Goal: Task Accomplishment & Management: Use online tool/utility

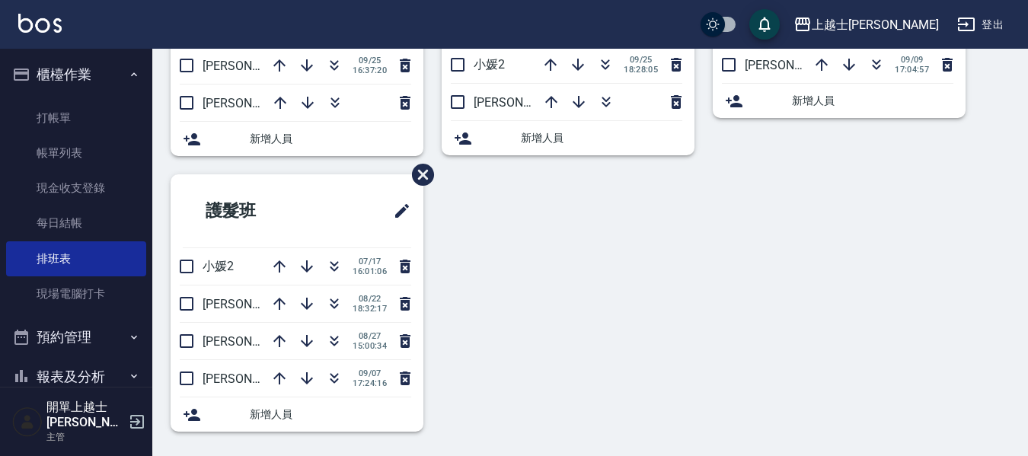
scroll to position [289, 0]
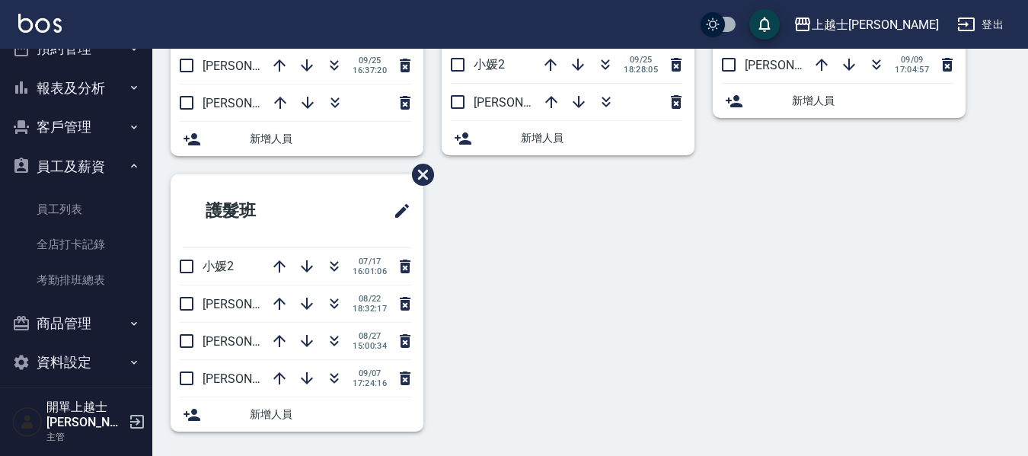
click at [105, 310] on button "商品管理" at bounding box center [76, 324] width 140 height 40
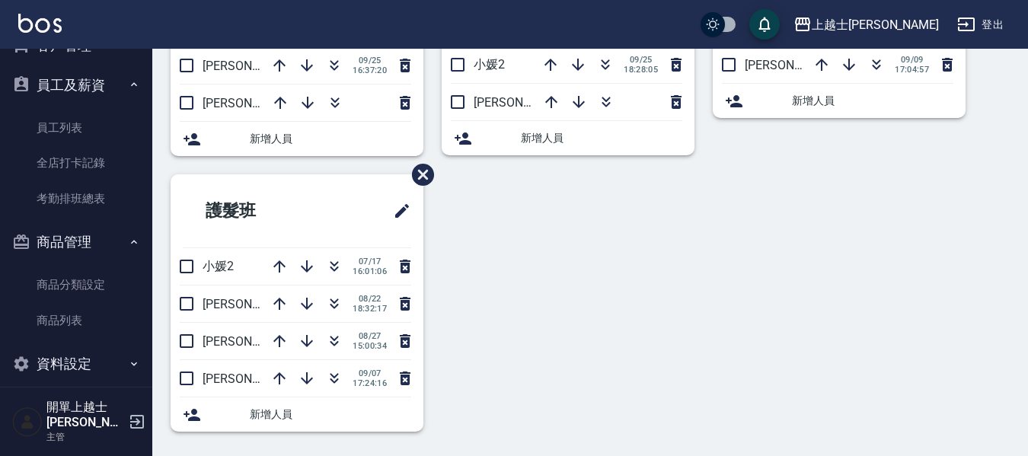
scroll to position [371, 0]
click at [104, 320] on link "商品列表" at bounding box center [76, 319] width 140 height 35
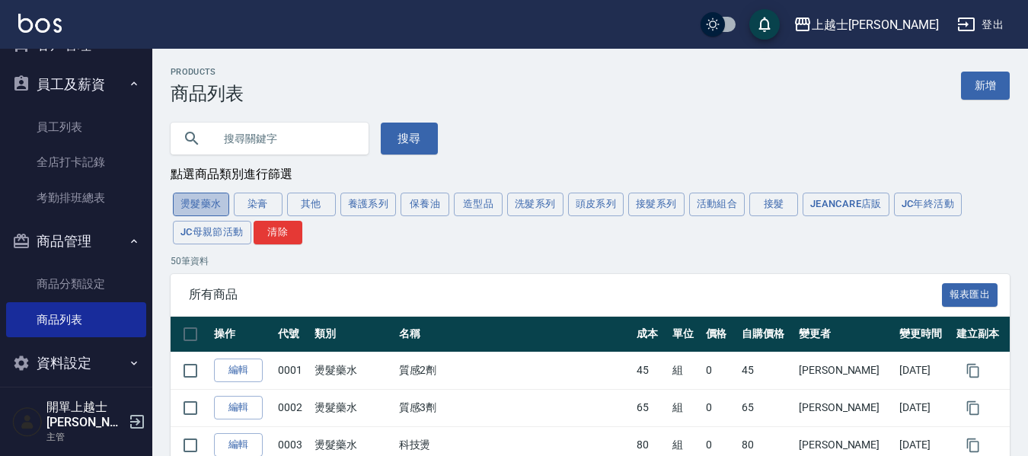
click at [222, 206] on button "燙髮藥水" at bounding box center [201, 205] width 56 height 24
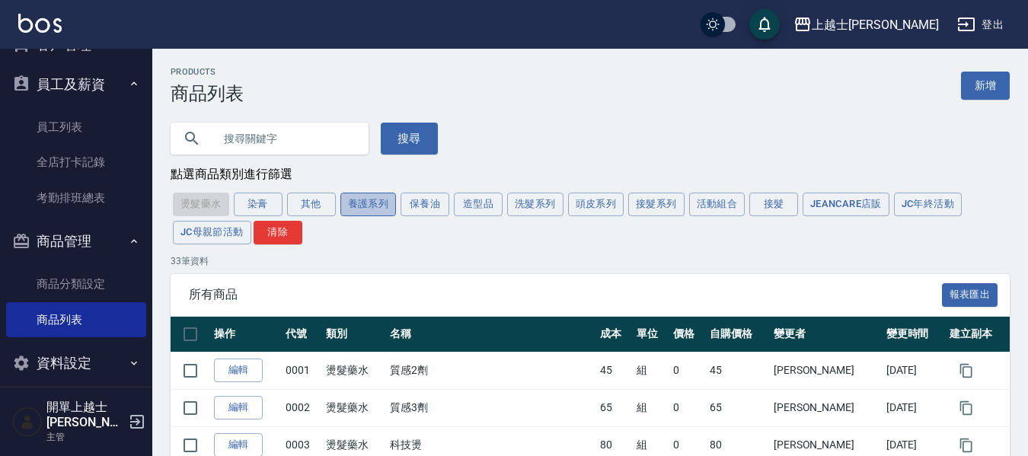
click at [395, 206] on button "養護系列" at bounding box center [368, 205] width 56 height 24
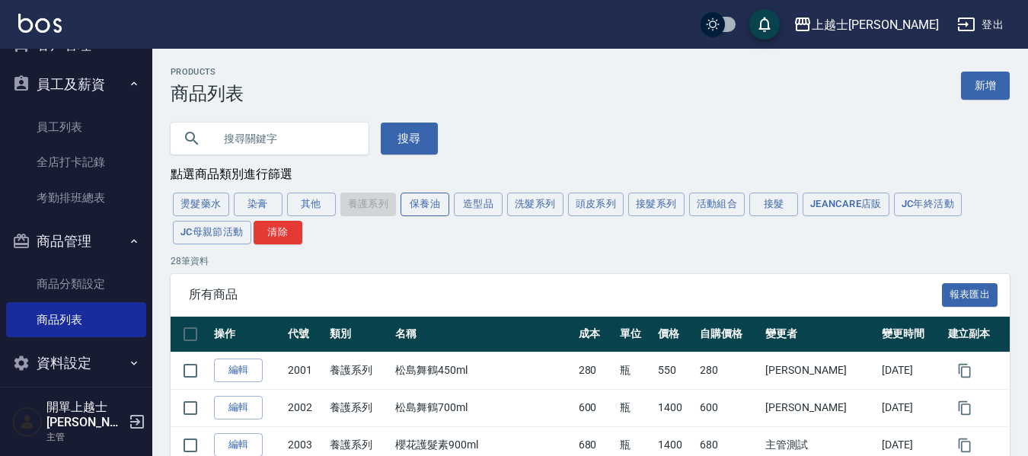
click at [421, 202] on button "保養油" at bounding box center [425, 205] width 49 height 24
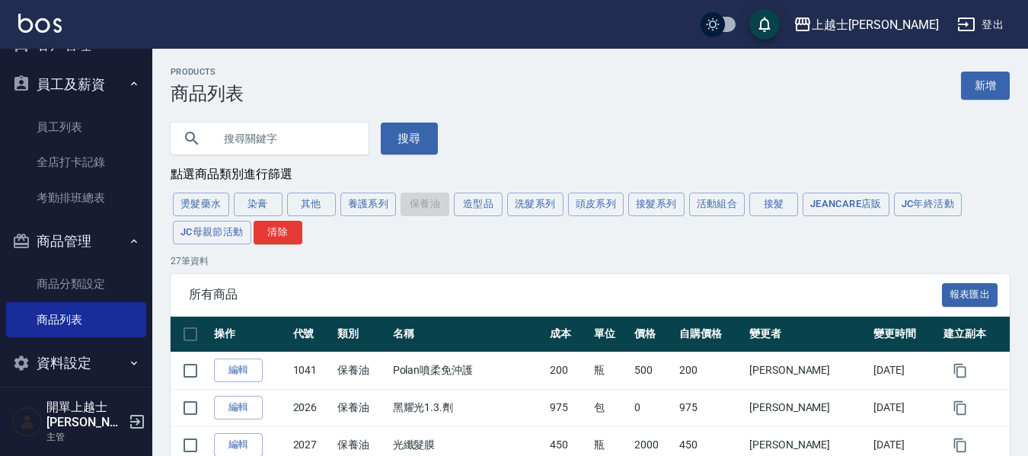
click at [574, 307] on div "所有商品 報表匯出" at bounding box center [590, 295] width 839 height 42
click at [246, 212] on button "染膏" at bounding box center [258, 205] width 49 height 24
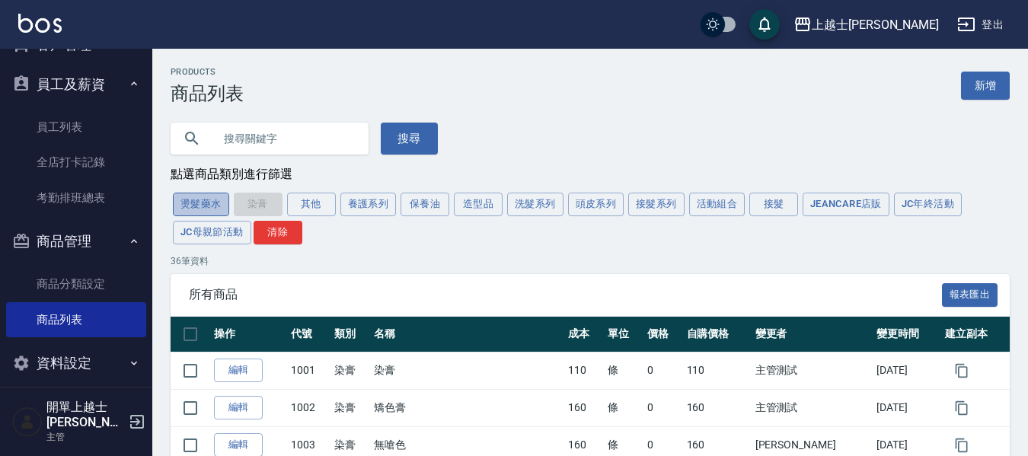
click at [216, 211] on button "燙髮藥水" at bounding box center [201, 205] width 56 height 24
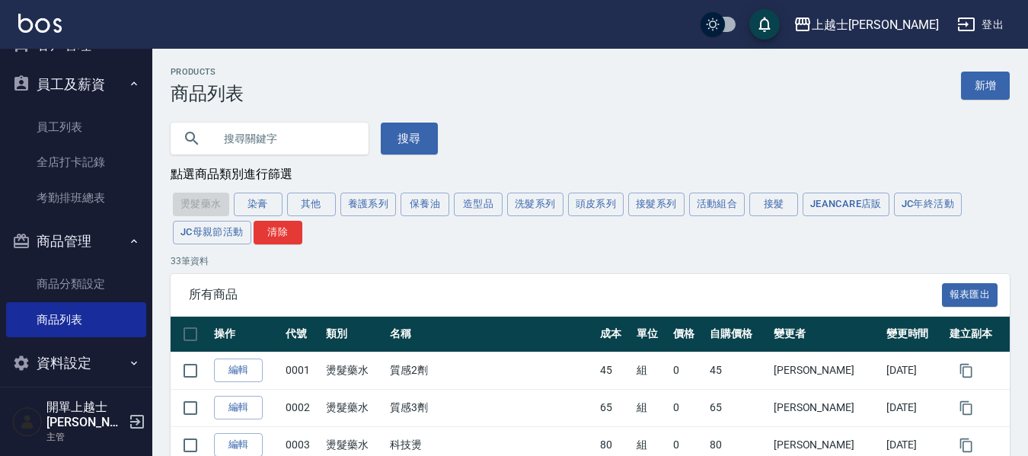
drag, startPoint x: 584, startPoint y: 208, endPoint x: 580, endPoint y: 253, distance: 45.1
click at [584, 208] on button "頭皮系列" at bounding box center [596, 205] width 56 height 24
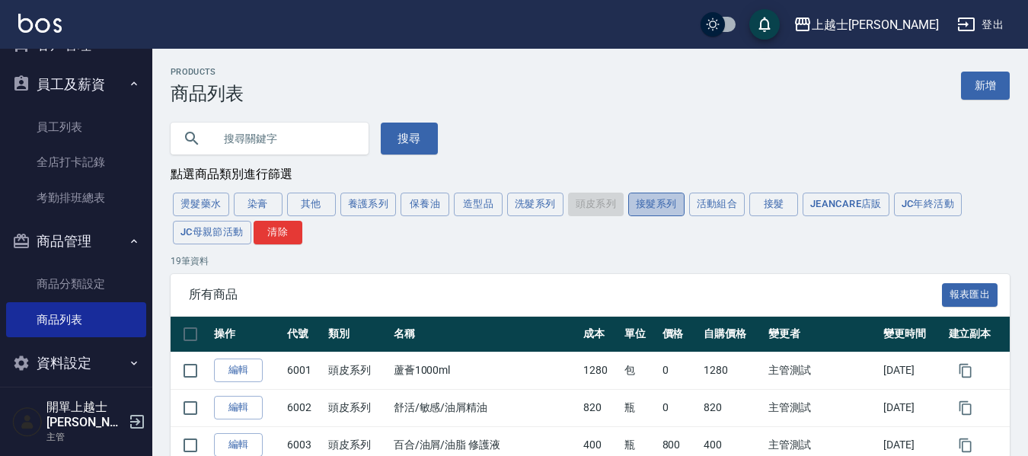
click at [657, 204] on button "接髮系列" at bounding box center [656, 205] width 56 height 24
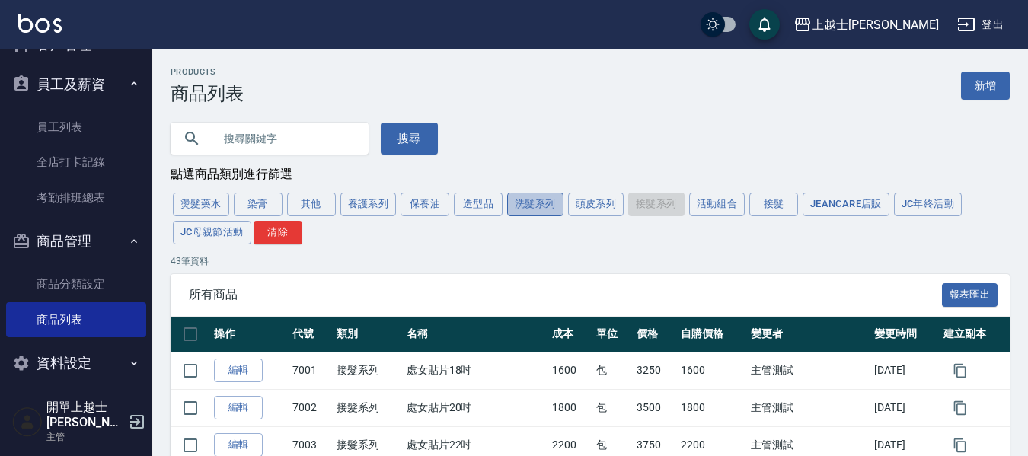
click at [513, 210] on button "洗髮系列" at bounding box center [535, 205] width 56 height 24
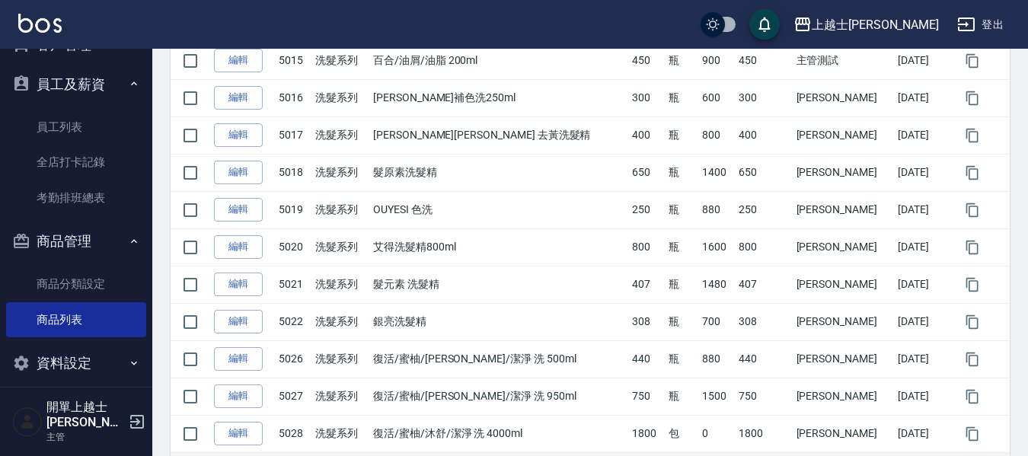
scroll to position [863, 0]
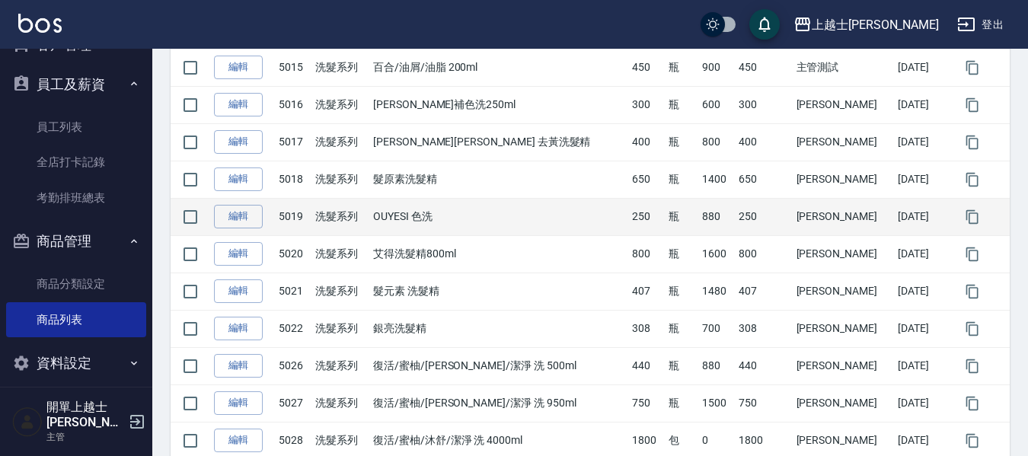
click at [419, 228] on td "OUYESI 色洗" at bounding box center [498, 216] width 259 height 37
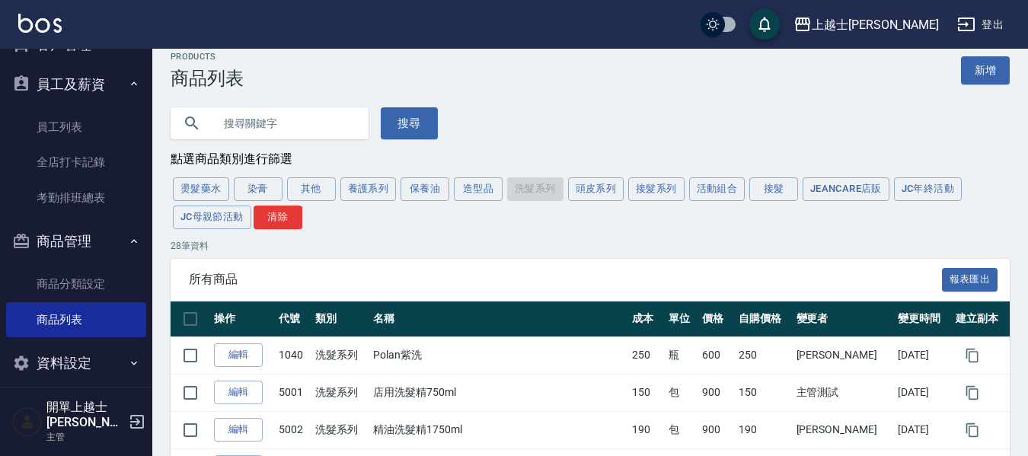
scroll to position [0, 0]
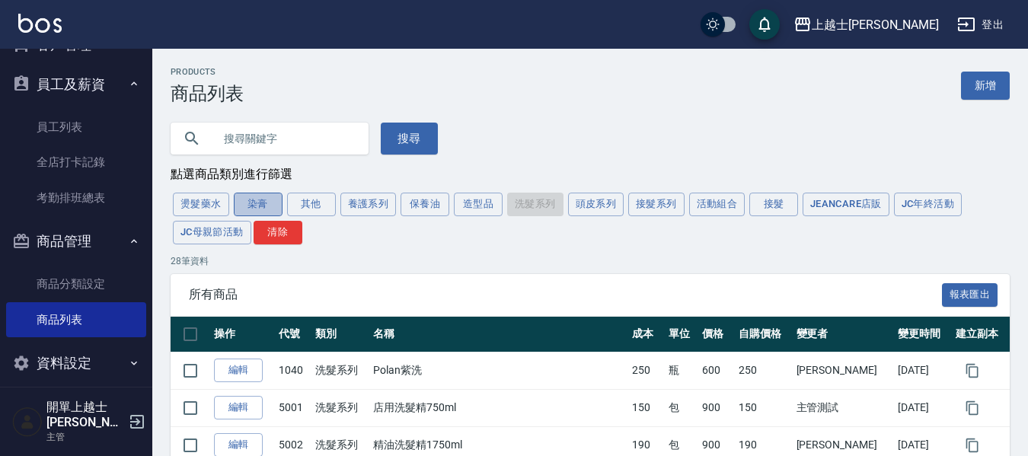
click at [245, 203] on button "染膏" at bounding box center [258, 205] width 49 height 24
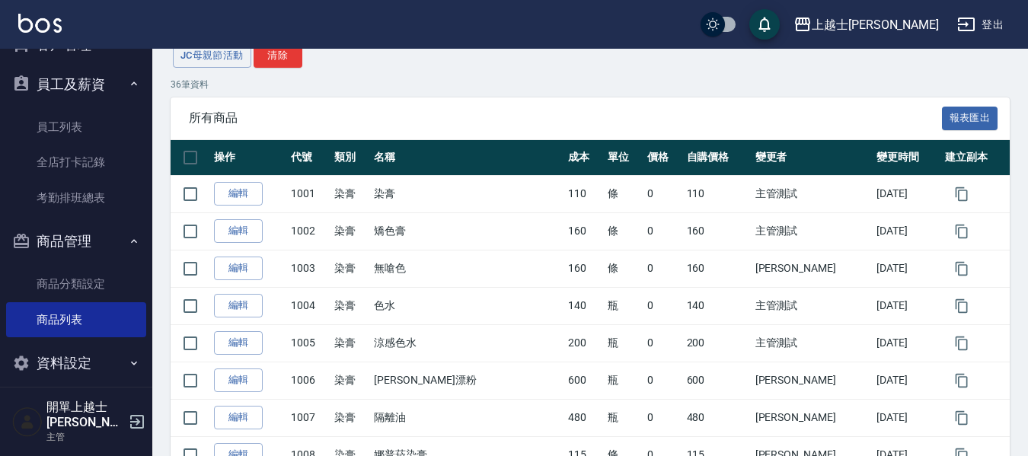
scroll to position [152, 0]
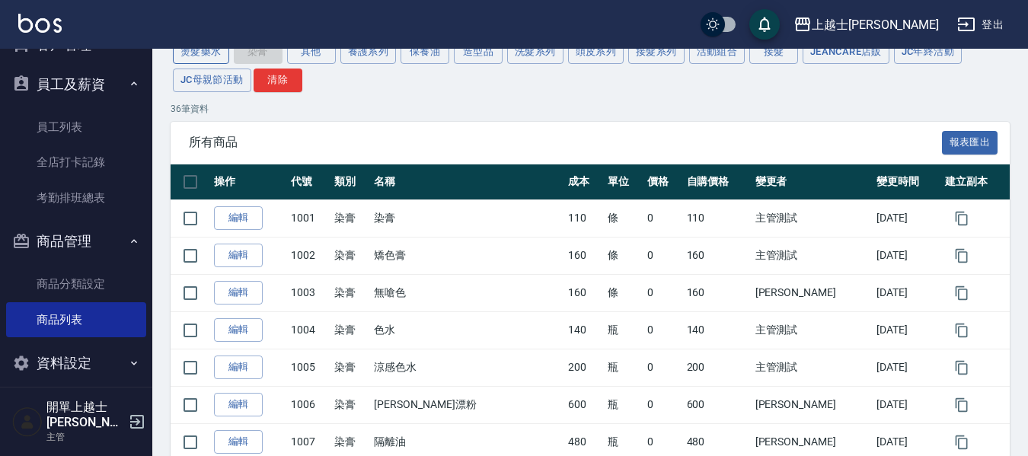
click at [216, 50] on button "燙髮藥水" at bounding box center [201, 52] width 56 height 24
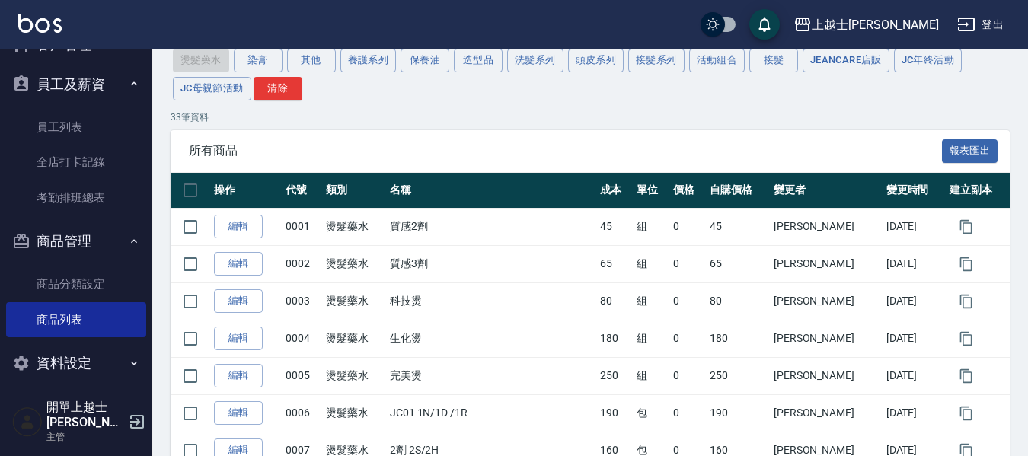
scroll to position [59, 0]
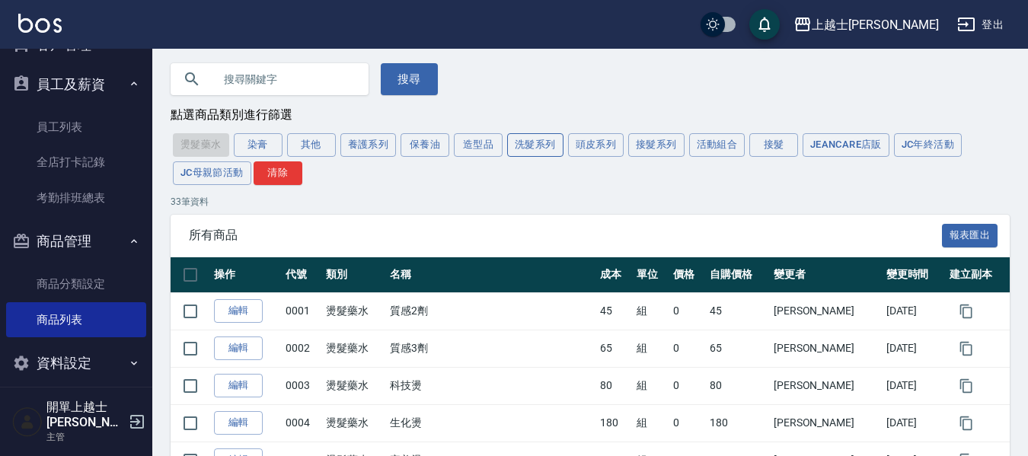
click at [539, 152] on button "洗髮系列" at bounding box center [535, 145] width 56 height 24
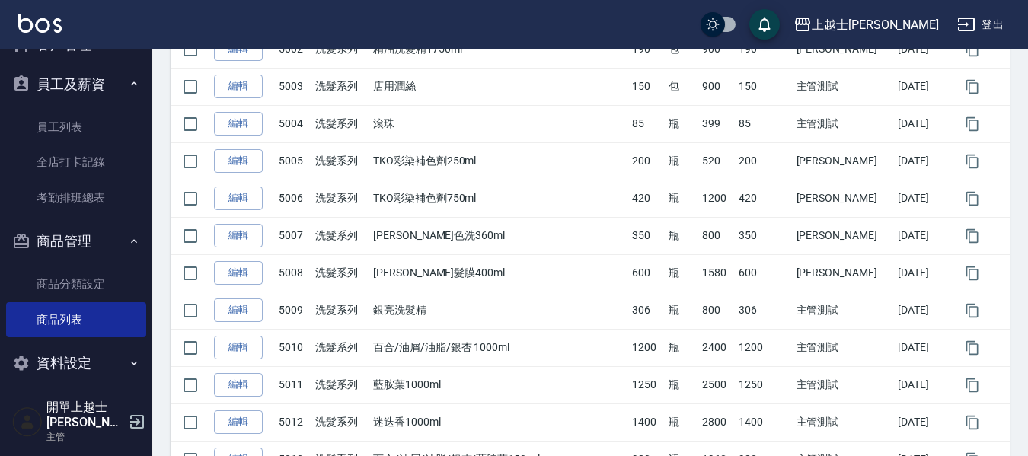
scroll to position [0, 0]
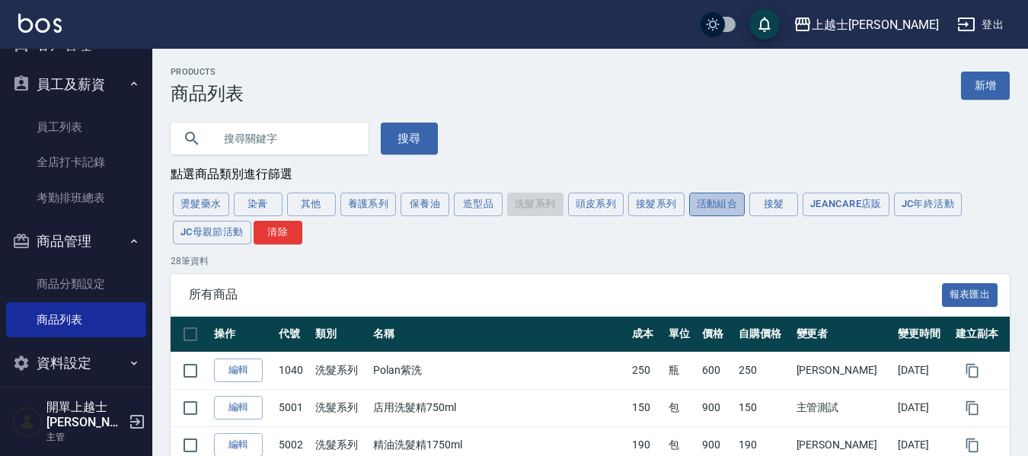
click at [722, 211] on button "活動組合" at bounding box center [717, 205] width 56 height 24
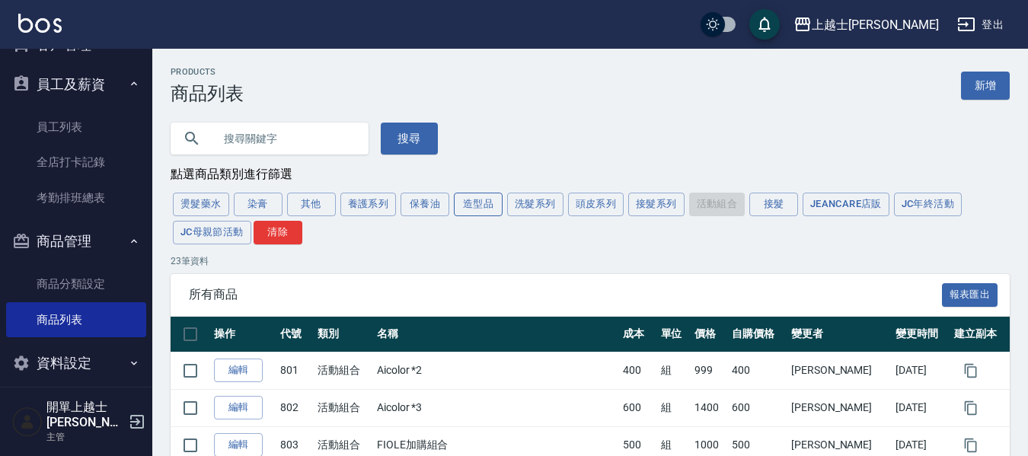
click at [465, 206] on button "造型品" at bounding box center [478, 205] width 49 height 24
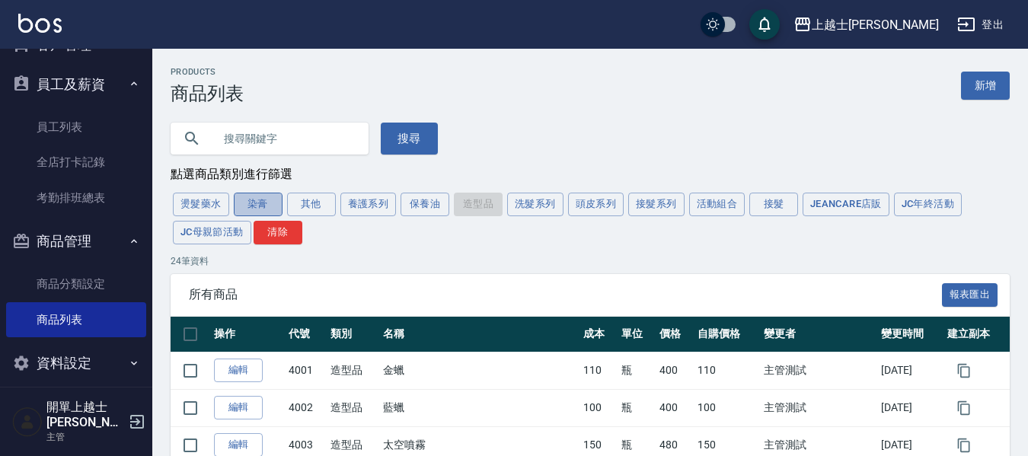
click at [267, 201] on button "染膏" at bounding box center [258, 205] width 49 height 24
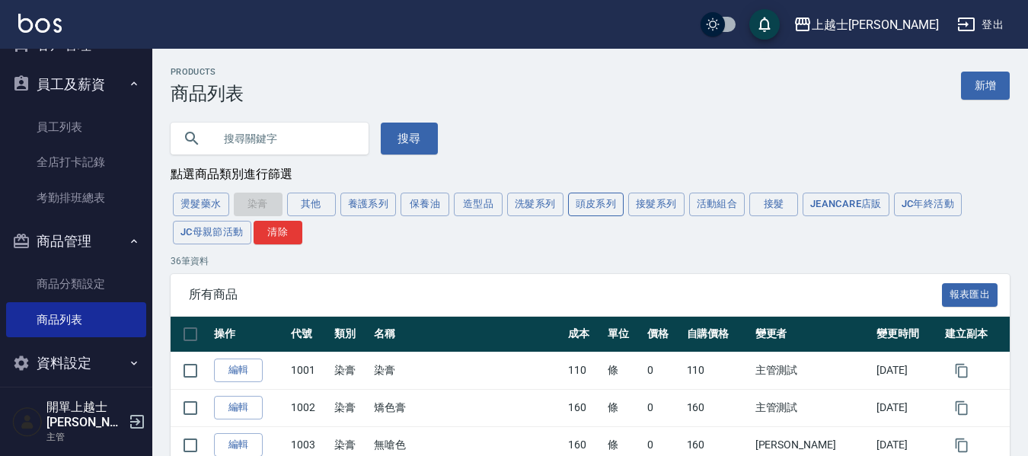
click at [601, 199] on button "頭皮系列" at bounding box center [596, 205] width 56 height 24
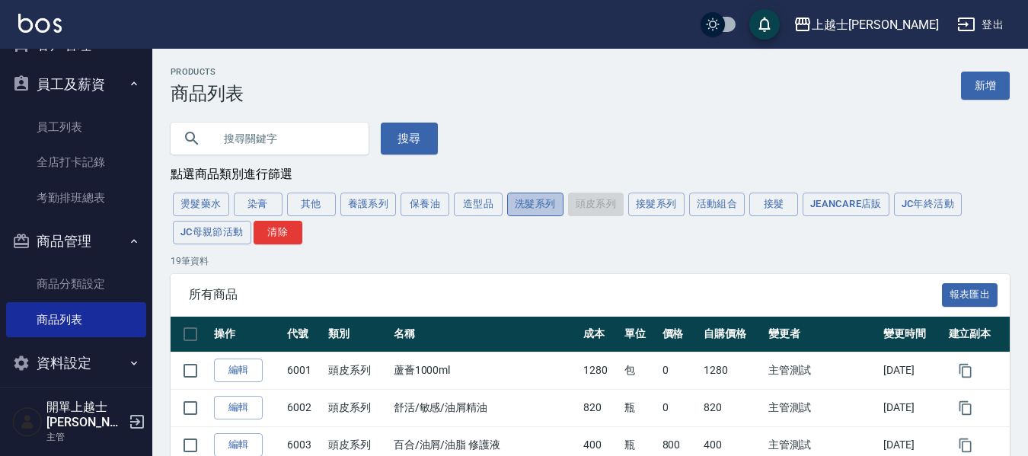
click at [532, 206] on button "洗髮系列" at bounding box center [535, 205] width 56 height 24
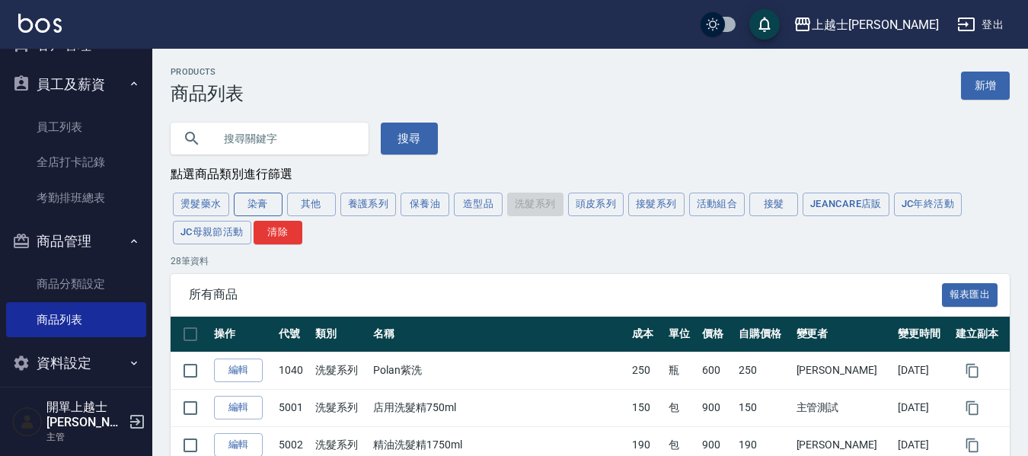
click at [251, 203] on button "染膏" at bounding box center [258, 205] width 49 height 24
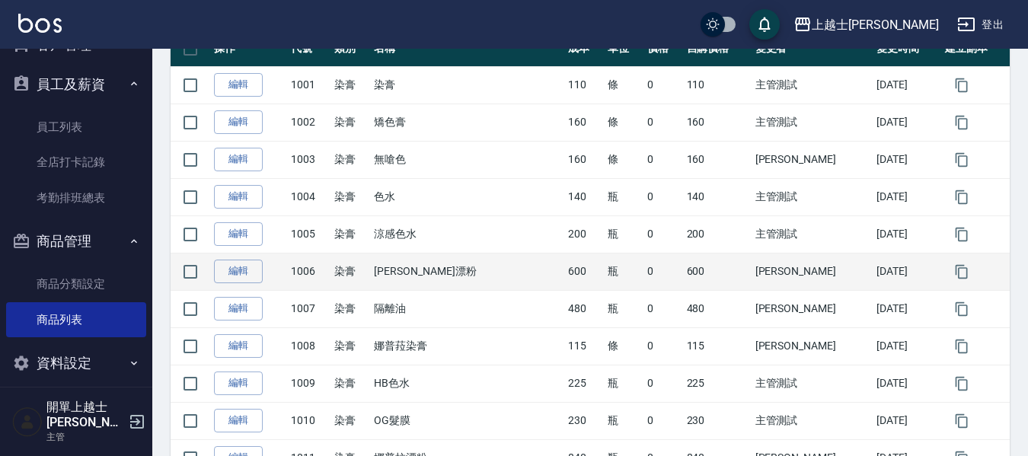
scroll to position [95, 0]
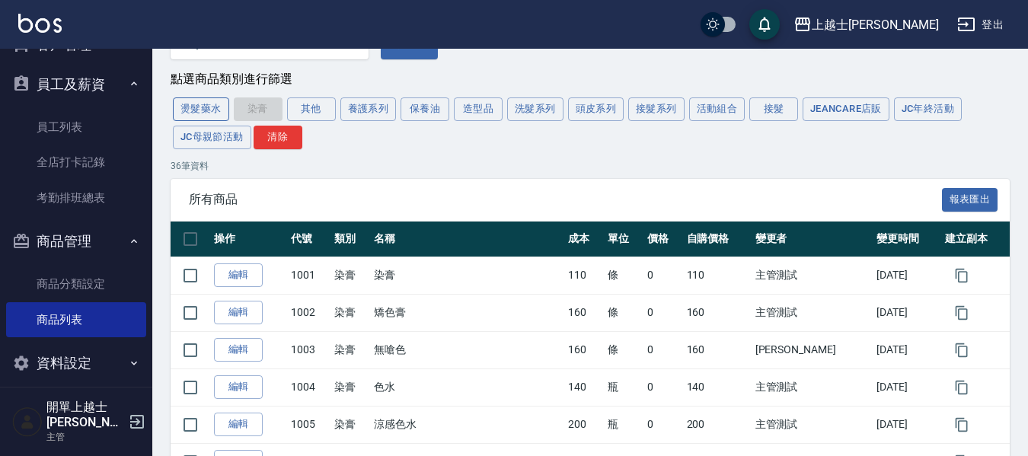
click at [211, 105] on button "燙髮藥水" at bounding box center [201, 110] width 56 height 24
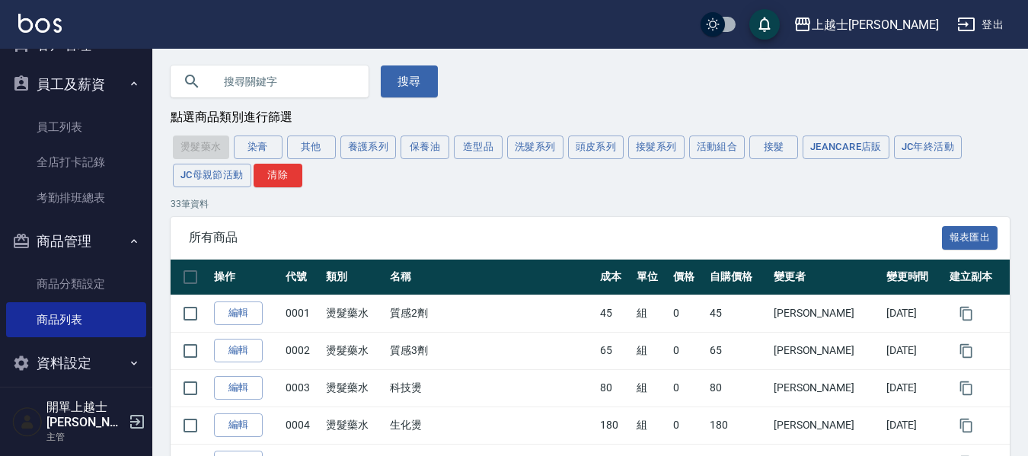
scroll to position [0, 0]
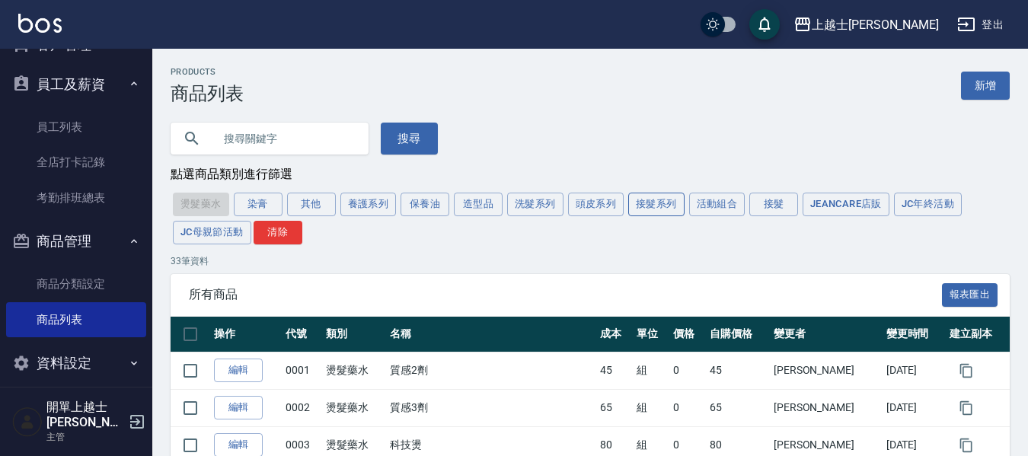
click at [675, 206] on button "接髮系列" at bounding box center [656, 205] width 56 height 24
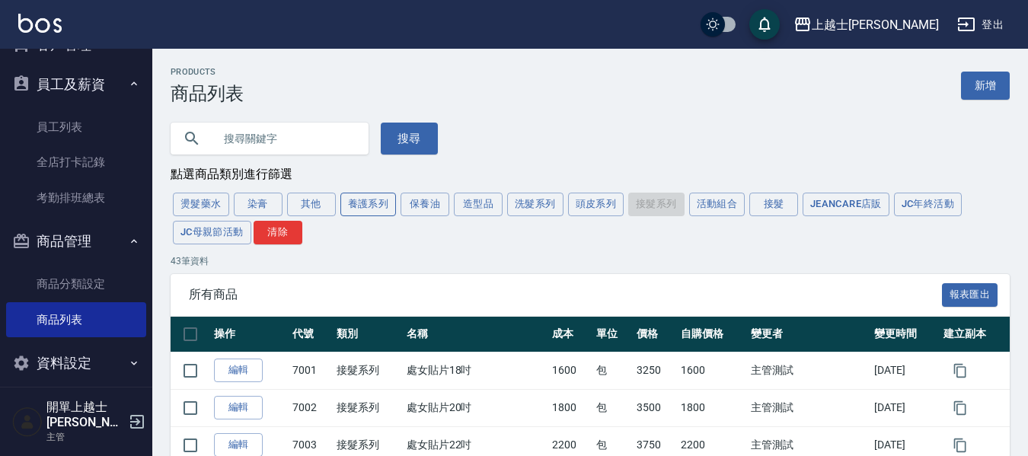
click at [366, 212] on button "養護系列" at bounding box center [368, 205] width 56 height 24
click at [372, 203] on div "燙髮藥水 染膏 其他 養護系列 保養油 造型品 洗髮系列 頭皮系列 接髮系列 活動組合 接髮 JeanCare店販 JC年終活動 JC母親節活動 清除" at bounding box center [590, 218] width 839 height 56
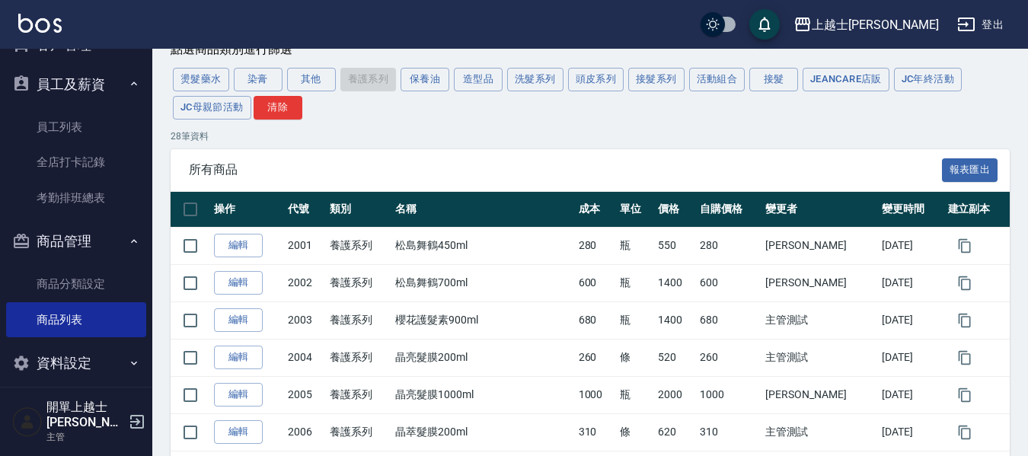
scroll to position [101, 0]
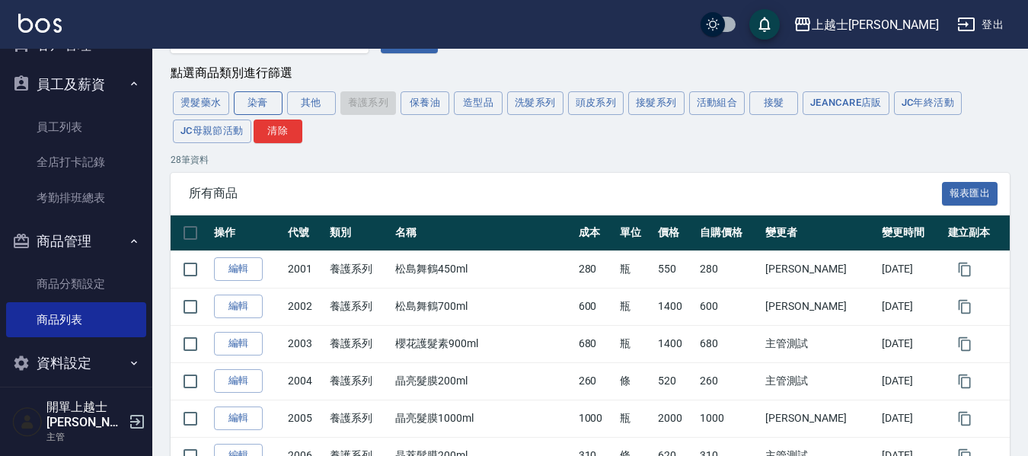
click at [267, 98] on button "染膏" at bounding box center [258, 103] width 49 height 24
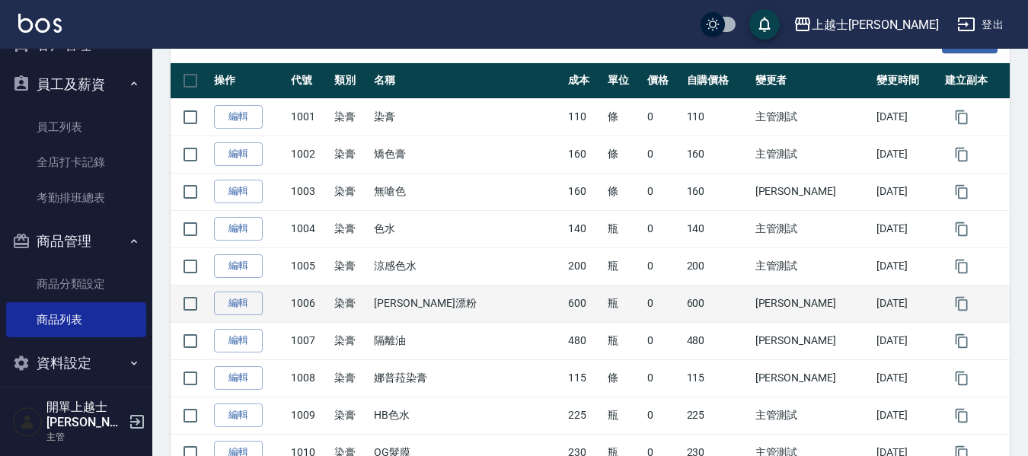
scroll to position [0, 0]
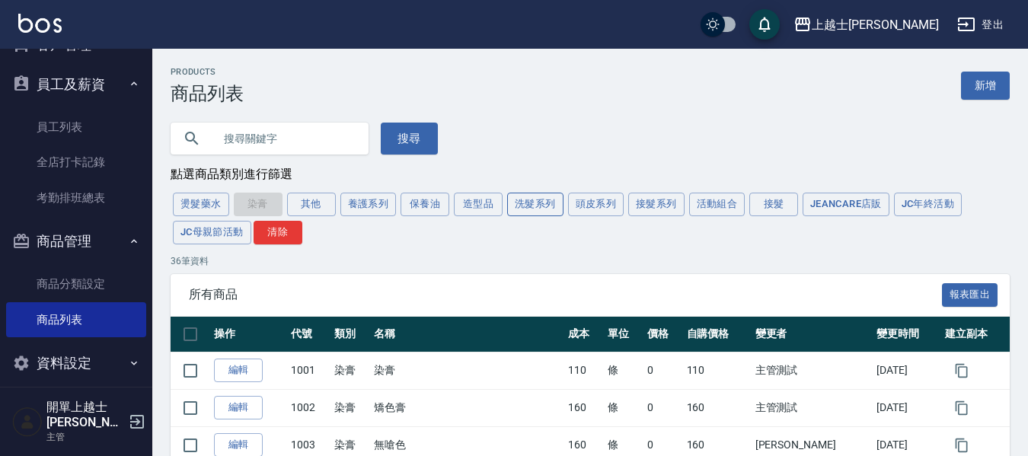
click at [537, 213] on button "洗髮系列" at bounding box center [535, 205] width 56 height 24
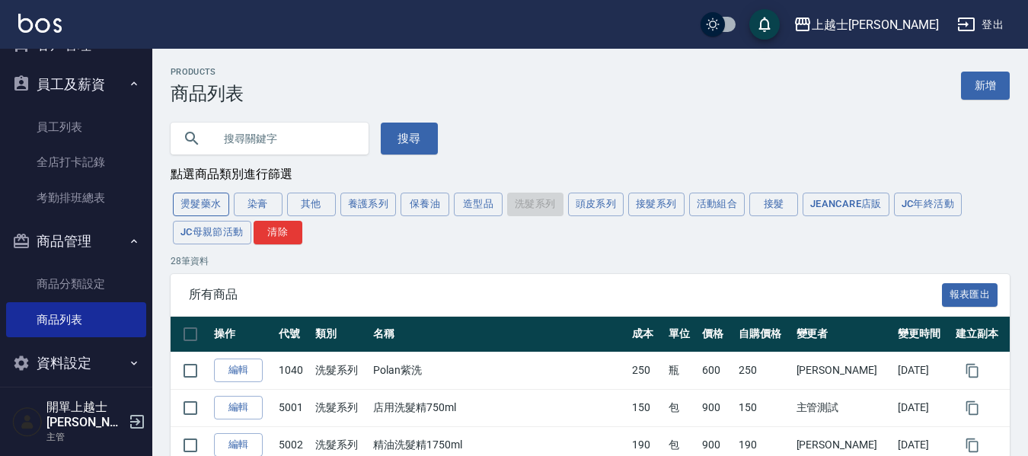
click at [211, 204] on button "燙髮藥水" at bounding box center [201, 205] width 56 height 24
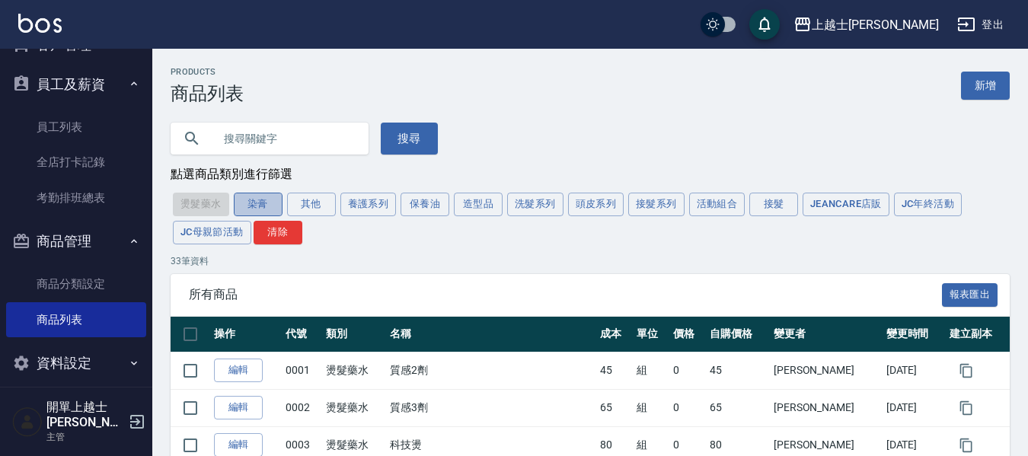
click at [271, 209] on button "染膏" at bounding box center [258, 205] width 49 height 24
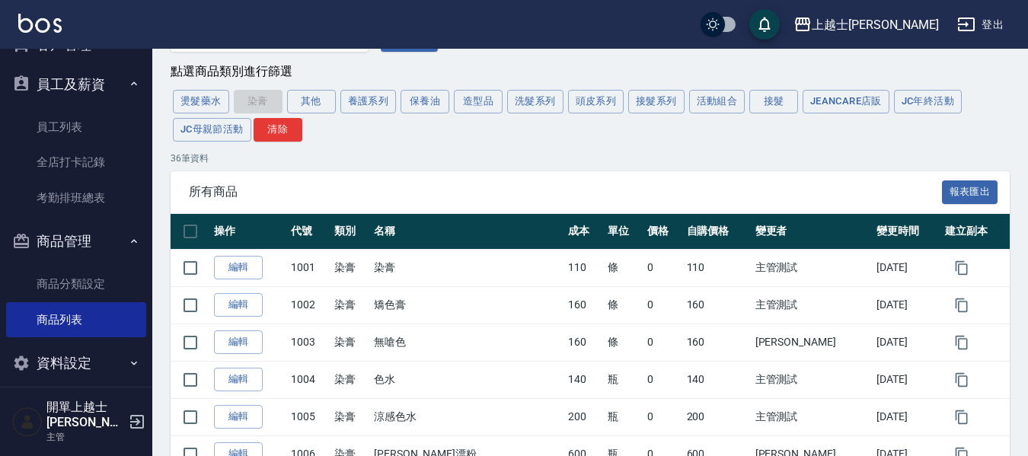
scroll to position [76, 0]
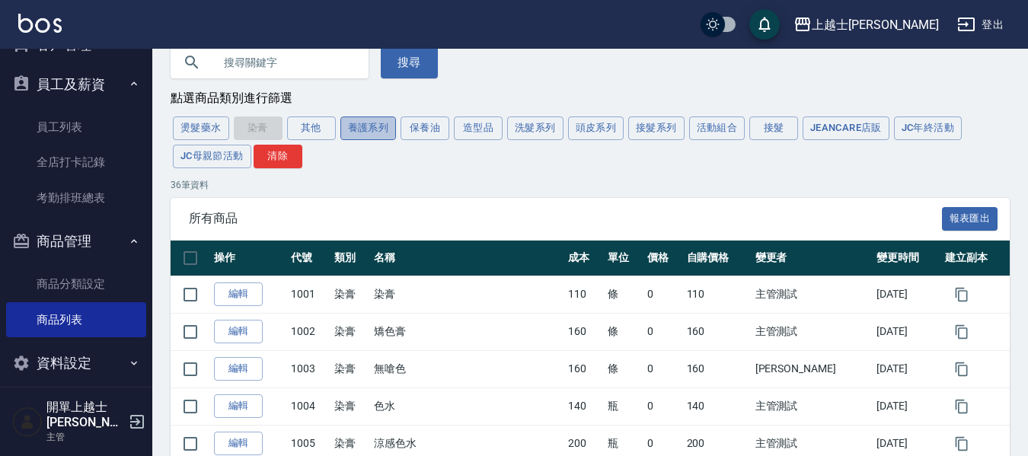
click at [376, 129] on button "養護系列" at bounding box center [368, 129] width 56 height 24
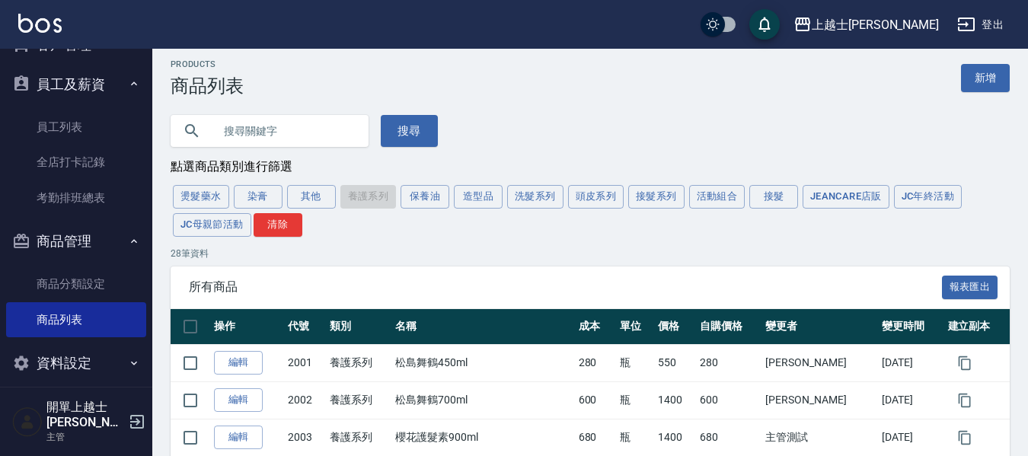
scroll to position [0, 0]
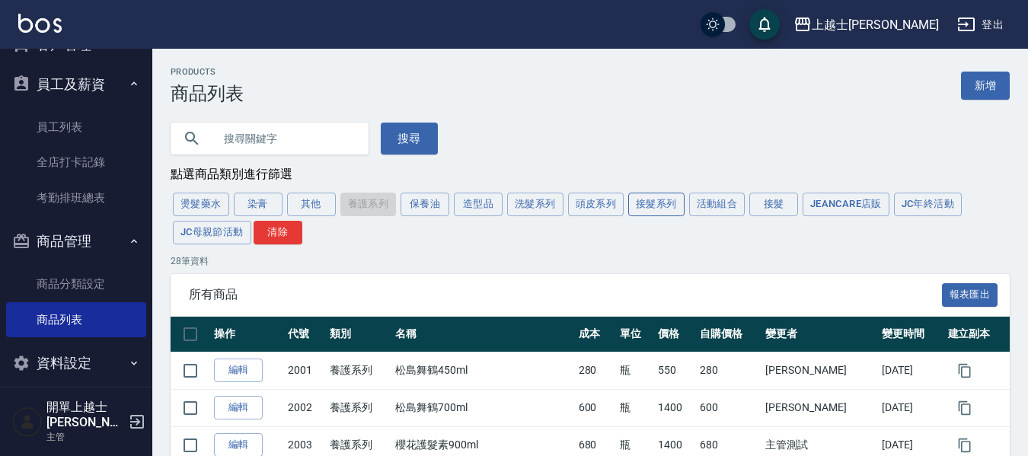
click at [641, 213] on button "接髮系列" at bounding box center [656, 205] width 56 height 24
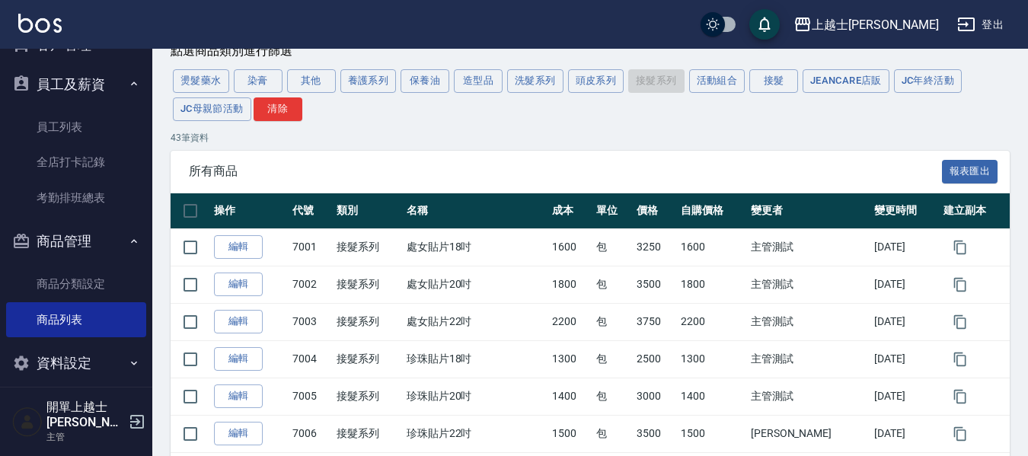
scroll to position [52, 0]
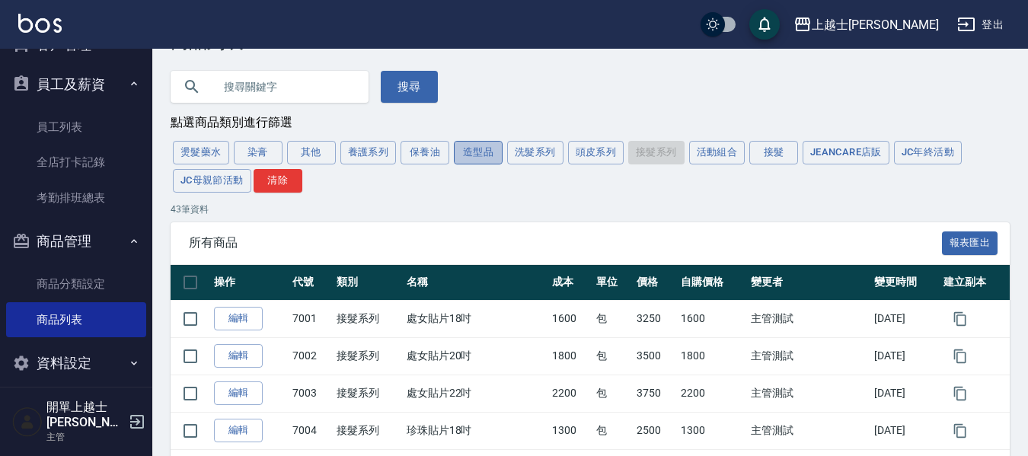
click at [465, 157] on button "造型品" at bounding box center [478, 153] width 49 height 24
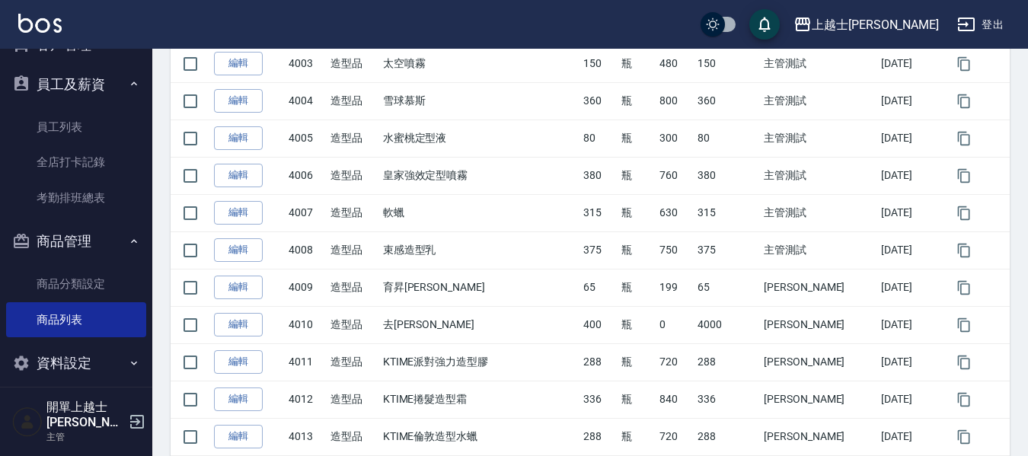
scroll to position [104, 0]
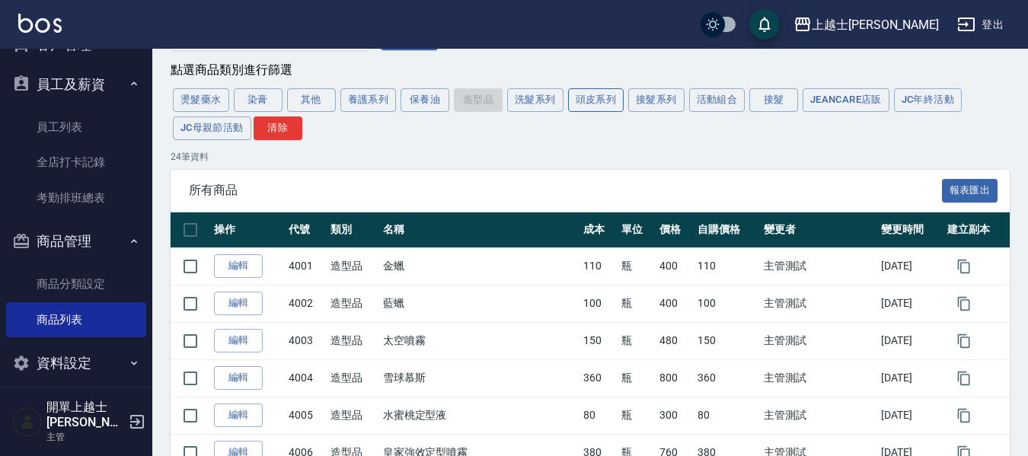
click at [609, 104] on button "頭皮系列" at bounding box center [596, 100] width 56 height 24
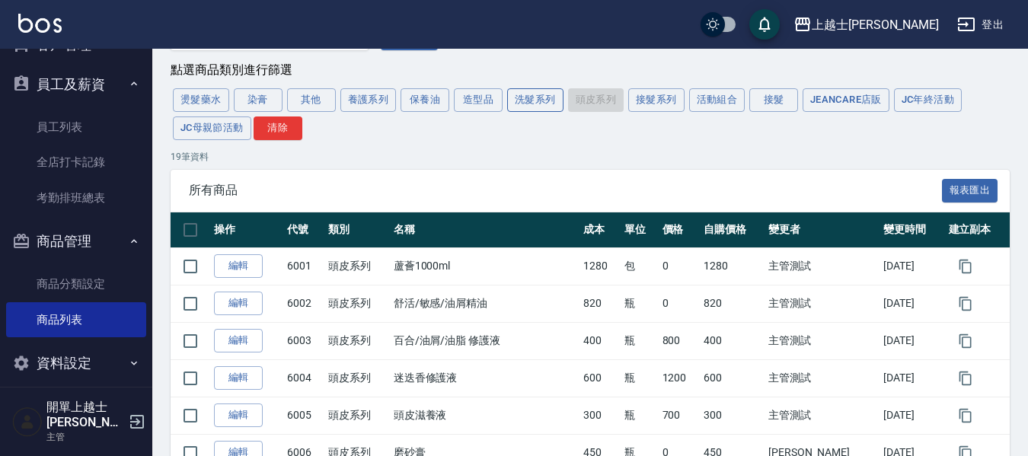
click at [518, 98] on button "洗髮系列" at bounding box center [535, 100] width 56 height 24
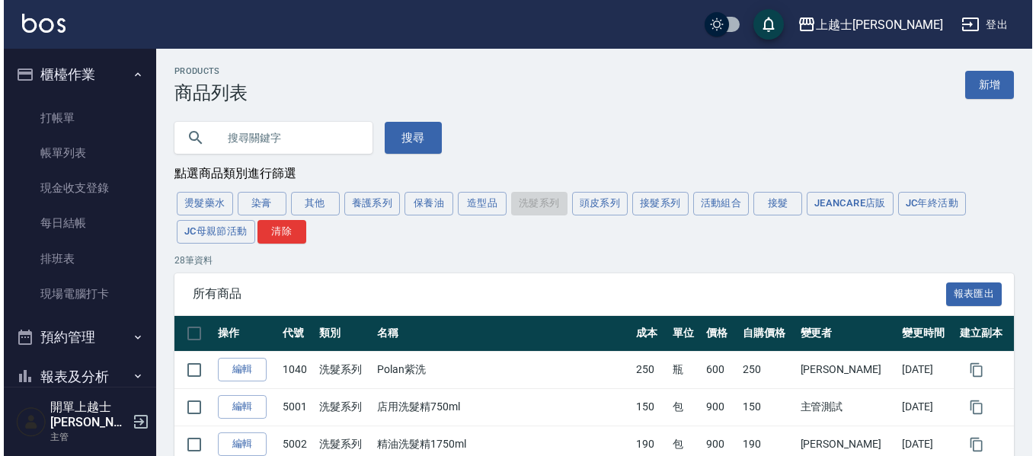
scroll to position [0, 0]
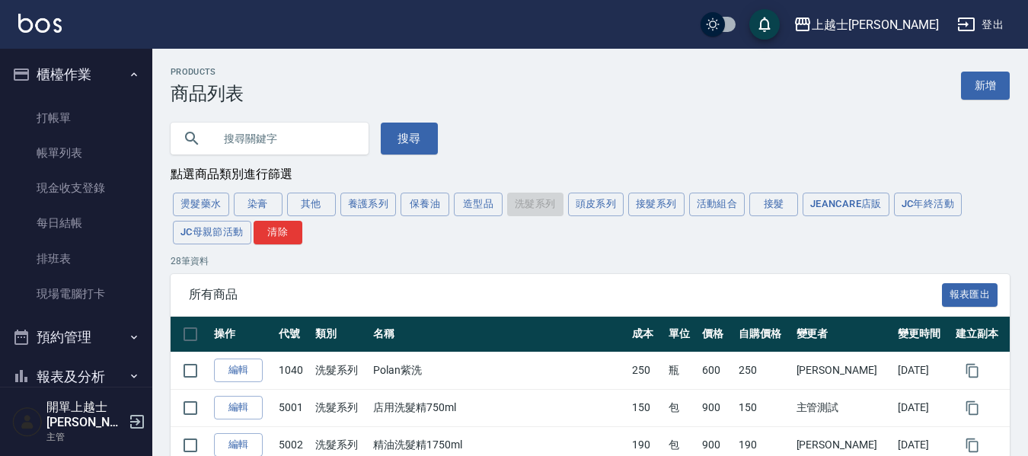
click at [986, 24] on button "登出" at bounding box center [980, 25] width 59 height 28
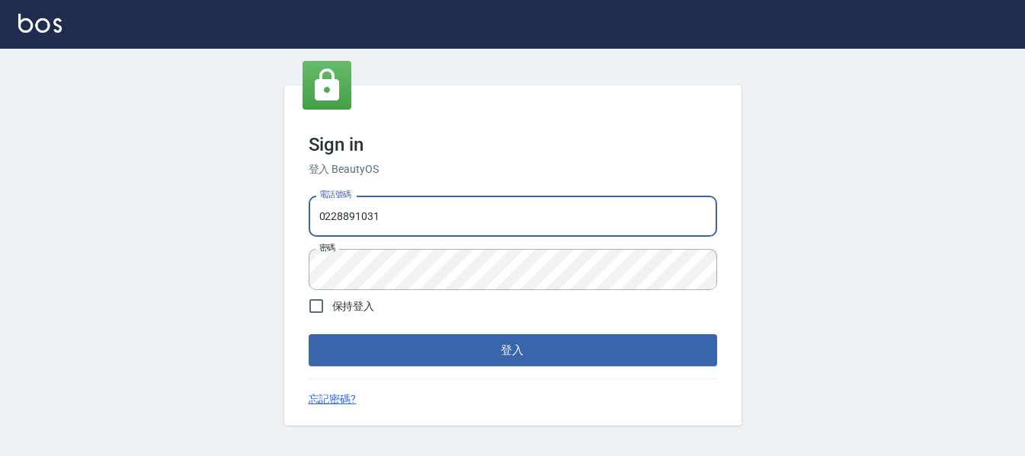
drag, startPoint x: 363, startPoint y: 222, endPoint x: 250, endPoint y: 250, distance: 116.2
click at [250, 250] on div "Sign in 登入 BeautyOS 電話號碼 [PHONE_NUMBER] 電話號碼 密碼 密碼 保持登入 登入 忘記密碼?" at bounding box center [512, 256] width 1025 height 414
type input "0955761033"
click at [309, 334] on button "登入" at bounding box center [513, 350] width 408 height 32
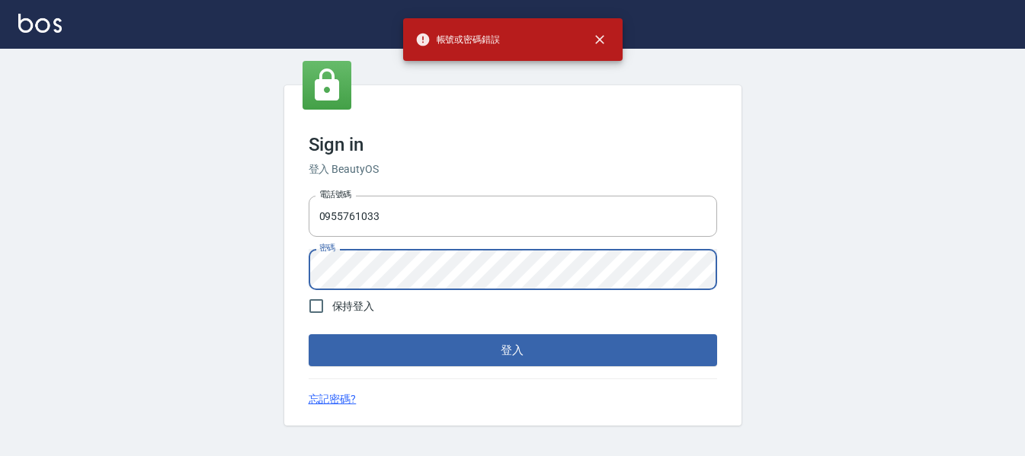
click at [241, 315] on div "Sign in 登入 BeautyOS 電話號碼 [PHONE_NUMBER] 電話號碼 密碼 密碼 保持登入 登入 忘記密碼?" at bounding box center [512, 256] width 1025 height 414
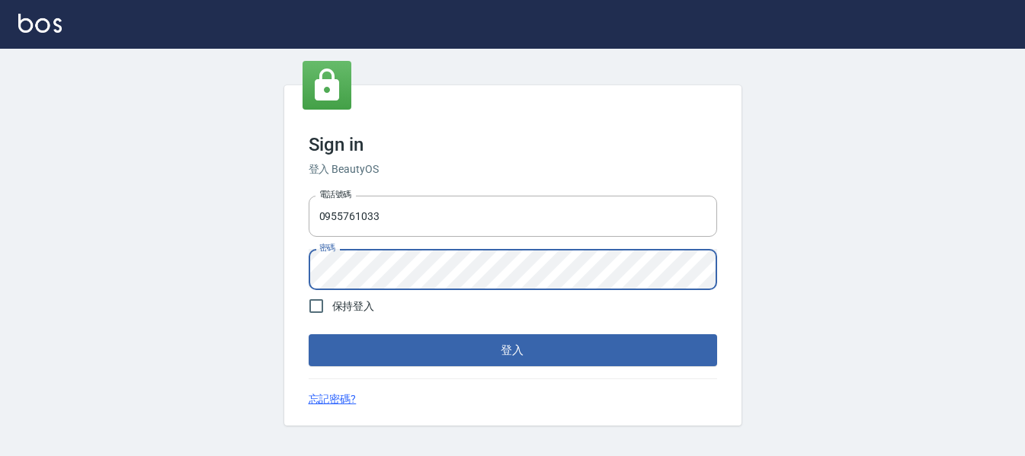
click at [309, 334] on button "登入" at bounding box center [513, 350] width 408 height 32
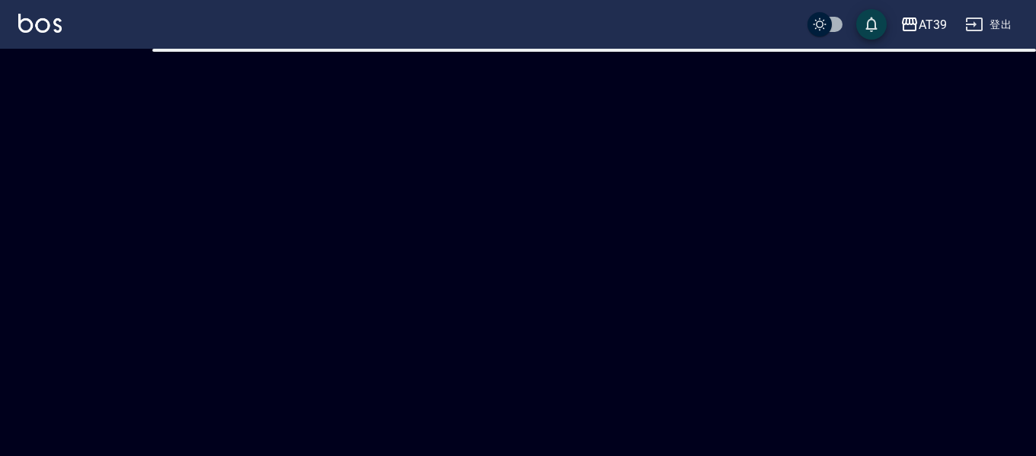
checkbox input "true"
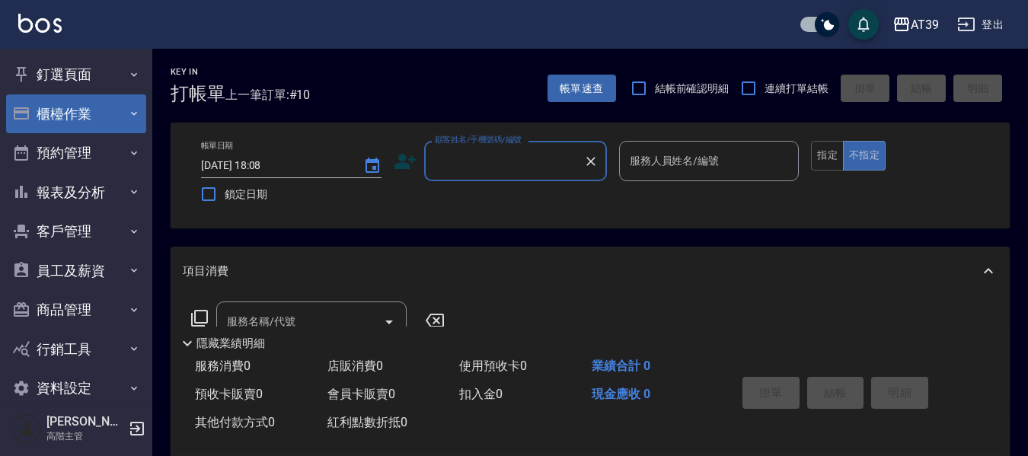
click at [128, 114] on icon "button" at bounding box center [134, 113] width 12 height 12
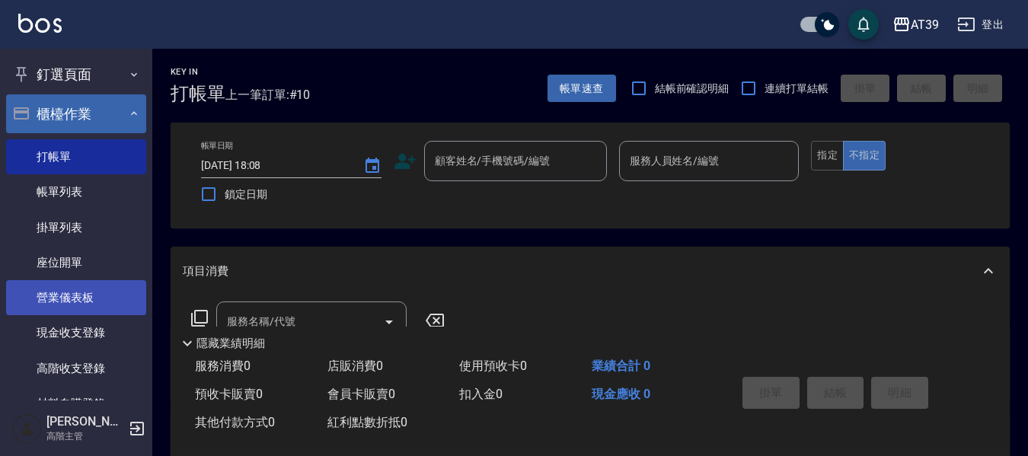
scroll to position [76, 0]
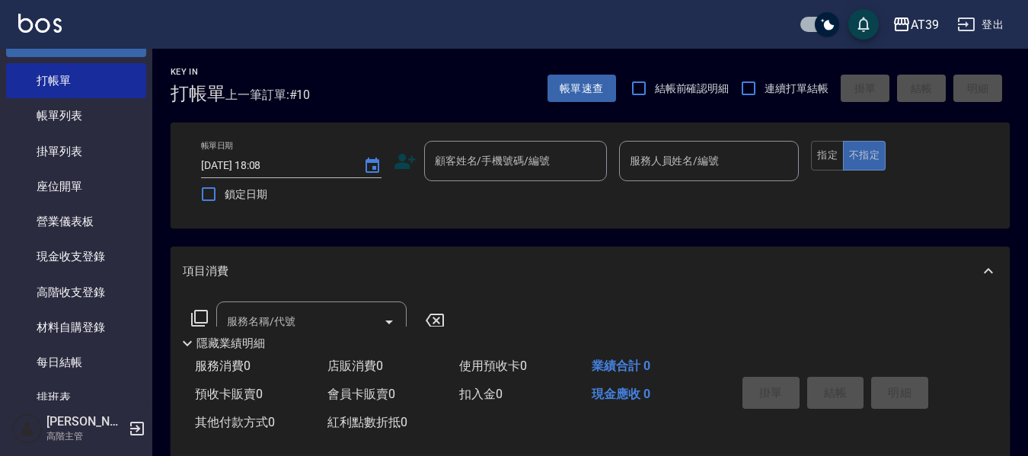
drag, startPoint x: 115, startPoint y: 331, endPoint x: 926, endPoint y: 130, distance: 835.1
click at [115, 331] on link "材料自購登錄" at bounding box center [76, 327] width 140 height 35
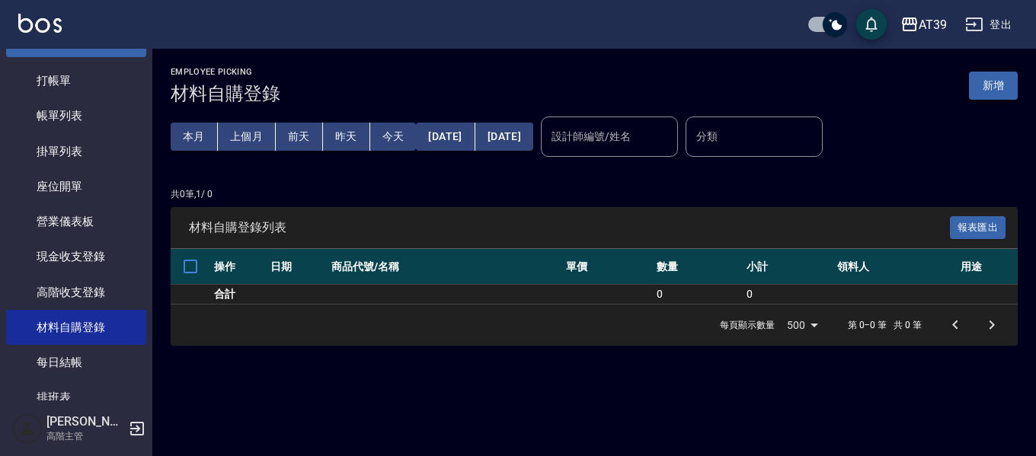
click at [982, 88] on button "新增" at bounding box center [993, 86] width 49 height 28
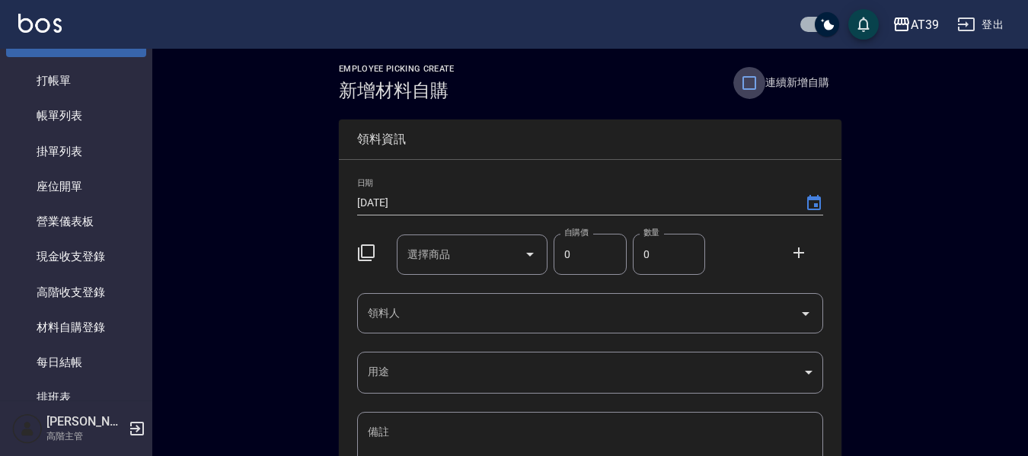
click at [743, 85] on input "連續新增自購" at bounding box center [750, 83] width 32 height 32
checkbox input "true"
click at [453, 248] on input "選擇商品" at bounding box center [461, 254] width 115 height 27
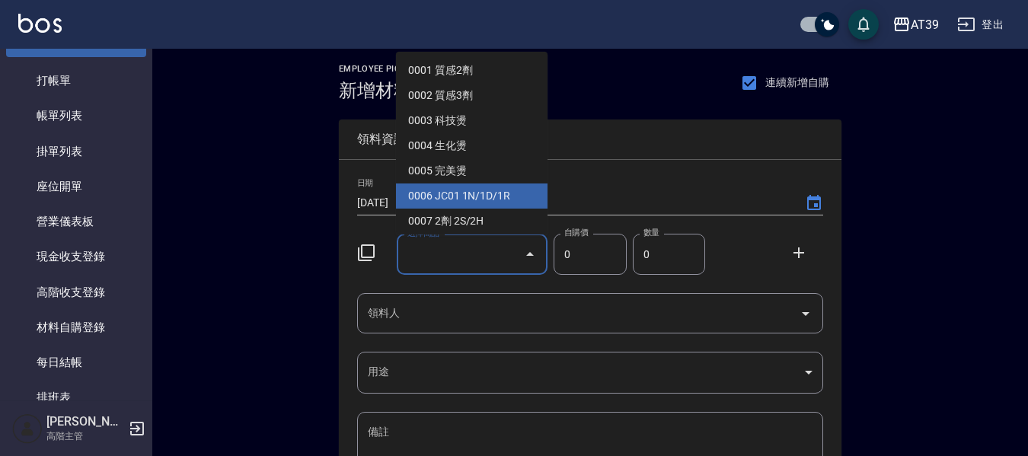
click at [899, 186] on div "Employee Picking Create 新增材料自購 連續新增自購 領料資訊 日期 [DATE] 選擇商品 選擇商品 自購價 0 自購價 數量 0 數…" at bounding box center [590, 338] width 876 height 579
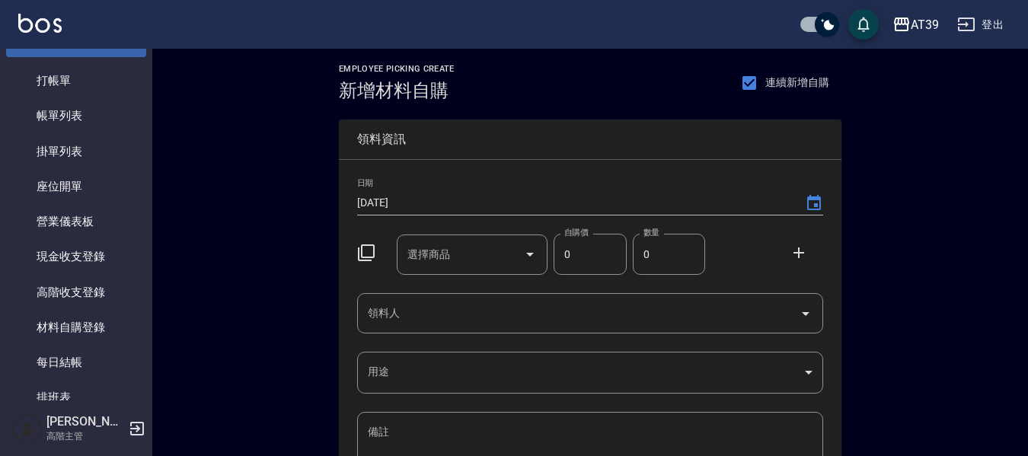
click at [526, 254] on icon "Open" at bounding box center [530, 254] width 18 height 18
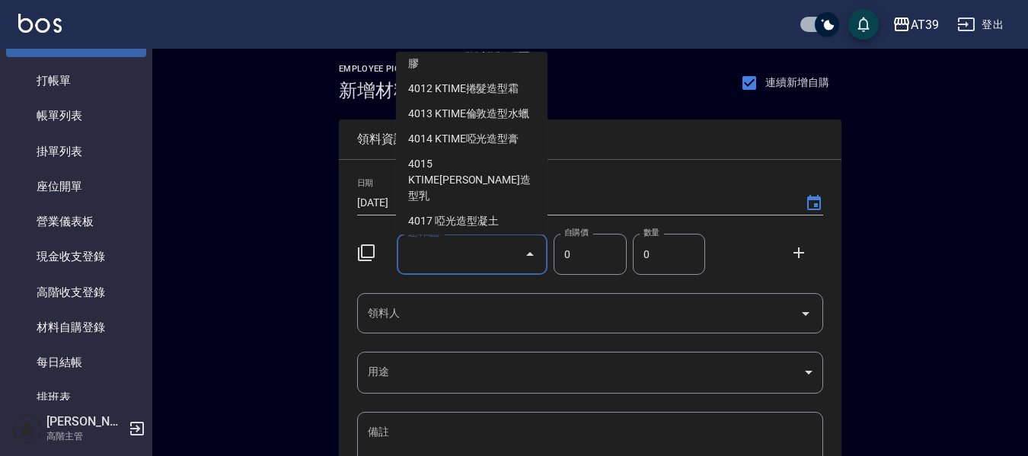
scroll to position [4190, 0]
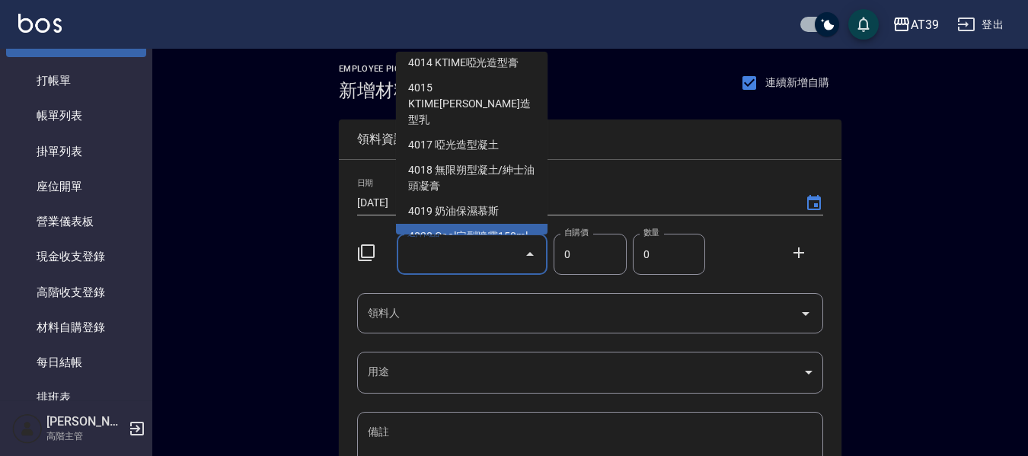
click at [486, 224] on li "4020 Cool定型噴霧150ml" at bounding box center [472, 236] width 152 height 25
type input "Cool定型噴霧150ml"
type input "210"
type input "1"
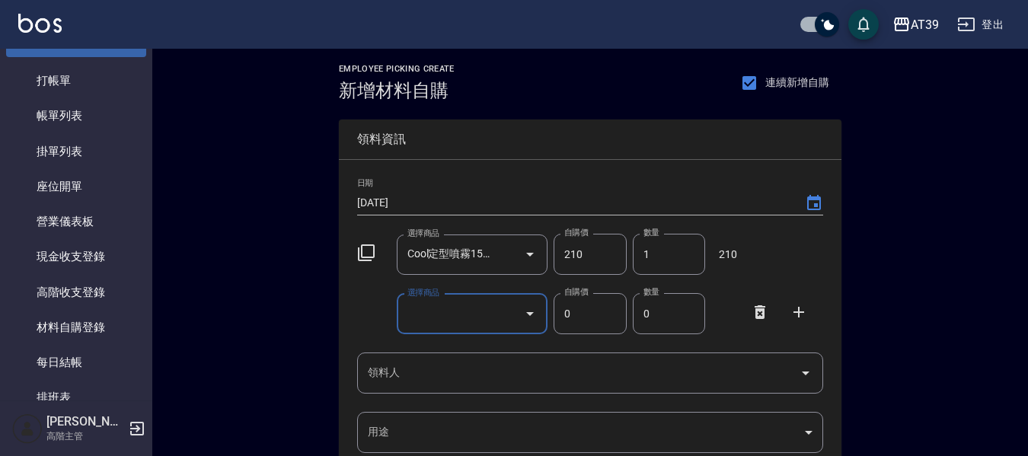
click at [526, 316] on icon "Open" at bounding box center [530, 314] width 18 height 18
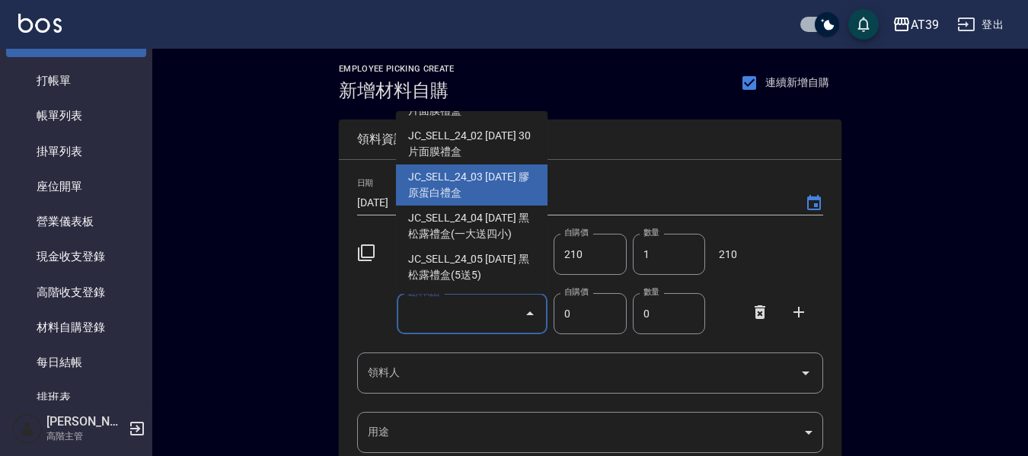
scroll to position [7639, 0]
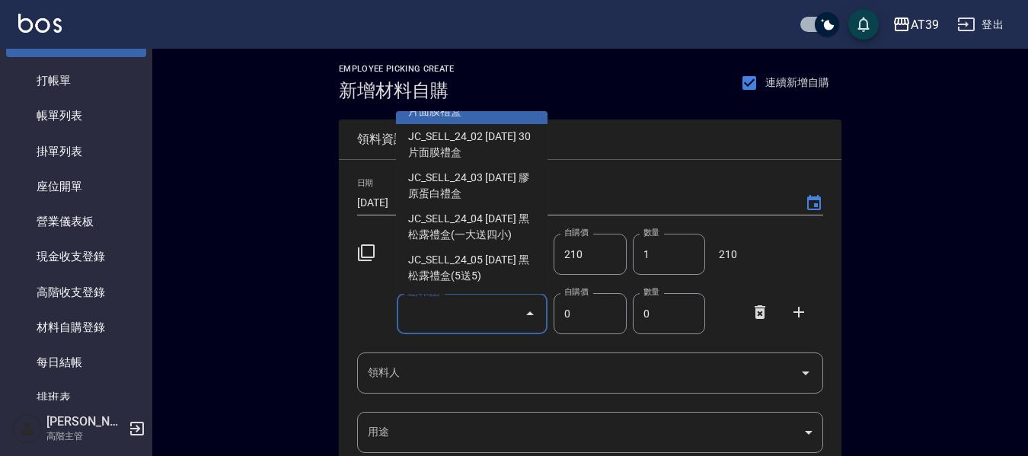
click at [505, 124] on li "JC_SELL_24_01 [DATE] 20片面膜禮盒" at bounding box center [472, 103] width 152 height 41
type input "2024年 20片面膜禮盒"
type input "1099"
type input "1"
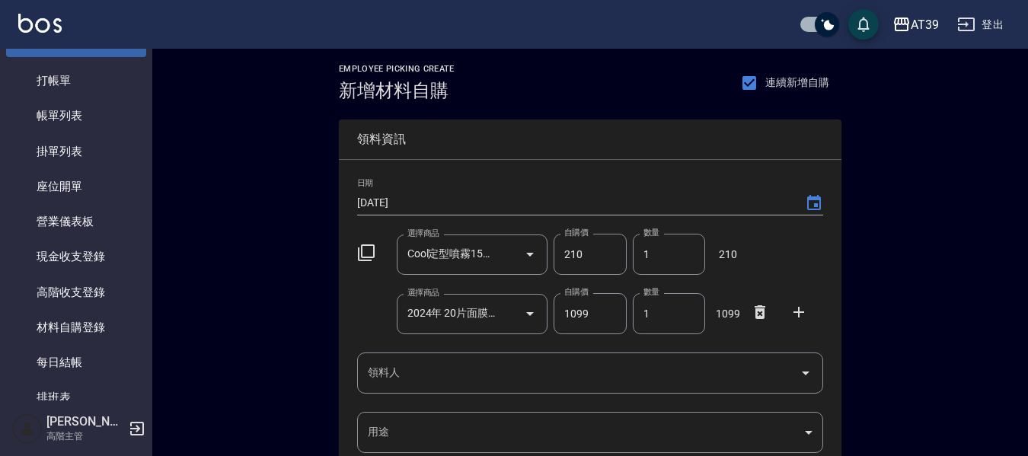
click at [505, 184] on div "日期 2025/09/26" at bounding box center [590, 196] width 466 height 37
drag, startPoint x: 807, startPoint y: 312, endPoint x: 798, endPoint y: 318, distance: 11.0
click at [807, 313] on icon at bounding box center [799, 312] width 18 height 18
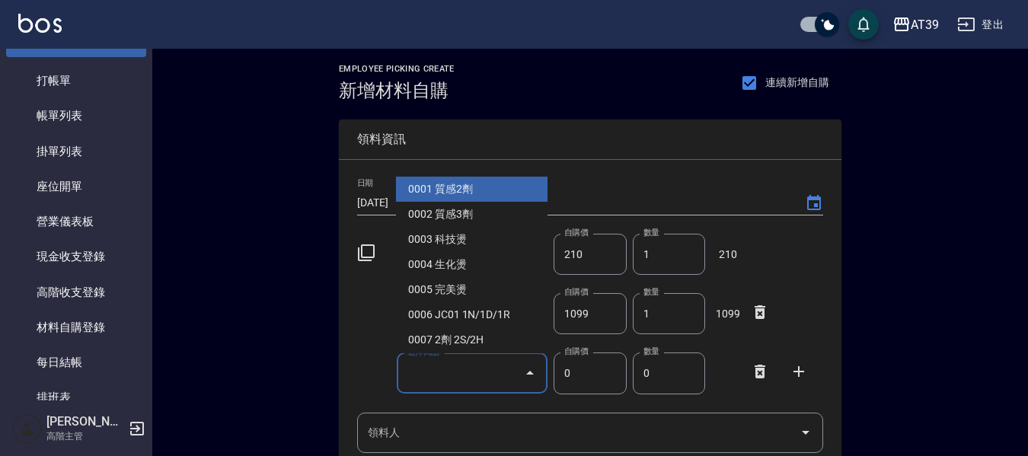
click at [515, 379] on input "選擇商品" at bounding box center [461, 373] width 115 height 27
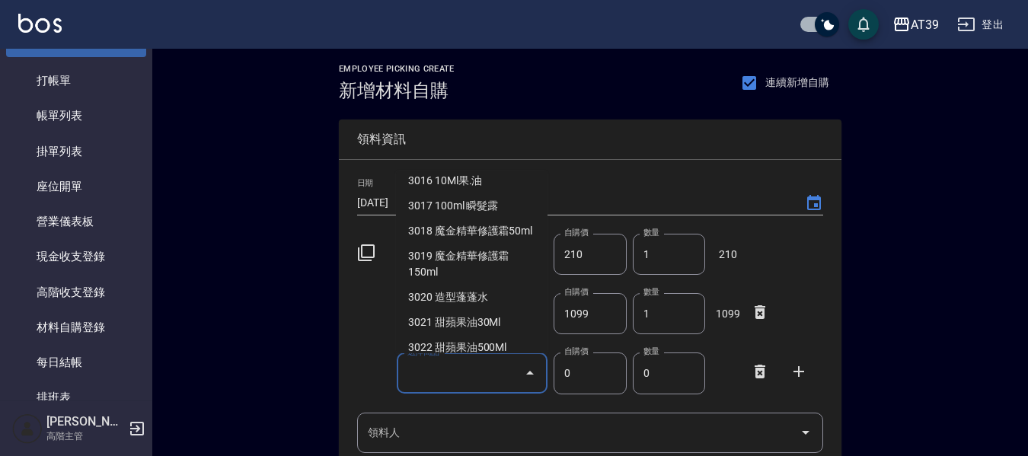
scroll to position [3656, 0]
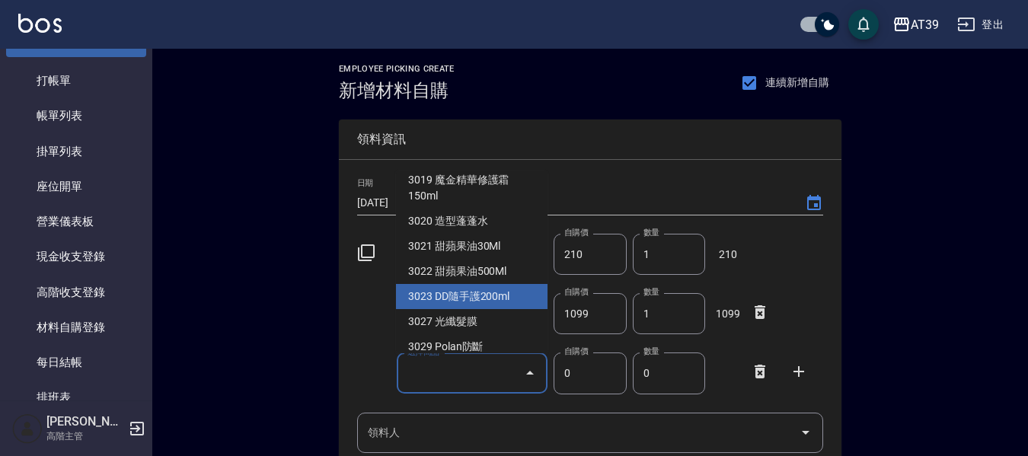
click at [481, 284] on li "3023 DD隨手護200ml" at bounding box center [472, 296] width 152 height 25
type input "DD隨手護200ml"
type input "135"
type input "1"
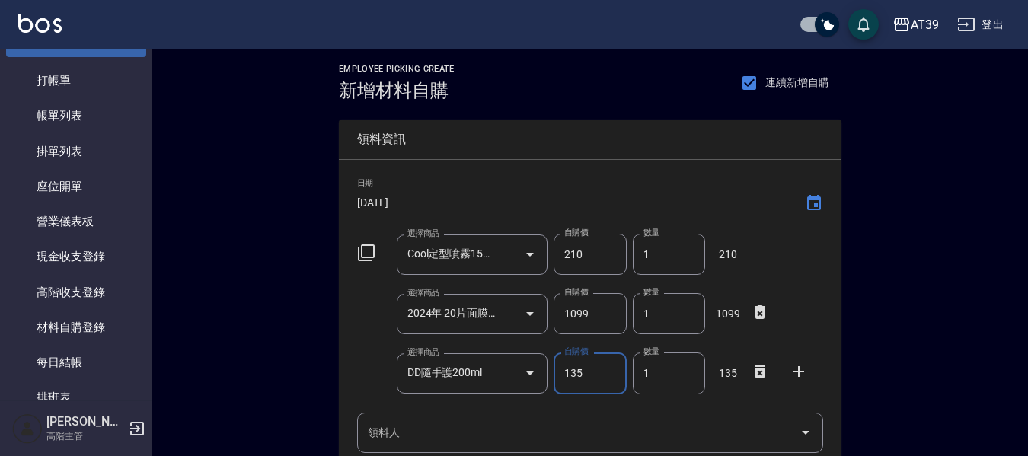
click at [792, 371] on icon at bounding box center [799, 372] width 18 height 18
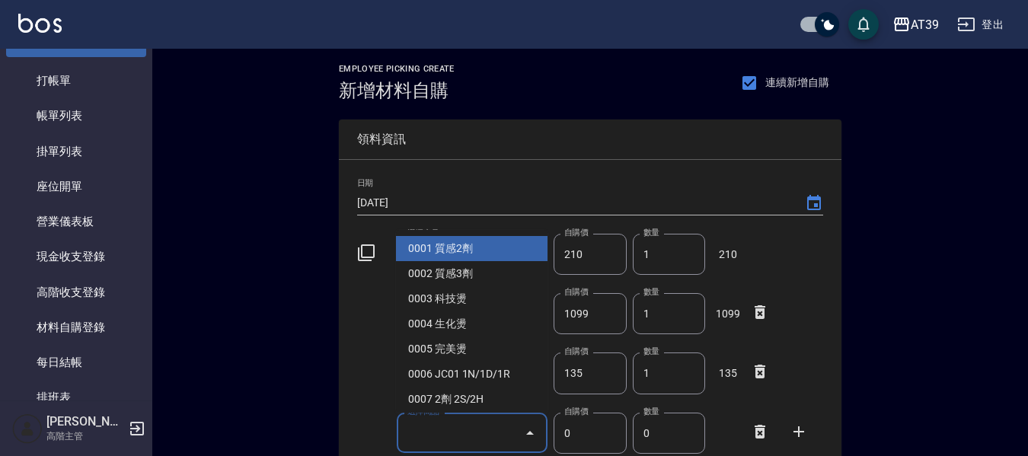
click at [456, 429] on input "選擇商品" at bounding box center [461, 433] width 115 height 27
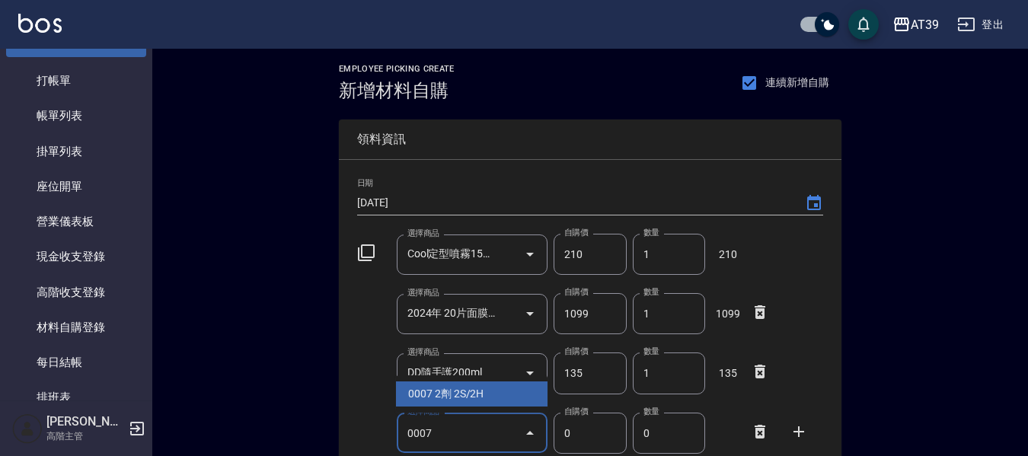
type input "0007"
type input "160"
type input "2劑 2S/2H"
type input "1"
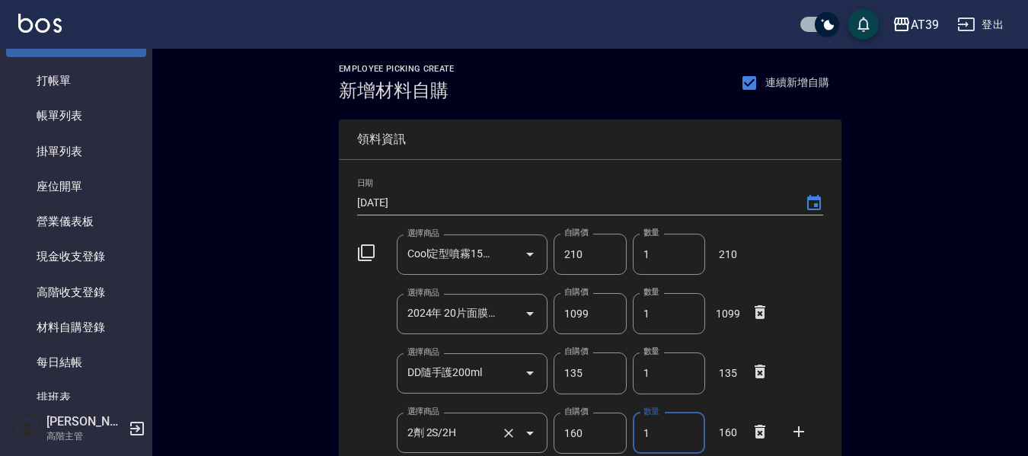
scroll to position [264, 0]
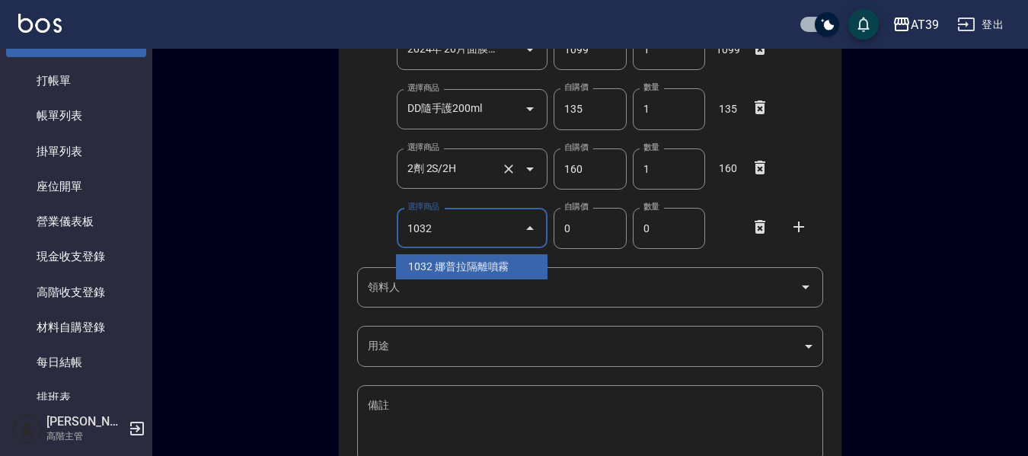
type input "1032"
type input "320"
type input "娜普拉隔離噴霧"
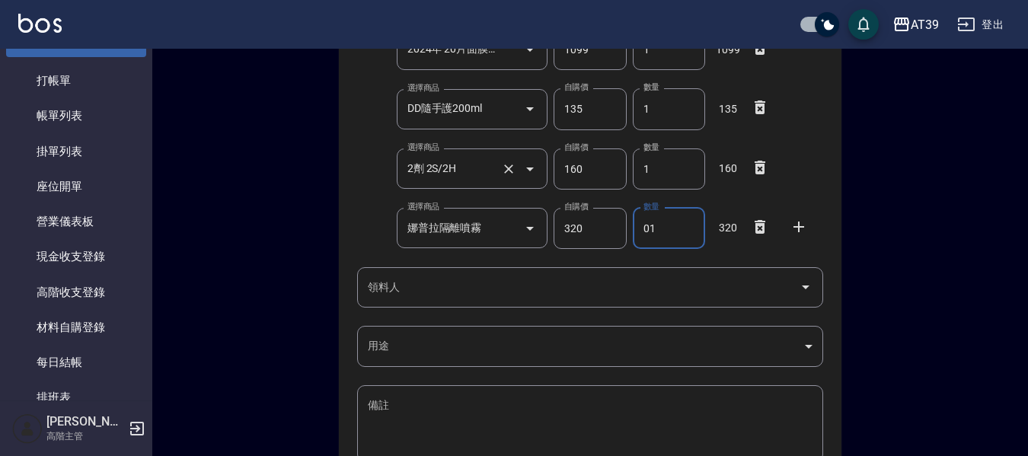
type input "01"
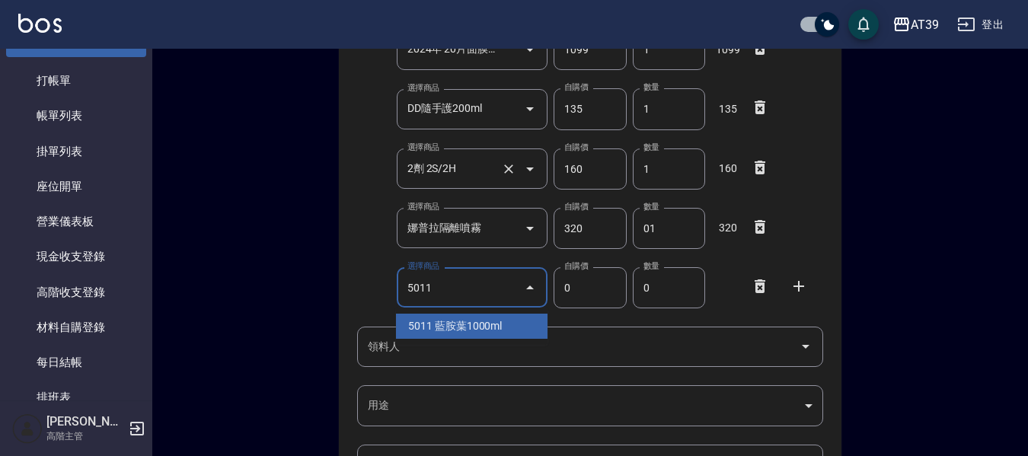
type input "5011"
type input "1250"
type input "藍胺葉1000ml"
type input "1"
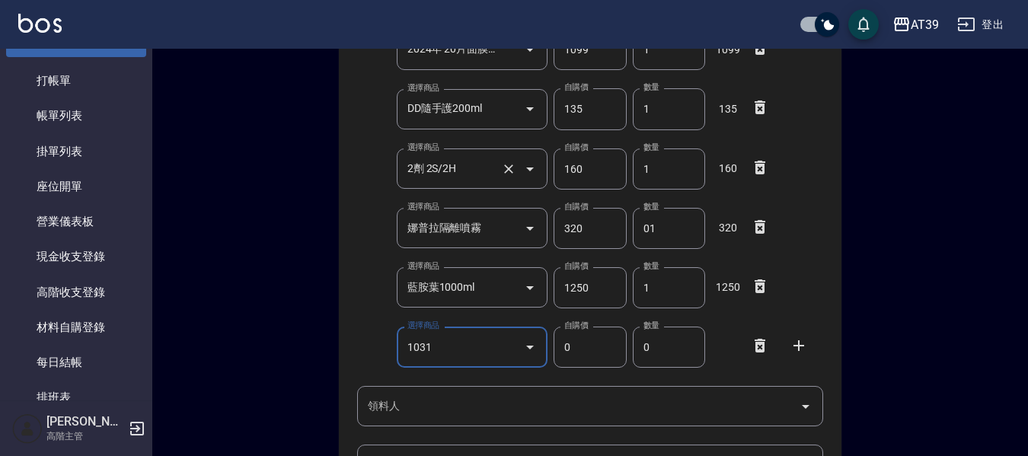
type input "1031"
type input "300"
type input "沐宥隔離霜"
type input "1"
click at [485, 351] on input "沐宥隔離霜" at bounding box center [451, 347] width 95 height 27
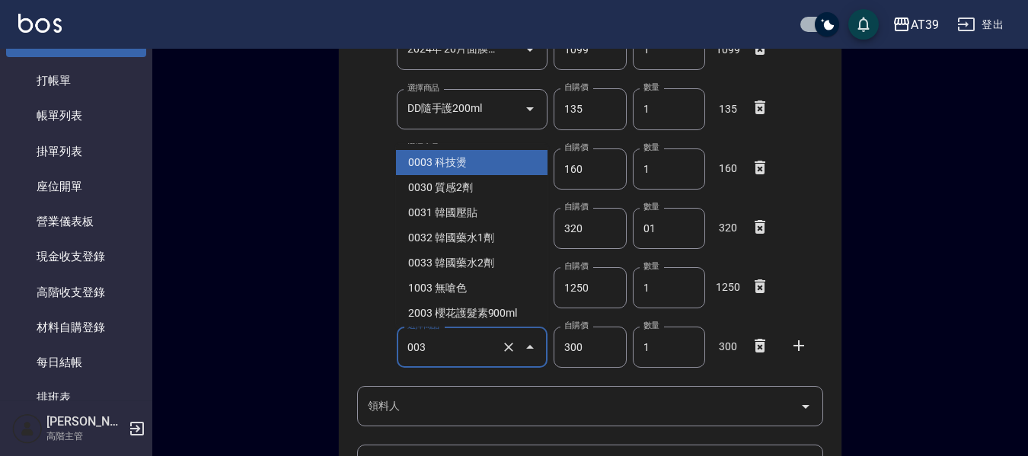
scroll to position [0, 0]
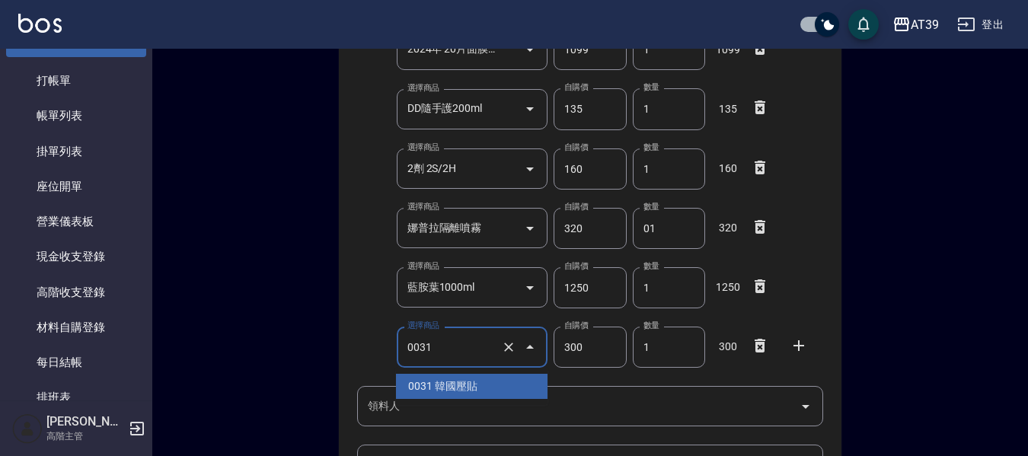
type input "0031"
type input "360"
type input "韓國壓貼"
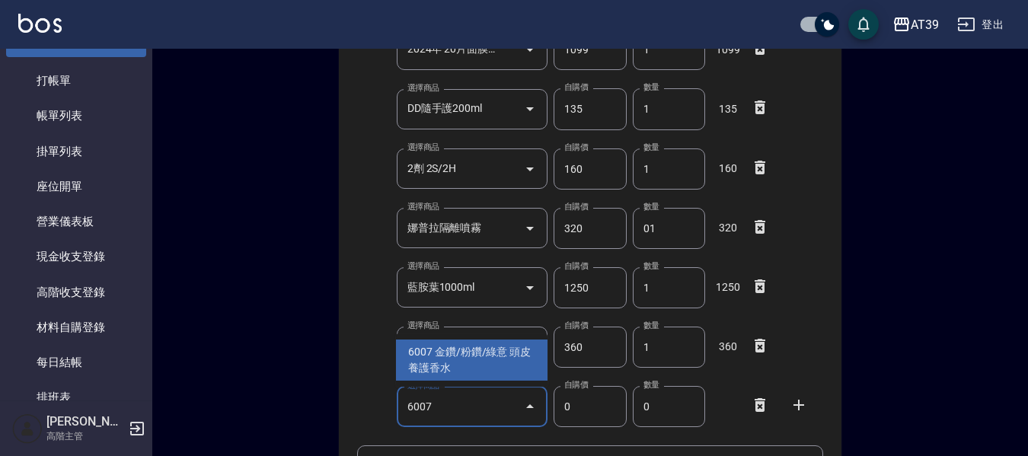
type input "6007"
type input "310"
type input "1"
type input "金鑽/粉鑽/綠意 頭皮養護香水"
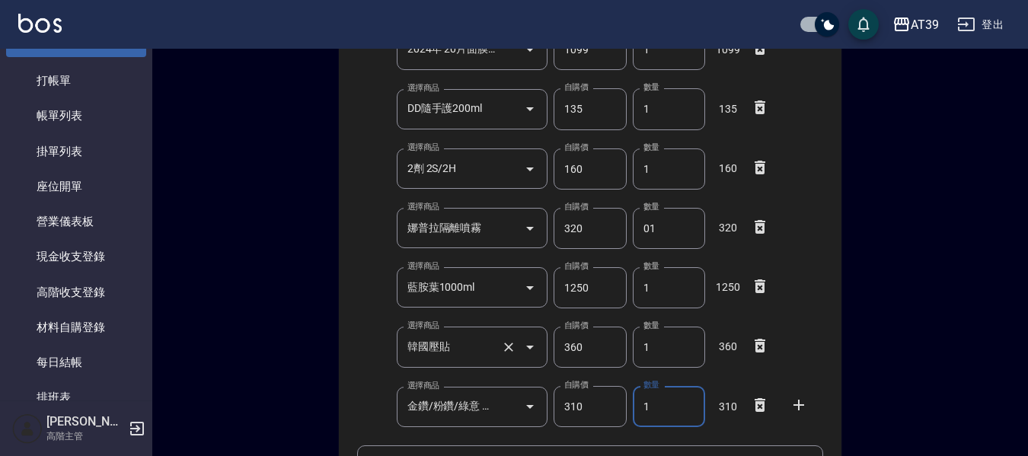
scroll to position [288, 0]
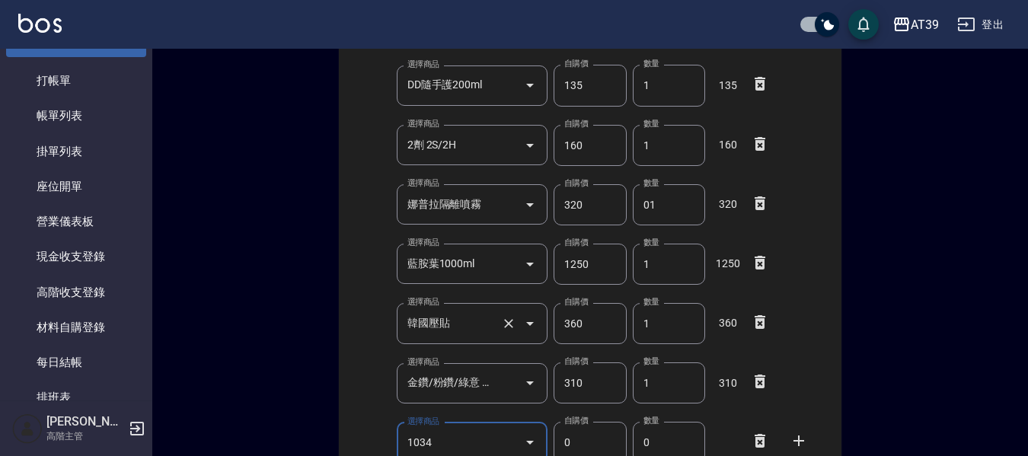
type input "1034"
type input "600"
type input "2"
type input "Polan紫漂"
type input "2"
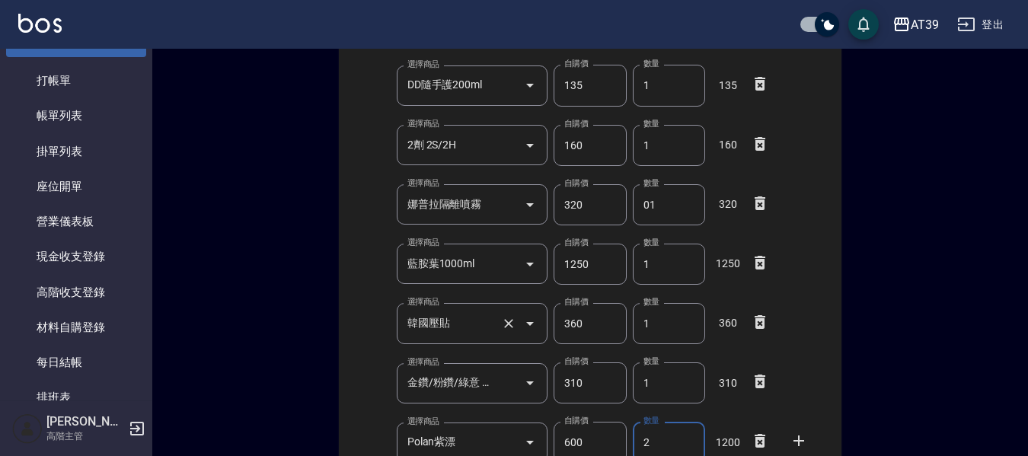
scroll to position [562, 0]
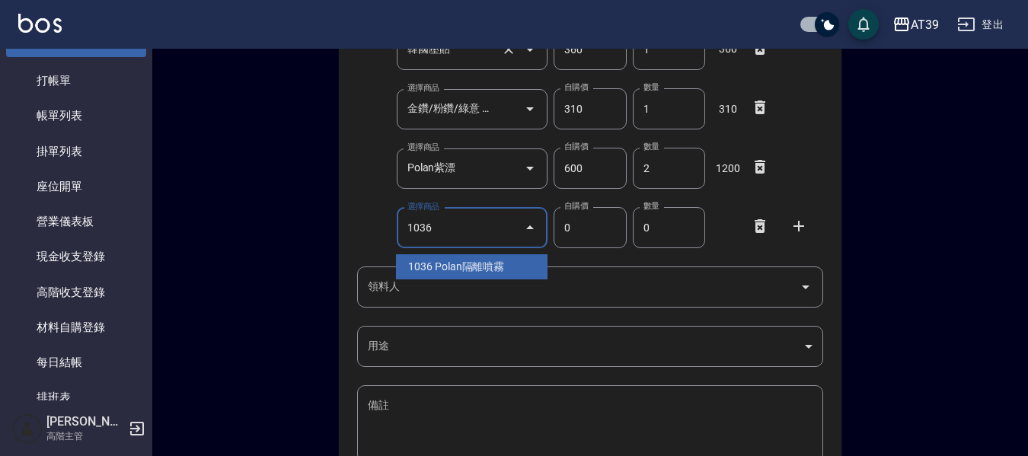
type input "1036"
type input "320"
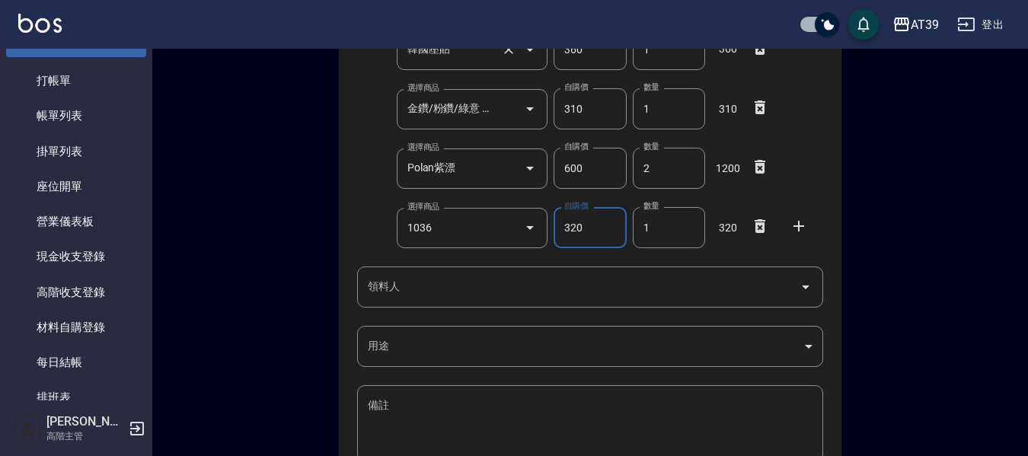
type input "Polan隔離噴霧"
type input "1"
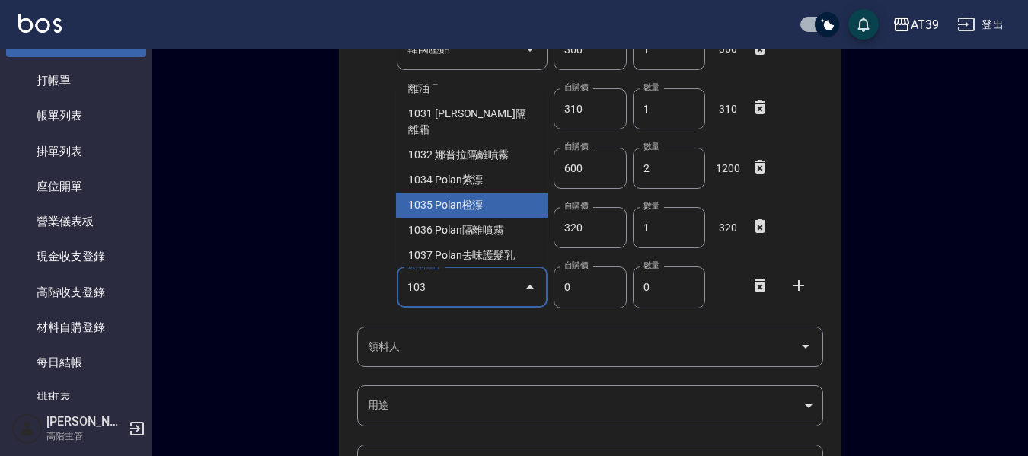
scroll to position [56, 0]
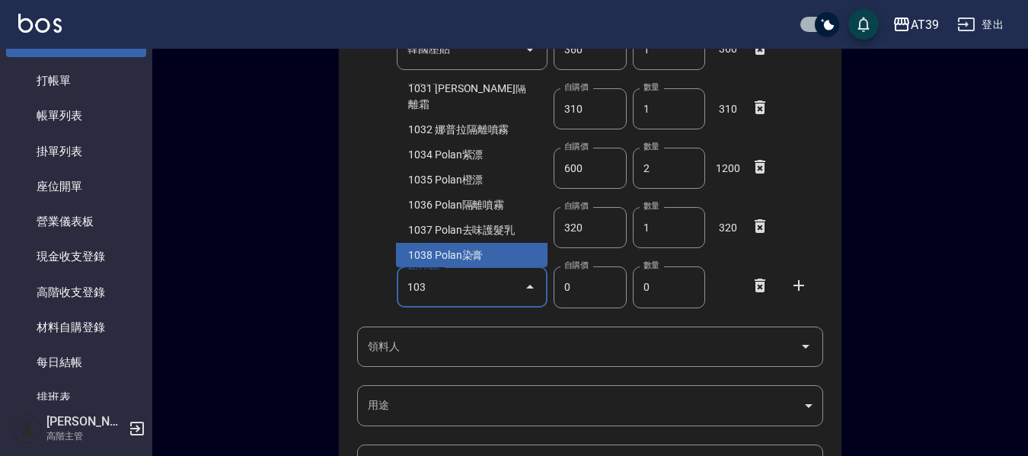
click at [489, 243] on li "1038 Polan染膏" at bounding box center [472, 255] width 152 height 25
type input "Polan染膏"
type input "90"
type input "1"
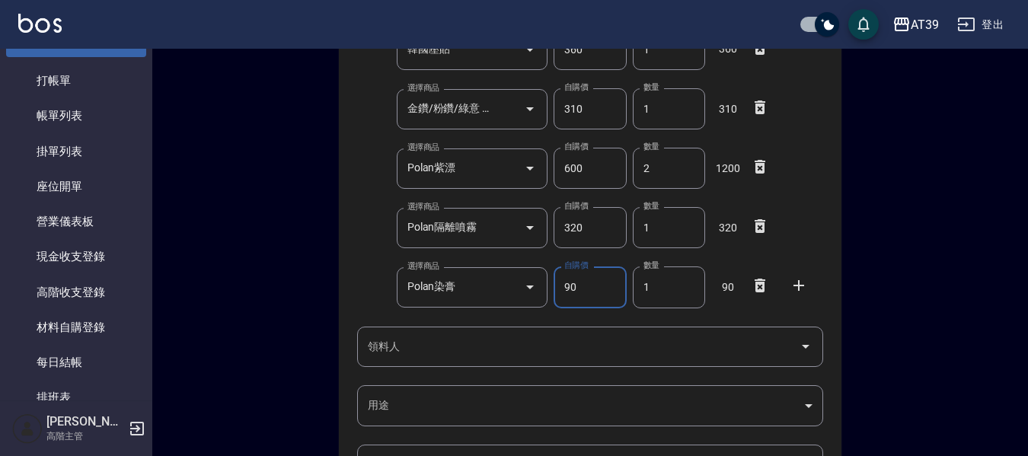
click at [762, 287] on icon at bounding box center [760, 286] width 18 height 18
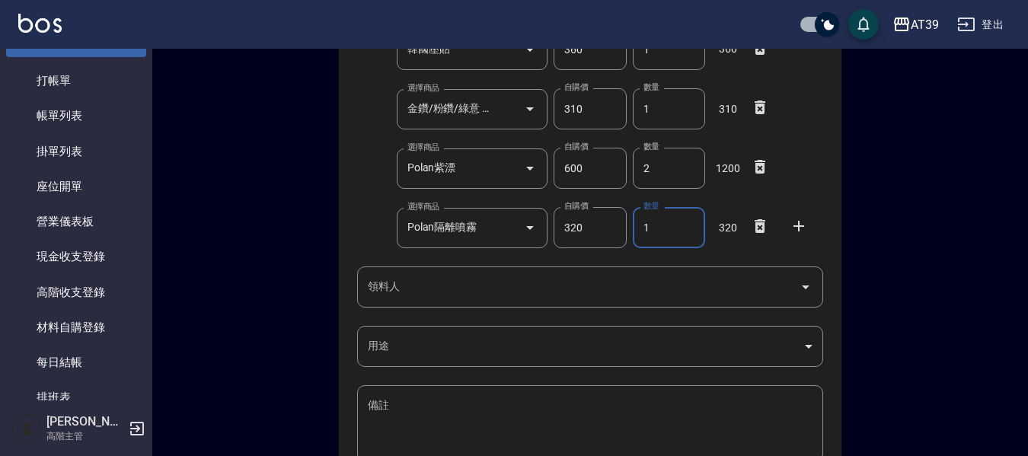
drag, startPoint x: 677, startPoint y: 216, endPoint x: 631, endPoint y: 218, distance: 45.8
click at [631, 218] on div "數量 1 數量" at bounding box center [666, 224] width 78 height 47
type input "3"
click at [754, 289] on icon at bounding box center [760, 286] width 18 height 18
click at [589, 285] on input "領料人" at bounding box center [579, 286] width 430 height 27
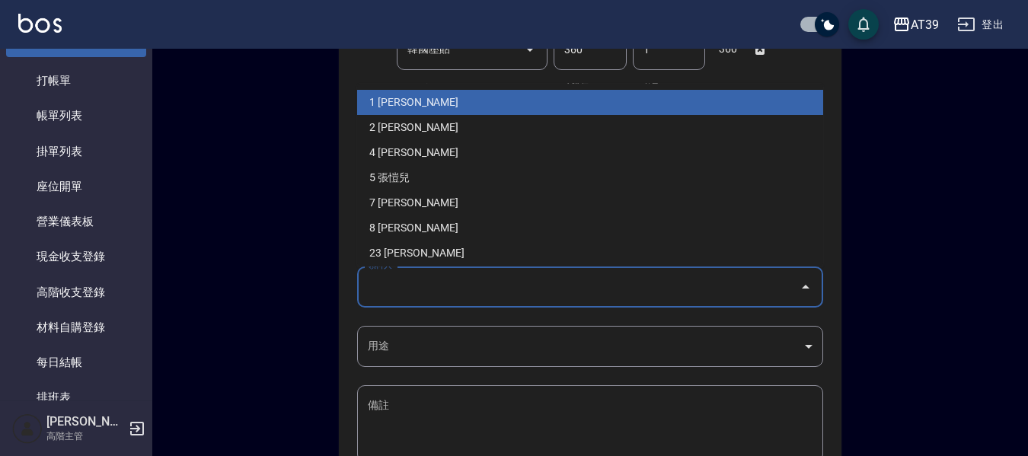
click at [396, 95] on li "1 陳玉伶" at bounding box center [590, 102] width 466 height 25
type input "陳玉伶"
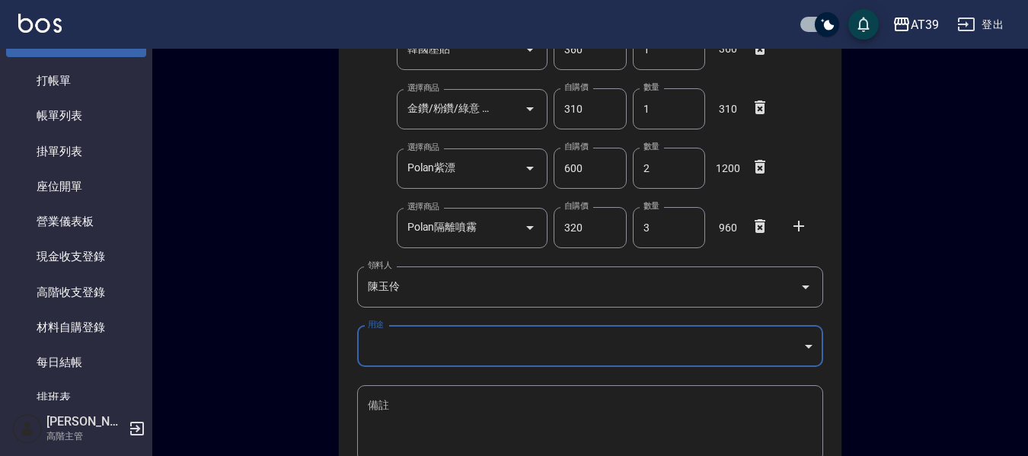
click at [396, 338] on body "AT39 登出 釘選頁面 店家日報表 互助點數明細 互助日報表 店販抽成明細 設計師抽成報表 費用分析表 損益表 服務扣項明細表 店家區間累計表 全店業績分析…" at bounding box center [514, 19] width 1028 height 1163
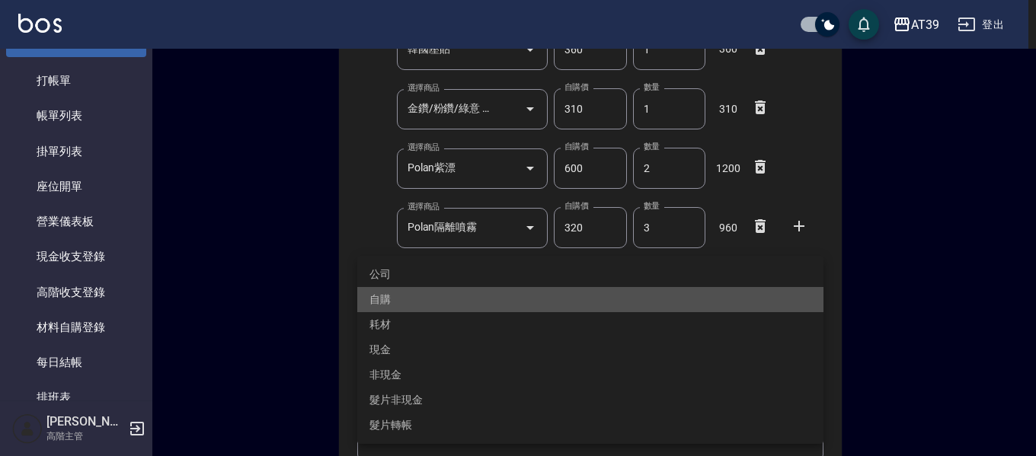
click at [393, 294] on li "自購" at bounding box center [590, 299] width 466 height 25
type input "自購"
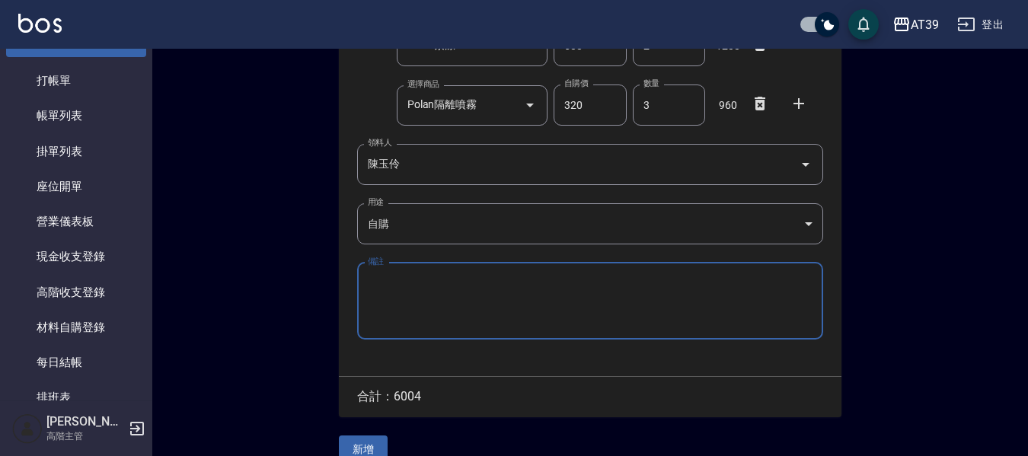
scroll to position [709, 0]
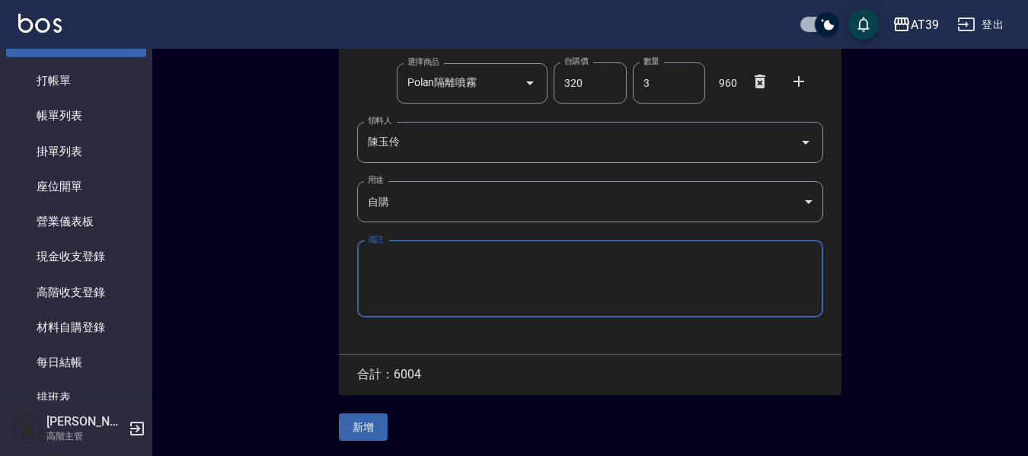
click at [363, 424] on button "新增" at bounding box center [363, 428] width 49 height 28
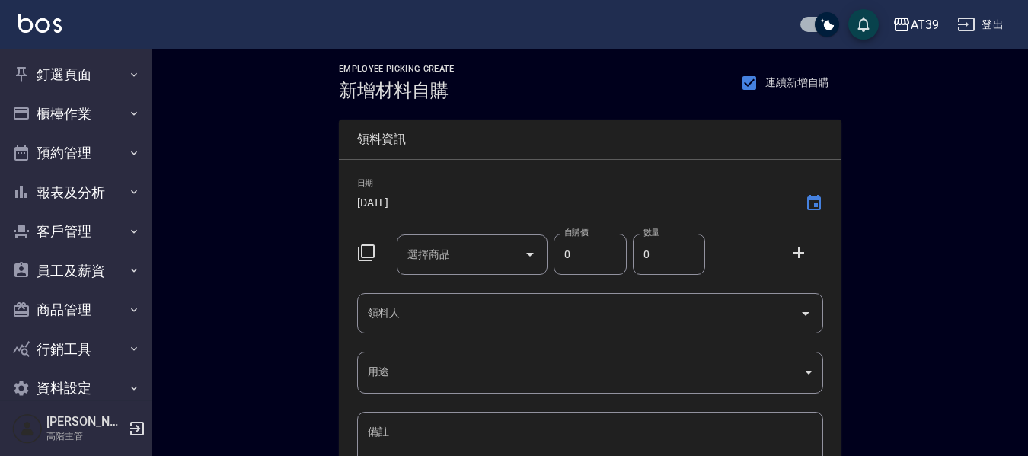
click at [414, 245] on input "選擇商品" at bounding box center [461, 254] width 115 height 27
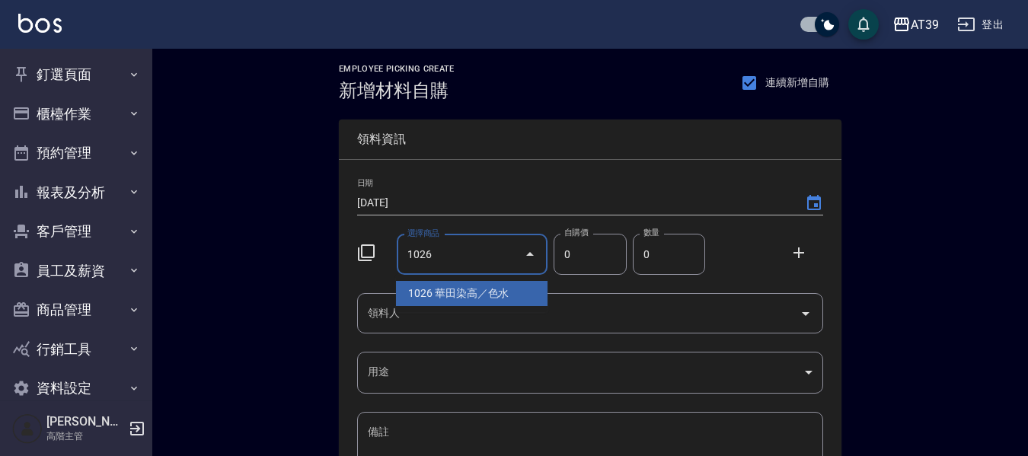
type input "1026"
type input "105"
type input "華田染高／色水"
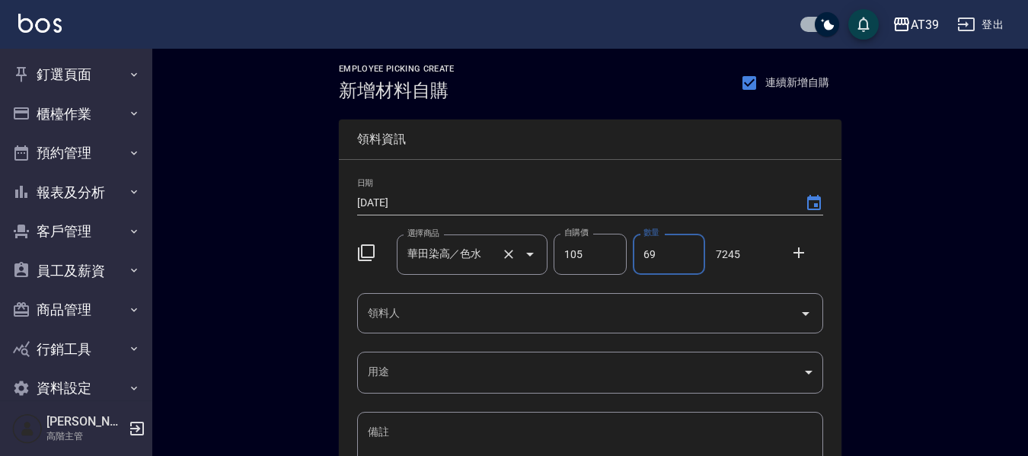
type input "69"
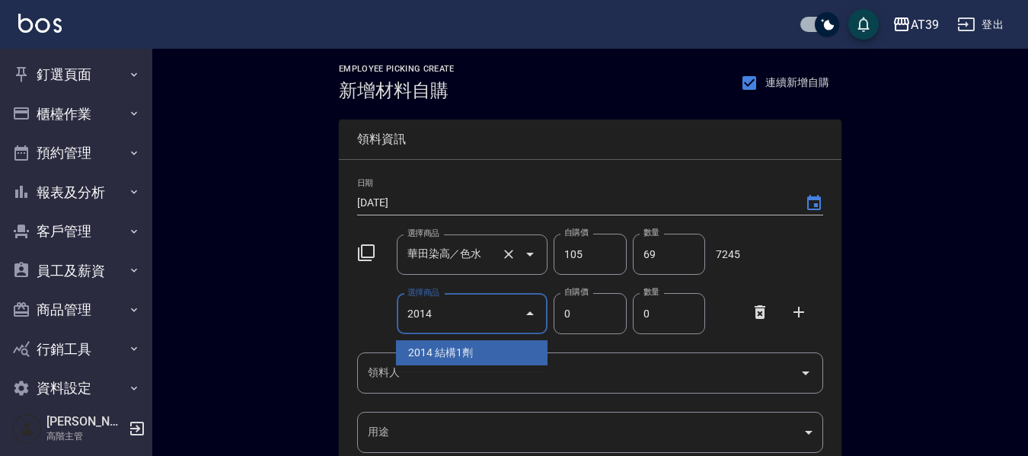
type input "2014"
type input "1170"
type input "結構1劑"
type input "1"
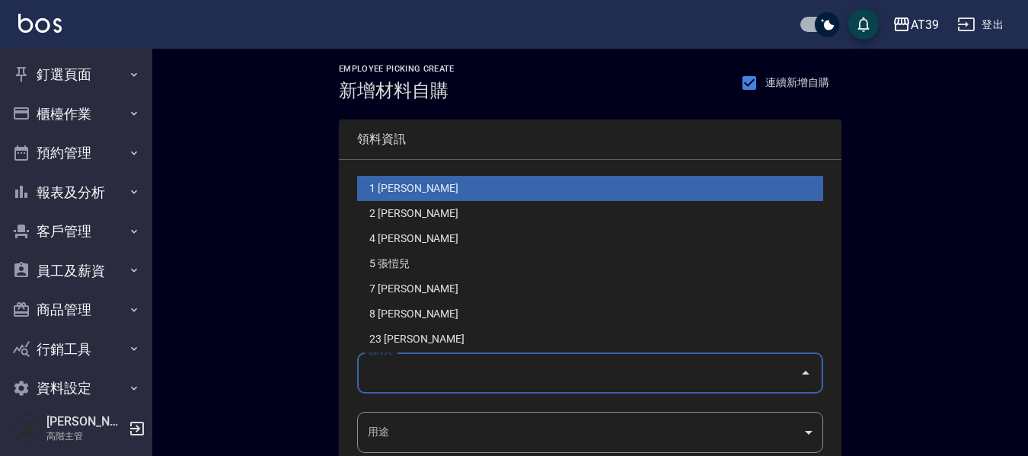
click at [396, 377] on div "領料人 領料人" at bounding box center [590, 373] width 466 height 40
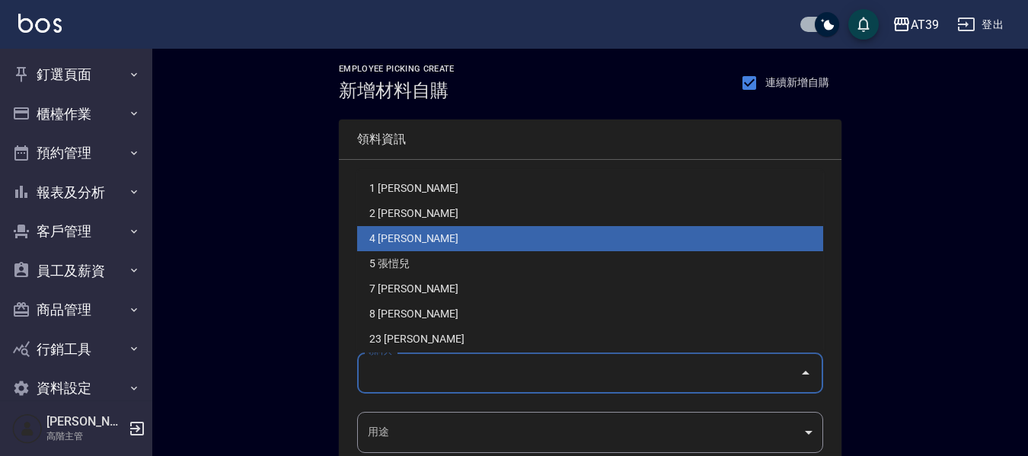
click at [395, 232] on li "4 [PERSON_NAME]" at bounding box center [590, 238] width 466 height 25
type input "林思宇"
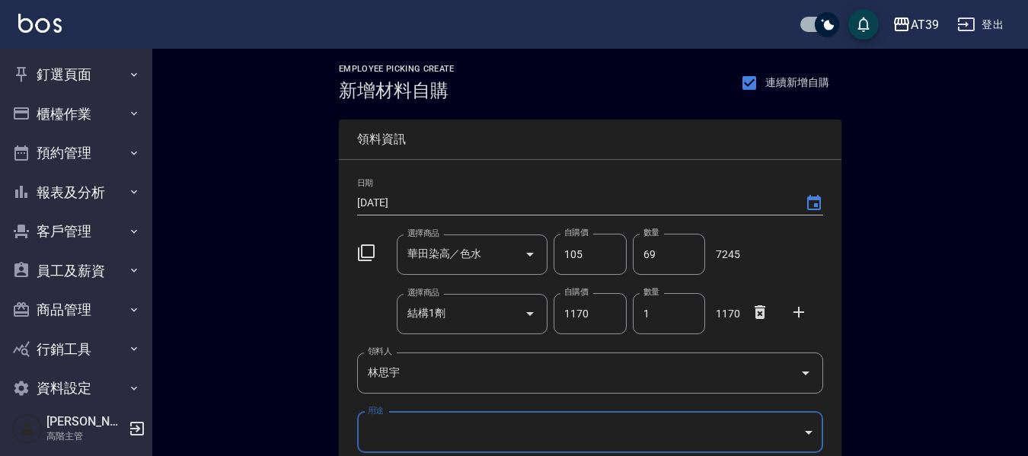
click at [391, 434] on body "AT39 登出 釘選頁面 店家日報表 互助點數明細 互助日報表 店販抽成明細 設計師抽成報表 費用分析表 損益表 服務扣項明細表 店家區間累計表 全店業績分析…" at bounding box center [514, 343] width 1028 height 687
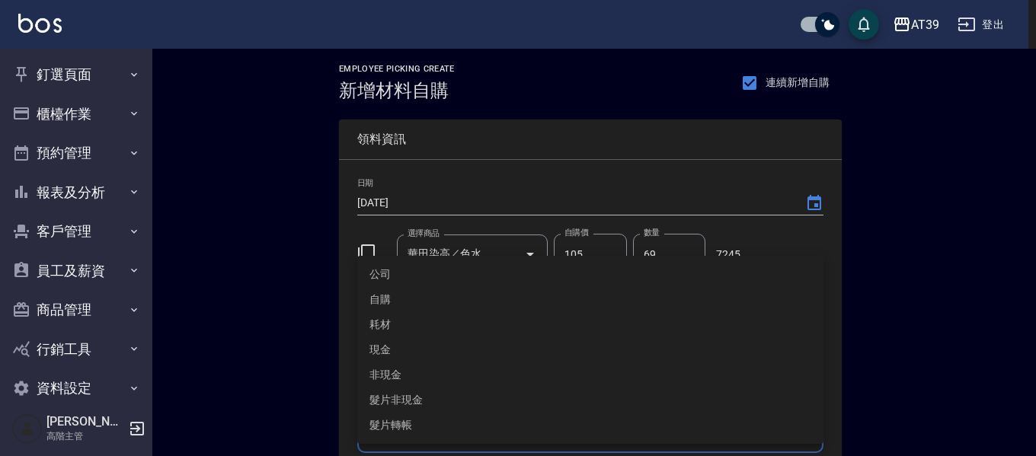
click at [398, 299] on li "自購" at bounding box center [590, 299] width 466 height 25
type input "自購"
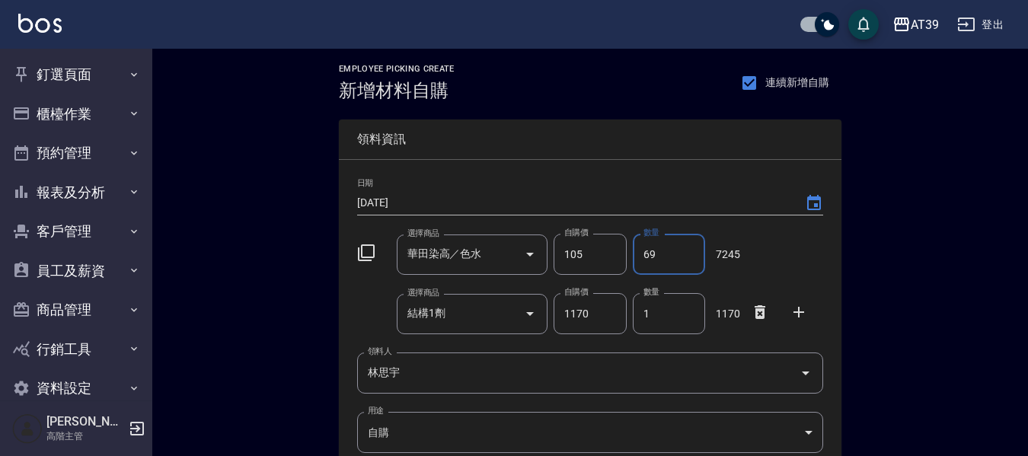
drag, startPoint x: 643, startPoint y: 251, endPoint x: 612, endPoint y: 258, distance: 32.0
click at [611, 253] on div "選擇商品 華田染高／色水 選擇商品 自購價 105 自購價 數量 69 數量 7245" at bounding box center [587, 251] width 472 height 47
type input "6"
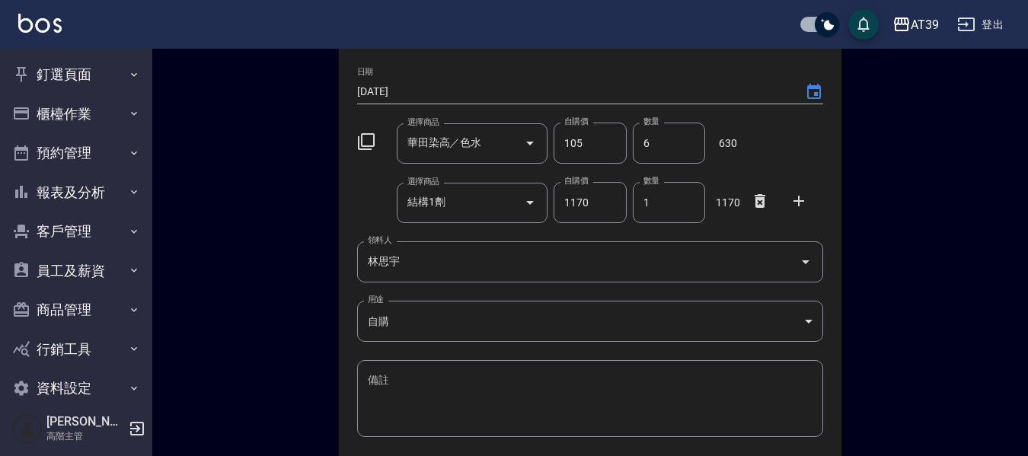
scroll to position [229, 0]
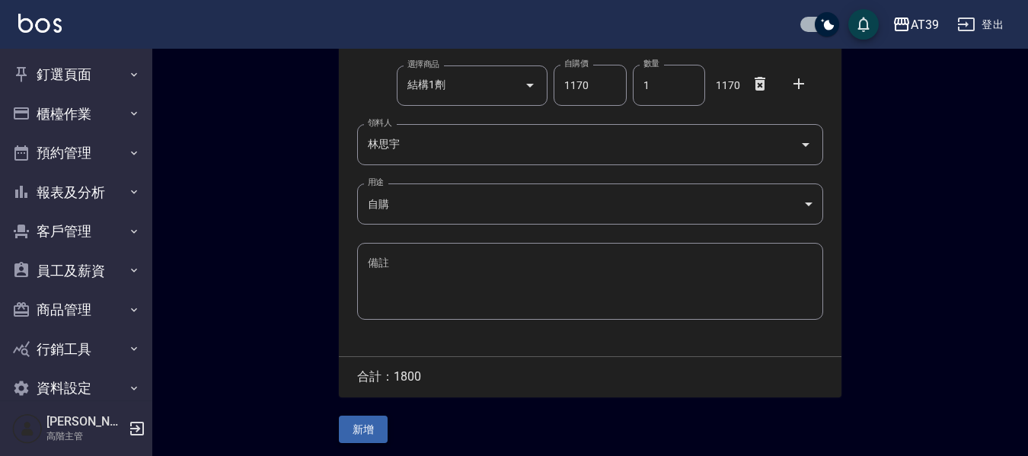
click at [354, 443] on button "新增" at bounding box center [363, 430] width 49 height 28
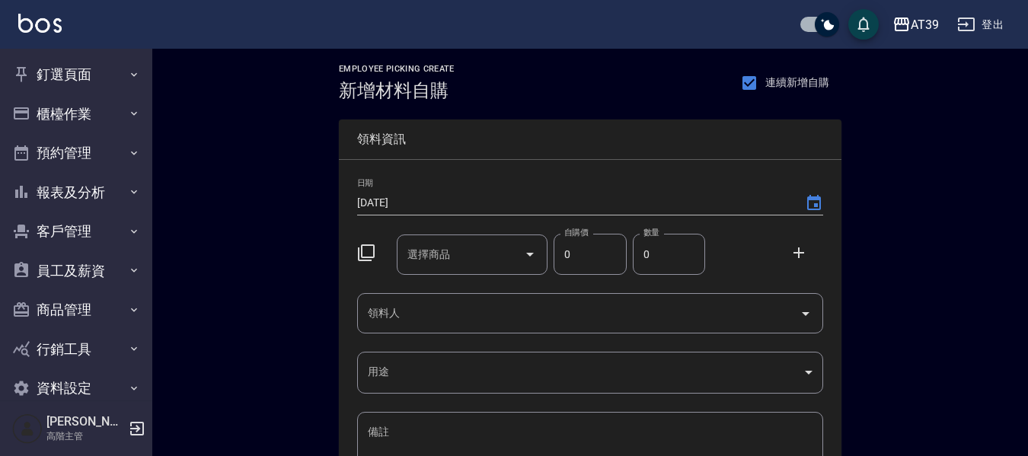
click at [463, 244] on input "選擇商品" at bounding box center [461, 254] width 115 height 27
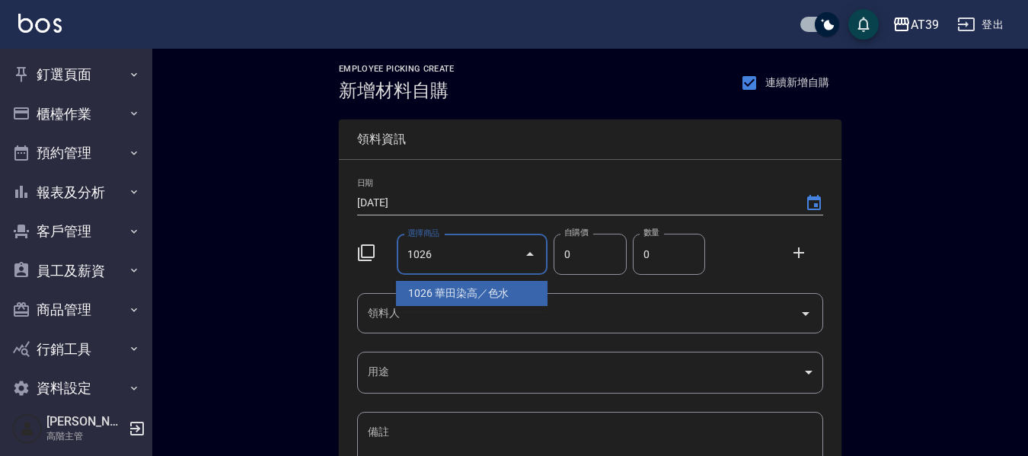
type input "1026"
type input "105"
type input "華田染高／色水"
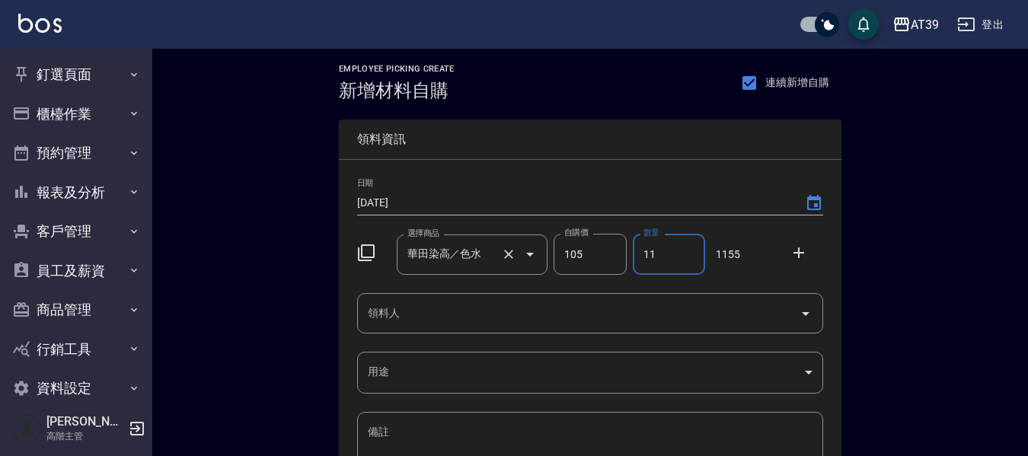
type input "11"
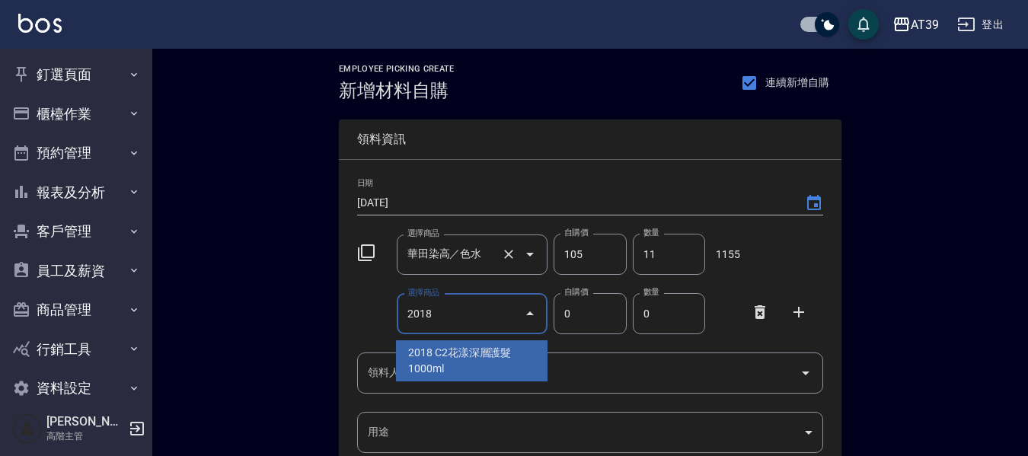
type input "C2花漾深層護髮1000ml"
type input "900"
type input "1"
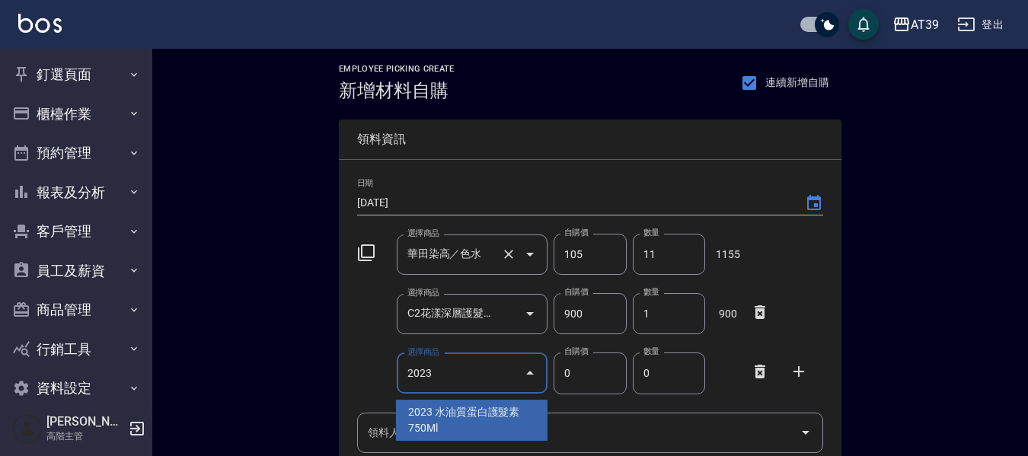
type input "2023"
type input "756"
type input "水油質蛋白護髮素750Ml"
type input "1"
click at [488, 364] on input "水油質蛋白護髮素750Ml" at bounding box center [451, 373] width 95 height 27
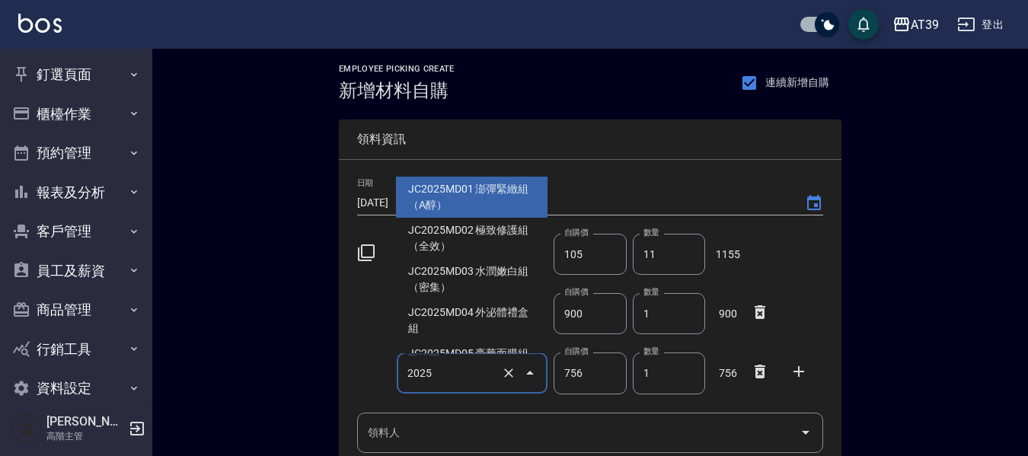
type input "2025"
type input "1600"
type input "澎彈緊緻組（A醇）"
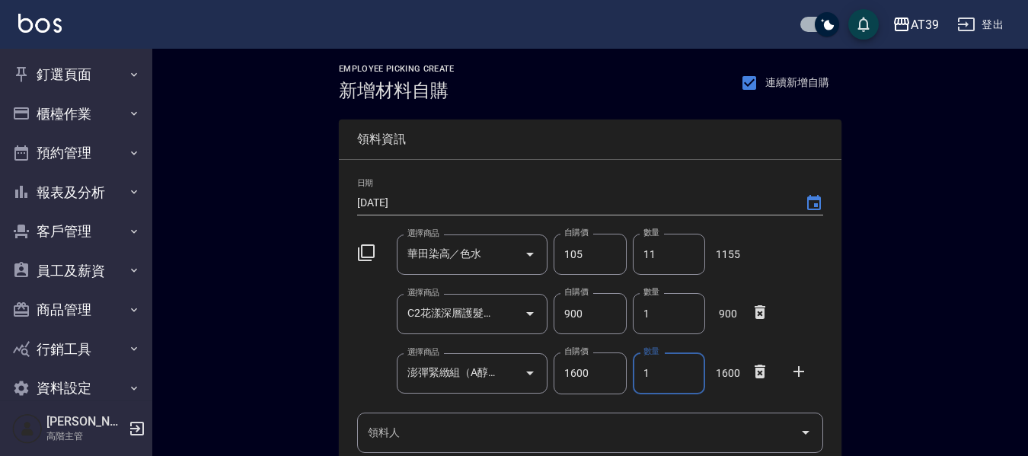
click at [446, 424] on input "領料人" at bounding box center [579, 433] width 430 height 27
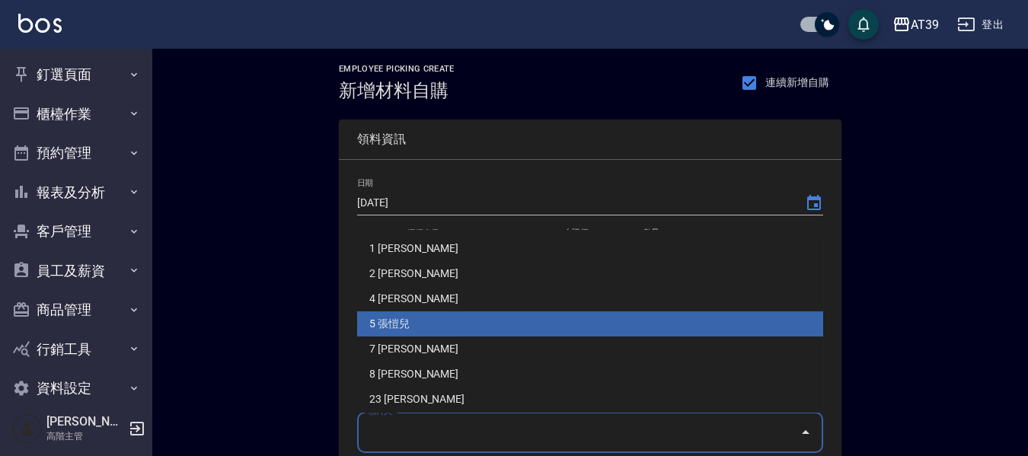
drag, startPoint x: 436, startPoint y: 317, endPoint x: 422, endPoint y: 358, distance: 43.6
click at [436, 317] on li "5 張愷兒" at bounding box center [590, 324] width 466 height 25
type input "張愷兒"
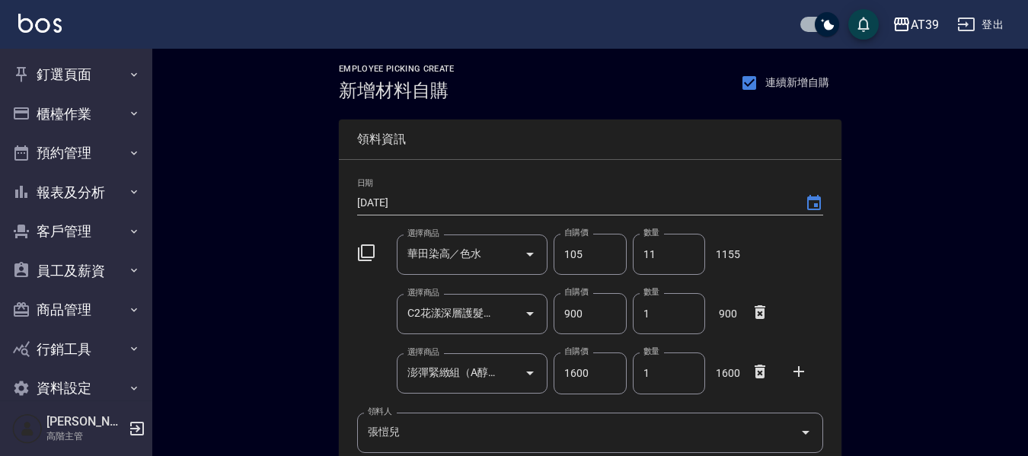
scroll to position [264, 0]
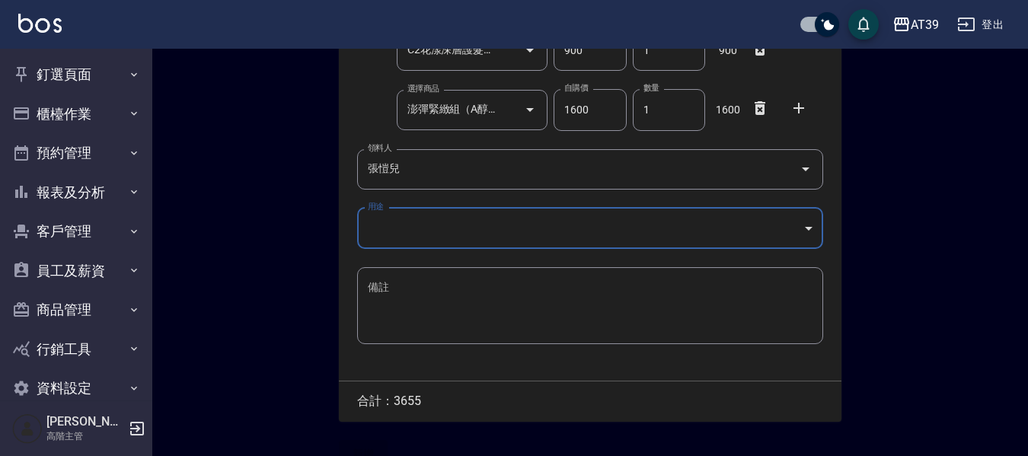
click at [398, 238] on body "AT39 登出 釘選頁面 店家日報表 互助點數明細 互助日報表 店販抽成明細 設計師抽成報表 費用分析表 損益表 服務扣項明細表 店家區間累計表 全店業績分析…" at bounding box center [514, 109] width 1028 height 746
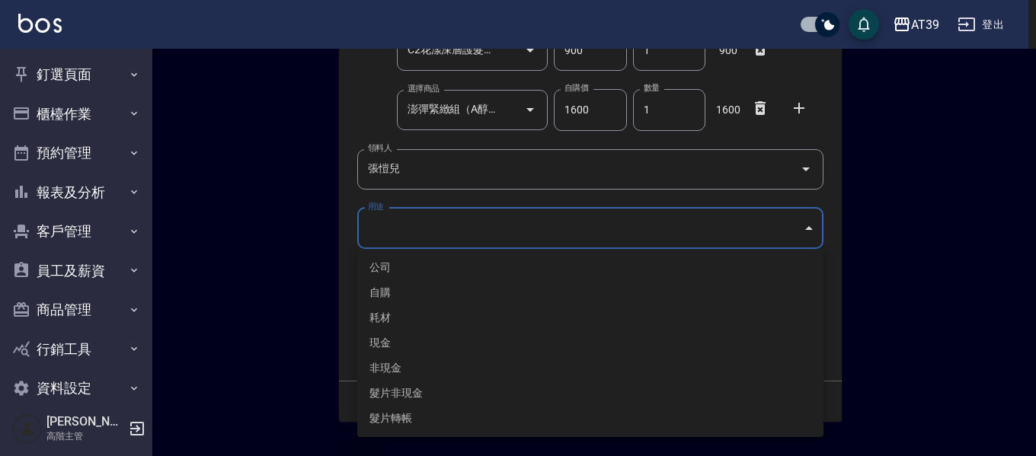
click at [396, 289] on li "自購" at bounding box center [590, 292] width 466 height 25
type input "自購"
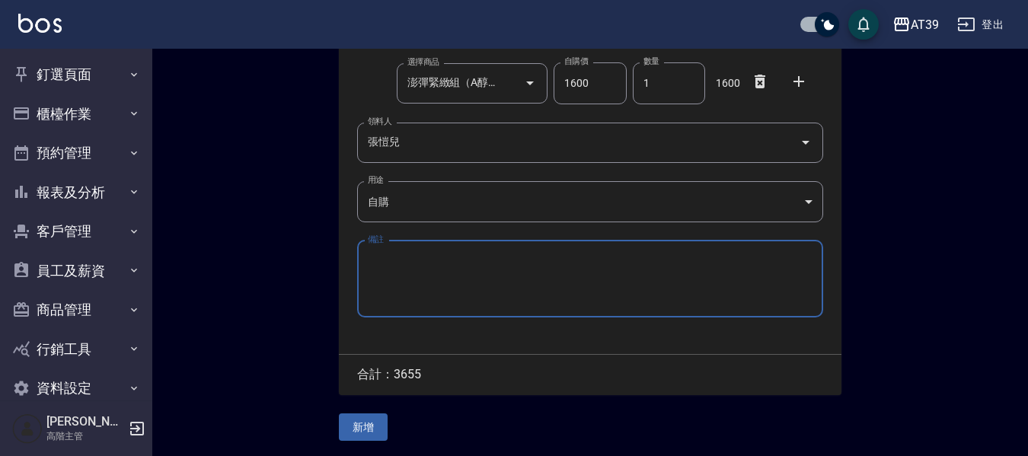
scroll to position [293, 0]
drag, startPoint x: 370, startPoint y: 426, endPoint x: 348, endPoint y: 430, distance: 22.4
click at [365, 428] on button "新增" at bounding box center [363, 428] width 49 height 28
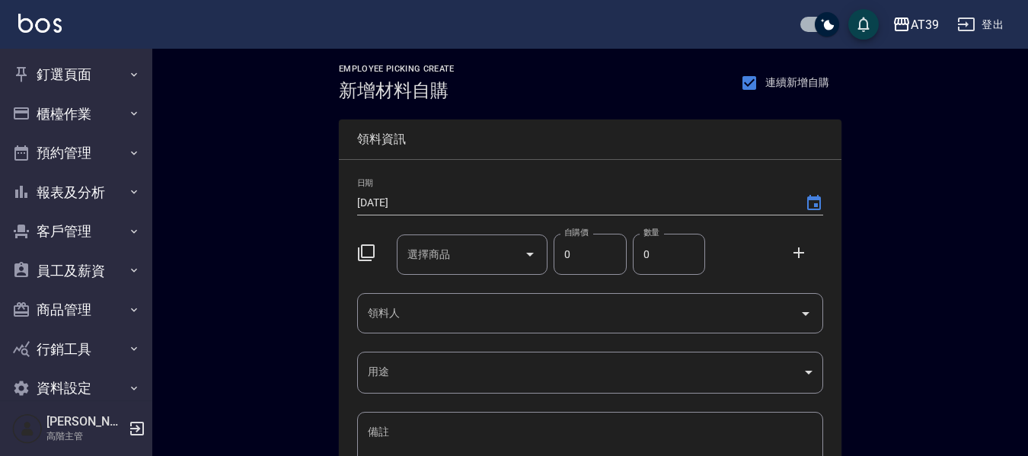
click at [389, 235] on div "選擇商品 選擇商品 自購價 0 自購價 數量 0 數量" at bounding box center [587, 251] width 472 height 47
click at [436, 251] on div "選擇商品 選擇商品" at bounding box center [473, 255] width 152 height 40
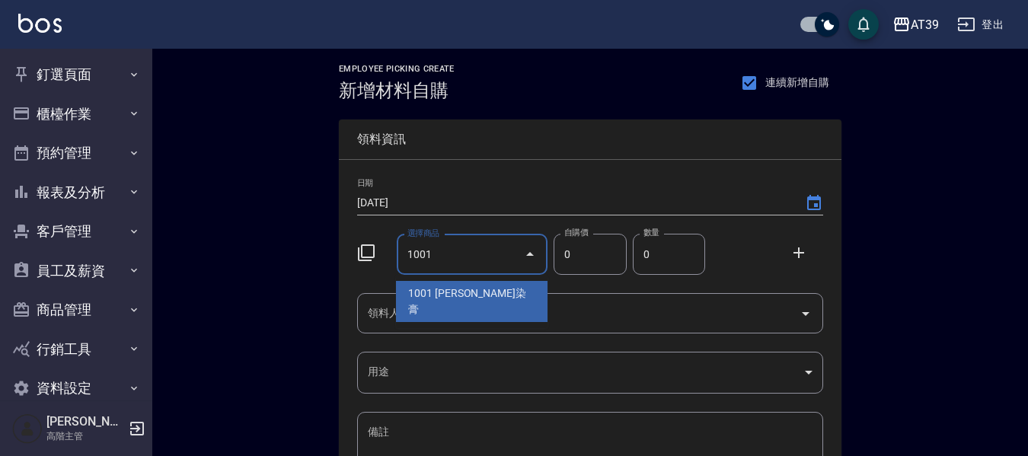
type input "1001"
type input "110"
type input "里歐染膏"
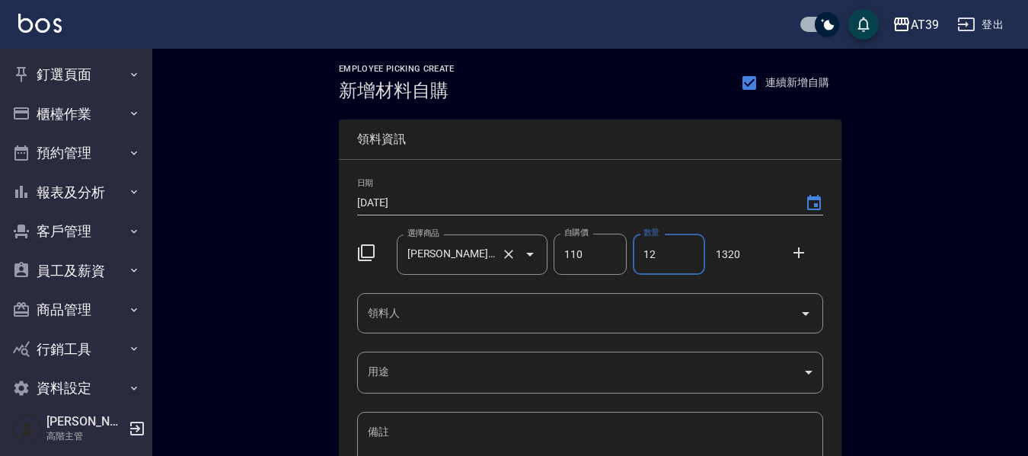
type input "12"
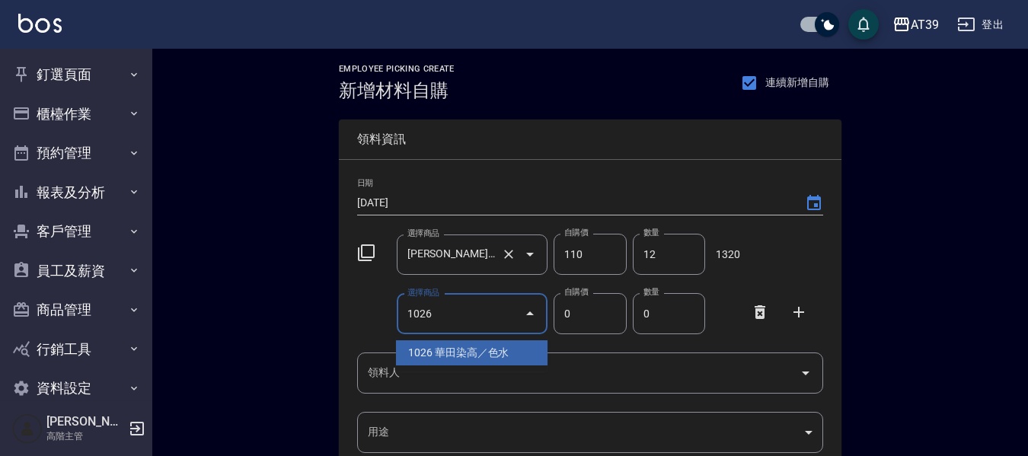
type input "1026"
type input "105"
type input "華田染高／色水"
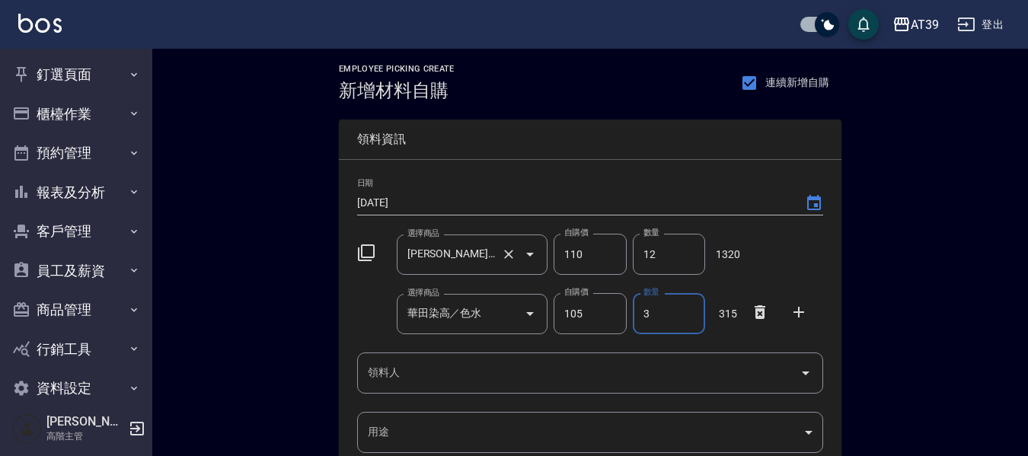
type input "3"
click at [480, 394] on body "AT39 登出 釘選頁面 店家日報表 互助點數明細 互助日報表 店販抽成明細 設計師抽成報表 費用分析表 損益表 服務扣項明細表 店家區間累計表 全店業績分析…" at bounding box center [514, 373] width 1028 height 746
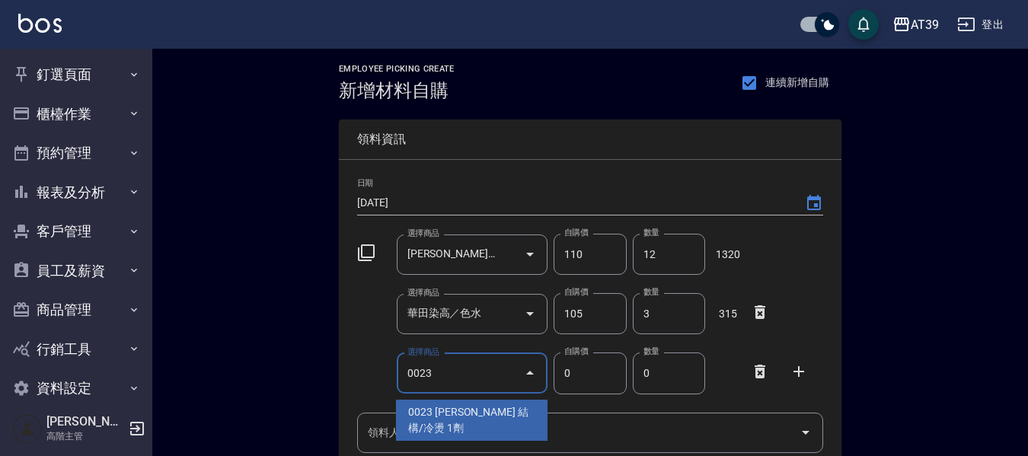
type input "0023"
type input "350"
type input "沐宥 結構/冷燙 1劑"
type input "1"
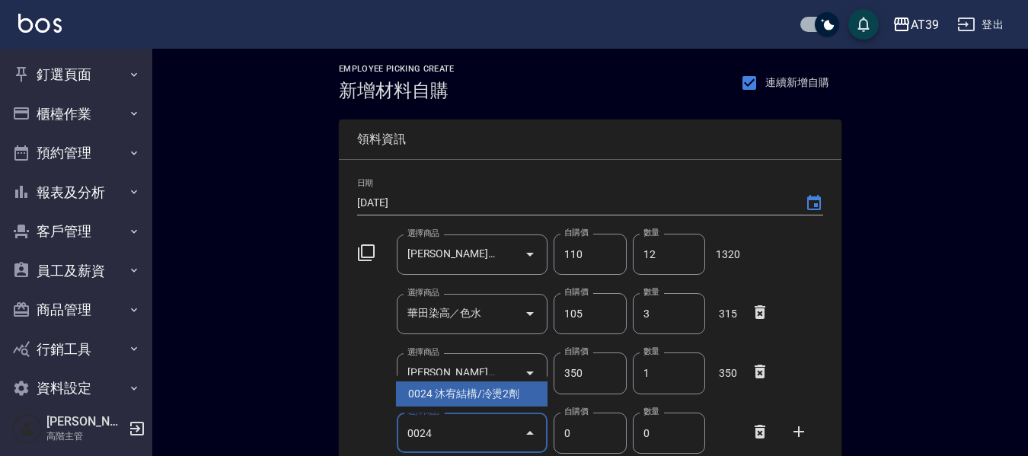
type input "0024"
type input "250"
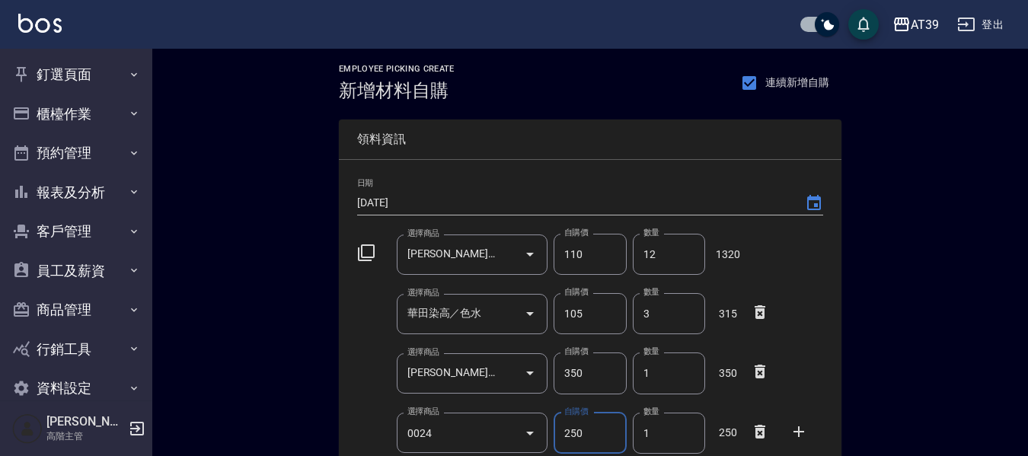
type input "沐宥結構/冷燙2劑"
type input "2"
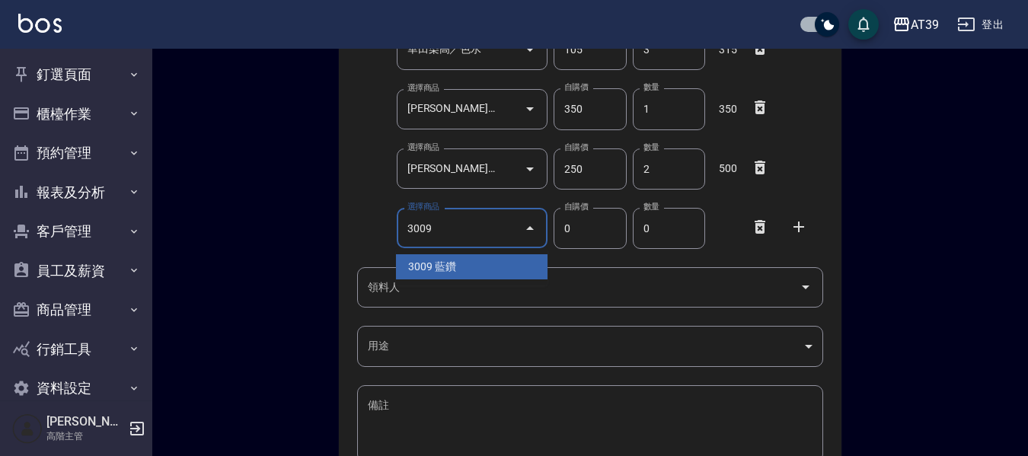
type input "3009"
type input "315"
type input "藍鑽"
type input "1"
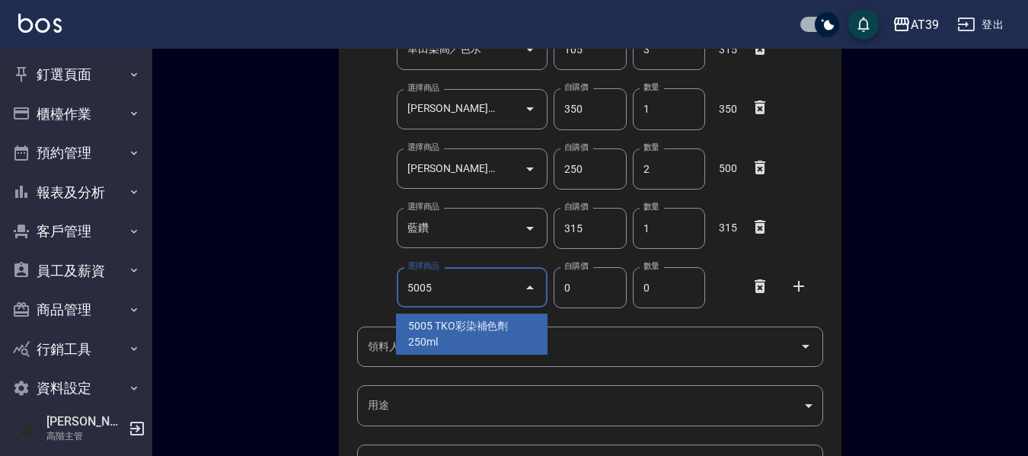
type input "5005"
type input "200"
type input "TKO彩染補色劑250ml"
type input "1"
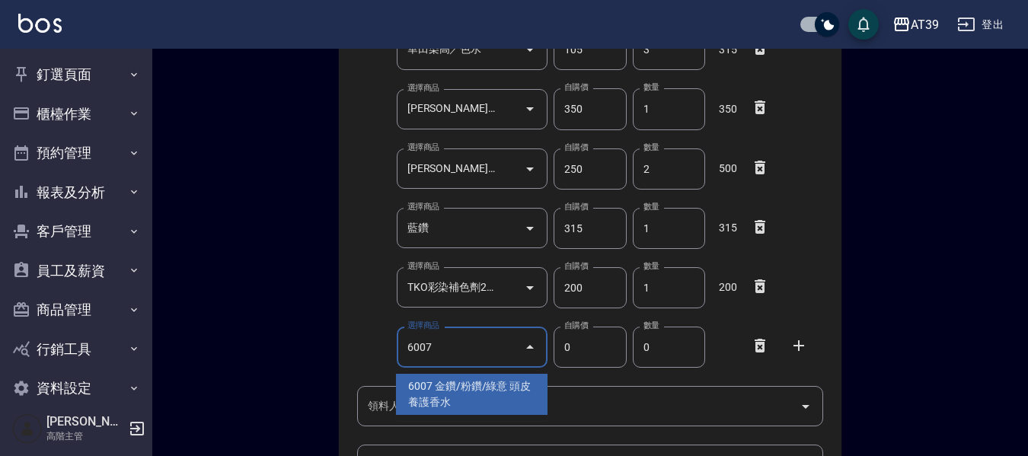
type input "6007"
type input "310"
type input "金鑽/粉鑽/綠意 頭皮養護香水"
type input "1"
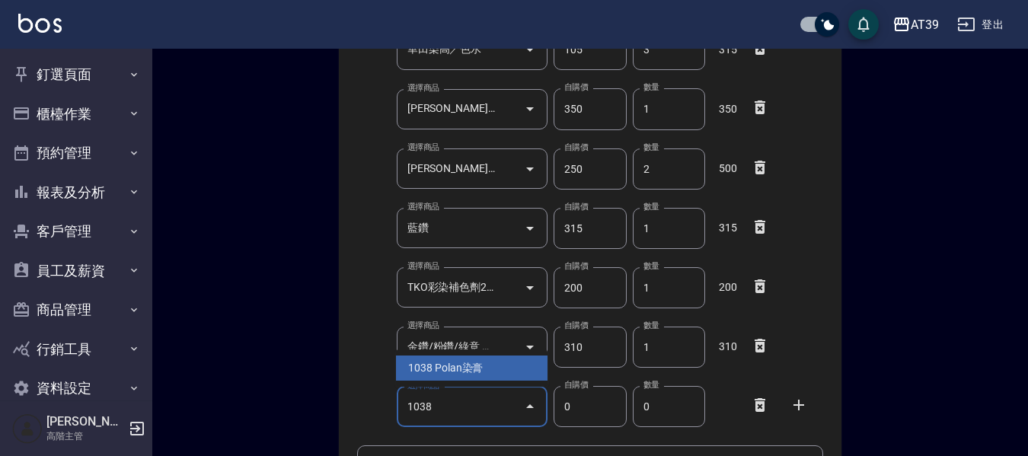
type input "1038"
type input "90"
type input "1"
type input "Polan染膏"
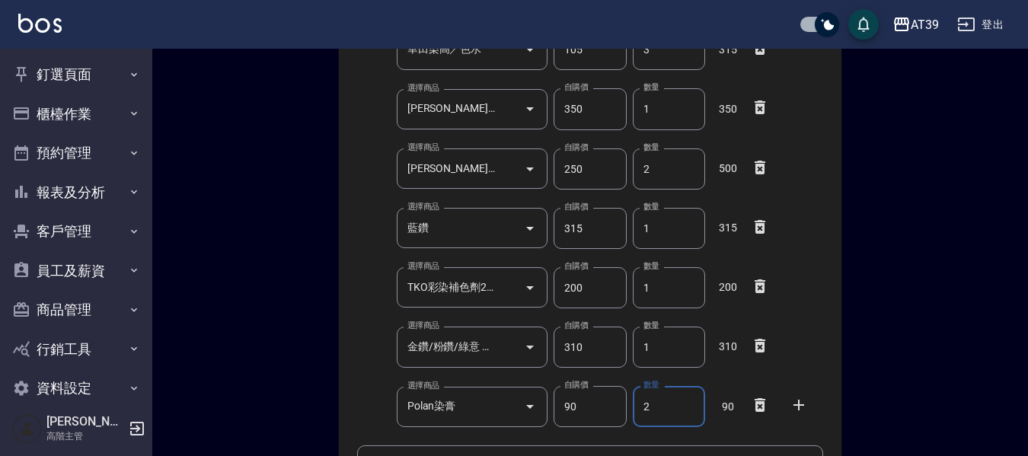
type input "2"
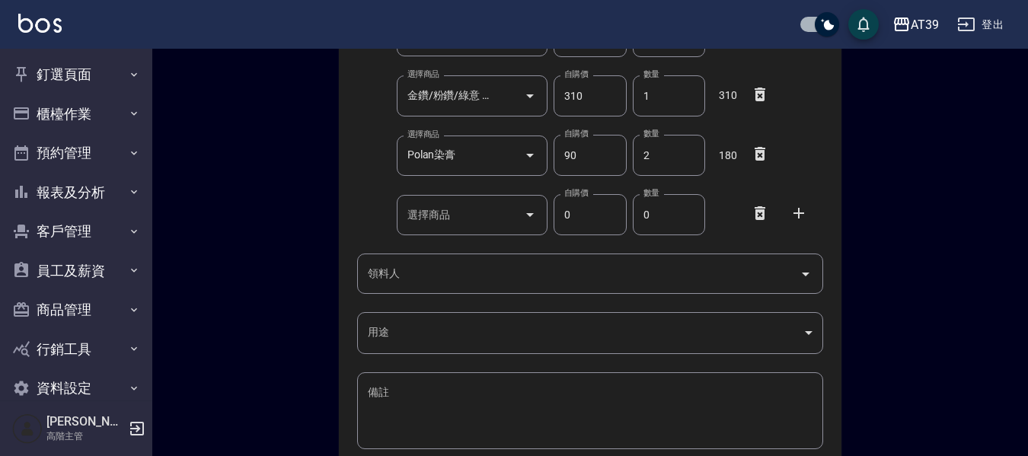
scroll to position [516, 0]
drag, startPoint x: 761, startPoint y: 209, endPoint x: 646, endPoint y: 270, distance: 130.2
click at [761, 209] on icon at bounding box center [760, 212] width 18 height 18
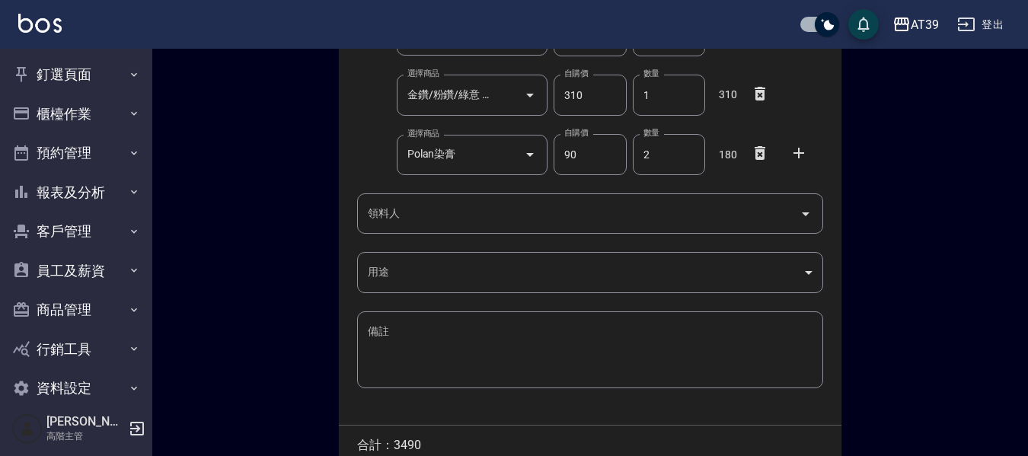
click at [386, 218] on div "領料人 領料人" at bounding box center [590, 213] width 466 height 40
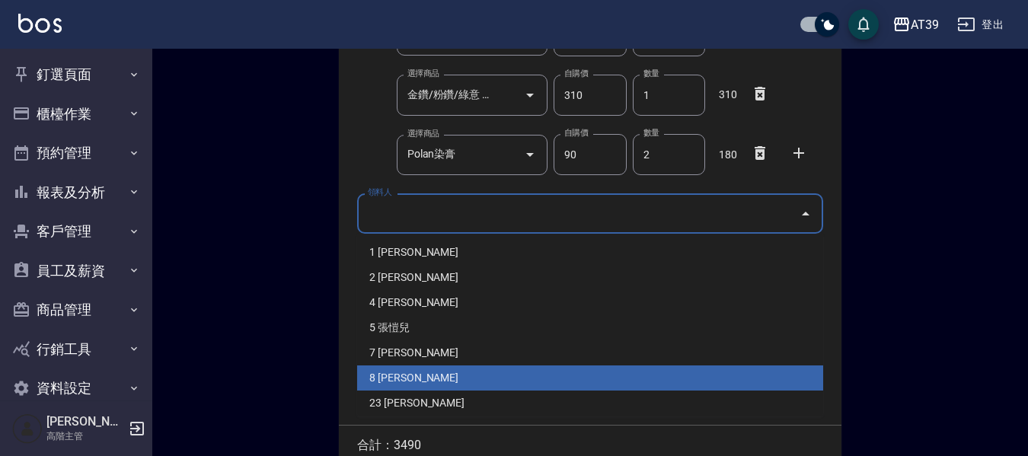
drag, startPoint x: 407, startPoint y: 372, endPoint x: 394, endPoint y: 348, distance: 27.6
click at [407, 372] on li "8 邱郁筑" at bounding box center [590, 378] width 466 height 25
type input "邱郁筑"
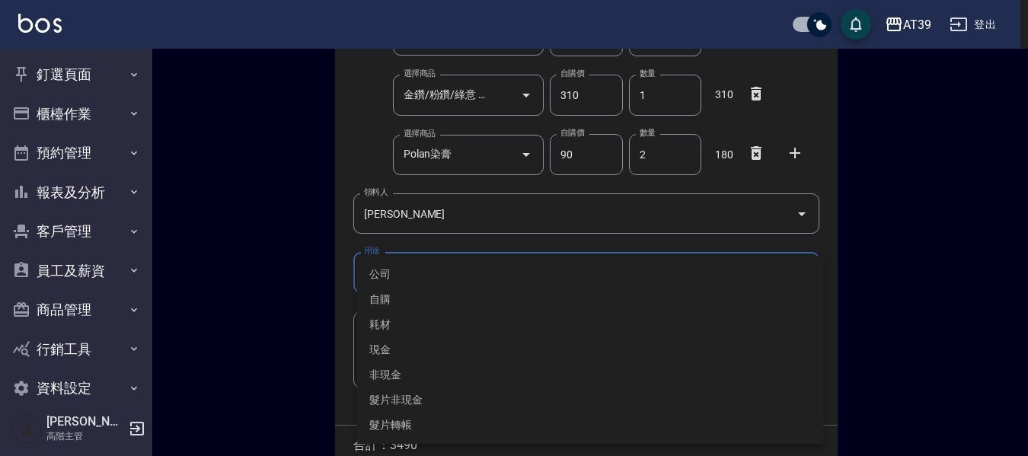
click at [387, 265] on body "AT39 登出 釘選頁面 店家日報表 互助點數明細 互助日報表 店販抽成明細 設計師抽成報表 費用分析表 損益表 服務扣項明細表 店家區間累計表 全店業績分析…" at bounding box center [514, 6] width 1028 height 1044
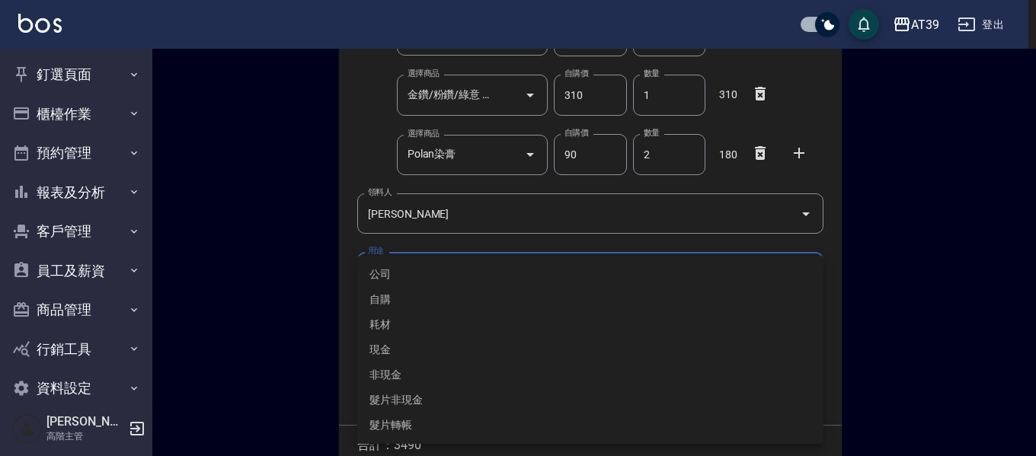
click at [405, 298] on li "自購" at bounding box center [590, 299] width 466 height 25
type input "自購"
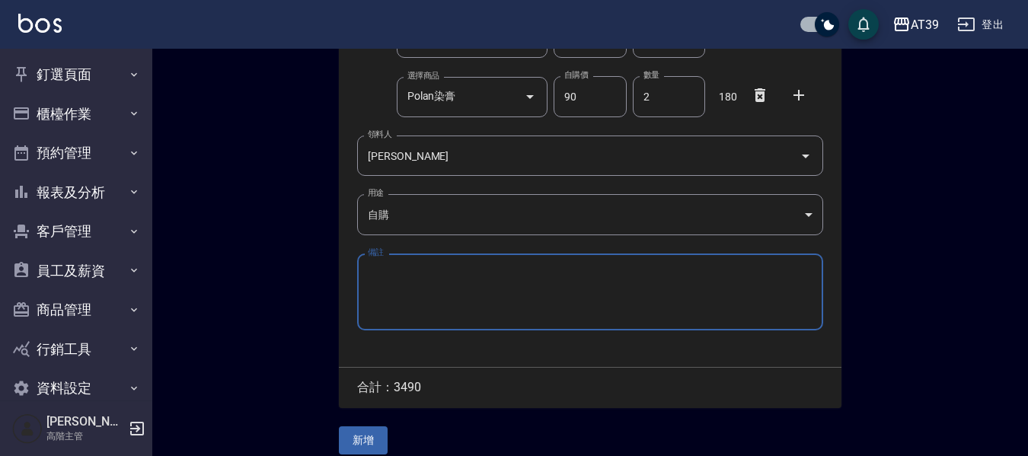
scroll to position [590, 0]
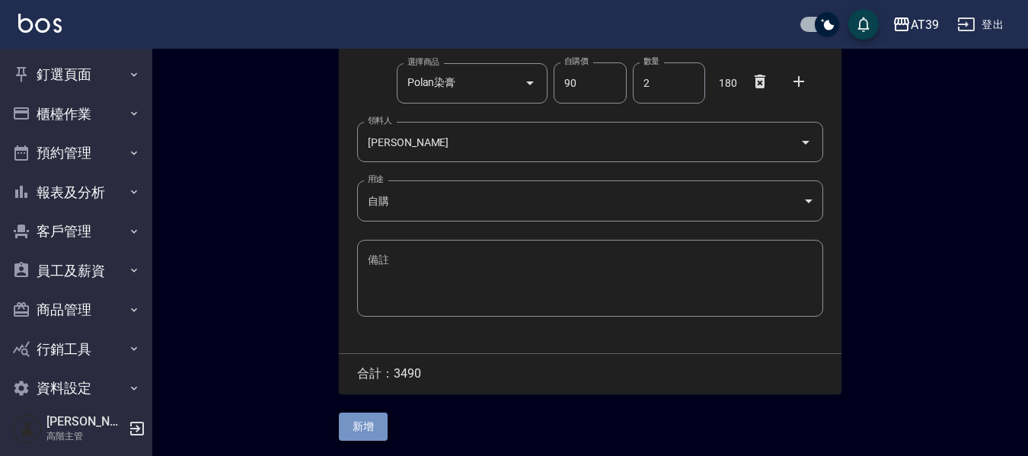
click at [381, 413] on button "新增" at bounding box center [363, 427] width 49 height 28
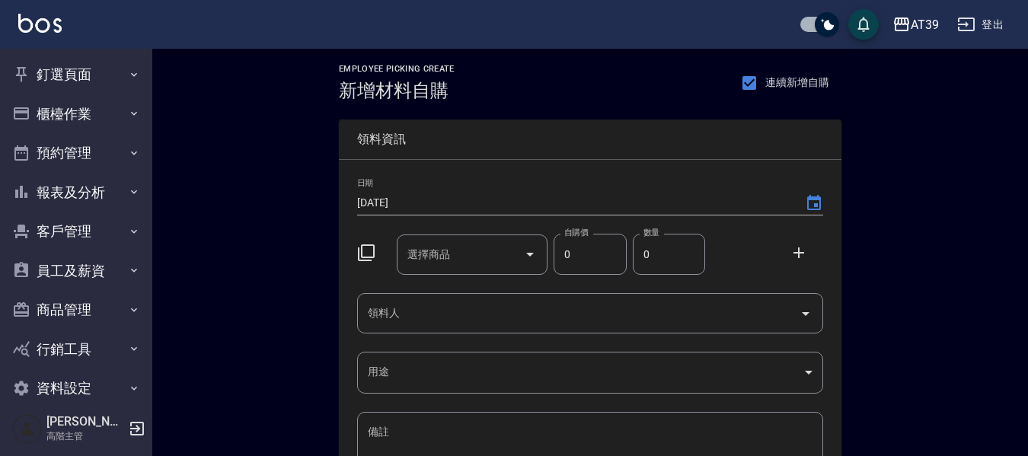
click at [473, 260] on input "選擇商品" at bounding box center [461, 254] width 115 height 27
type input "6008"
type input "10"
click at [458, 251] on input "6008" at bounding box center [461, 254] width 115 height 27
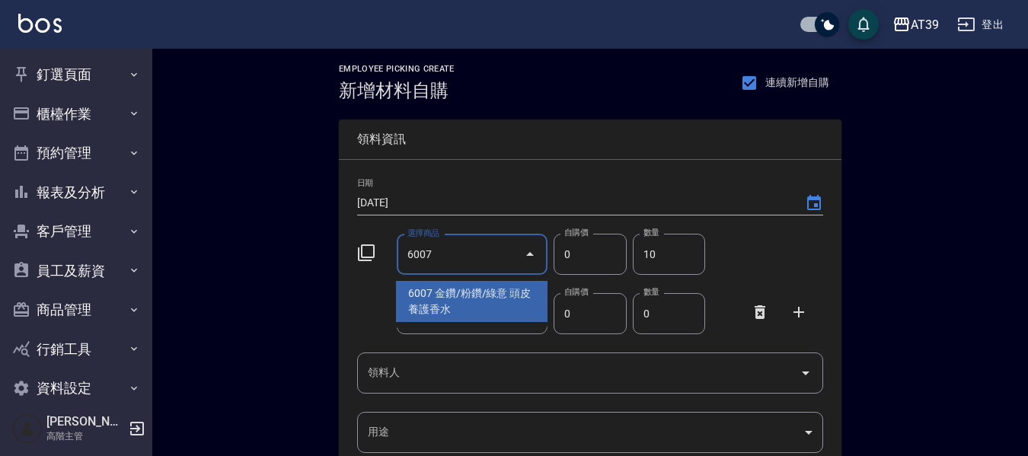
type input "6007"
type input "310"
type input "金鑽/粉鑽/綠意 頭皮養護香水"
type input "1"
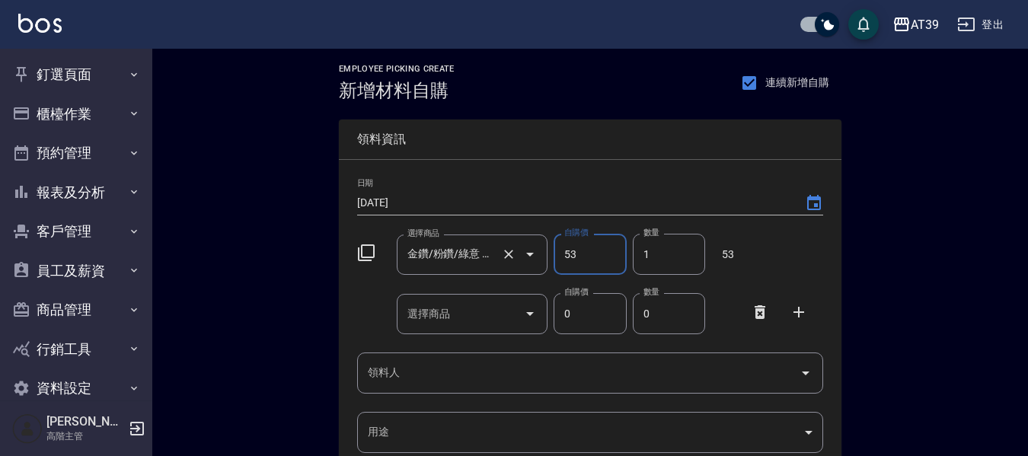
type input "53"
type input "10"
click at [756, 318] on icon at bounding box center [760, 312] width 11 height 14
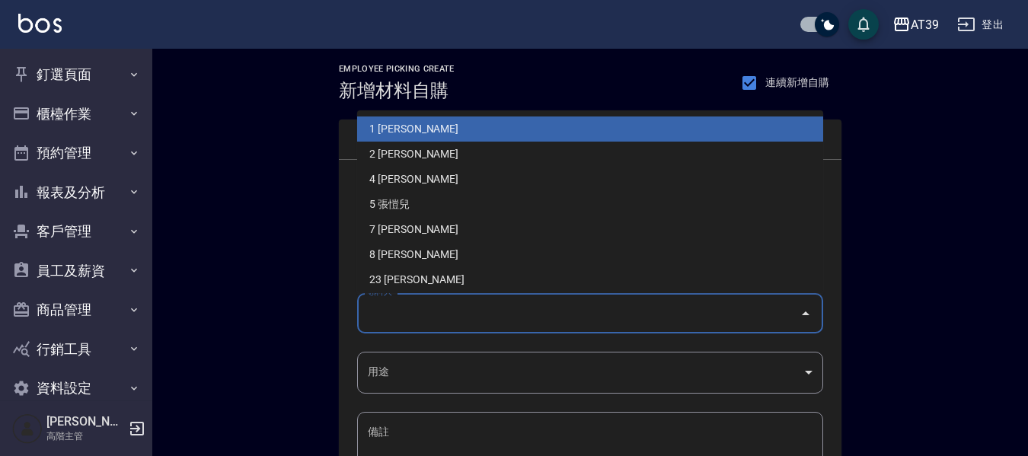
click at [408, 306] on input "領料人" at bounding box center [579, 313] width 430 height 27
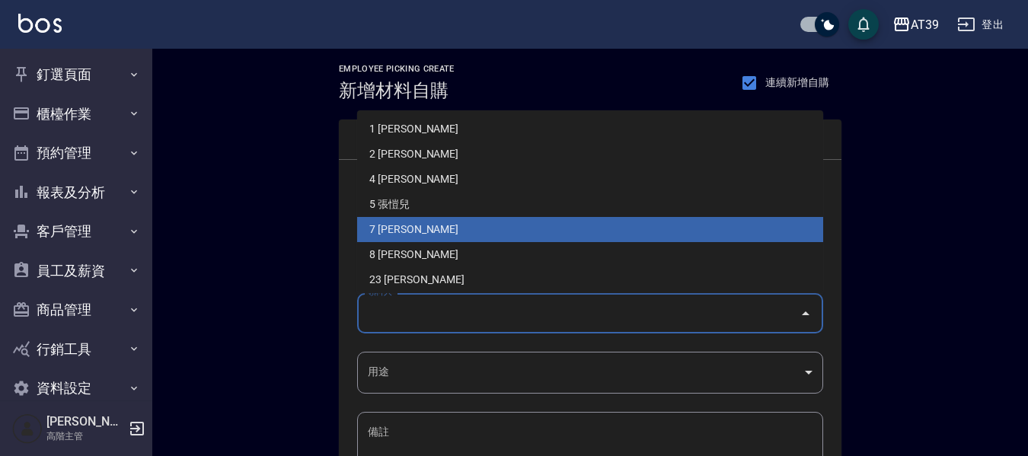
scroll to position [152, 0]
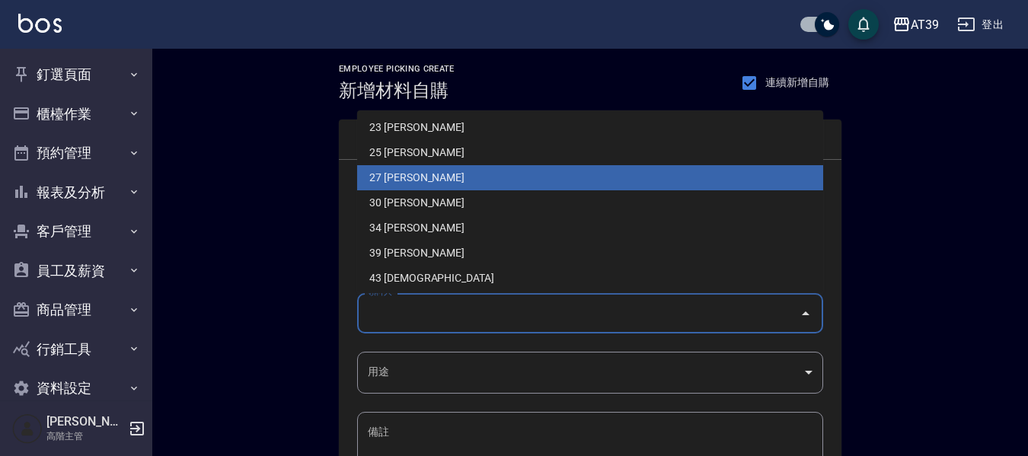
drag, startPoint x: 452, startPoint y: 171, endPoint x: 452, endPoint y: 203, distance: 32.0
click at [452, 171] on li "27 [PERSON_NAME]" at bounding box center [590, 177] width 466 height 25
type input "[PERSON_NAME]"
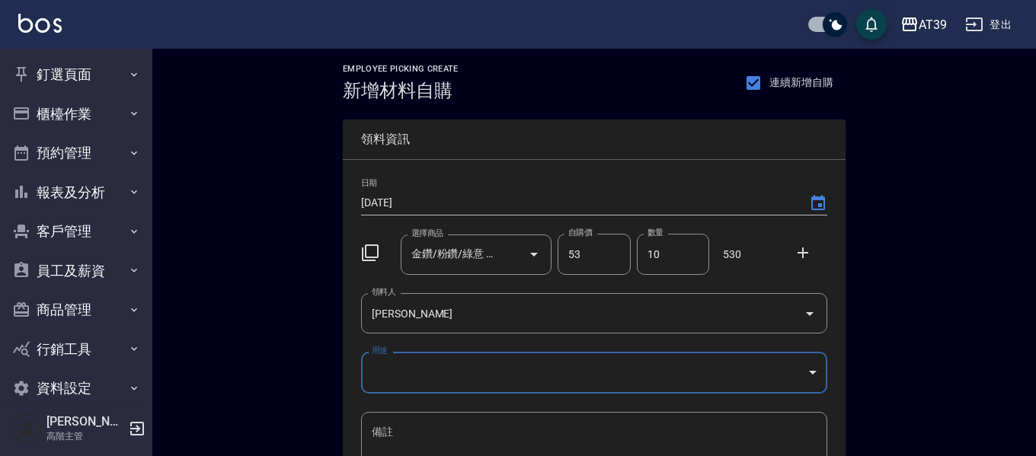
click at [408, 366] on body "AT39 登出 釘選頁面 店家日報表 互助點數明細 互助日報表 店販抽成明細 設計師抽成報表 費用分析表 損益表 服務扣項明細表 店家區間累計表 全店業績分析…" at bounding box center [518, 314] width 1036 height 628
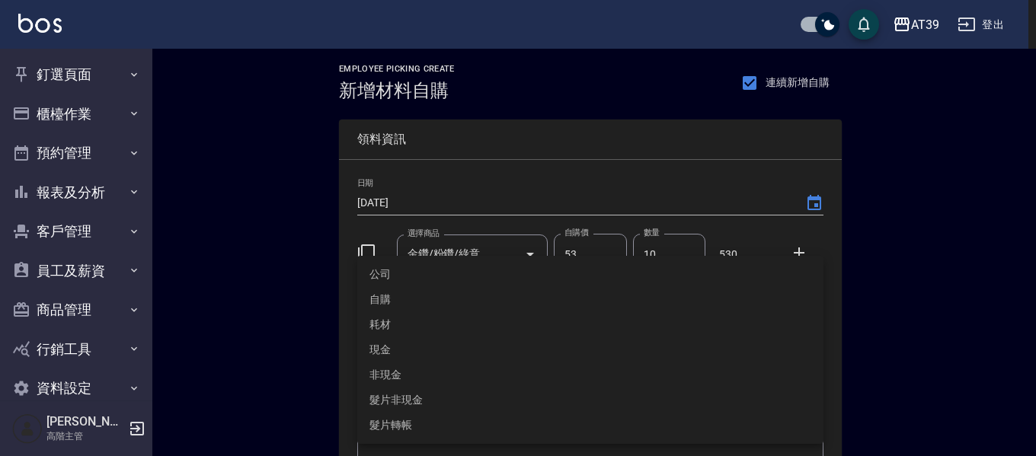
click at [400, 298] on li "自購" at bounding box center [590, 299] width 466 height 25
type input "自購"
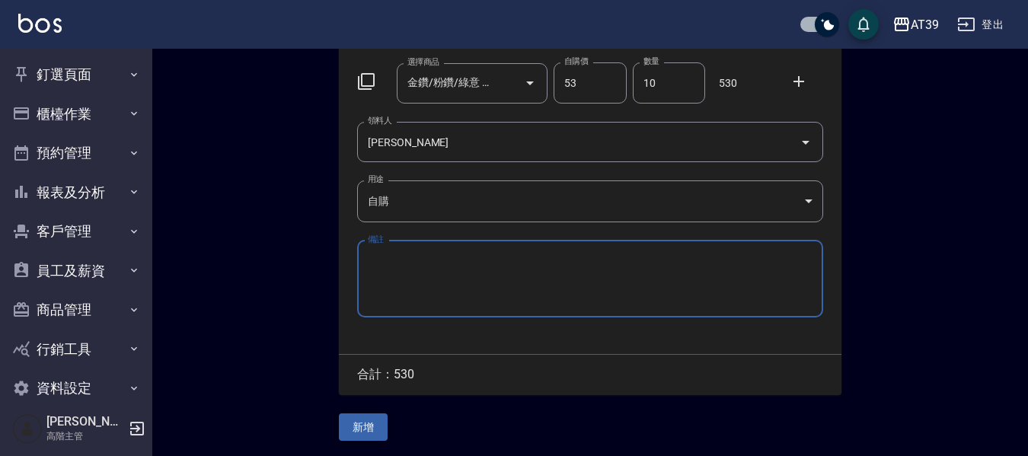
scroll to position [174, 0]
click at [377, 428] on button "新增" at bounding box center [363, 428] width 49 height 28
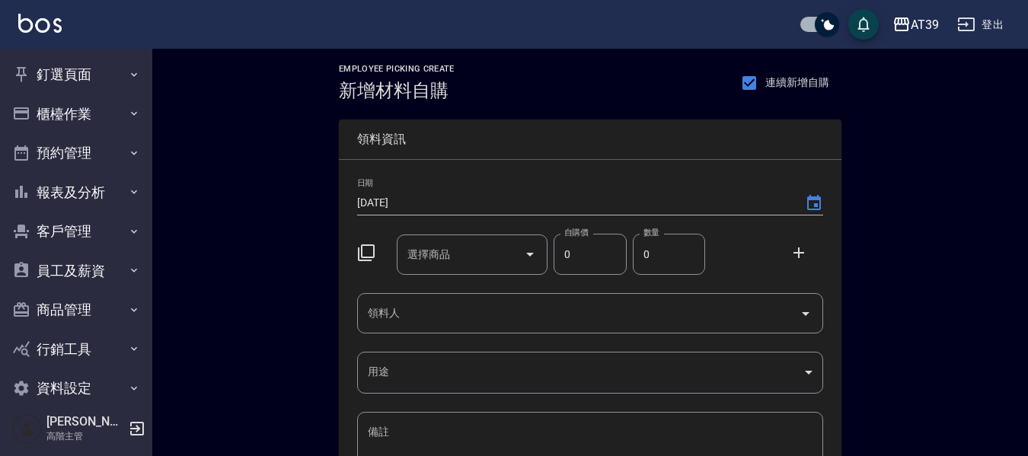
click at [442, 252] on div "選擇商品 選擇商品" at bounding box center [473, 255] width 152 height 40
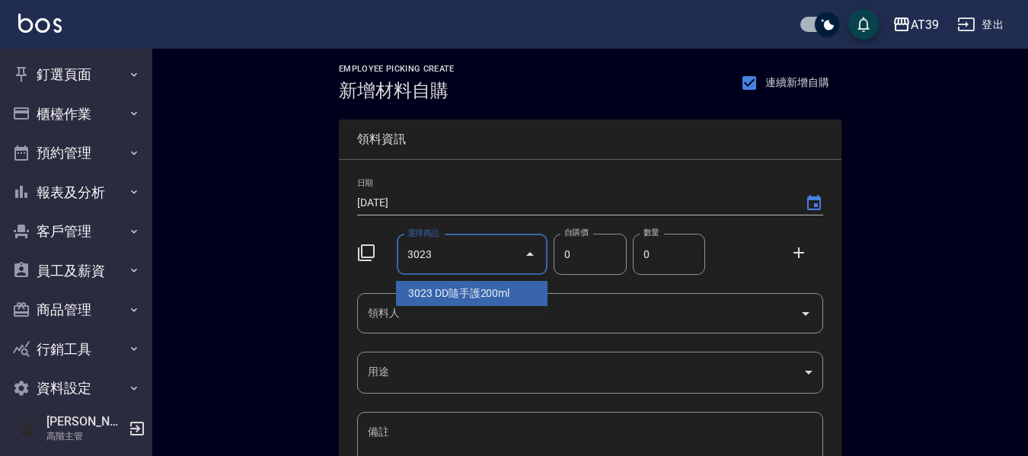
type input "3023"
type input "135"
type input "DD隨手護200ml"
type input "1"
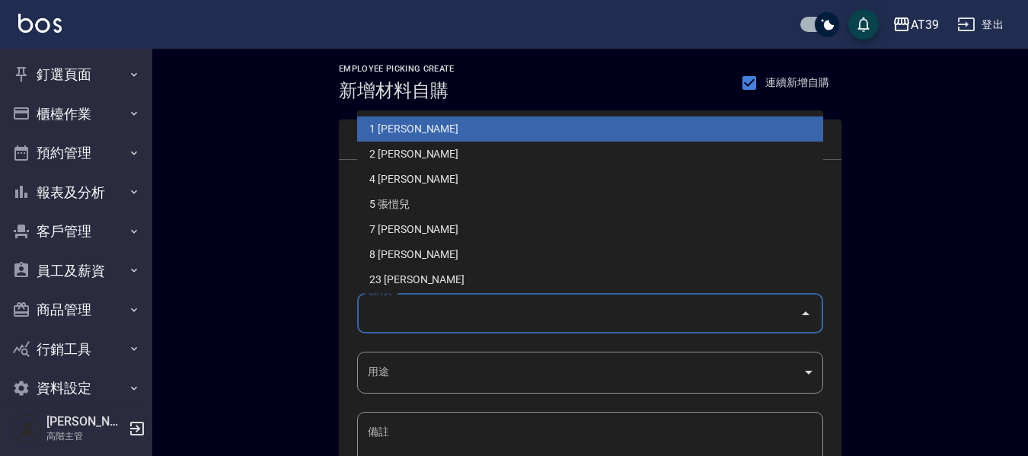
click at [417, 312] on input "領料人" at bounding box center [579, 313] width 430 height 27
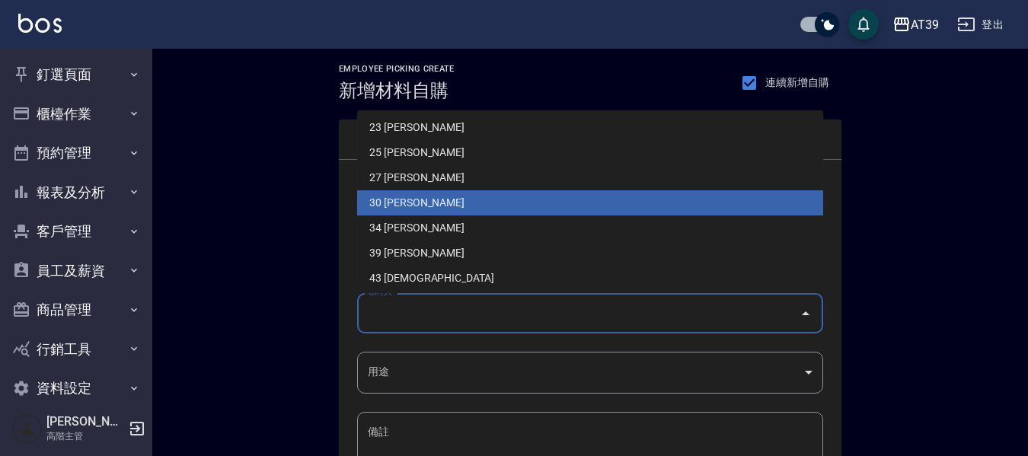
scroll to position [229, 0]
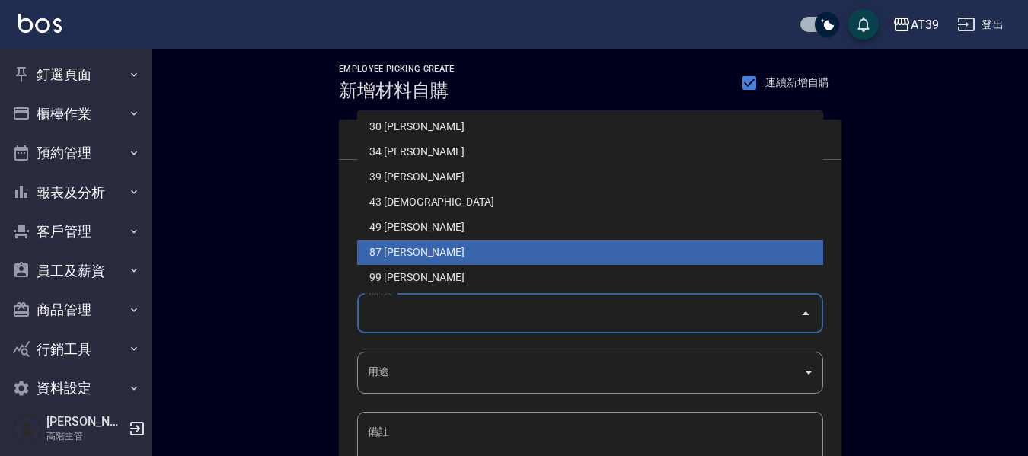
click at [420, 254] on li "87 [PERSON_NAME]" at bounding box center [590, 252] width 466 height 25
type input "[PERSON_NAME]"
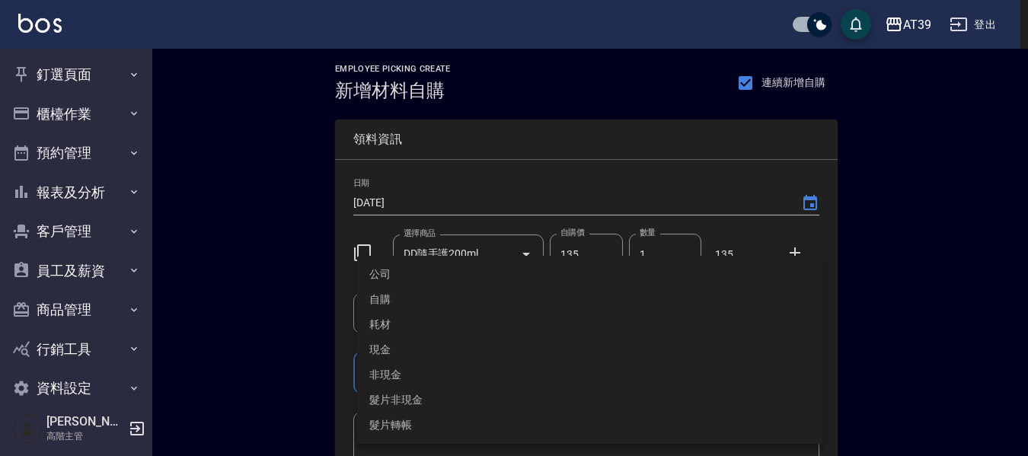
click at [398, 376] on body "AT39 登出 釘選頁面 店家日報表 互助點數明細 互助日報表 店販抽成明細 設計師抽成報表 費用分析表 損益表 服務扣項明細表 店家區間累計表 全店業績分析…" at bounding box center [514, 314] width 1028 height 628
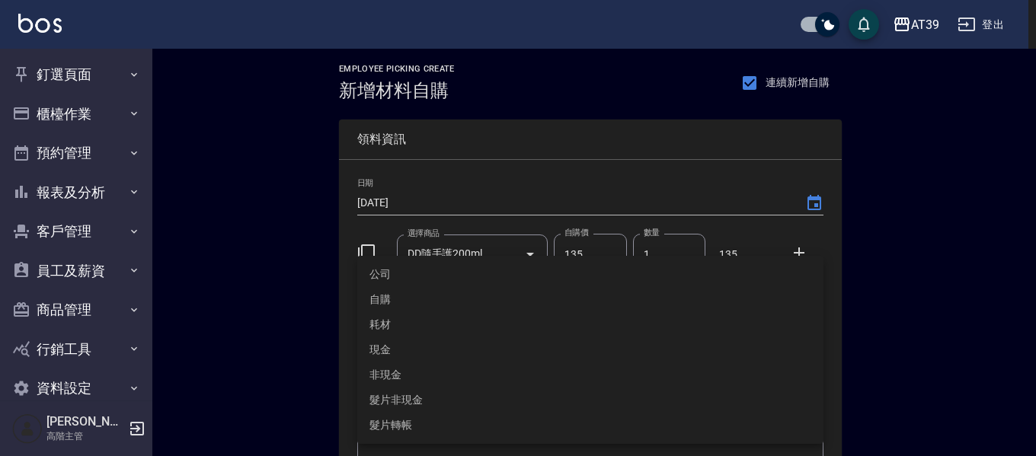
click at [402, 299] on li "自購" at bounding box center [590, 299] width 466 height 25
type input "自購"
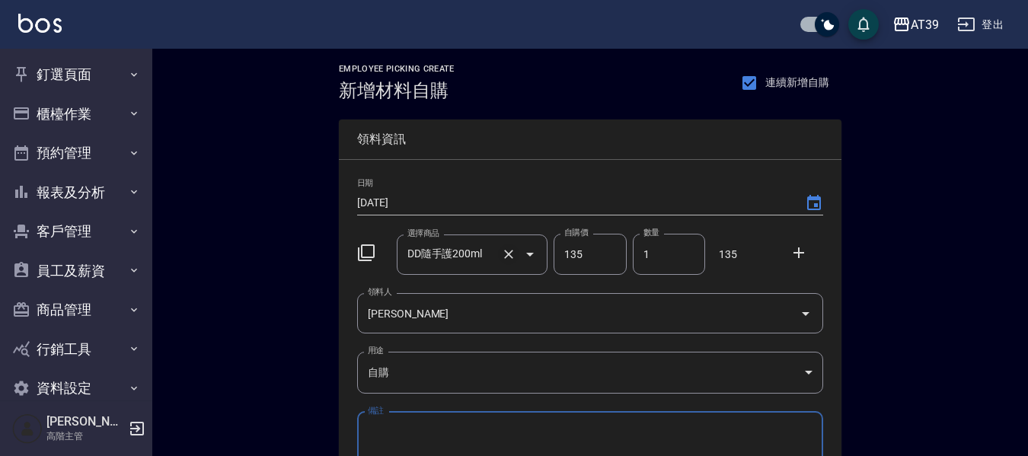
click at [510, 256] on icon "Clear" at bounding box center [508, 254] width 9 height 9
type input "0"
click at [525, 256] on icon "Open" at bounding box center [530, 254] width 18 height 18
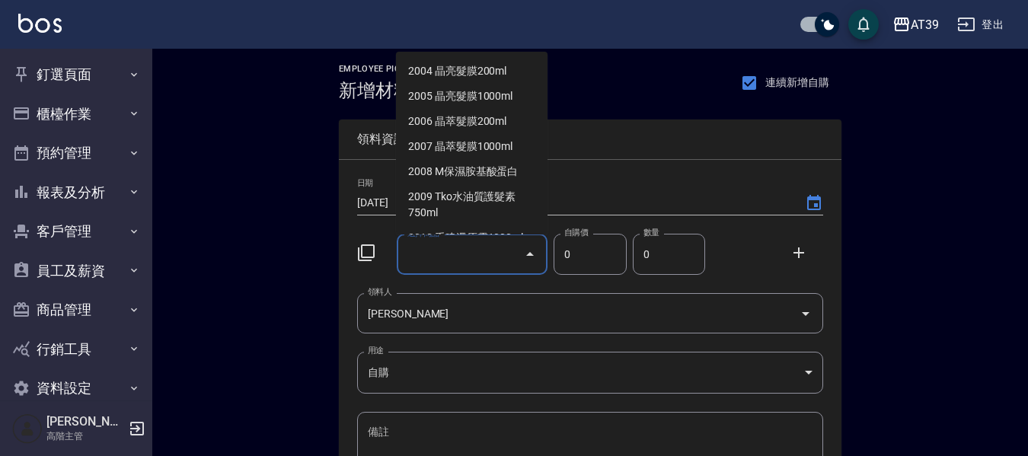
scroll to position [2397, 0]
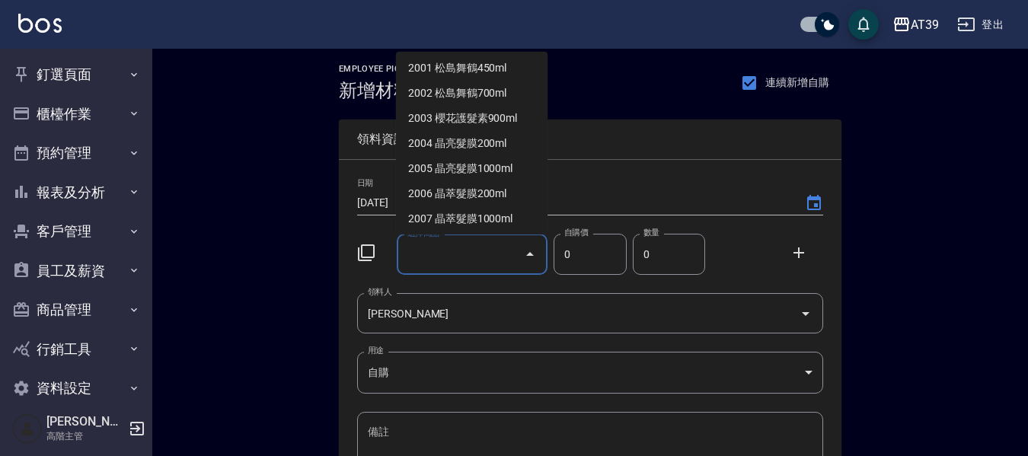
drag, startPoint x: 435, startPoint y: 280, endPoint x: 437, endPoint y: 258, distance: 21.5
click at [435, 273] on div "日期 [DATE] 選擇商品 選擇商品 自購價 0 自購價 數量 0 數量 領料人 [PERSON_NAME] 領料人 用途 自購 自購 用途 備註 x 備註" at bounding box center [590, 343] width 503 height 366
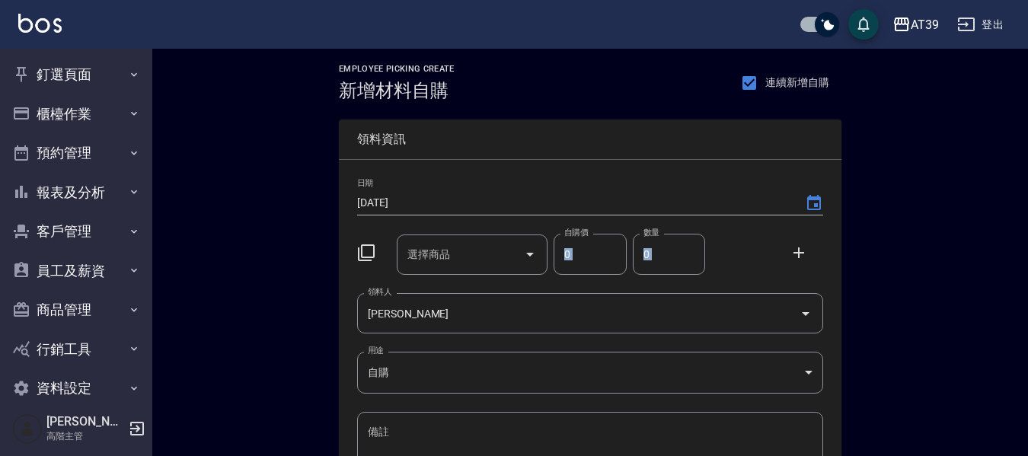
click at [437, 259] on div "選擇商品 選擇商品" at bounding box center [473, 255] width 152 height 40
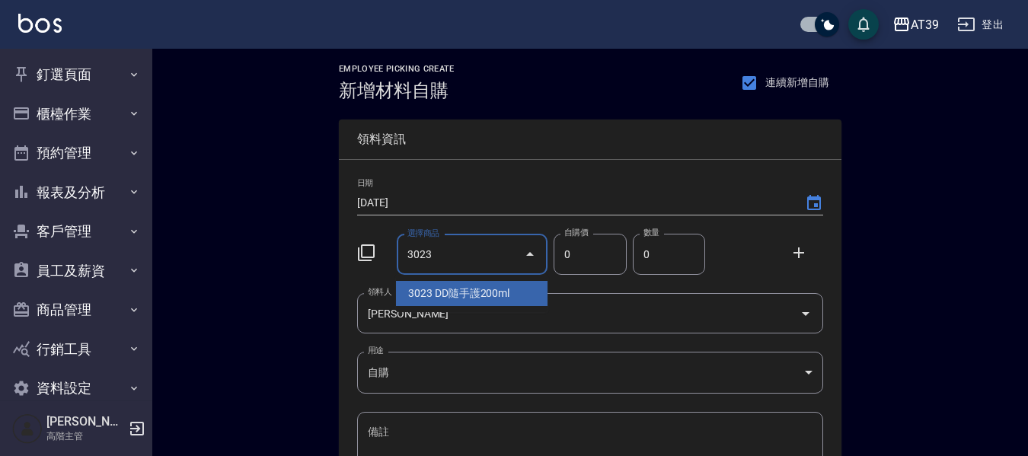
type input "3023"
type input "135"
type input "DD隨手護200ml"
type input "1"
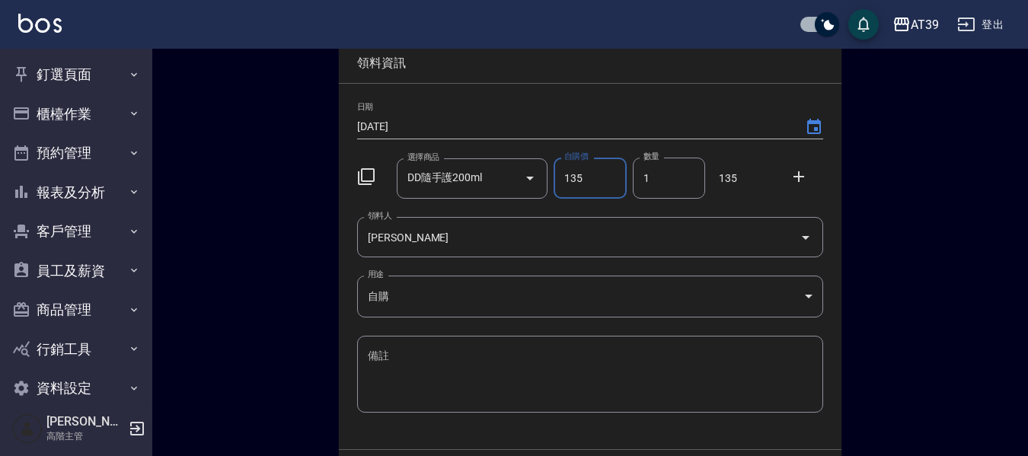
scroll to position [174, 0]
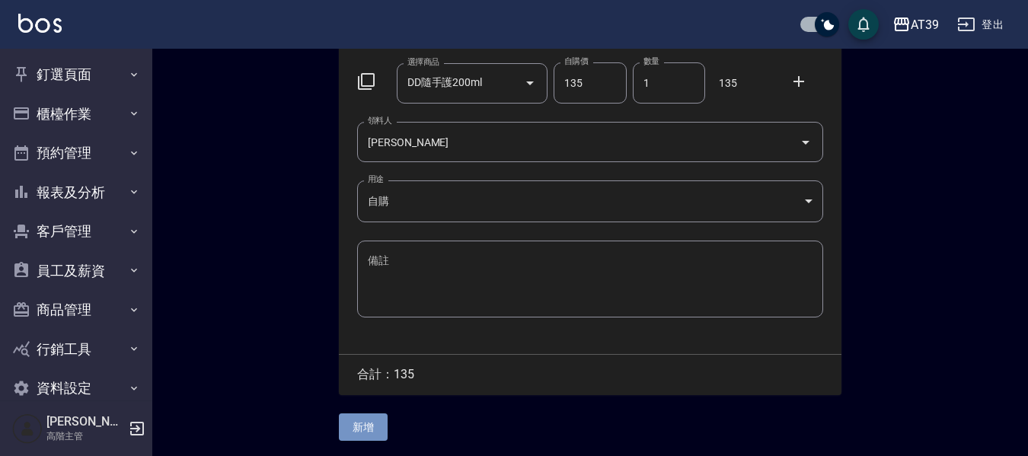
drag, startPoint x: 348, startPoint y: 427, endPoint x: 392, endPoint y: 354, distance: 84.8
click at [350, 425] on button "新增" at bounding box center [363, 428] width 49 height 28
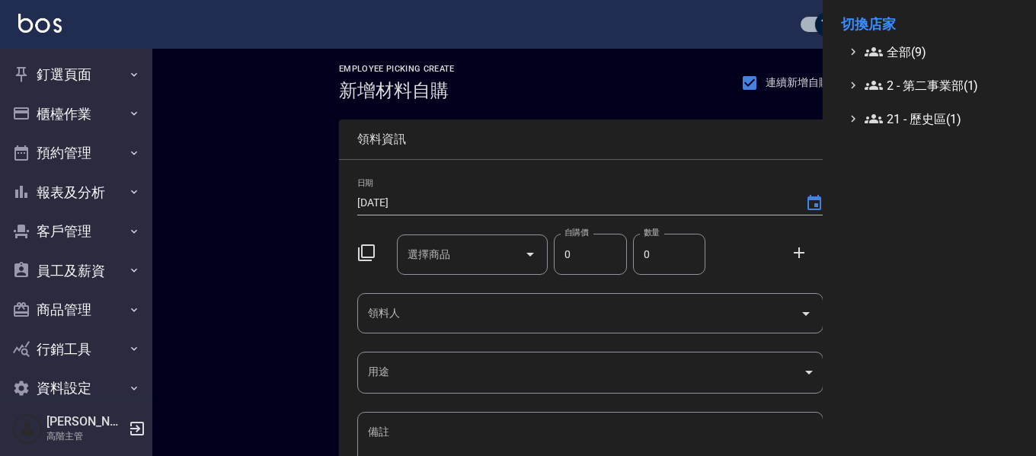
click at [922, 26] on li "切換店家" at bounding box center [929, 24] width 177 height 37
click at [916, 49] on span "全部(9)" at bounding box center [938, 52] width 147 height 18
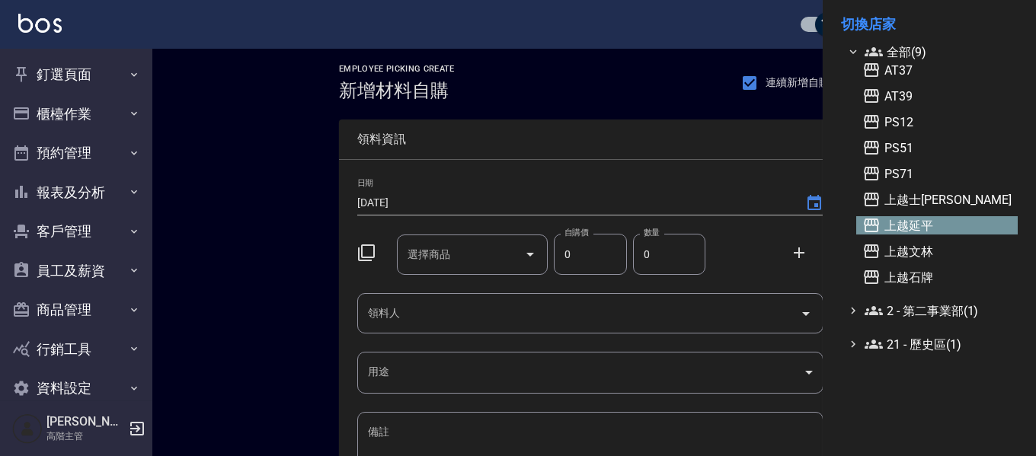
click at [922, 228] on span "上越延平" at bounding box center [936, 225] width 149 height 18
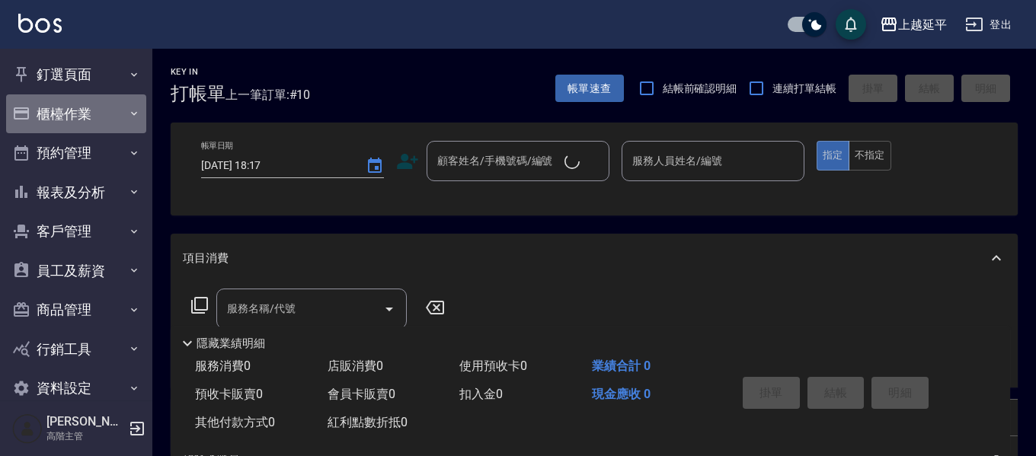
click at [77, 118] on button "櫃檯作業" at bounding box center [76, 114] width 140 height 40
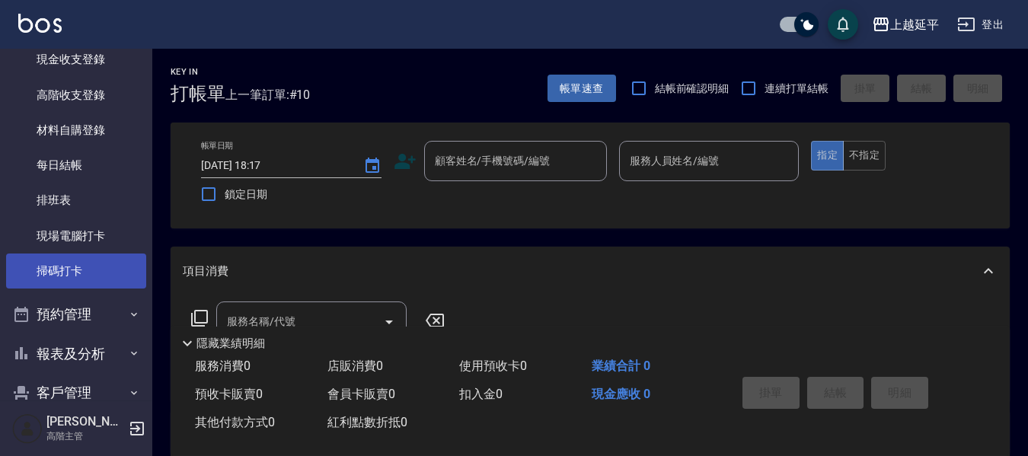
scroll to position [305, 0]
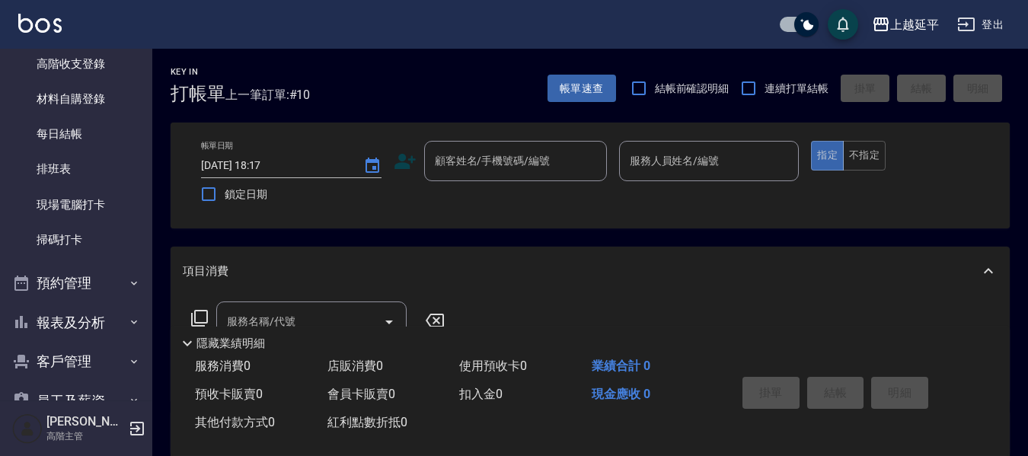
drag, startPoint x: 99, startPoint y: 102, endPoint x: 1035, endPoint y: 44, distance: 938.0
click at [99, 102] on link "材料自購登錄" at bounding box center [76, 99] width 140 height 35
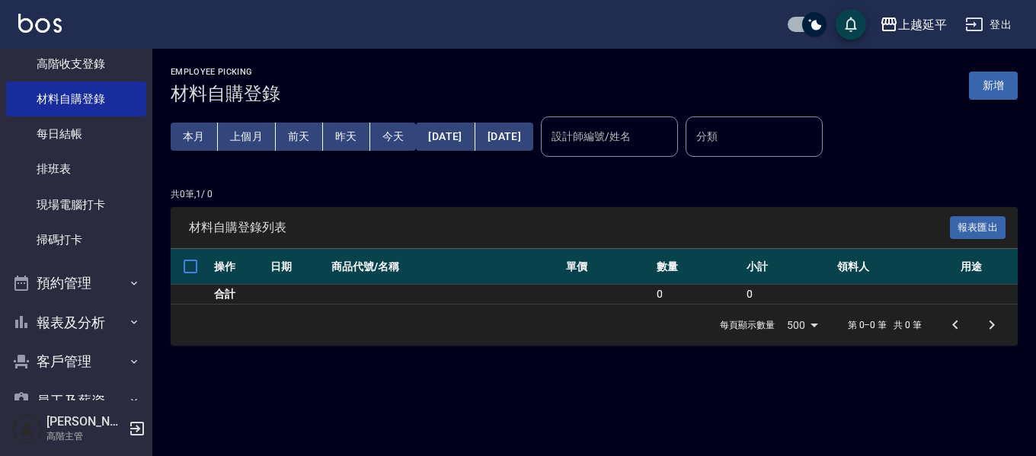
click at [992, 88] on button "新增" at bounding box center [993, 86] width 49 height 28
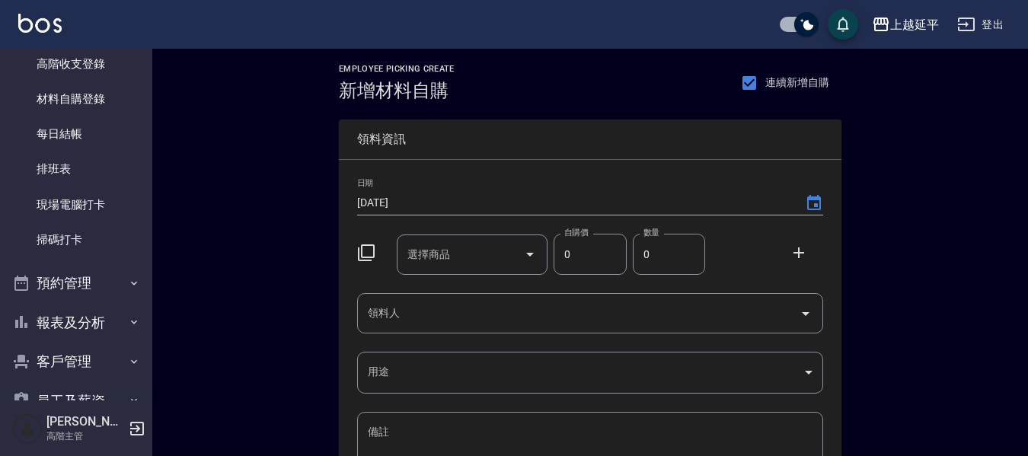
click at [470, 265] on input "選擇商品" at bounding box center [461, 254] width 115 height 27
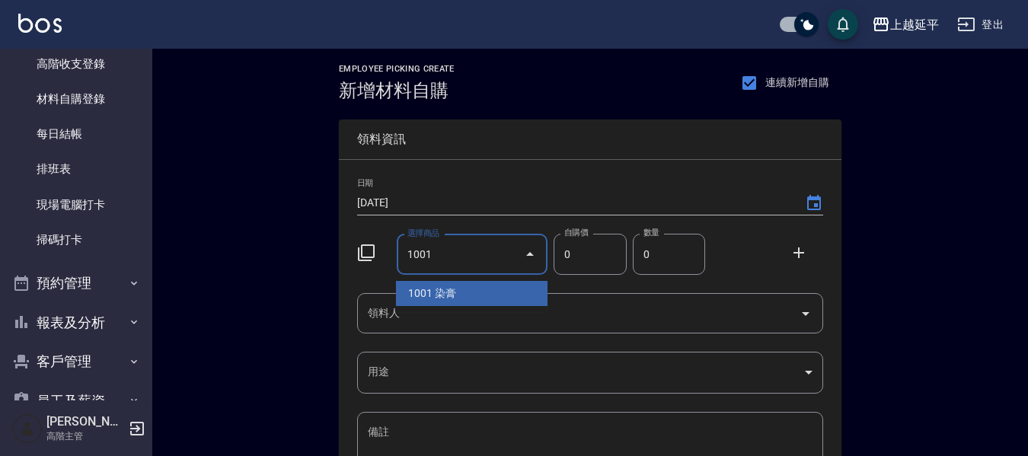
type input "1001"
type input "110"
type input "染膏"
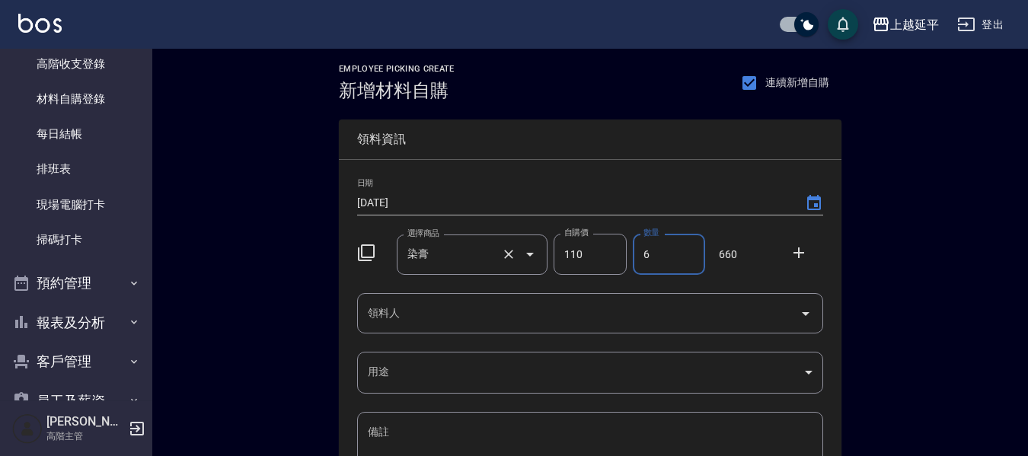
type input "6"
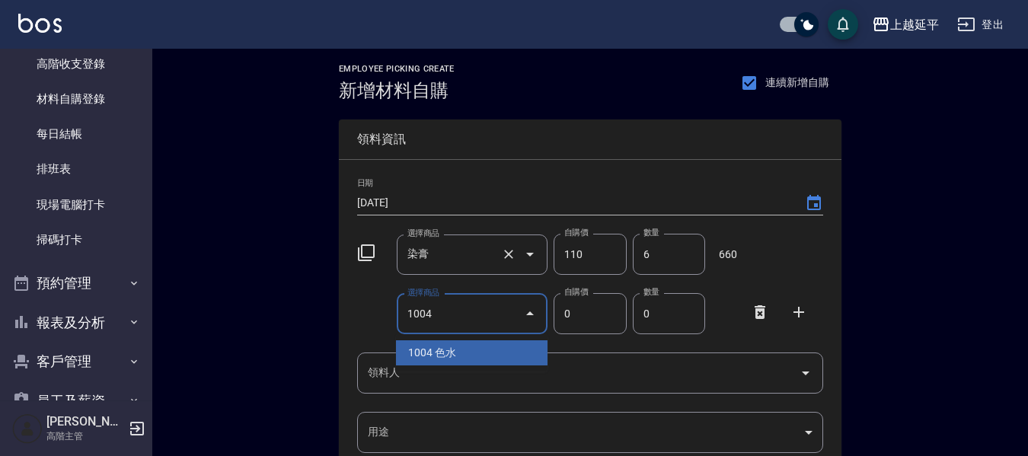
type input "1004"
type input "140"
type input "色水"
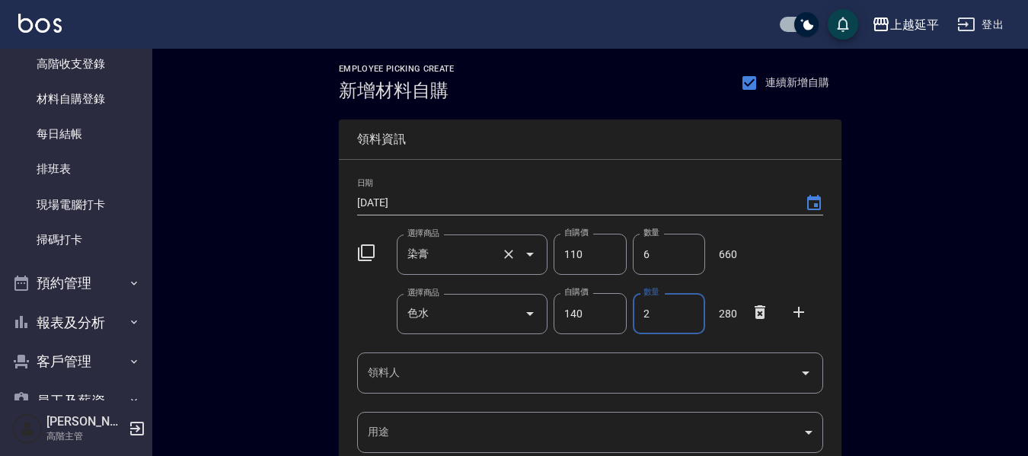
type input "2"
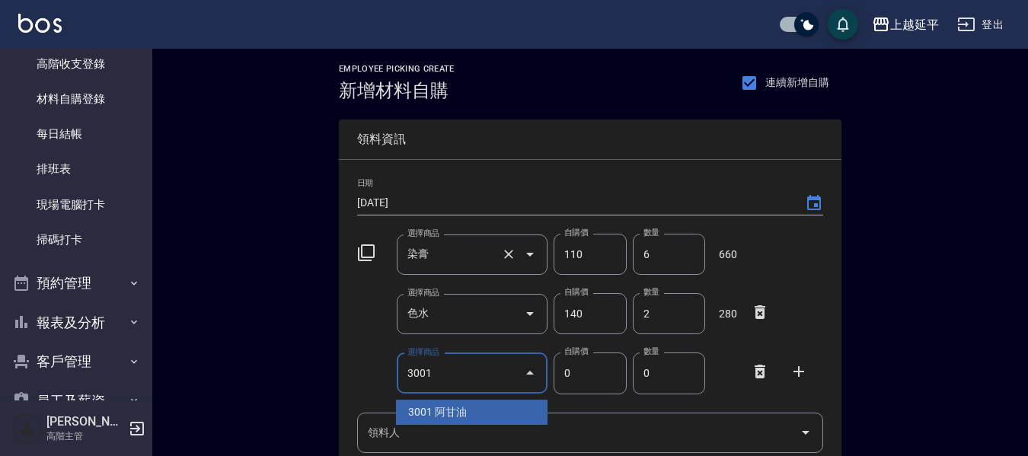
type input "3001"
type input "340"
type input "阿甘油"
type input "1"
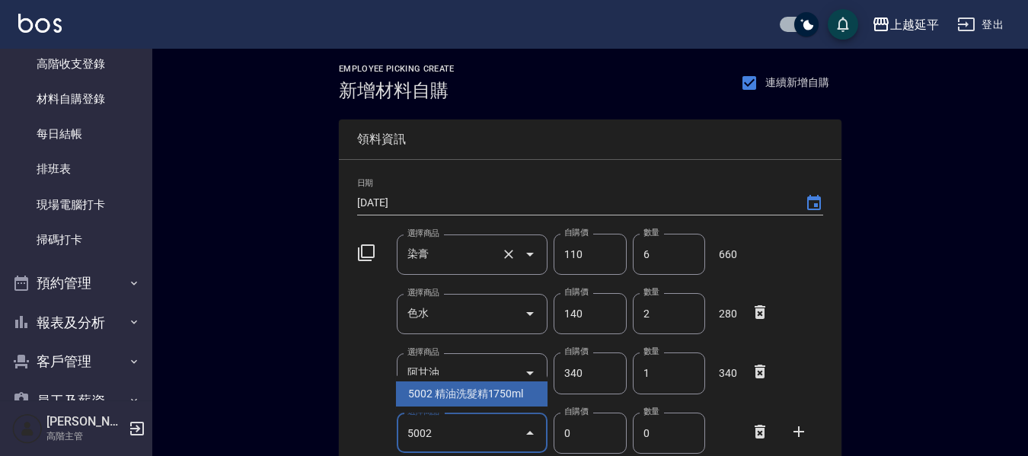
type input "5002"
type input "190"
type input "精油洗髮精1750ml"
type input "1"
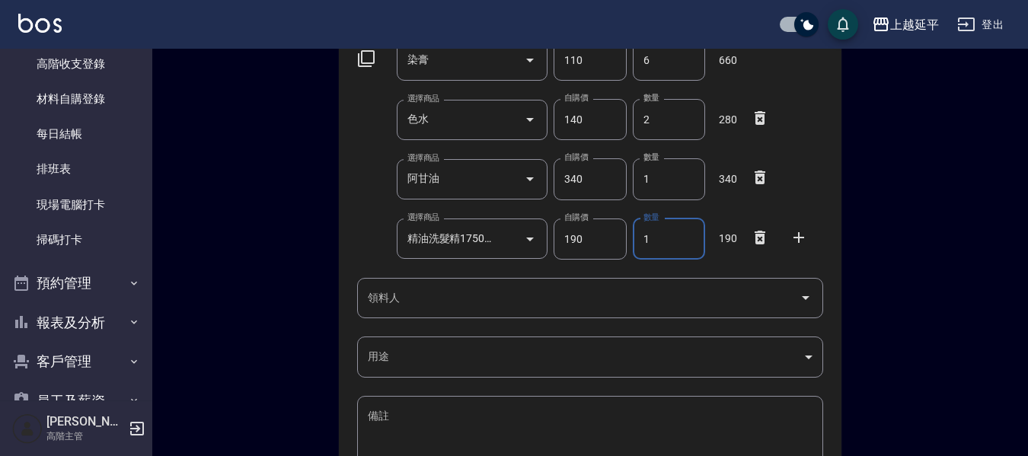
scroll to position [229, 0]
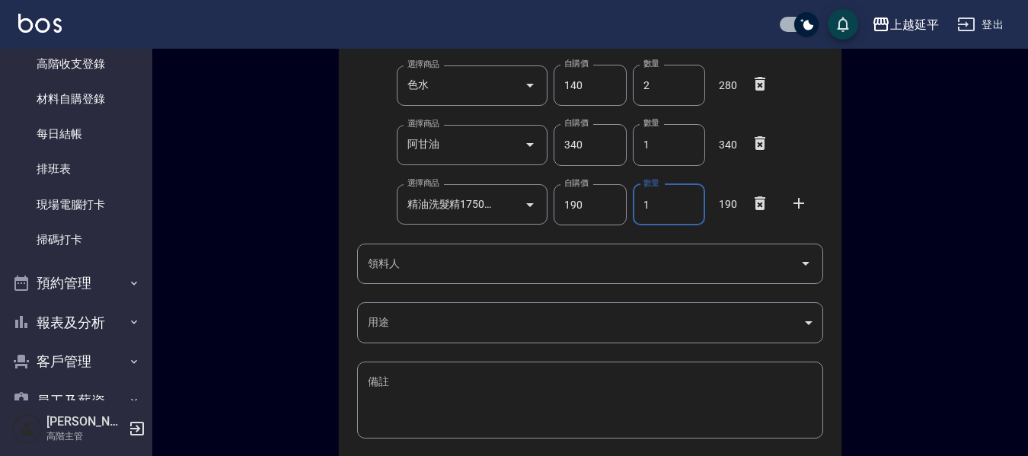
click at [420, 254] on input "領料人" at bounding box center [579, 264] width 430 height 27
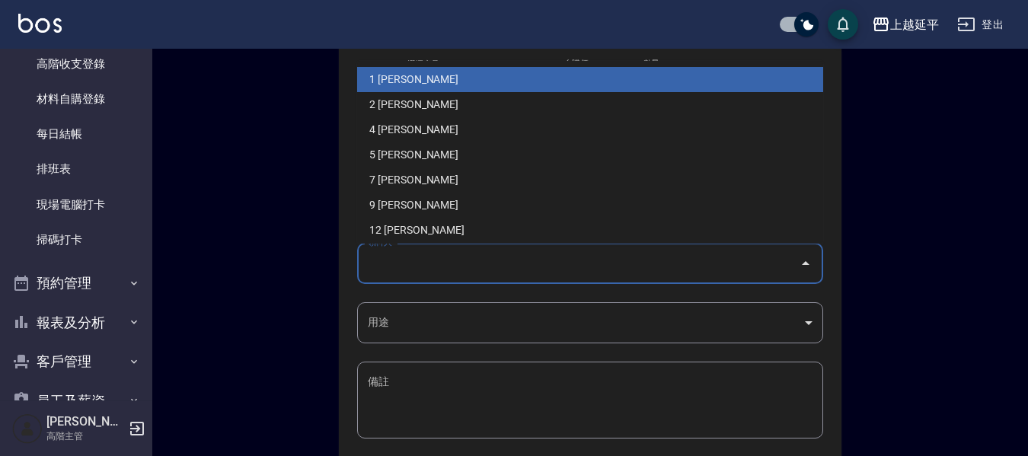
click at [397, 86] on li "1 [PERSON_NAME]" at bounding box center [590, 79] width 466 height 25
type input "李凱婷"
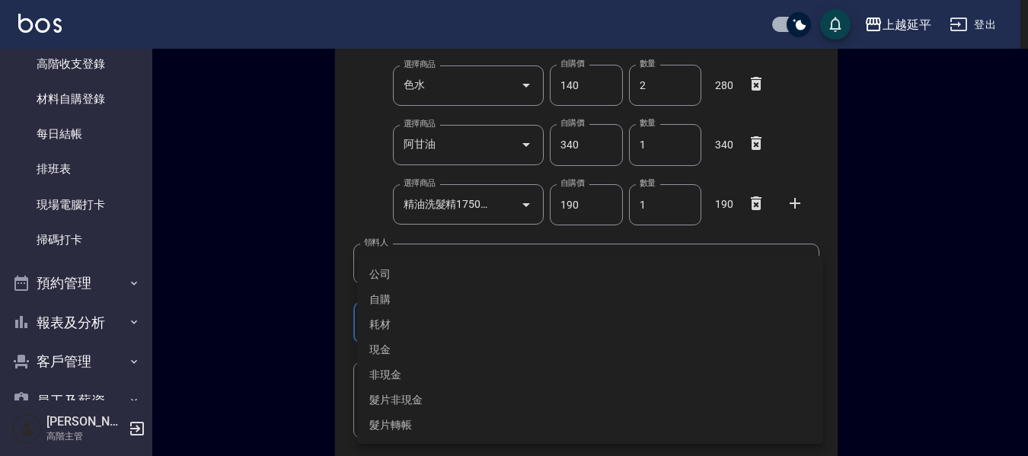
click at [383, 337] on body "上越延平 登出 釘選頁面 店家日報表 互助點數明細 互助日報表 店販抽成明細 設計師抽成報表 費用分析表 損益表 服務扣項明細表 店家區間累計表 全店業績分析…" at bounding box center [514, 174] width 1028 height 806
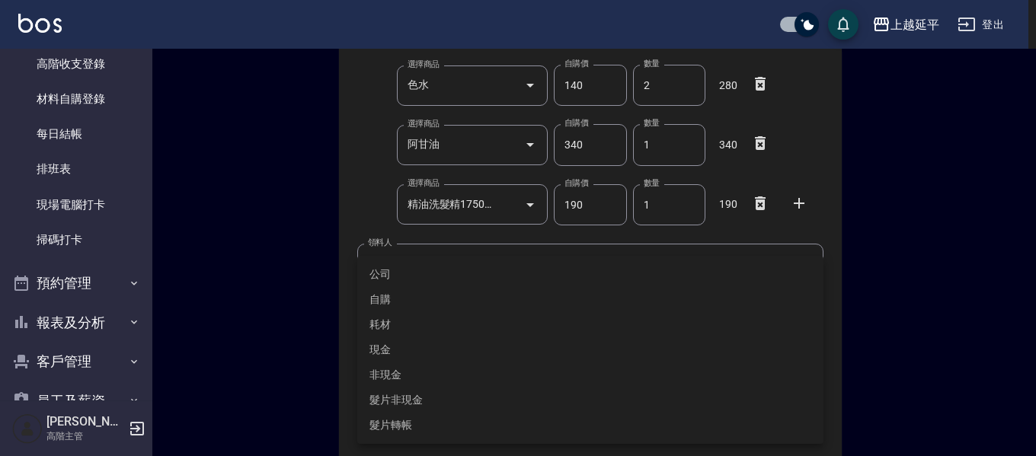
click at [395, 300] on li "自購" at bounding box center [590, 299] width 466 height 25
type input "自購"
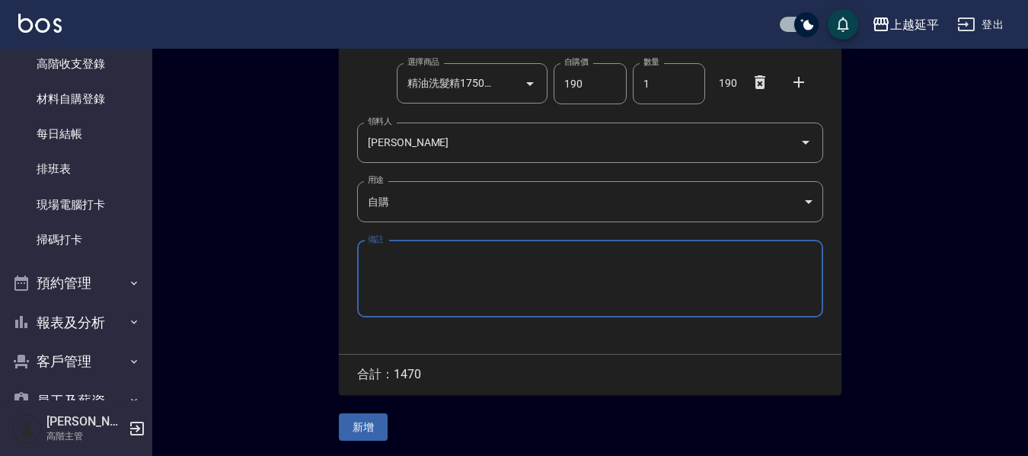
scroll to position [352, 0]
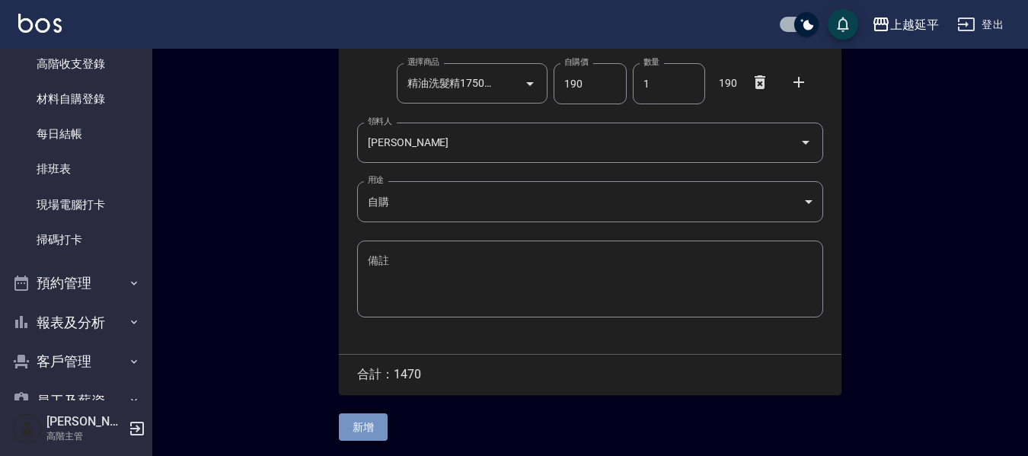
click at [355, 421] on button "新增" at bounding box center [363, 428] width 49 height 28
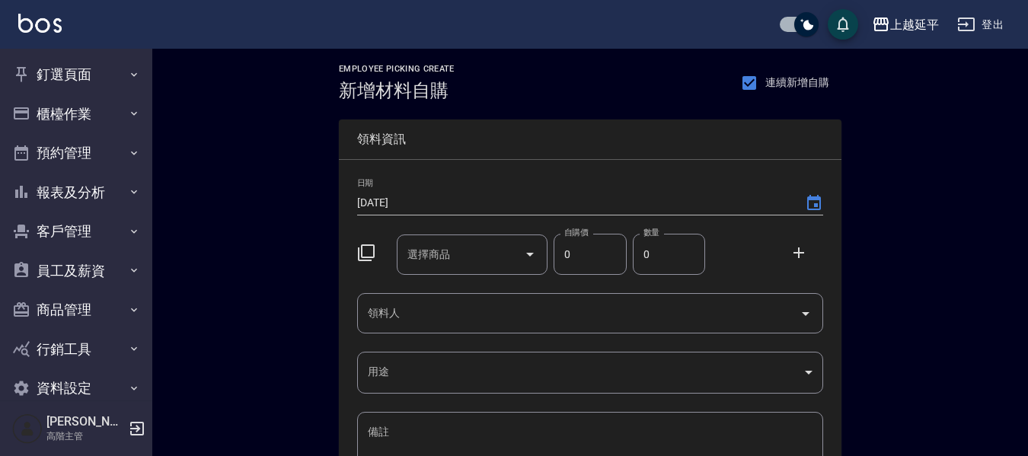
click at [498, 248] on input "選擇商品" at bounding box center [461, 254] width 115 height 27
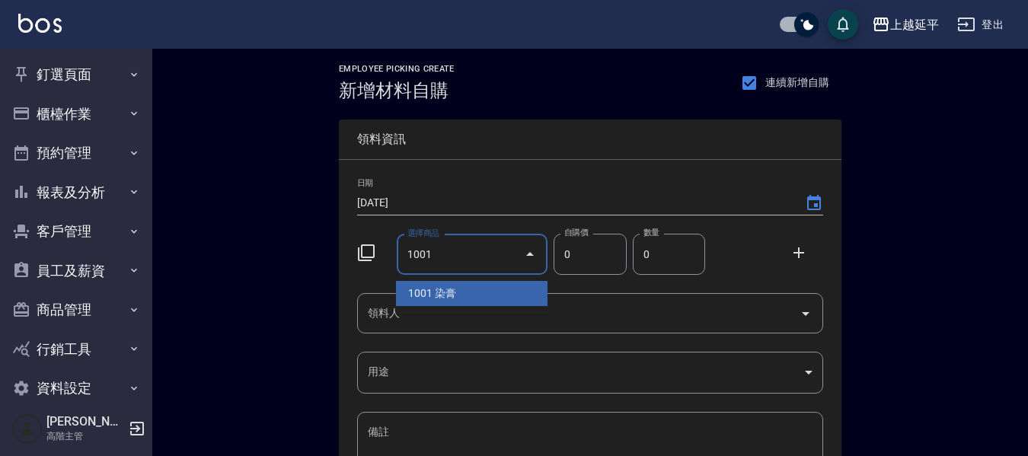
type input "1001"
type input "110"
type input "染膏"
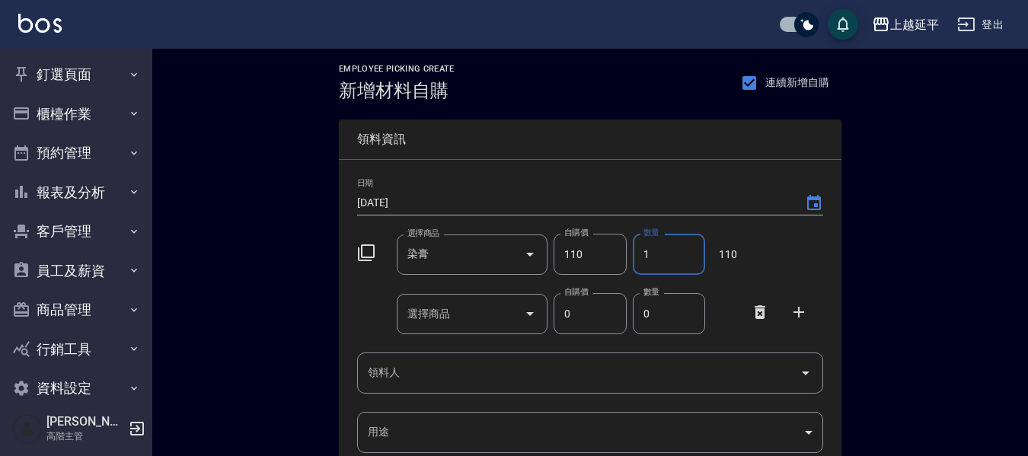
drag, startPoint x: 660, startPoint y: 243, endPoint x: 574, endPoint y: 255, distance: 86.9
click at [574, 255] on div "選擇商品 染膏 選擇商品 自購價 110 自購價 數量 1 數量 110" at bounding box center [587, 251] width 472 height 47
type input "7"
click at [463, 318] on input "選擇商品" at bounding box center [461, 314] width 115 height 27
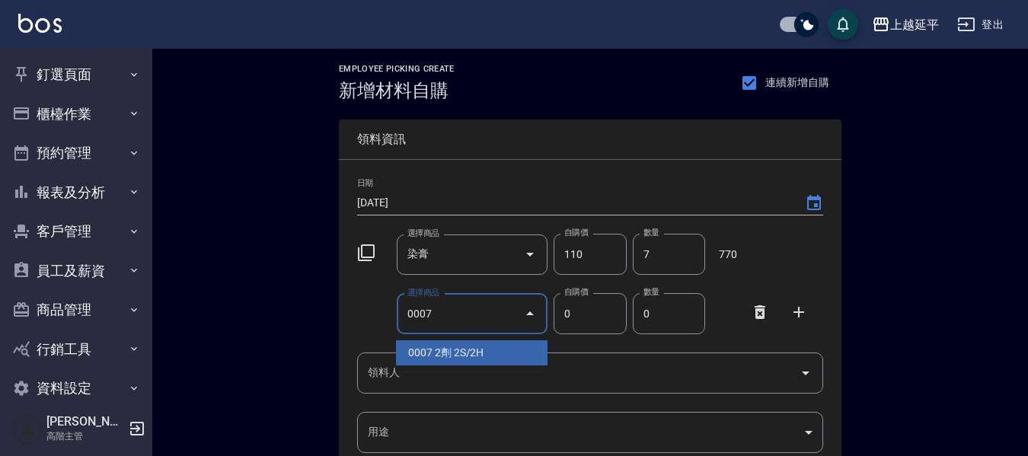
type input "0007"
type input "160"
type input "2劑 2S/2H"
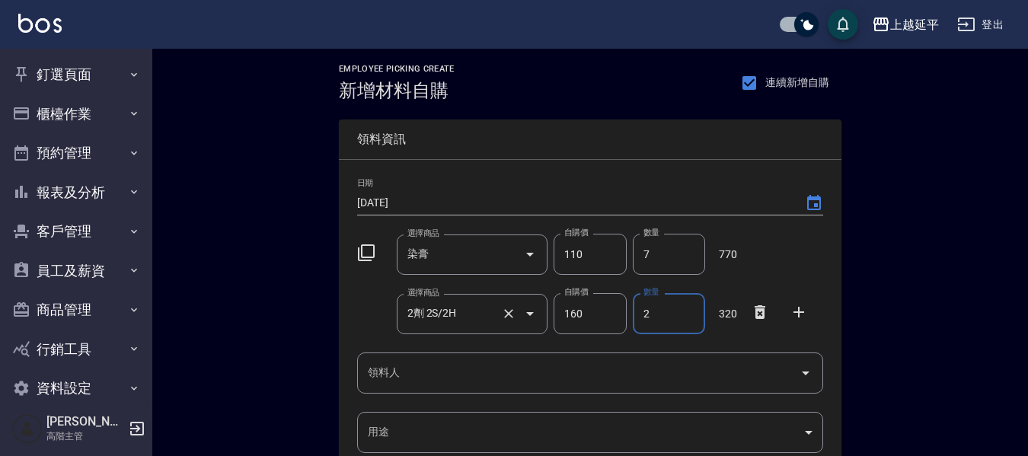
type input "2"
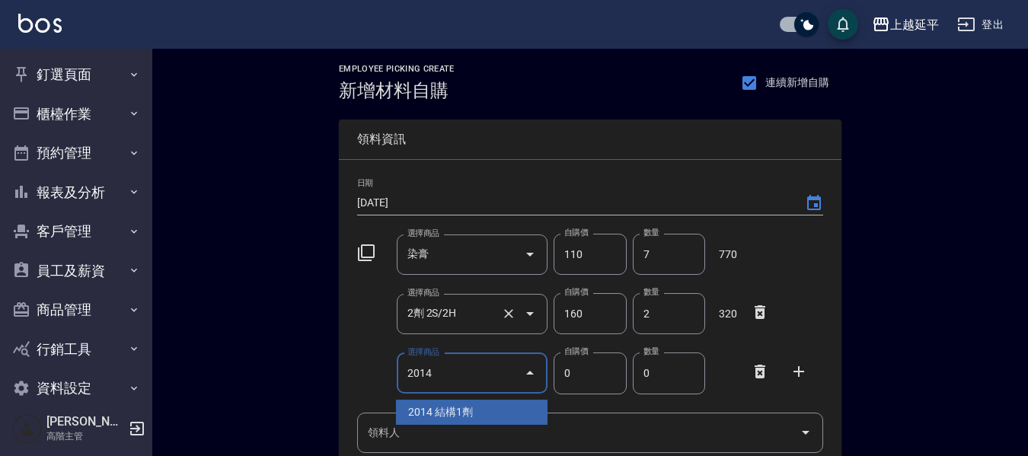
type input "2014"
type input "1170"
type input "結構1劑"
type input "1"
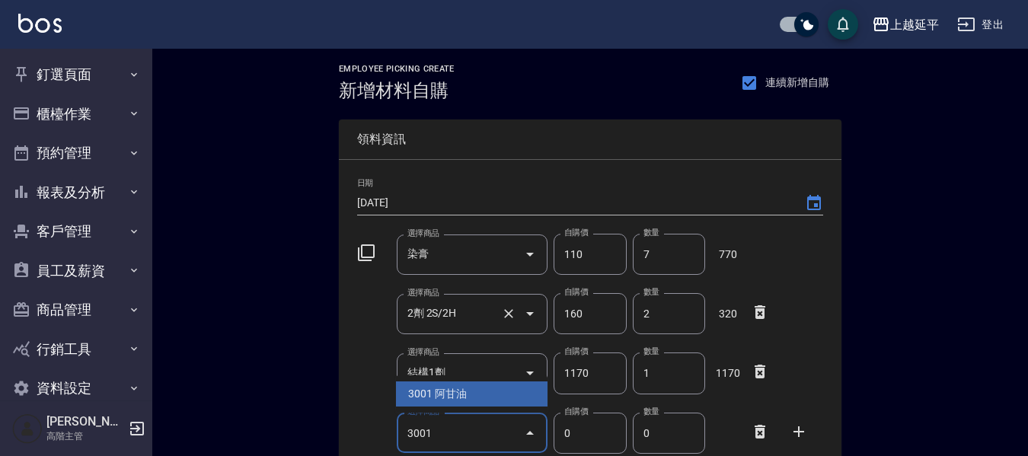
type input "3001"
type input "340"
type input "阿甘油"
type input "1"
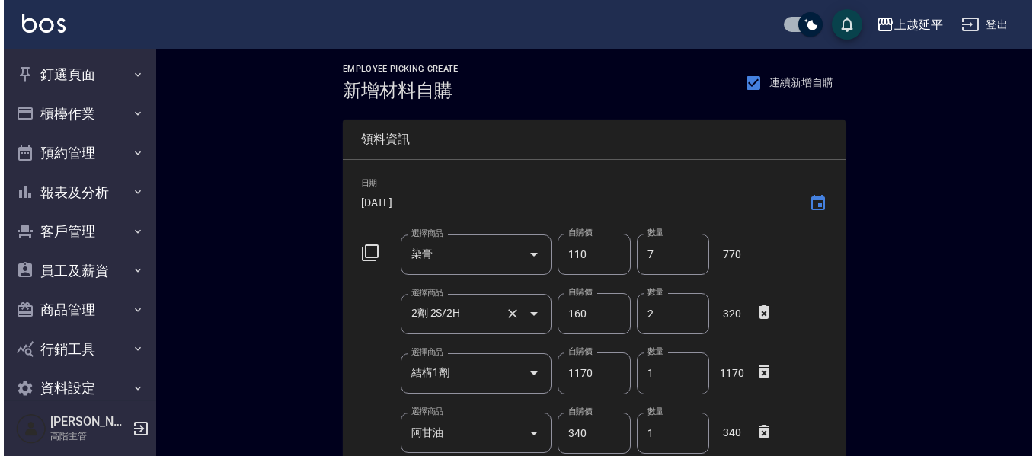
scroll to position [264, 0]
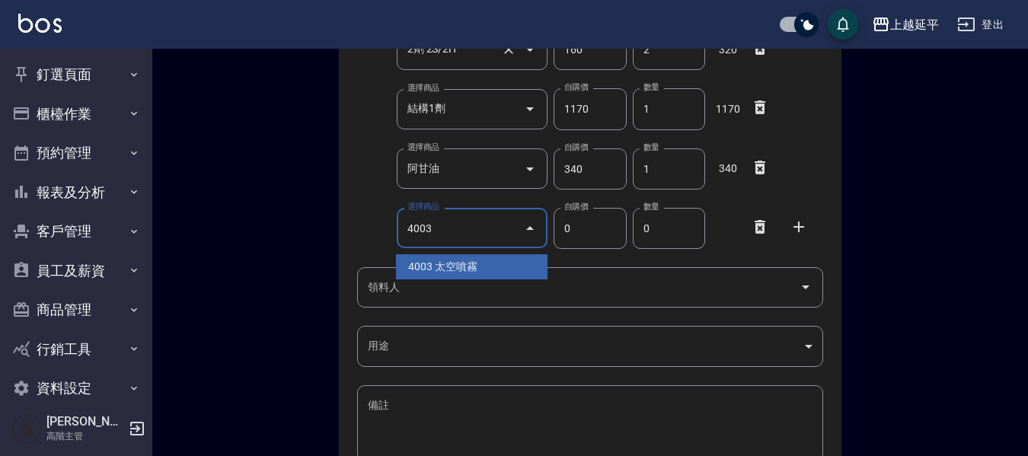
type input "4003"
type input "150"
type input "太空噴霧"
type input "1"
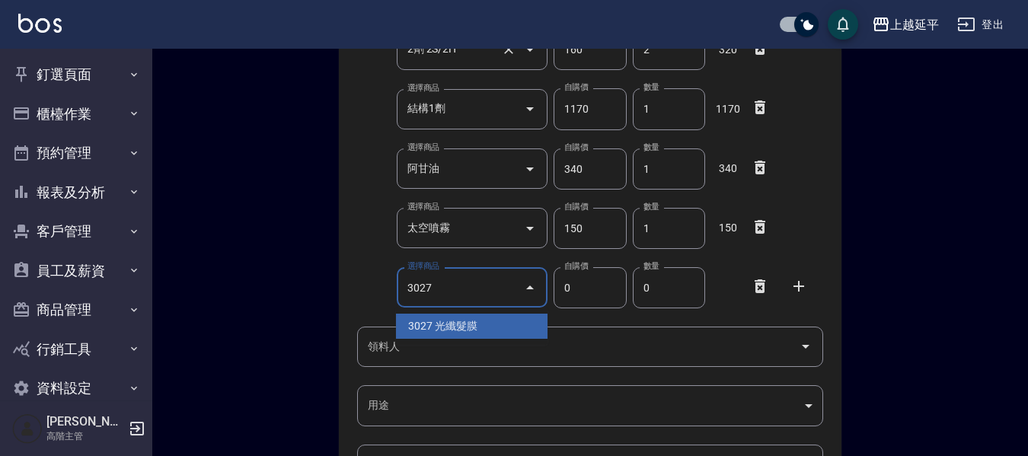
type input "3027"
type input "450"
type input "光纖髮膜"
type input "1"
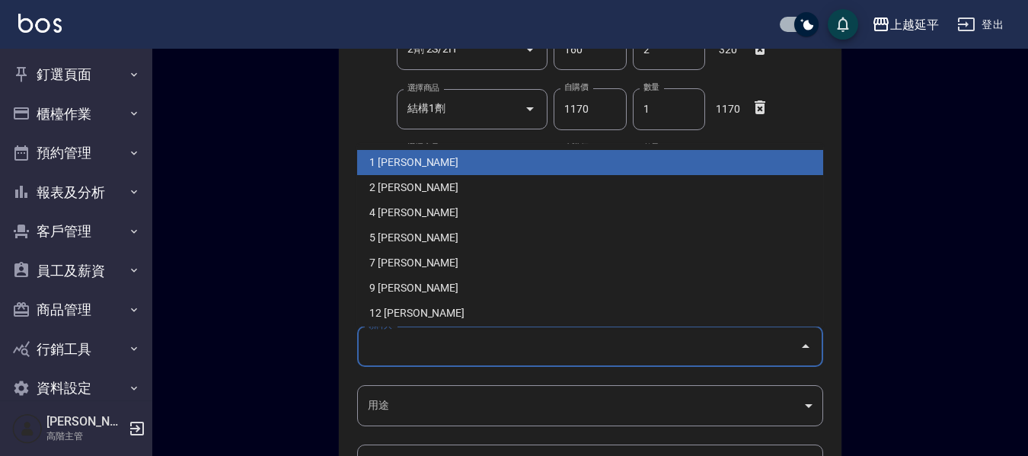
click at [478, 354] on input "領料人" at bounding box center [579, 347] width 430 height 27
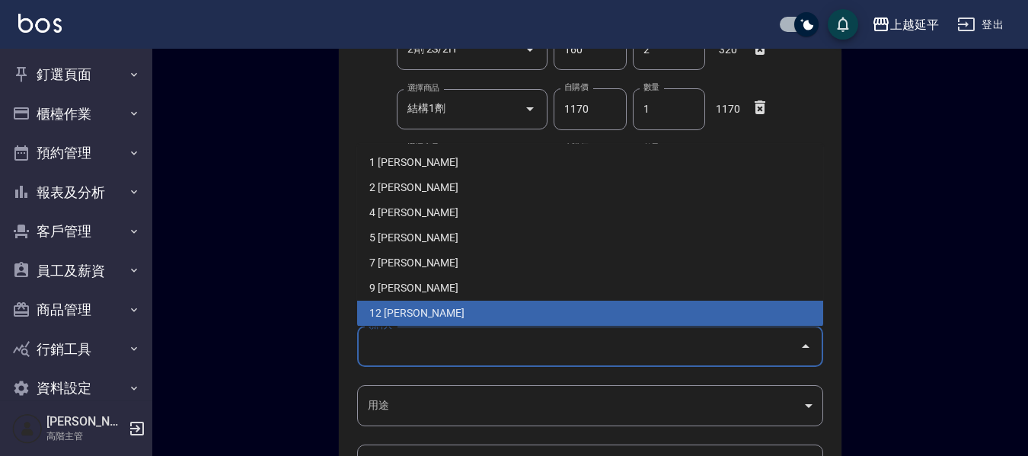
drag, startPoint x: 396, startPoint y: 307, endPoint x: 382, endPoint y: 341, distance: 37.2
click at [396, 307] on li "12 [PERSON_NAME]" at bounding box center [590, 313] width 466 height 25
type input "梁秋錦"
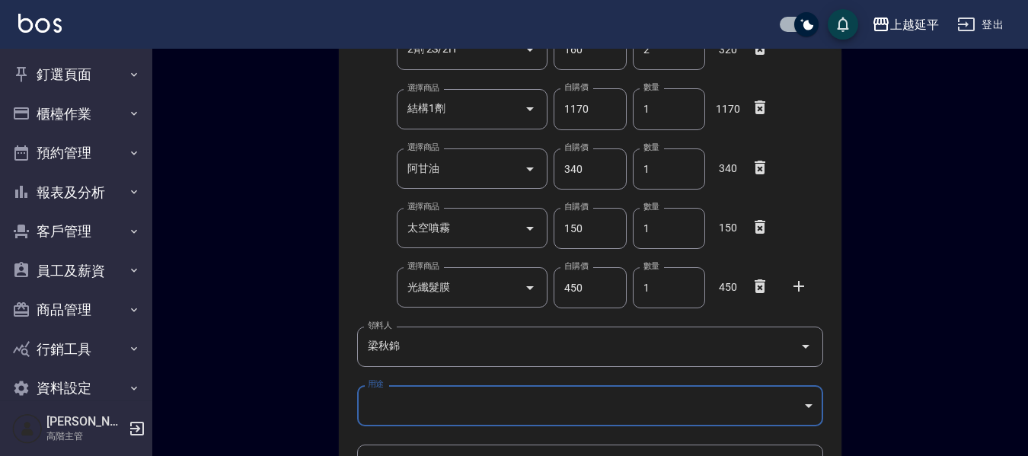
click at [387, 395] on body "上越延平 登出 釘選頁面 店家日報表 互助點數明細 互助日報表 店販抽成明細 設計師抽成報表 費用分析表 損益表 服務扣項明細表 店家區間累計表 全店業績分析…" at bounding box center [514, 199] width 1028 height 926
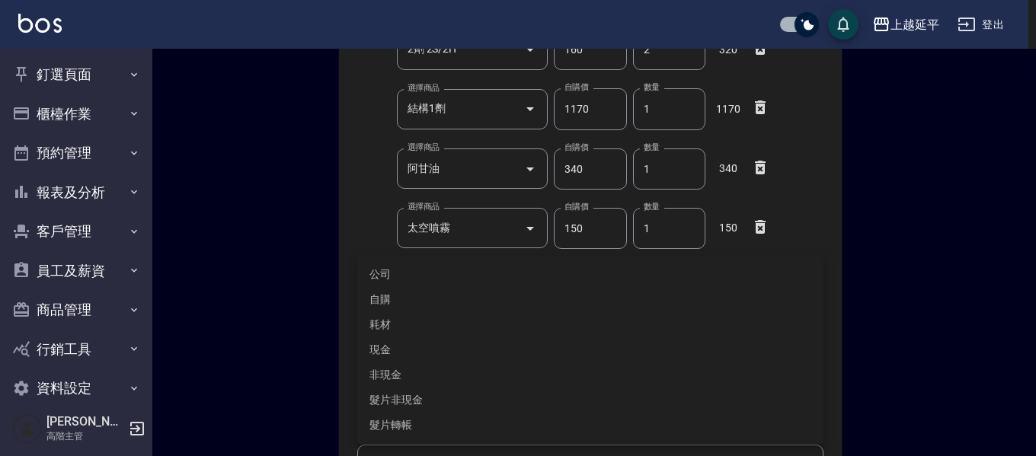
click at [391, 303] on li "自購" at bounding box center [590, 299] width 466 height 25
type input "自購"
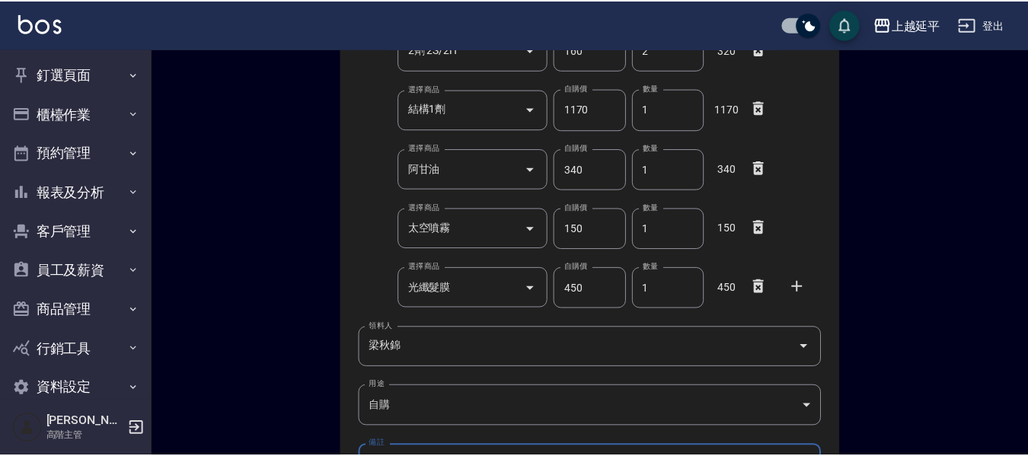
scroll to position [472, 0]
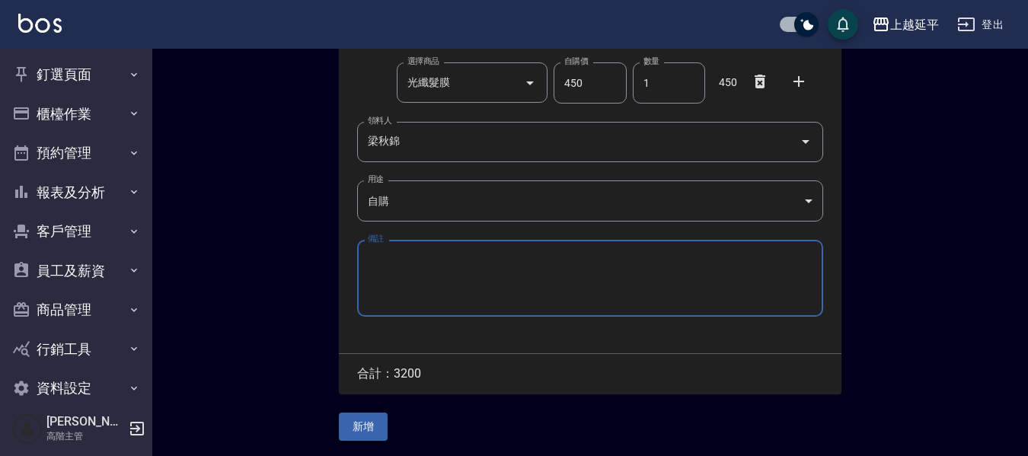
click at [350, 421] on button "新增" at bounding box center [363, 427] width 49 height 28
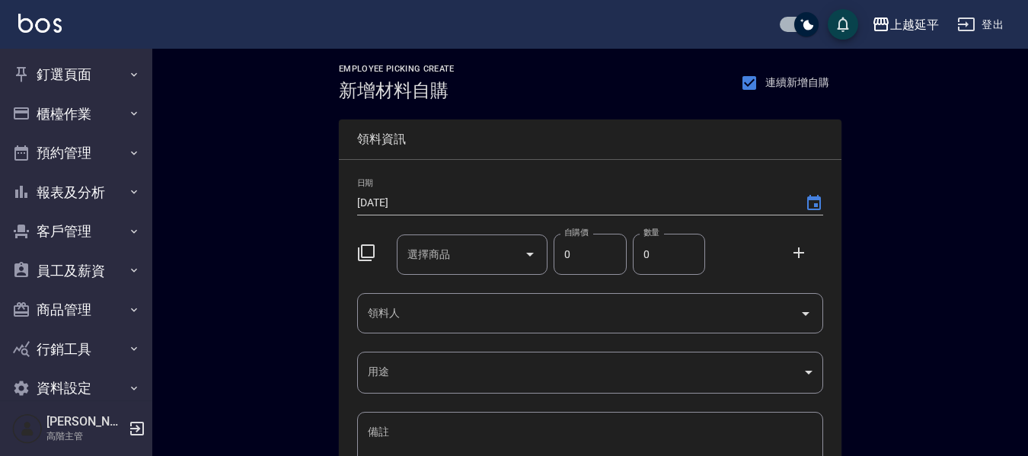
click at [480, 276] on div "日期 2025/09/26 選擇商品 選擇商品 自購價 0 自購價 數量 0 數量 領料人 領料人 用途 ​ 用途 備註 x 備註" at bounding box center [590, 343] width 503 height 366
click at [484, 264] on input "選擇商品" at bounding box center [461, 254] width 115 height 27
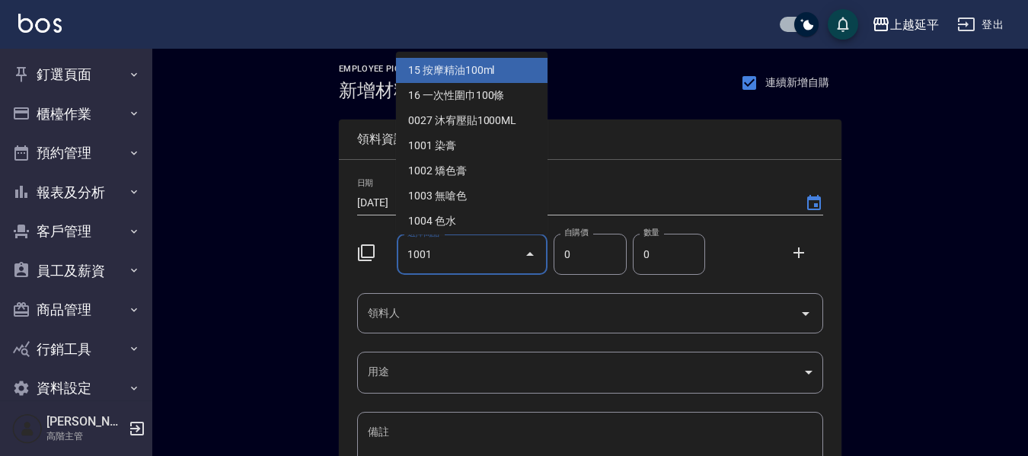
type input "1001"
type input "110"
type input "染膏"
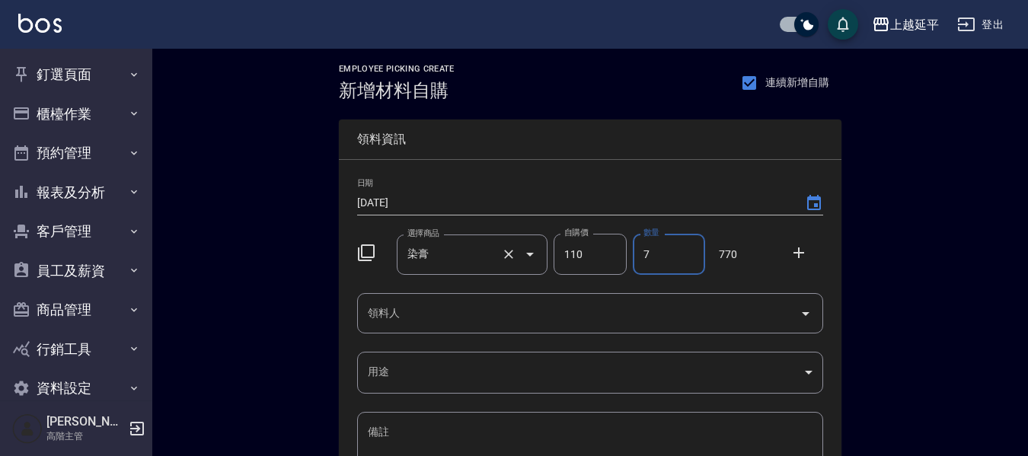
type input "7"
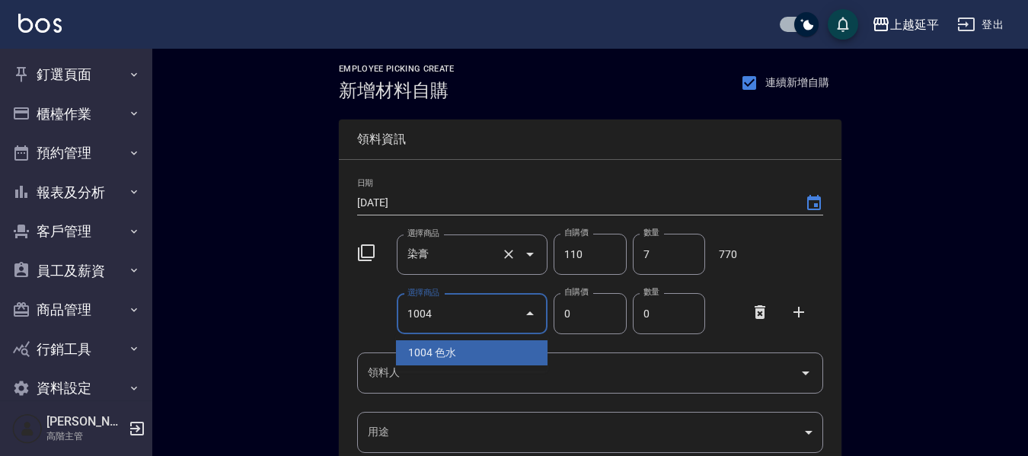
type input "1004"
type input "140"
type input "色水"
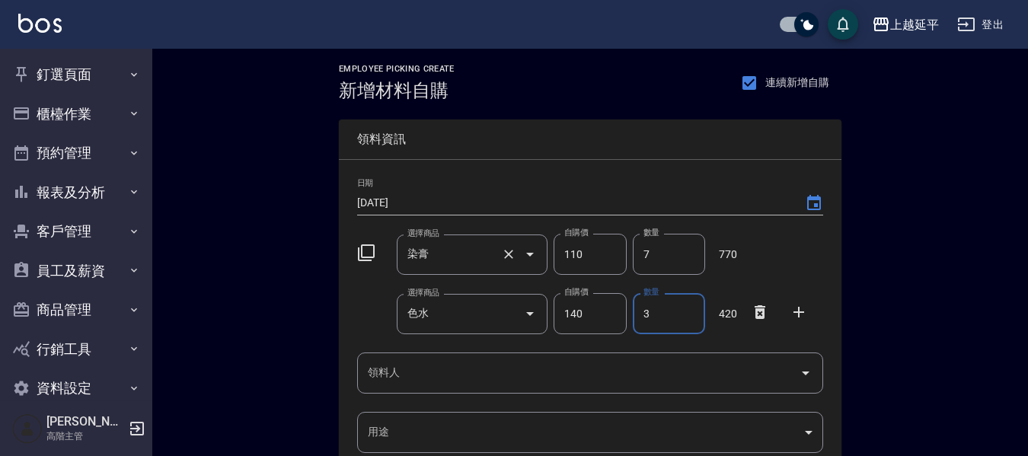
type input "3"
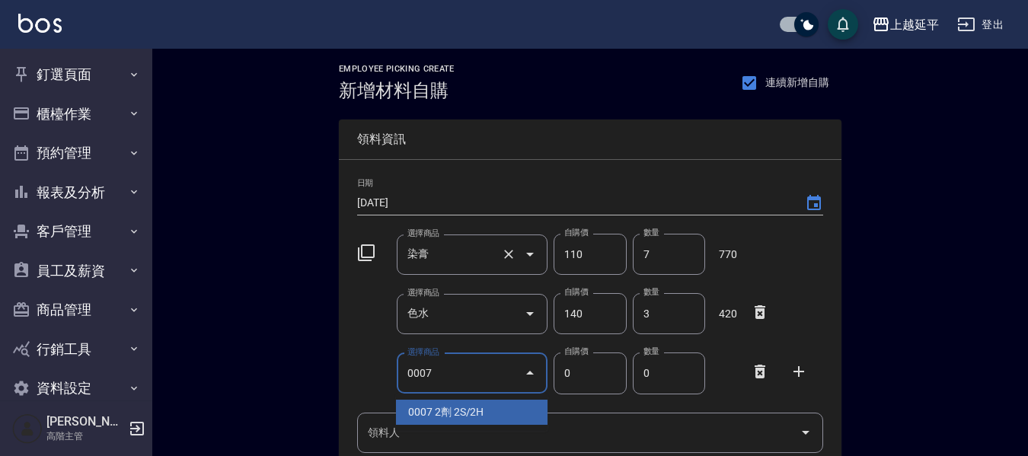
type input "0007"
type input "160"
type input "2劑 2S/2H"
type input "1"
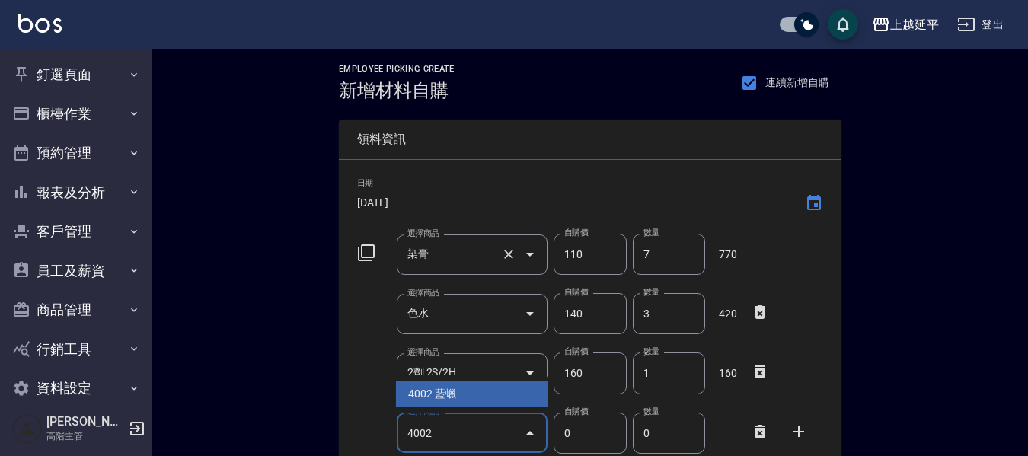
type input "4002"
type input "100"
type input "藍蠟"
type input "1"
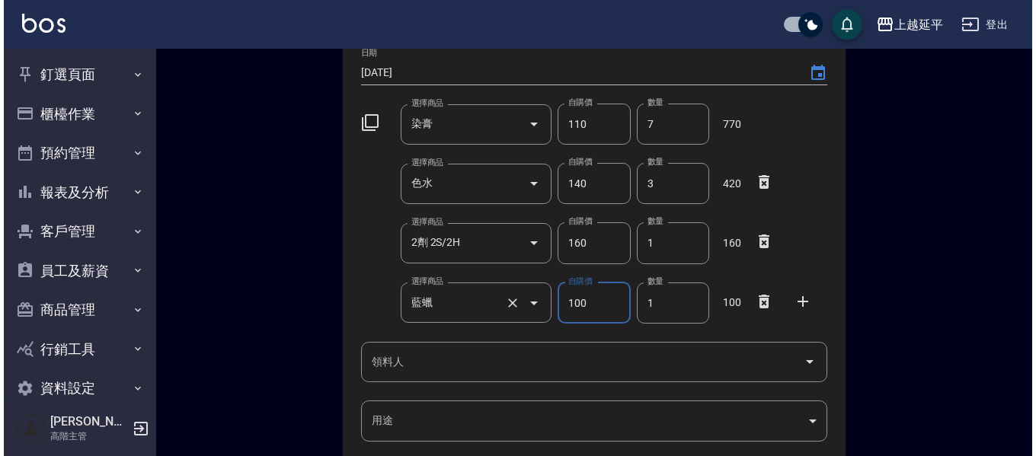
scroll to position [152, 0]
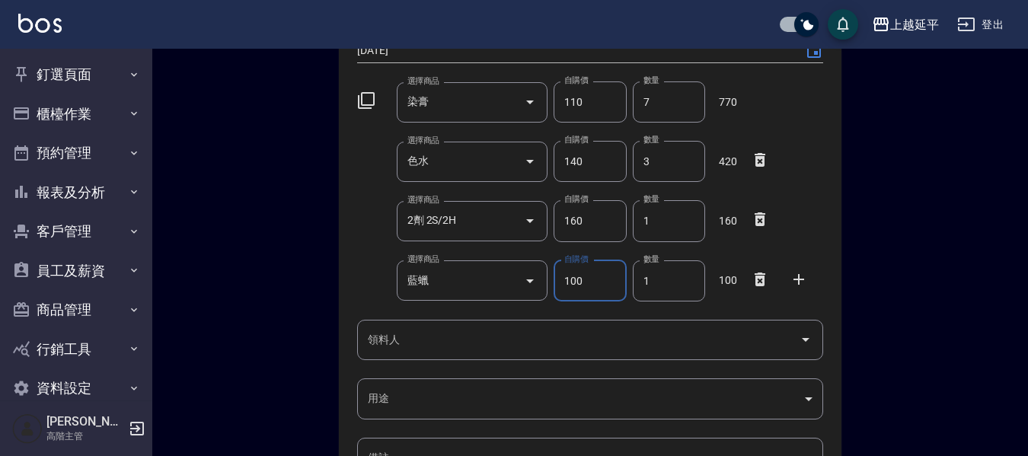
click at [422, 356] on div "領料人" at bounding box center [590, 340] width 466 height 40
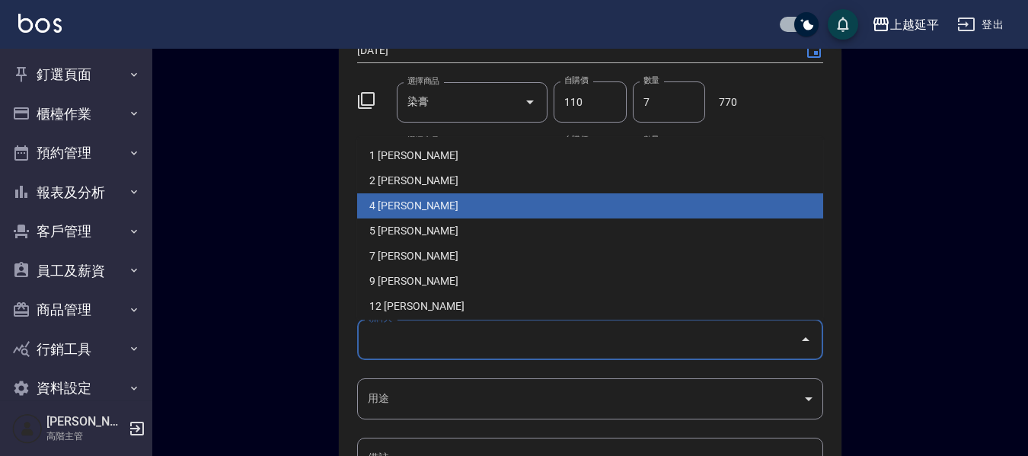
click at [430, 215] on li "4 [PERSON_NAME]" at bounding box center [590, 205] width 466 height 25
type input "董秦忠綺"
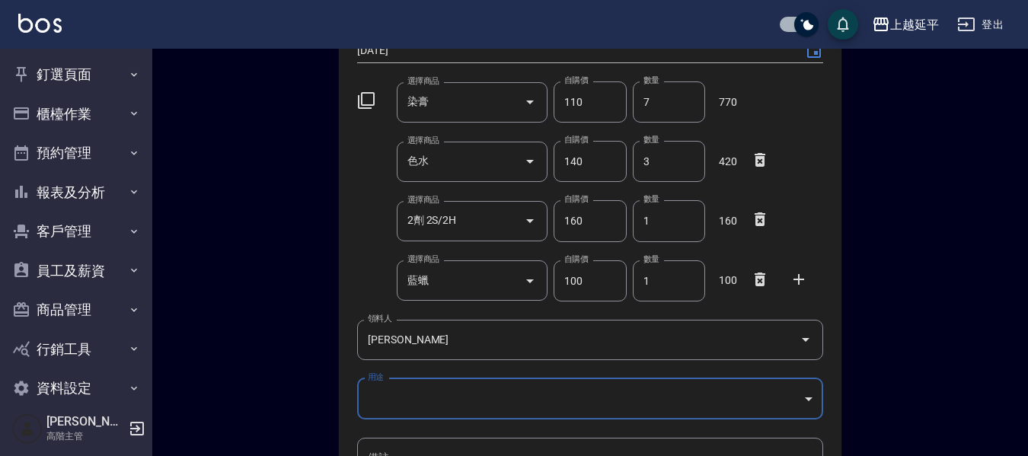
click at [407, 397] on body "上越延平 登出 釘選頁面 店家日報表 互助點數明細 互助日報表 店販抽成明細 設計師抽成報表 費用分析表 損益表 服務扣項明細表 店家區間累計表 全店業績分析…" at bounding box center [514, 251] width 1028 height 806
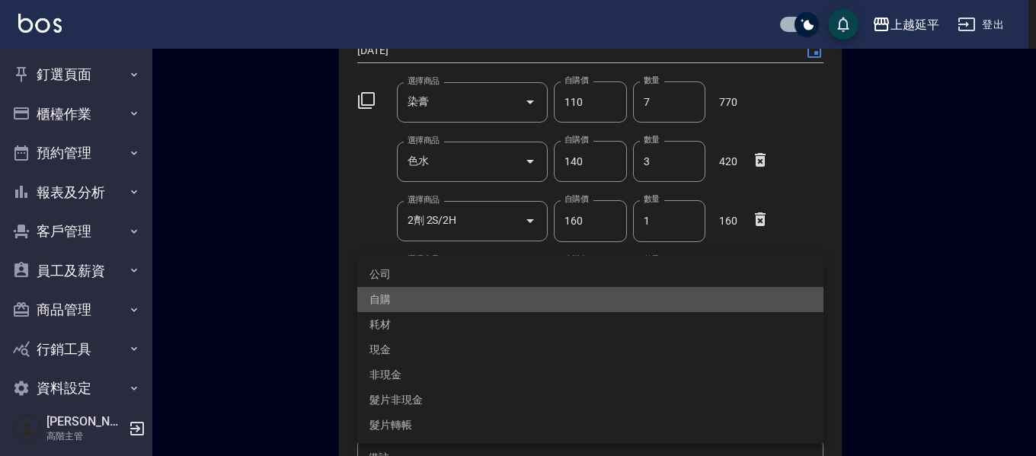
click at [410, 295] on li "自購" at bounding box center [590, 299] width 466 height 25
type input "自購"
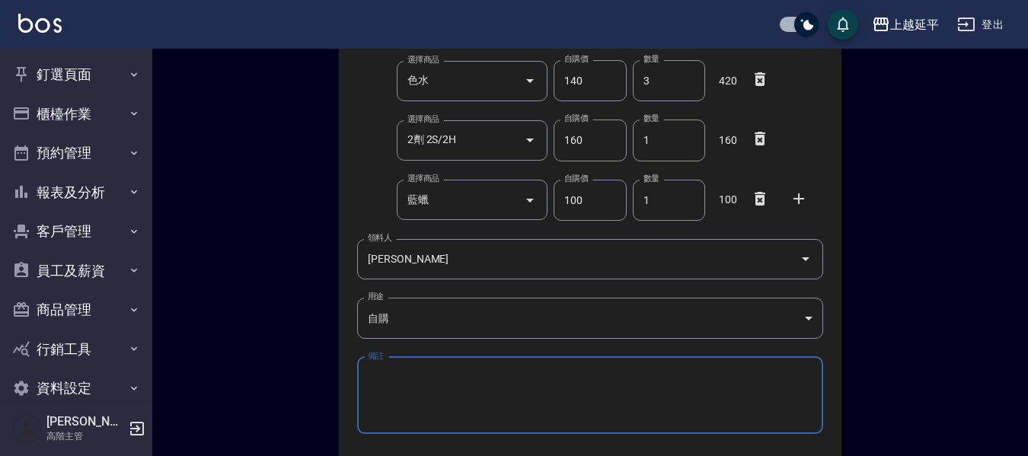
scroll to position [352, 0]
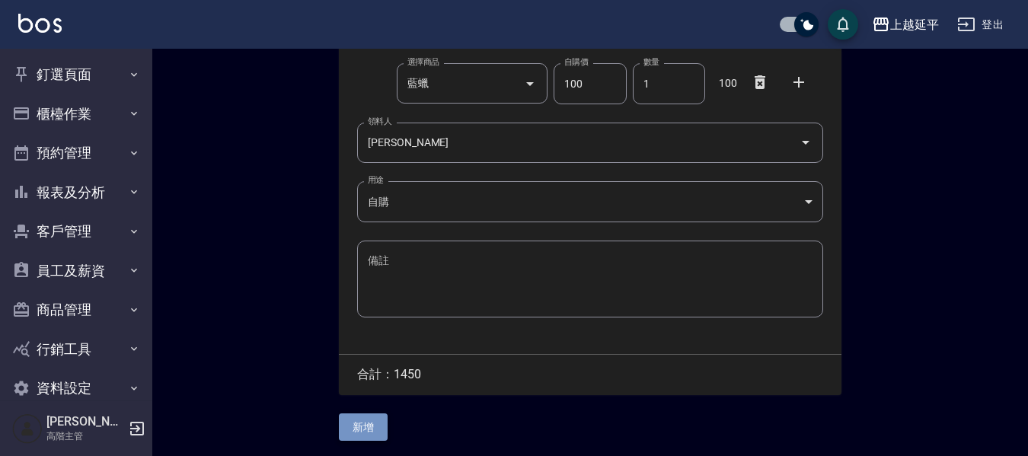
click at [371, 422] on button "新增" at bounding box center [363, 428] width 49 height 28
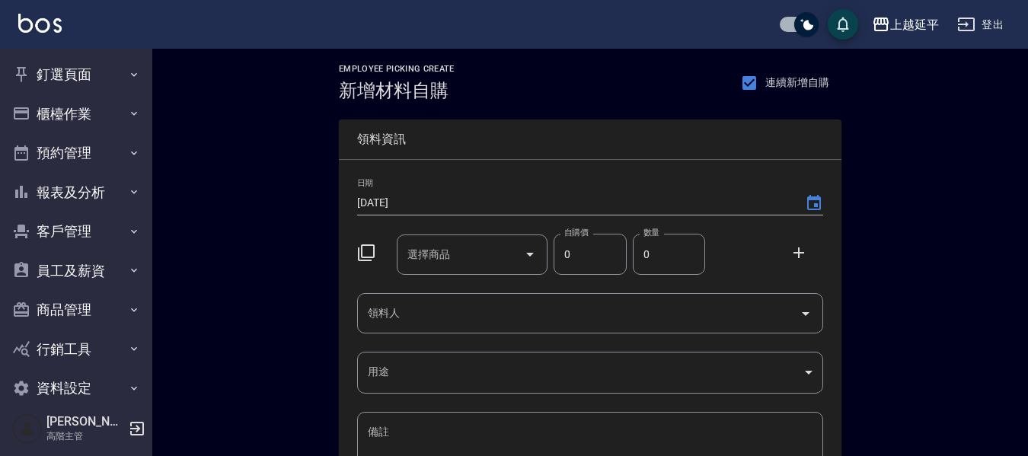
click at [440, 238] on div "選擇商品" at bounding box center [473, 255] width 152 height 40
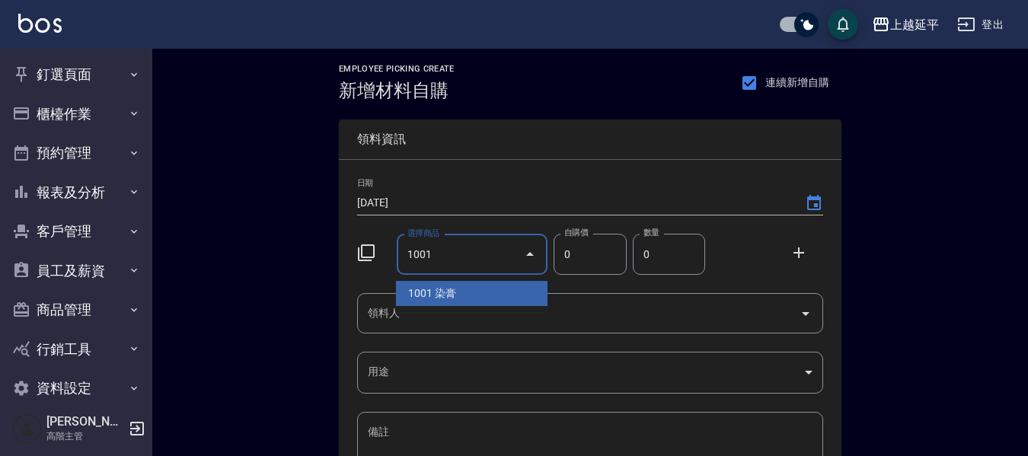
type input "1001"
type input "110"
type input "染膏"
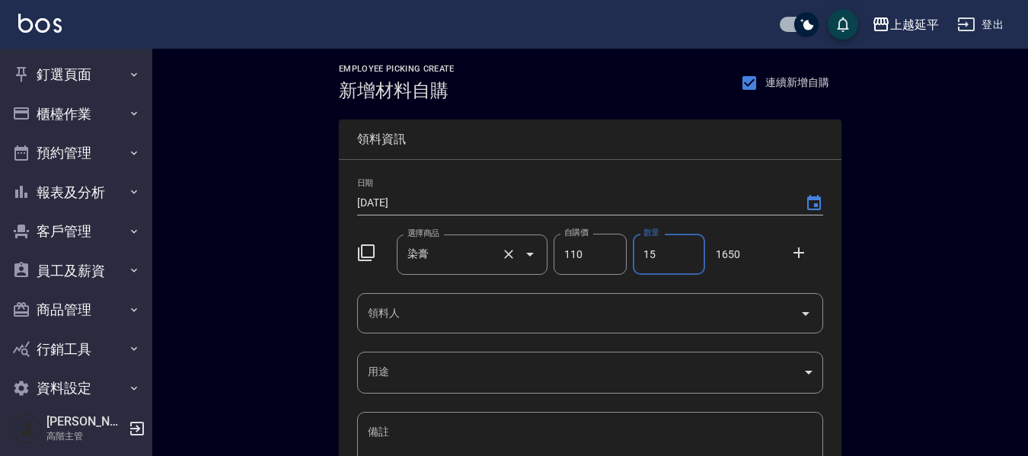
type input "15"
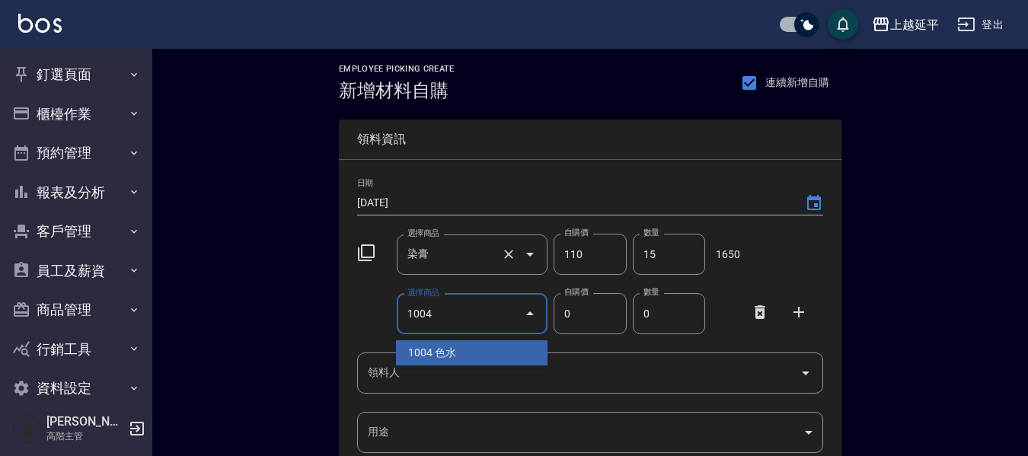
type input "1004"
type input "140"
type input "色水"
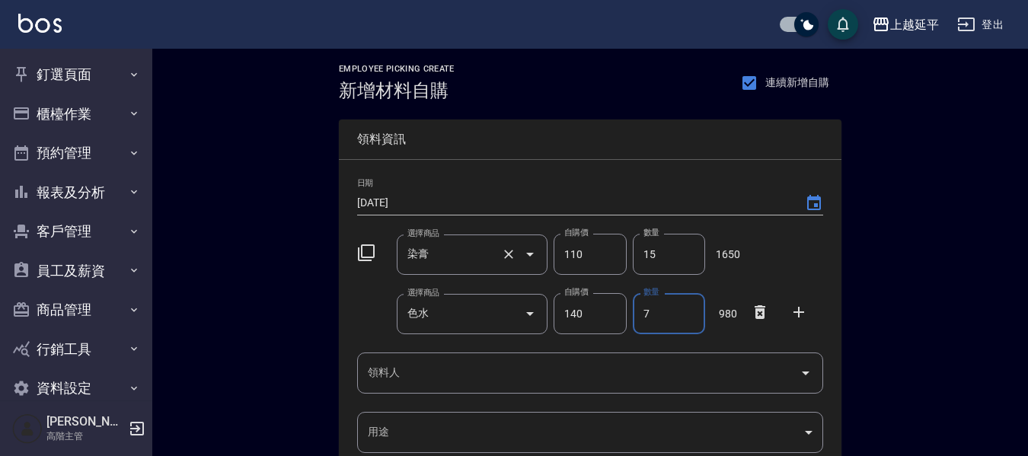
type input "7"
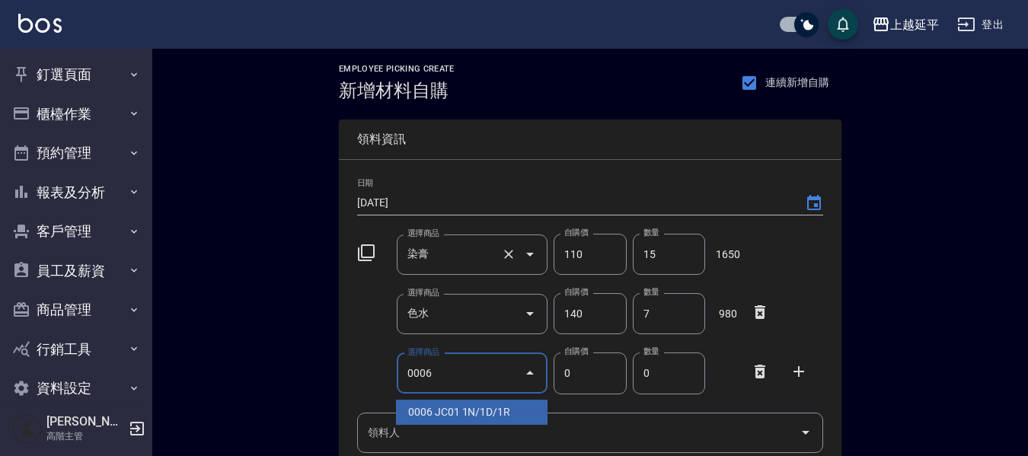
type input "0006"
type input "190"
type input "JC01 1N/1D/1R"
type input "1"
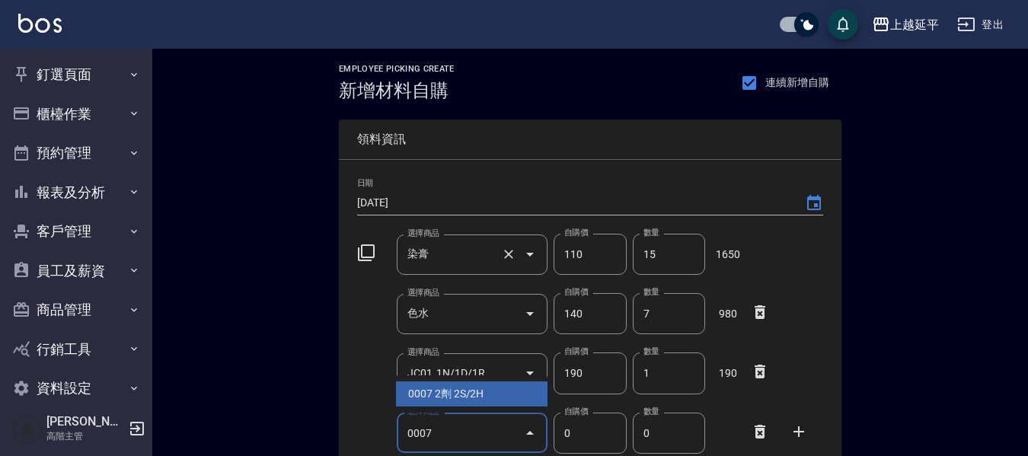
type input "0007"
type input "160"
type input "2劑 2S/2H"
type input "1"
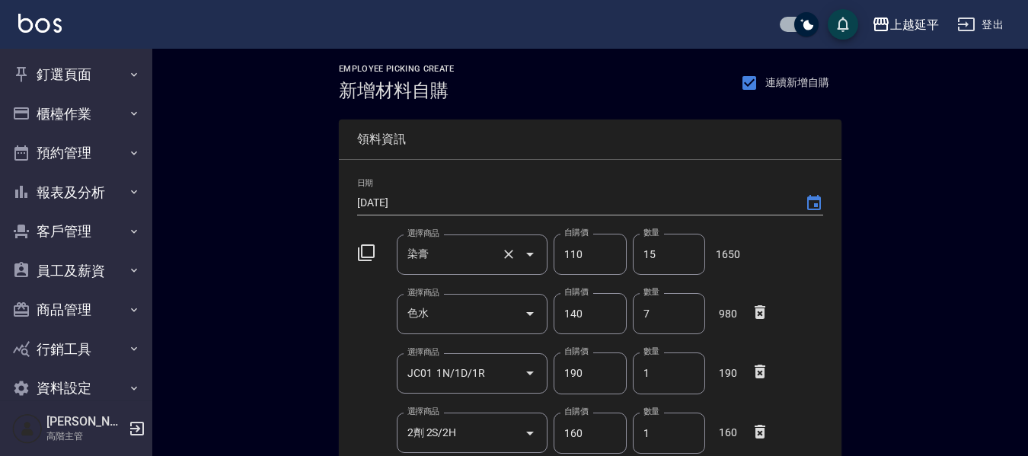
scroll to position [264, 0]
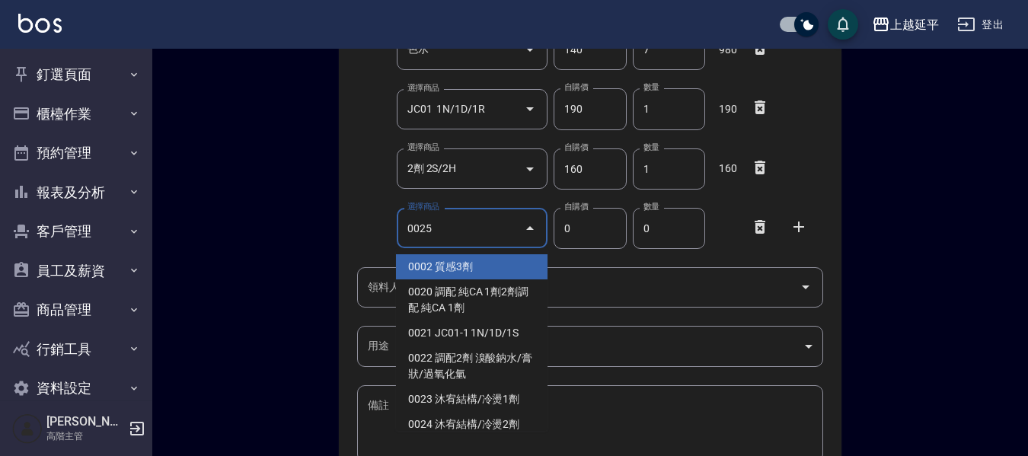
type input "0025"
type input "180"
type input "質感1劑"
type input "1"
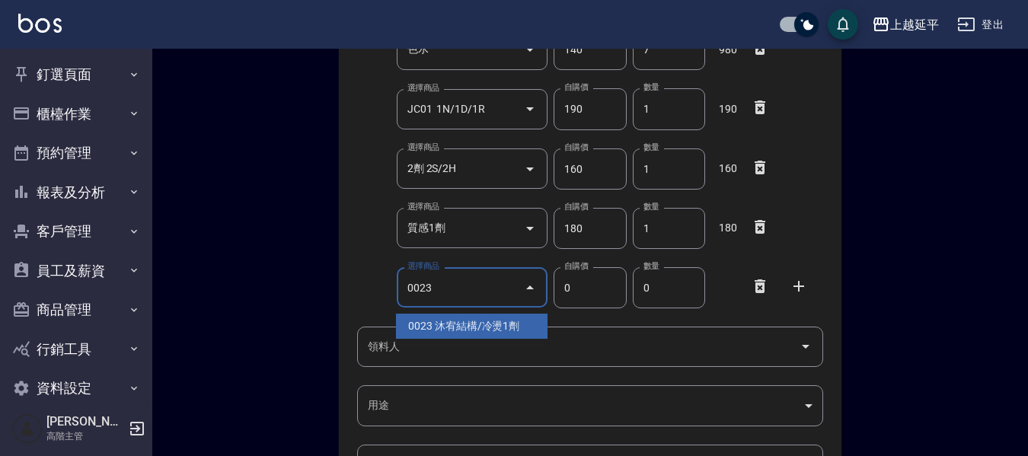
type input "0023"
type input "350"
type input "沐宥結構/冷燙1劑"
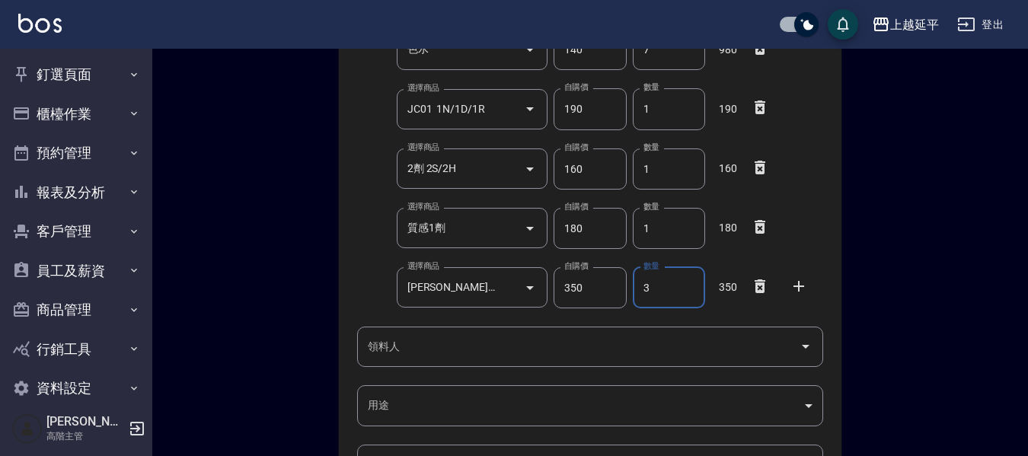
type input "3"
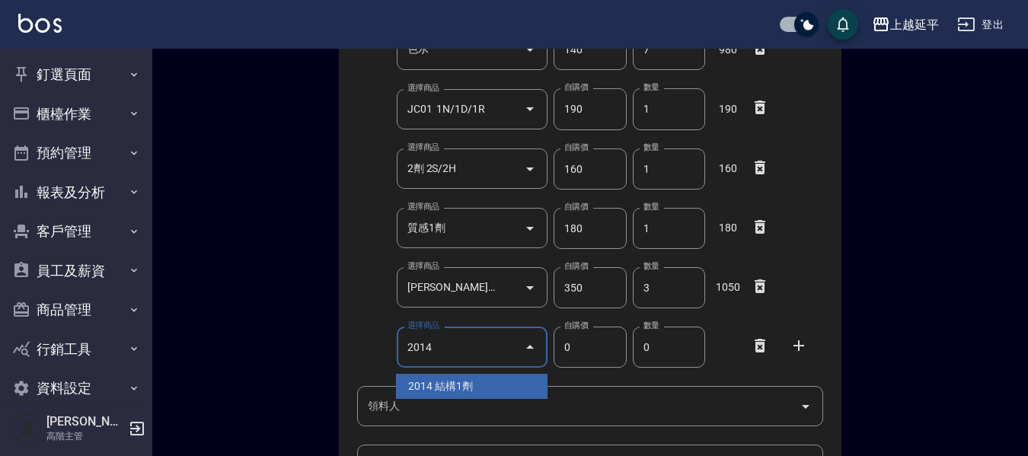
type input "2014"
type input "1170"
type input "結構1劑"
type input "1"
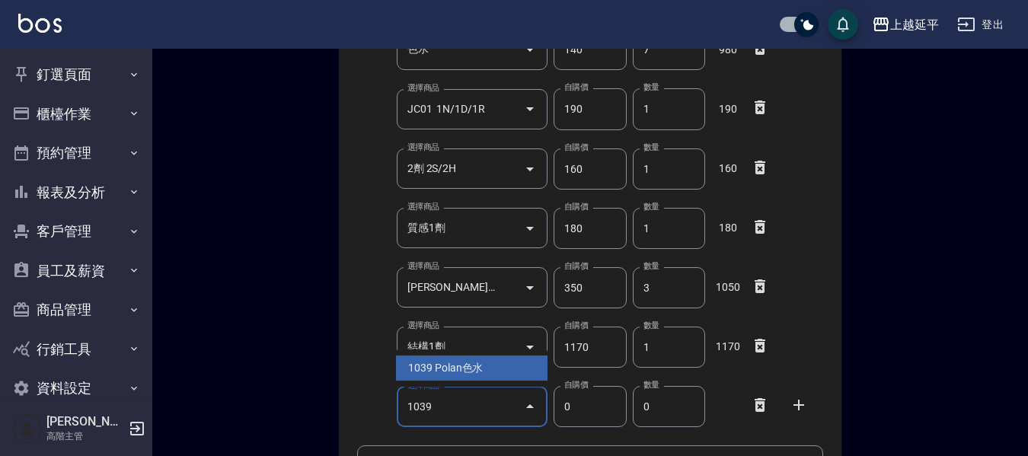
type input "1039"
type input "125"
type input "Polan色水"
type input "1"
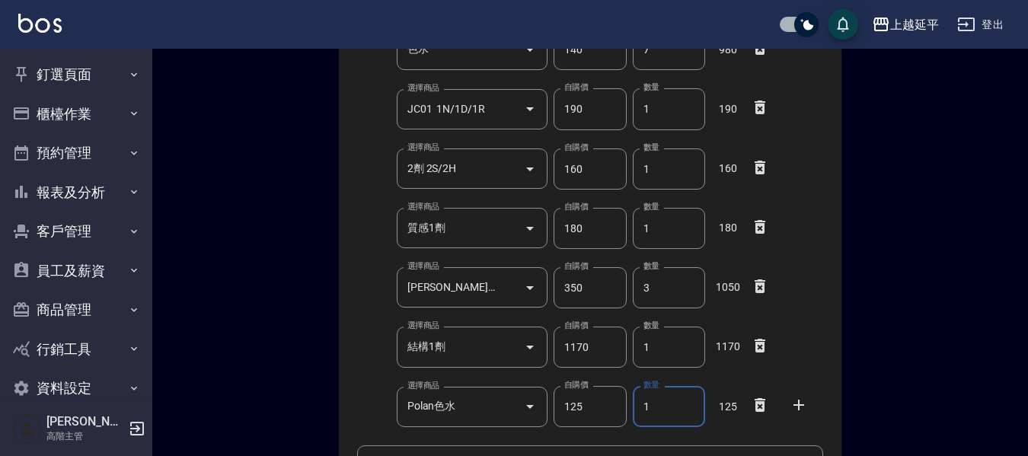
scroll to position [288, 0]
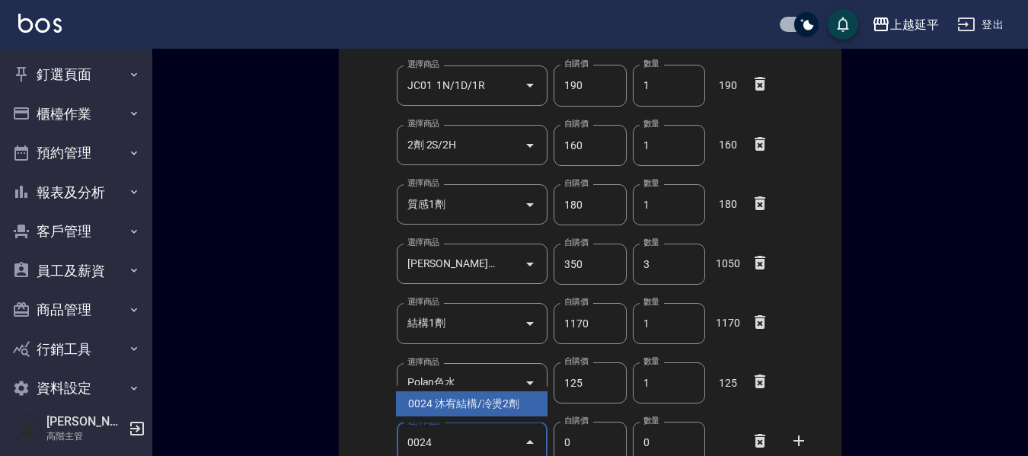
type input "0024"
type input "250"
type input "沐宥結構/冷燙2劑"
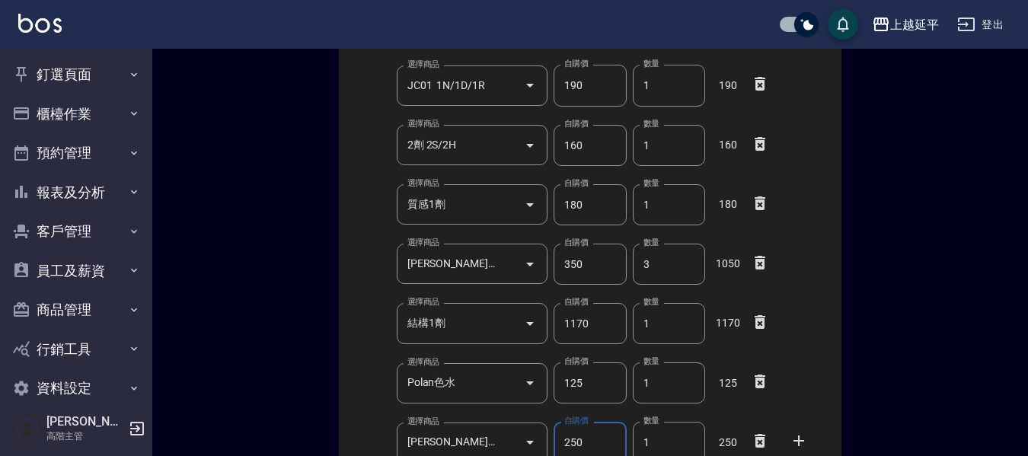
scroll to position [295, 0]
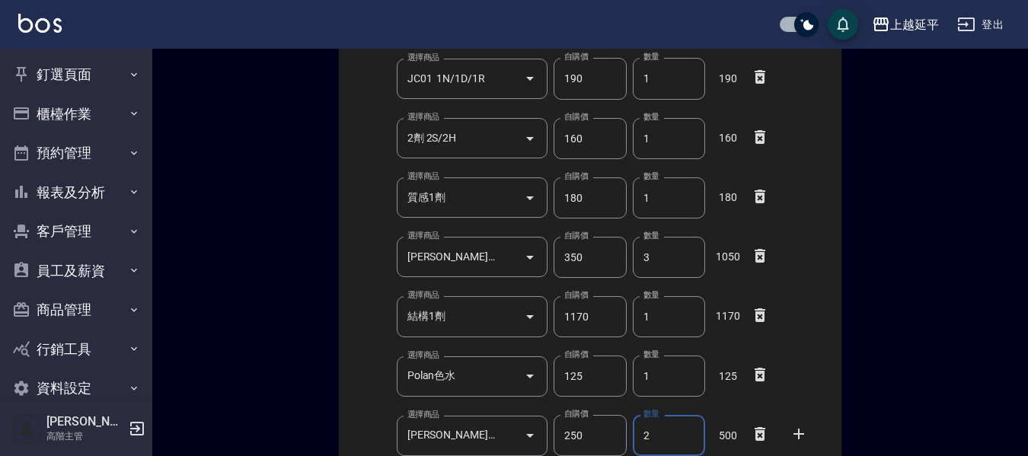
type input "2"
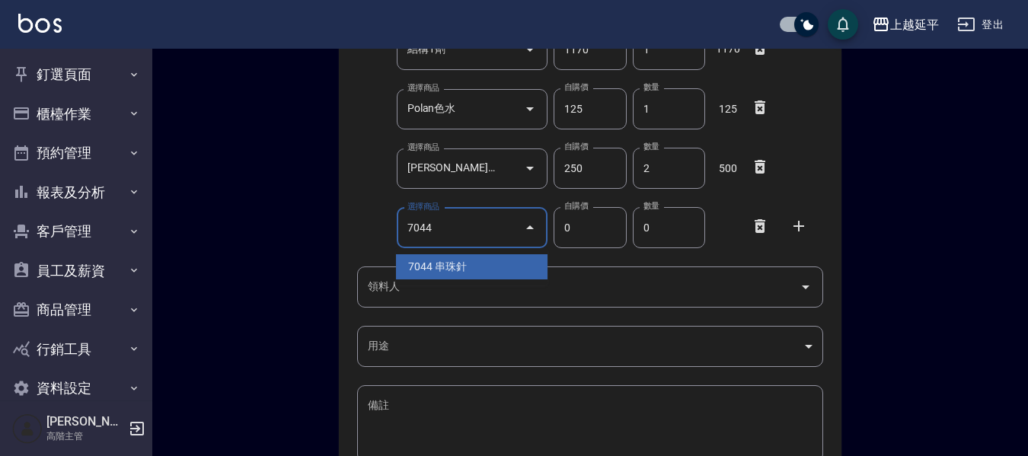
type input "7044"
type input "200"
type input "串珠針"
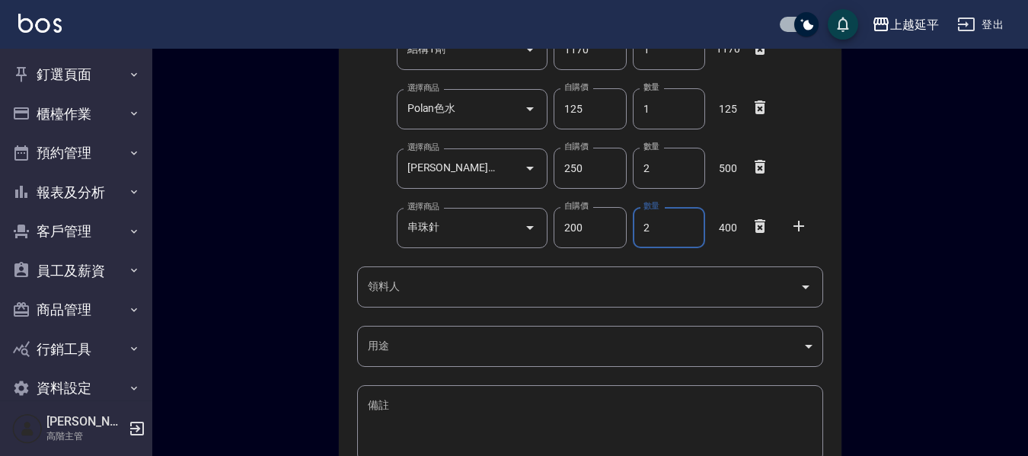
type input "2"
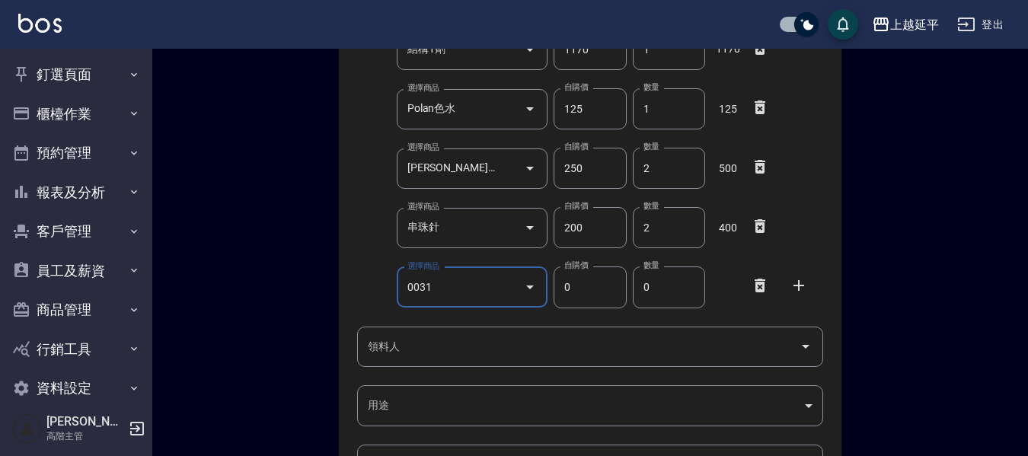
type input "0031"
type input "360"
type input "韓國壓貼"
type input "1"
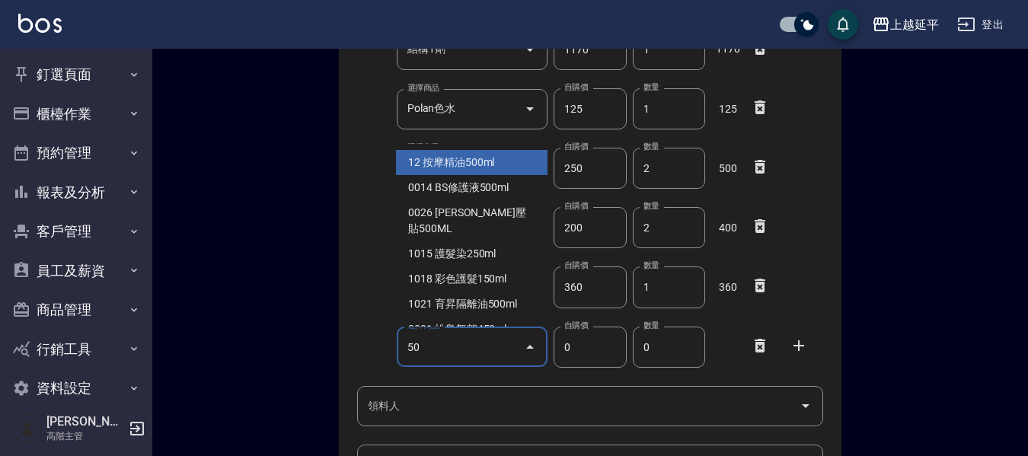
type input "0"
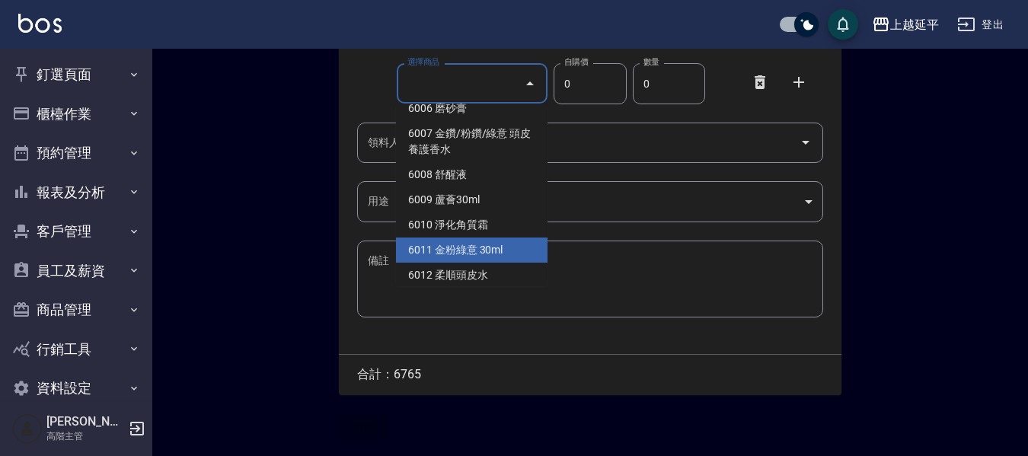
scroll to position [5408, 0]
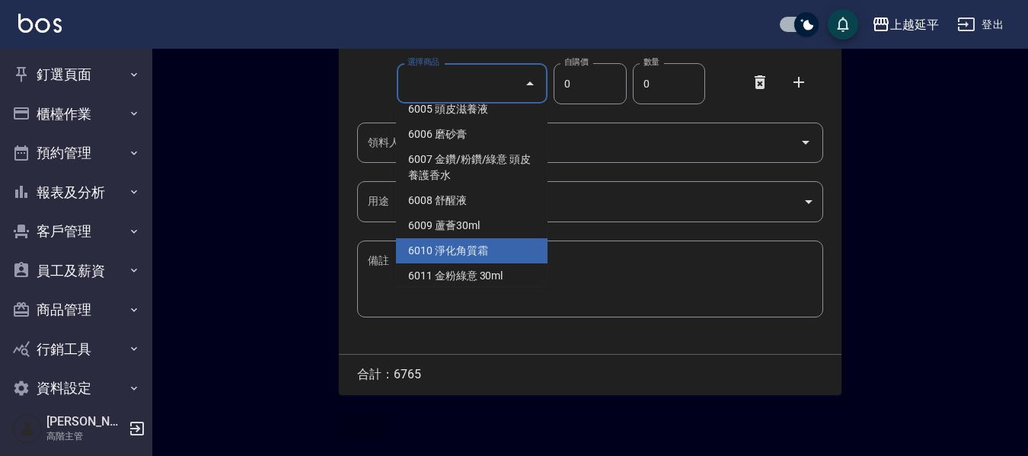
click at [494, 238] on li "6010 淨化角質霜" at bounding box center [472, 250] width 152 height 25
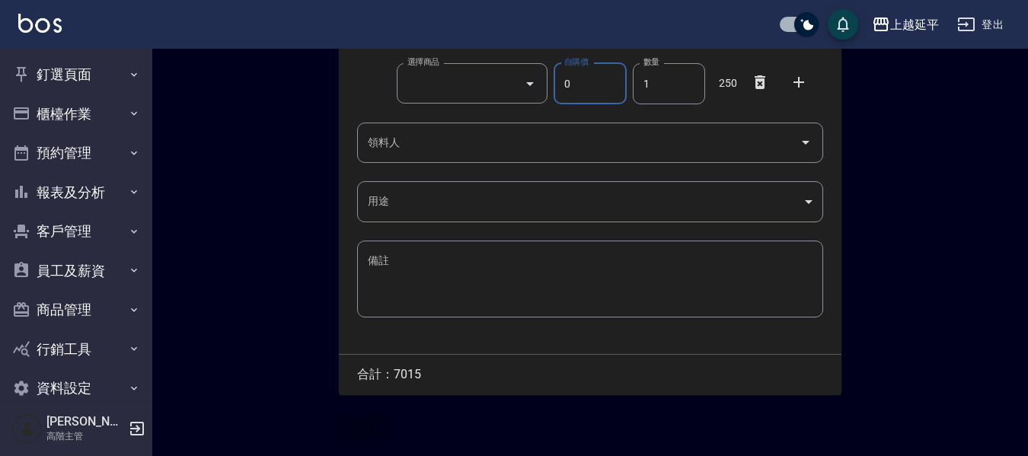
type input "淨化角質霜"
type input "250"
type input "1"
type input "650"
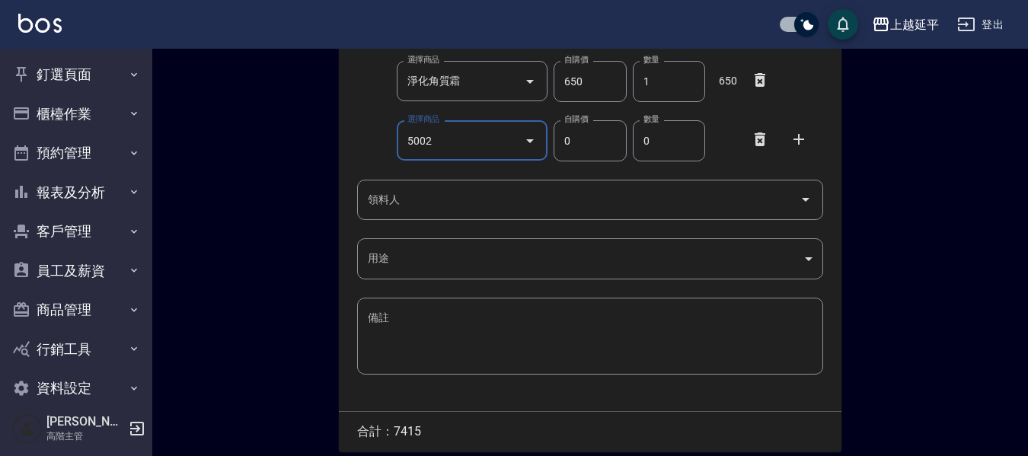
type input "5002"
type input "190"
type input "74"
type input "精油洗髮精1750ml"
type input "4"
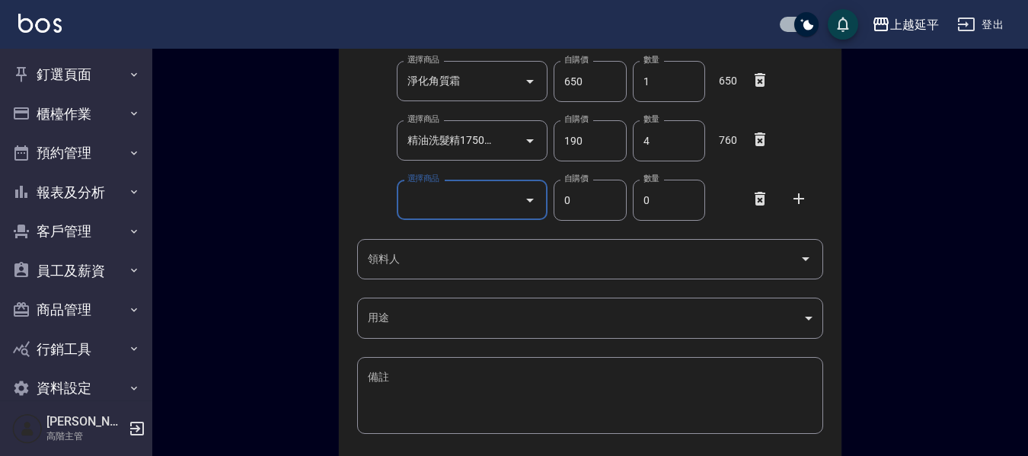
click at [759, 201] on icon at bounding box center [760, 199] width 18 height 18
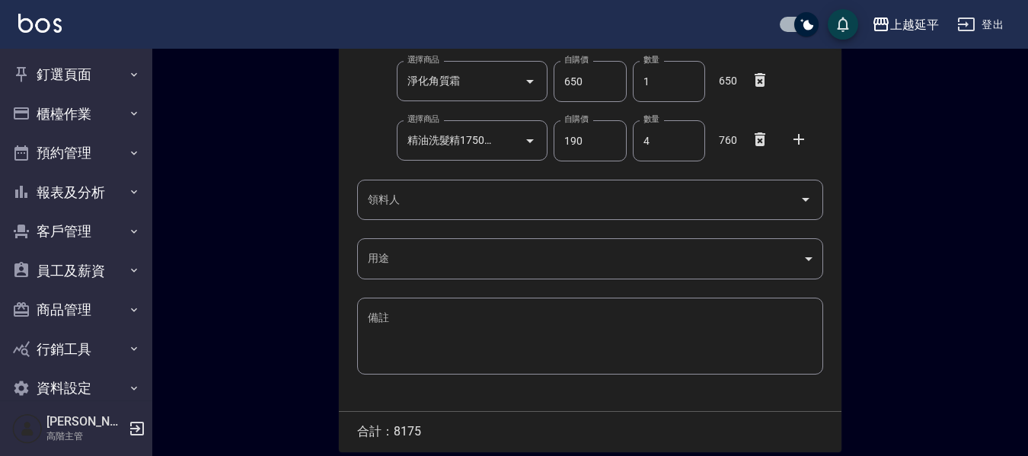
click at [433, 205] on input "領料人" at bounding box center [579, 200] width 430 height 27
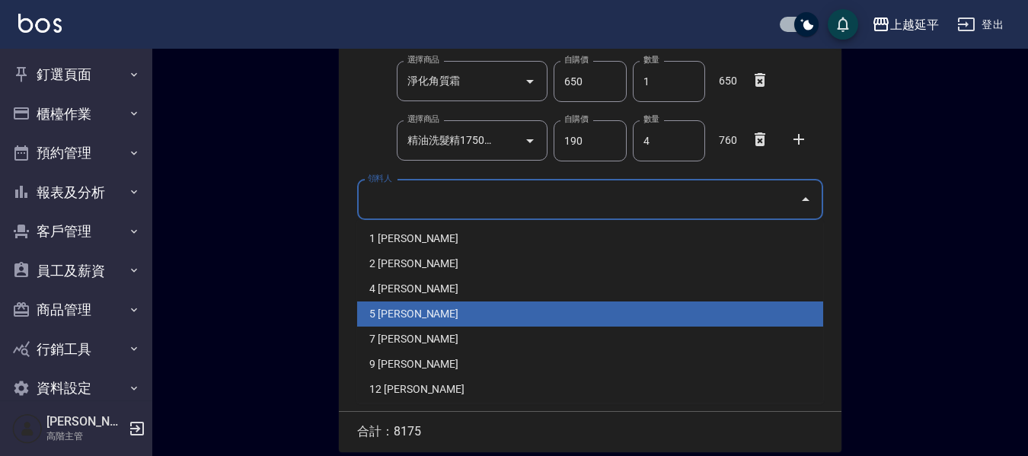
click at [409, 316] on li "5 李靜怡" at bounding box center [590, 314] width 466 height 25
type input "李靜怡"
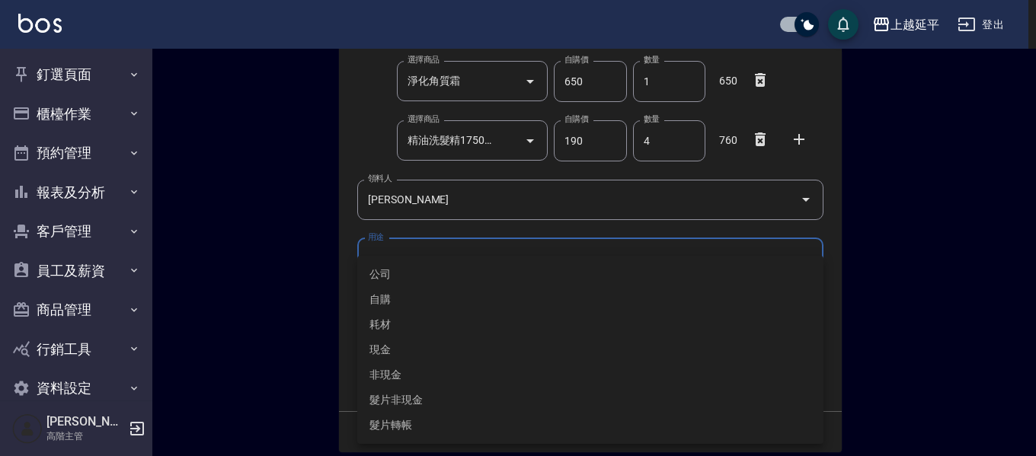
click at [386, 295] on li "自購" at bounding box center [590, 299] width 466 height 25
type input "自購"
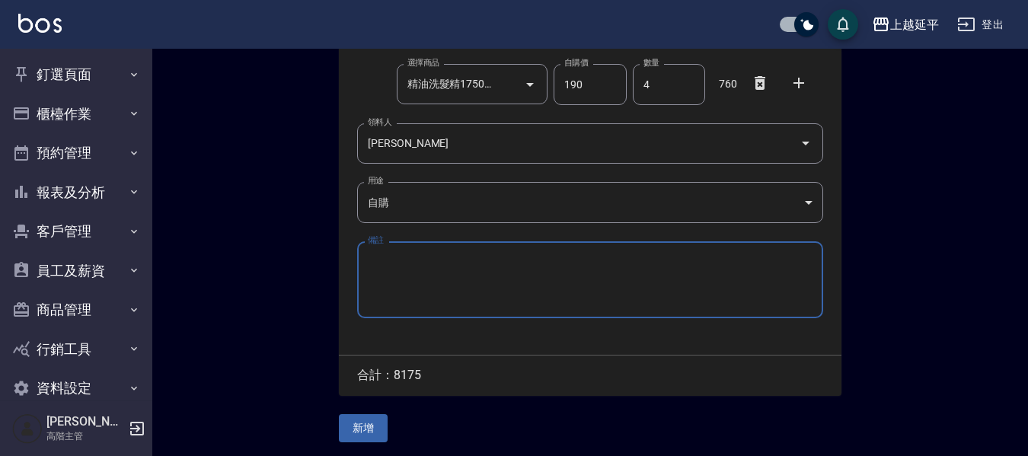
scroll to position [888, 0]
click at [377, 422] on button "新增" at bounding box center [363, 427] width 49 height 28
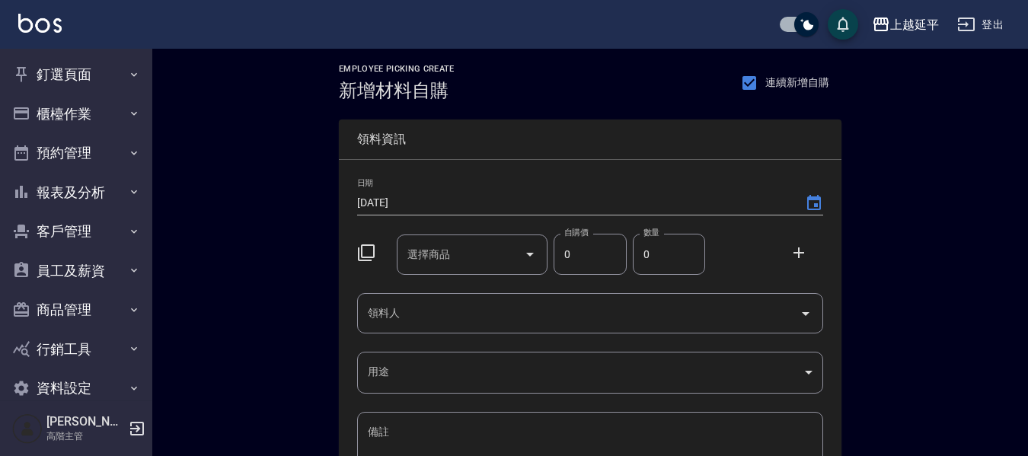
click at [475, 244] on input "選擇商品" at bounding box center [461, 254] width 115 height 27
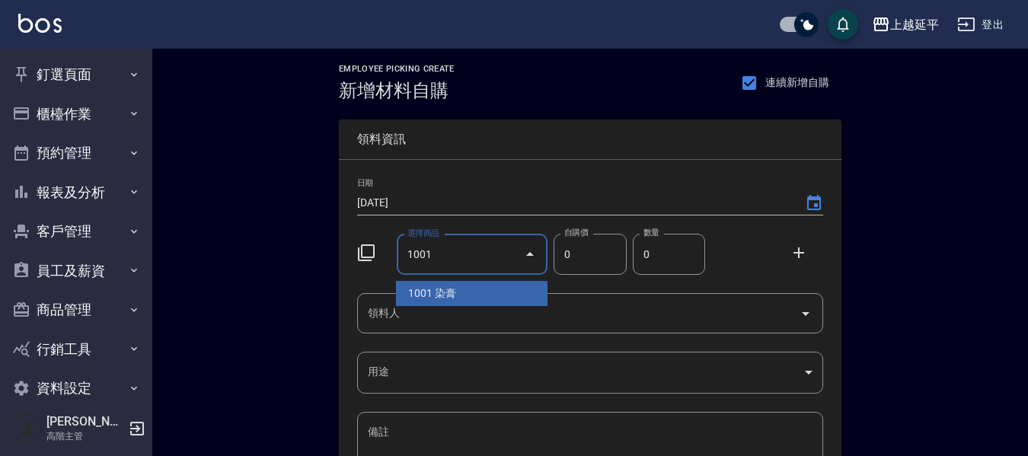
type input "1001"
type input "110"
type input "染膏"
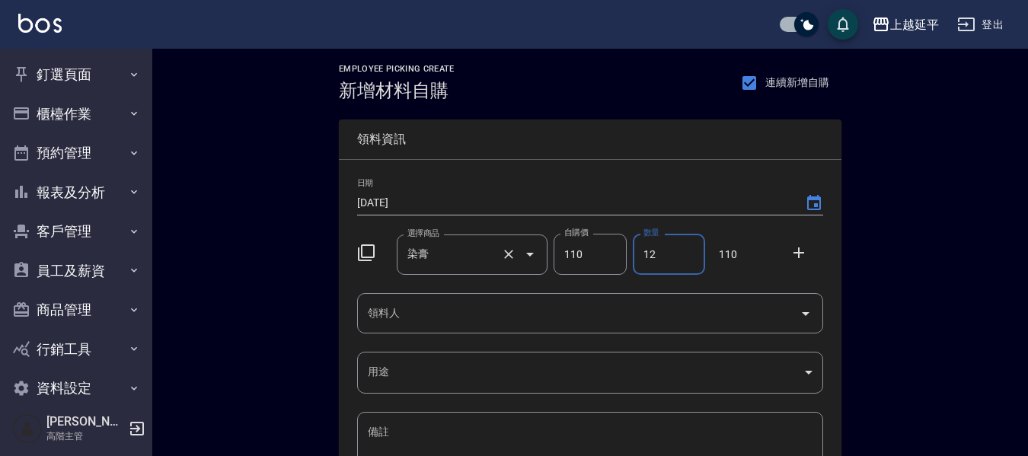
type input "12"
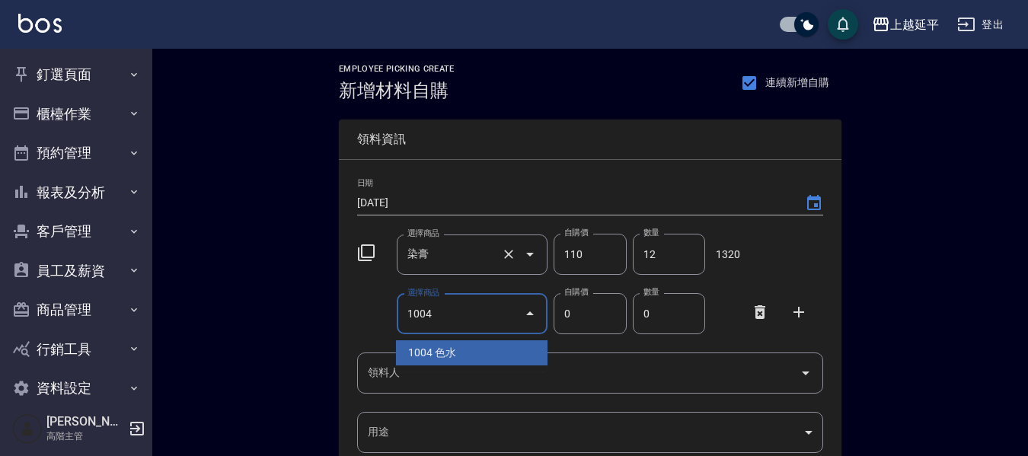
type input "1004"
type input "140"
type input "色水"
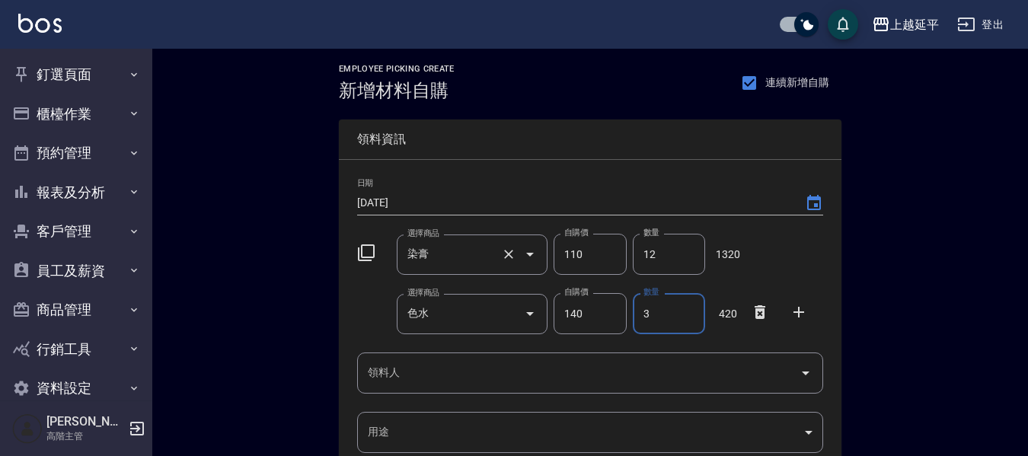
type input "3"
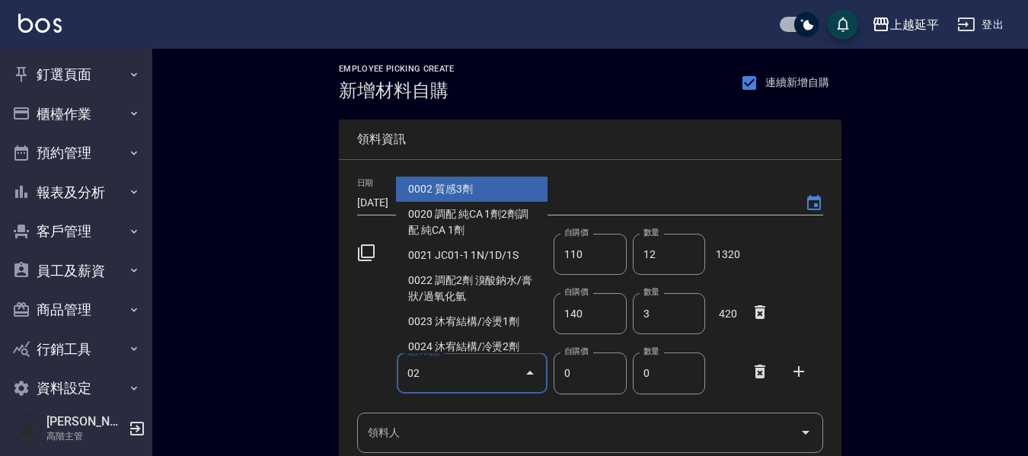
type input "2"
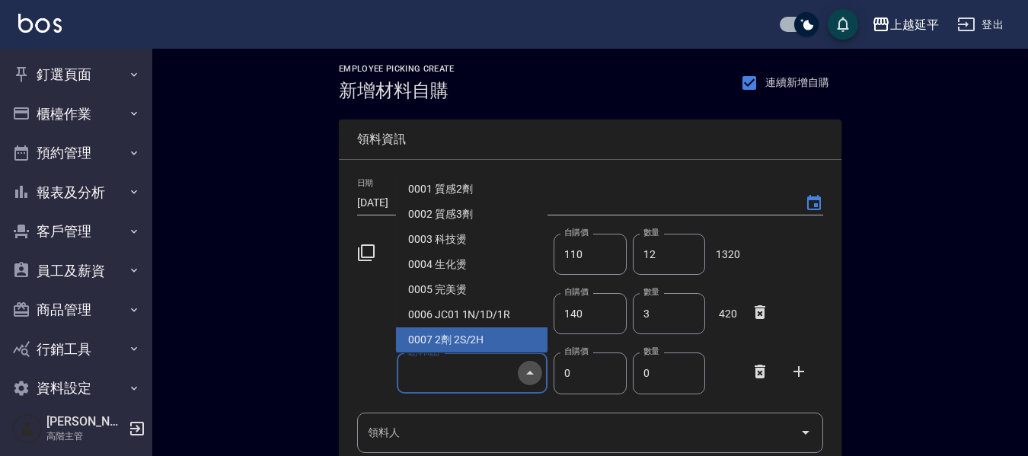
click at [523, 372] on icon "Close" at bounding box center [530, 373] width 18 height 18
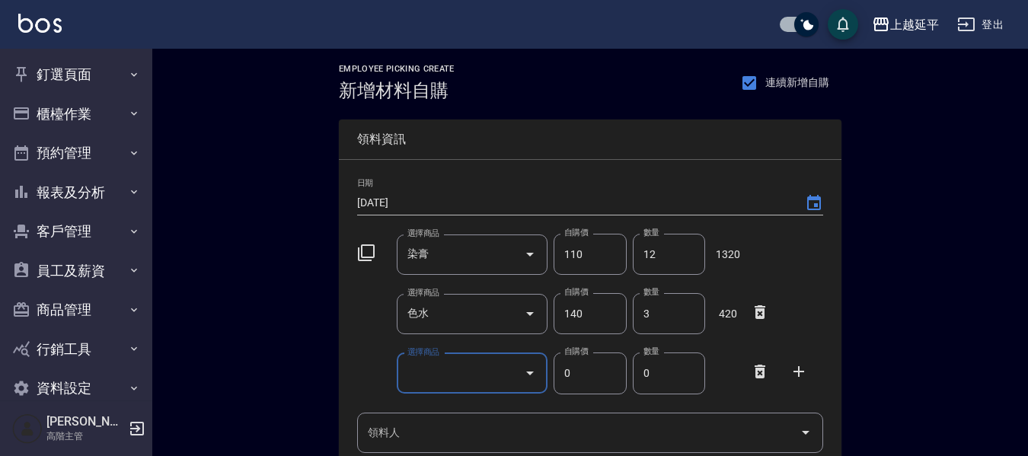
click at [522, 370] on icon "Open" at bounding box center [530, 373] width 18 height 18
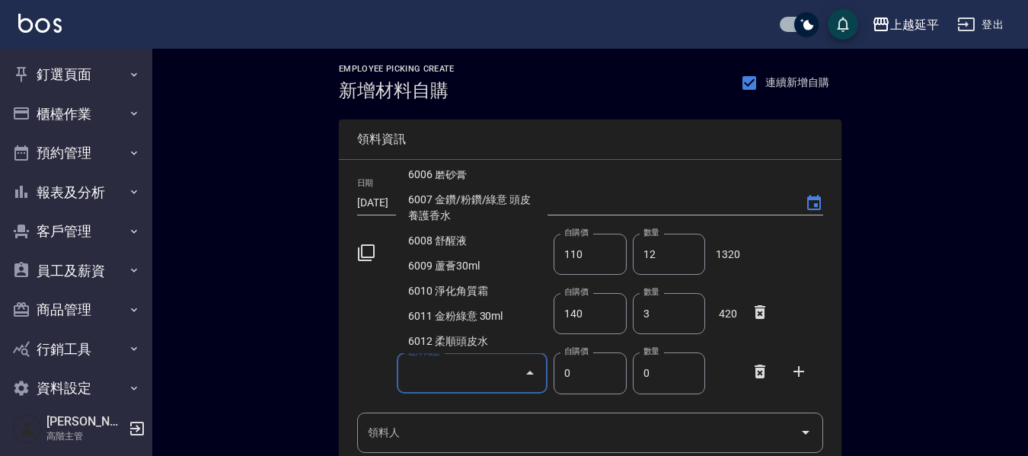
scroll to position [5408, 0]
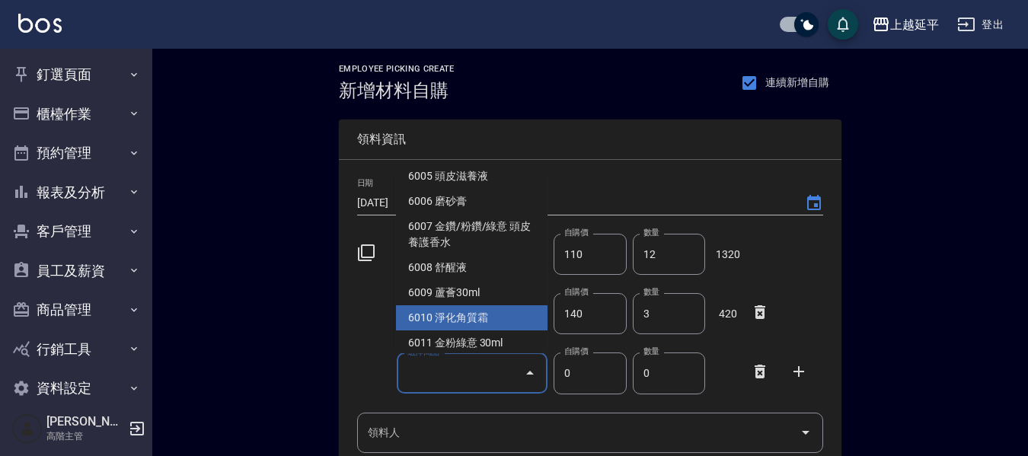
click at [496, 305] on li "6010 淨化角質霜" at bounding box center [472, 317] width 152 height 25
type input "淨化角質霜"
type input "250"
type input "1"
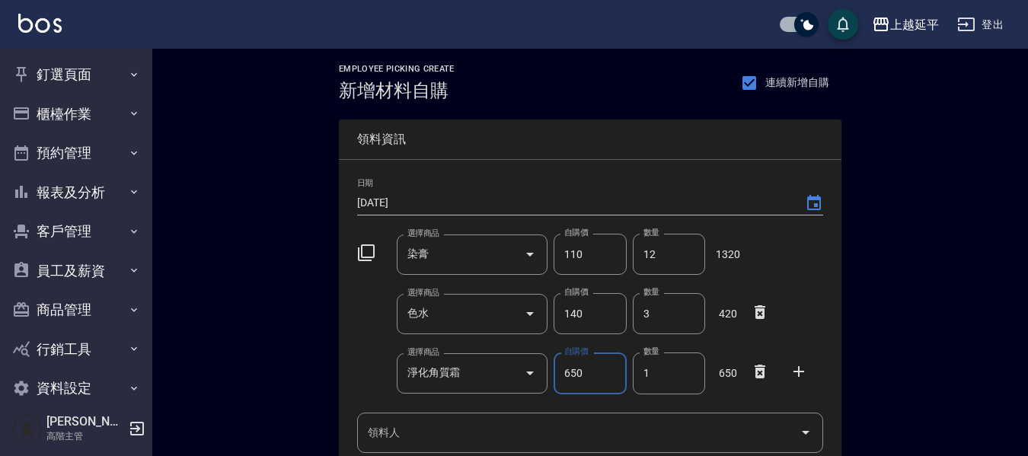
type input "650"
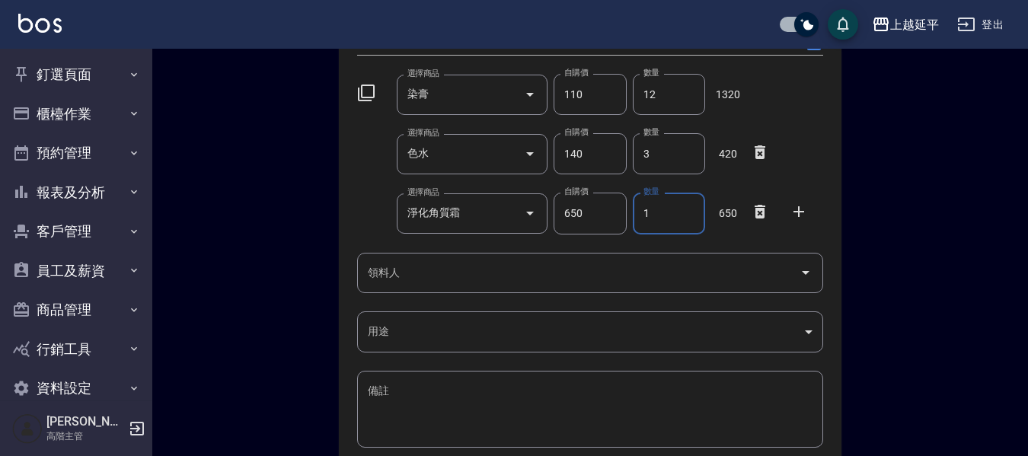
scroll to position [229, 0]
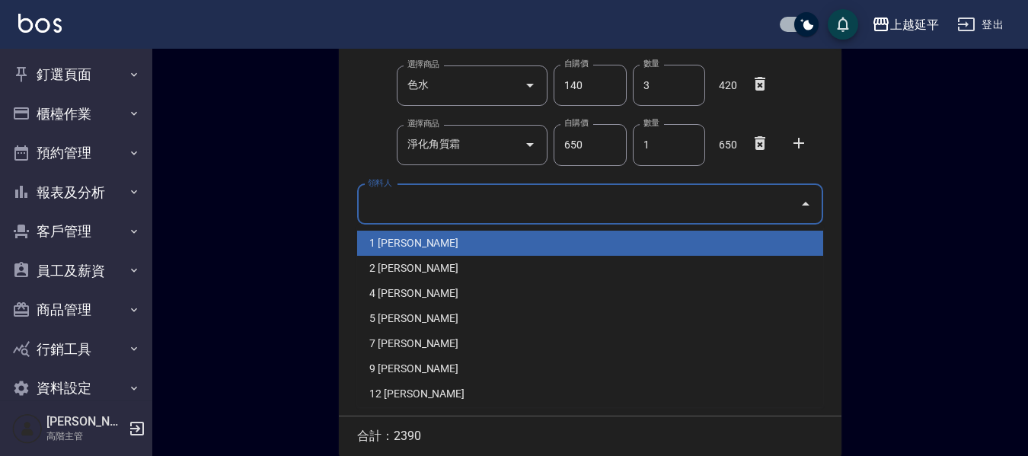
drag, startPoint x: 405, startPoint y: 206, endPoint x: 404, endPoint y: 227, distance: 21.3
click at [405, 206] on input "領料人" at bounding box center [579, 204] width 430 height 27
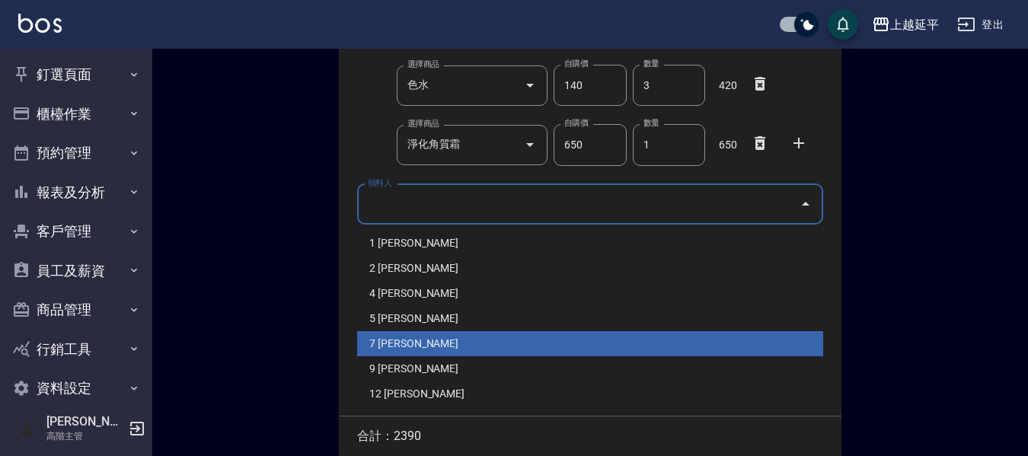
click at [402, 342] on li "7 許沁瑜" at bounding box center [590, 343] width 466 height 25
type input "許沁瑜"
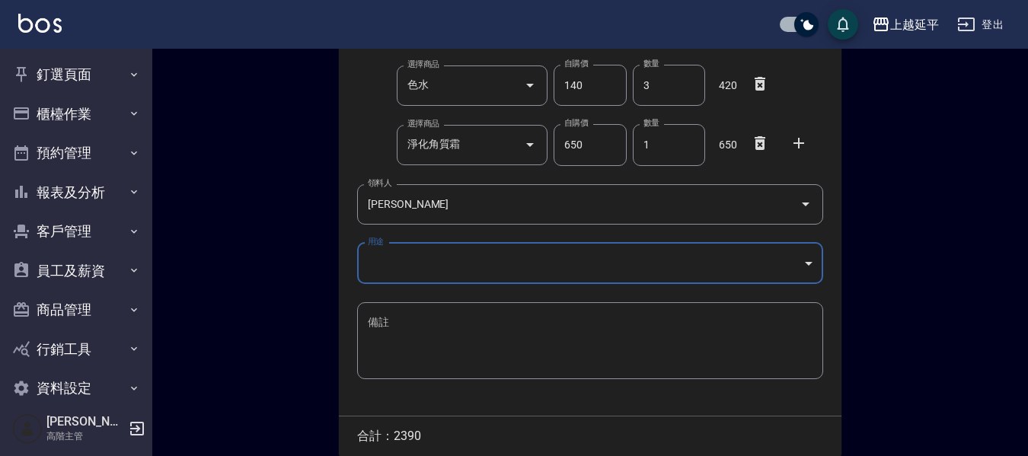
click at [366, 265] on body "上越延平 登出 釘選頁面 店家日報表 互助點數明細 互助日報表 店販抽成明細 設計師抽成報表 費用分析表 損益表 服務扣項明細表 店家區間累計表 全店業績分析…" at bounding box center [514, 144] width 1028 height 746
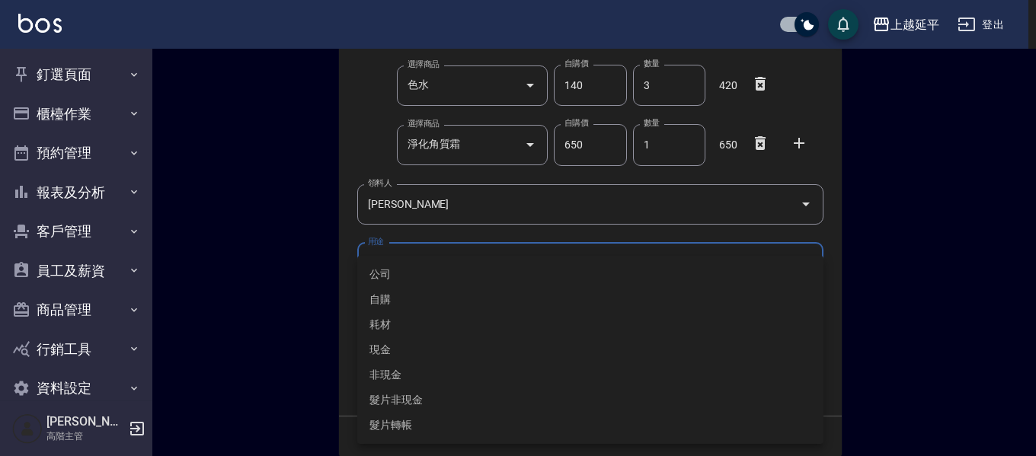
click at [379, 296] on li "自購" at bounding box center [590, 299] width 466 height 25
type input "自購"
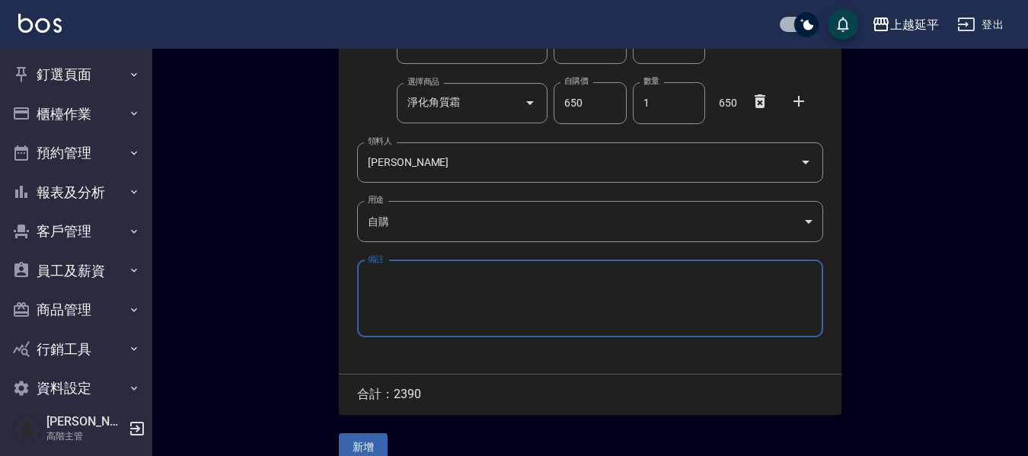
scroll to position [293, 0]
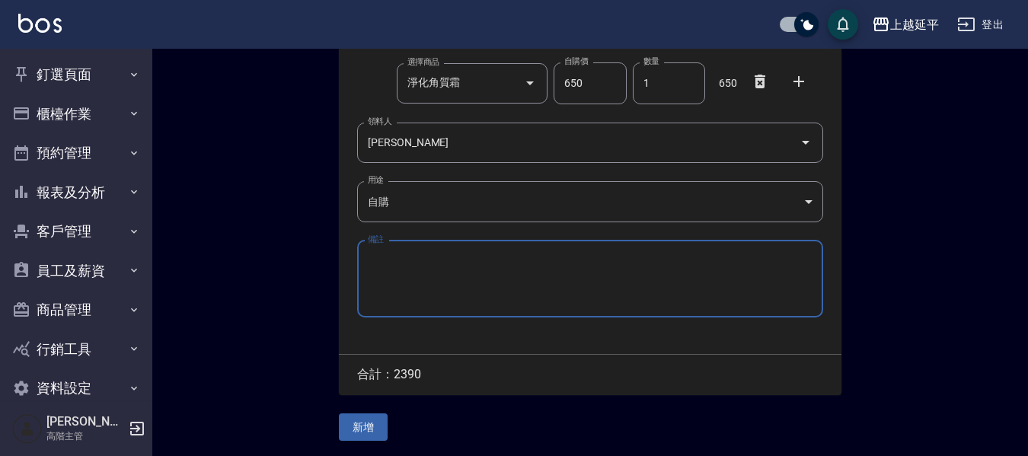
click at [377, 427] on button "新增" at bounding box center [363, 428] width 49 height 28
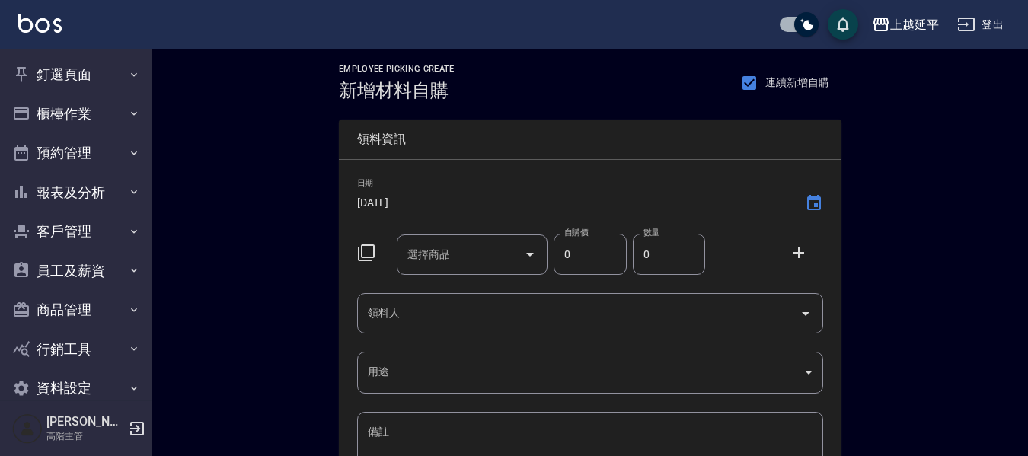
click at [429, 237] on div "選擇商品" at bounding box center [473, 255] width 152 height 40
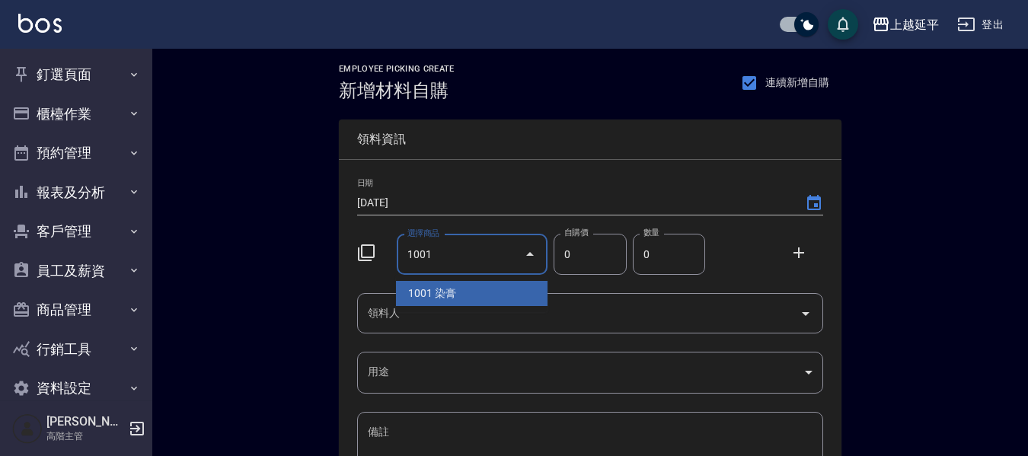
type input "1001"
type input "110"
type input "染膏"
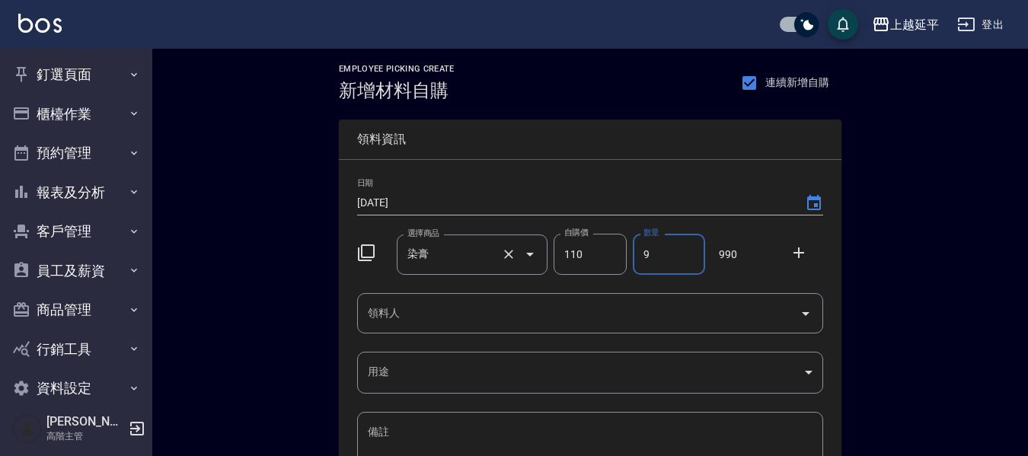
type input "9"
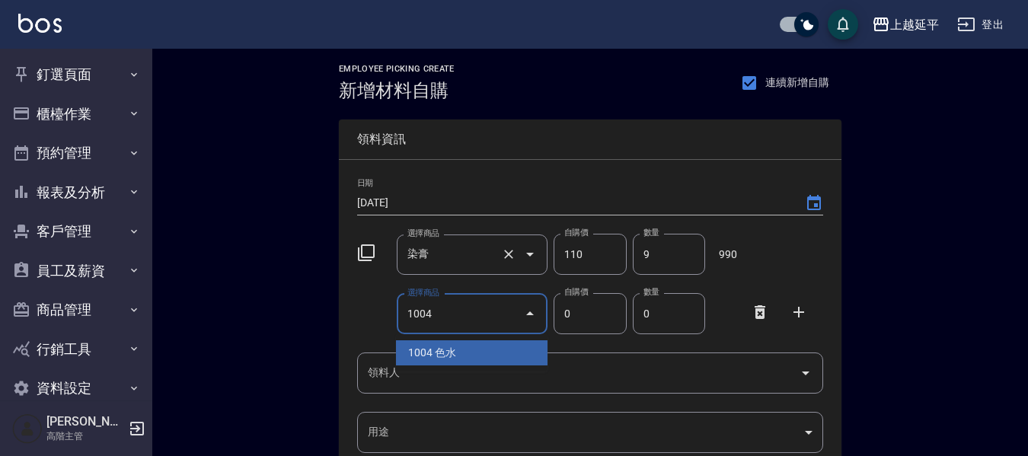
type input "1004"
type input "140"
type input "色水"
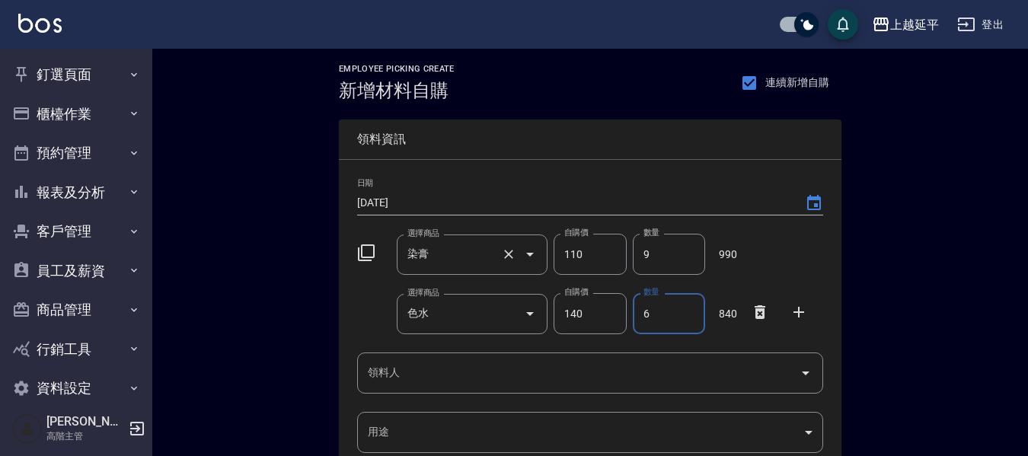
type input "6"
click at [755, 374] on icon at bounding box center [760, 372] width 18 height 18
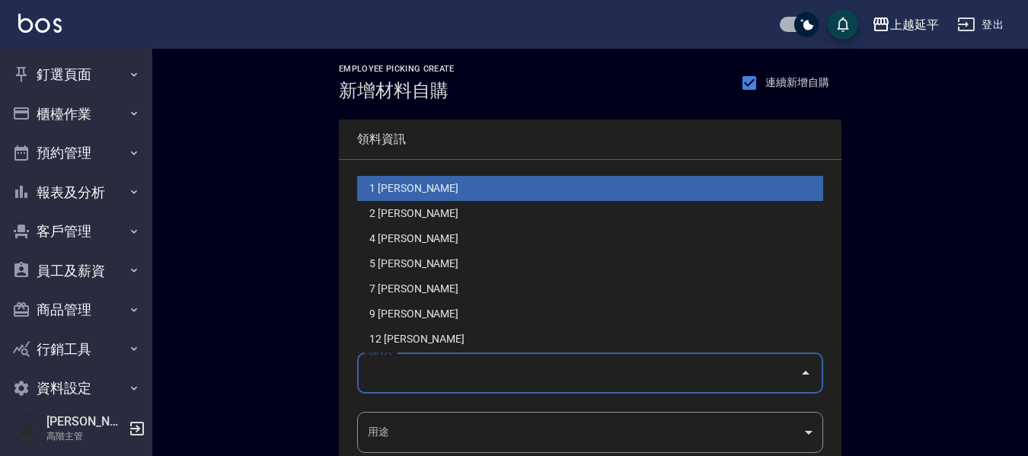
drag, startPoint x: 457, startPoint y: 372, endPoint x: 417, endPoint y: 302, distance: 80.5
click at [457, 372] on input "領料人" at bounding box center [579, 373] width 430 height 27
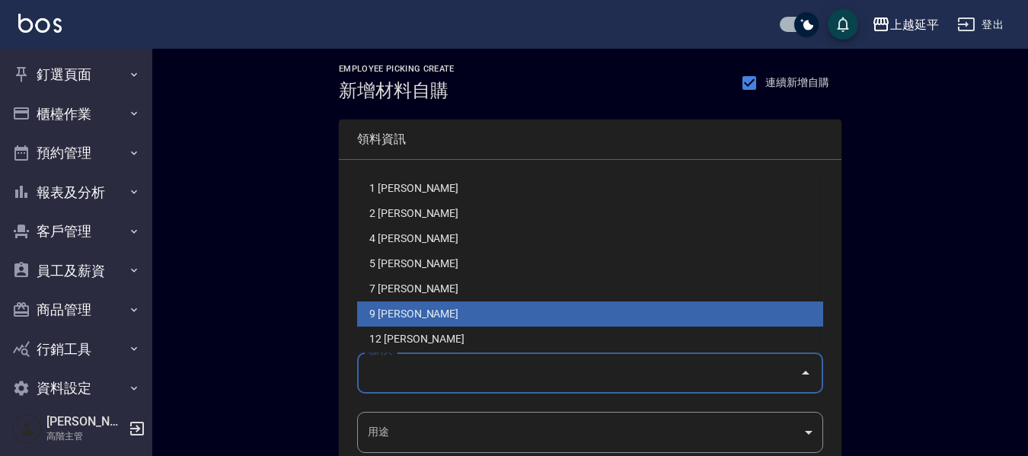
drag, startPoint x: 410, startPoint y: 306, endPoint x: 351, endPoint y: 404, distance: 114.4
click at [410, 306] on li "9 [PERSON_NAME]" at bounding box center [590, 314] width 466 height 25
type input "[PERSON_NAME]"
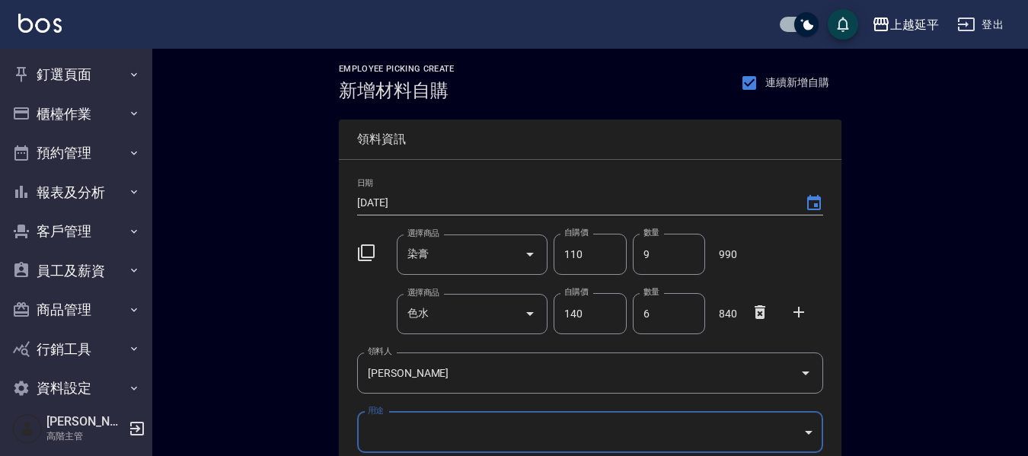
click at [401, 429] on body "上越延平 登出 釘選頁面 店家日報表 互助點數明細 互助日報表 店販抽成明細 設計師抽成報表 費用分析表 損益表 服務扣項明細表 店家區間累計表 全店業績分析…" at bounding box center [514, 343] width 1028 height 687
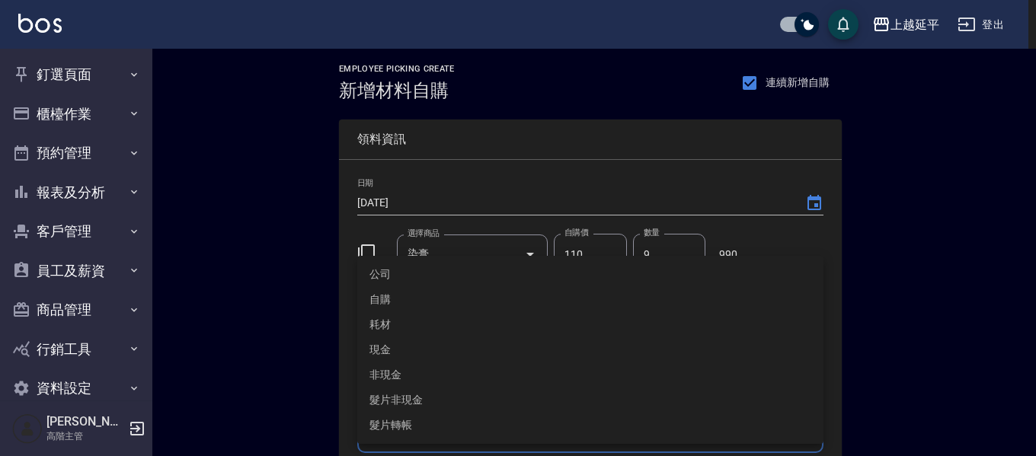
click at [421, 297] on li "自購" at bounding box center [590, 299] width 466 height 25
type input "自購"
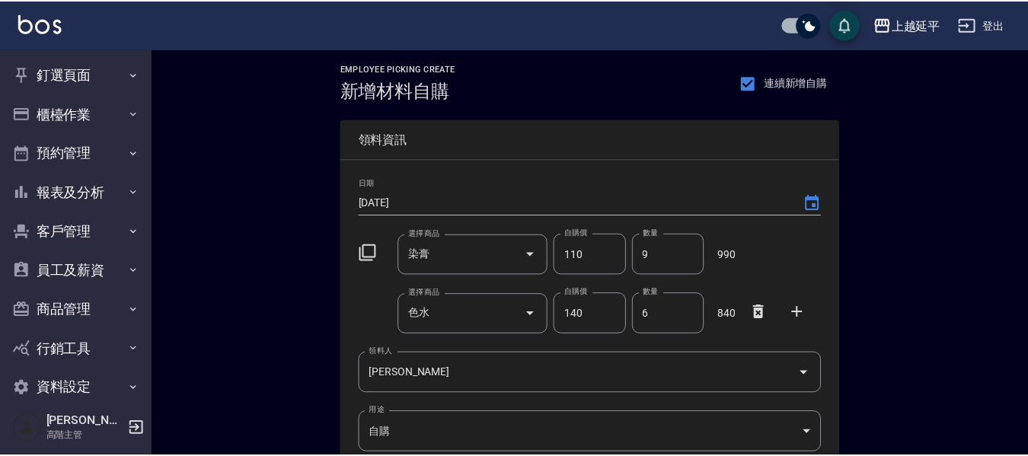
scroll to position [233, 0]
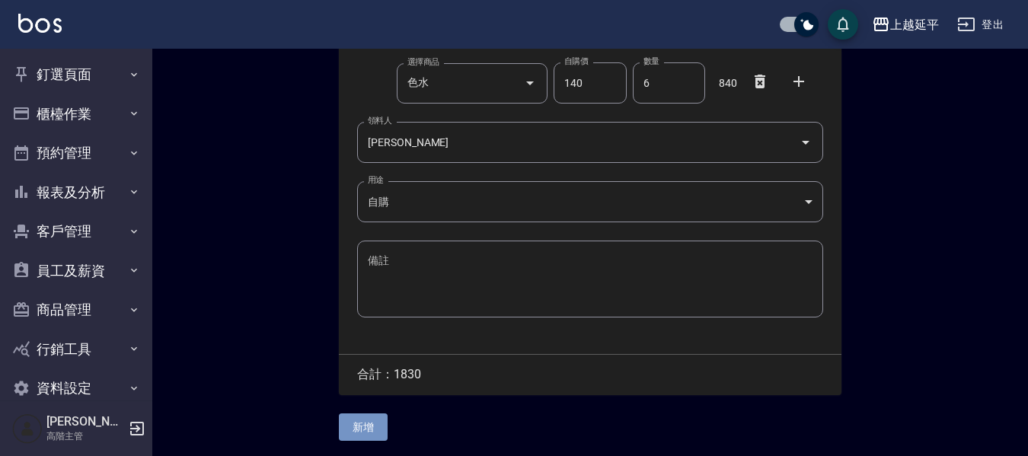
click at [376, 420] on button "新增" at bounding box center [363, 428] width 49 height 28
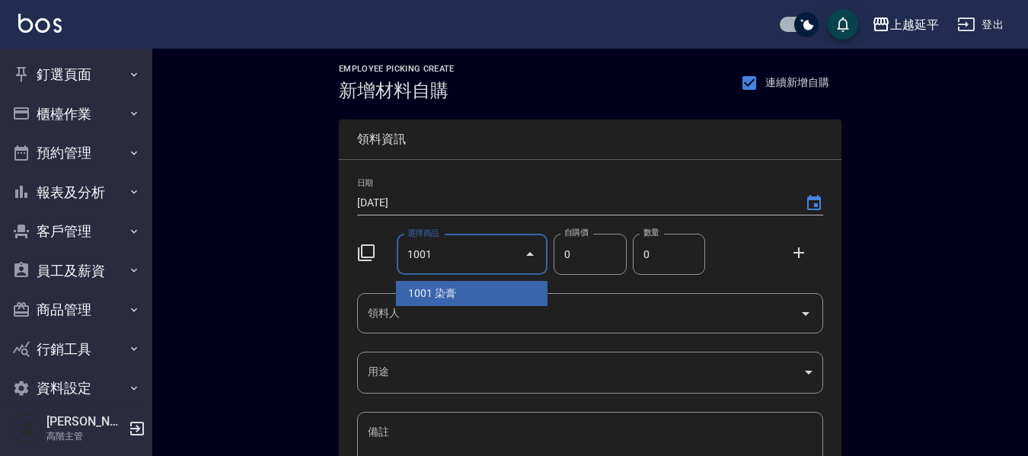
type input "1001"
type input "110"
type input "1"
type input "染膏"
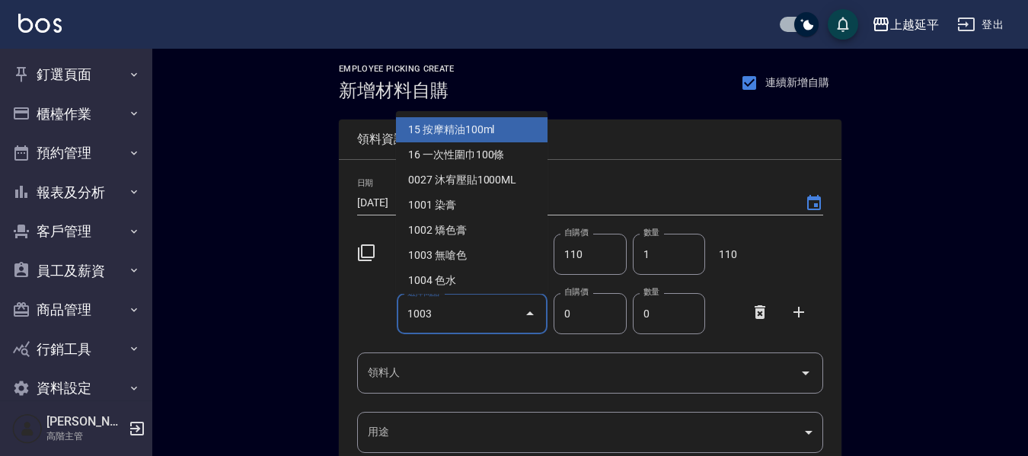
type input "1003"
type input "160"
type input "無嗆色"
type input "1"
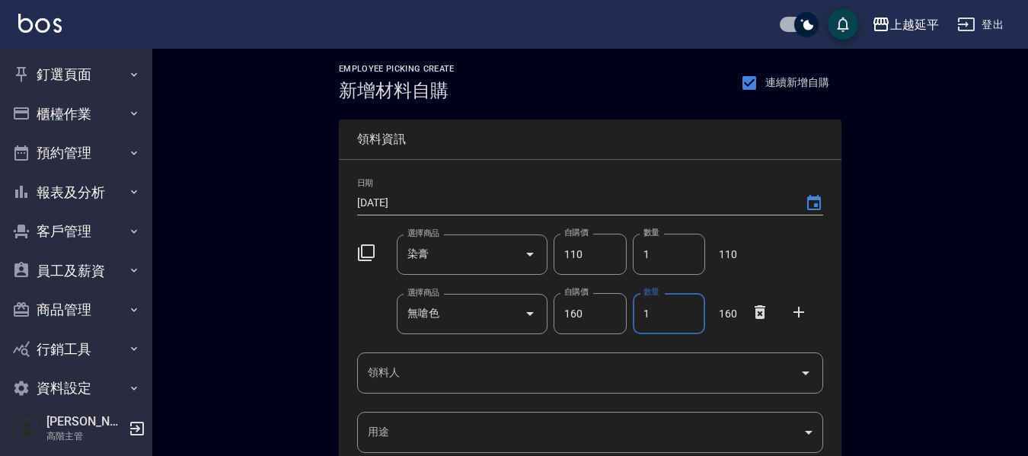
click at [380, 375] on input "領料人" at bounding box center [579, 373] width 430 height 27
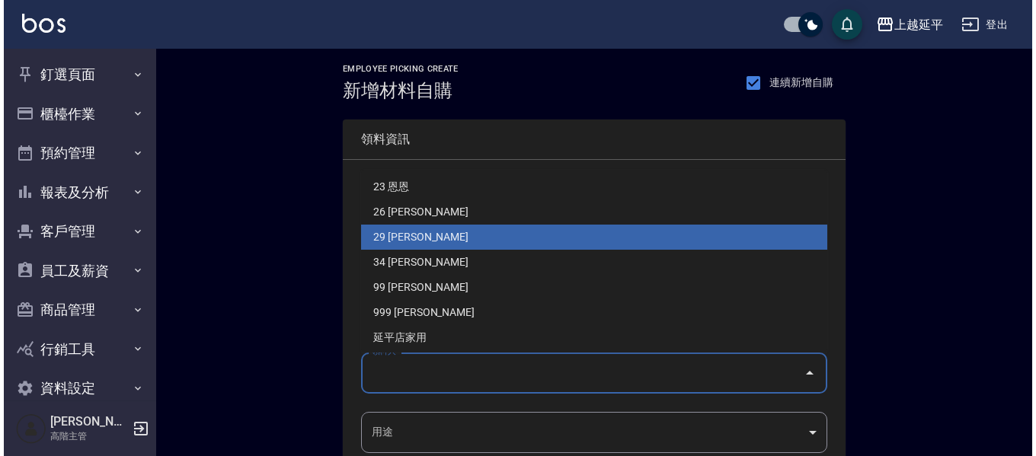
scroll to position [229, 0]
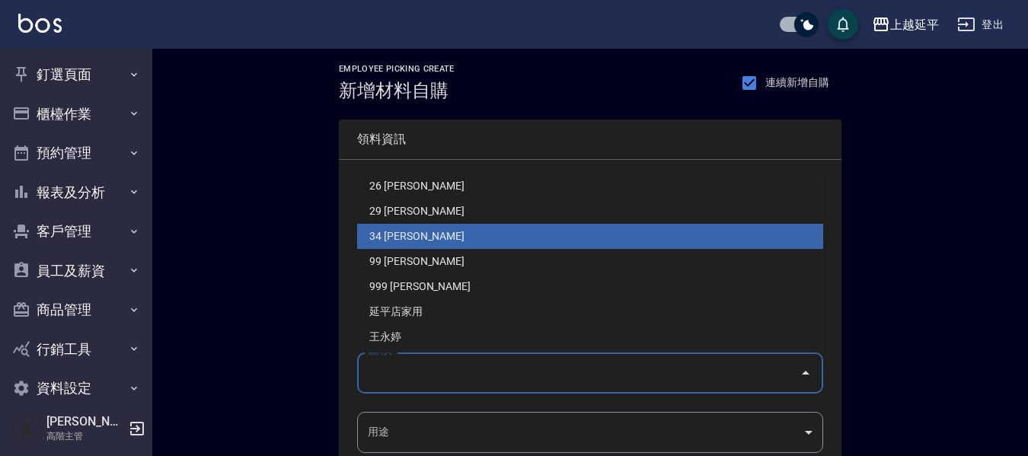
drag, startPoint x: 408, startPoint y: 238, endPoint x: 408, endPoint y: 251, distance: 13.7
click at [408, 238] on li "34 [PERSON_NAME]" at bounding box center [590, 236] width 466 height 25
type input "方彩姿"
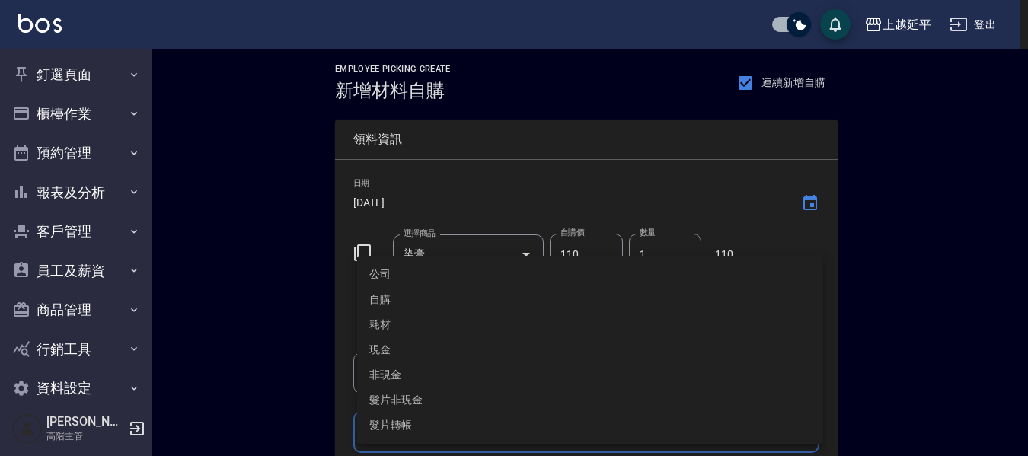
click at [422, 427] on body "上越延平 登出 釘選頁面 店家日報表 互助點數明細 互助日報表 店販抽成明細 設計師抽成報表 費用分析表 損益表 服務扣項明細表 店家區間累計表 全店業績分析…" at bounding box center [514, 343] width 1028 height 687
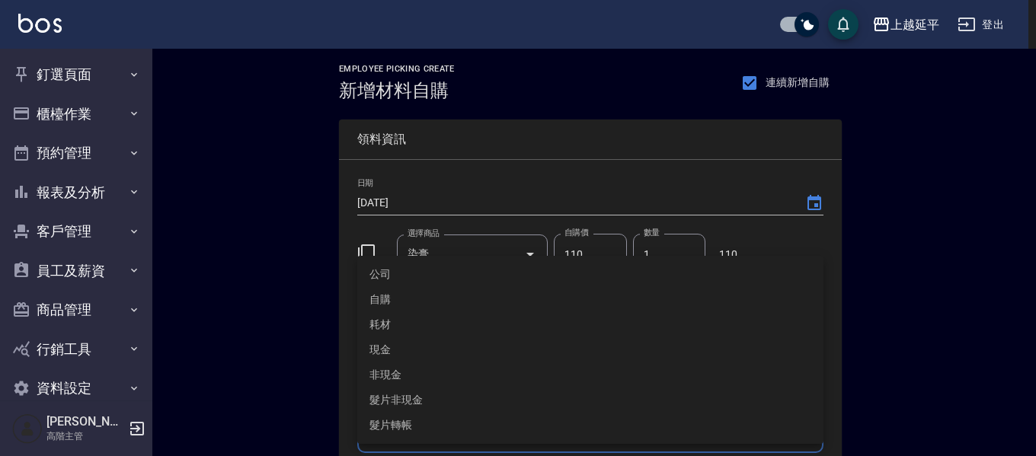
click at [396, 294] on li "自購" at bounding box center [590, 299] width 466 height 25
type input "自購"
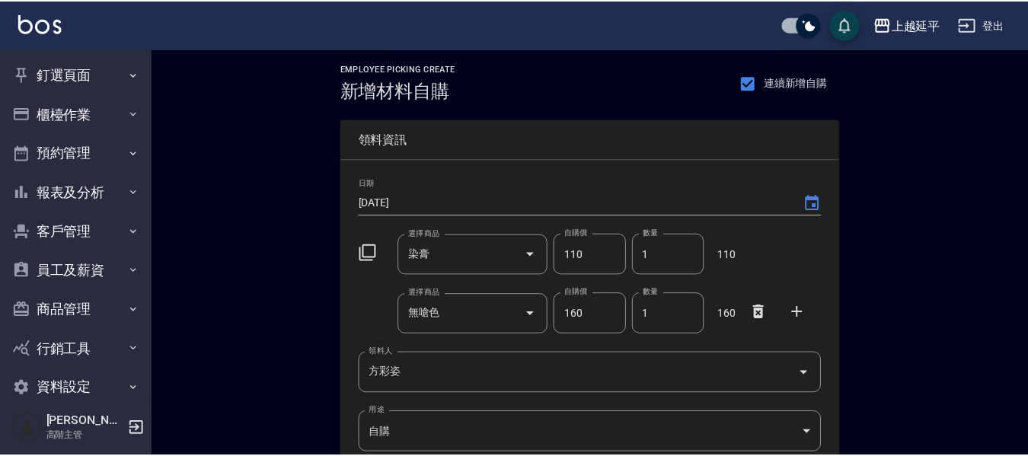
scroll to position [233, 0]
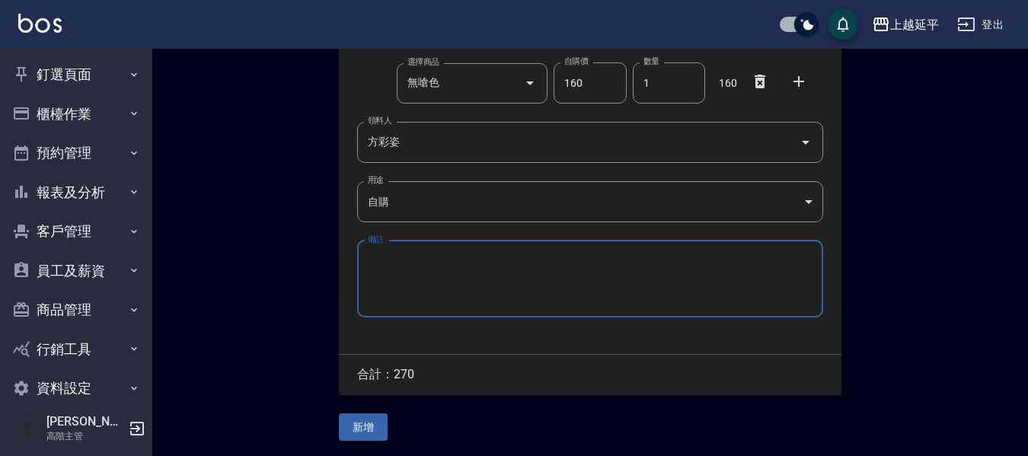
click at [369, 423] on button "新增" at bounding box center [363, 428] width 49 height 28
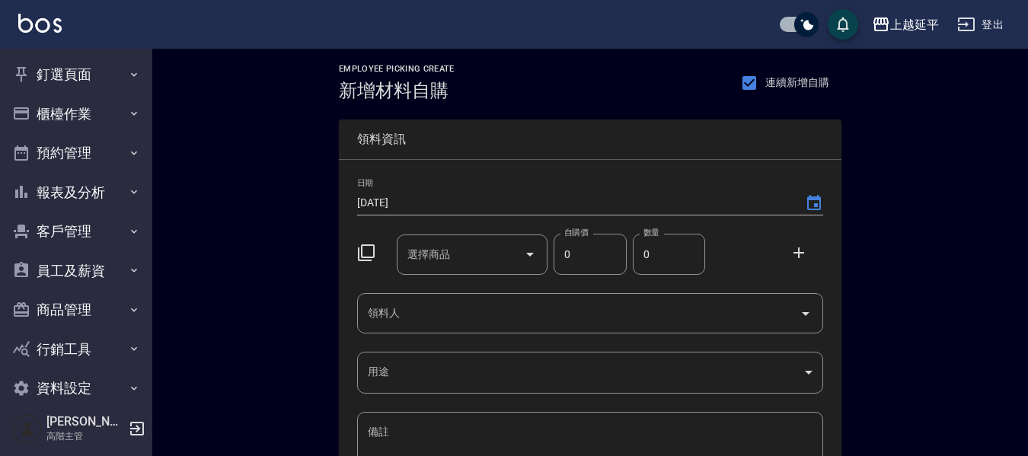
click at [436, 248] on div "選擇商品 選擇商品" at bounding box center [473, 255] width 152 height 40
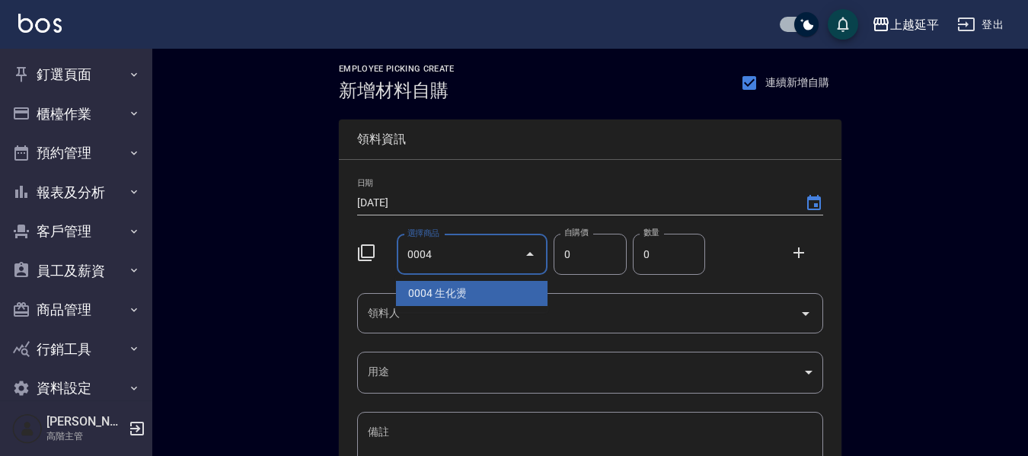
type input "0004"
type input "180"
type input "生化燙"
type input "1"
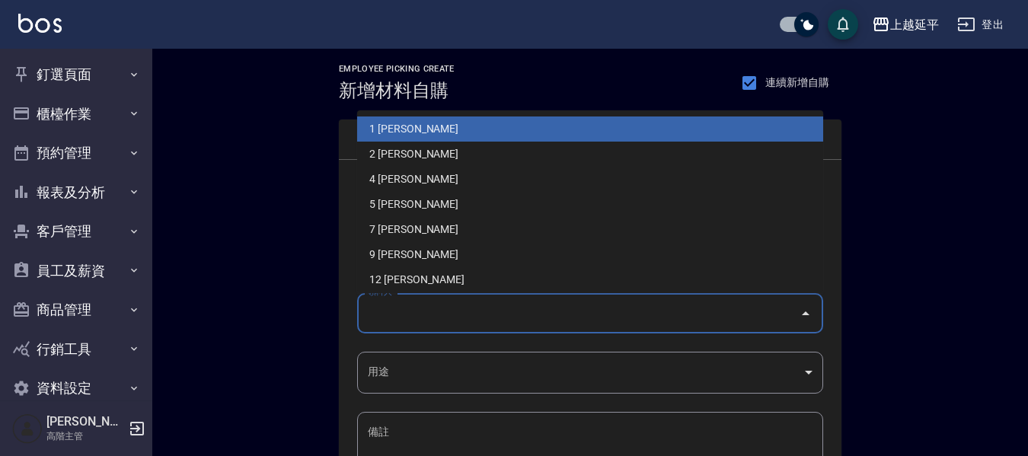
click at [488, 301] on input "領料人" at bounding box center [579, 313] width 430 height 27
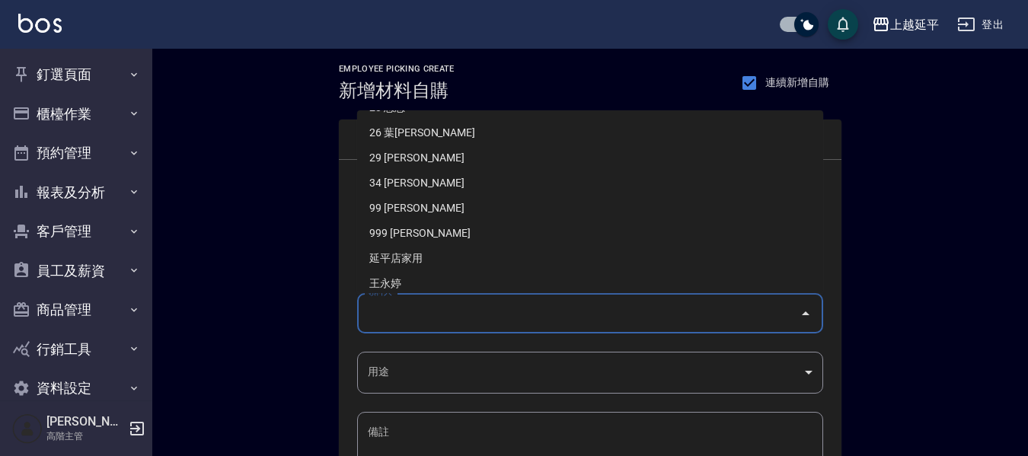
scroll to position [229, 0]
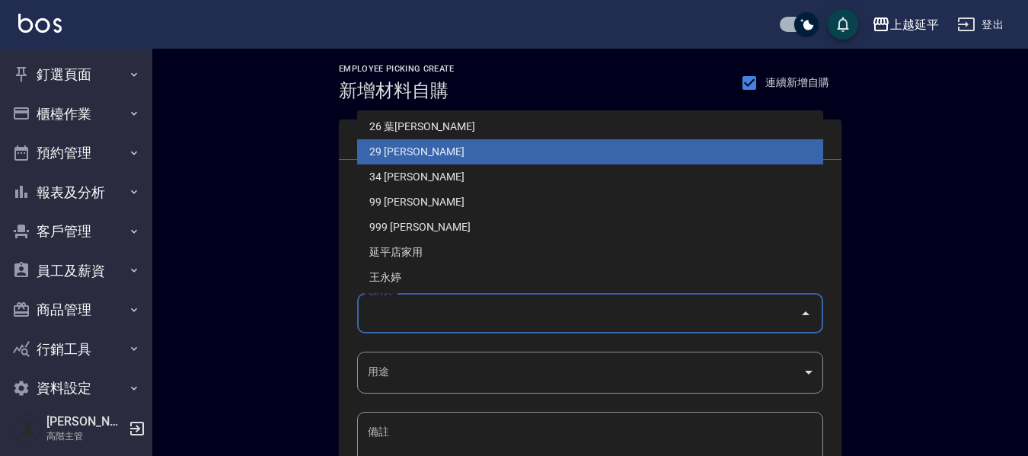
drag, startPoint x: 415, startPoint y: 146, endPoint x: 406, endPoint y: 161, distance: 17.8
click at [414, 146] on li "29 [PERSON_NAME]" at bounding box center [590, 151] width 466 height 25
type input "江承宗"
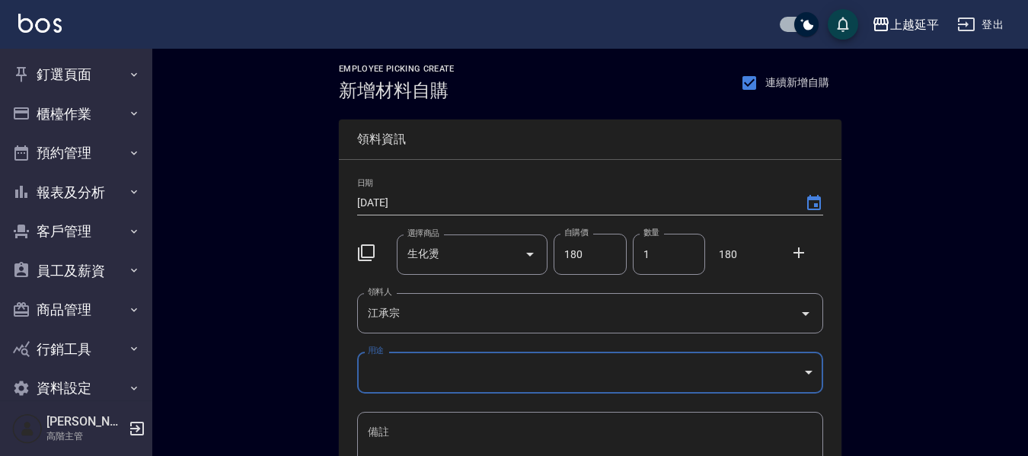
click at [417, 371] on body "上越延平 登出 釘選頁面 店家日報表 互助點數明細 互助日報表 店販抽成明細 設計師抽成報表 費用分析表 損益表 服務扣項明細表 店家區間累計表 全店業績分析…" at bounding box center [514, 314] width 1028 height 628
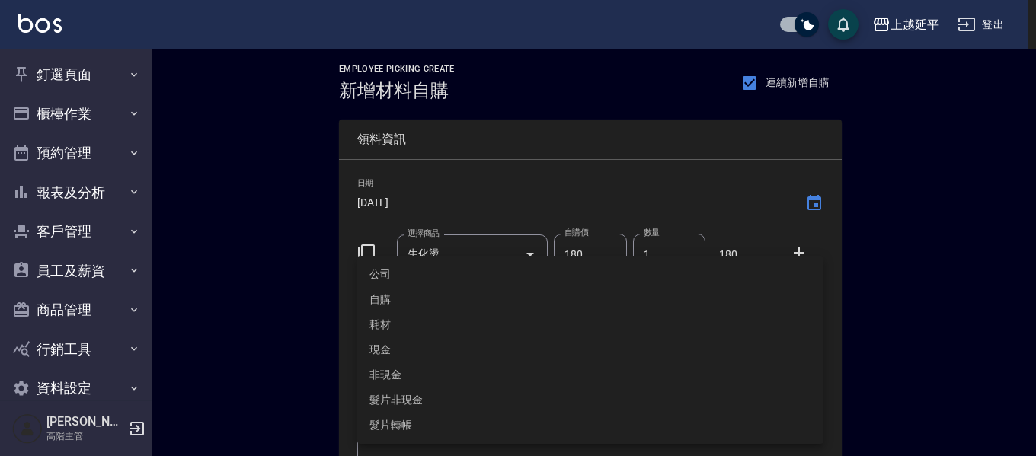
click at [401, 297] on li "自購" at bounding box center [590, 299] width 466 height 25
type input "自購"
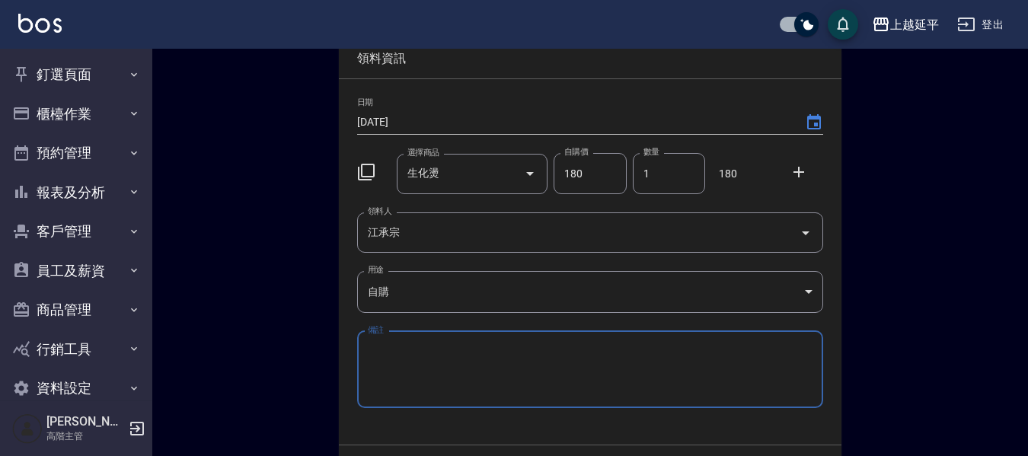
scroll to position [174, 0]
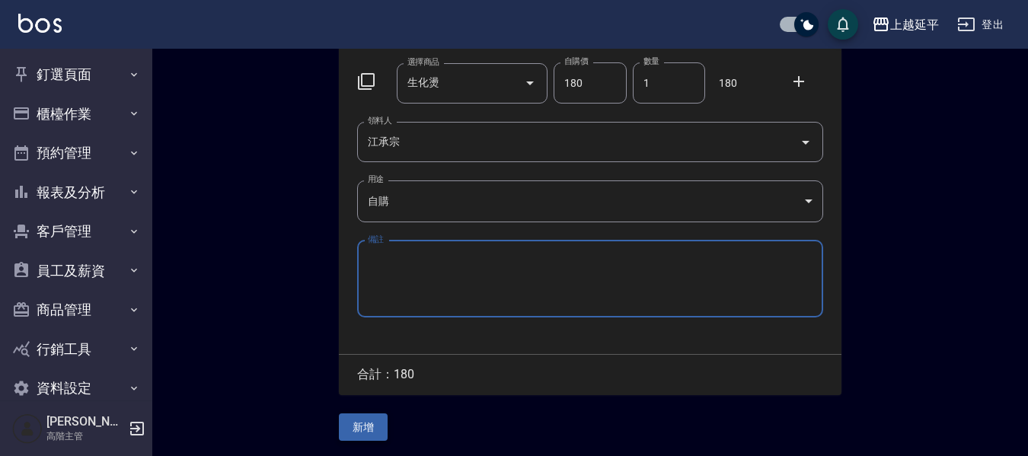
click at [366, 429] on button "新增" at bounding box center [363, 428] width 49 height 28
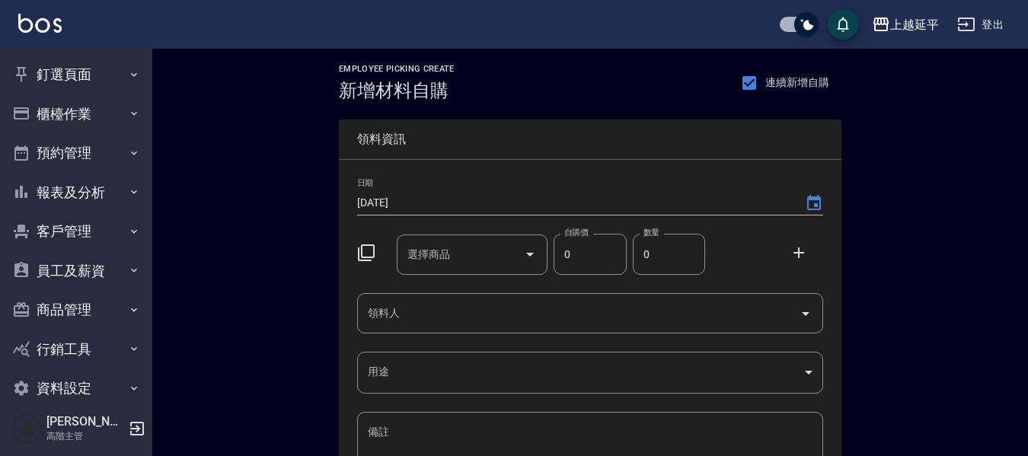
click at [465, 254] on input "選擇商品" at bounding box center [461, 254] width 115 height 27
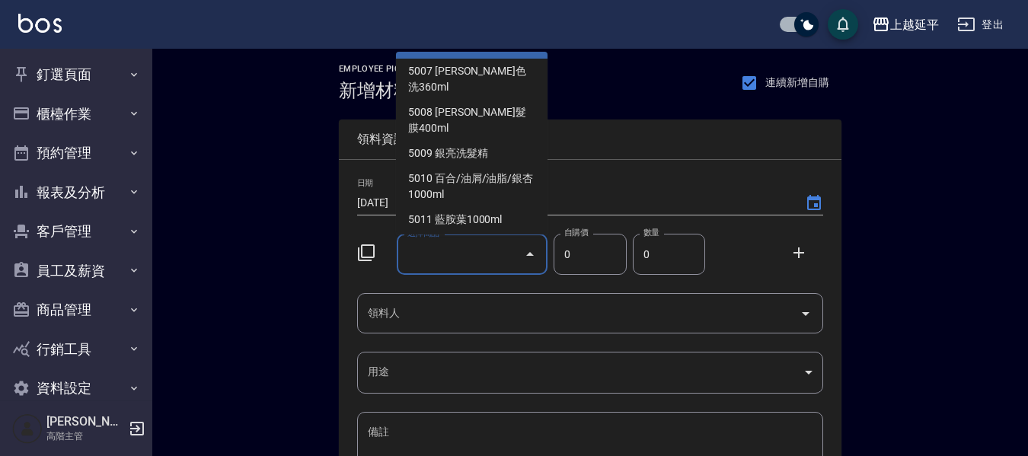
scroll to position [4647, 0]
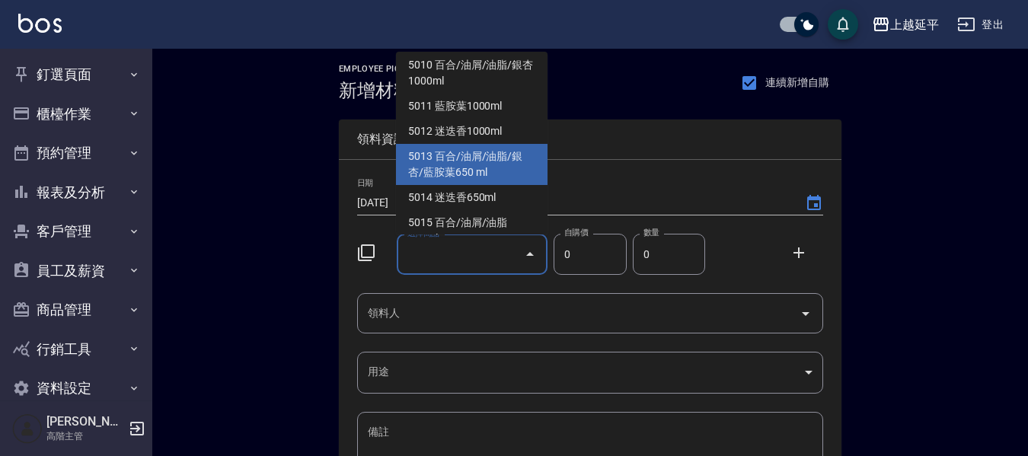
click at [511, 144] on li "5013 百合/油屑/油脂/銀杏/藍胺葉650 ml" at bounding box center [472, 164] width 152 height 41
type input "百合/油屑/油脂/銀杏/藍胺葉650 ml"
type input "980"
type input "1"
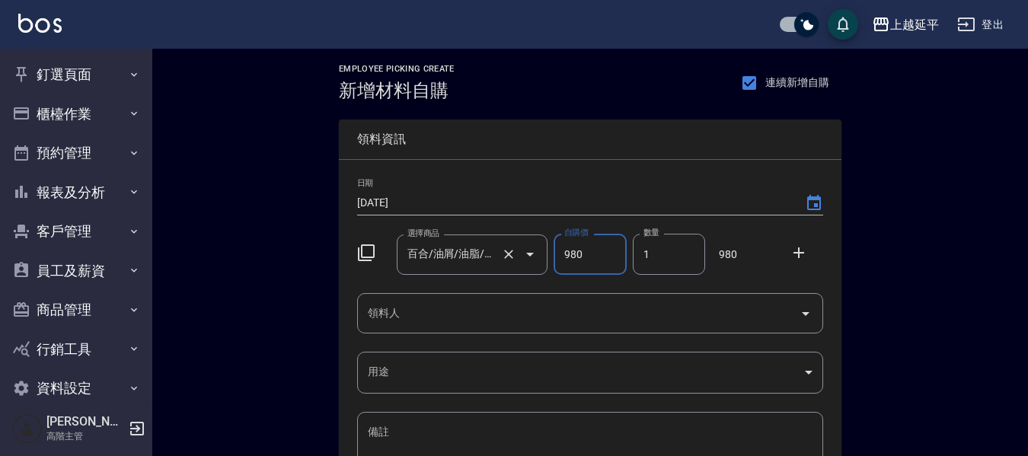
click at [480, 255] on input "百合/油屑/油脂/銀杏/藍胺葉650 ml" at bounding box center [451, 254] width 95 height 27
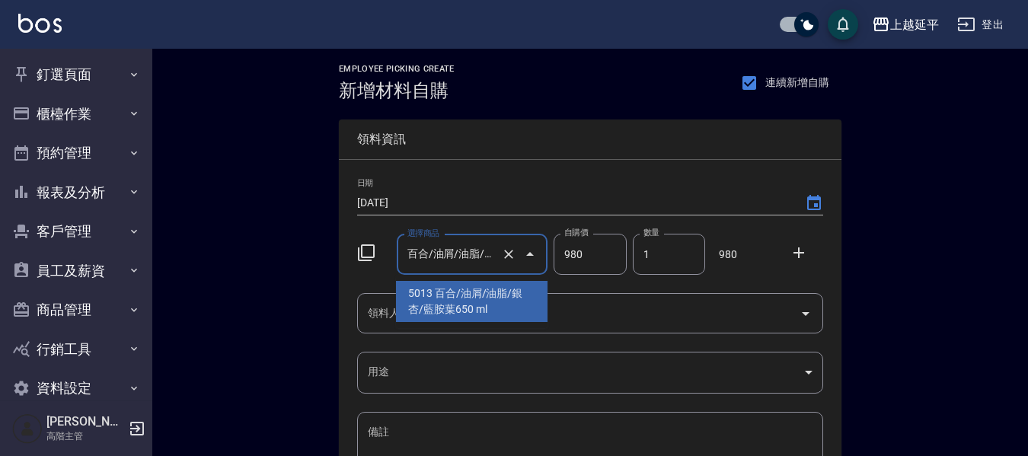
click at [491, 250] on input "百合/油屑/油脂/銀杏/藍胺葉650 ml" at bounding box center [451, 254] width 95 height 27
drag, startPoint x: 506, startPoint y: 248, endPoint x: 523, endPoint y: 245, distance: 17.8
click at [521, 245] on div at bounding box center [519, 255] width 43 height 40
click at [514, 251] on icon "Clear" at bounding box center [508, 254] width 15 height 15
type input "0"
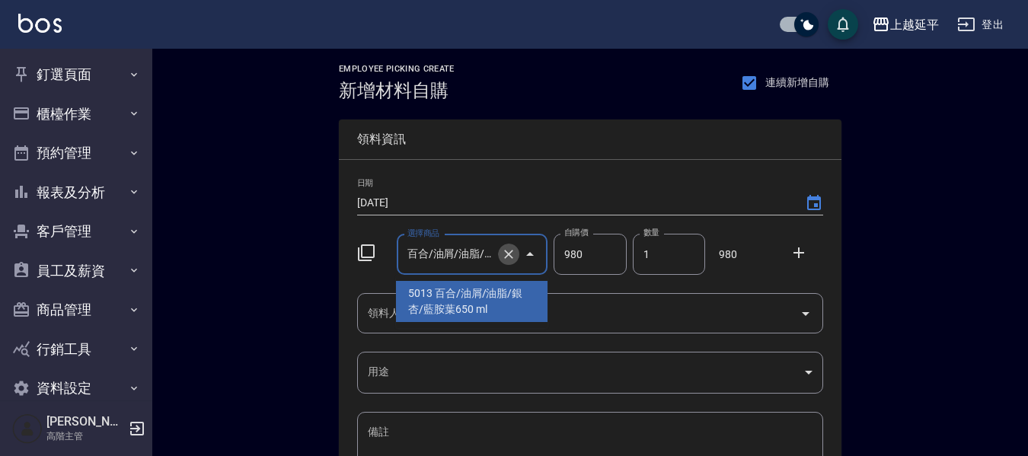
type input "0"
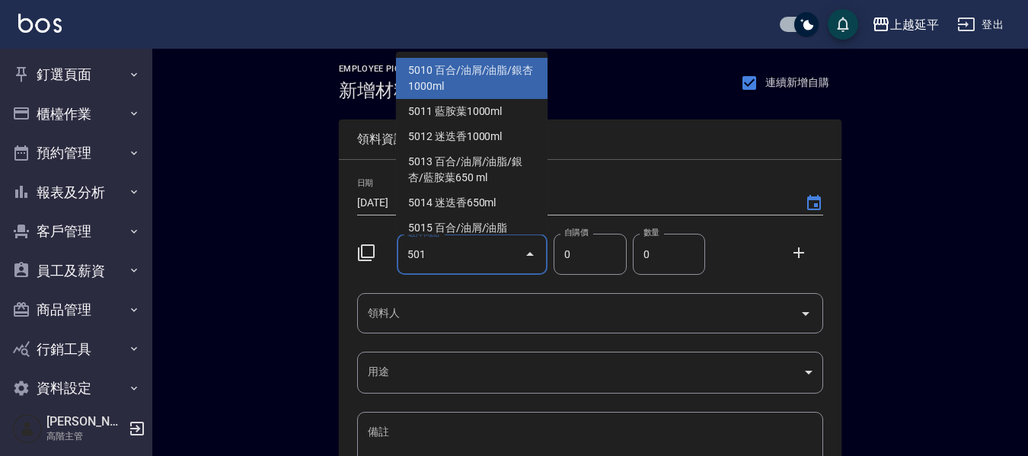
click at [486, 75] on li "5010 百合/油屑/油脂/銀杏 1000ml" at bounding box center [472, 78] width 152 height 41
type input "百合/油屑/油脂/銀杏 1000ml"
type input "1200"
type input "1"
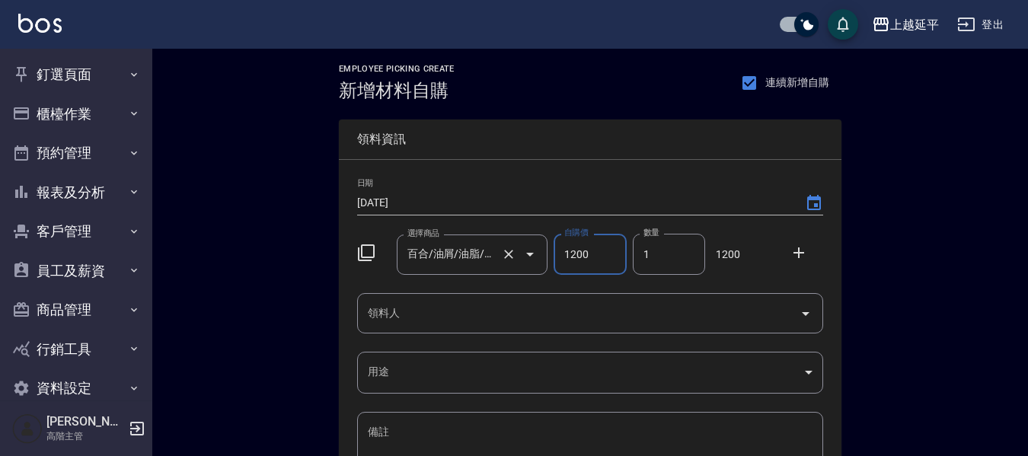
click at [481, 320] on input "領料人" at bounding box center [579, 313] width 430 height 27
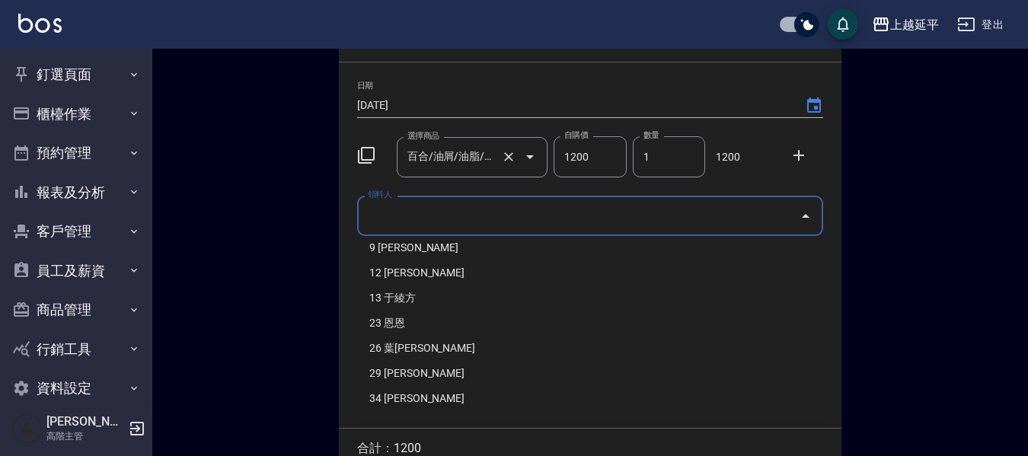
scroll to position [152, 0]
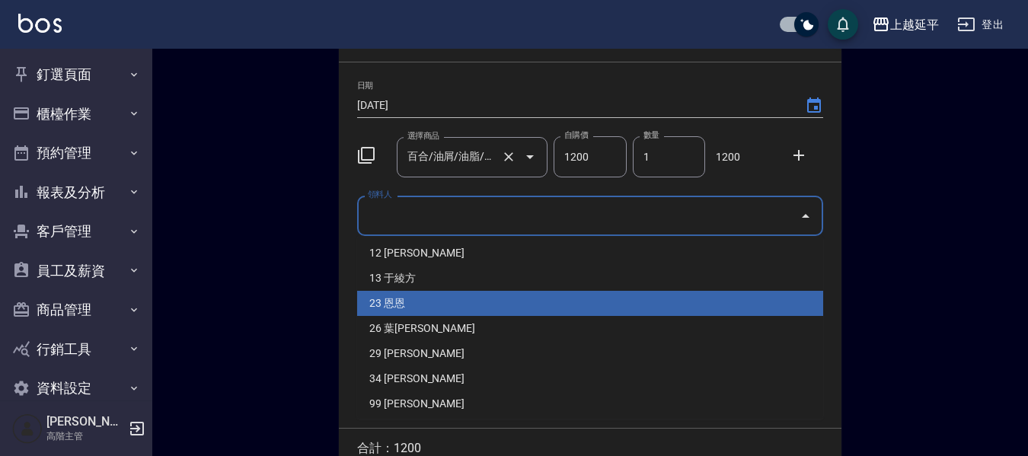
click at [426, 291] on li "23 恩恩" at bounding box center [590, 303] width 466 height 25
type input "[PERSON_NAME]"
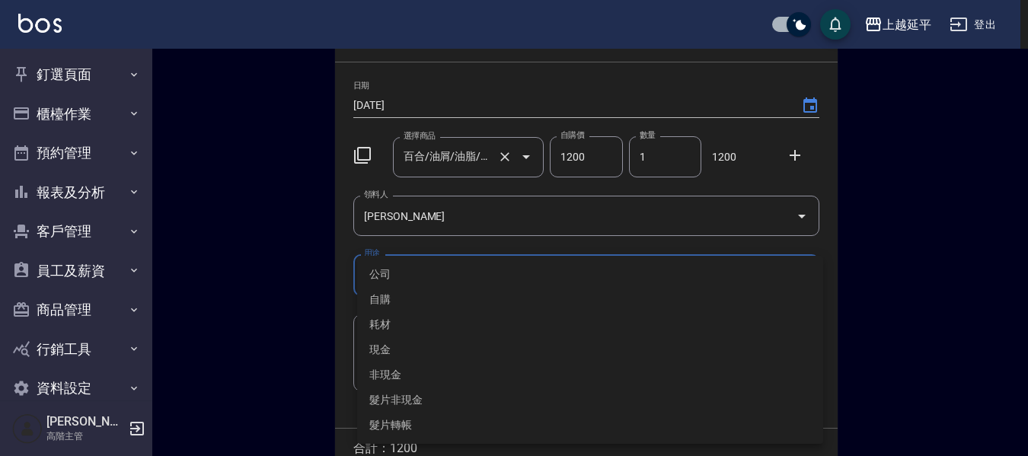
drag, startPoint x: 416, startPoint y: 294, endPoint x: 422, endPoint y: 274, distance: 20.7
click at [416, 291] on body "上越延平 登出 釘選頁面 店家日報表 互助點數明細 互助日報表 店販抽成明細 設計師抽成報表 費用分析表 損益表 服務扣項明細表 店家區間累計表 全店業績分析…" at bounding box center [514, 216] width 1028 height 628
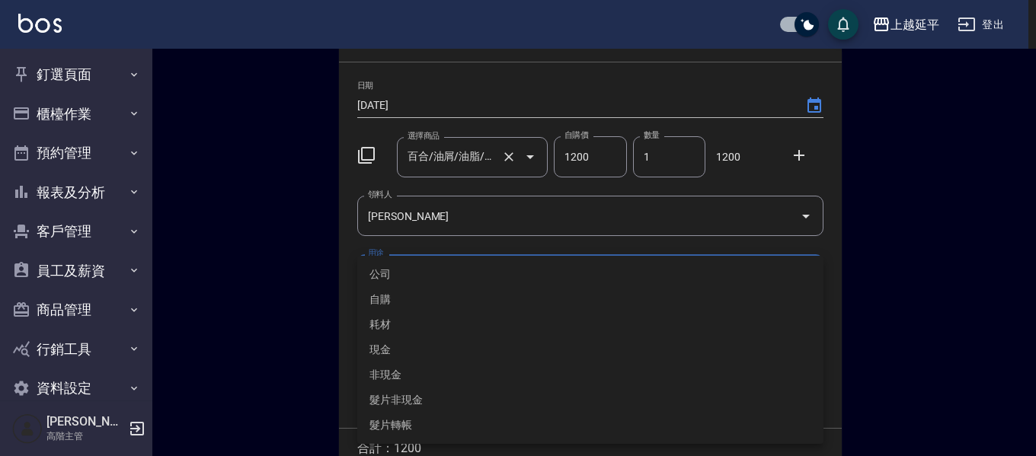
click at [422, 274] on li "公司" at bounding box center [590, 274] width 466 height 25
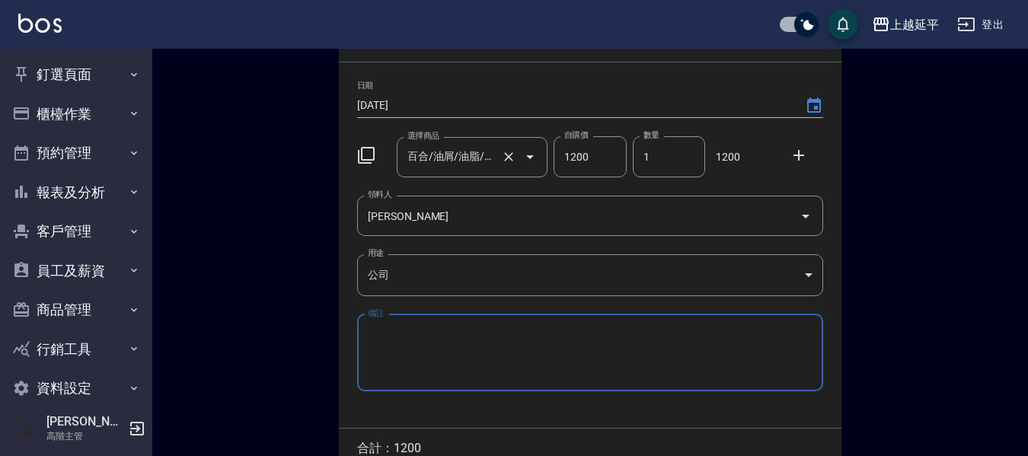
click at [419, 270] on body "上越延平 登出 釘選頁面 店家日報表 互助點數明細 互助日報表 店販抽成明細 設計師抽成報表 費用分析表 損益表 服務扣項明細表 店家區間累計表 全店業績分析…" at bounding box center [514, 216] width 1028 height 628
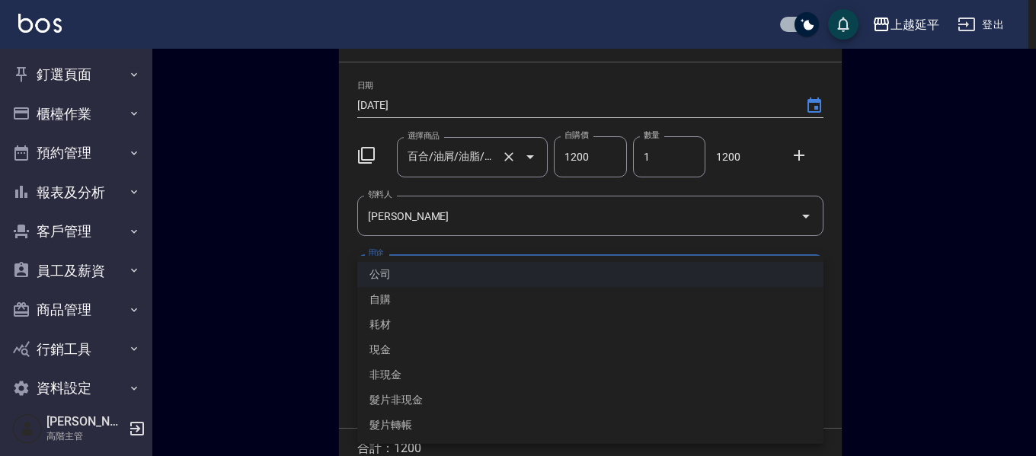
click at [396, 299] on li "自購" at bounding box center [590, 299] width 466 height 25
type input "自購"
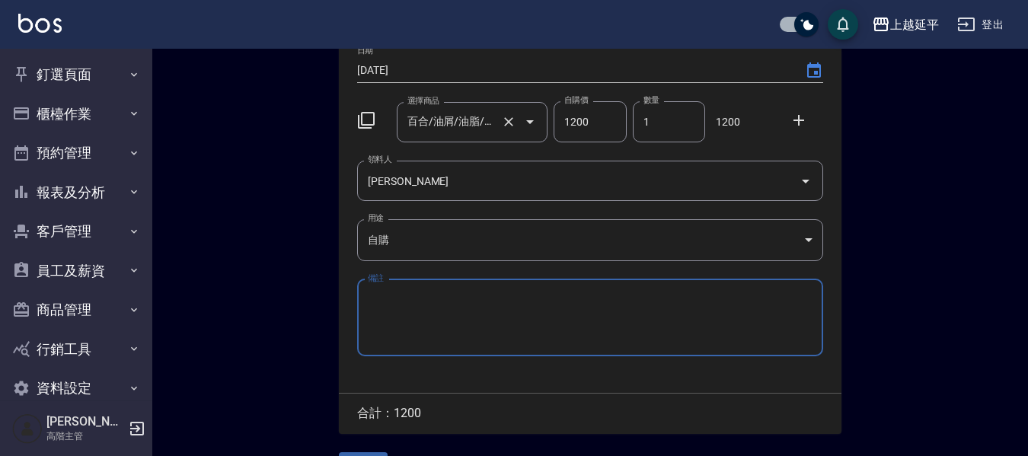
scroll to position [174, 0]
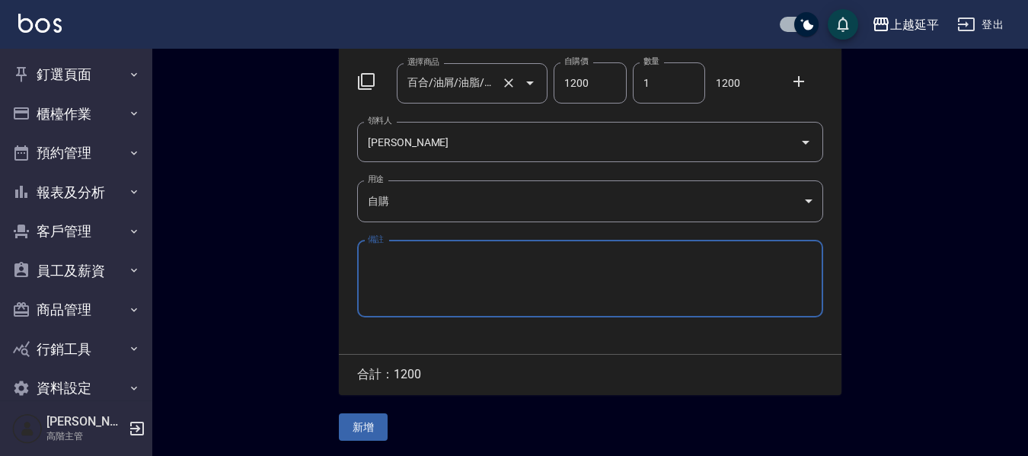
drag, startPoint x: 383, startPoint y: 415, endPoint x: 373, endPoint y: 385, distance: 32.0
click at [375, 394] on div "Employee Picking Create 新增材料自購 連續新增自購 領料資訊 日期 [DATE] 選擇商品 百合/油屑/油脂/銀杏 1000ml 選擇…" at bounding box center [590, 166] width 533 height 579
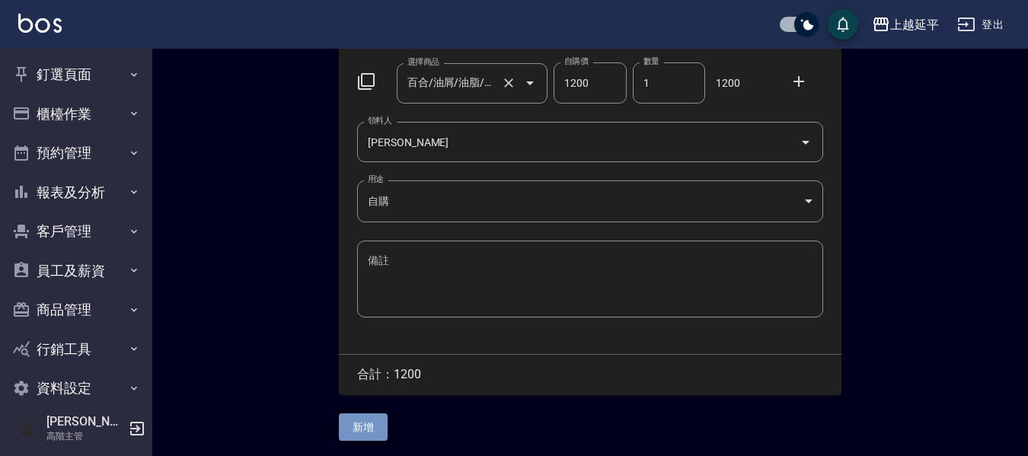
click at [354, 427] on button "新增" at bounding box center [363, 428] width 49 height 28
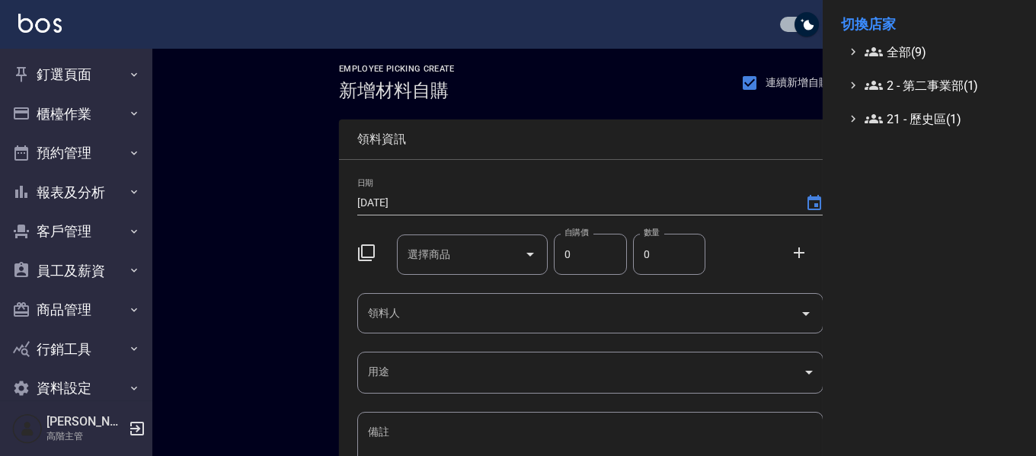
click at [892, 45] on span "全部(9)" at bounding box center [938, 52] width 147 height 18
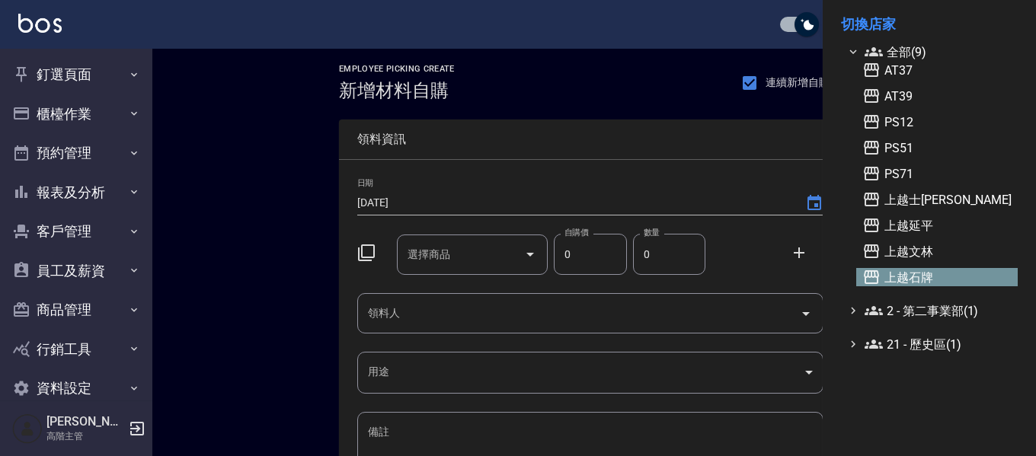
click at [924, 279] on span "上越石牌" at bounding box center [936, 277] width 149 height 18
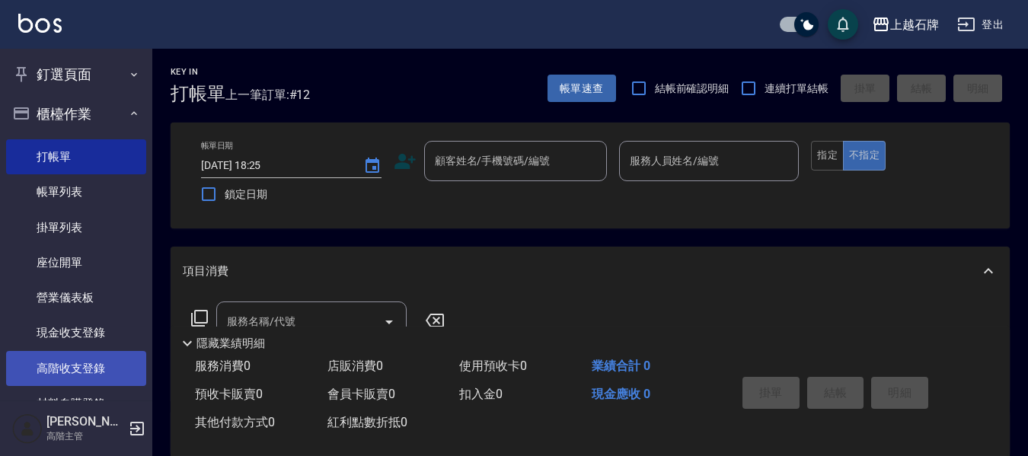
scroll to position [76, 0]
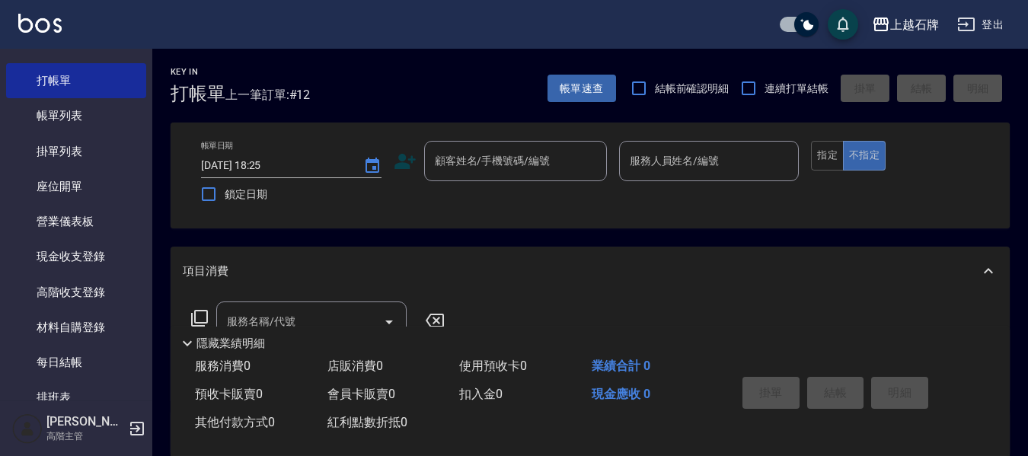
drag, startPoint x: 88, startPoint y: 318, endPoint x: 728, endPoint y: 185, distance: 654.2
click at [88, 318] on link "材料自購登錄" at bounding box center [76, 327] width 140 height 35
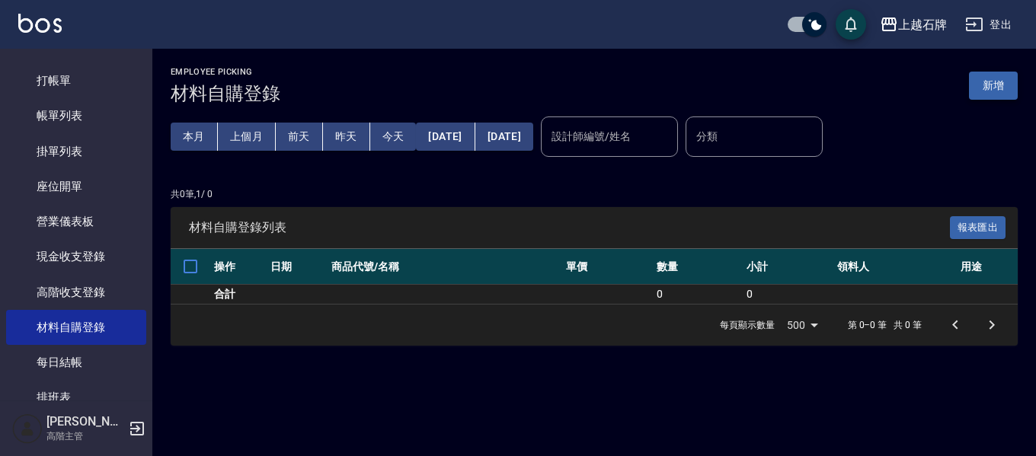
click at [985, 88] on button "新增" at bounding box center [993, 86] width 49 height 28
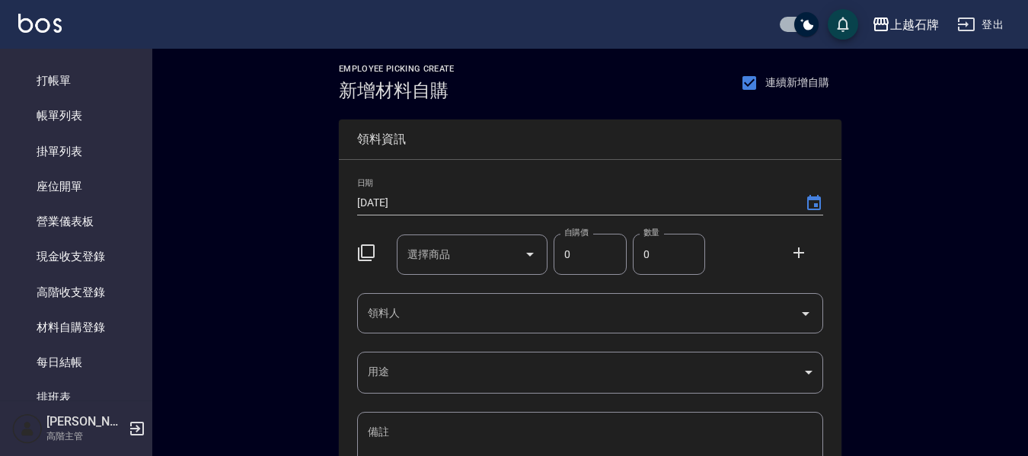
click at [440, 254] on div "選擇商品 選擇商品" at bounding box center [473, 255] width 152 height 40
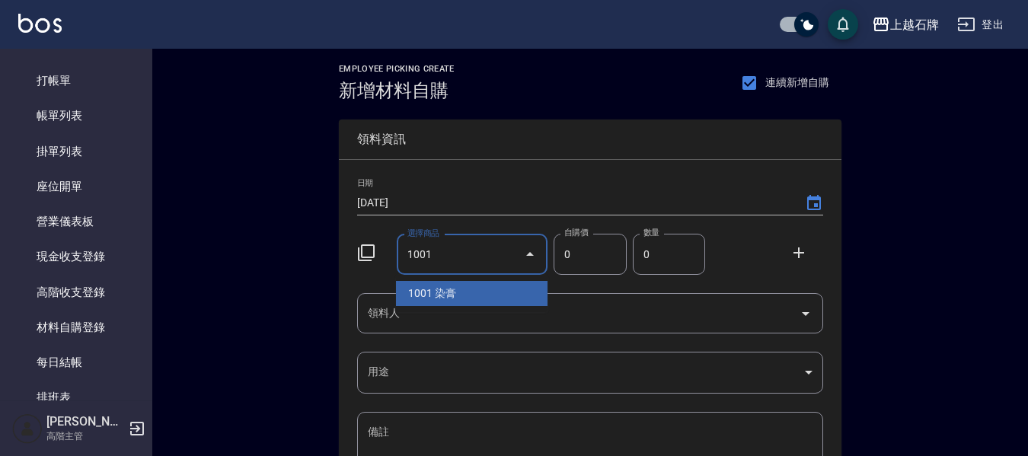
type input "1001"
type input "110"
type input "1"
type input "染膏"
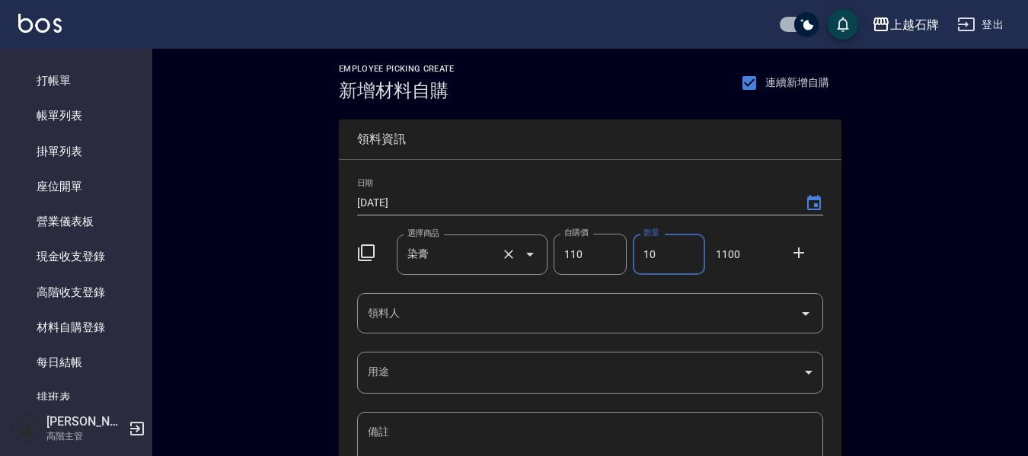
type input "10"
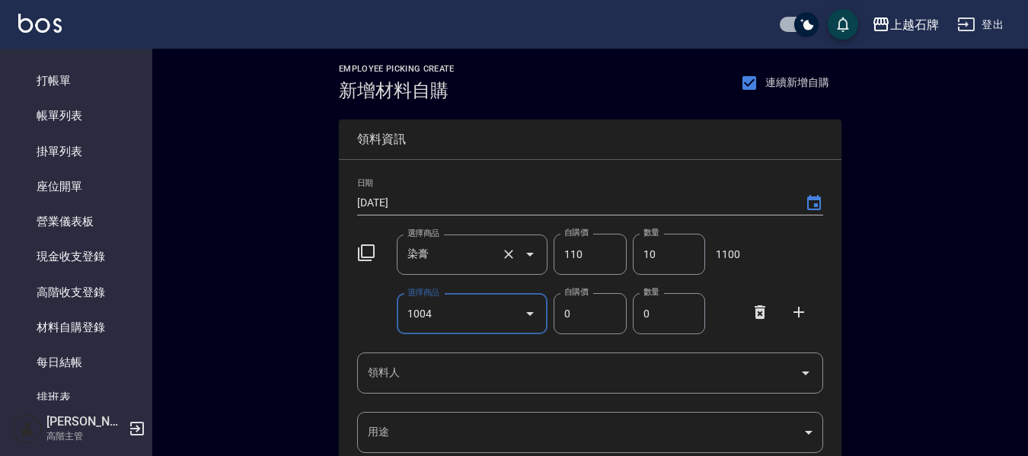
type input "1004"
type input "140"
type input "4"
type input "[PERSON_NAME]色水"
type input "4"
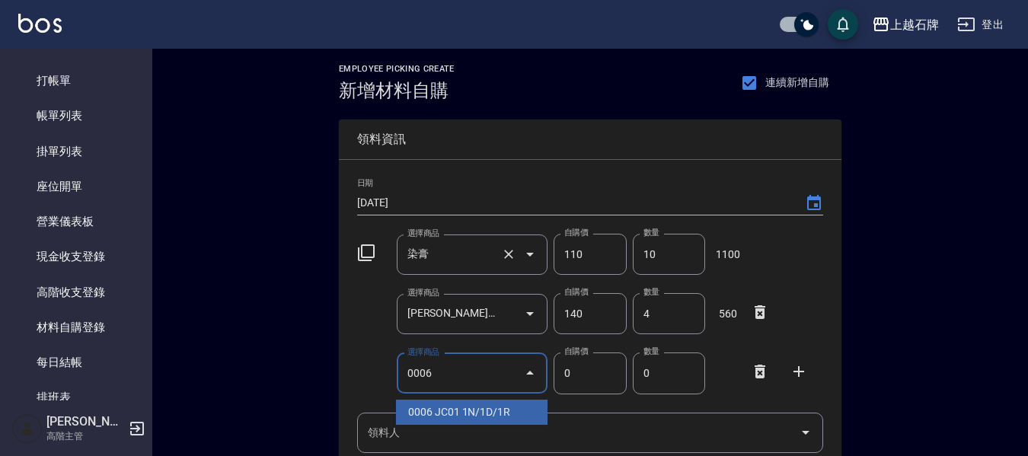
type input "0006"
type input "190"
type input "JC01 1N/1D/1R"
type input "1"
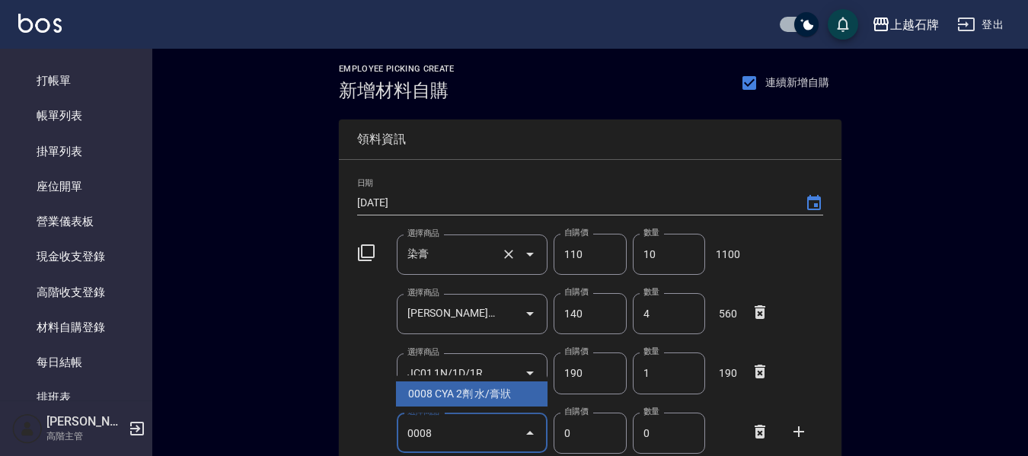
type input "0008"
type input "130"
type input "CYA 2劑 水/膏狀"
type input "1"
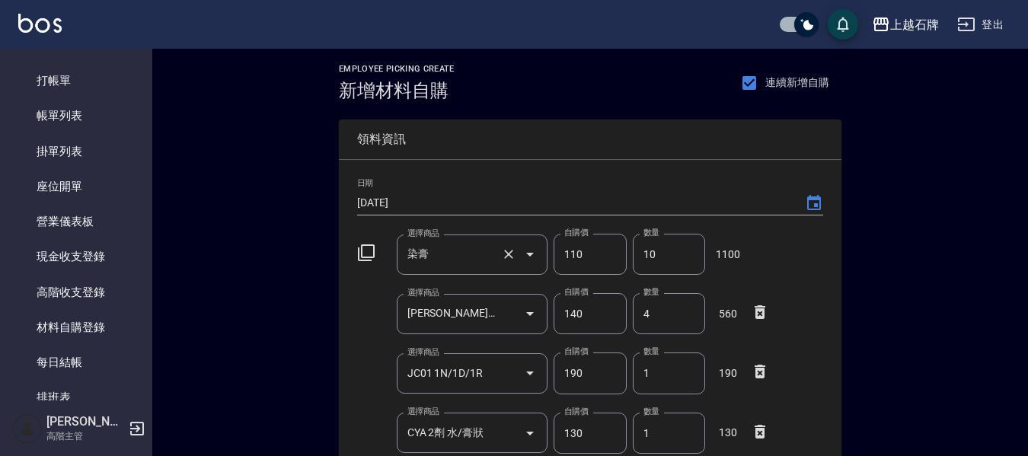
scroll to position [264, 0]
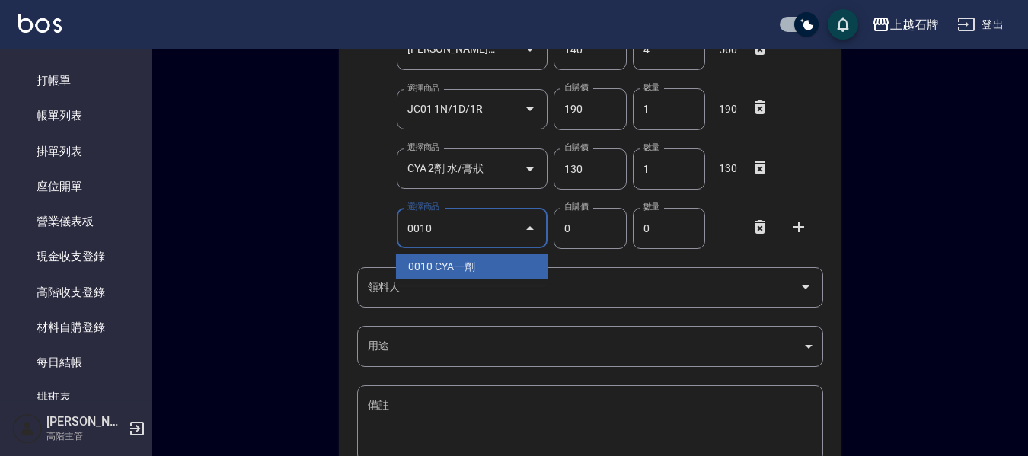
type input "0010"
type input "225"
type input "CYA一劑"
type input "1"
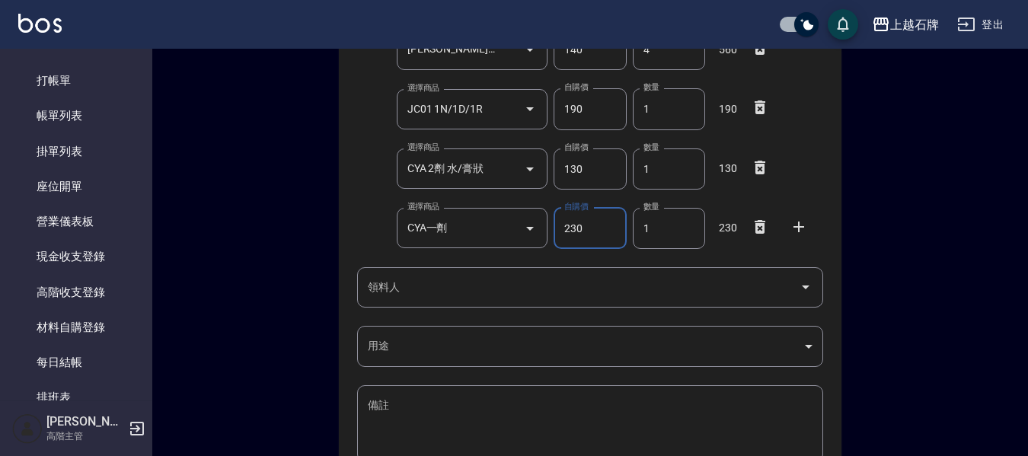
type input "230"
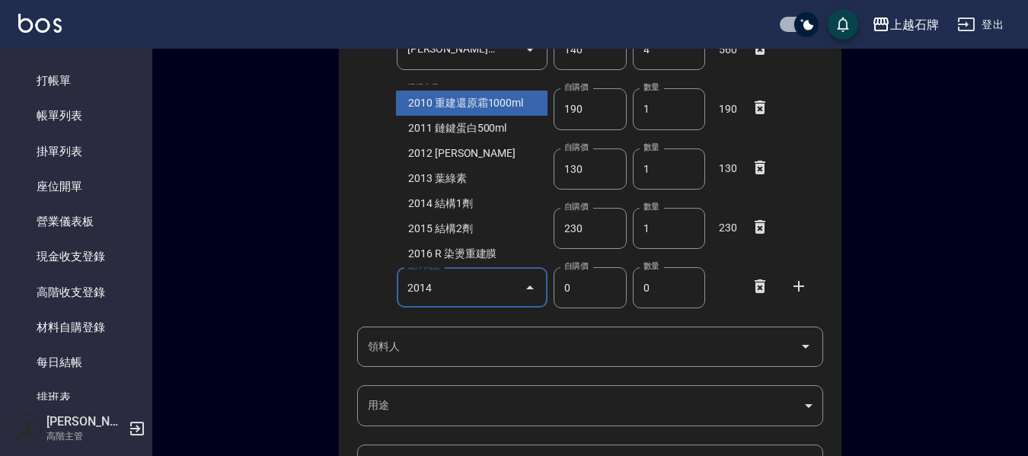
type input "2014"
type input "1170"
type input "1"
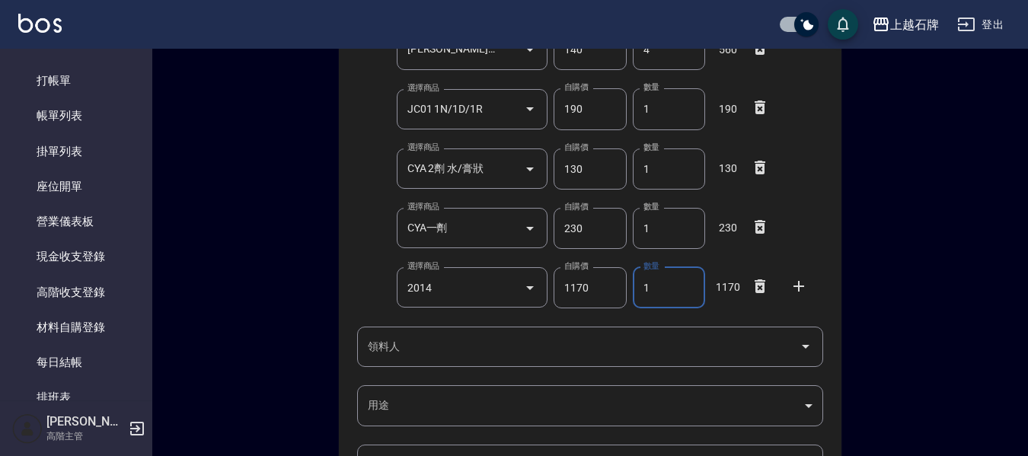
type input "結構1劑"
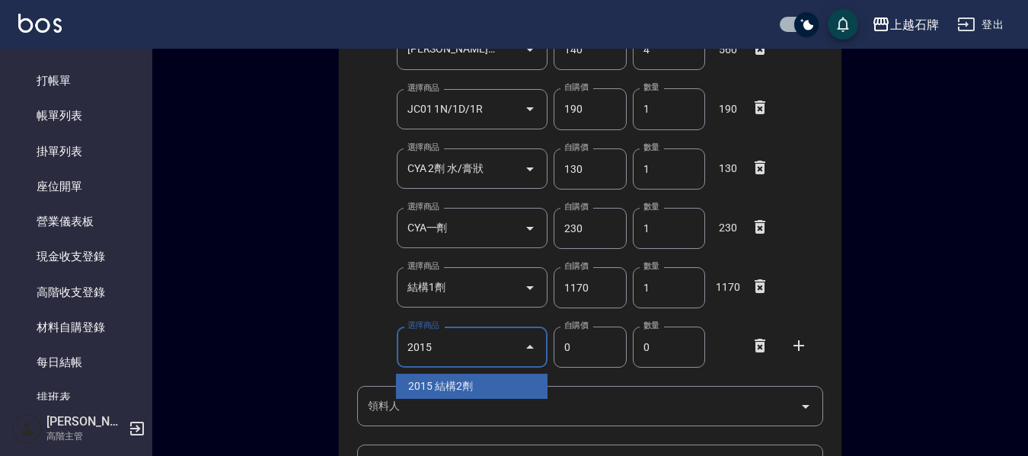
type input "2015"
type input "1300"
type input "1"
type input "結構2劑"
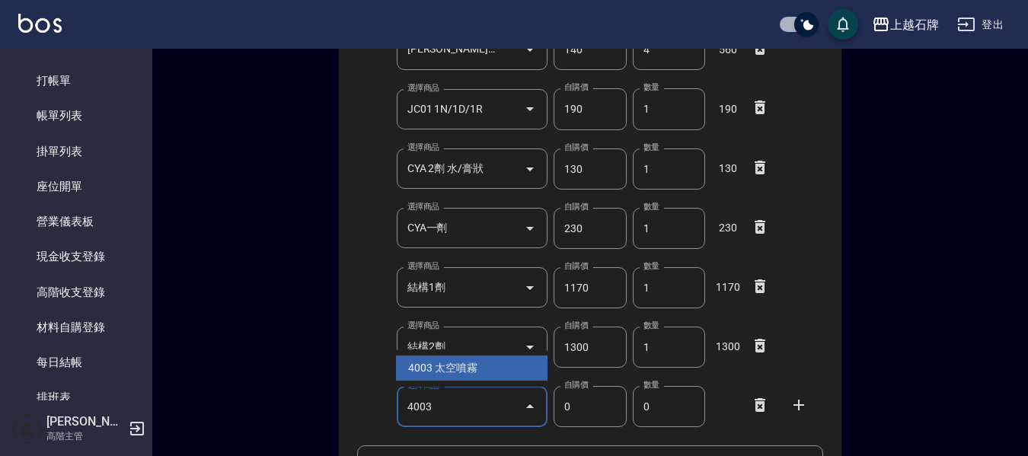
type input "4003"
type input "150"
type input "1"
type input "太空噴霧"
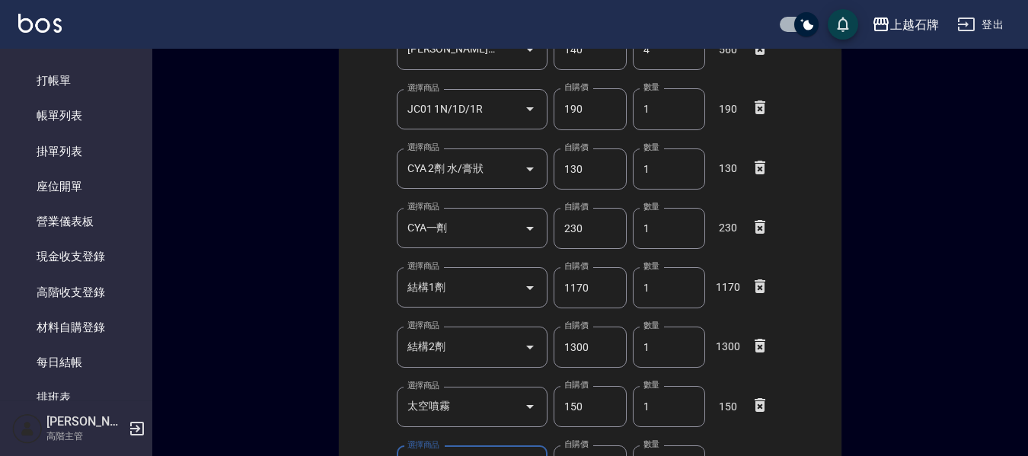
scroll to position [288, 0]
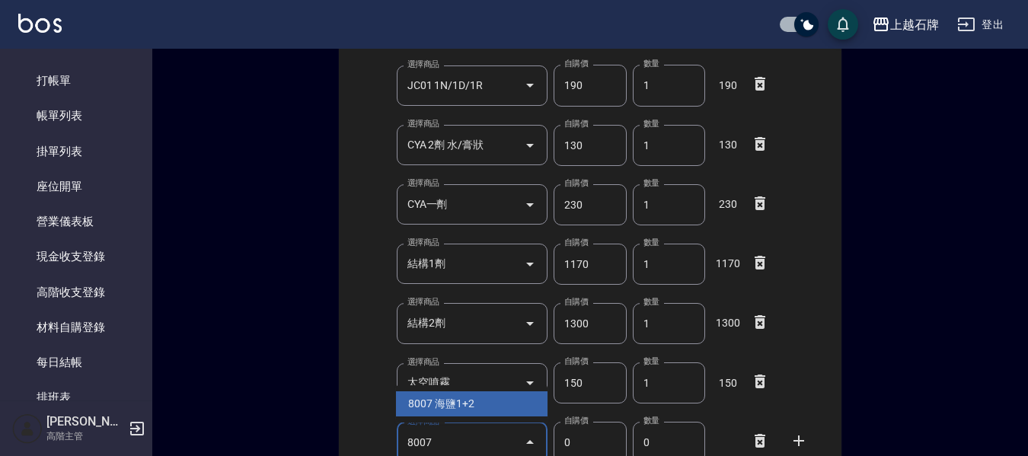
type input "8007"
type input "450"
type input "1"
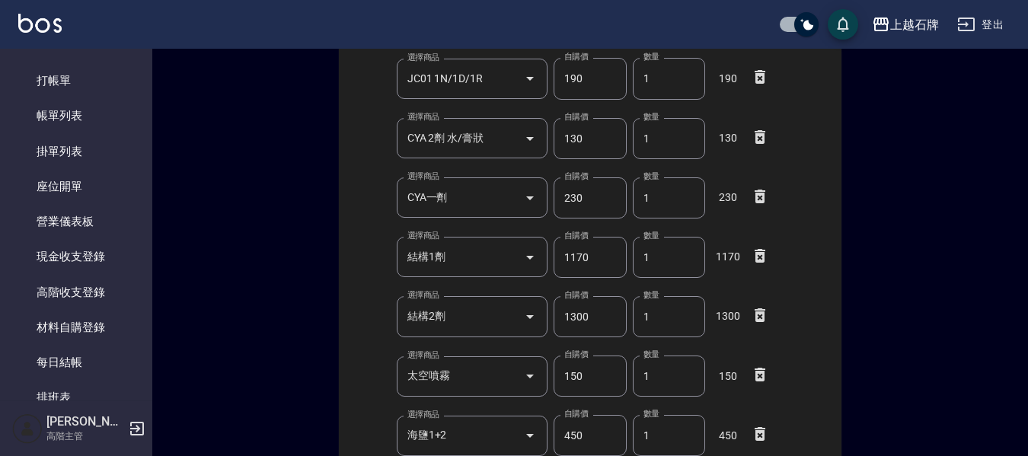
scroll to position [562, 0]
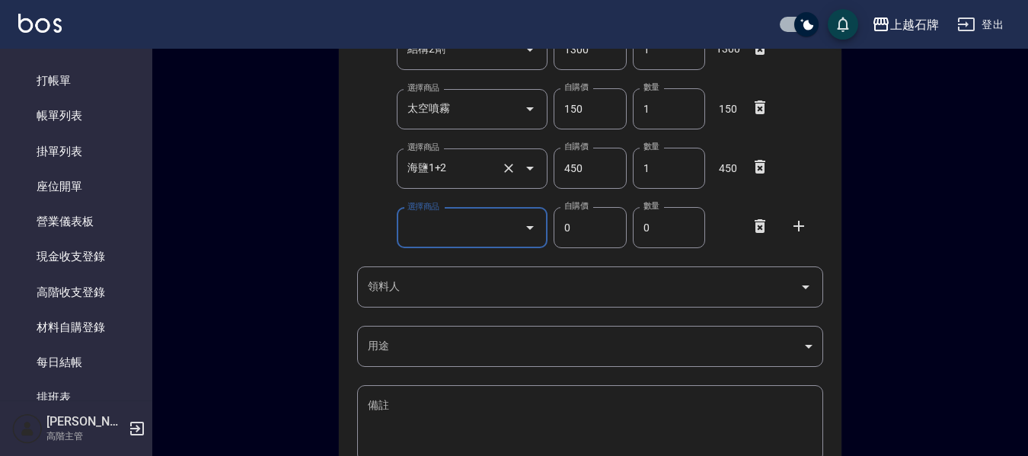
click at [488, 173] on input "海鹽1+2" at bounding box center [451, 168] width 95 height 27
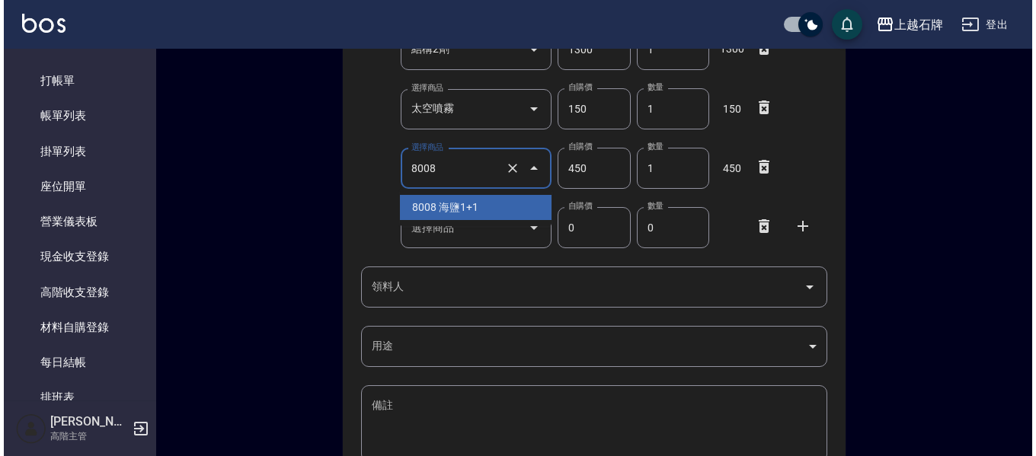
scroll to position [0, 0]
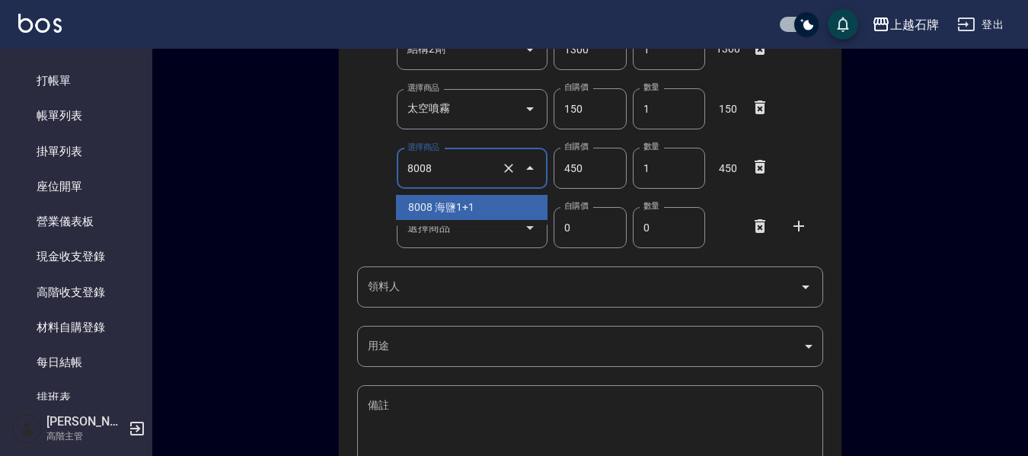
type input "8008"
type input "500"
type input "海鹽1+1"
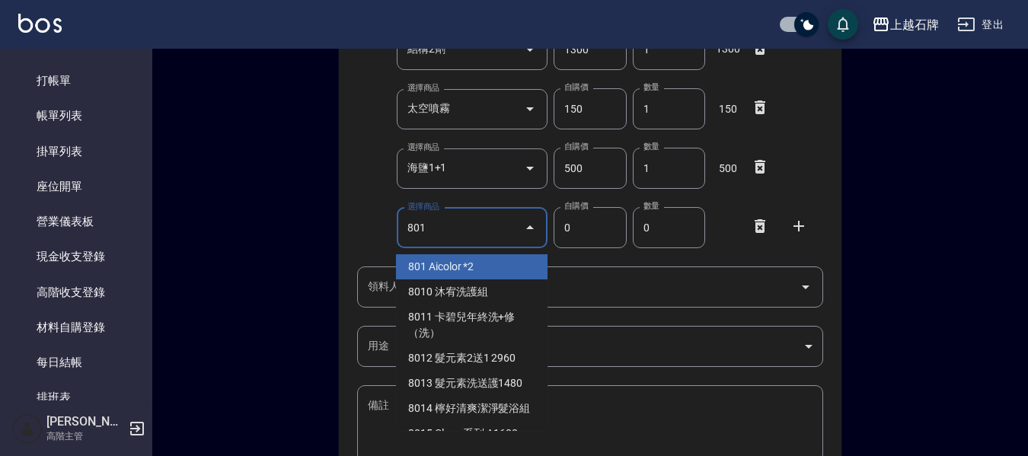
type input "801"
type input "400"
type input "1"
type input "Aicolor *2"
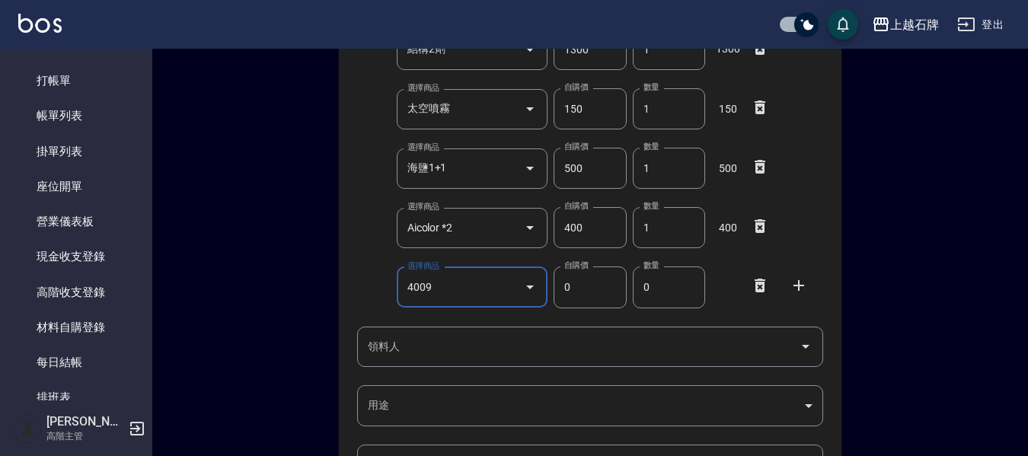
type input "4009"
type input "65"
type input "育昇[PERSON_NAME]"
type input "1"
click at [446, 340] on input "領料人" at bounding box center [579, 347] width 430 height 27
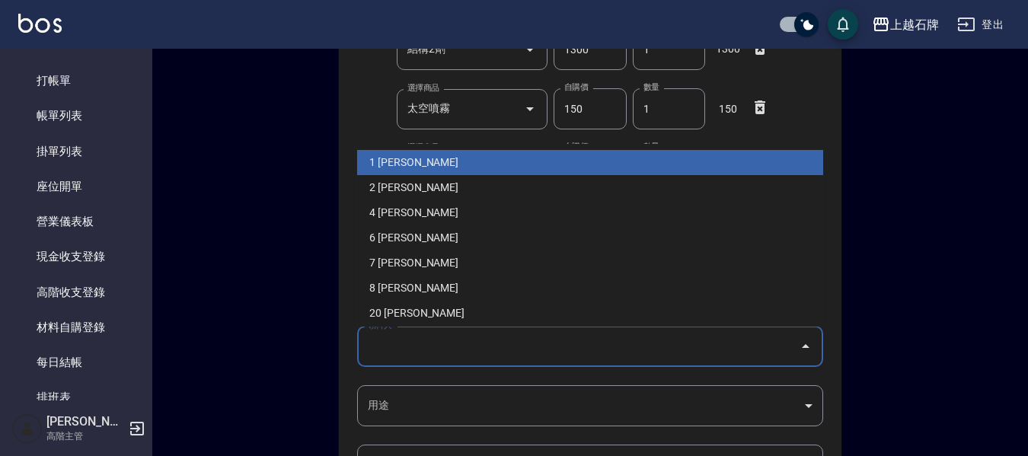
drag, startPoint x: 382, startPoint y: 166, endPoint x: 351, endPoint y: 384, distance: 220.1
click at [382, 166] on li "1 [PERSON_NAME]" at bounding box center [590, 162] width 466 height 25
type input "陳明鴻"
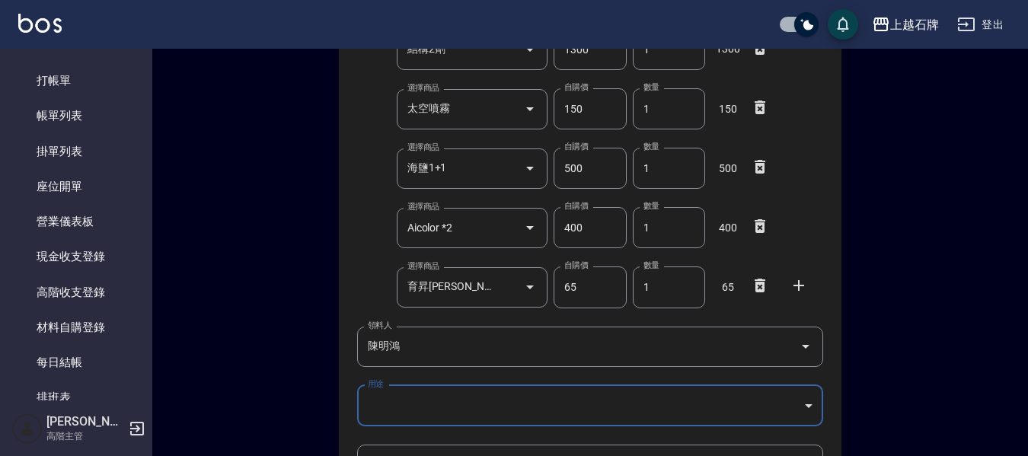
click at [369, 404] on body "上越石牌 登出 釘選頁面 店家日報表 互助點數明細 互助日報表 店販抽成明細 設計師抽成報表 費用分析表 損益表 服務扣項明細表 店家區間累計表 全店業績分析…" at bounding box center [514, 49] width 1028 height 1223
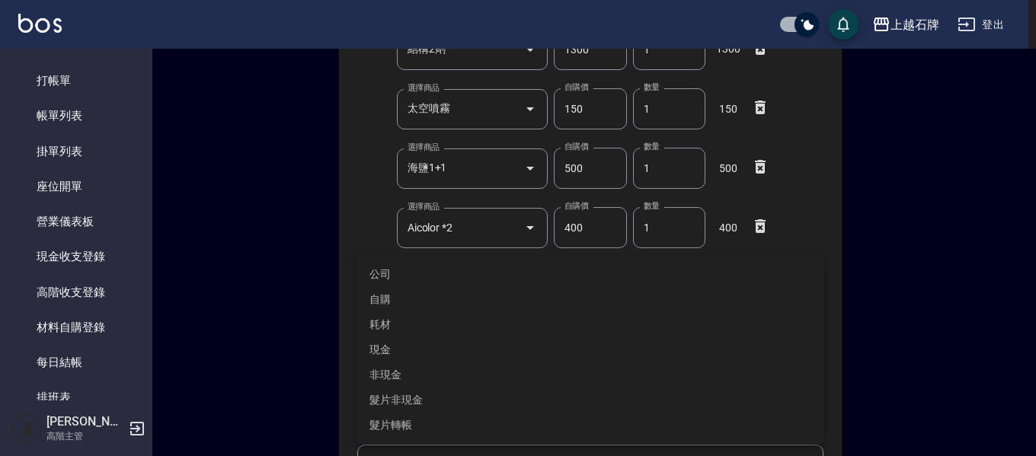
click at [388, 302] on li "自購" at bounding box center [590, 299] width 466 height 25
type input "自購"
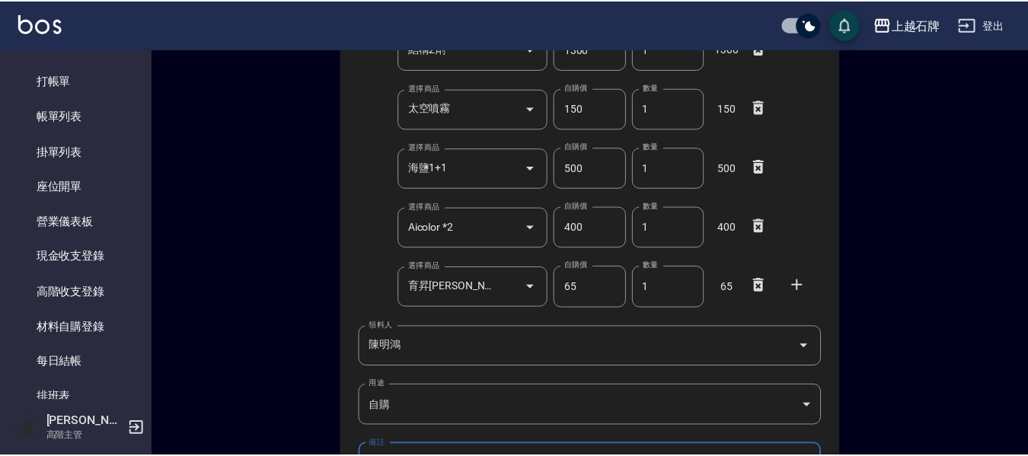
scroll to position [769, 0]
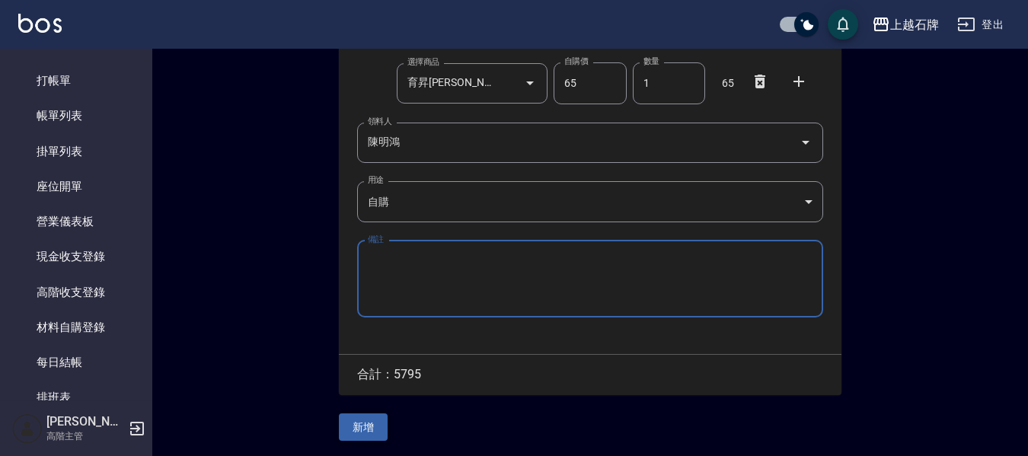
click at [353, 431] on button "新增" at bounding box center [363, 428] width 49 height 28
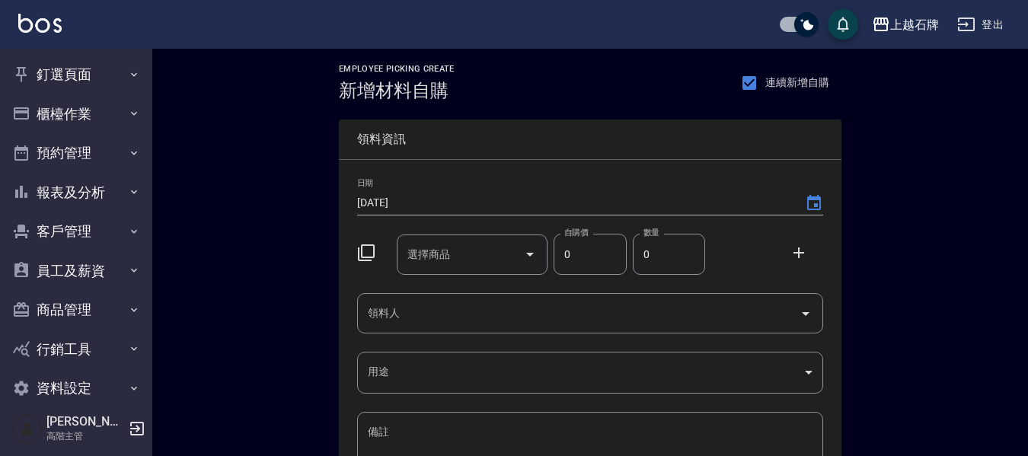
click at [441, 254] on div "選擇商品 選擇商品" at bounding box center [473, 255] width 152 height 40
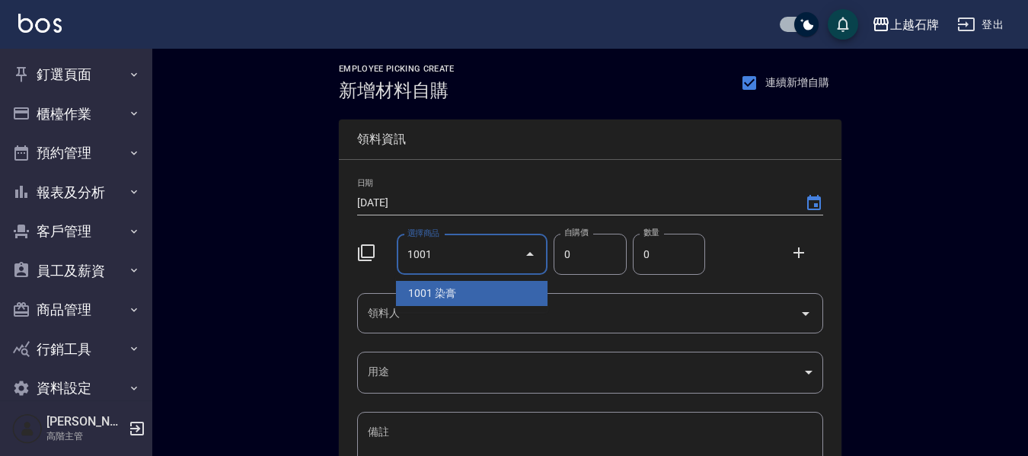
type input "1001"
type input "110"
type input "染膏"
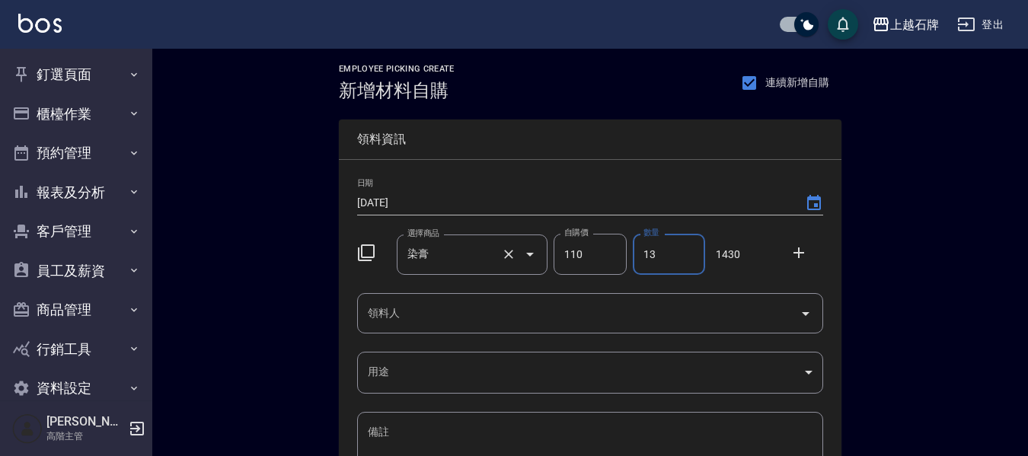
type input "13"
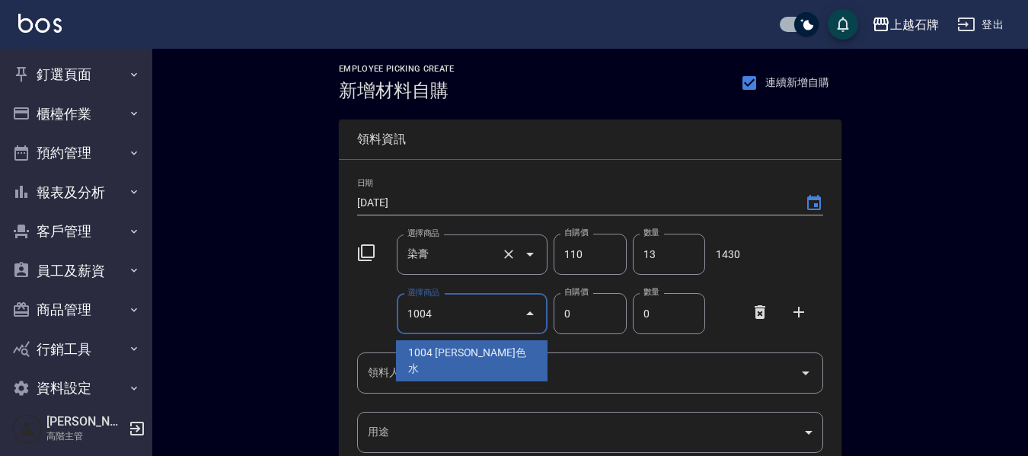
type input "1004"
type input "140"
type input "里歐色水"
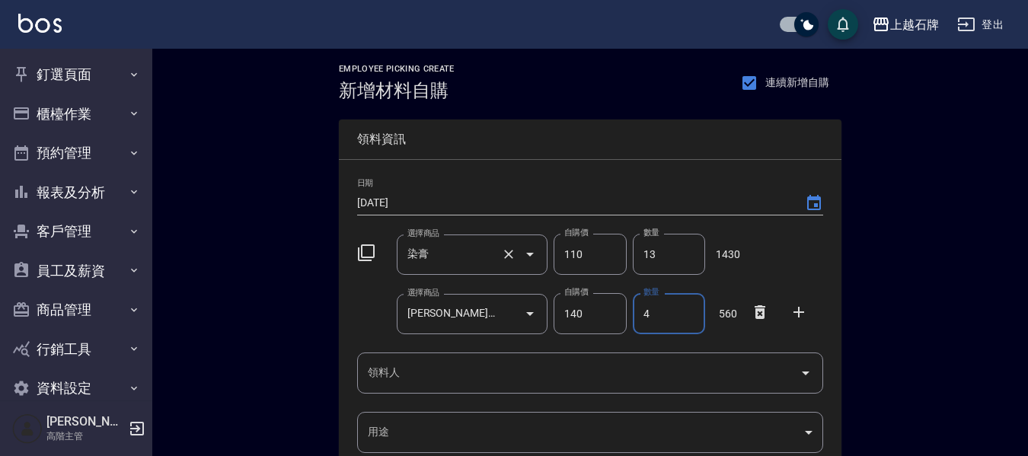
type input "4"
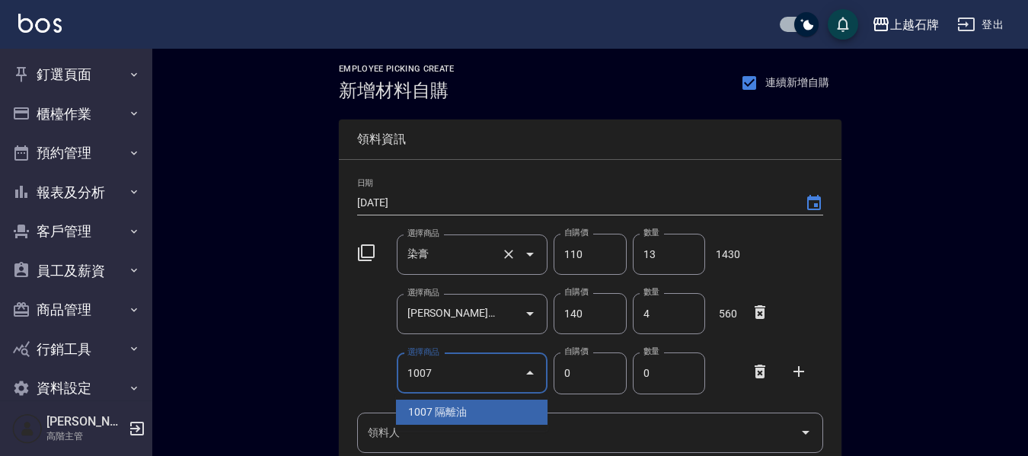
type input "1007"
type input "480"
type input "隔離油"
type input "1"
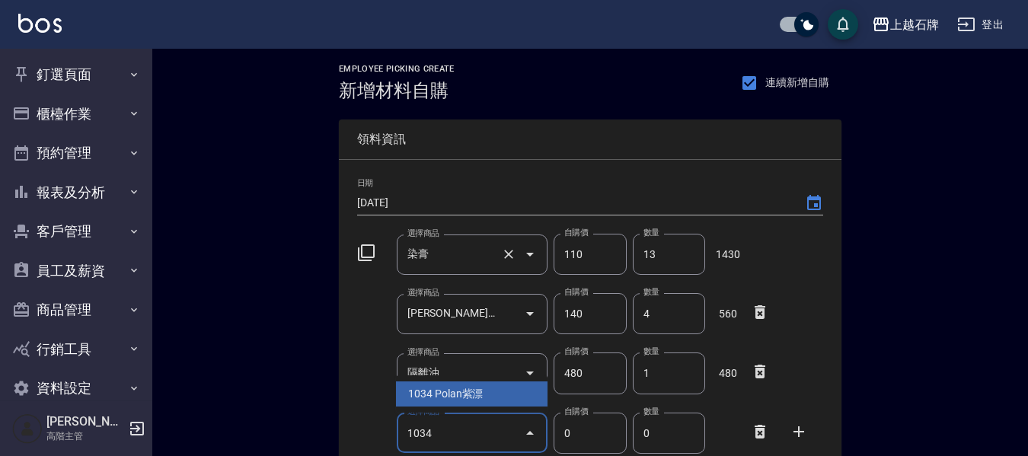
type input "1034"
type input "600"
type input "Polan紫漂"
type input "1"
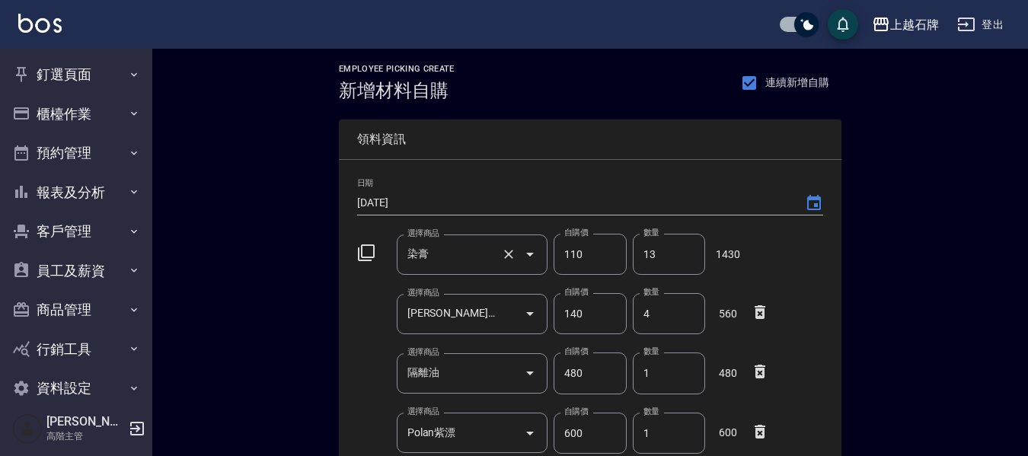
scroll to position [264, 0]
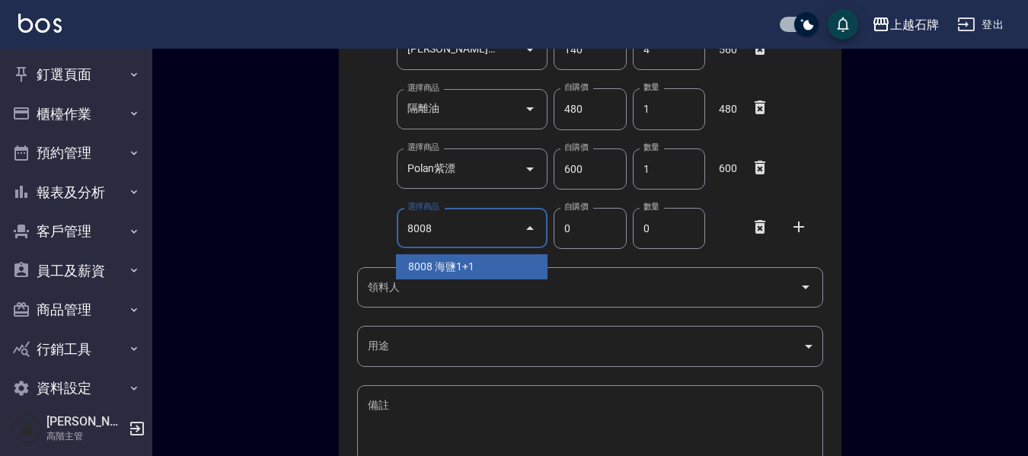
type input "8008"
type input "500"
type input "海鹽1+1"
type input "1"
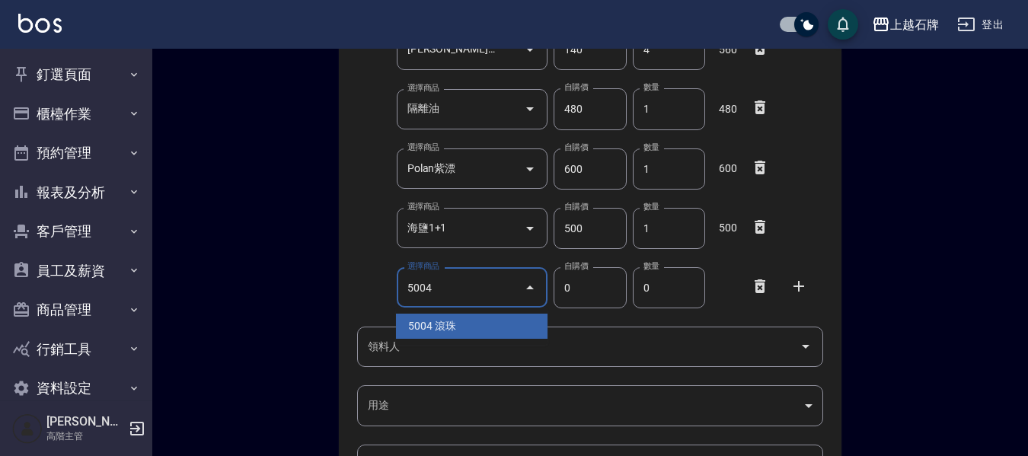
type input "5004"
type input "85"
type input "滾珠"
type input "1"
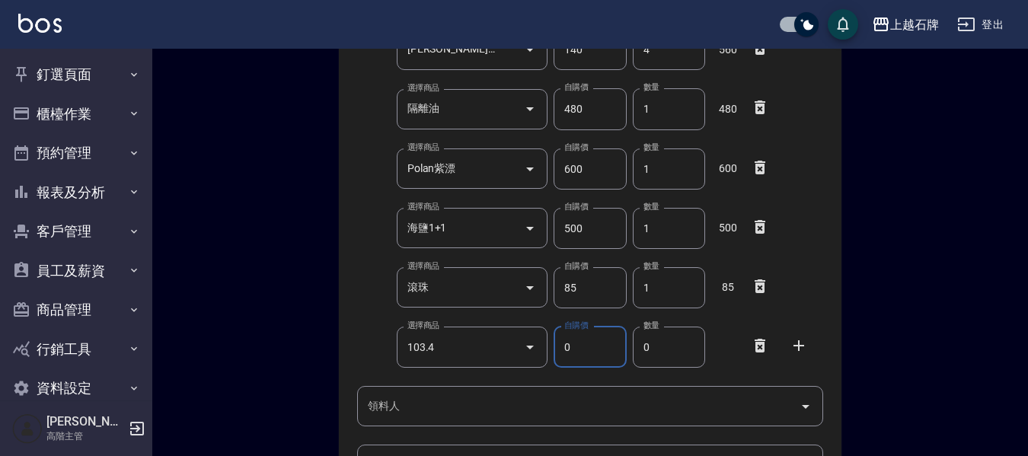
drag, startPoint x: 475, startPoint y: 353, endPoint x: 459, endPoint y: 361, distance: 17.7
click at [470, 354] on input "103.4" at bounding box center [461, 347] width 115 height 27
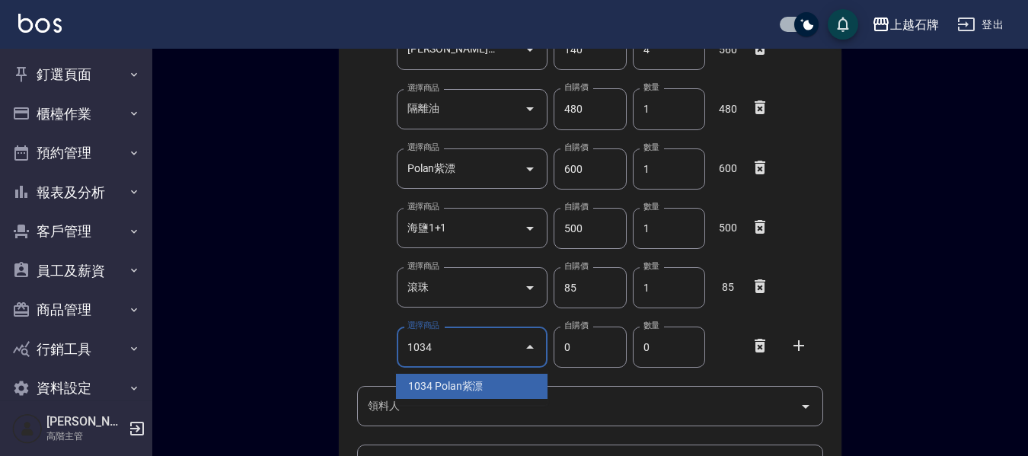
type input "1034"
type input "600"
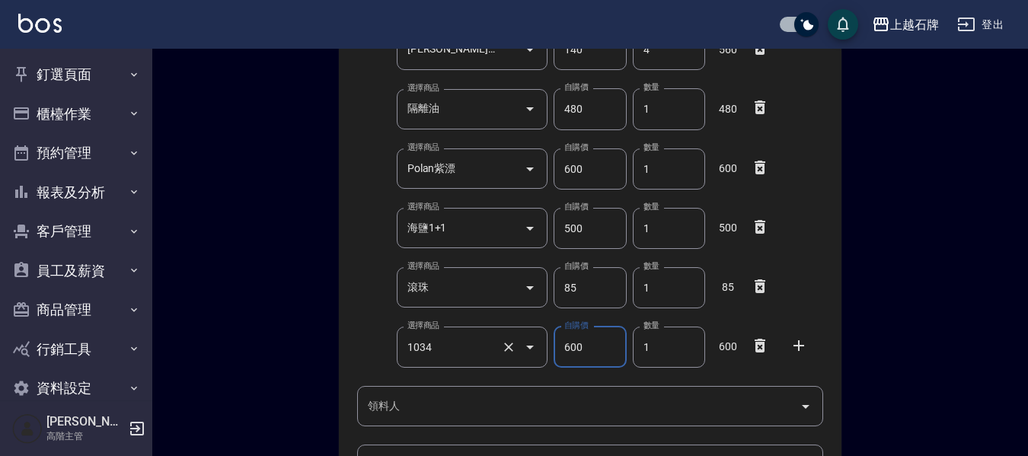
type input "Polan紫漂"
type input "1"
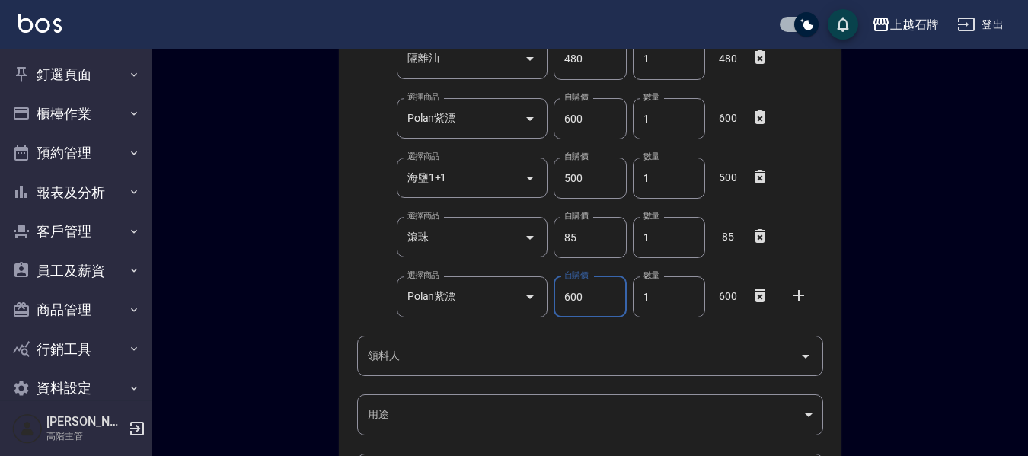
scroll to position [340, 0]
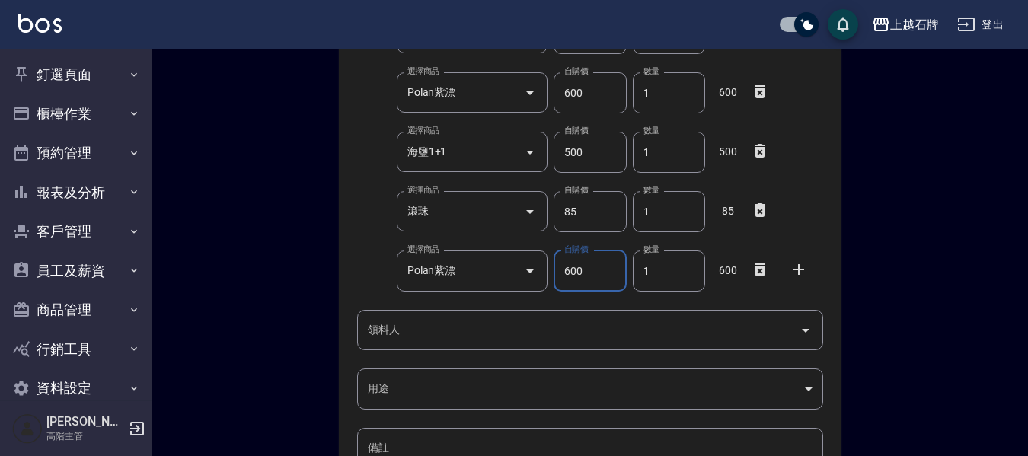
click at [414, 402] on body "上越石牌 登出 釘選頁面 店家日報表 互助點數明細 互助日報表 店販抽成明細 設計師抽成報表 費用分析表 損益表 服務扣項明細表 店家區間累計表 全店業績分析…" at bounding box center [514, 152] width 1028 height 985
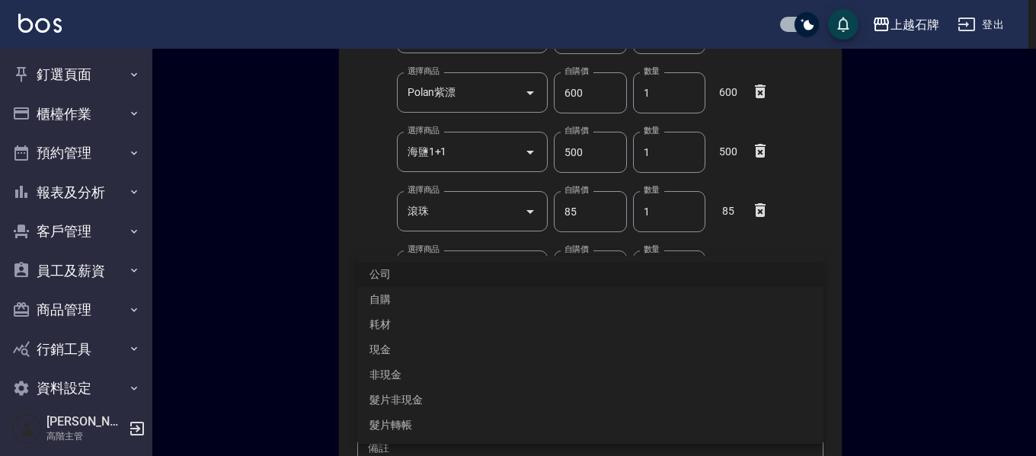
click at [399, 305] on li "自購" at bounding box center [590, 299] width 466 height 25
type input "自購"
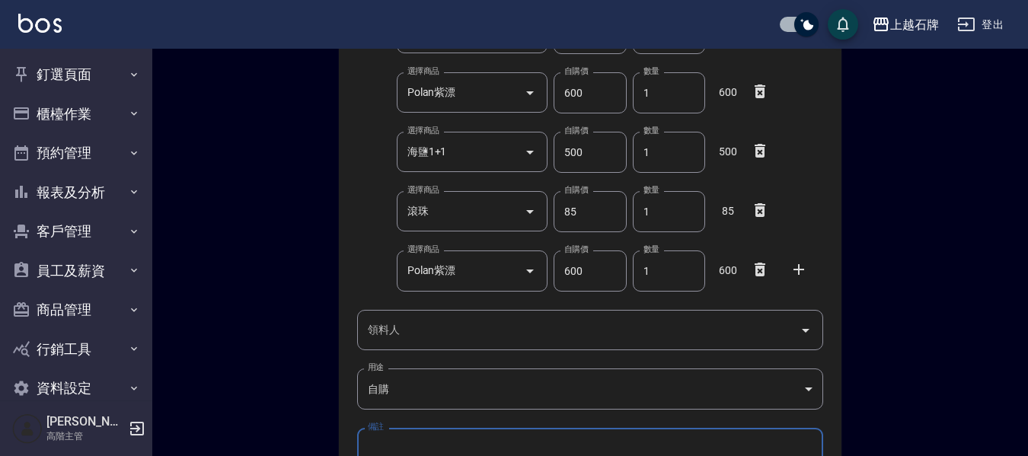
click at [407, 337] on input "領料人" at bounding box center [579, 330] width 430 height 27
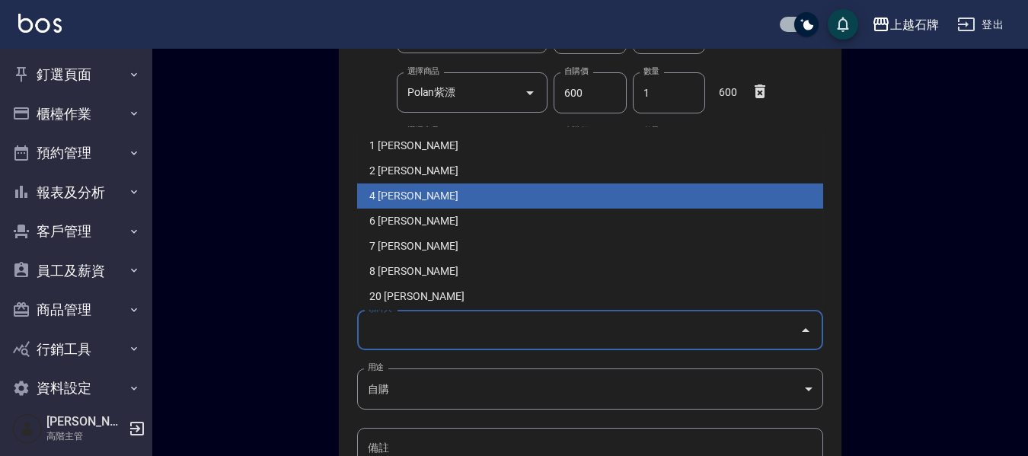
drag, startPoint x: 411, startPoint y: 203, endPoint x: 420, endPoint y: 260, distance: 57.9
click at [411, 203] on li "4 陳貞秀" at bounding box center [590, 196] width 466 height 25
type input "陳貞秀"
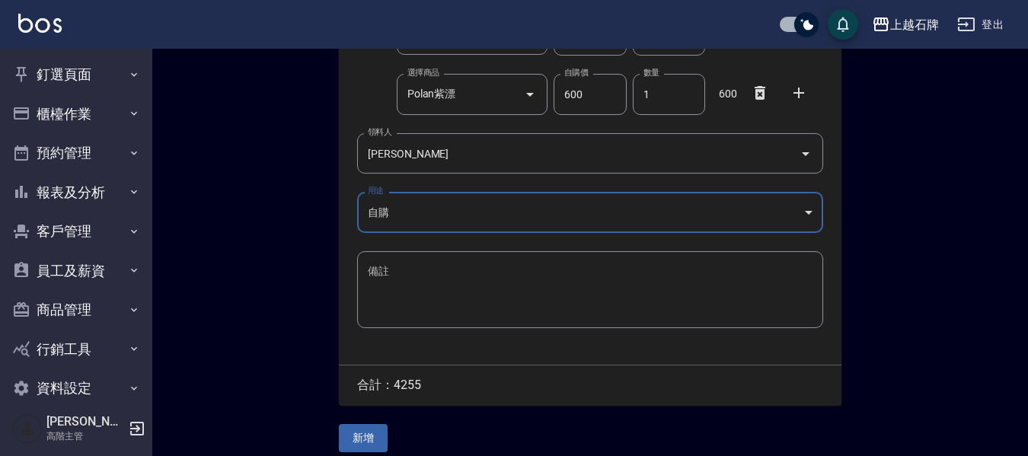
scroll to position [531, 0]
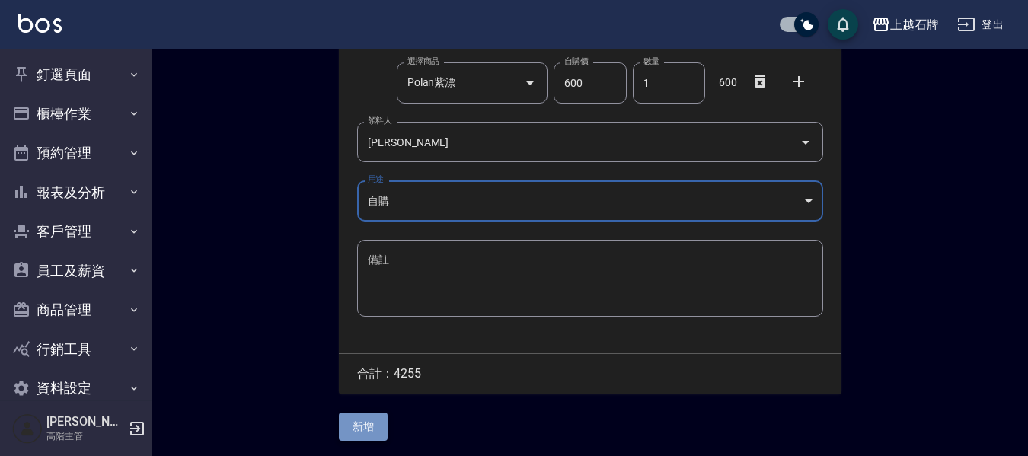
click at [380, 422] on button "新增" at bounding box center [363, 427] width 49 height 28
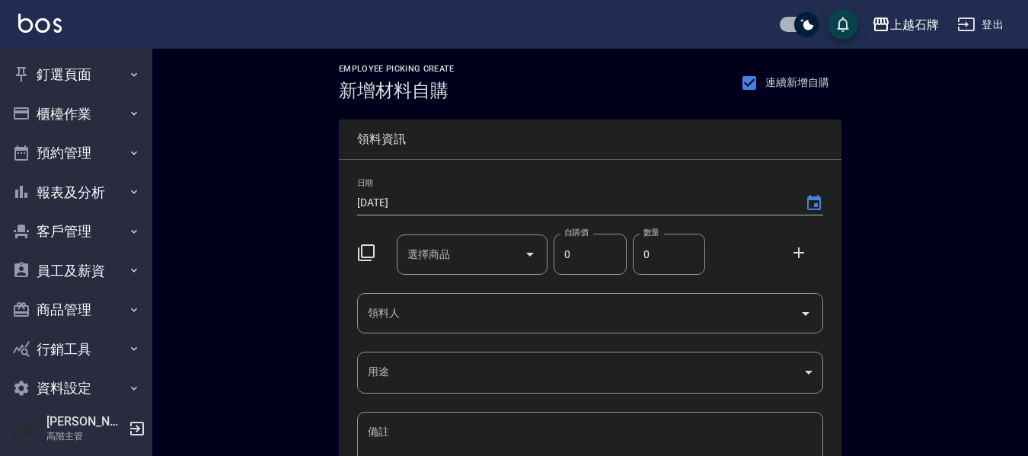
click at [434, 257] on div "選擇商品 選擇商品" at bounding box center [473, 255] width 152 height 40
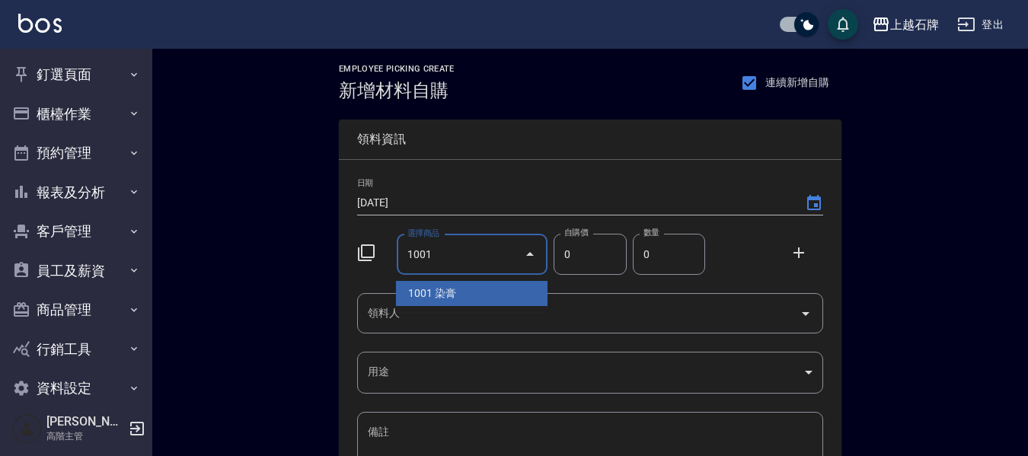
type input "1001"
type input "110"
type input "染膏"
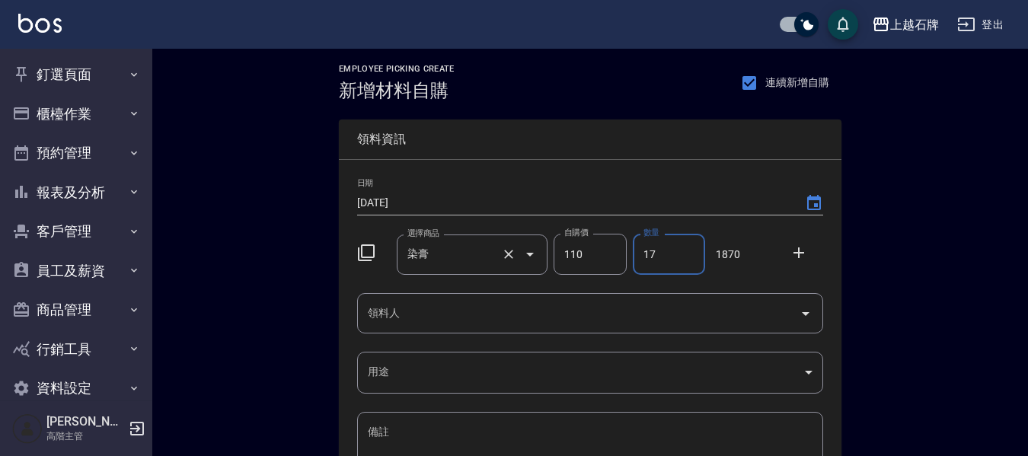
type input "17"
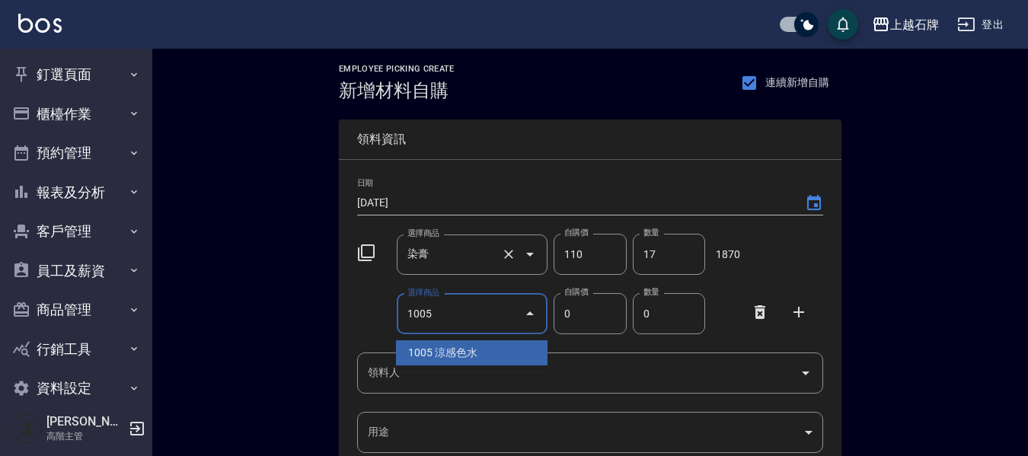
type input "1005"
type input "200"
type input "涼感色水"
type input "1"
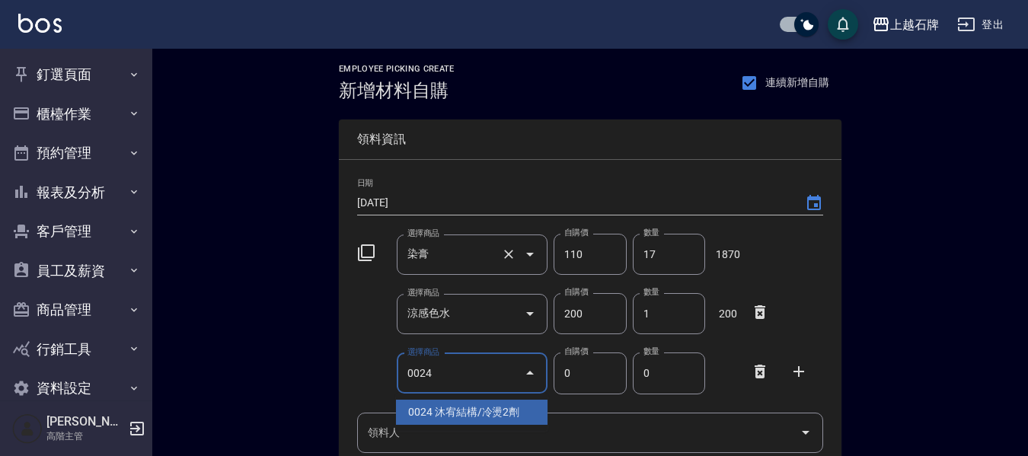
type input "[PERSON_NAME]結構/冷燙2劑"
type input "250"
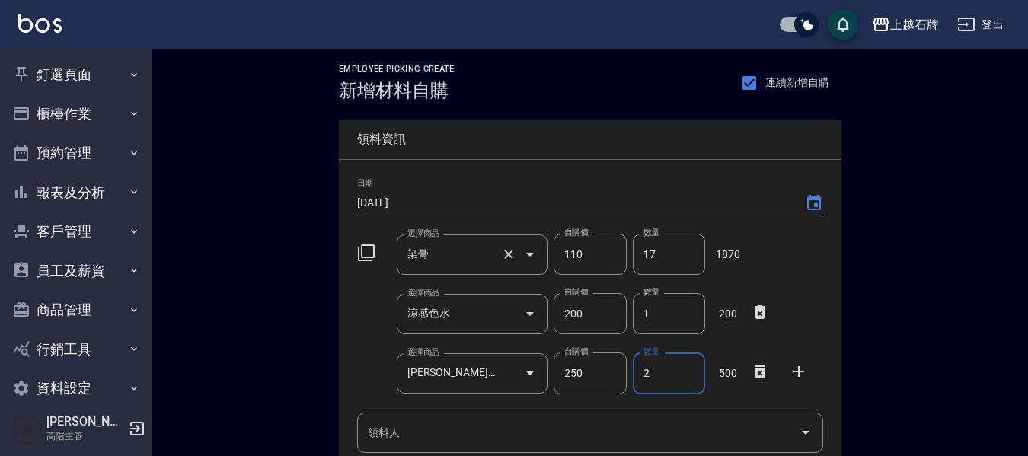
type input "2"
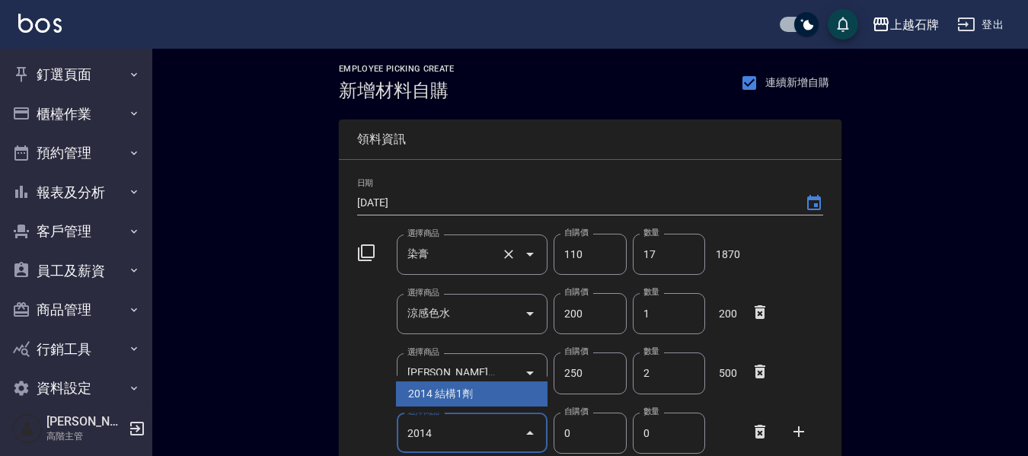
type input "2014"
type input "1170"
type input "結構1劑"
type input "1"
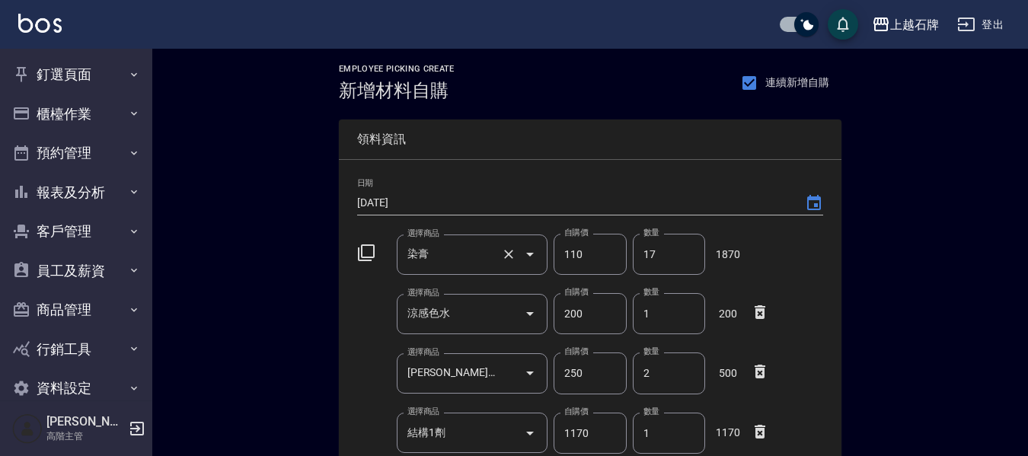
scroll to position [264, 0]
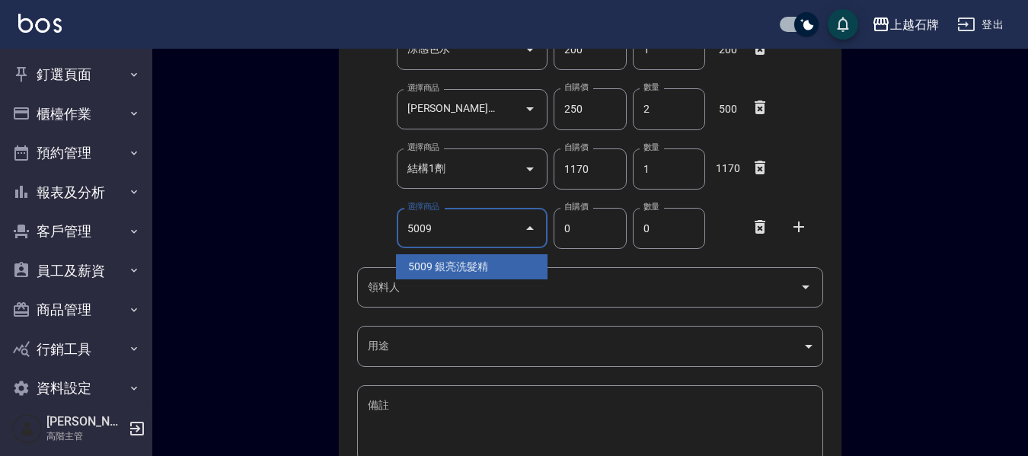
type input "5009"
type input "306"
type input "銀亮洗髮精"
type input "1"
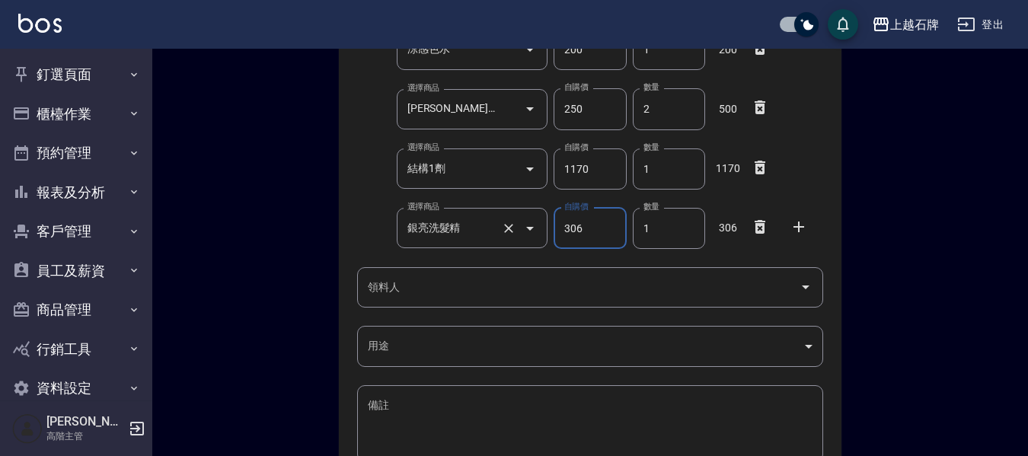
click at [478, 229] on input "銀亮洗髮精" at bounding box center [451, 228] width 95 height 27
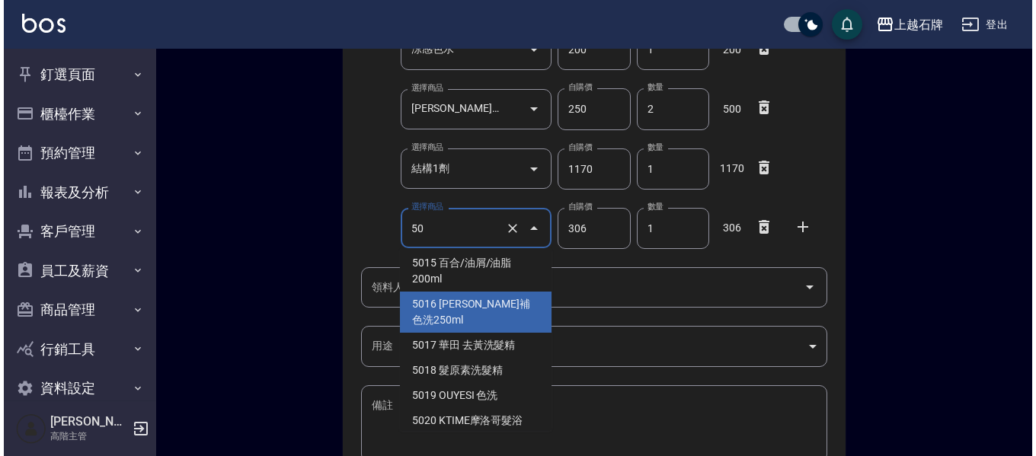
scroll to position [1027, 0]
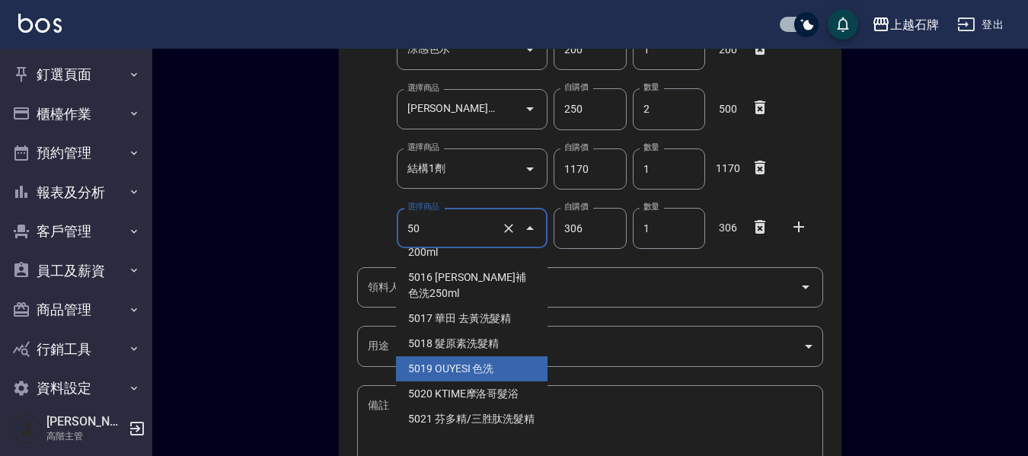
click at [504, 356] on li "5019 OUYESI 色洗" at bounding box center [472, 368] width 152 height 25
type input "OUYESI 色洗"
type input "250"
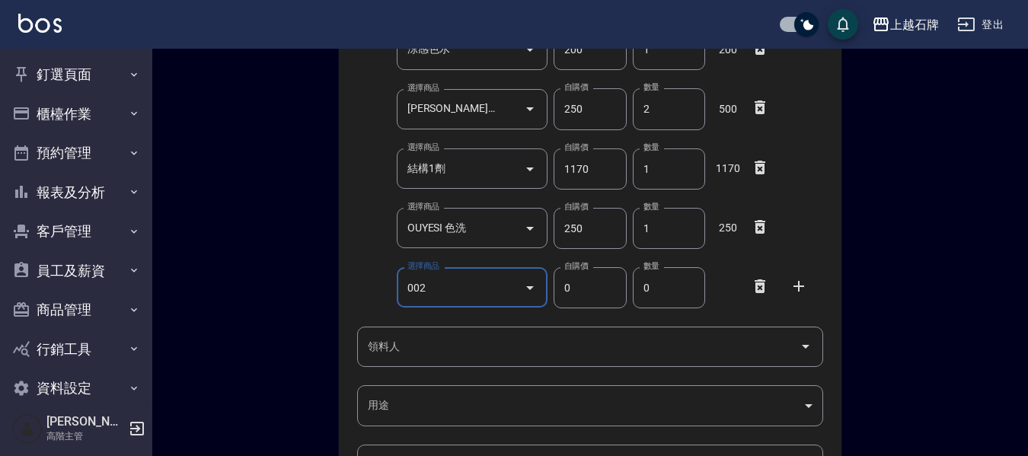
type input "0024"
type input "250"
type input "[PERSON_NAME]結構/冷燙2劑"
type input "3"
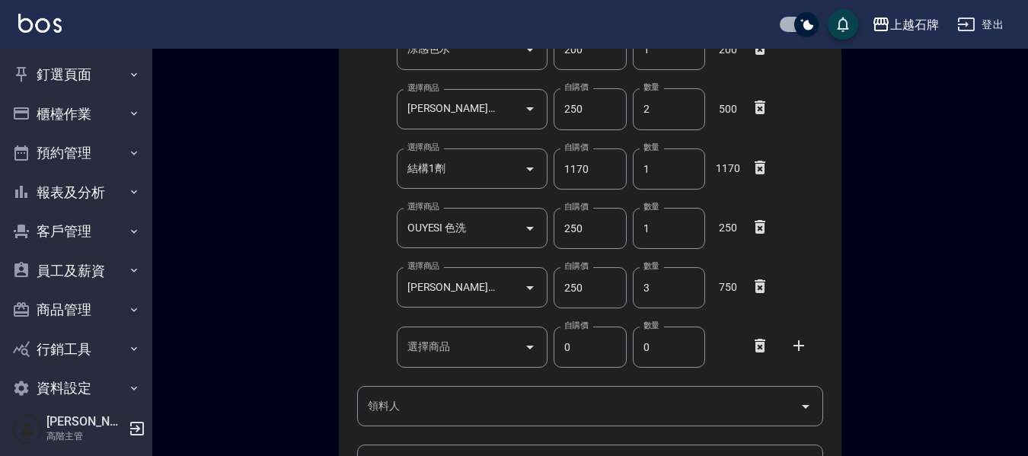
click at [750, 348] on div at bounding box center [765, 344] width 40 height 27
drag, startPoint x: 759, startPoint y: 344, endPoint x: 539, endPoint y: 372, distance: 221.9
click at [760, 344] on icon at bounding box center [760, 346] width 11 height 14
click at [386, 348] on div "領料人 領料人" at bounding box center [590, 347] width 466 height 40
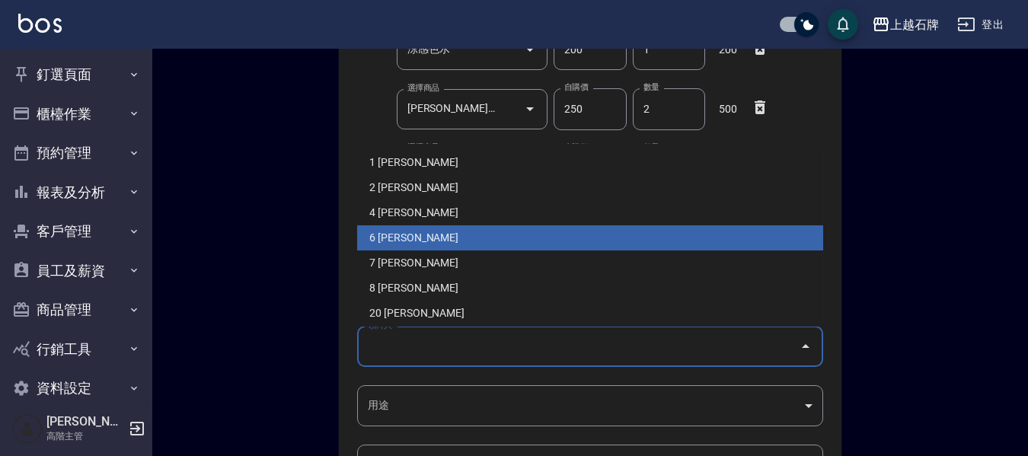
drag, startPoint x: 404, startPoint y: 242, endPoint x: 400, endPoint y: 363, distance: 121.2
click at [404, 242] on li "6 [PERSON_NAME]" at bounding box center [590, 237] width 466 height 25
type input "王雯萍"
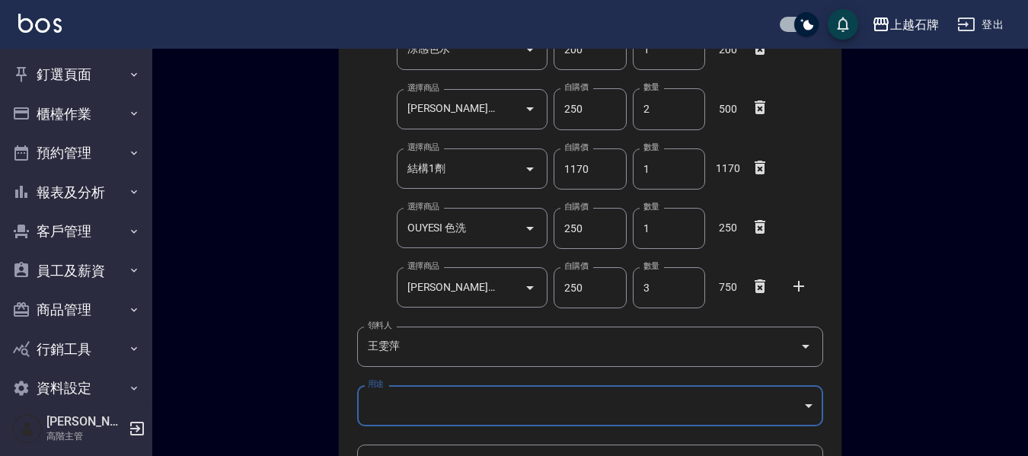
click at [392, 408] on body "上越石牌 登出 釘選頁面 店家日報表 互助點數明細 互助日報表 店販抽成明細 設計師抽成報表 費用分析表 損益表 服務扣項明細表 店家區間累計表 全店業績分析…" at bounding box center [514, 199] width 1028 height 926
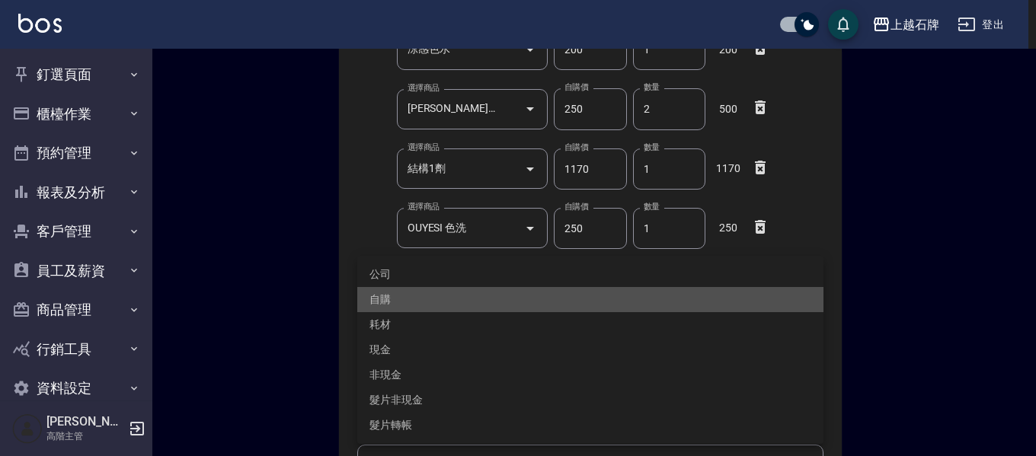
click at [378, 300] on li "自購" at bounding box center [590, 299] width 466 height 25
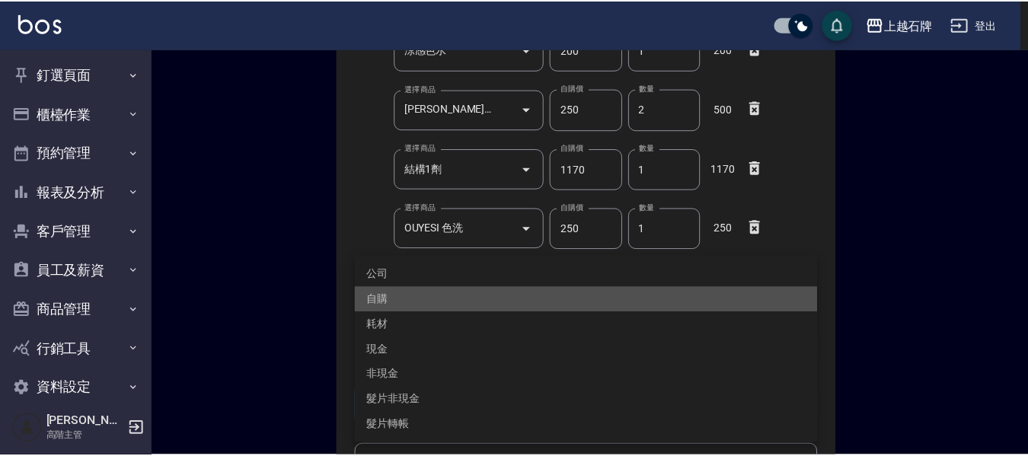
scroll to position [472, 0]
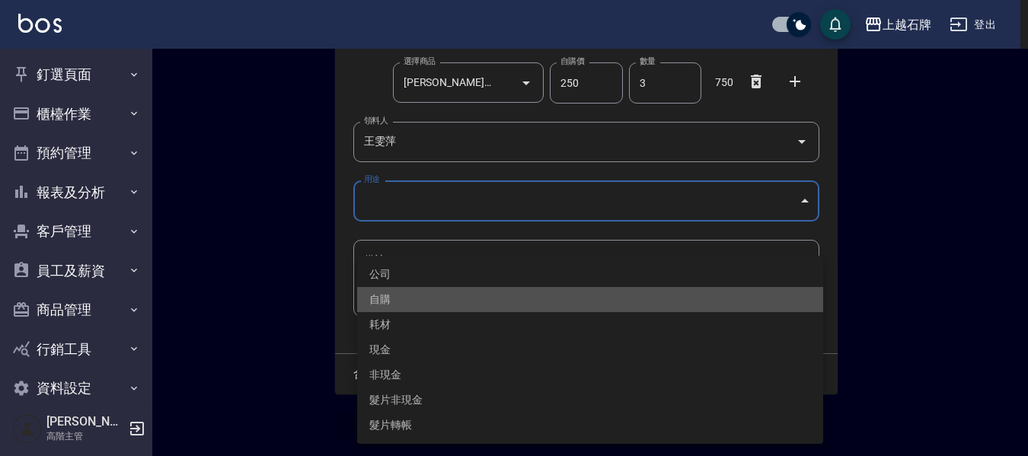
type input "自購"
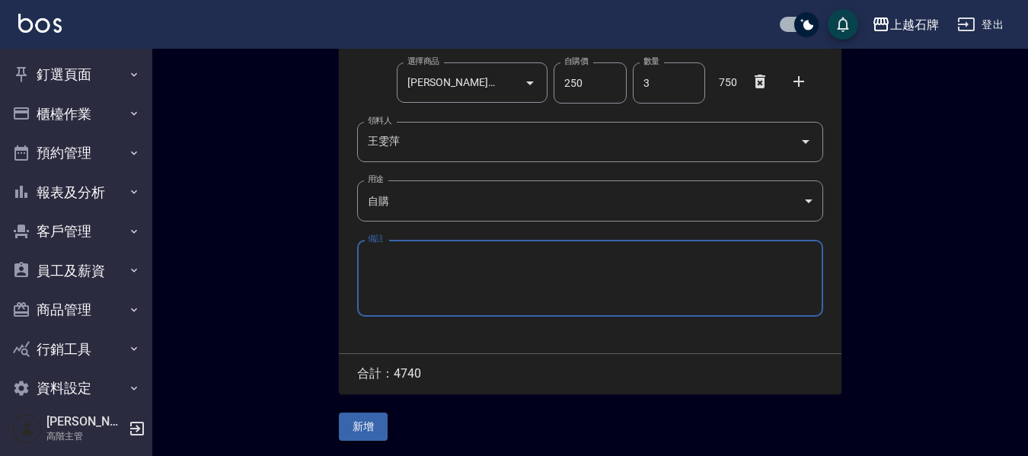
click at [361, 427] on button "新增" at bounding box center [363, 427] width 49 height 28
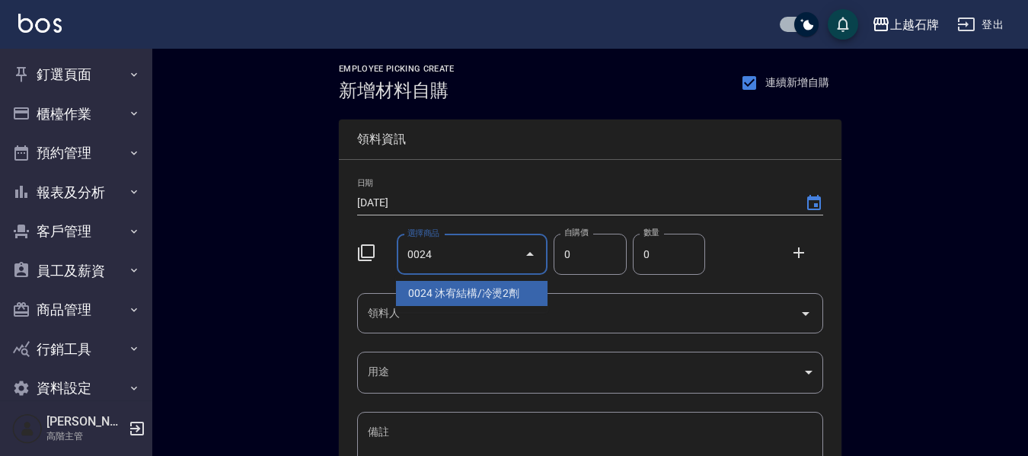
type input "0024"
type input "250"
type input "[PERSON_NAME]結構/冷燙2劑"
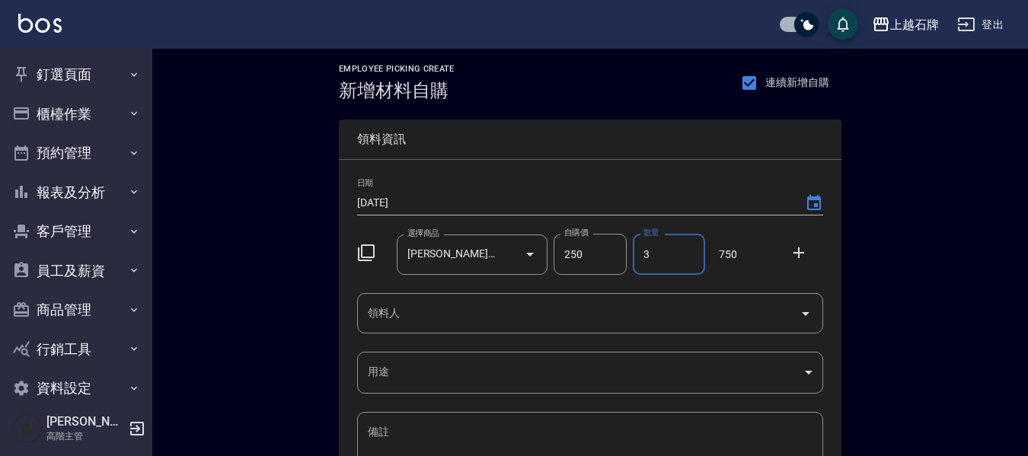
type input "3"
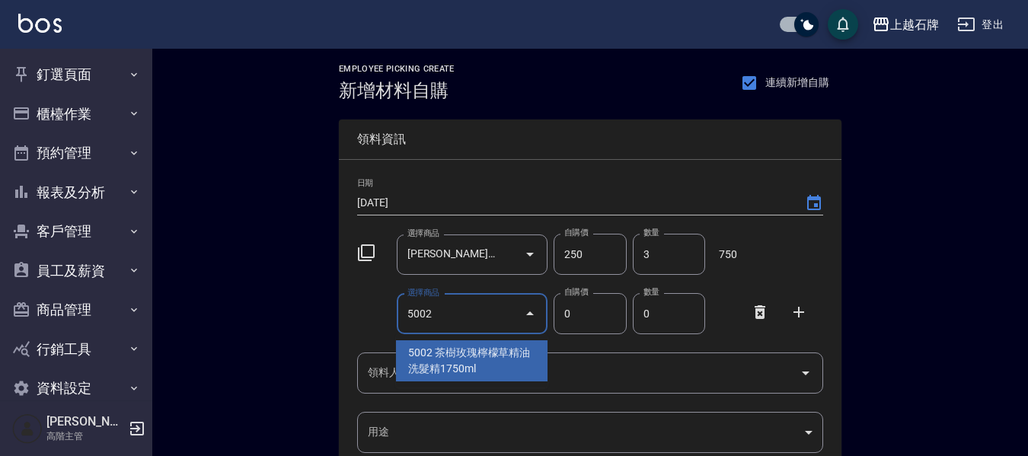
type input "5002"
type input "190"
type input "茶樹玫瑰檸檬草精油洗髮精1750ml"
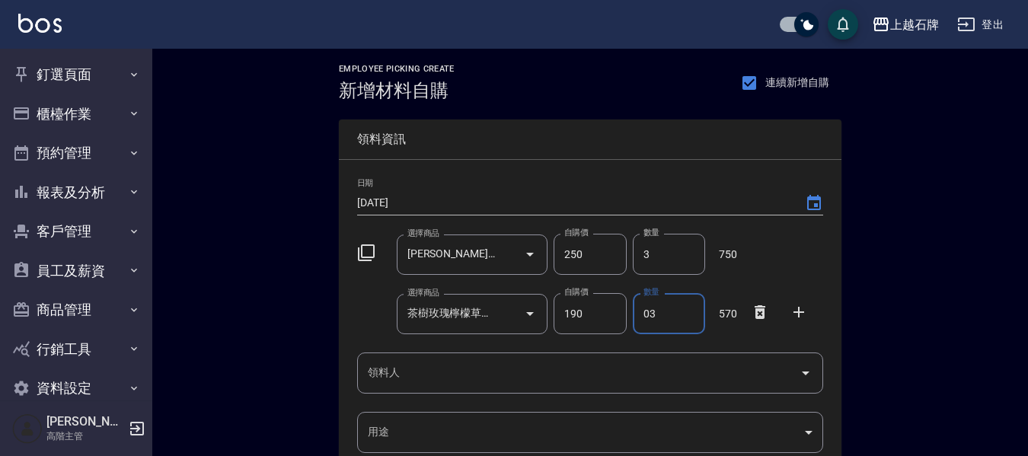
type input "03"
click at [754, 375] on icon at bounding box center [760, 372] width 18 height 18
click at [498, 376] on input "領料人" at bounding box center [579, 373] width 430 height 27
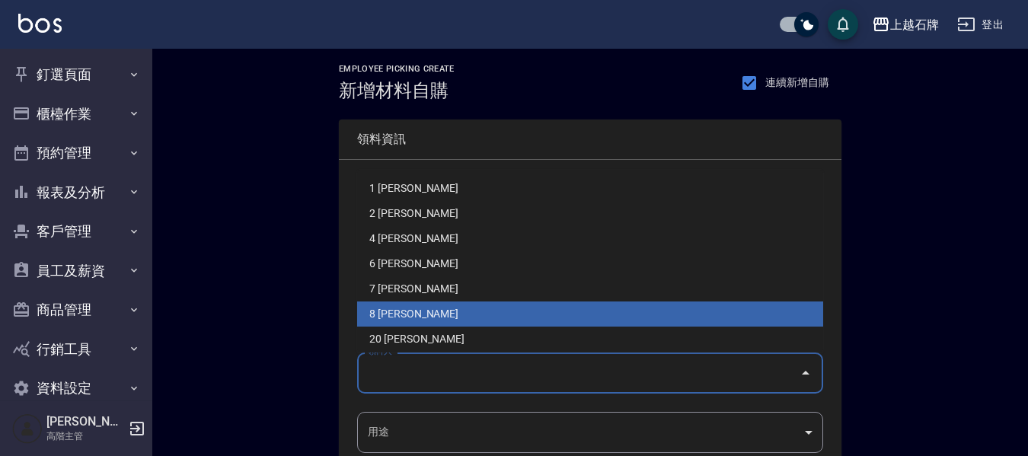
click at [411, 304] on li "8 [PERSON_NAME]" at bounding box center [590, 314] width 466 height 25
type input "溫育宣"
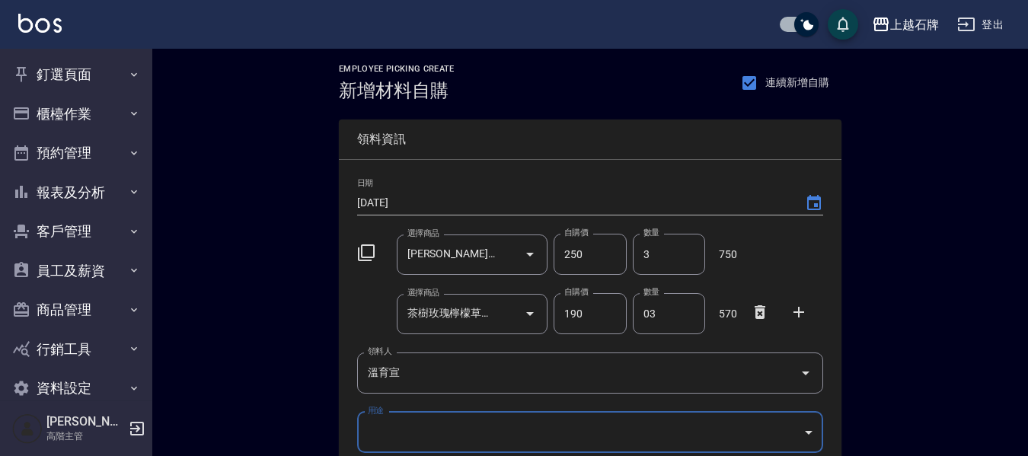
click at [399, 422] on body "上越石牌 登出 釘選頁面 店家日報表 互助點數明細 互助日報表 店販抽成明細 設計師抽成報表 費用分析表 損益表 服務扣項明細表 店家區間累計表 全店業績分析…" at bounding box center [514, 343] width 1028 height 687
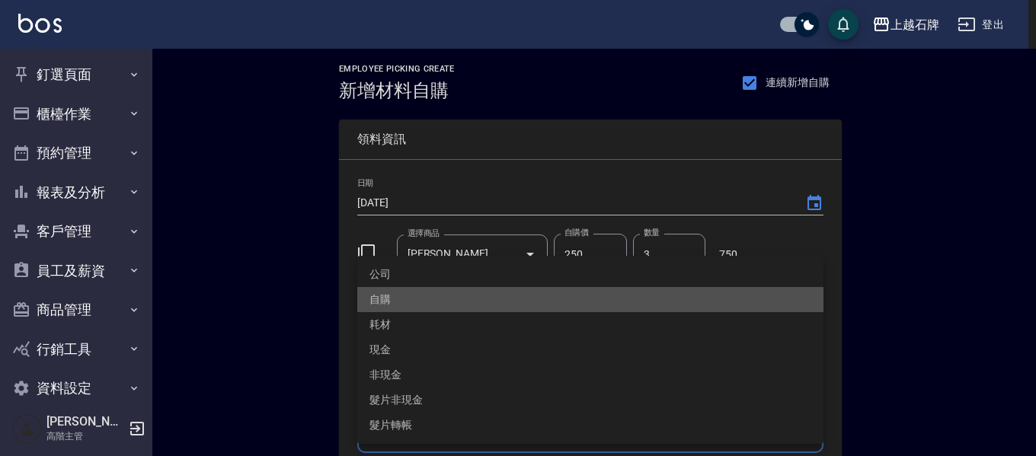
click at [387, 303] on li "自購" at bounding box center [590, 299] width 466 height 25
type input "自購"
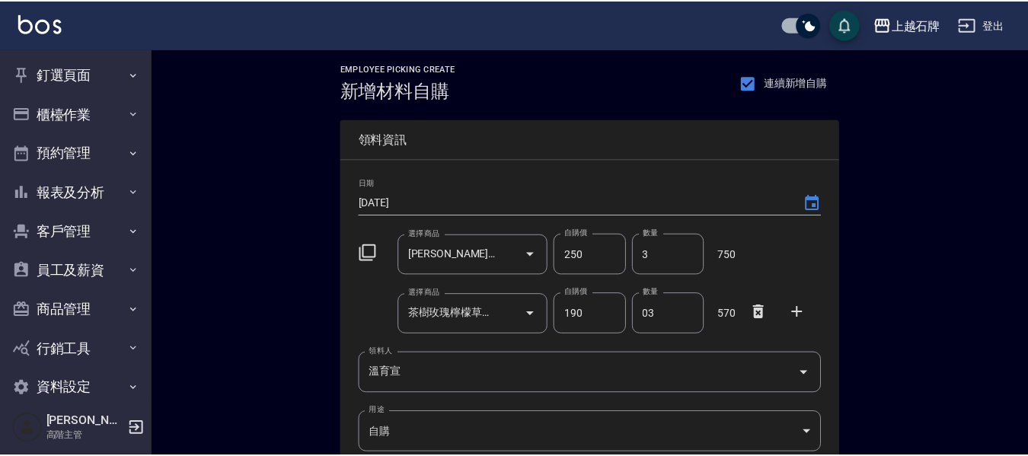
scroll to position [233, 0]
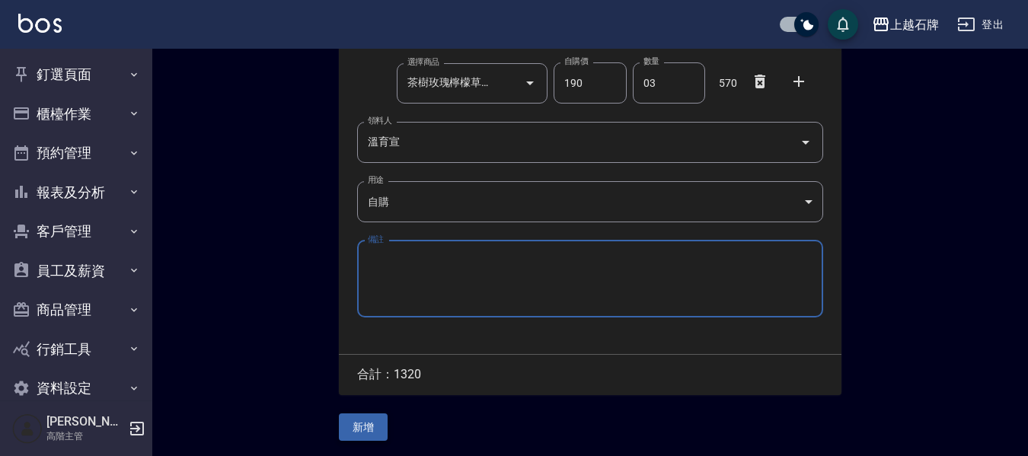
click at [354, 431] on button "新增" at bounding box center [363, 428] width 49 height 28
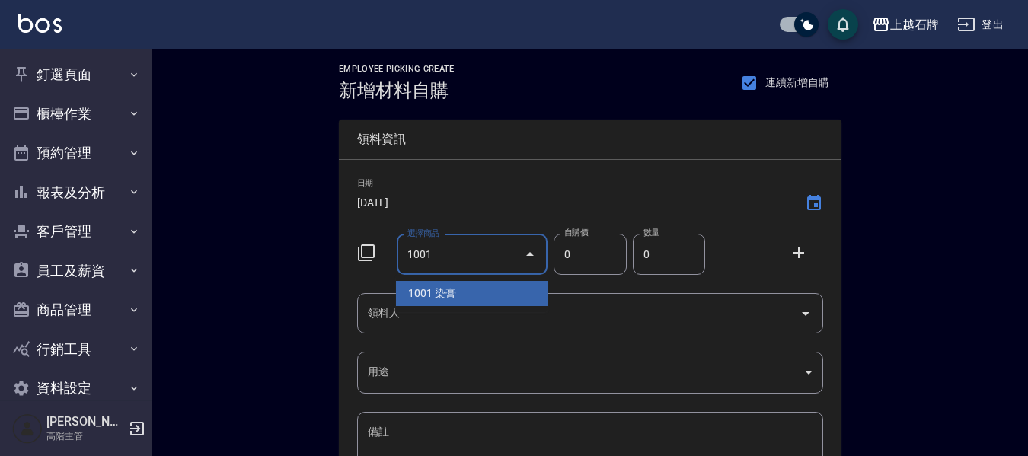
type input "1001"
type input "110"
type input "1"
type input "染膏"
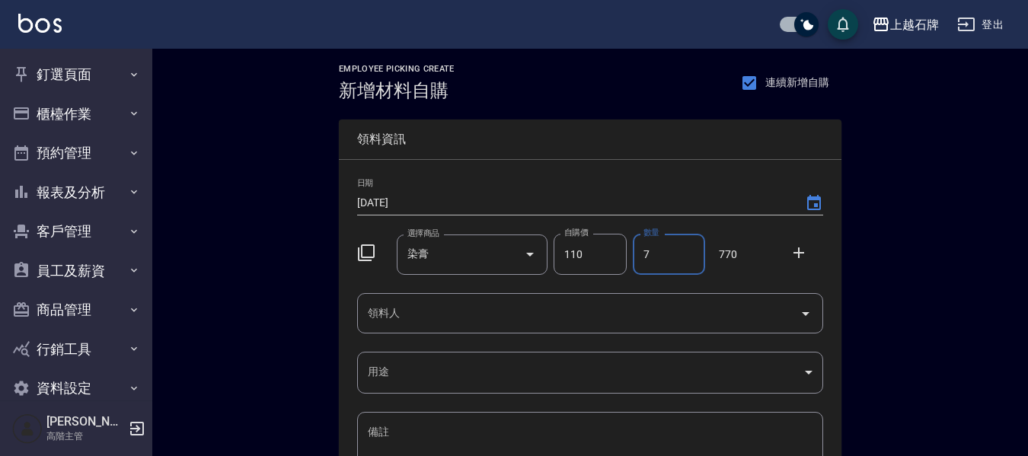
type input "7"
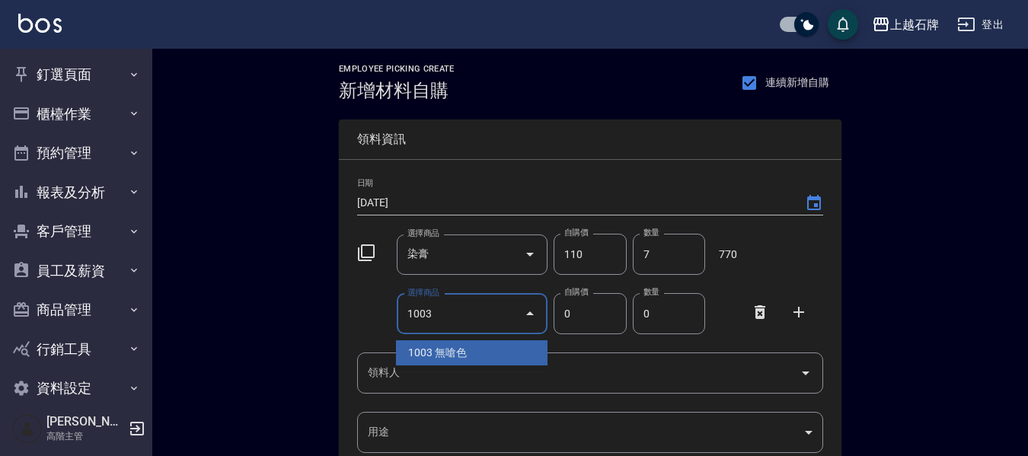
type input "1003"
type input "160"
type input "無嗆色"
type input "1"
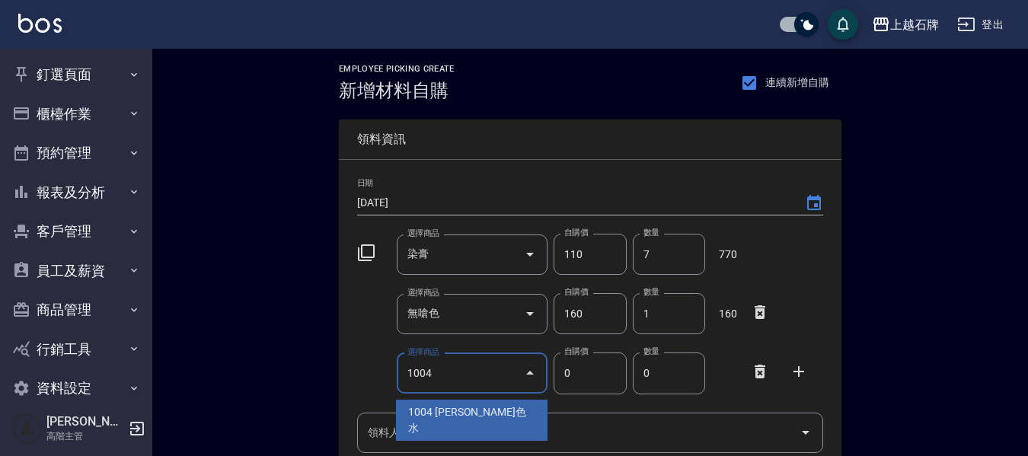
type input "1004"
type input "140"
type input "里歐色水"
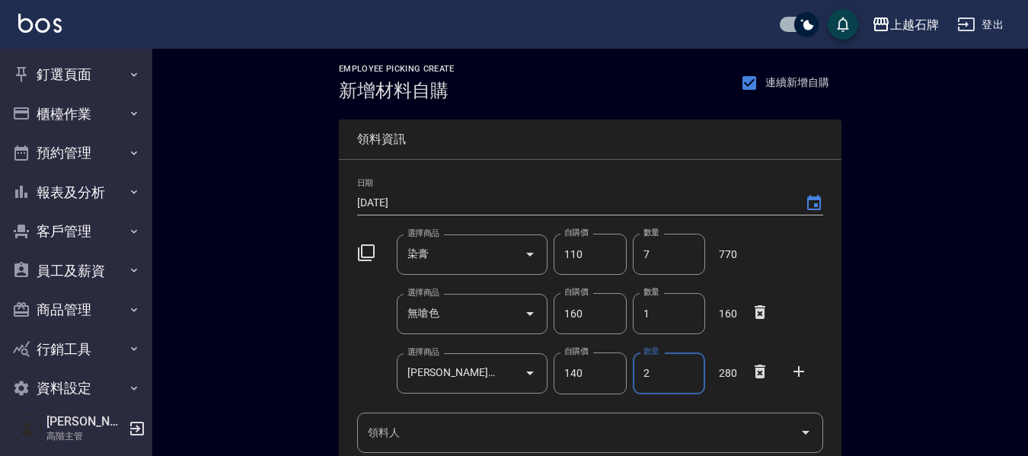
type input "2"
click at [762, 427] on icon at bounding box center [760, 432] width 18 height 18
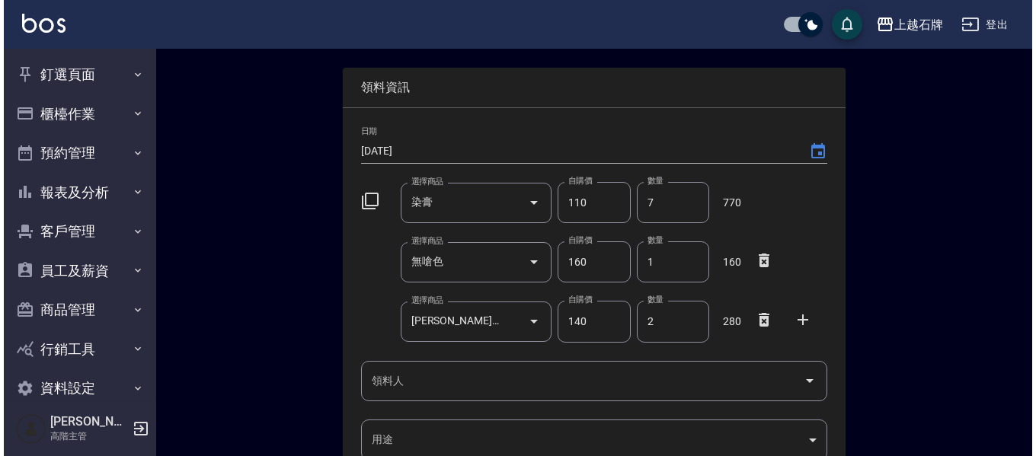
scroll to position [76, 0]
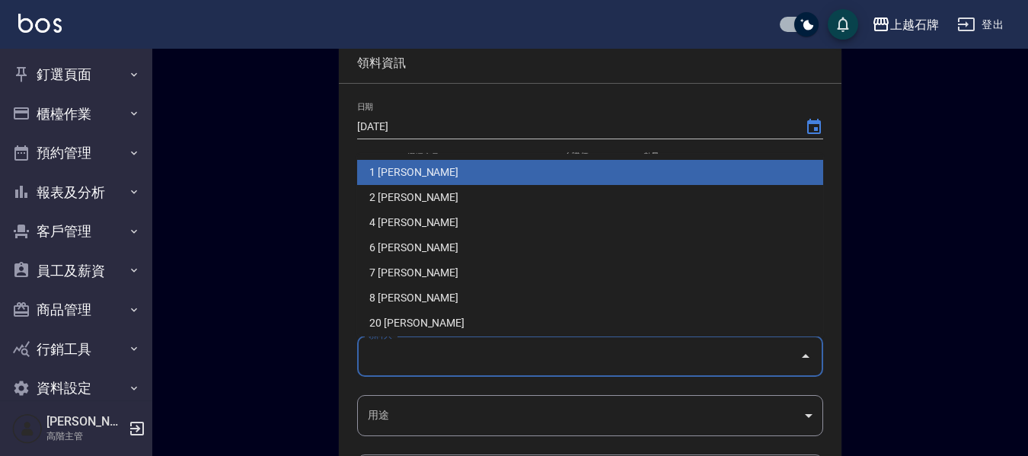
click at [398, 357] on div "領料人 領料人" at bounding box center [590, 357] width 466 height 40
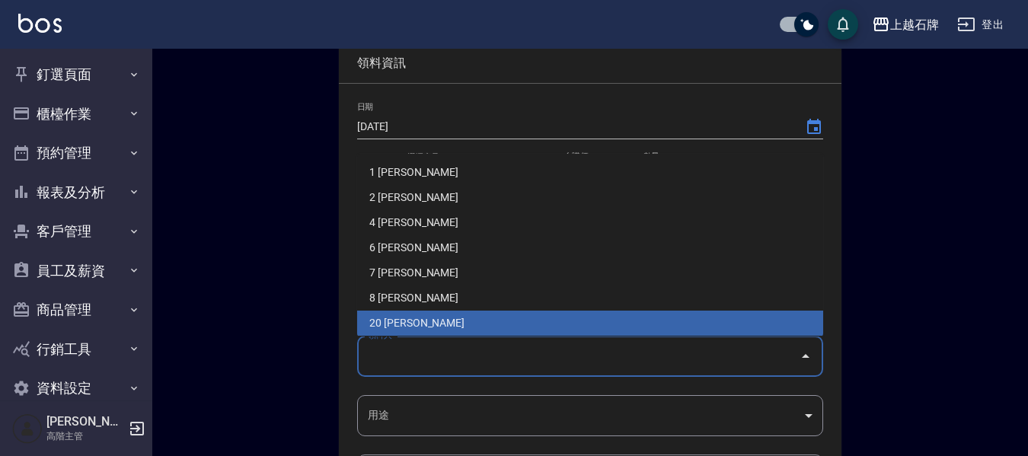
drag, startPoint x: 403, startPoint y: 314, endPoint x: 381, endPoint y: 351, distance: 43.4
click at [399, 315] on li "20 葉彥伶" at bounding box center [590, 323] width 466 height 25
type input "葉彥伶"
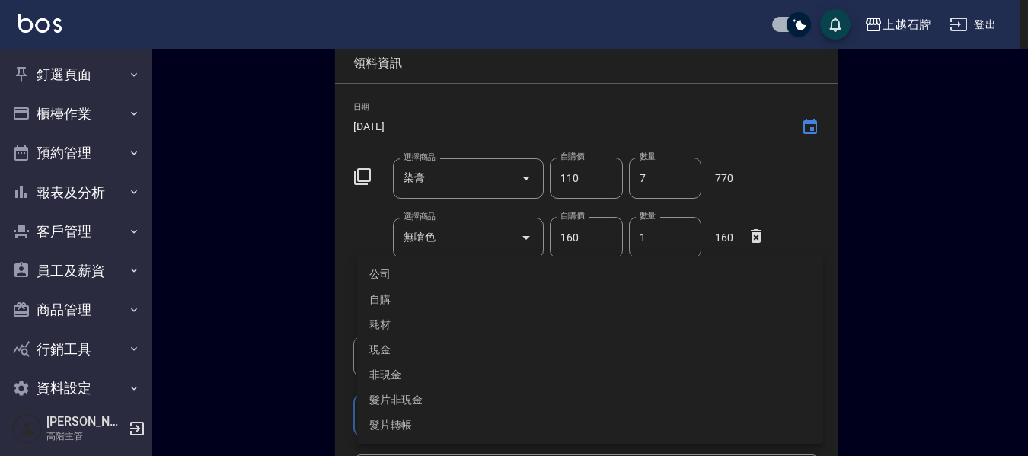
click at [389, 408] on body "上越石牌 登出 釘選頁面 店家日報表 互助點數明細 互助日報表 店販抽成明細 設計師抽成報表 費用分析表 損益表 服務扣項明細表 店家區間累計表 全店業績分析…" at bounding box center [514, 297] width 1028 height 746
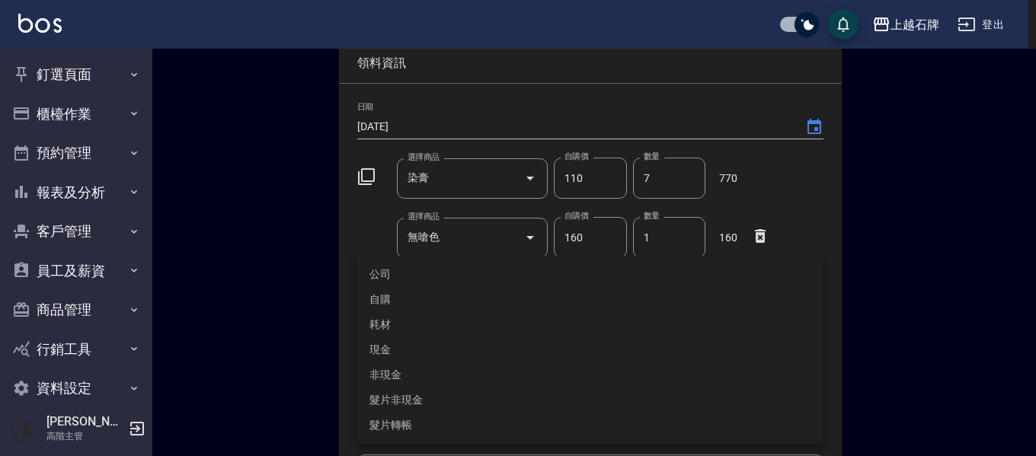
click at [389, 298] on li "自購" at bounding box center [590, 299] width 466 height 25
type input "自購"
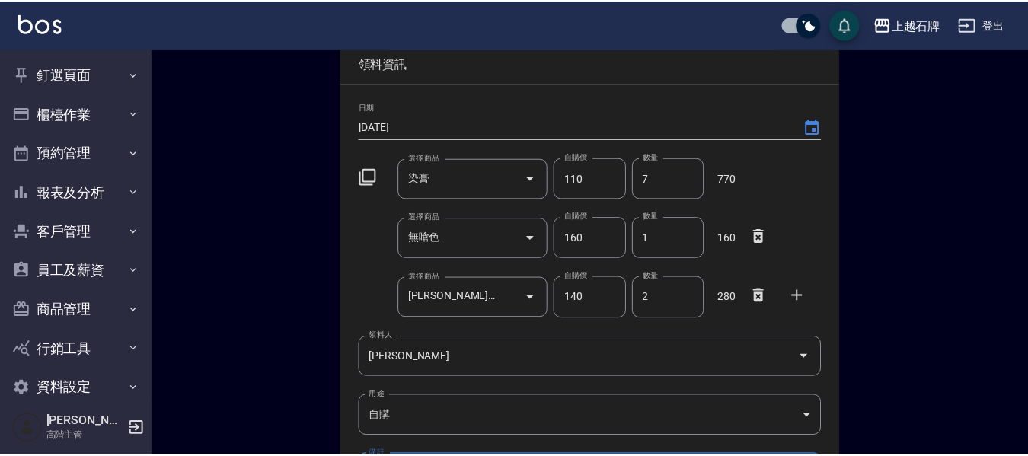
scroll to position [293, 0]
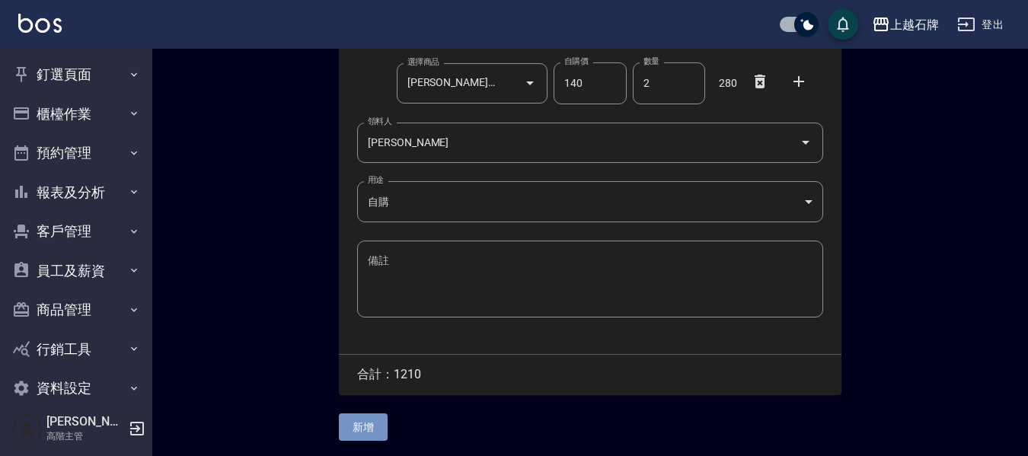
click at [374, 427] on button "新增" at bounding box center [363, 428] width 49 height 28
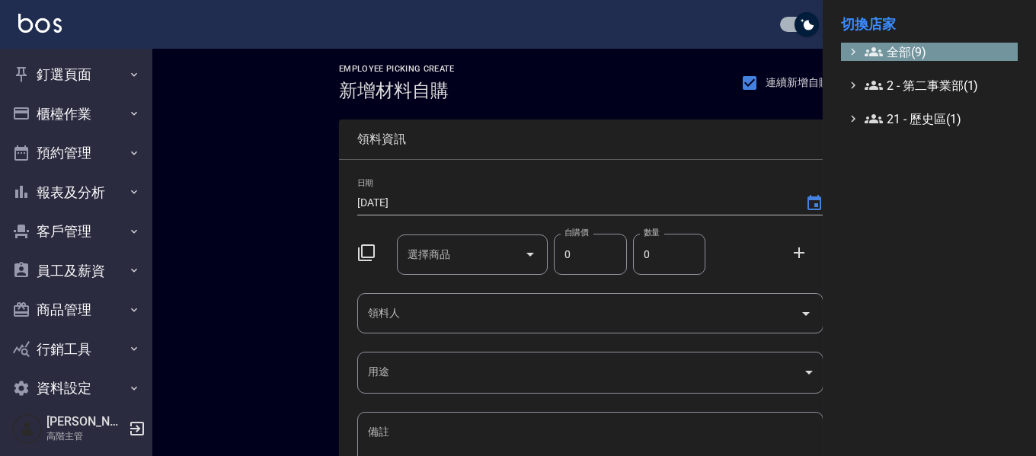
click at [912, 52] on span "全部(9)" at bounding box center [938, 52] width 147 height 18
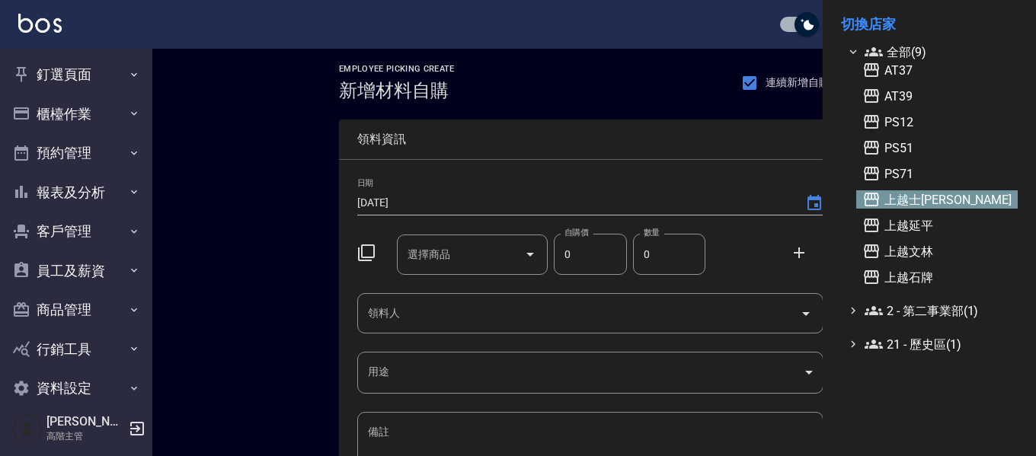
click at [916, 191] on span "上越士[PERSON_NAME]" at bounding box center [936, 199] width 149 height 18
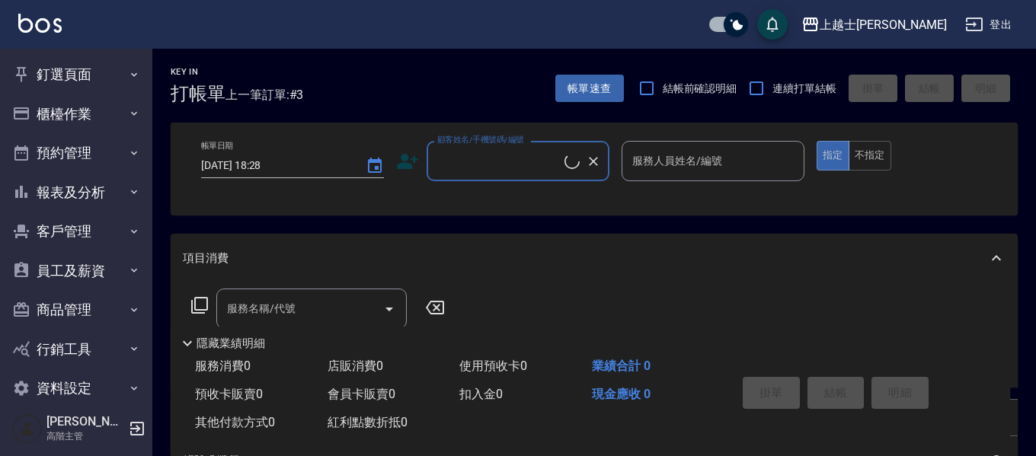
click at [94, 120] on button "櫃檯作業" at bounding box center [76, 114] width 140 height 40
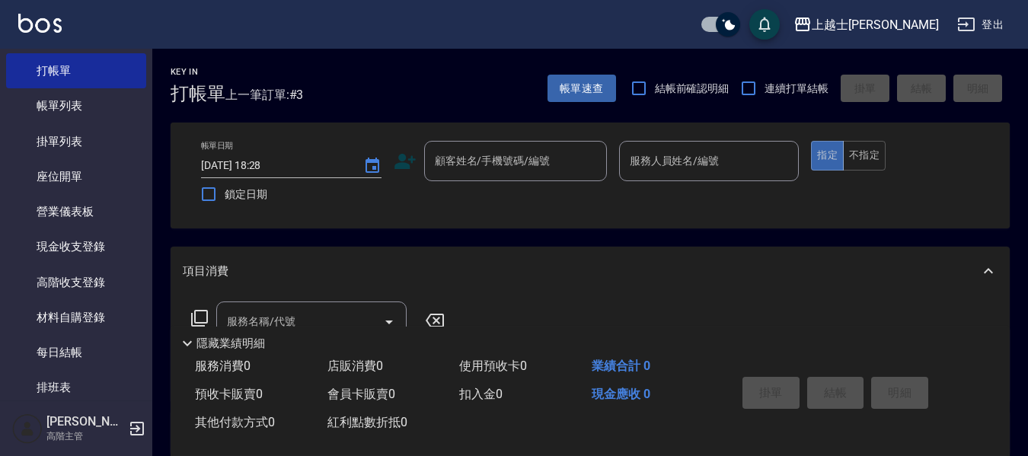
scroll to position [152, 0]
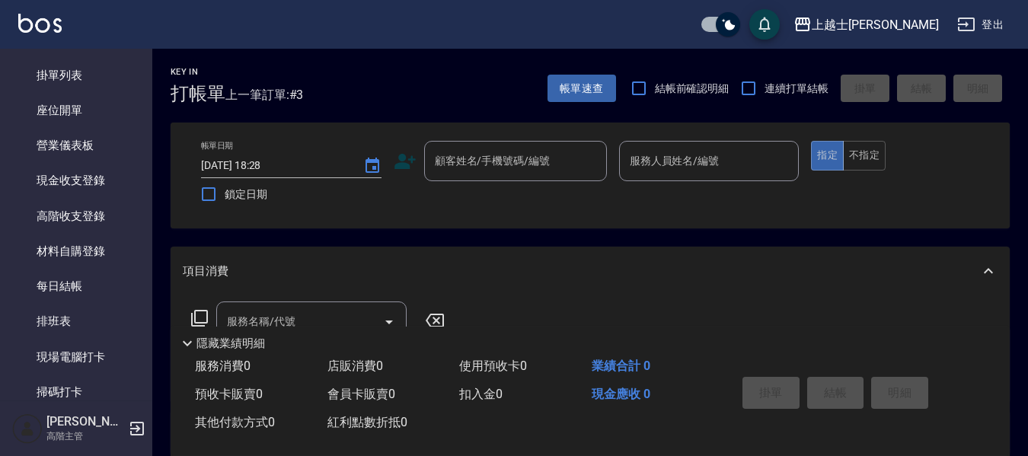
drag, startPoint x: 82, startPoint y: 256, endPoint x: 1035, endPoint y: 42, distance: 977.4
click at [82, 256] on link "材料自購登錄" at bounding box center [76, 251] width 140 height 35
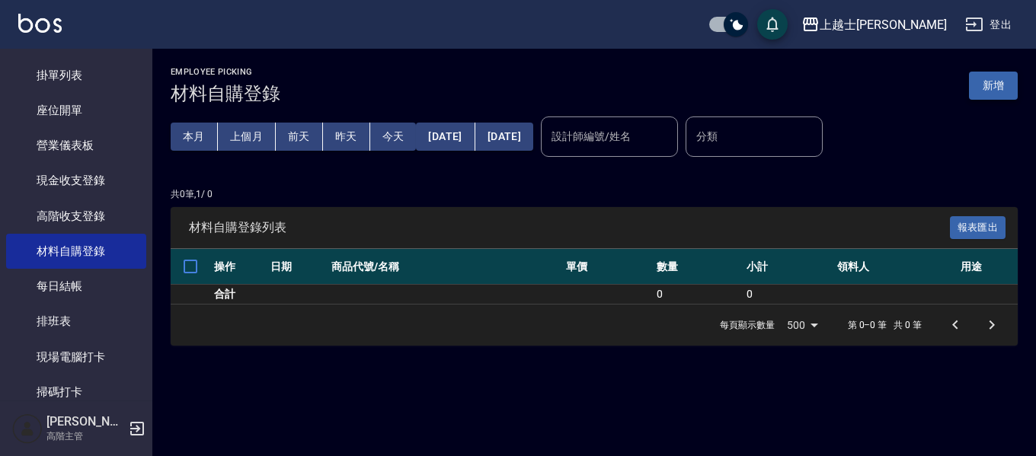
click at [983, 84] on button "新增" at bounding box center [993, 86] width 49 height 28
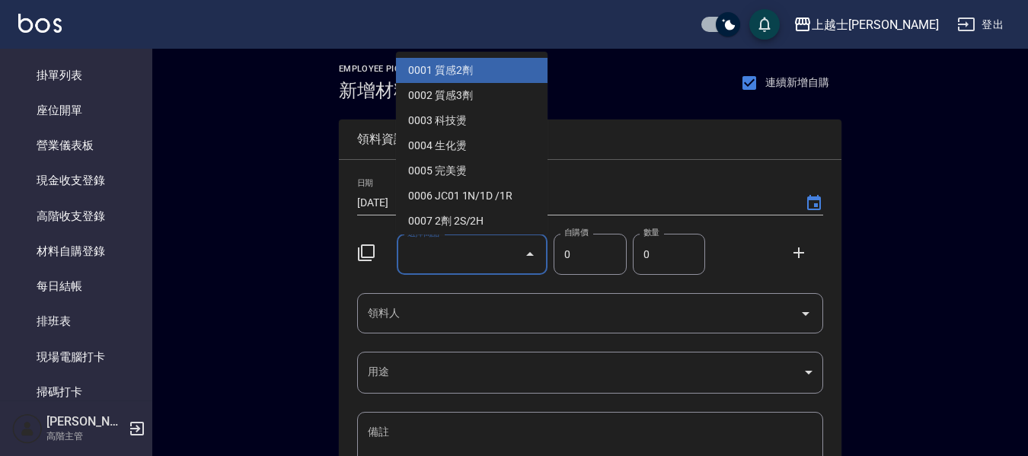
click at [429, 254] on input "選擇商品" at bounding box center [461, 254] width 115 height 27
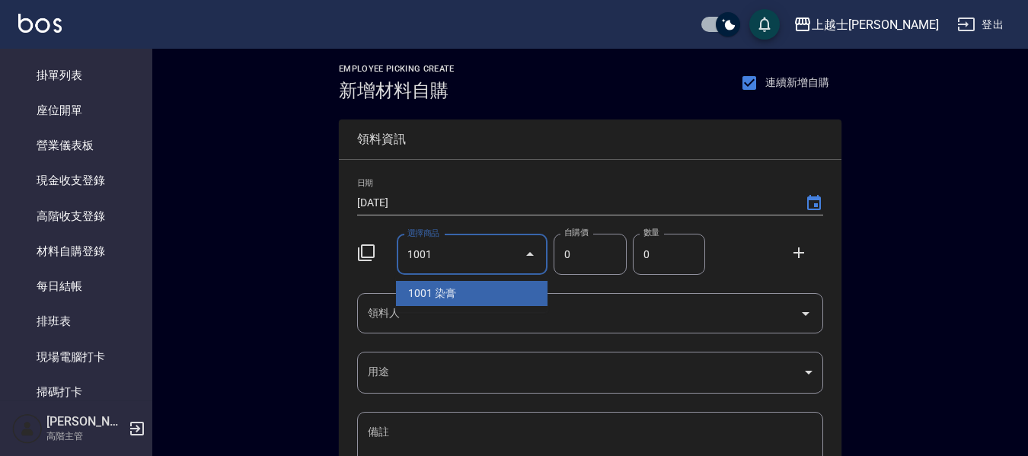
type input "1001"
type input "110"
type input "染膏"
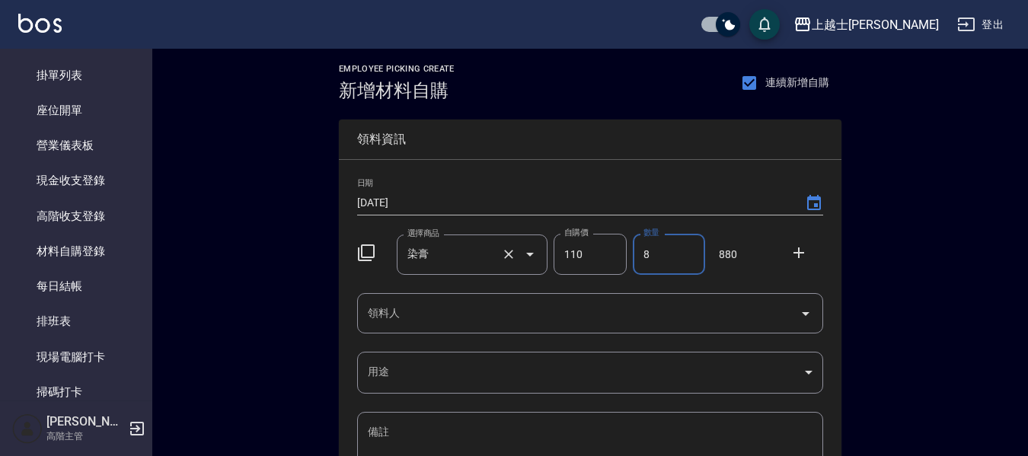
type input "8"
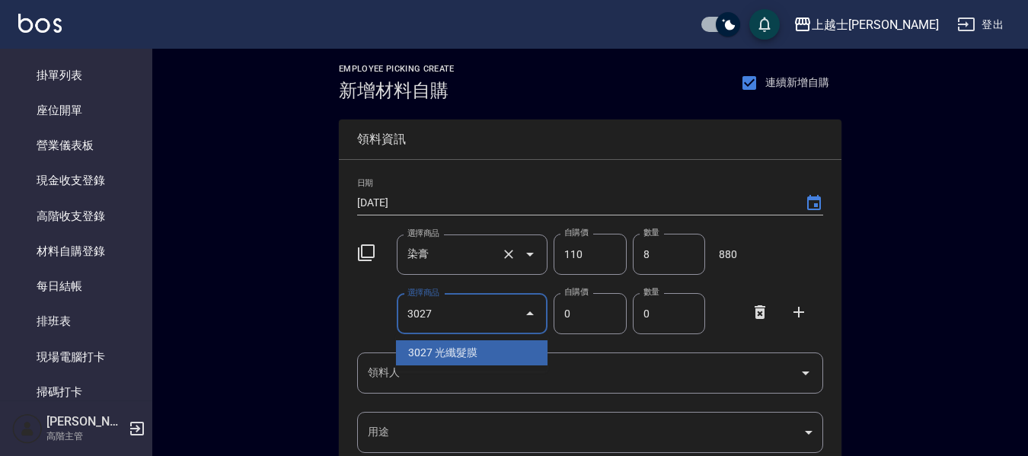
type input "3027"
type input "450"
type input "光纖髮膜"
type input "1"
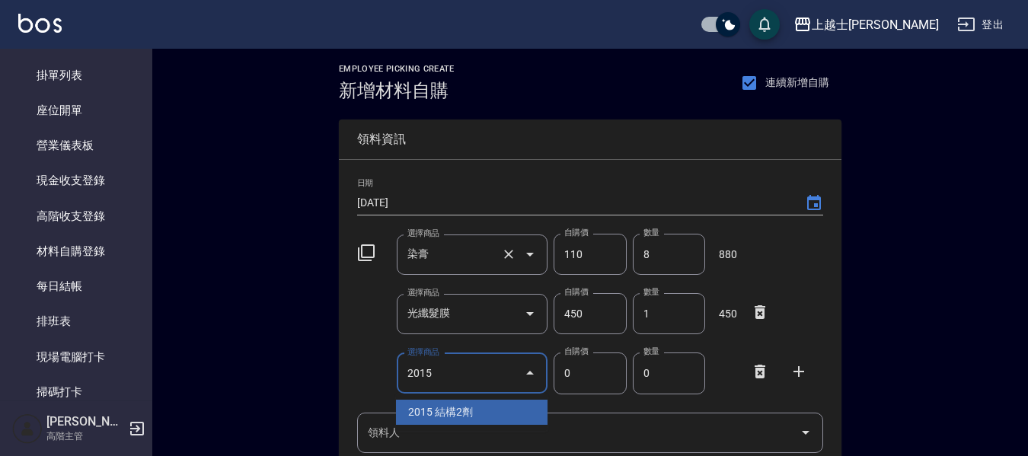
type input "2015"
type input "1300"
type input "結構2劑"
type input "1"
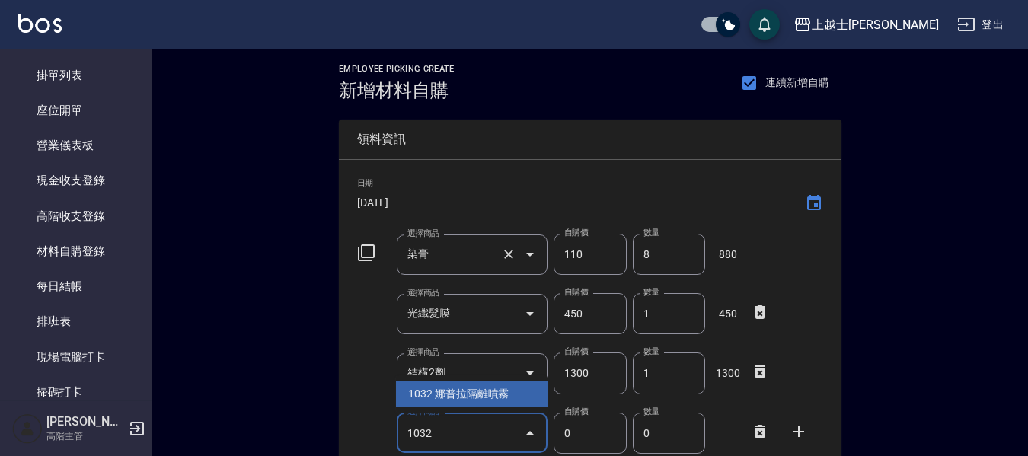
type input "1032"
type input "320"
type input "娜普拉隔離噴霧"
type input "1"
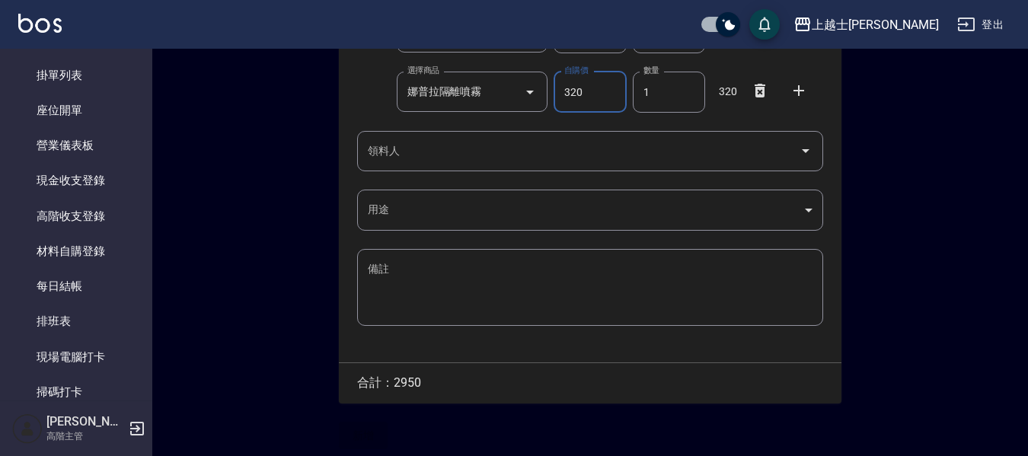
scroll to position [352, 0]
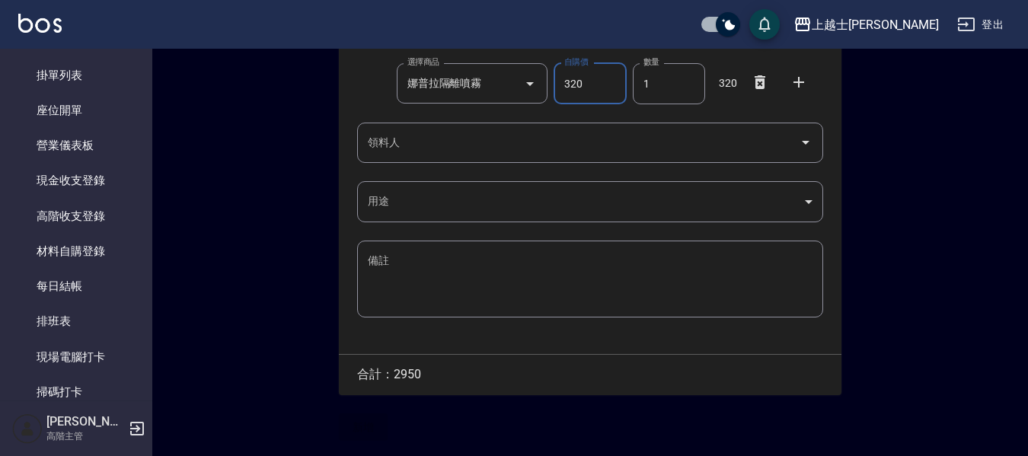
click at [388, 158] on div "領料人" at bounding box center [590, 143] width 466 height 40
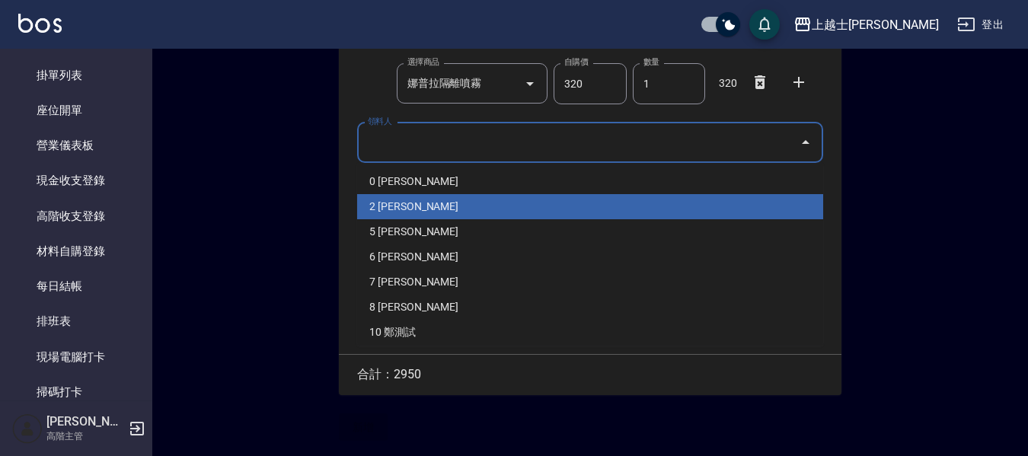
click at [404, 206] on li "2 [PERSON_NAME]" at bounding box center [590, 206] width 466 height 25
type input "游舒媛"
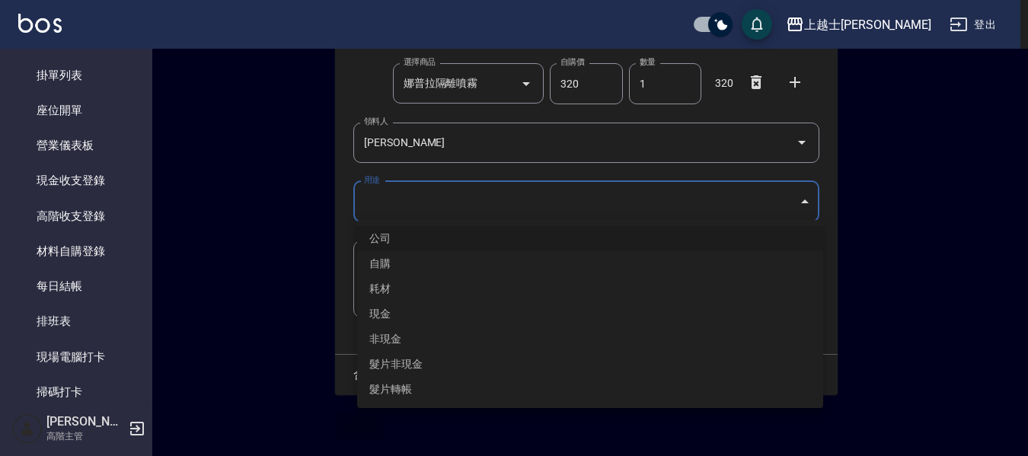
click at [390, 199] on body "上越士林 登出 釘選頁面 店家日報表 互助點數明細 互助日報表 店販抽成明細 設計師抽成報表 費用分析表 損益表 服務扣項明細表 店家區間累計表 全店業績分析…" at bounding box center [514, 53] width 1028 height 806
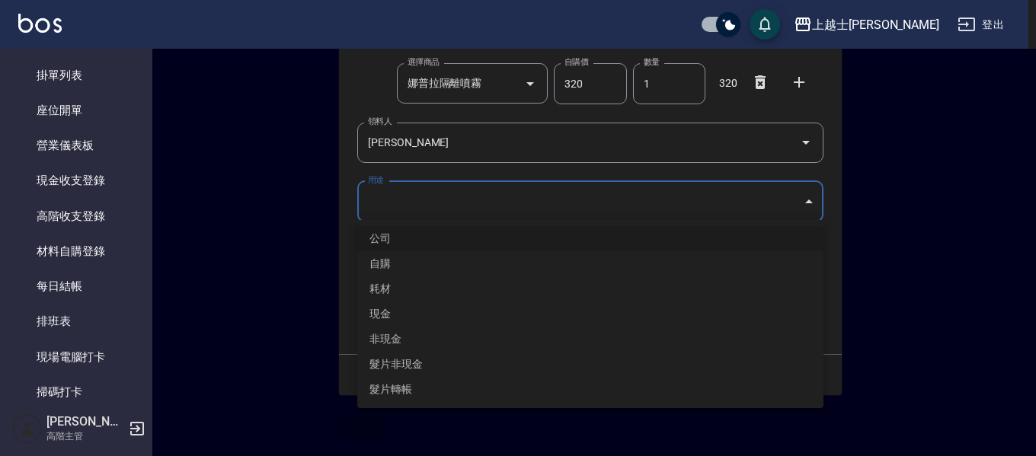
click at [394, 261] on li "自購" at bounding box center [590, 263] width 466 height 25
type input "自購"
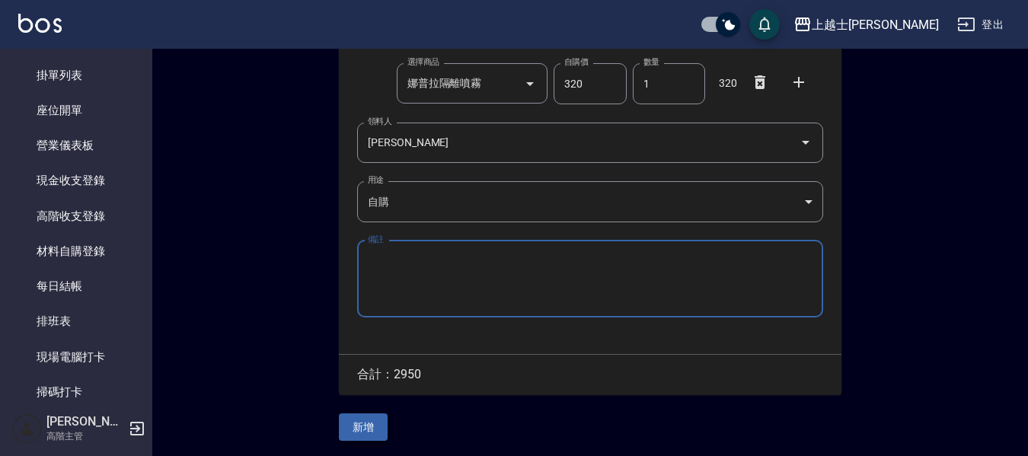
click at [372, 434] on button "新增" at bounding box center [363, 428] width 49 height 28
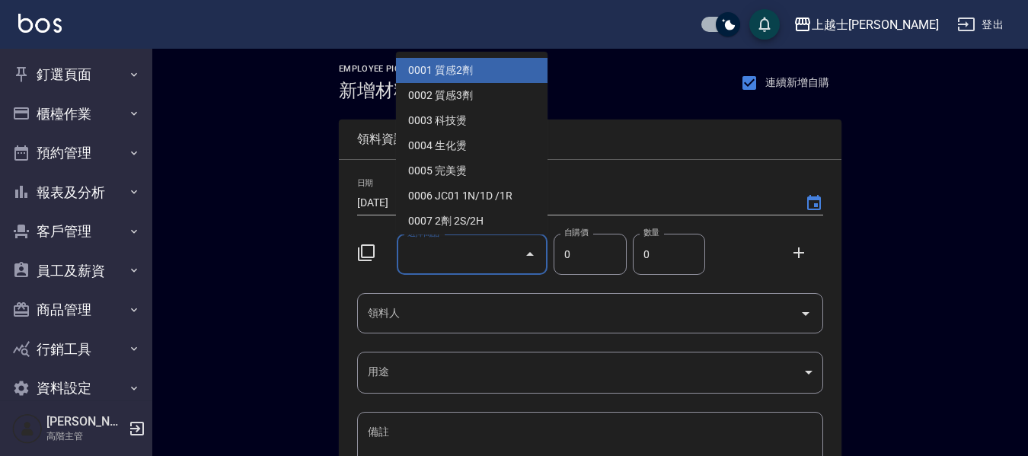
click at [452, 241] on input "選擇商品" at bounding box center [461, 254] width 115 height 27
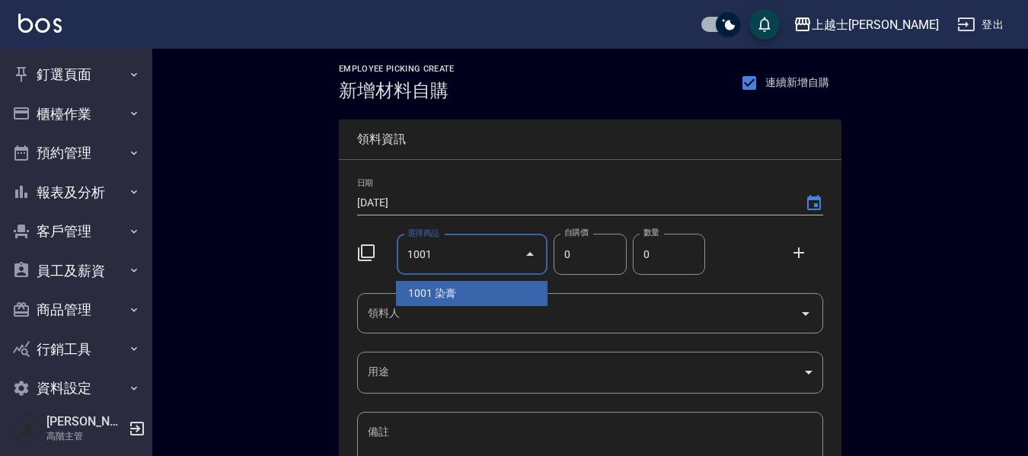
type input "1001"
type input "110"
type input "染膏"
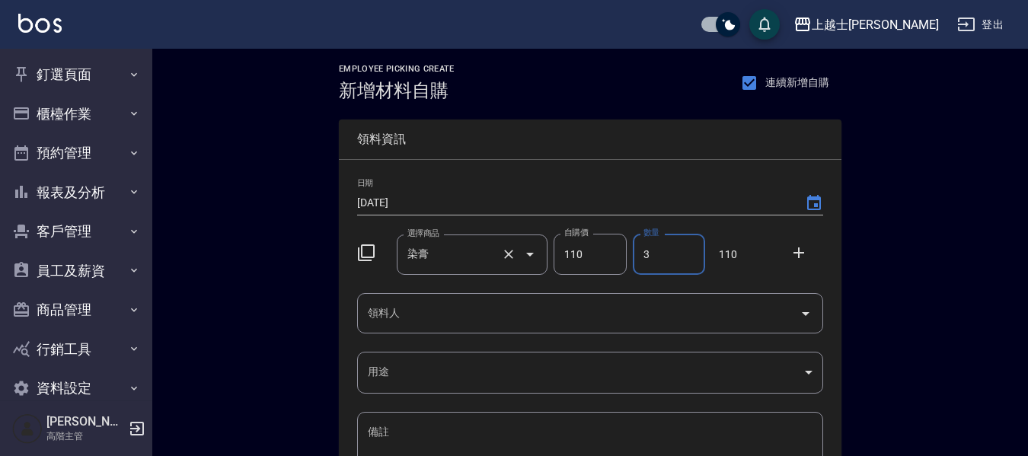
type input "3"
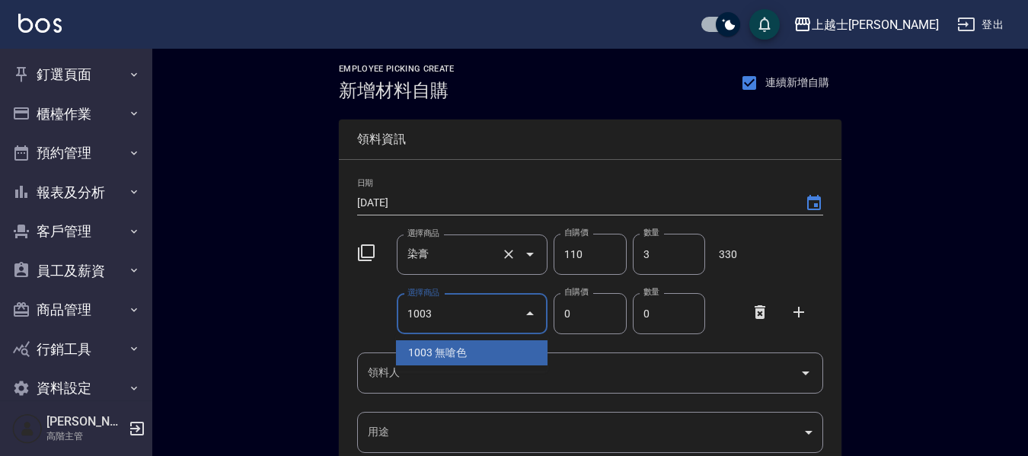
type input "1003"
type input "160"
type input "無嗆色"
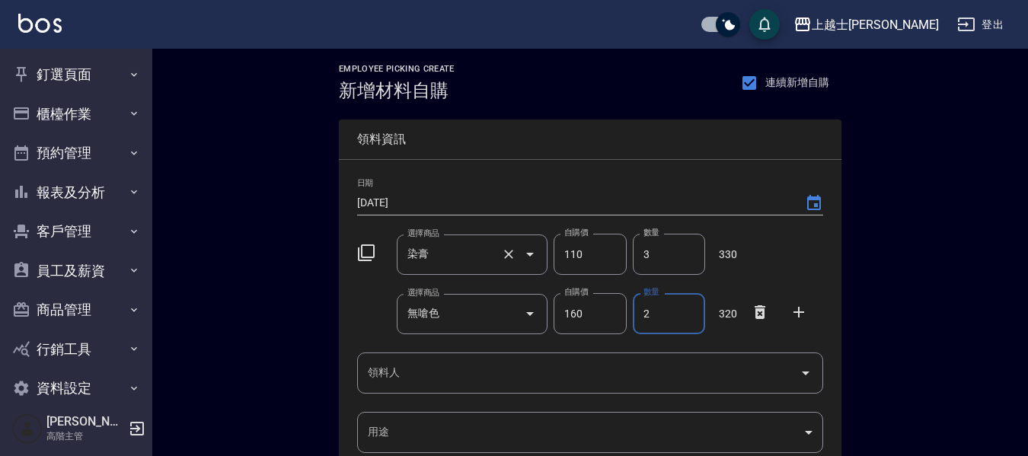
type input "2"
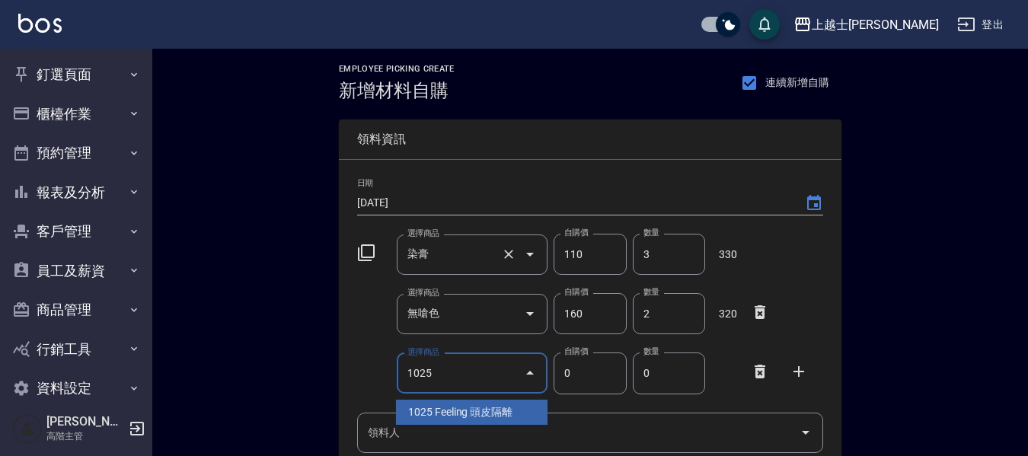
type input "1025"
type input "490"
type input "Feeling 頭皮隔離"
type input "1"
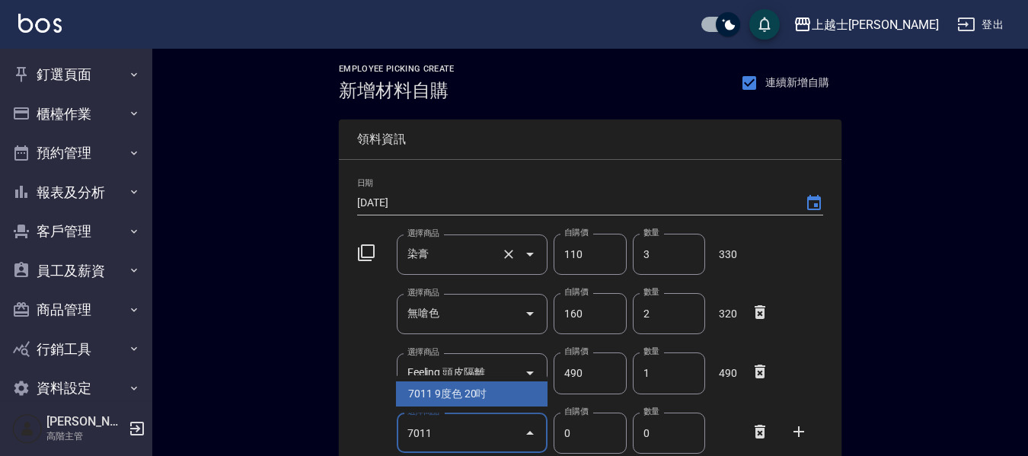
type input "7011"
type input "1150"
type input "9度色 20吋"
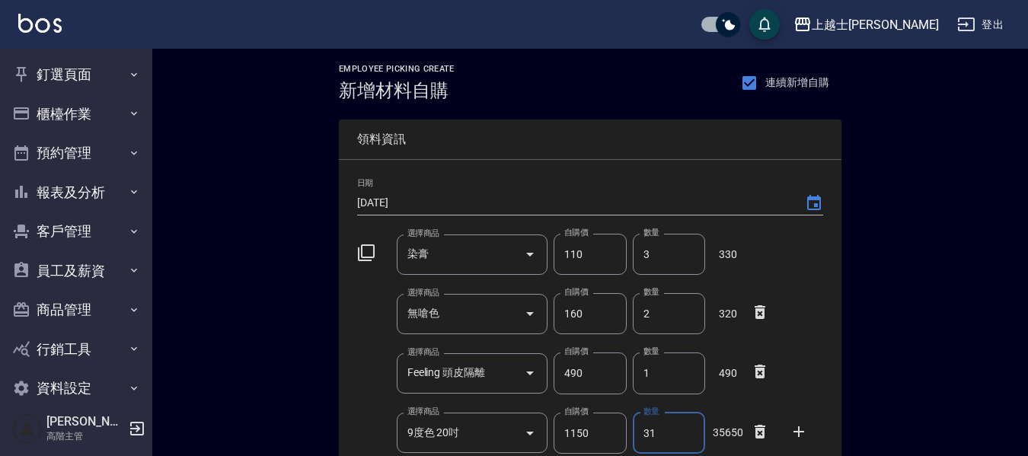
type input "31"
click at [600, 433] on input "1150" at bounding box center [590, 433] width 72 height 41
drag, startPoint x: 587, startPoint y: 433, endPoint x: 543, endPoint y: 432, distance: 43.4
click at [535, 435] on div "選擇商品 9度色 20吋 選擇商品 自購價 1150 自購價 數量 31 數量 35650" at bounding box center [587, 430] width 472 height 47
type input "3100"
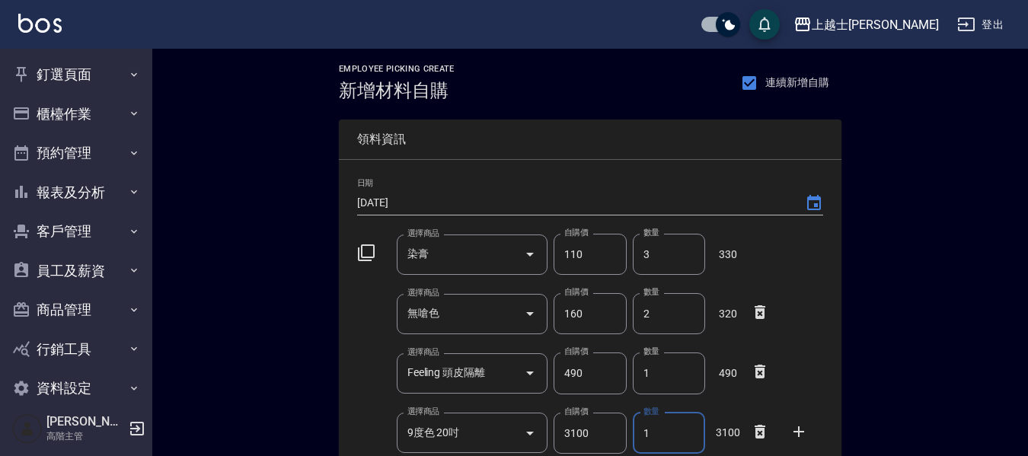
type input "1"
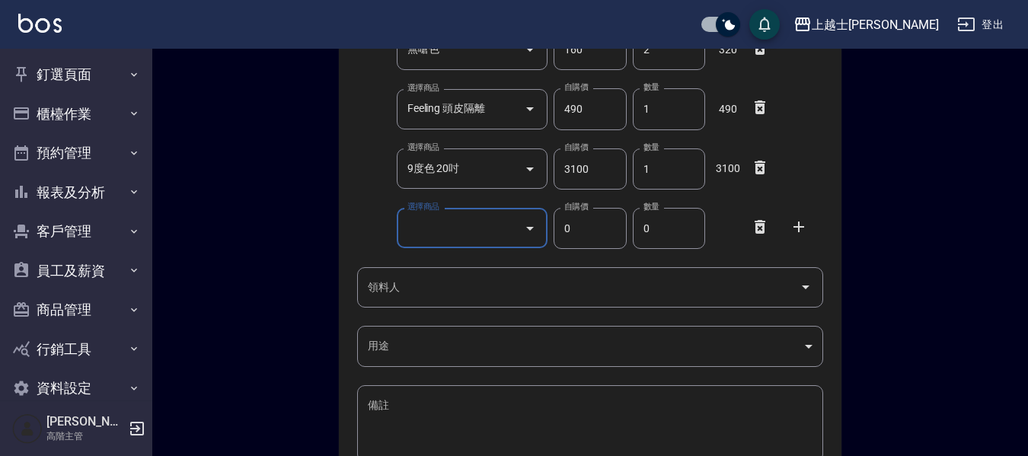
click at [756, 232] on icon at bounding box center [760, 227] width 11 height 14
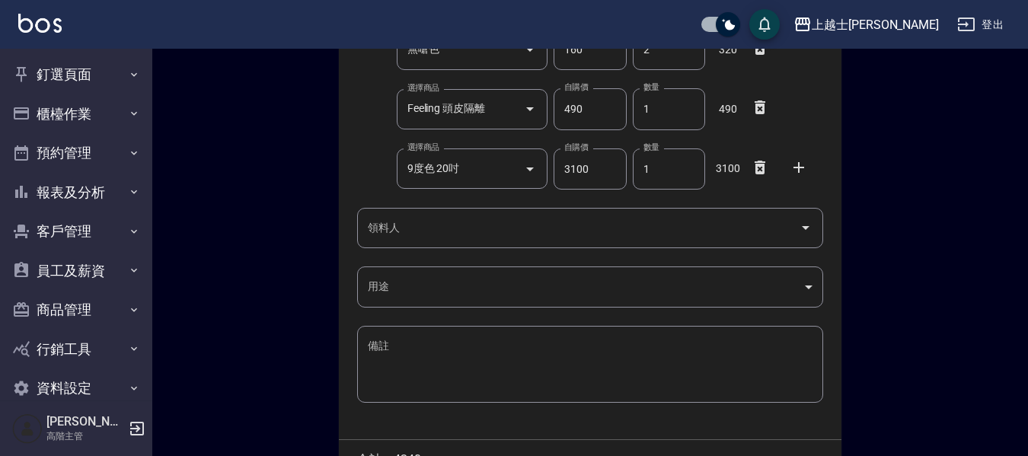
click at [473, 227] on input "領料人" at bounding box center [579, 228] width 430 height 27
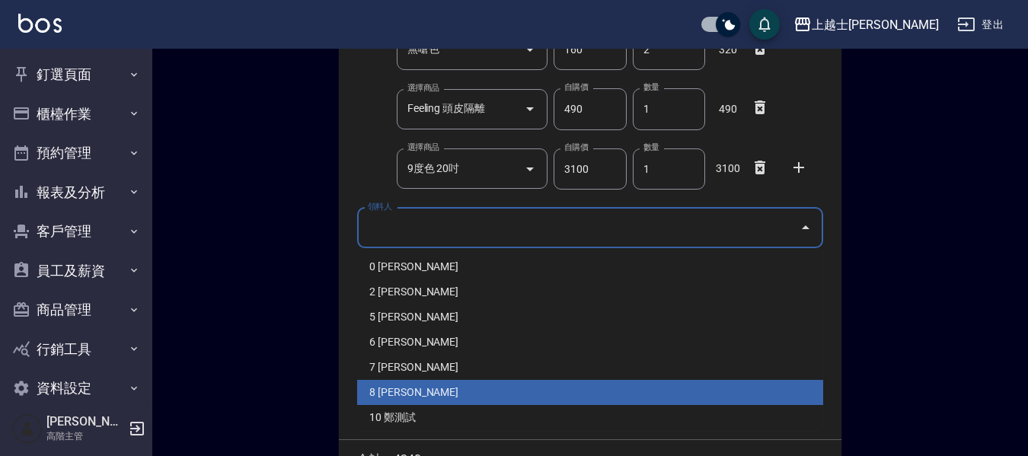
drag, startPoint x: 408, startPoint y: 364, endPoint x: 407, endPoint y: 385, distance: 21.3
click at [407, 385] on ul "0 賴郁雯 2 游舒媛 5 廖室媛 6 高慈穗 7 葉家卉 8 陳妤煊 10 鄭測試 12 張育哲 20 張致穎 22 劉子筠 23 曲微醺 25 林偉倫 2…" at bounding box center [590, 339] width 466 height 183
click at [401, 398] on li "8 [PERSON_NAME]" at bounding box center [590, 392] width 466 height 25
type input "陳妤煊"
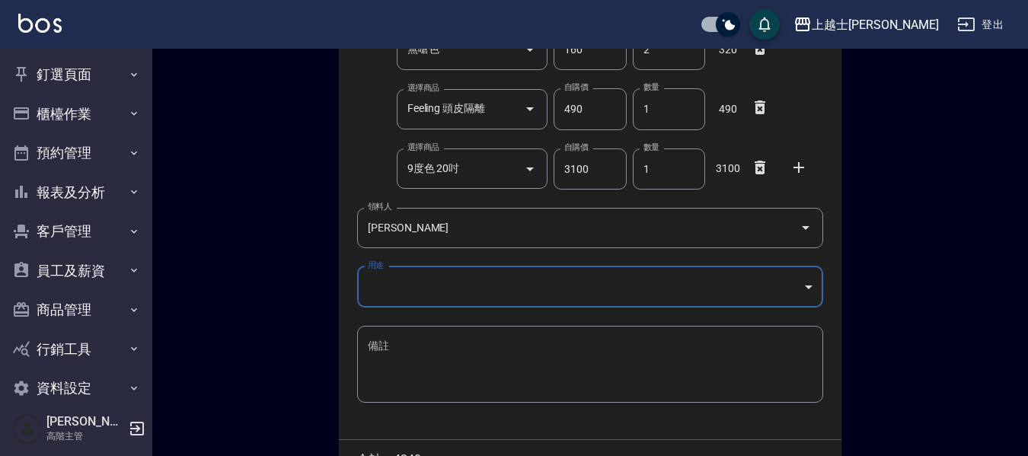
click at [389, 282] on body "上越士林 登出 釘選頁面 店家日報表 互助點數明細 互助日報表 店販抽成明細 設計師抽成報表 費用分析表 損益表 服務扣項明細表 店家區間累計表 全店業績分析…" at bounding box center [514, 139] width 1028 height 806
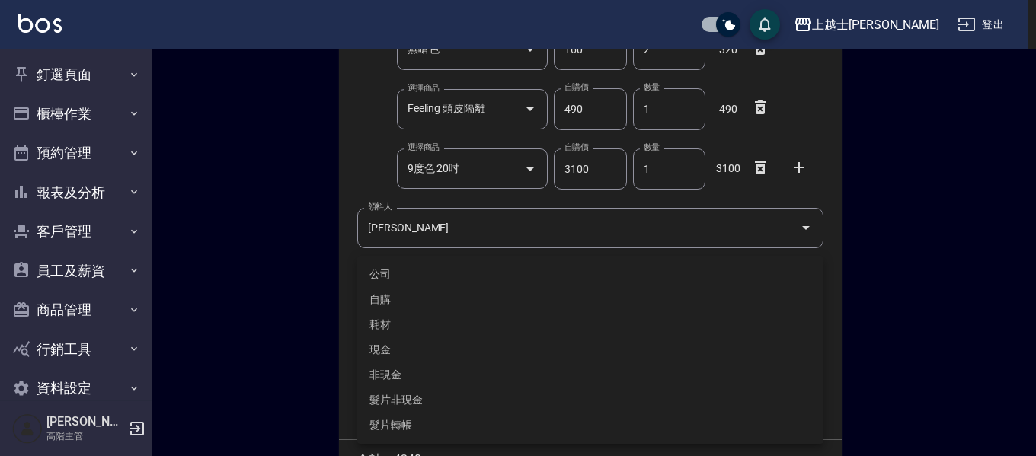
click at [397, 301] on li "自購" at bounding box center [590, 299] width 466 height 25
type input "自購"
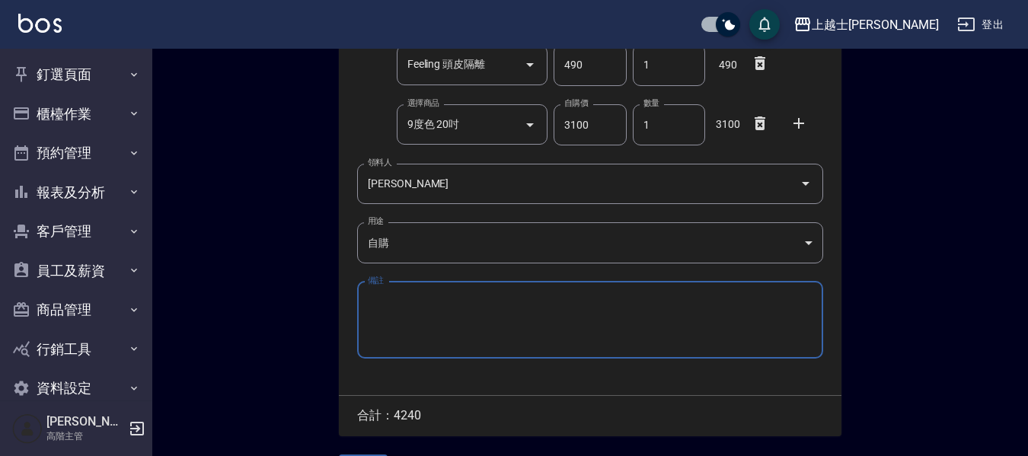
scroll to position [352, 0]
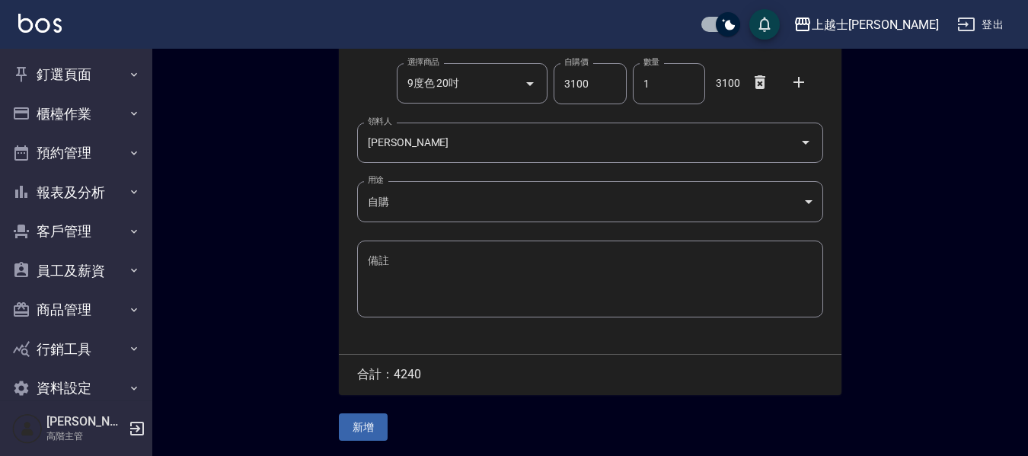
click at [377, 404] on div "Employee Picking Create 新增材料自購 連續新增自購 領料資訊 日期 2025/09/26 選擇商品 染膏 選擇商品 自購價 110 自…" at bounding box center [590, 77] width 533 height 757
drag, startPoint x: 372, startPoint y: 421, endPoint x: 366, endPoint y: 416, distance: 8.7
click at [371, 421] on button "新增" at bounding box center [363, 428] width 49 height 28
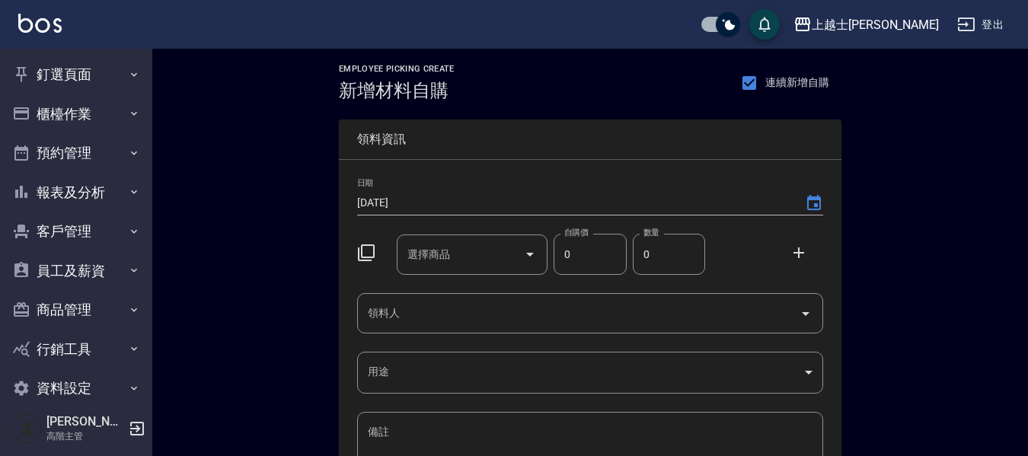
click at [463, 254] on input "選擇商品" at bounding box center [461, 254] width 115 height 27
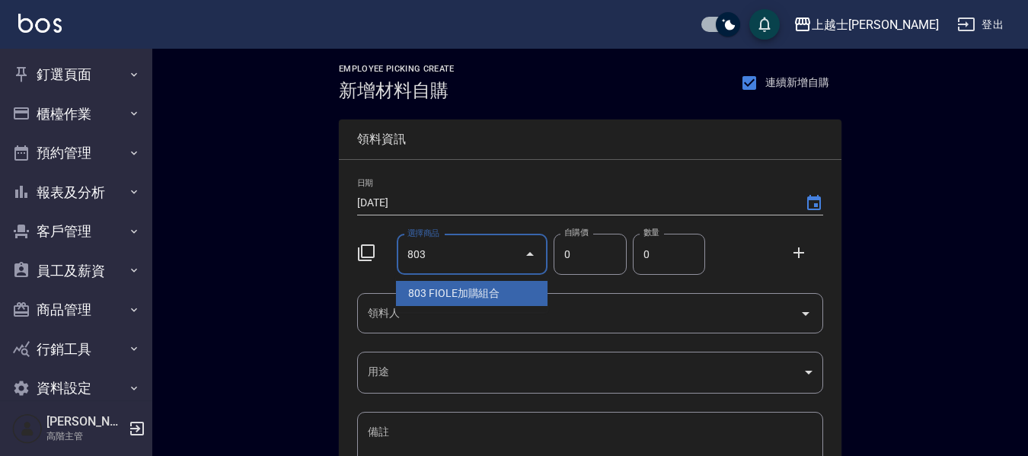
type input "803"
type input "500"
type input "FIOLE加購組合"
type input "1"
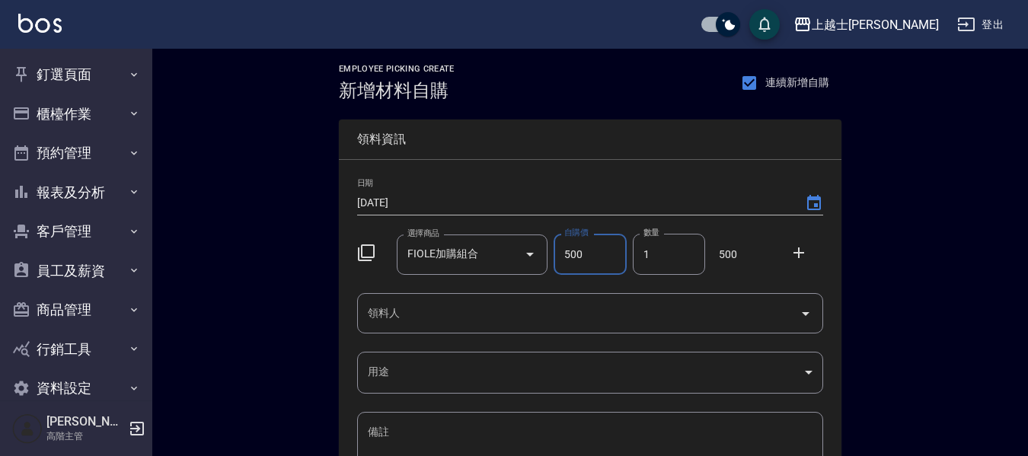
click at [408, 309] on input "領料人" at bounding box center [579, 313] width 430 height 27
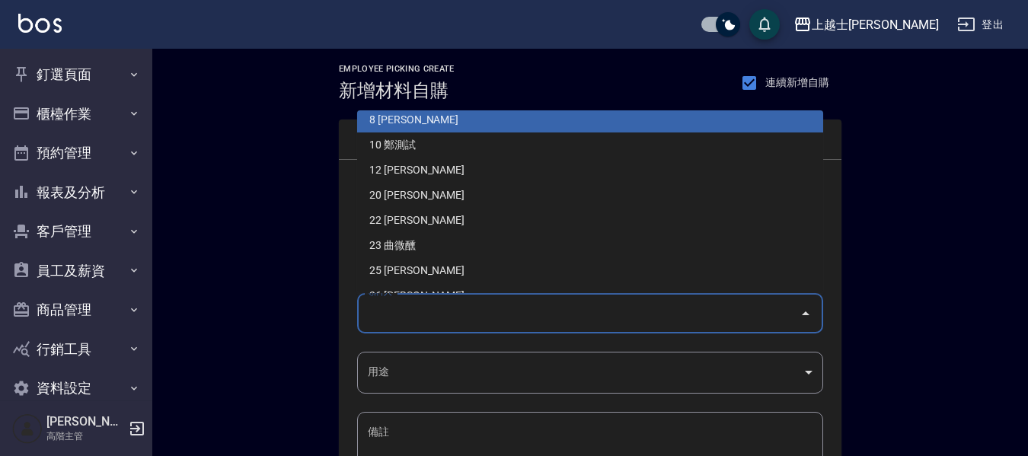
scroll to position [152, 0]
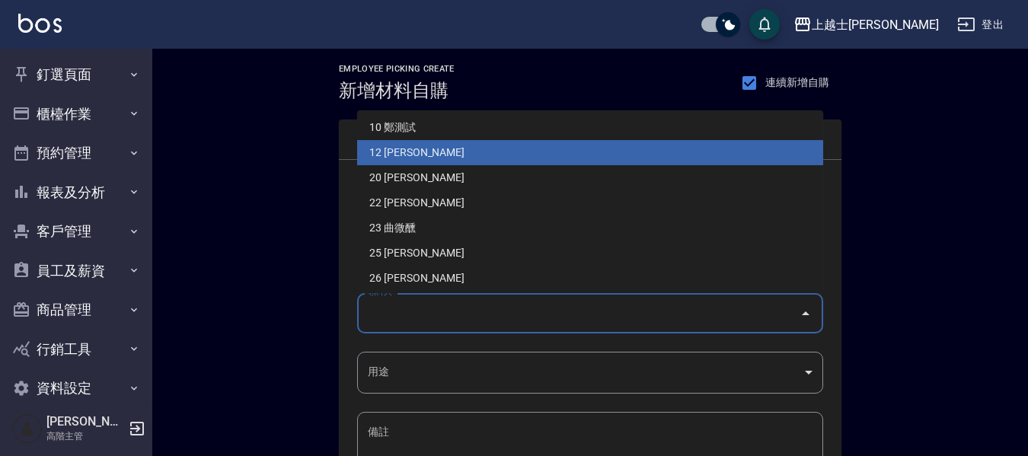
drag, startPoint x: 406, startPoint y: 153, endPoint x: 401, endPoint y: 185, distance: 32.4
click at [406, 153] on li "12 [PERSON_NAME]" at bounding box center [590, 152] width 466 height 25
type input "[PERSON_NAME]"
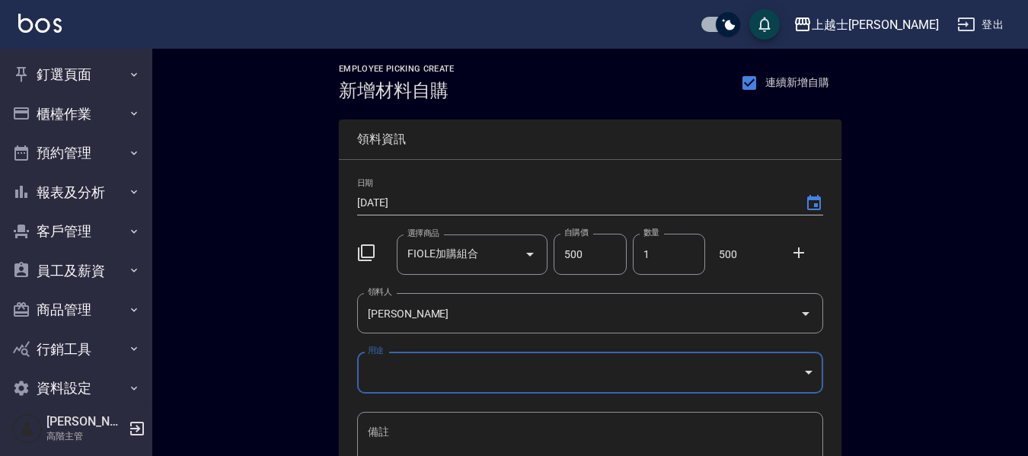
click at [383, 360] on body "上越士[PERSON_NAME]出 釘選頁面 店家日報表 互助點數明細 互助日報表 店販抽成明細 設計師抽成報表 費用分析表 損益表 服務扣項明細表 店家區間…" at bounding box center [514, 314] width 1028 height 628
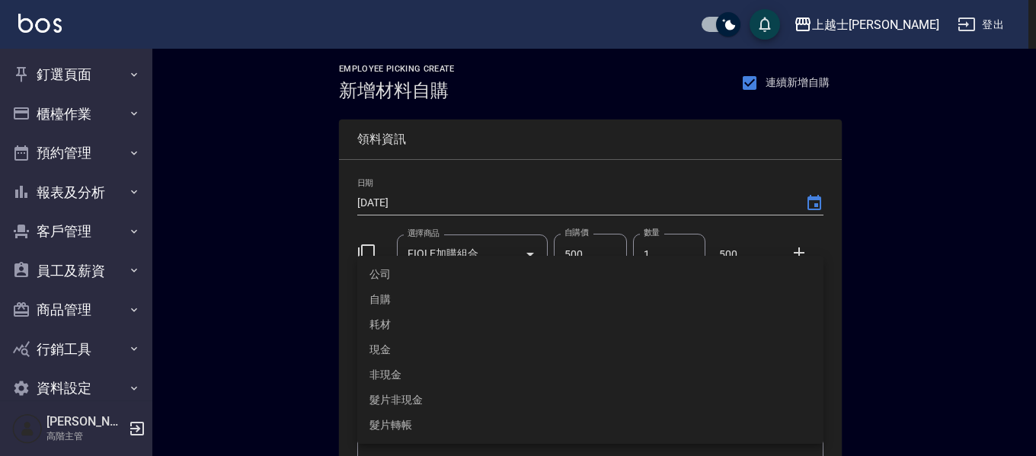
click at [380, 315] on li "耗材" at bounding box center [590, 324] width 466 height 25
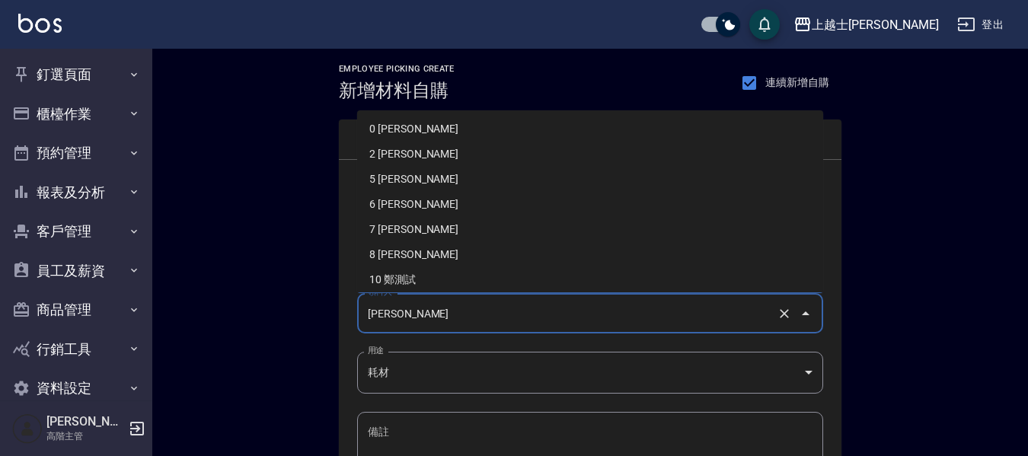
drag, startPoint x: 381, startPoint y: 305, endPoint x: 382, endPoint y: 375, distance: 69.3
click at [381, 311] on input "[PERSON_NAME]" at bounding box center [569, 313] width 410 height 27
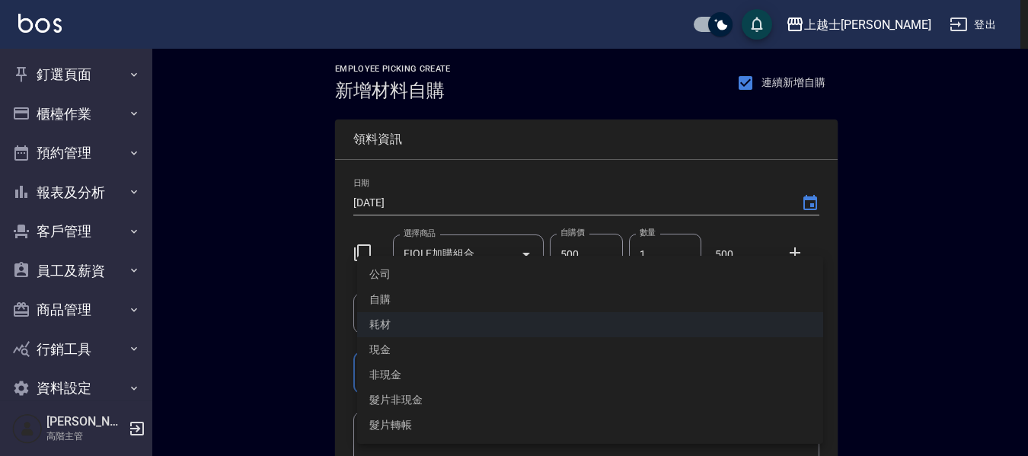
click at [385, 374] on body "上越士[PERSON_NAME]出 釘選頁面 店家日報表 互助點數明細 互助日報表 店販抽成明細 設計師抽成報表 費用分析表 損益表 服務扣項明細表 店家區間…" at bounding box center [514, 314] width 1028 height 628
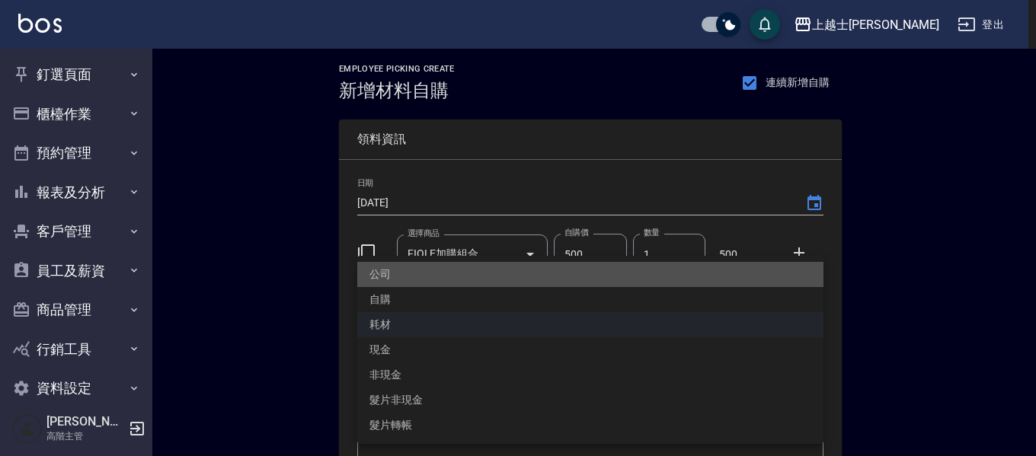
click at [388, 286] on li "公司" at bounding box center [590, 274] width 466 height 25
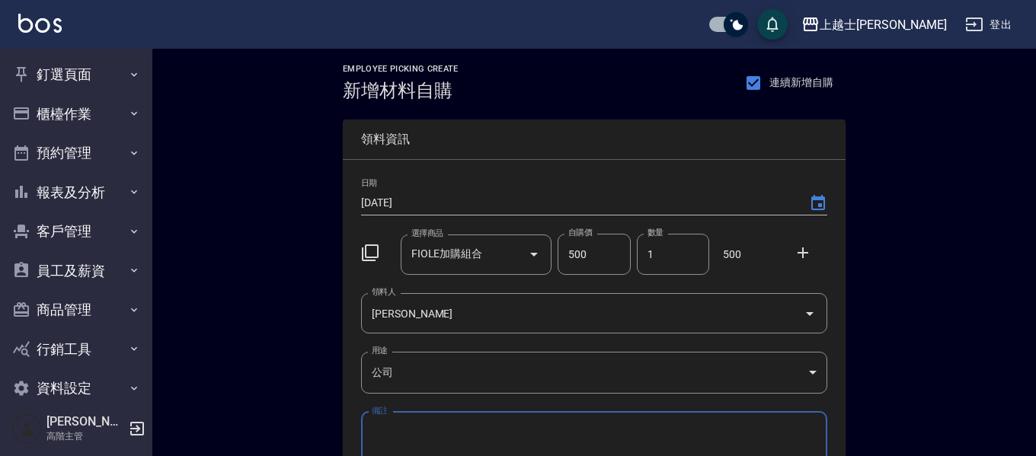
click at [388, 363] on body "上越士[PERSON_NAME]出 釘選頁面 店家日報表 互助點數明細 互助日報表 店販抽成明細 設計師抽成報表 費用分析表 損益表 服務扣項明細表 店家區間…" at bounding box center [518, 314] width 1036 height 628
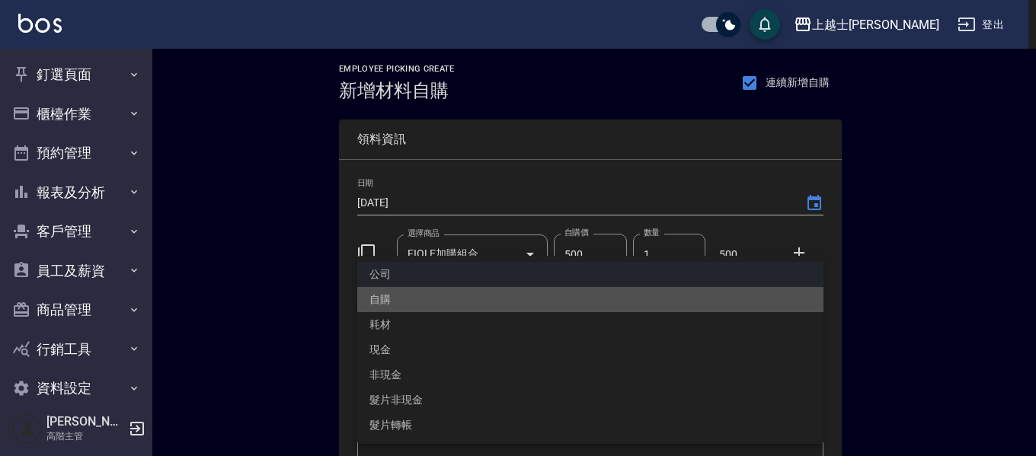
click at [398, 297] on li "自購" at bounding box center [590, 299] width 466 height 25
type input "自購"
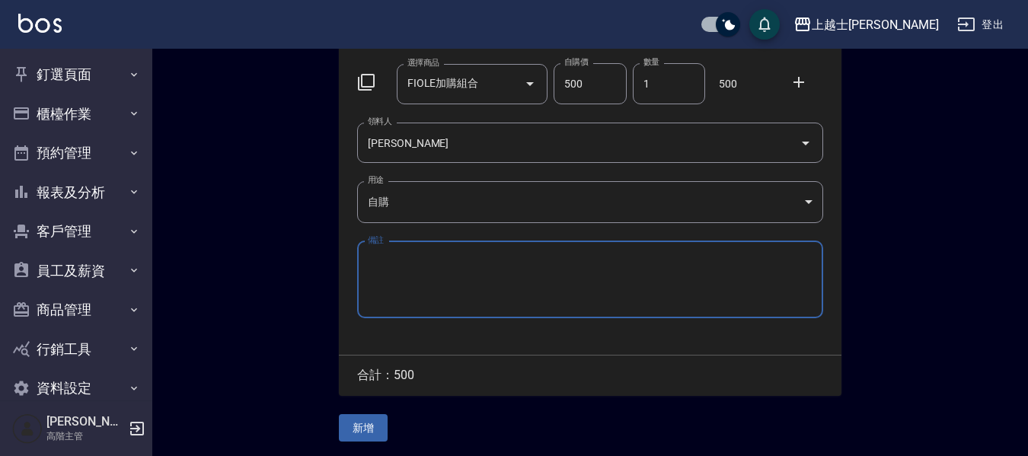
scroll to position [174, 0]
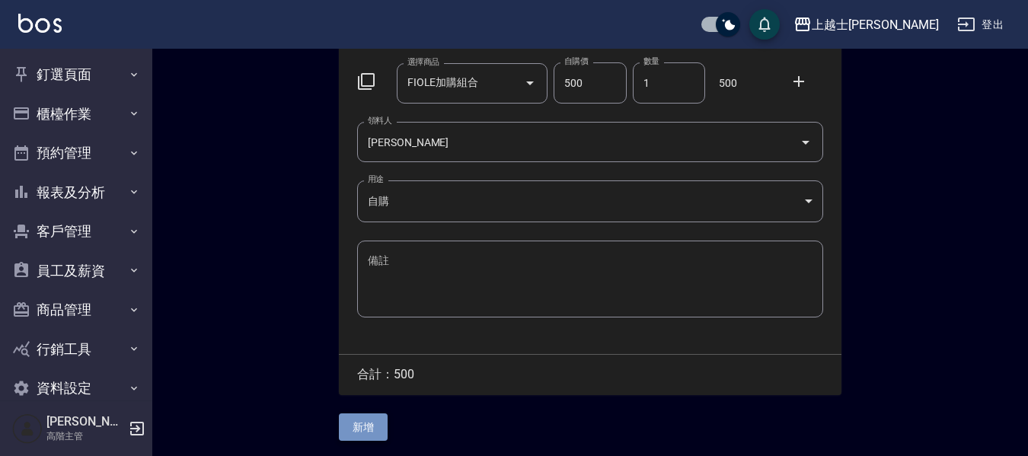
click at [367, 420] on button "新增" at bounding box center [363, 428] width 49 height 28
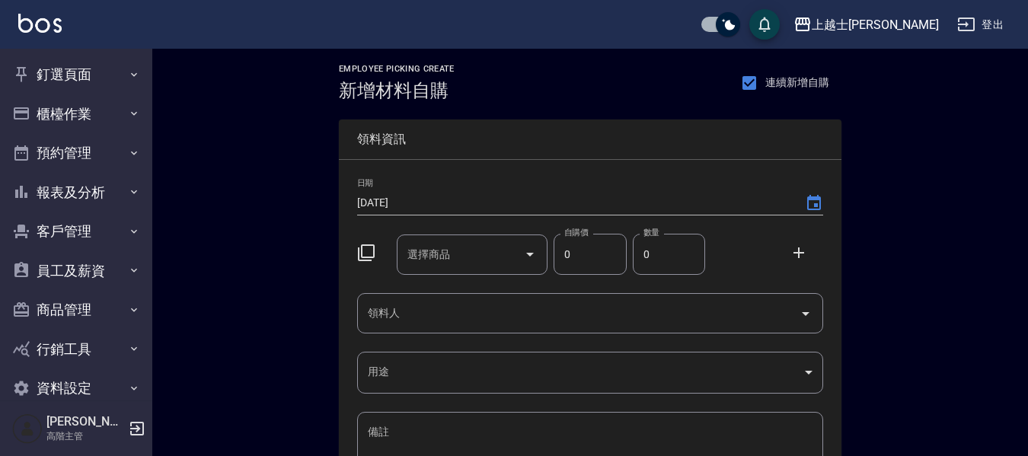
drag, startPoint x: 0, startPoint y: 0, endPoint x: 419, endPoint y: 264, distance: 495.4
click at [421, 263] on input "選擇商品" at bounding box center [461, 254] width 115 height 27
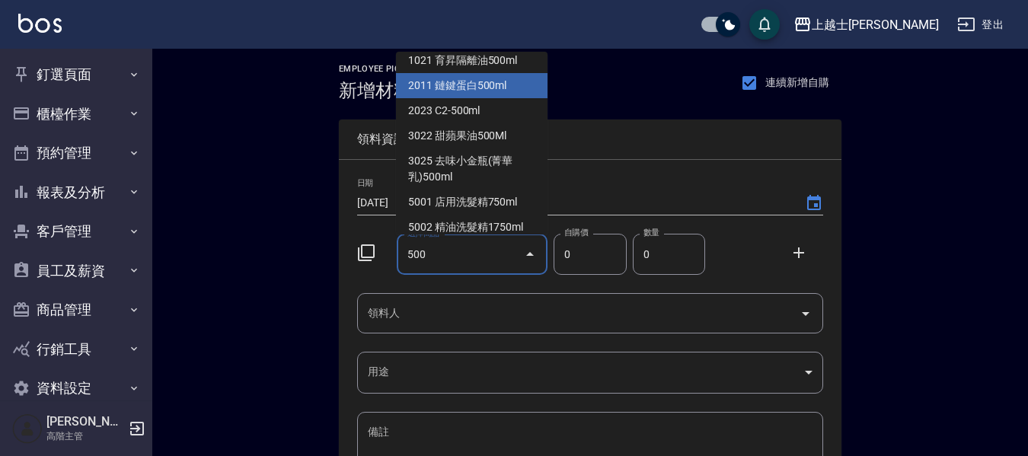
scroll to position [152, 0]
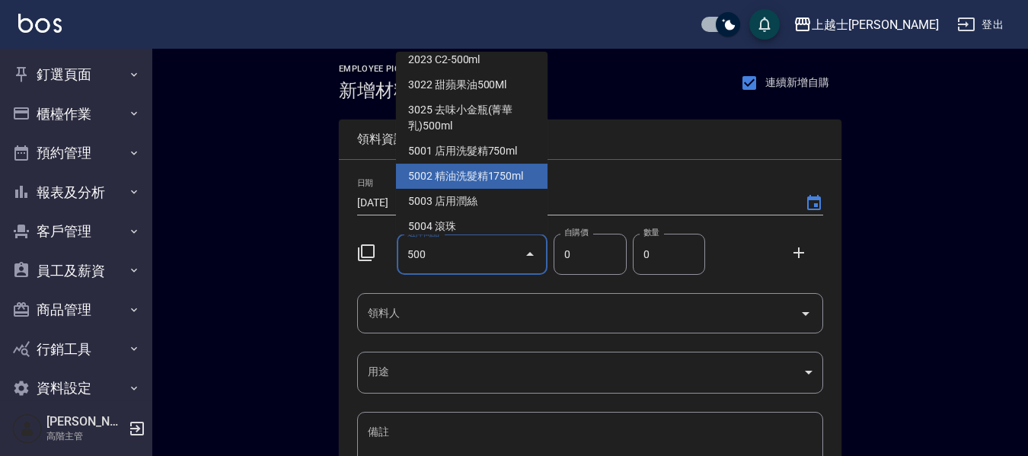
click at [490, 167] on li "5002 精油洗髮精1750ml" at bounding box center [472, 176] width 152 height 25
type input "精油洗髮精1750ml"
type input "190"
type input "1"
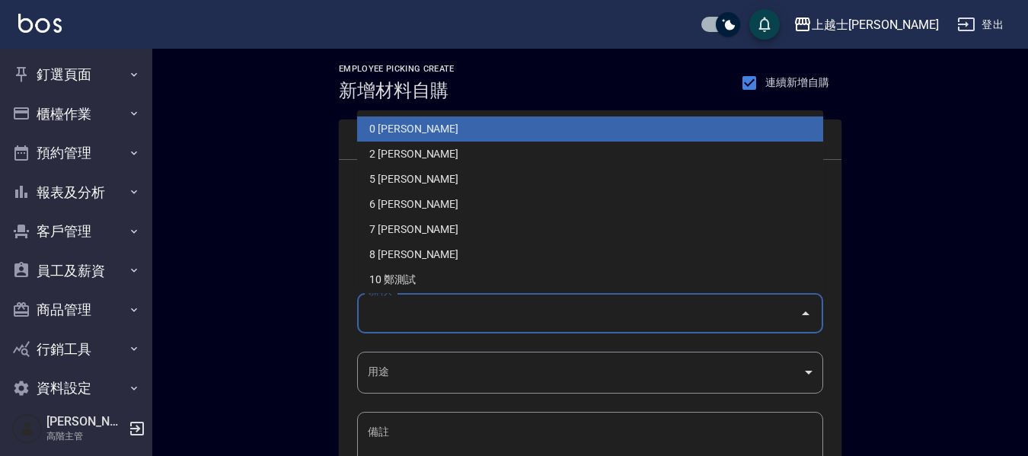
click at [450, 312] on input "領料人" at bounding box center [579, 313] width 430 height 27
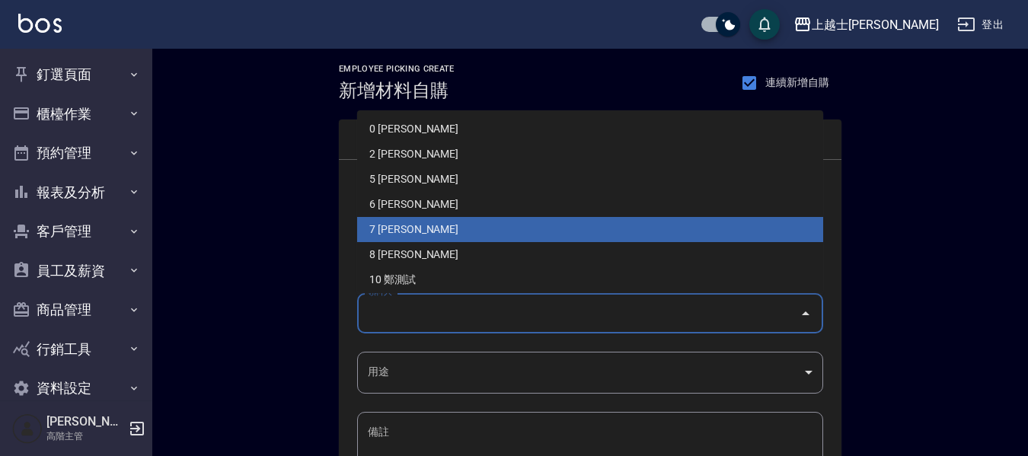
click at [391, 221] on li "7 葉家卉" at bounding box center [590, 229] width 466 height 25
type input "葉家卉"
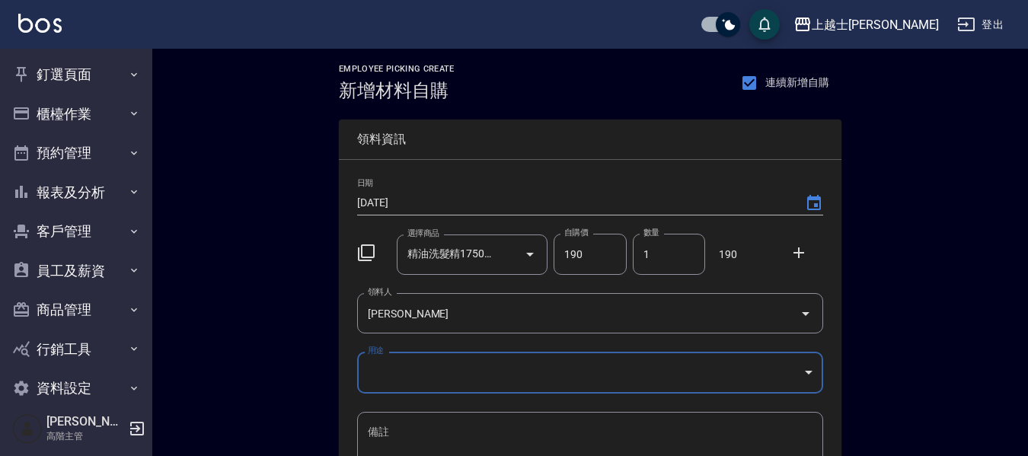
click at [402, 368] on body "上越士林 登出 釘選頁面 店家日報表 互助點數明細 互助日報表 店販抽成明細 設計師抽成報表 費用分析表 損益表 服務扣項明細表 店家區間累計表 全店業績分析…" at bounding box center [514, 314] width 1028 height 628
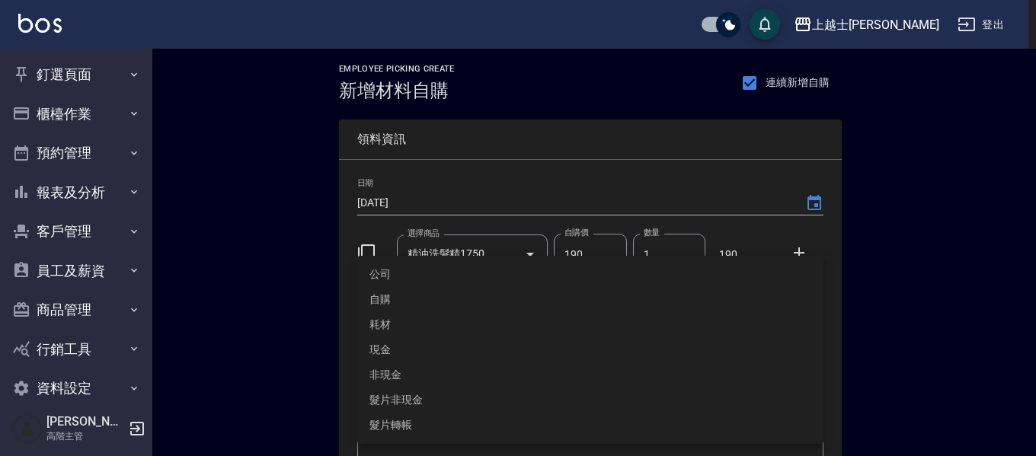
click at [405, 298] on li "自購" at bounding box center [590, 299] width 466 height 25
type input "自購"
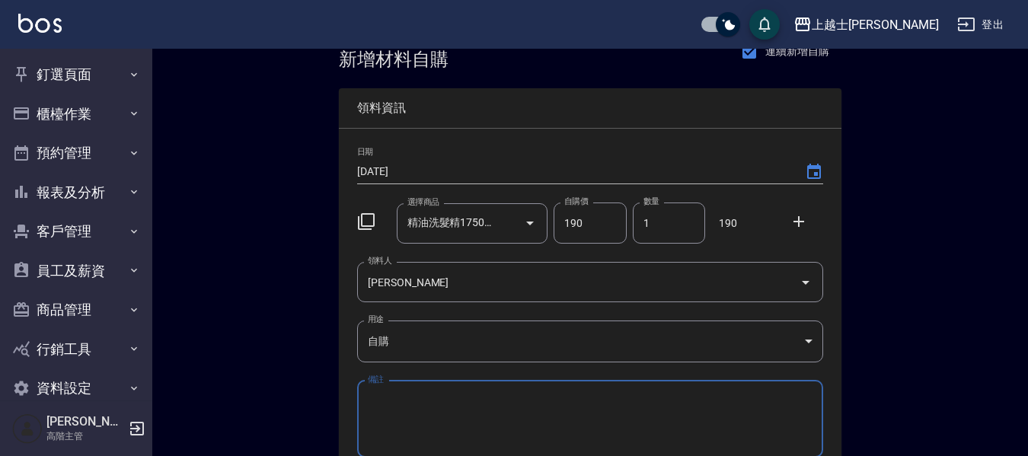
scroll to position [174, 0]
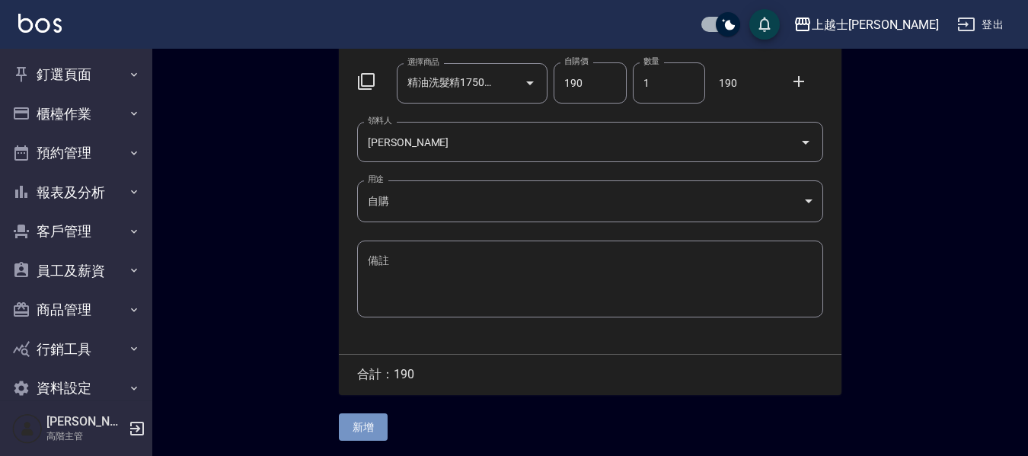
click at [365, 419] on button "新增" at bounding box center [363, 428] width 49 height 28
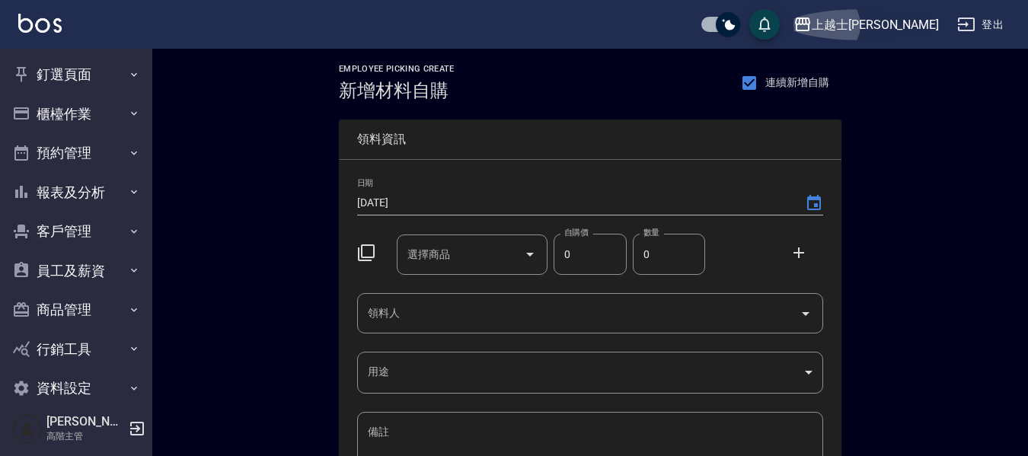
click at [926, 12] on button "上越士[PERSON_NAME]" at bounding box center [867, 24] width 158 height 31
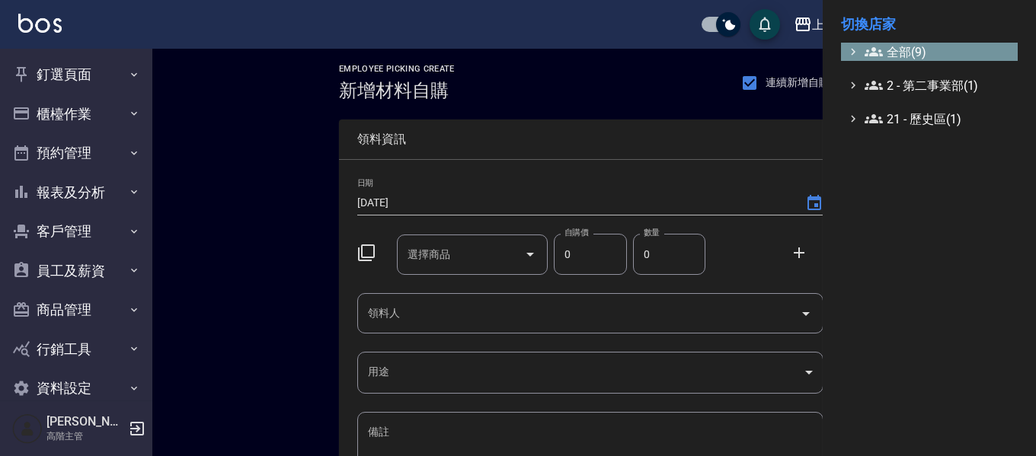
click at [907, 53] on span "全部(9)" at bounding box center [938, 52] width 147 height 18
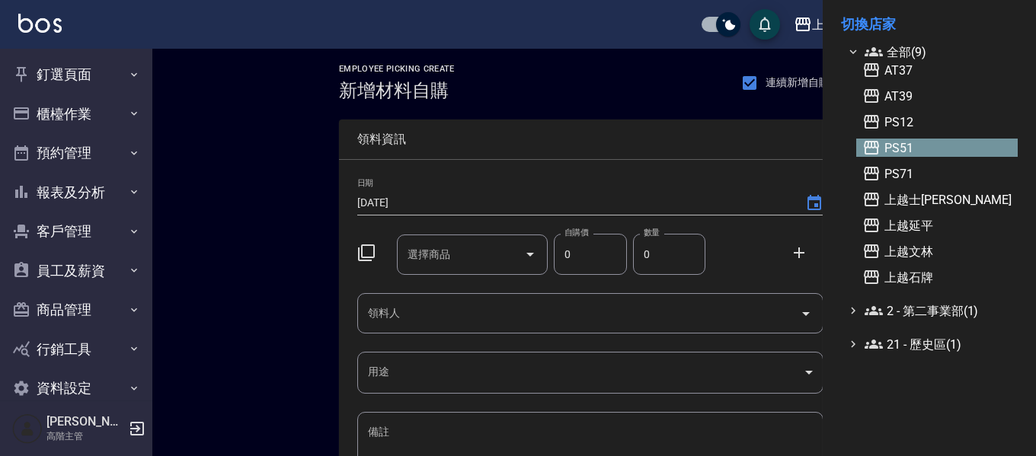
click at [895, 149] on span "PS51" at bounding box center [936, 148] width 149 height 18
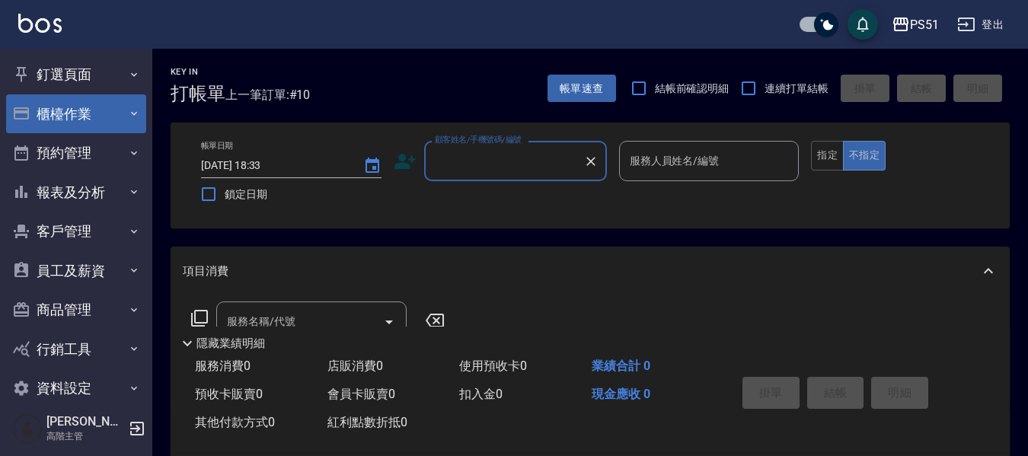
click at [70, 113] on button "櫃檯作業" at bounding box center [76, 114] width 140 height 40
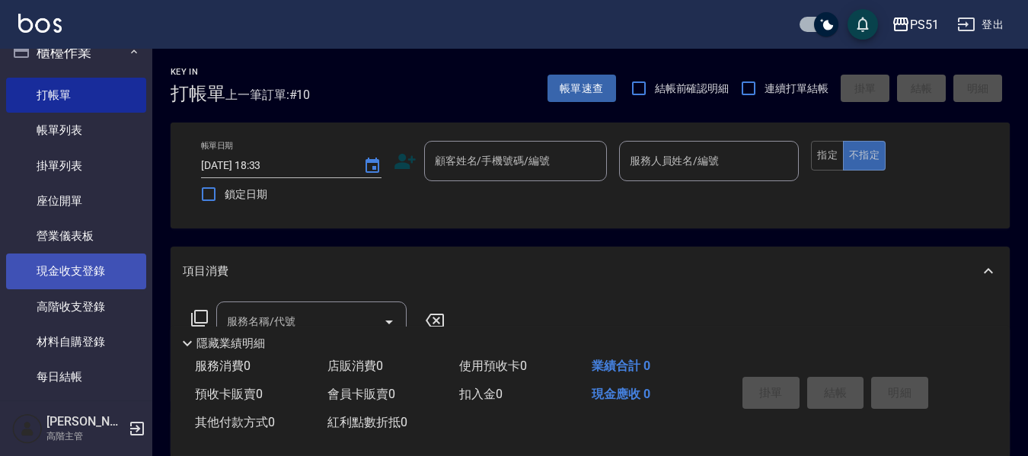
scroll to position [152, 0]
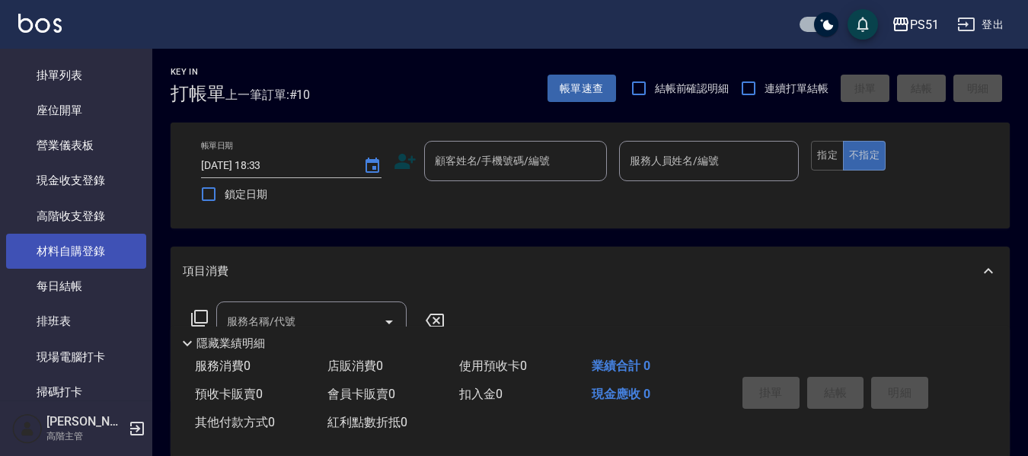
click at [73, 255] on link "材料自購登錄" at bounding box center [76, 251] width 140 height 35
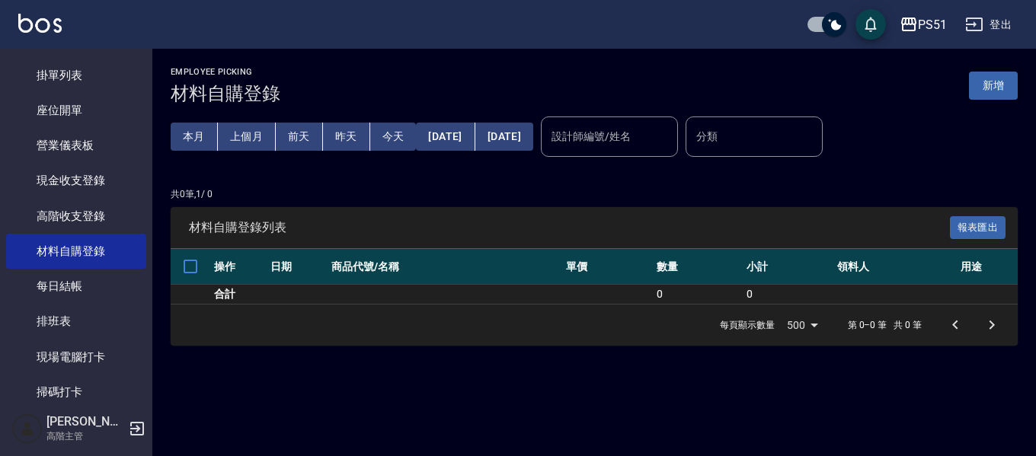
click at [982, 83] on button "新增" at bounding box center [993, 86] width 49 height 28
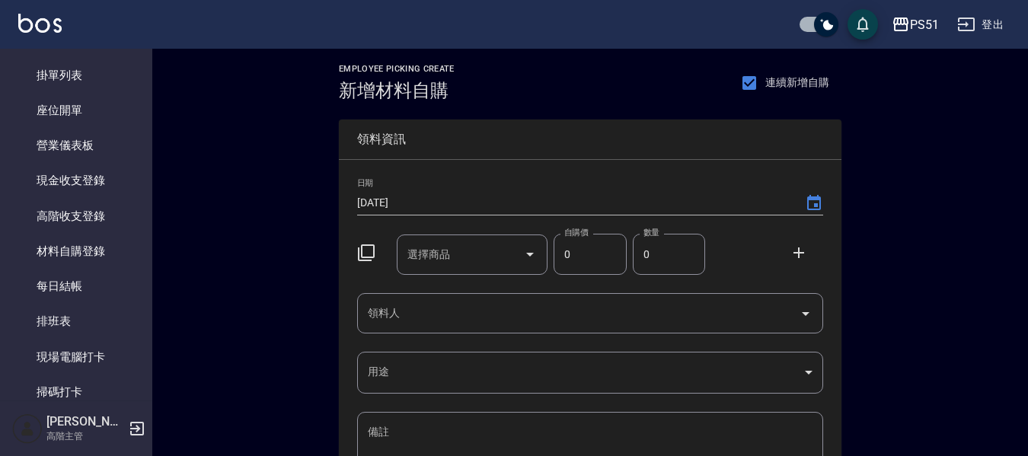
click at [433, 256] on div "選擇商品 選擇商品" at bounding box center [473, 255] width 152 height 40
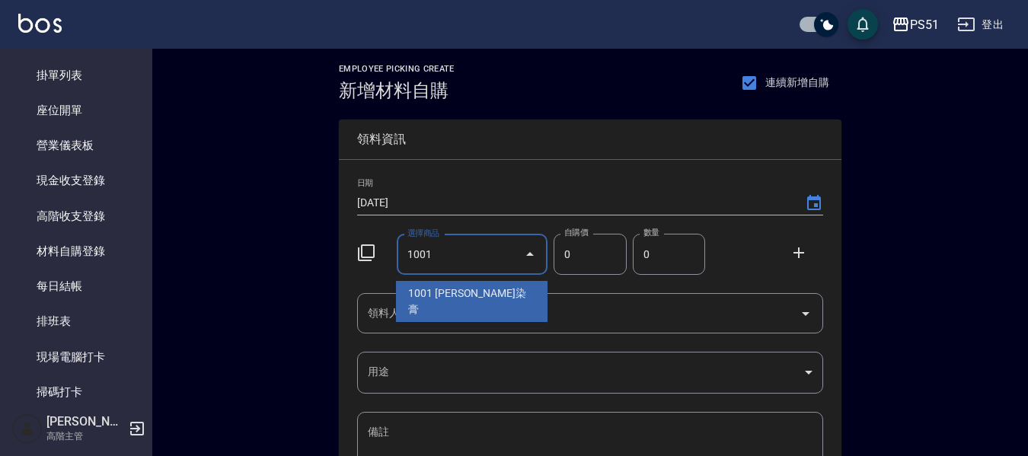
type input "1001"
type input "110"
type input "[PERSON_NAME]染膏"
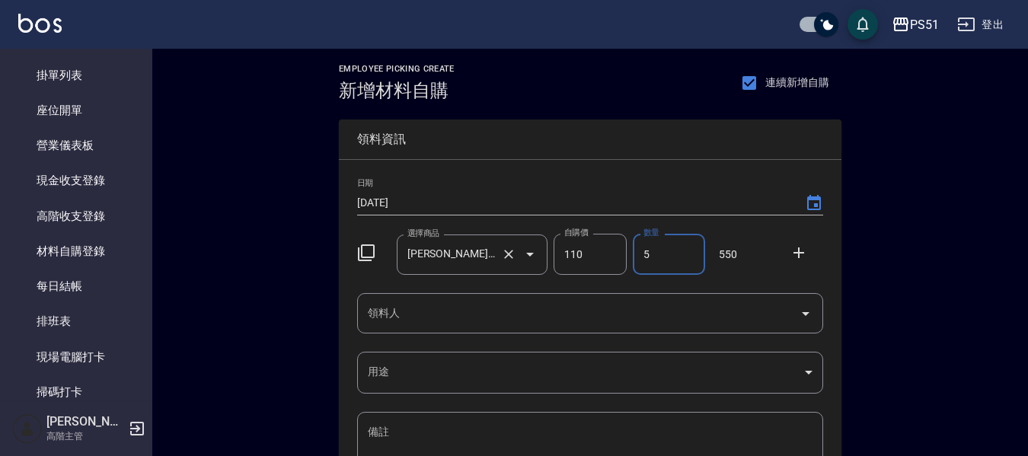
type input "5"
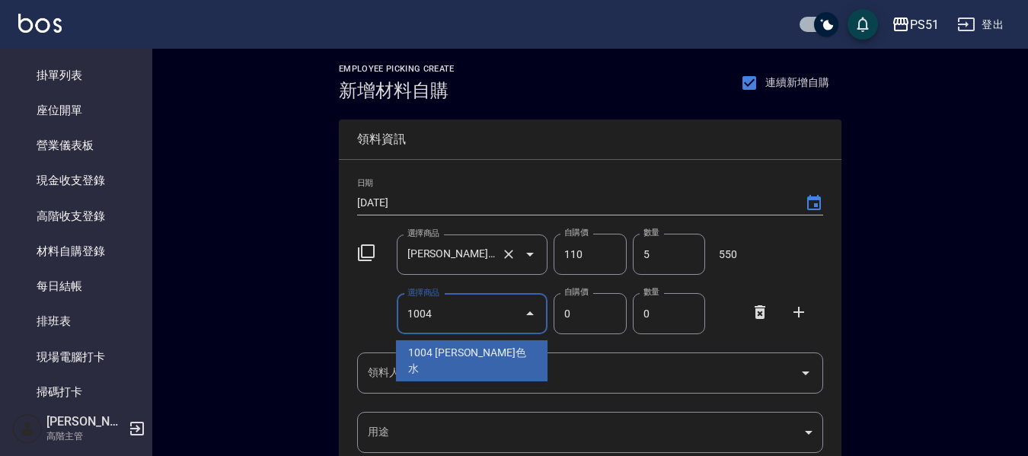
type input "1004"
type input "140"
type input "[PERSON_NAME]色水"
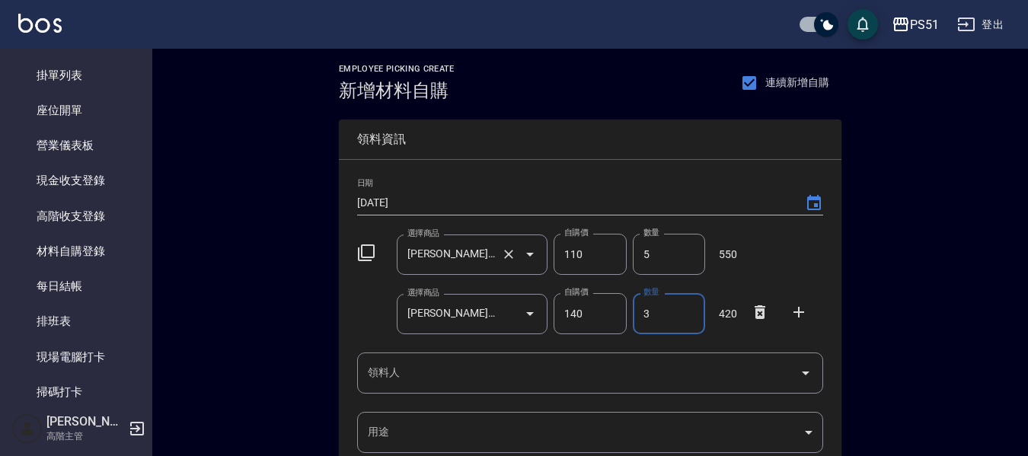
type input "3"
click at [482, 388] on div "6008 選擇商品" at bounding box center [473, 373] width 152 height 40
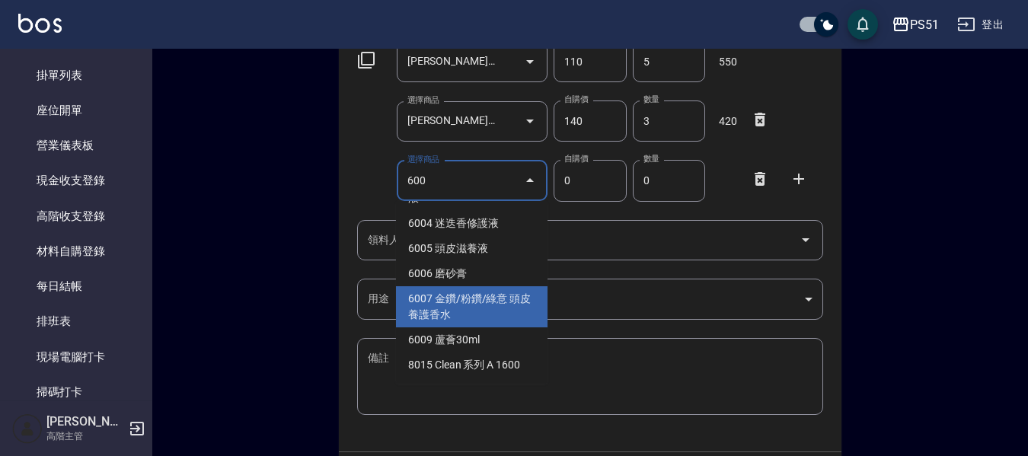
scroll to position [229, 0]
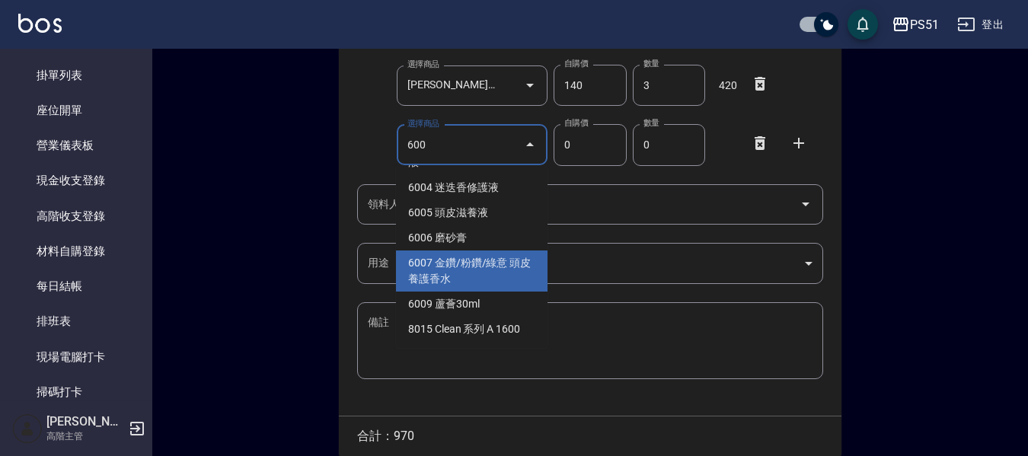
click at [501, 274] on li "6007 金鑽/粉鑽/綠意 頭皮養護香水" at bounding box center [472, 271] width 152 height 41
type input "金鑽/粉鑽/綠意 頭皮養護香水"
type input "310"
type input "1"
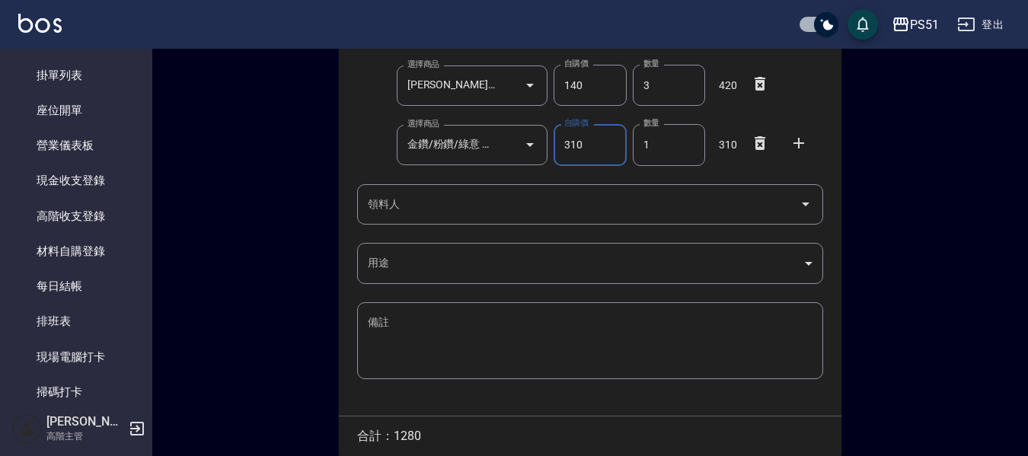
drag, startPoint x: 560, startPoint y: 141, endPoint x: 642, endPoint y: 145, distance: 82.4
click at [642, 145] on div "選擇商品 金鑽/粉鑽/綠意 頭皮養護香水 選擇商品 自購價 310 自購價 數量 1 數量 310" at bounding box center [587, 141] width 472 height 47
type input "53"
type input "5"
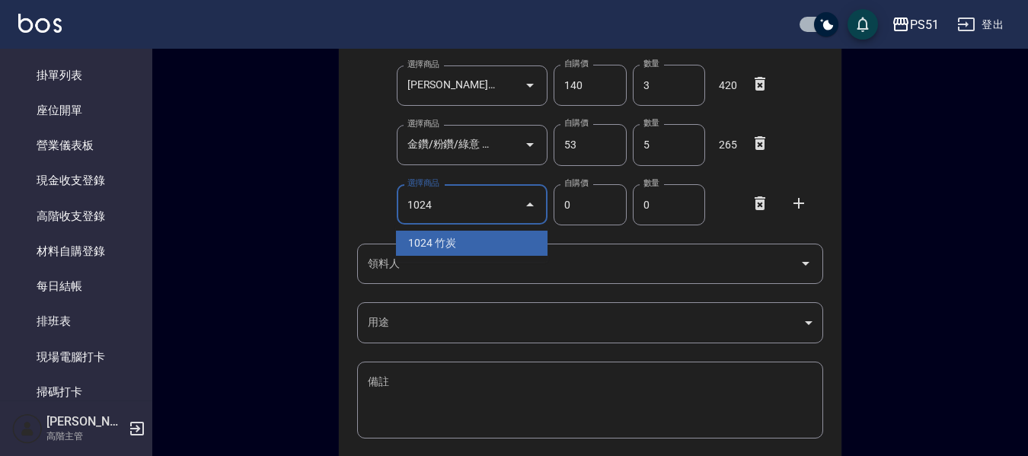
type input "1024"
type input "616"
type input "竹炭"
type input "1"
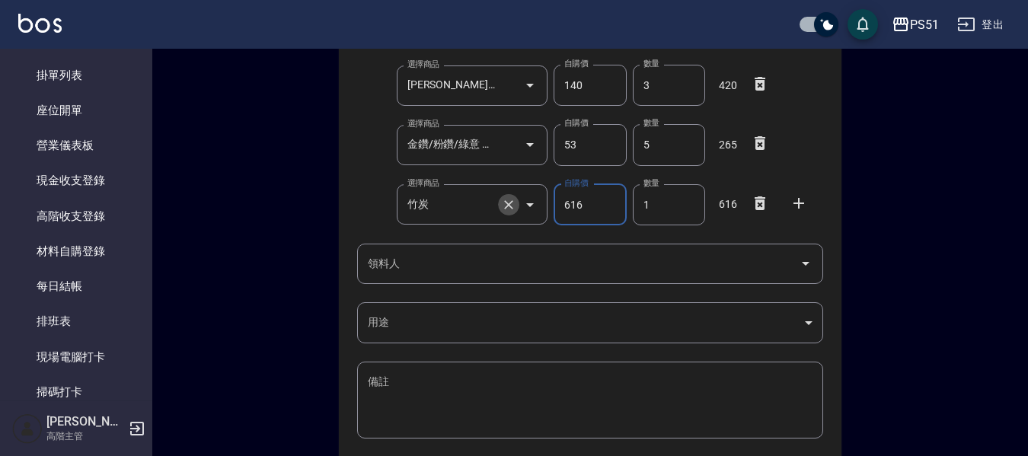
click at [505, 208] on icon "Clear" at bounding box center [508, 204] width 9 height 9
type input "0"
click at [494, 205] on input "選擇商品" at bounding box center [461, 204] width 115 height 27
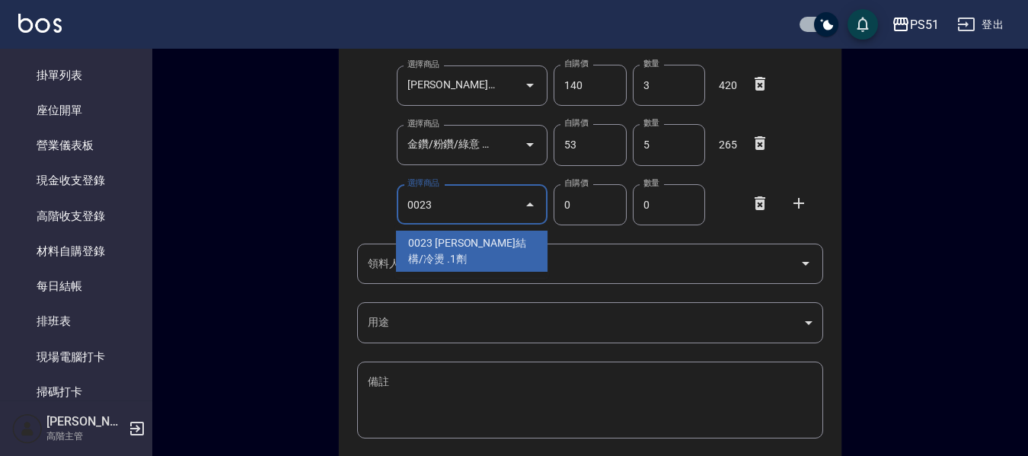
type input "[PERSON_NAME]結構/冷燙 .1劑"
type input "350"
type input "1"
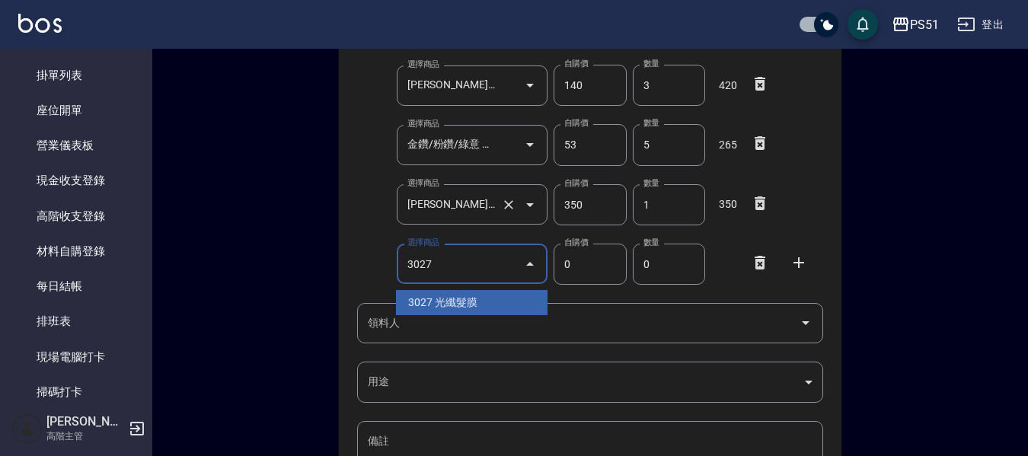
type input "3027"
type input "450"
type input "光纖髮膜"
type input "1"
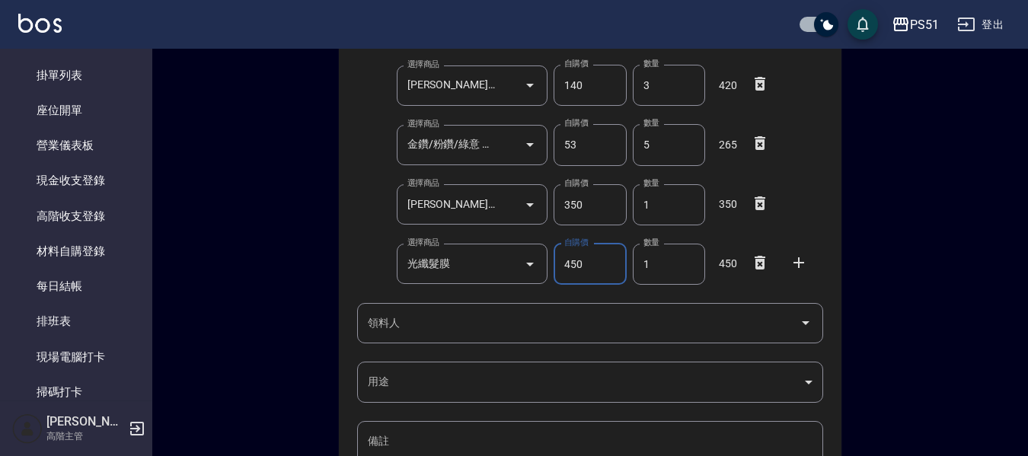
click at [430, 333] on input "領料人" at bounding box center [579, 323] width 430 height 27
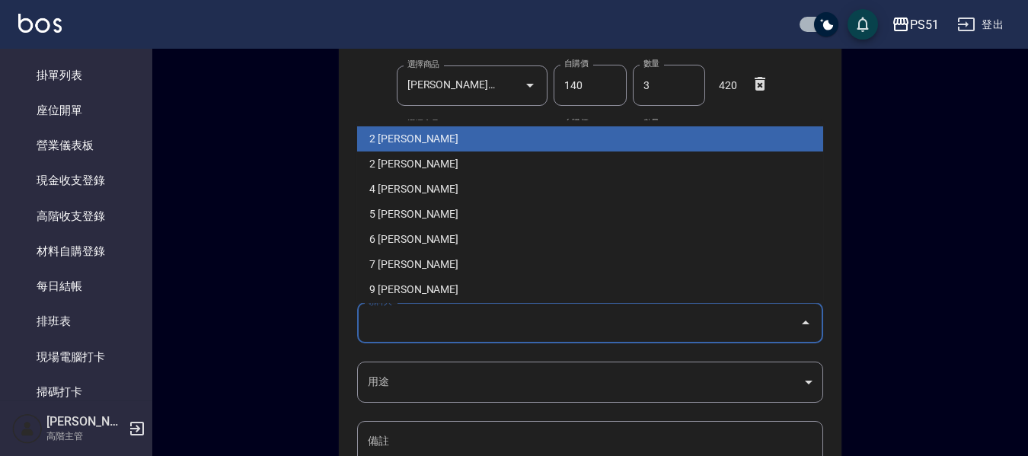
drag, startPoint x: 455, startPoint y: 142, endPoint x: 422, endPoint y: 293, distance: 154.3
click at [455, 142] on li "2 [PERSON_NAME]" at bounding box center [590, 138] width 466 height 25
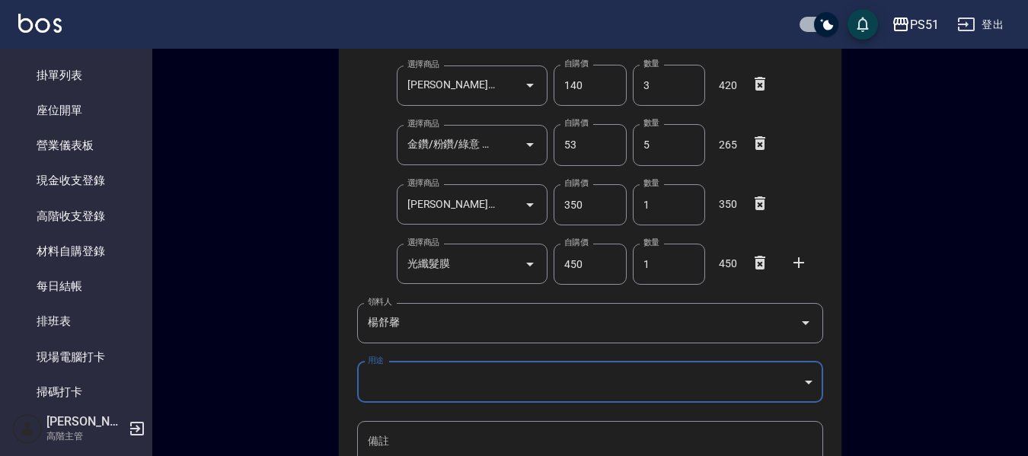
type input "楊舒馨"
click at [382, 385] on body "PS51 登出 釘選頁面 店家日報表 互助點數明細 互助日報表 店販抽成明細 設計師抽成報表 費用分析表 損益表 服務扣項明細表 店家區間累計表 全店業績分析…" at bounding box center [514, 204] width 1028 height 866
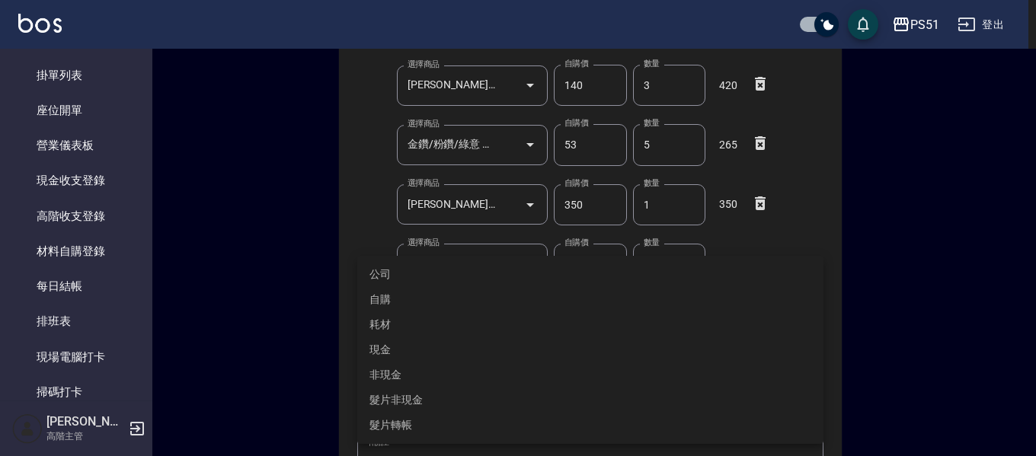
click at [394, 296] on li "自購" at bounding box center [590, 299] width 466 height 25
type input "自購"
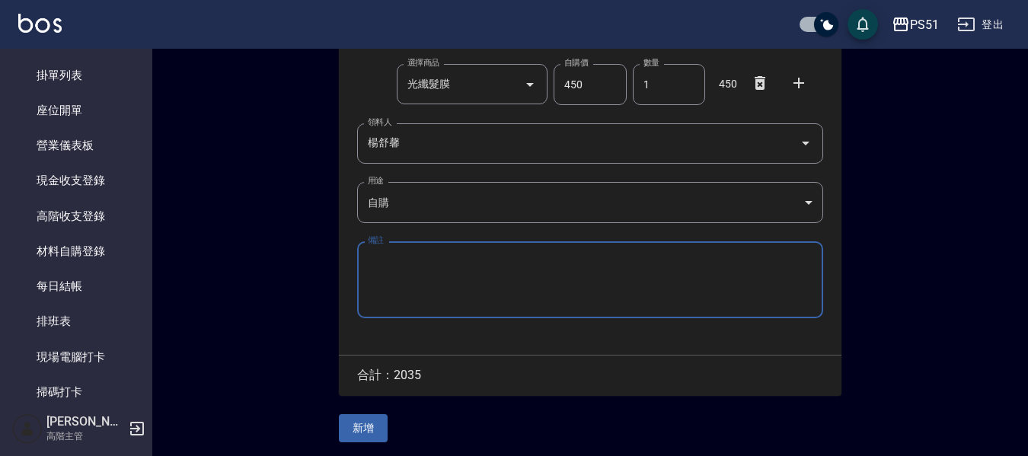
scroll to position [412, 0]
click at [365, 422] on button "新增" at bounding box center [363, 427] width 49 height 28
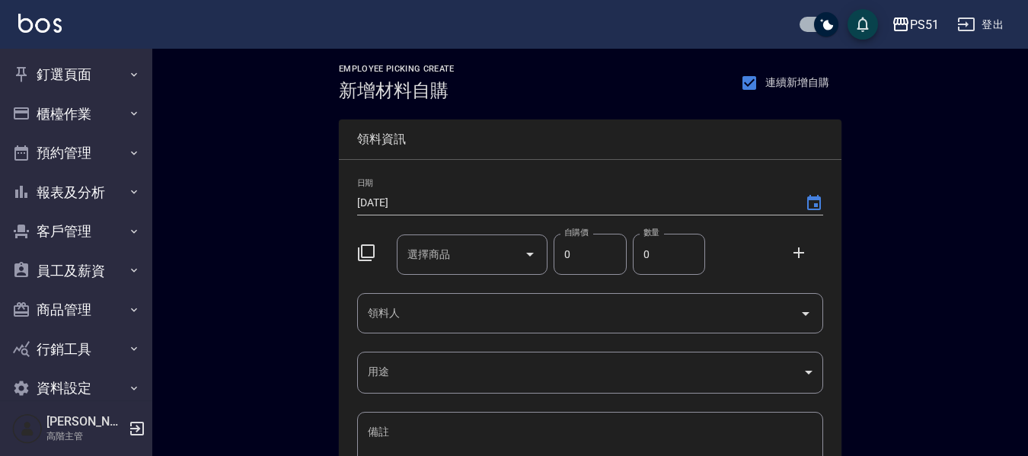
click at [421, 233] on div "選擇商品 選擇商品" at bounding box center [470, 252] width 158 height 46
click at [285, 155] on div "Employee Picking Create 新增材料自購 連續新增自購 領料資訊 日期 2025/09/26 選擇商品 選擇商品 自購價 0 自購價 數量…" at bounding box center [590, 338] width 876 height 579
click at [408, 251] on div "選擇商品 選擇商品" at bounding box center [473, 255] width 152 height 40
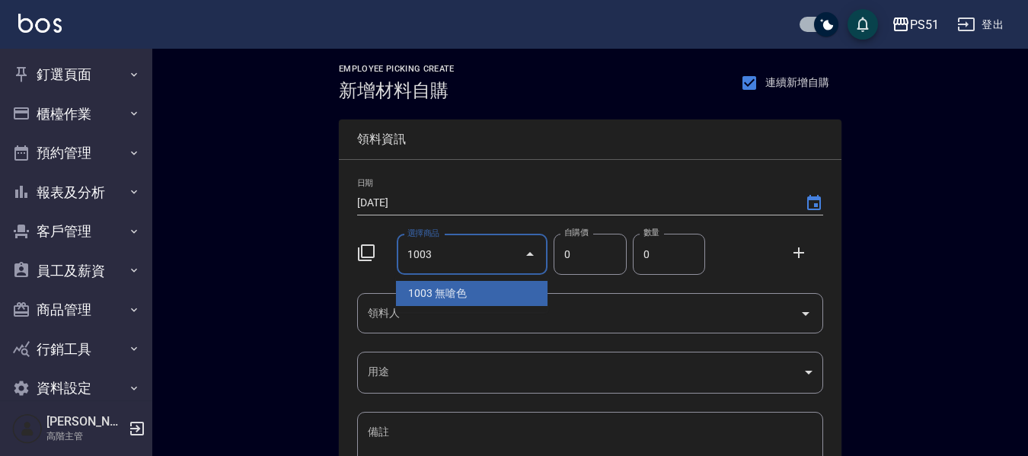
type input "1003"
type input "160"
type input "無嗆色"
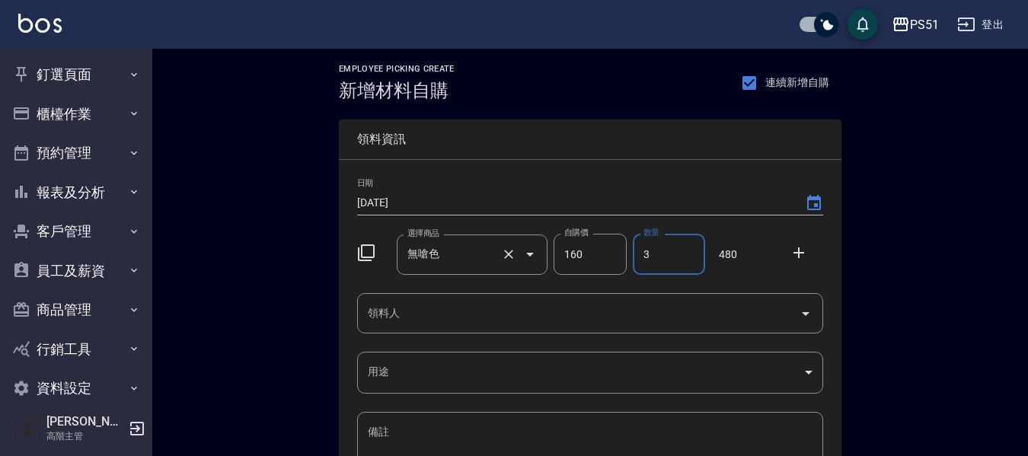
type input "3"
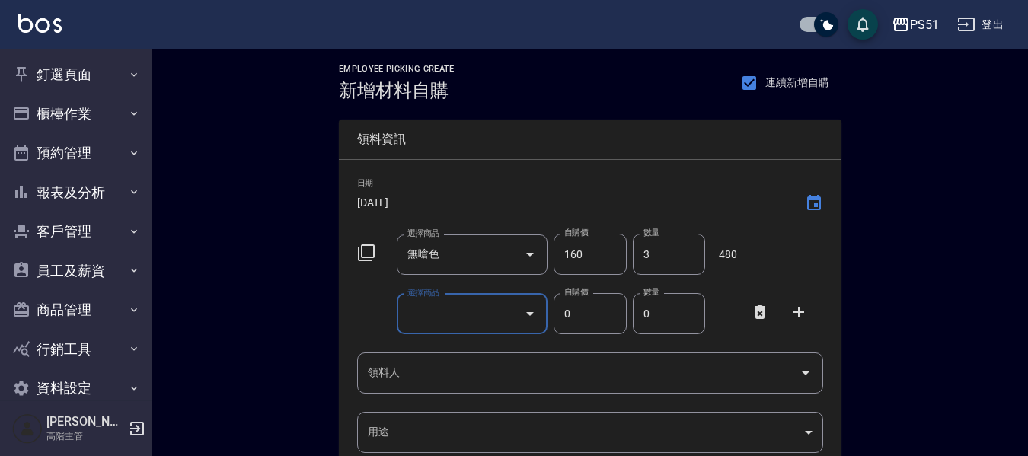
click at [512, 302] on input "選擇商品" at bounding box center [461, 314] width 115 height 27
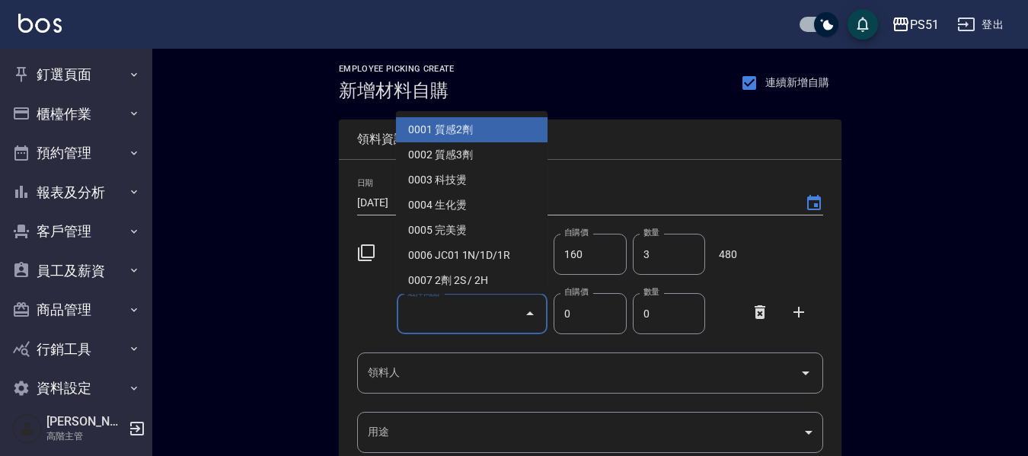
click at [491, 319] on input "選擇商品" at bounding box center [461, 314] width 115 height 27
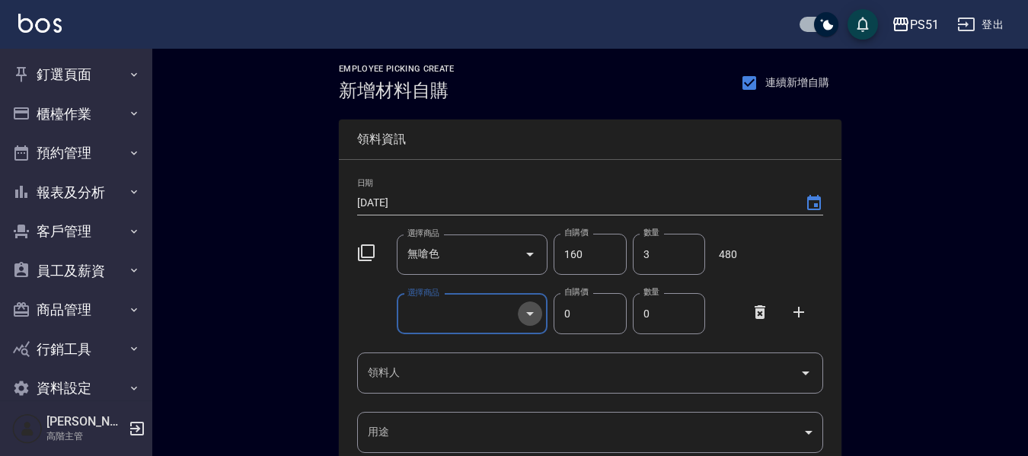
click at [529, 315] on icon "Open" at bounding box center [530, 314] width 8 height 4
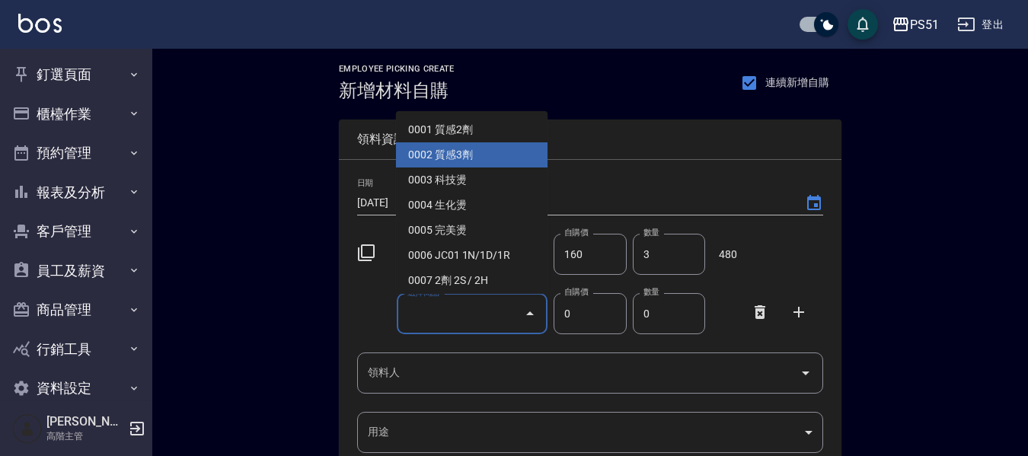
click at [433, 155] on li "0002 質感3劑" at bounding box center [472, 154] width 152 height 25
type input "質感3劑"
type input "65"
type input "1"
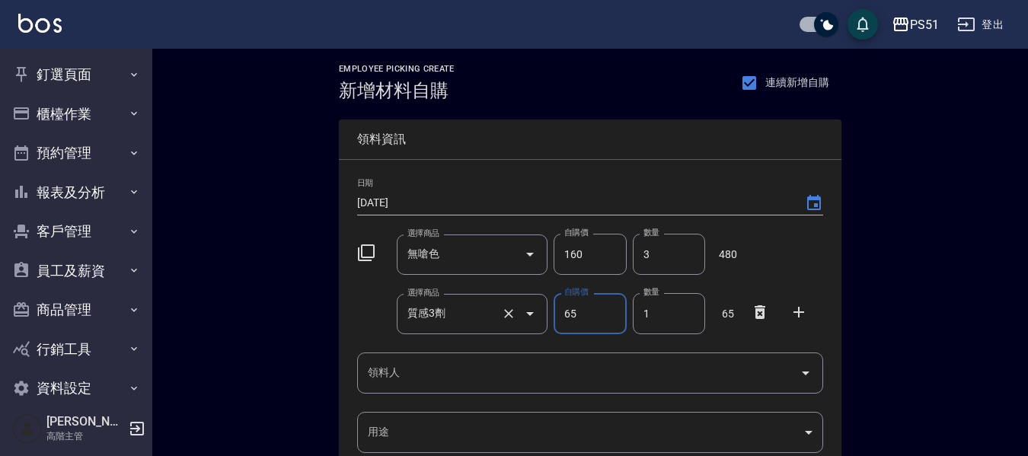
click at [524, 315] on icon "Open" at bounding box center [530, 314] width 18 height 18
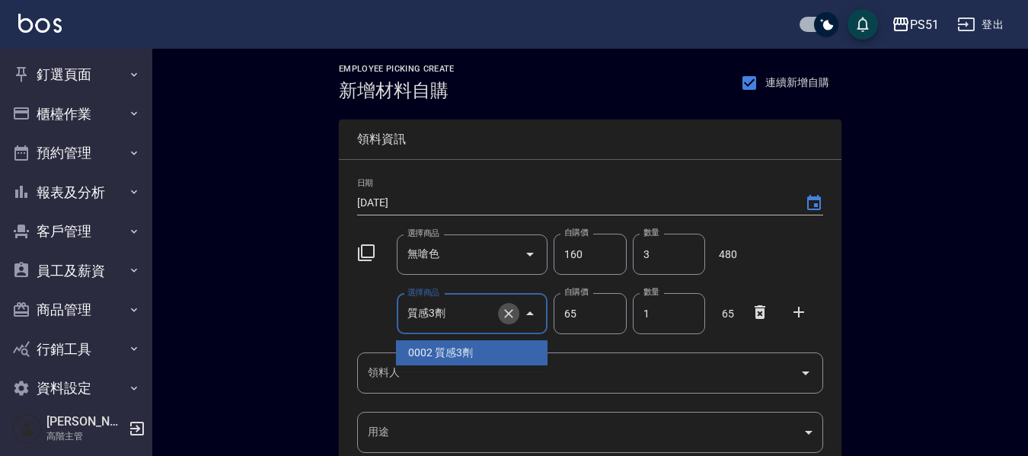
drag, startPoint x: 509, startPoint y: 313, endPoint x: 525, endPoint y: 313, distance: 16.0
click at [511, 313] on icon "Clear" at bounding box center [508, 313] width 15 height 15
type input "0"
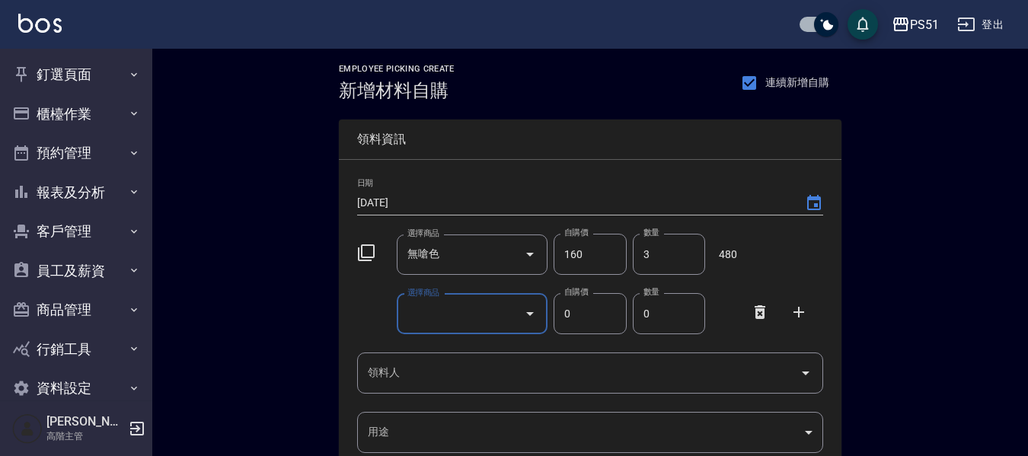
click at [526, 313] on icon "Open" at bounding box center [530, 314] width 18 height 18
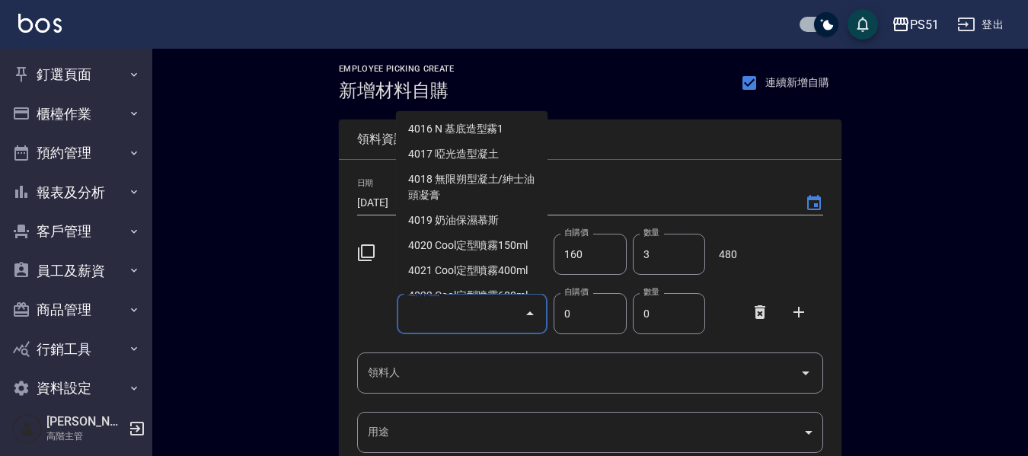
scroll to position [4113, 0]
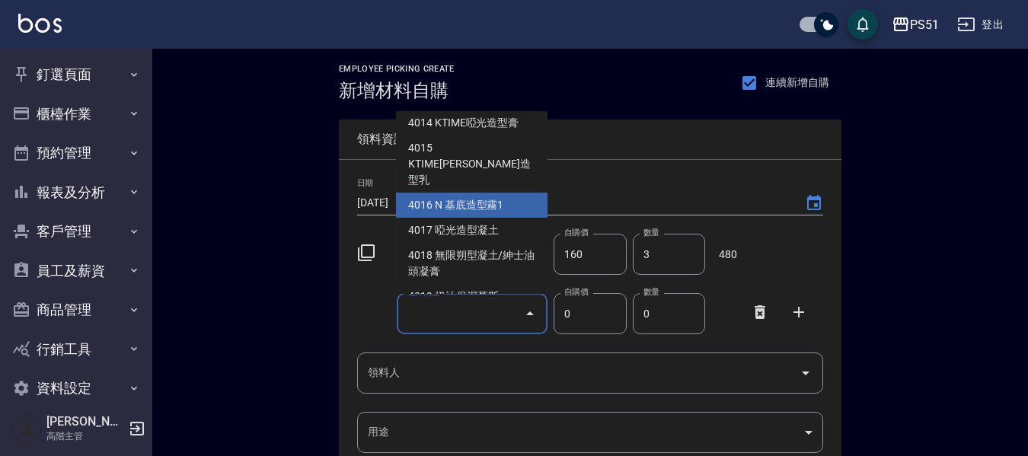
click at [488, 193] on li "4016 N 基底造型霧1" at bounding box center [472, 205] width 152 height 25
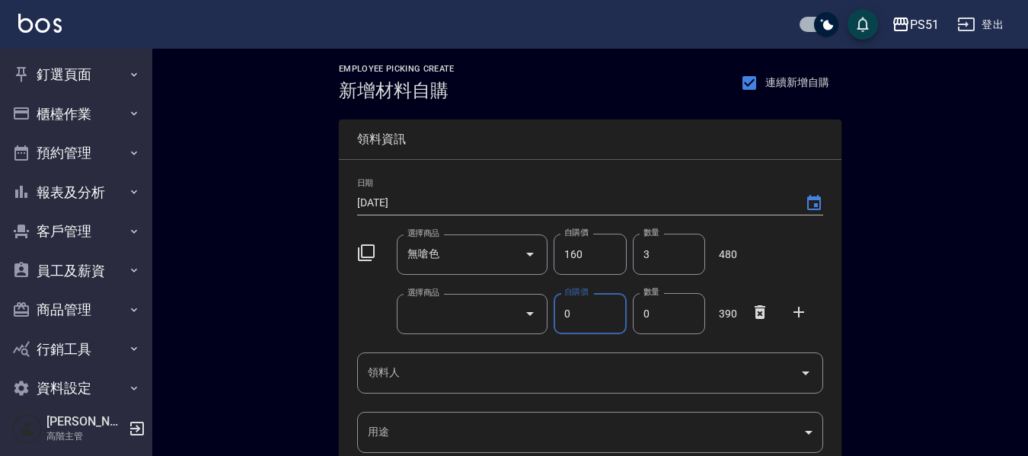
type input "N 基底造型霧1"
type input "390"
type input "1"
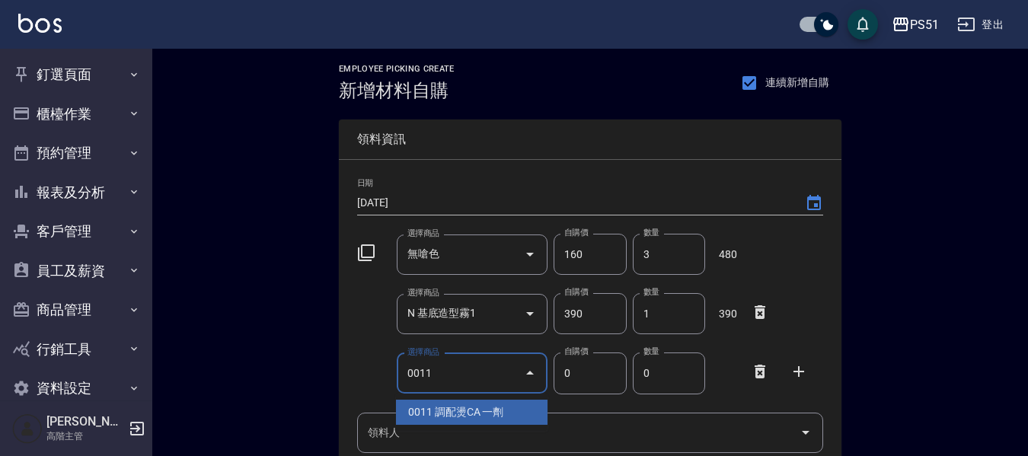
type input "0011"
type input "250"
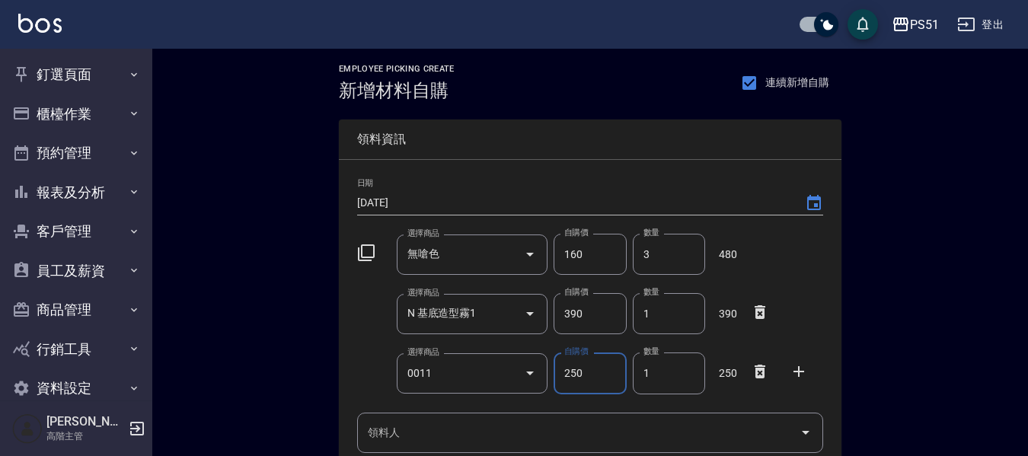
type input "調配燙CA 一劑"
type input "1"
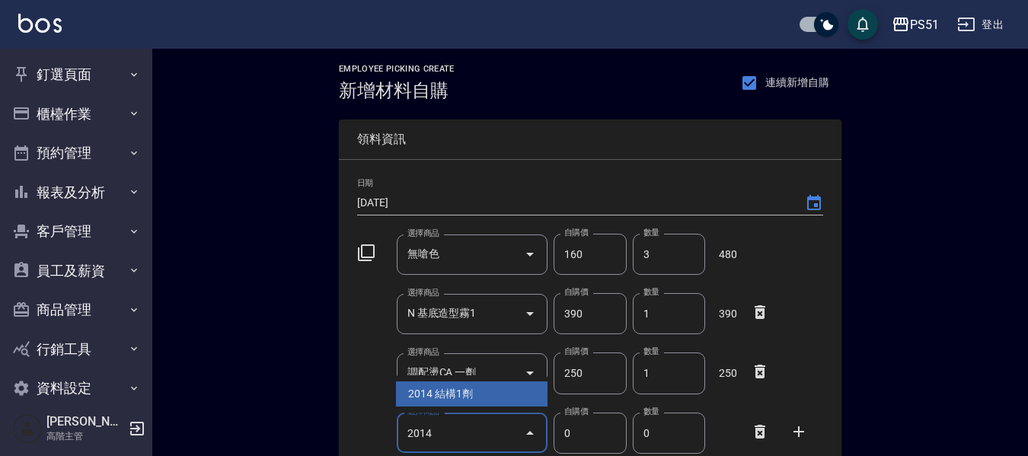
type input "2014"
type input "1170"
type input "結構1劑"
type input "1"
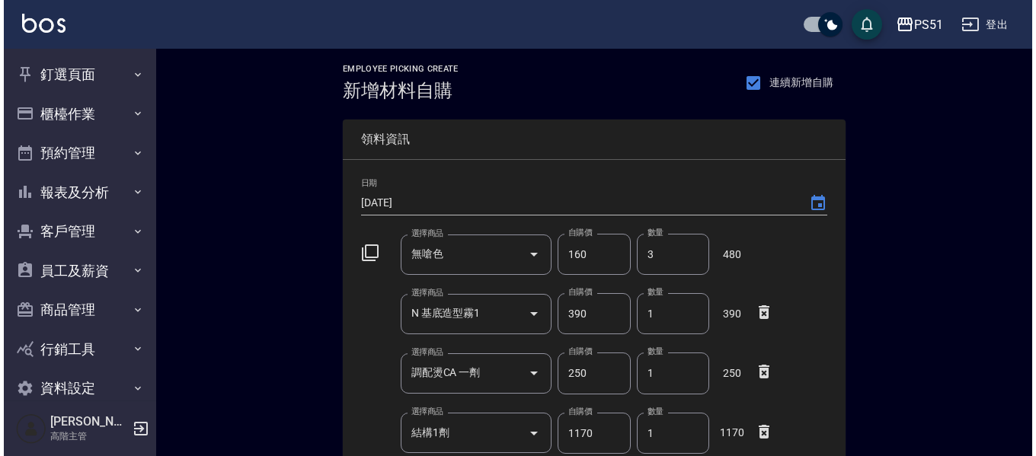
scroll to position [264, 0]
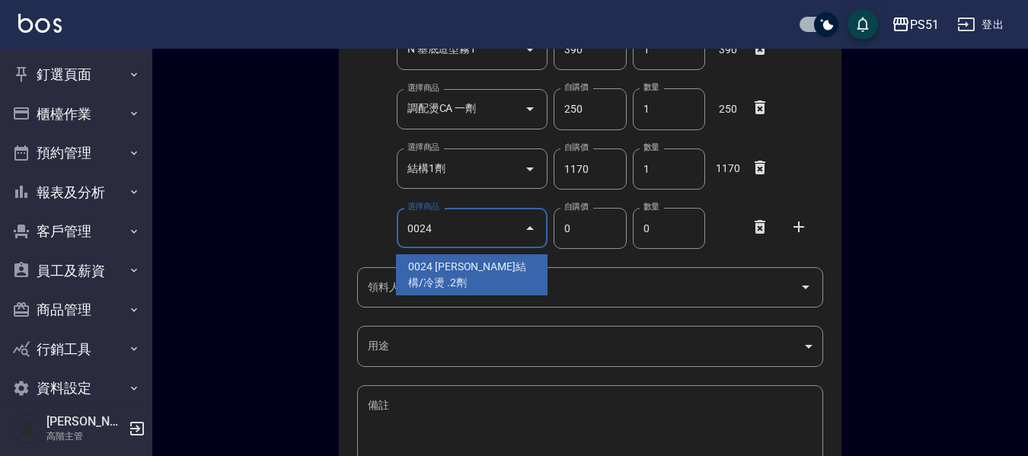
type input "0024"
type input "250"
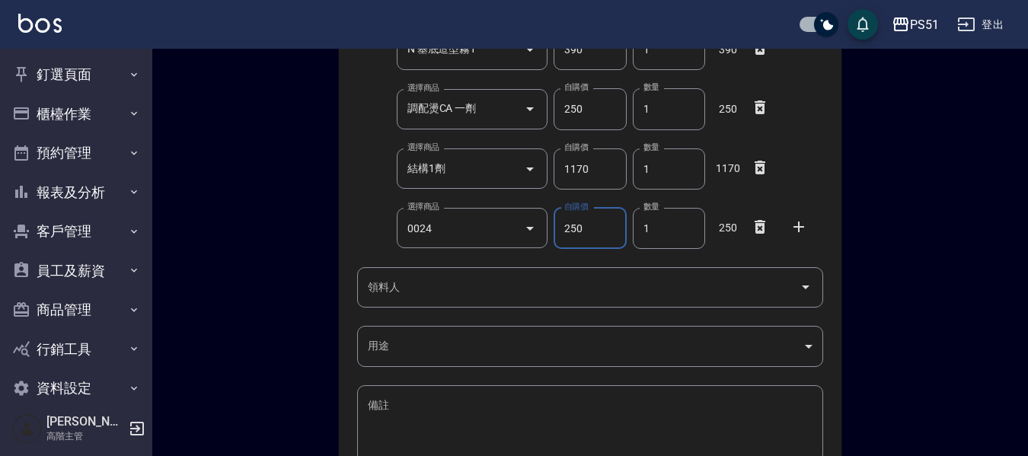
type input "沐宥結構/冷燙 .2劑"
type input "1"
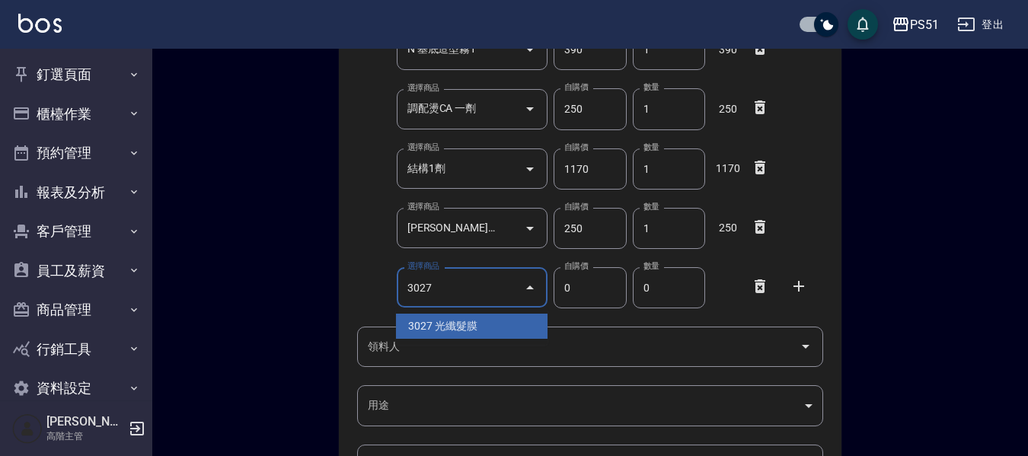
type input "3027"
type input "450"
type input "光纖髮膜"
type input "1"
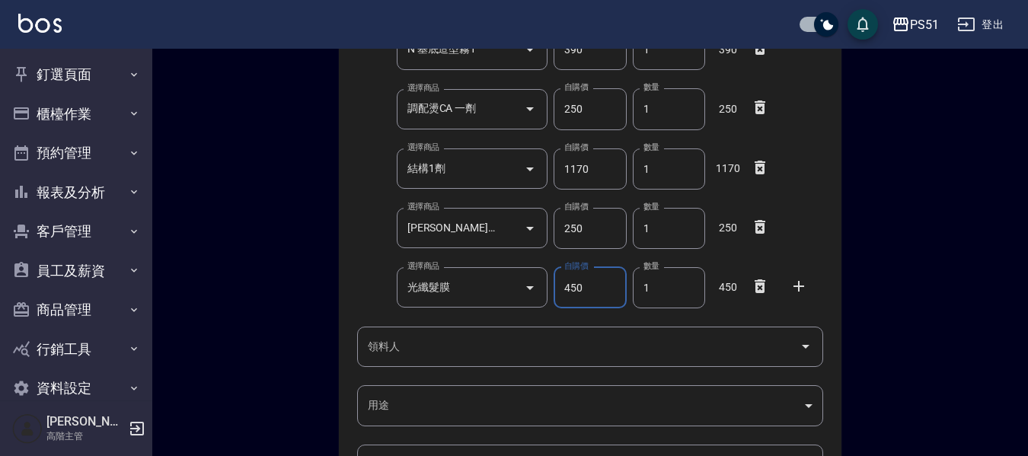
click at [415, 356] on input "領料人" at bounding box center [579, 347] width 430 height 27
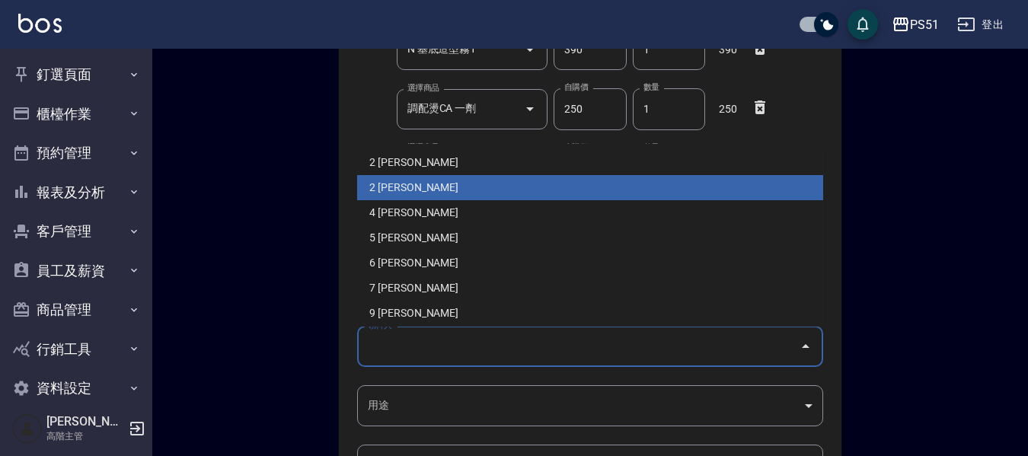
drag, startPoint x: 407, startPoint y: 187, endPoint x: 380, endPoint y: 340, distance: 155.4
click at [407, 187] on li "2 蔡楦梓" at bounding box center [590, 187] width 466 height 25
type input "蔡楦梓"
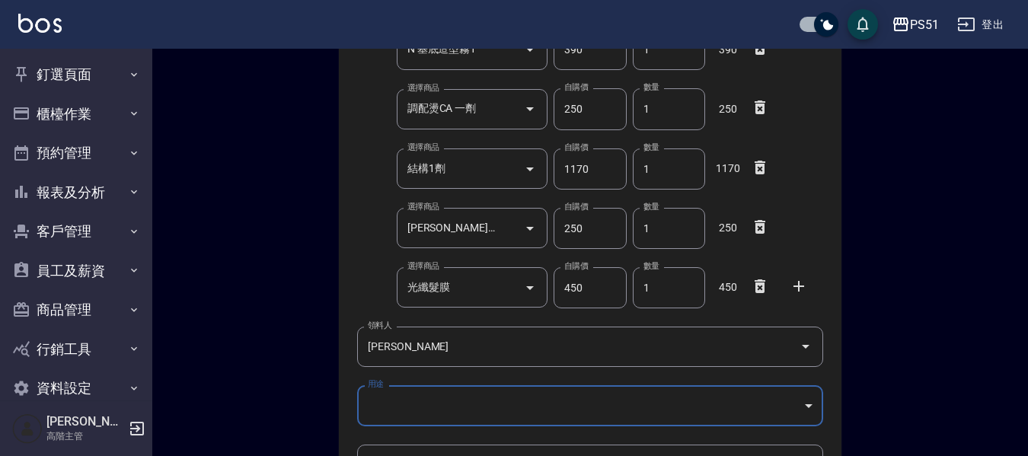
click at [379, 401] on body "PS51 登出 釘選頁面 店家日報表 互助點數明細 互助日報表 店販抽成明細 設計師抽成報表 費用分析表 損益表 服務扣項明細表 店家區間累計表 全店業績分析…" at bounding box center [514, 199] width 1028 height 926
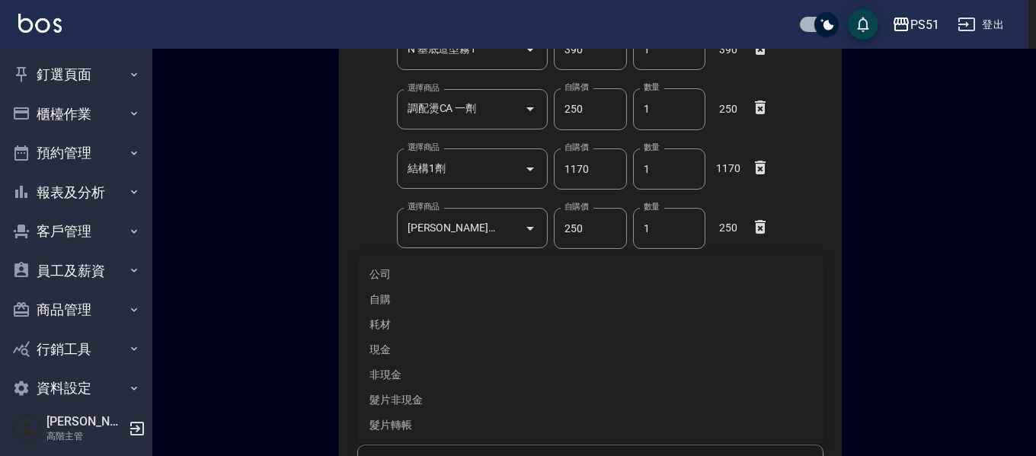
click at [388, 294] on li "自購" at bounding box center [590, 299] width 466 height 25
type input "自購"
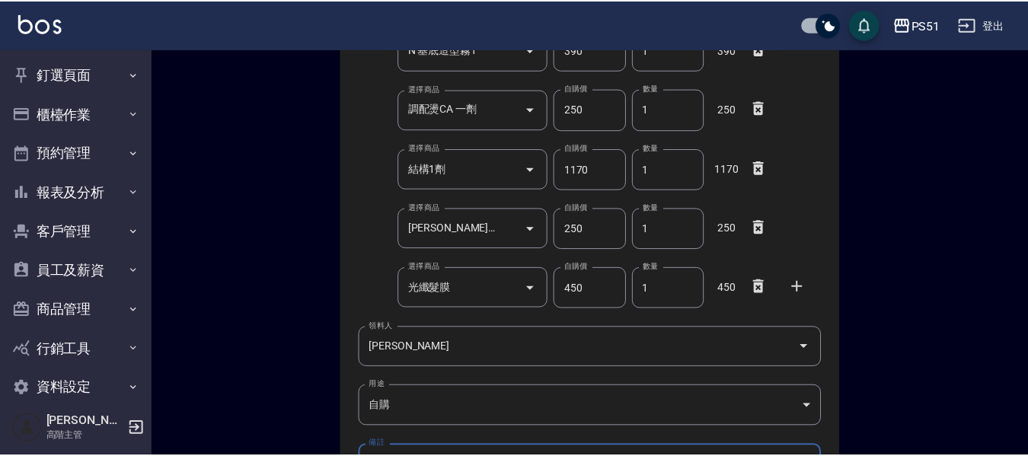
scroll to position [472, 0]
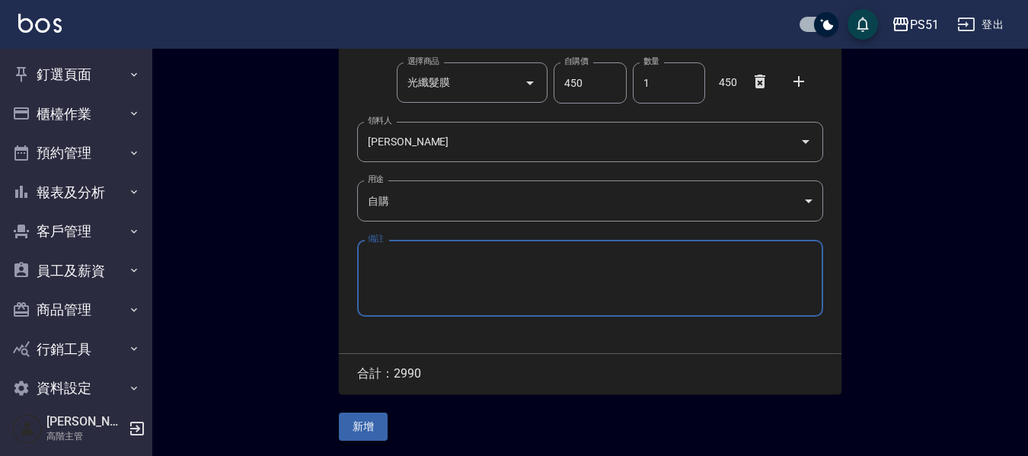
click at [373, 418] on button "新增" at bounding box center [363, 427] width 49 height 28
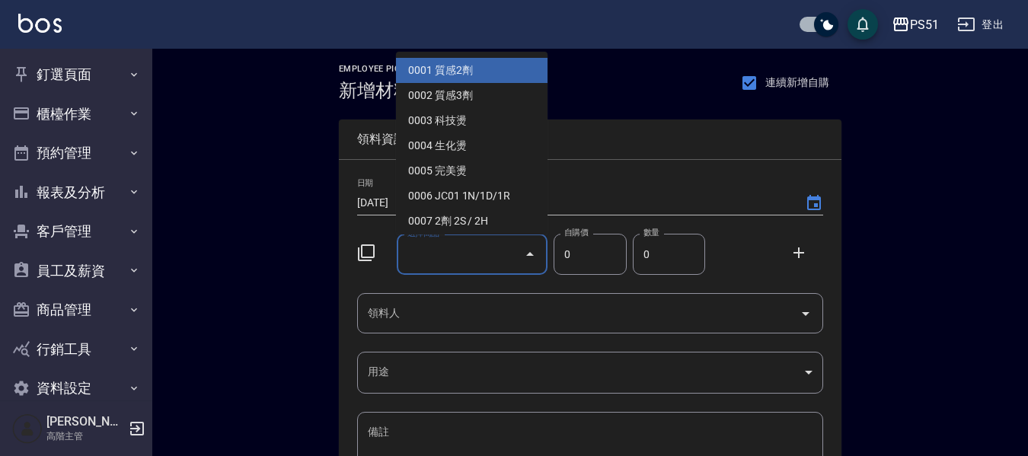
click at [430, 246] on div "選擇商品 選擇商品" at bounding box center [473, 255] width 152 height 40
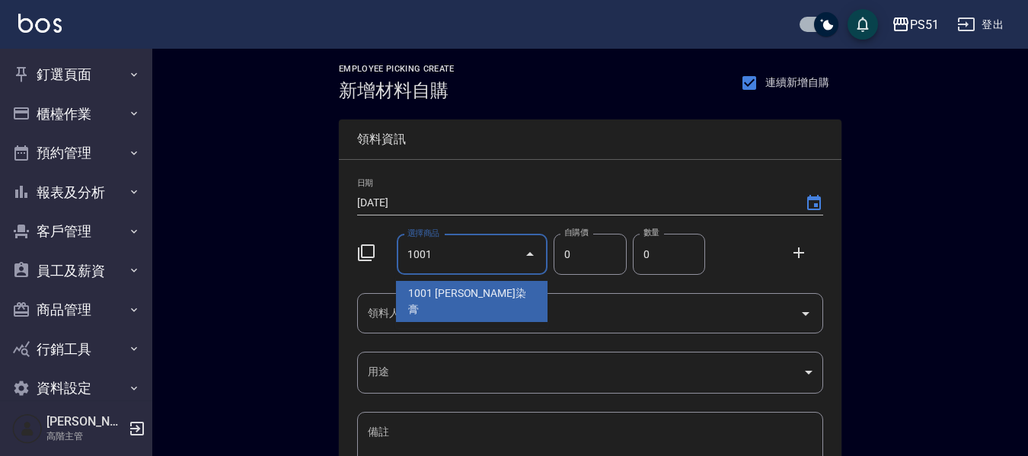
type input "1001"
type input "110"
type input "[PERSON_NAME]染膏"
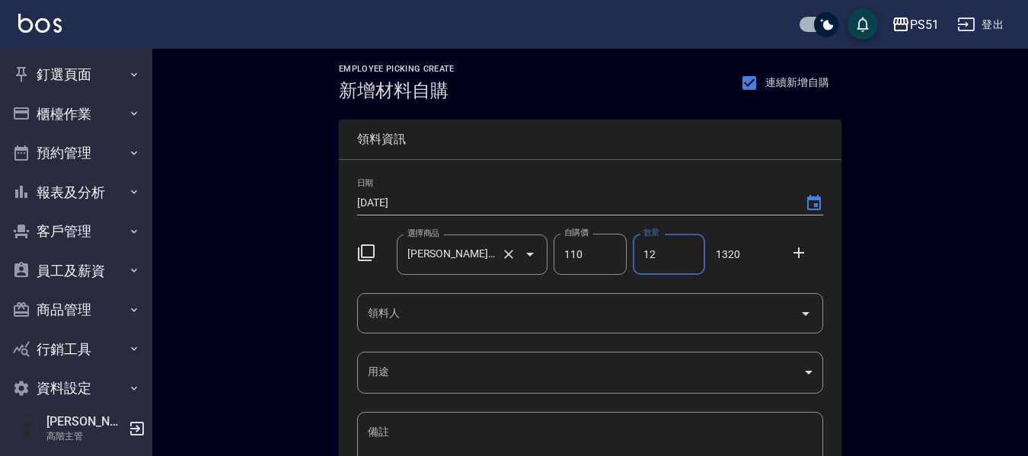
type input "12"
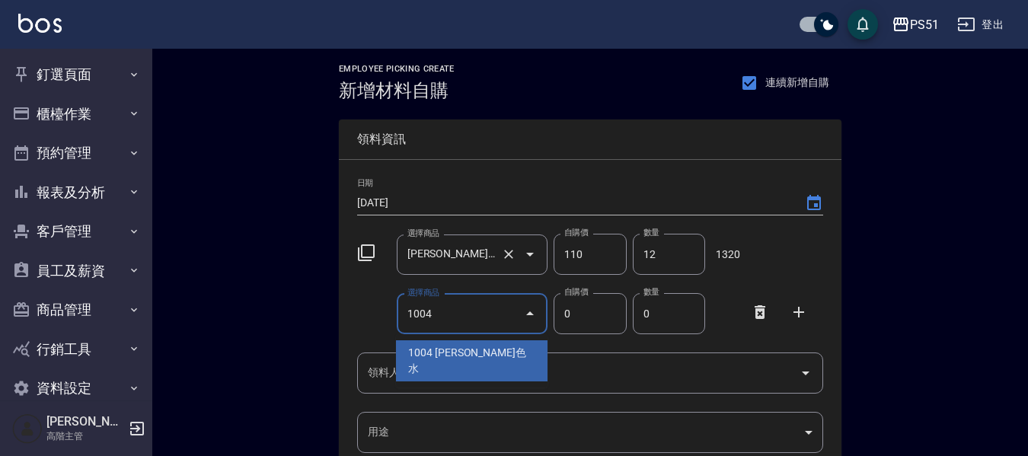
type input "1004"
type input "140"
type input "[PERSON_NAME]色水"
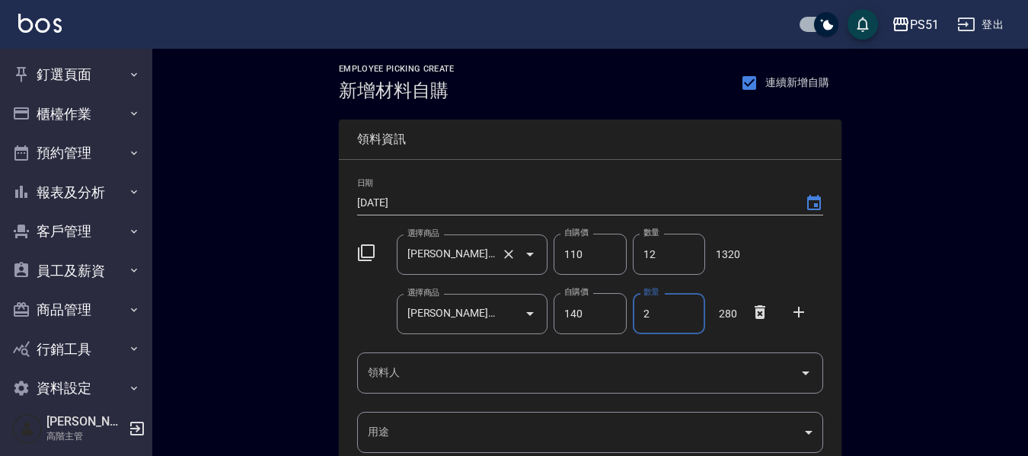
type input "2"
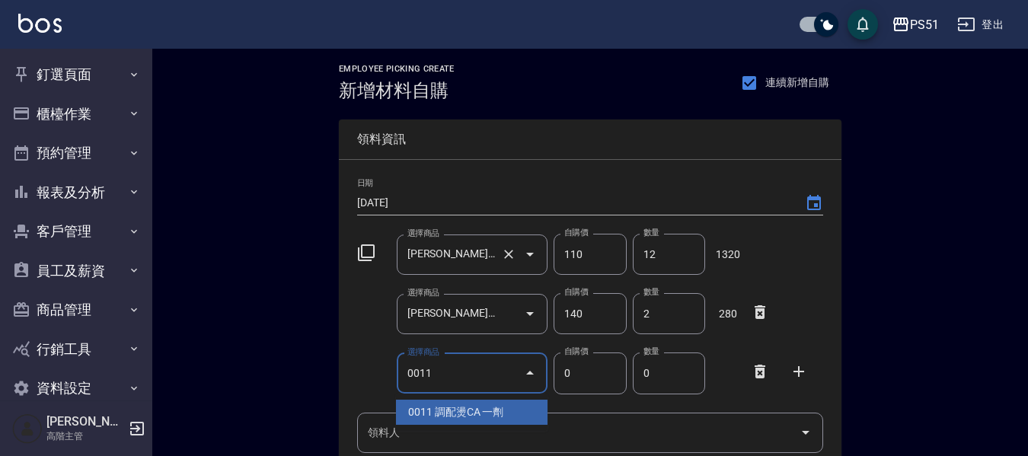
type input "0011"
type input "250"
type input "調配燙CA 一劑"
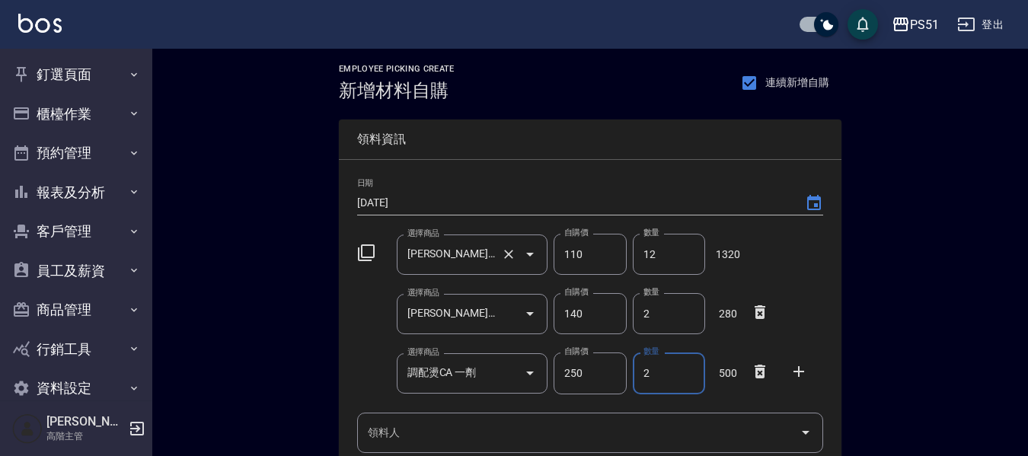
type input "2"
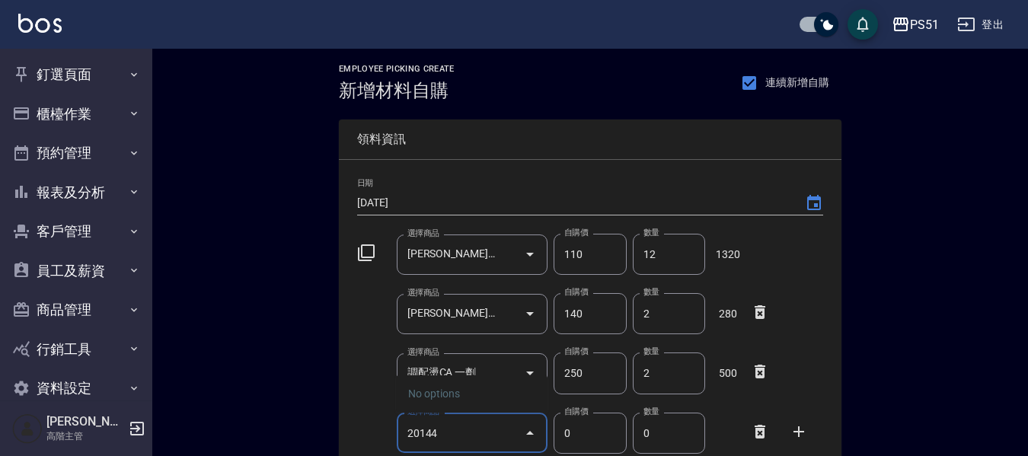
click at [446, 438] on input "20144" at bounding box center [461, 433] width 115 height 27
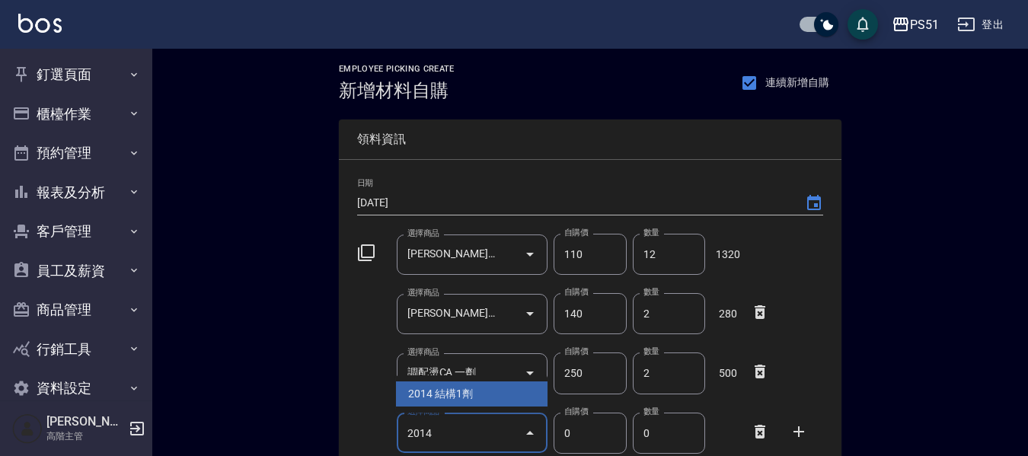
type input "2014"
type input "1170"
type input "結構1劑"
type input "1"
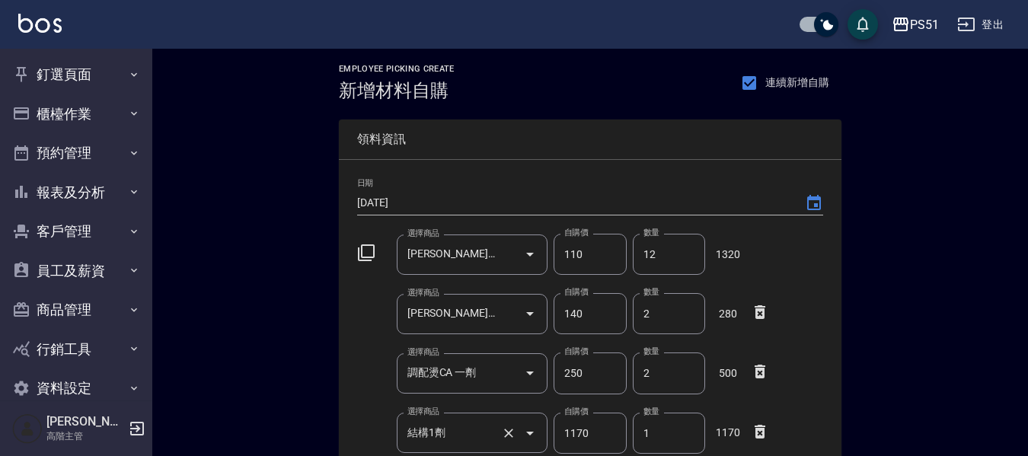
scroll to position [264, 0]
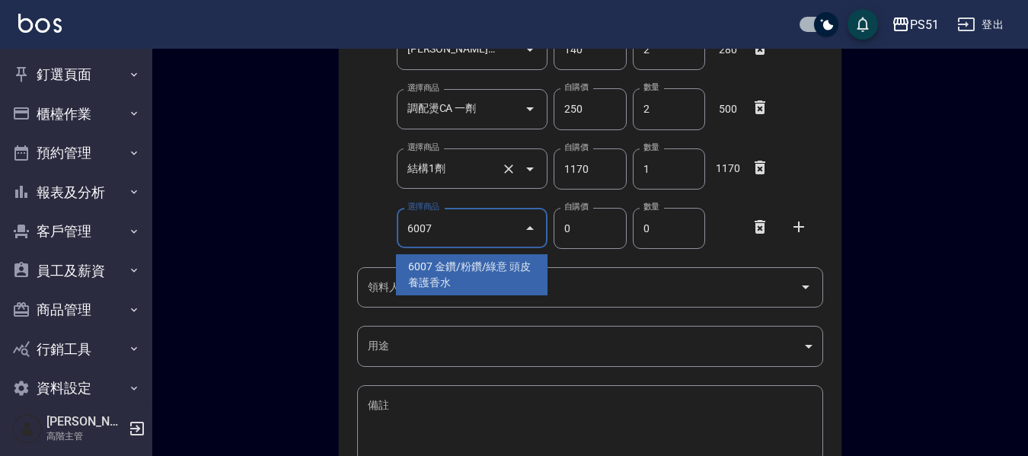
type input "6007"
type input "310"
type input "金鑽/粉鑽/綠意 頭皮養護香水"
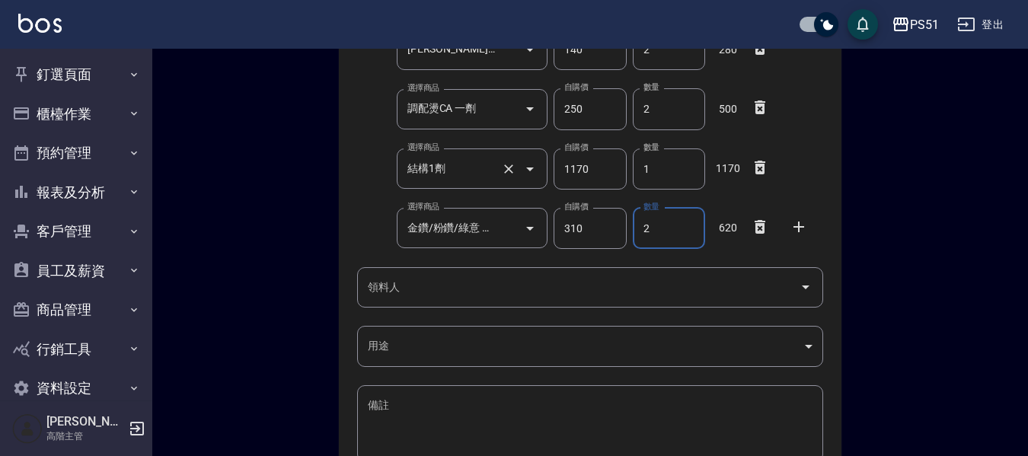
type input "2"
click at [760, 280] on icon at bounding box center [760, 287] width 11 height 14
click at [396, 290] on input "領料人" at bounding box center [579, 287] width 430 height 27
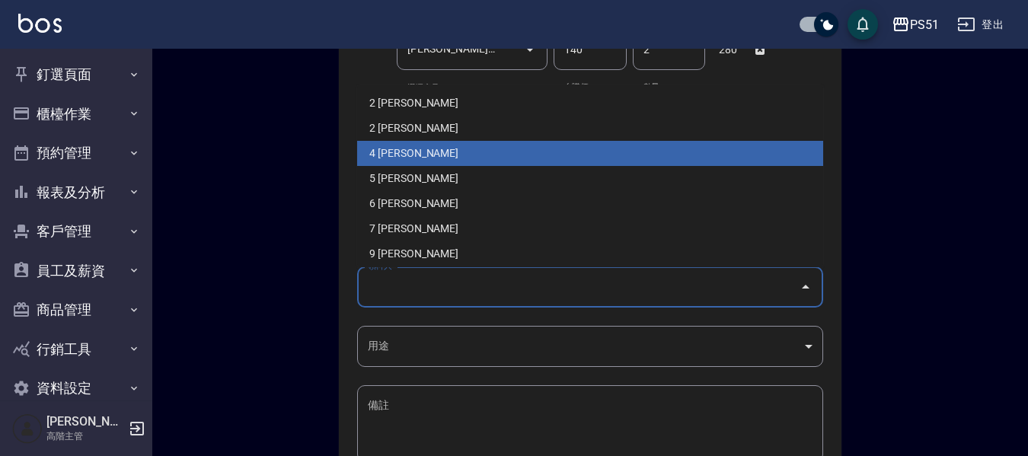
click at [399, 161] on li "4 [PERSON_NAME]" at bounding box center [590, 153] width 466 height 25
type input "陳子田"
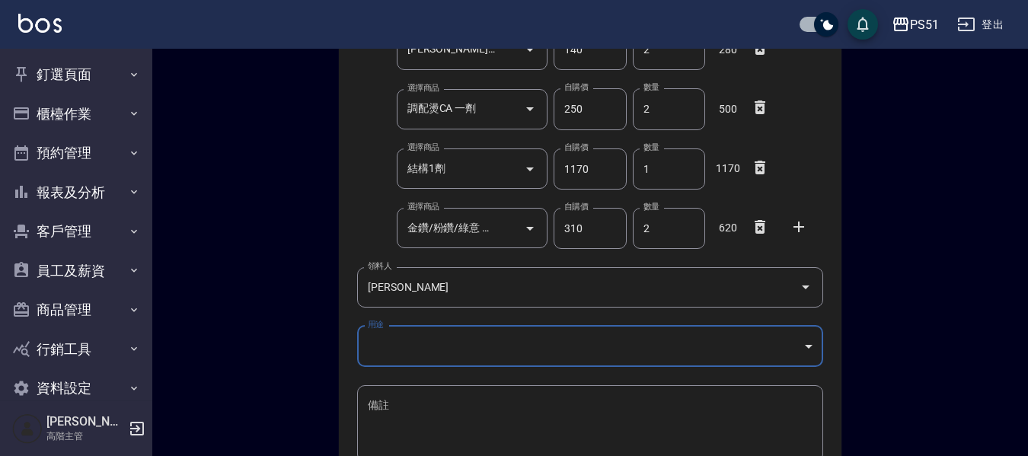
click at [405, 342] on body "PS51 登出 釘選頁面 店家日報表 互助點數明細 互助日報表 店販抽成明細 設計師抽成報表 費用分析表 損益表 服務扣項明細表 店家區間累計表 全店業績分析…" at bounding box center [514, 169] width 1028 height 866
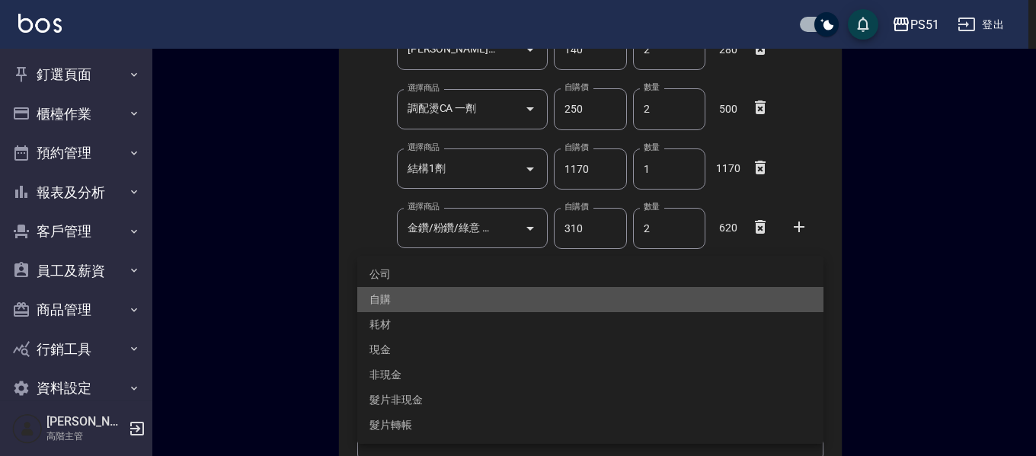
drag, startPoint x: 400, startPoint y: 291, endPoint x: 371, endPoint y: 374, distance: 87.9
click at [399, 290] on li "自購" at bounding box center [590, 299] width 466 height 25
type input "自購"
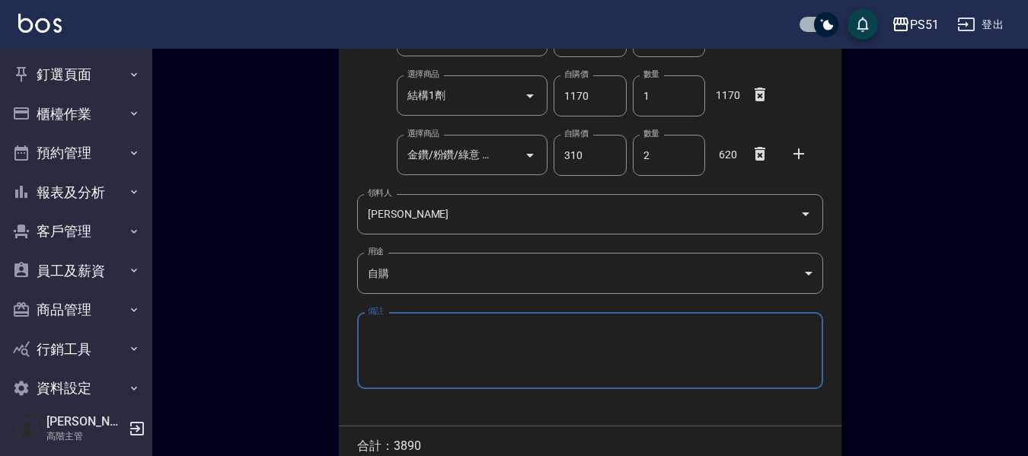
scroll to position [412, 0]
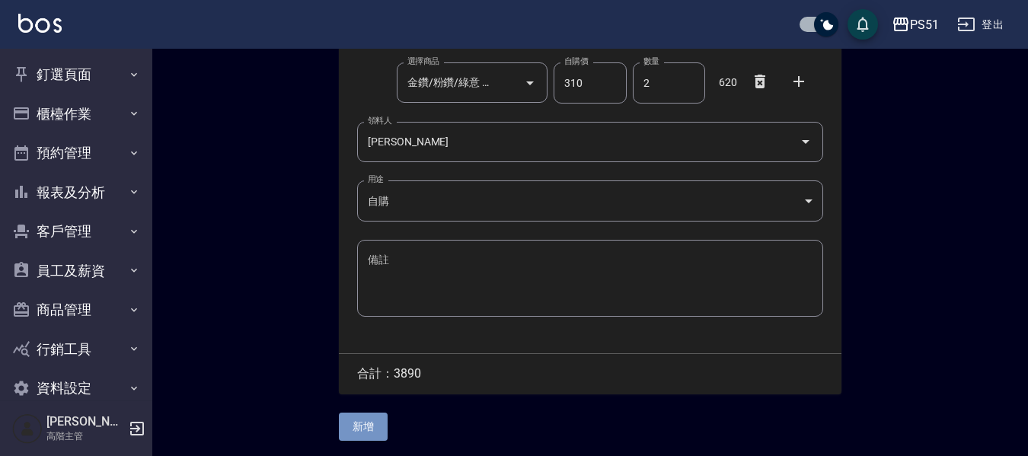
click at [369, 420] on button "新增" at bounding box center [363, 427] width 49 height 28
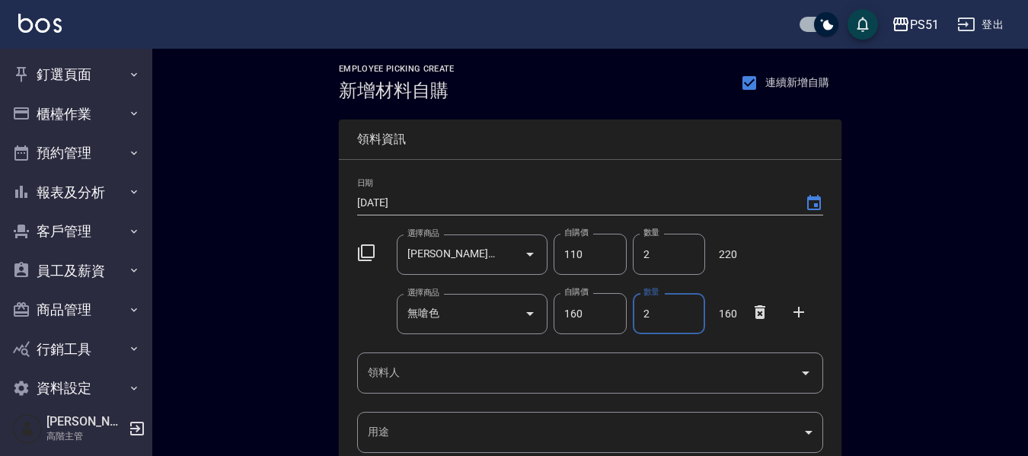
type input "2"
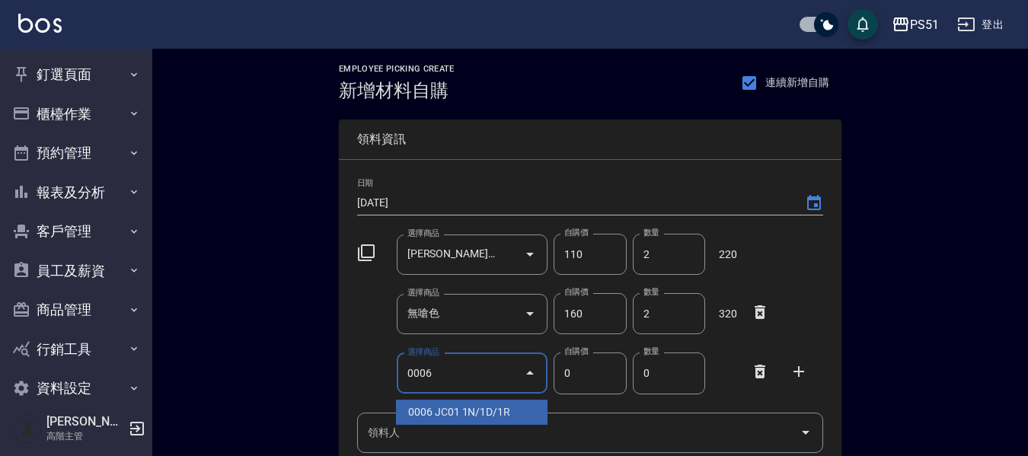
type input "0006"
type input "190"
type input "JC01 1N/1D/1R"
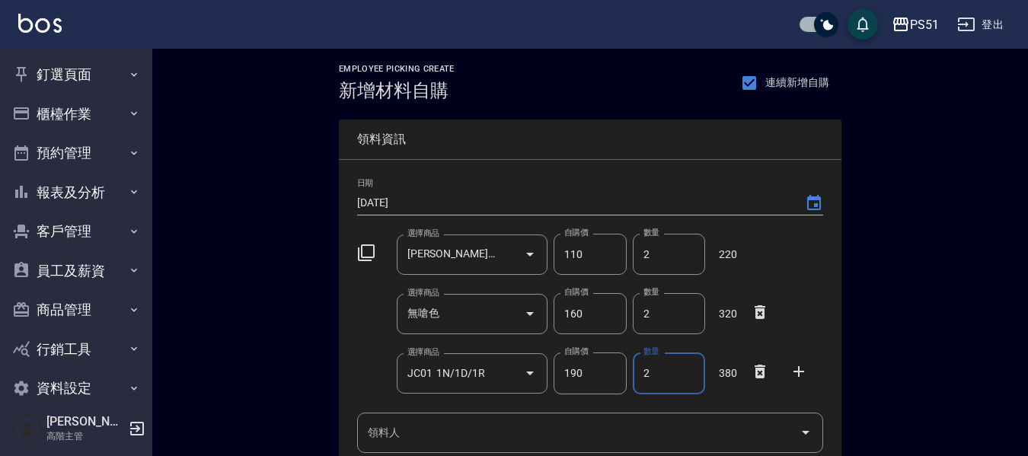
type input "2"
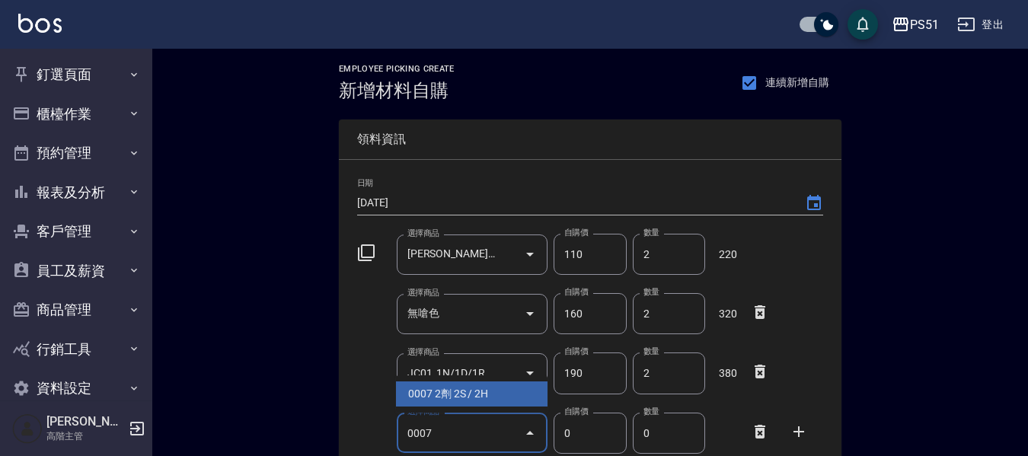
type input "0007"
type input "160"
type input "2劑 2S / 2H"
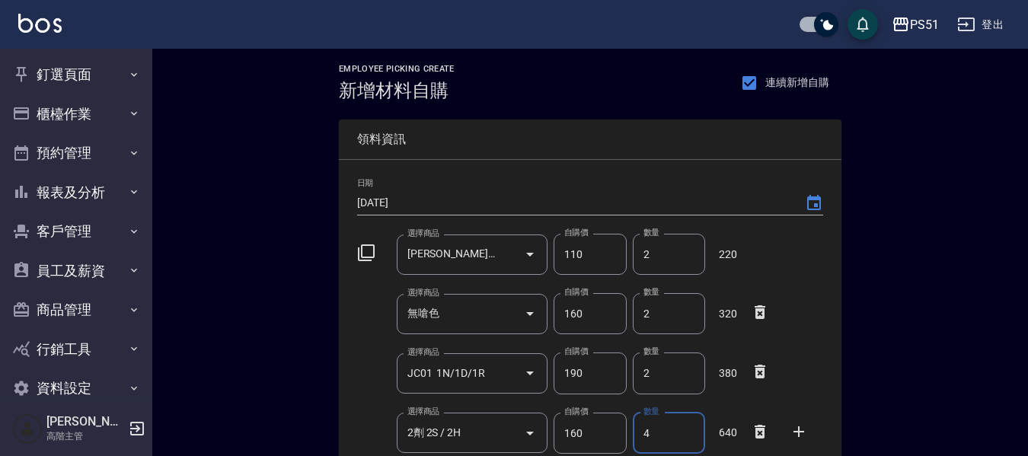
type input "4"
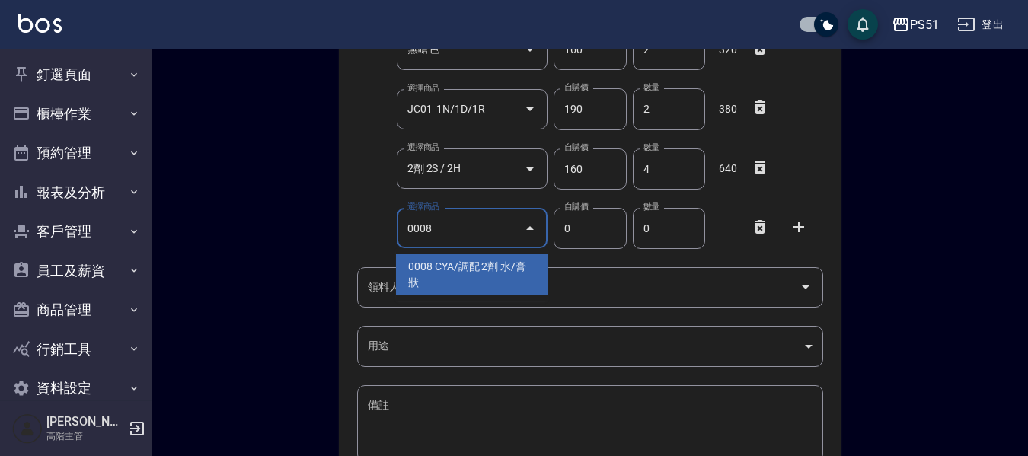
type input "0008"
type input "130"
type input "CYA/調配 2劑 水/膏狀"
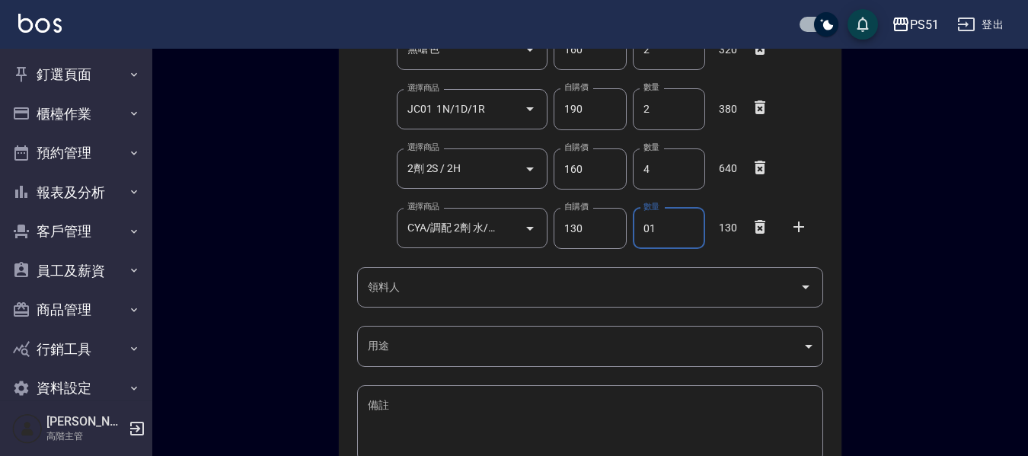
type input "01"
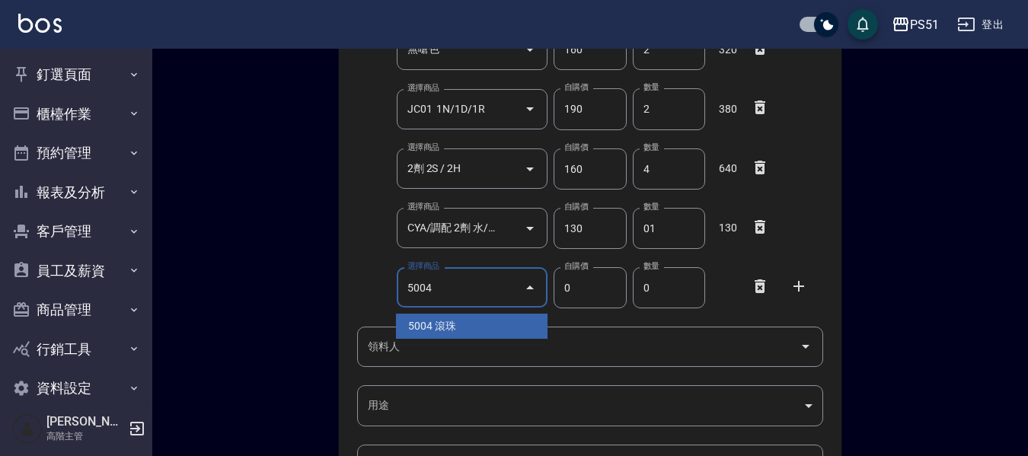
type input "5004"
type input "85"
type input "滾珠"
type input "1"
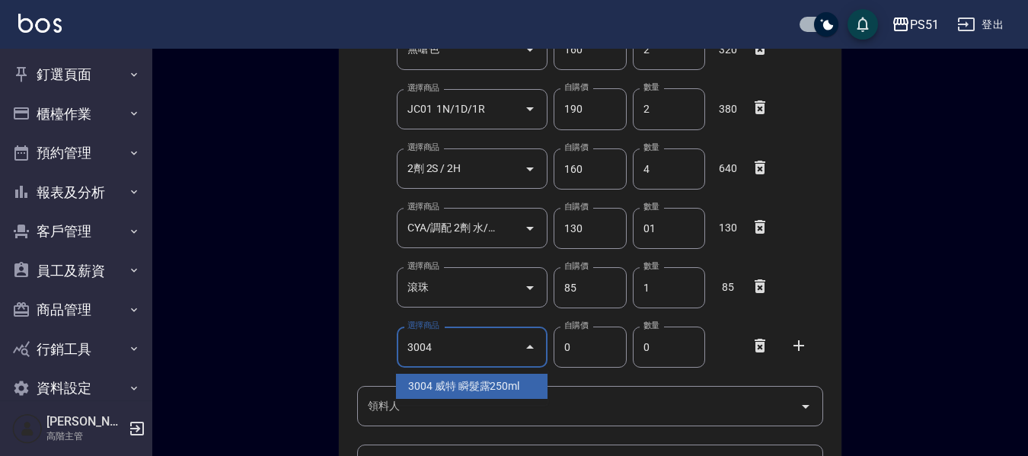
type input "3004"
type input "150"
type input "威特 瞬髮露250ml"
type input "1"
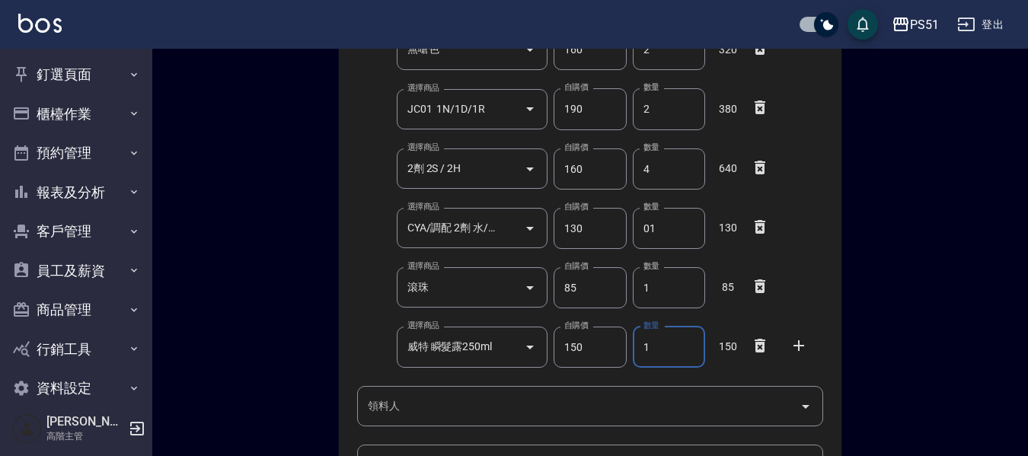
click at [478, 420] on input "領料人" at bounding box center [579, 406] width 430 height 27
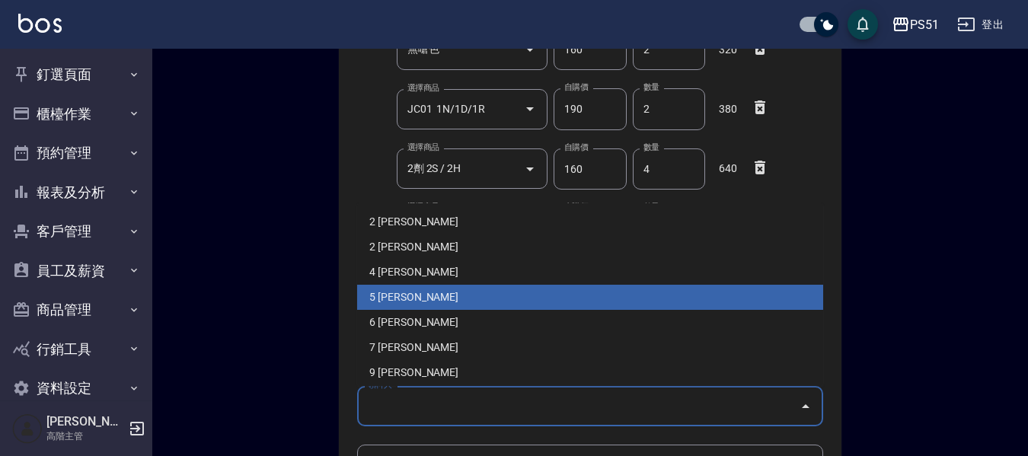
drag, startPoint x: 413, startPoint y: 292, endPoint x: 412, endPoint y: 302, distance: 9.9
click at [413, 292] on li "5 [PERSON_NAME]" at bounding box center [590, 297] width 466 height 25
type input "吳怡靚"
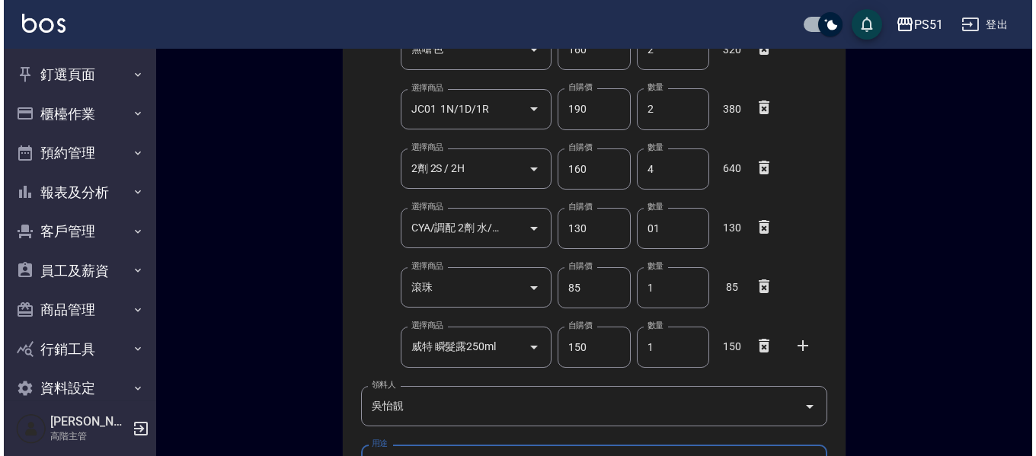
scroll to position [294, 0]
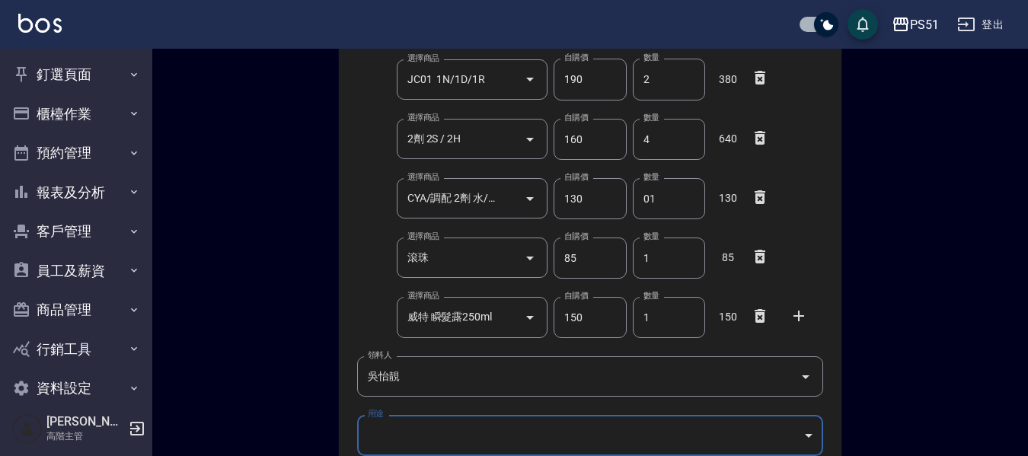
click at [404, 427] on body "PS51 登出 釘選頁面 店家日報表 互助點數明細 互助日報表 店販抽成明細 設計師抽成報表 費用分析表 損益表 服務扣項明細表 店家區間累計表 全店業績分析…" at bounding box center [514, 198] width 1028 height 985
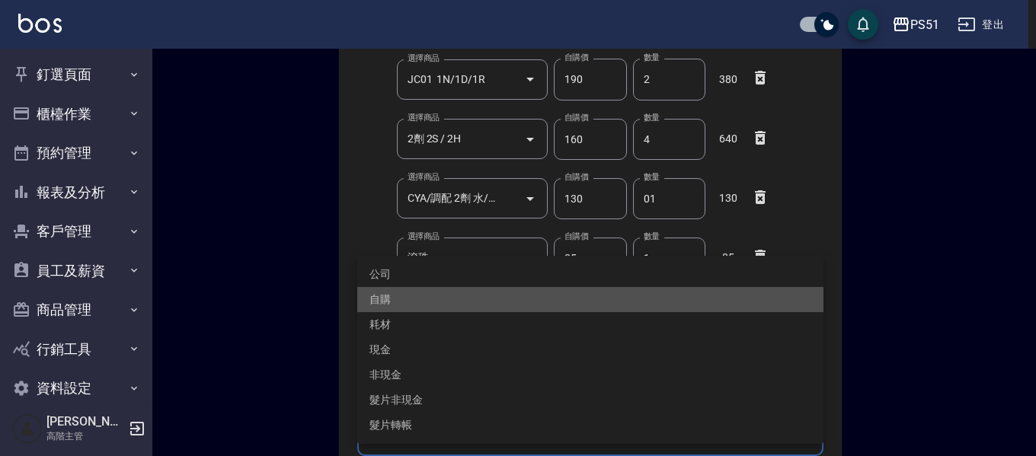
click at [398, 305] on li "自購" at bounding box center [590, 299] width 466 height 25
type input "自購"
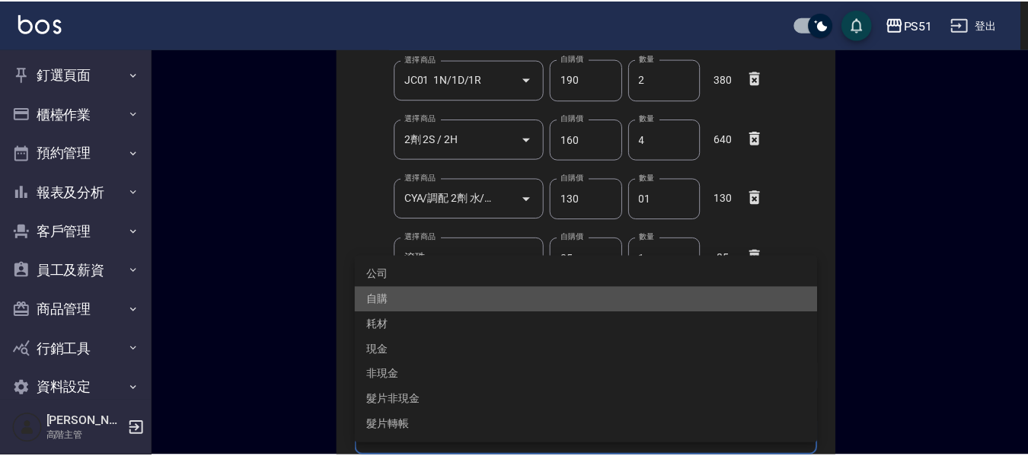
scroll to position [531, 0]
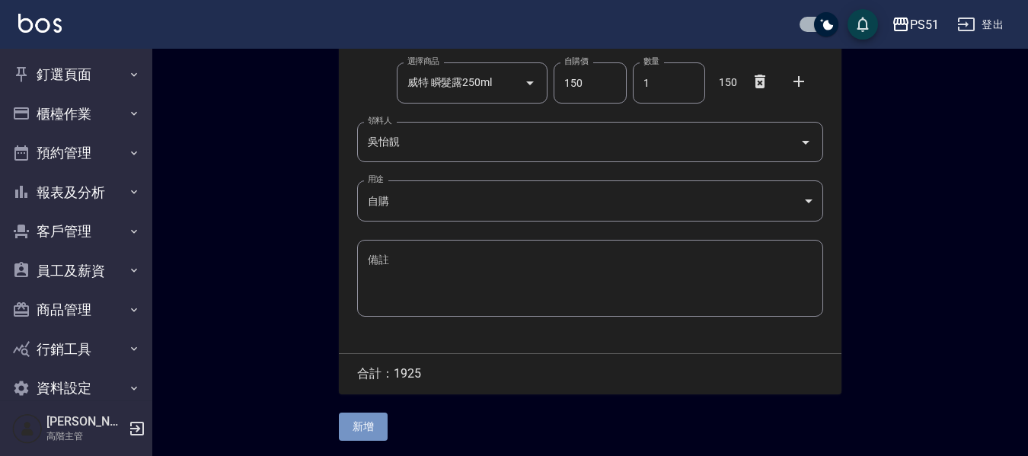
drag, startPoint x: 363, startPoint y: 423, endPoint x: 353, endPoint y: 423, distance: 10.7
click at [356, 423] on button "新增" at bounding box center [363, 427] width 49 height 28
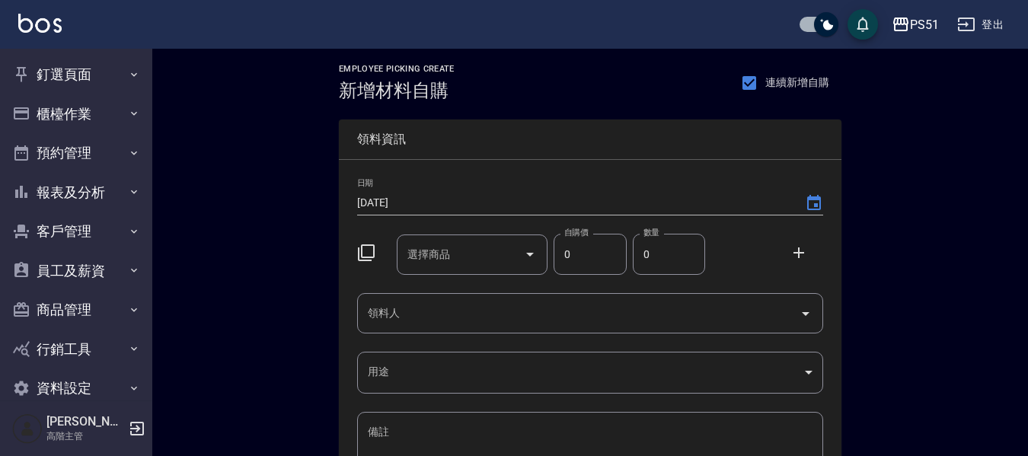
click at [491, 245] on input "選擇商品" at bounding box center [461, 254] width 115 height 27
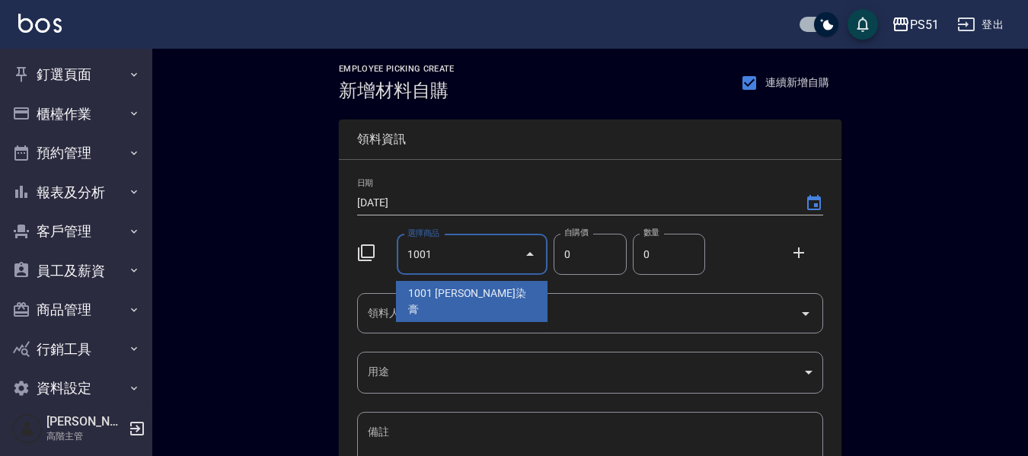
type input "1001"
type input "110"
type input "[PERSON_NAME]染膏"
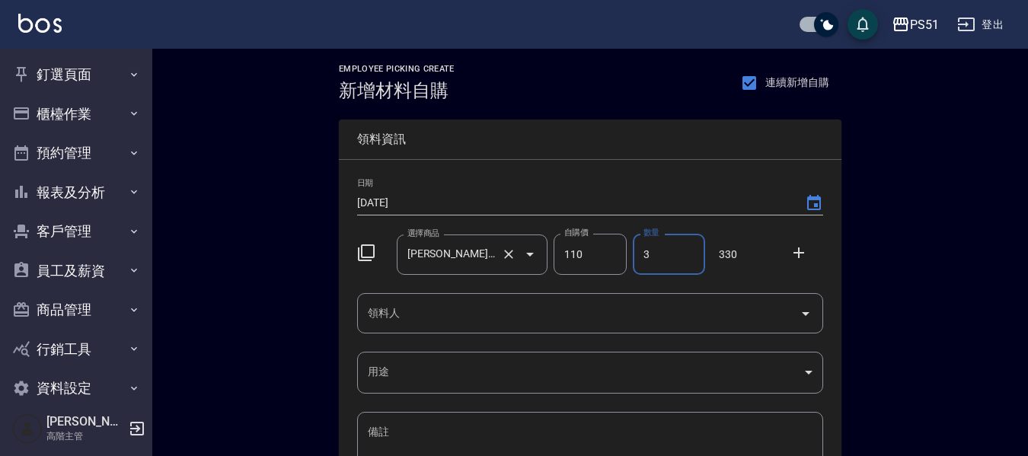
type input "3"
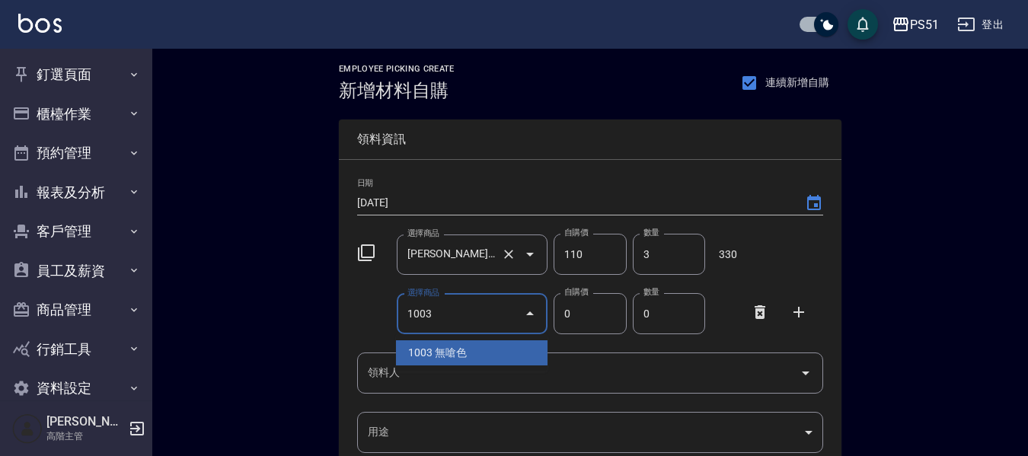
type input "1003"
type input "160"
type input "無嗆色"
type input "1"
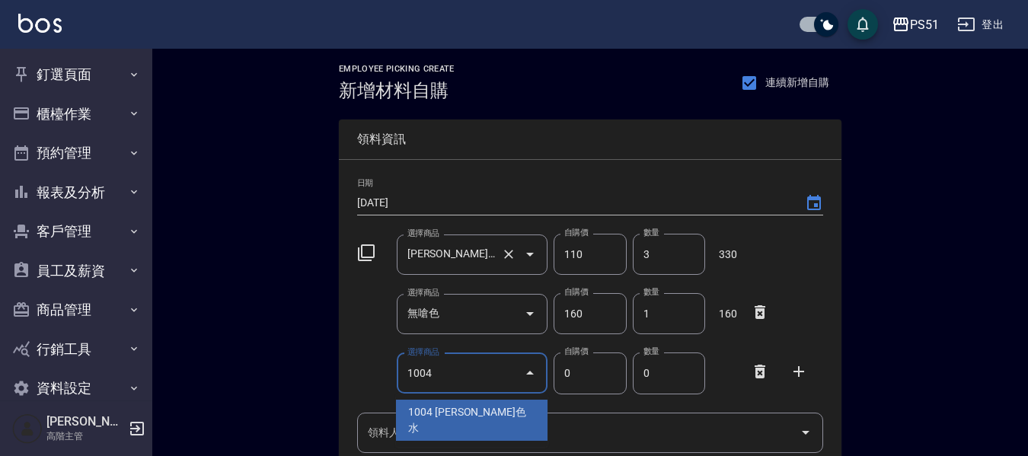
type input "1004"
type input "140"
type input "[PERSON_NAME]色水"
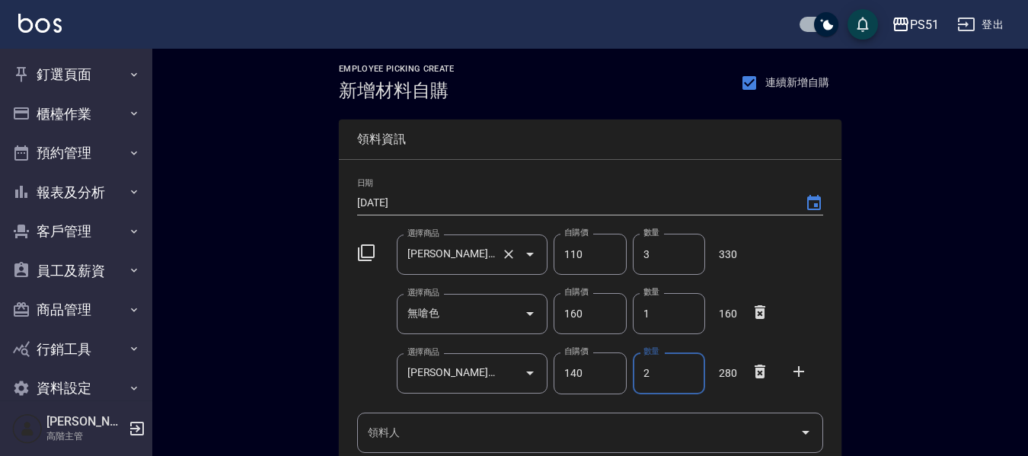
type input "2"
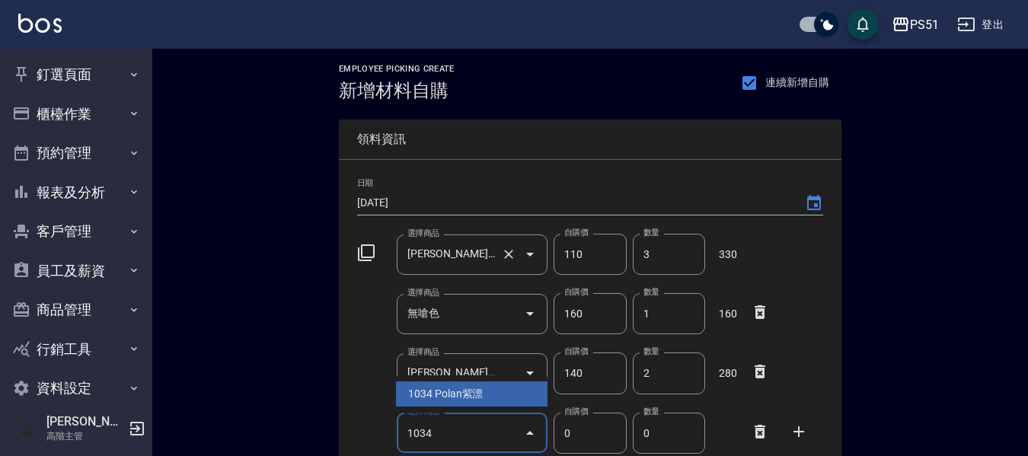
type input "1034"
type input "600"
type input "Polan紫漂"
type input "1"
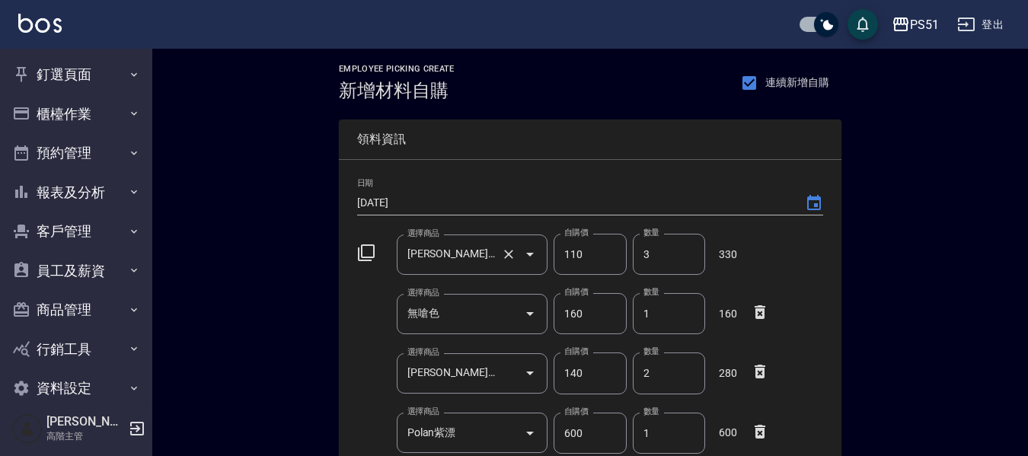
scroll to position [264, 0]
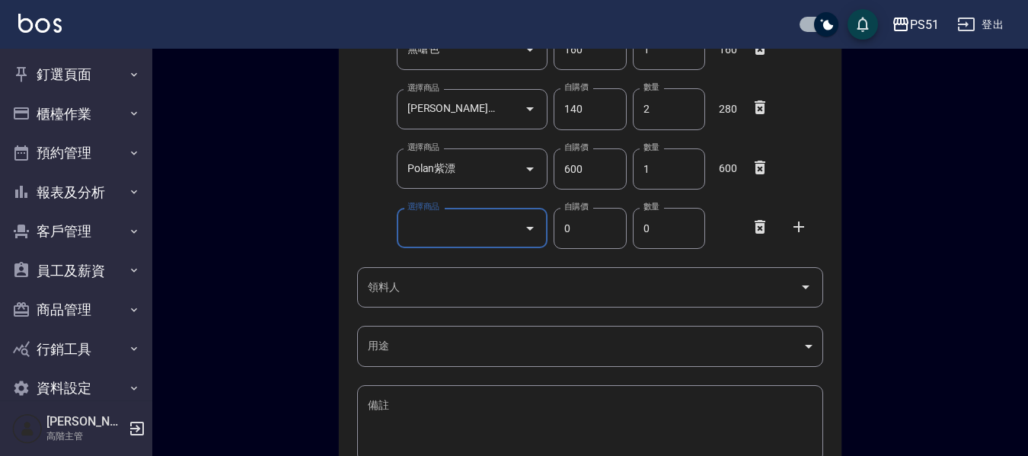
click at [759, 224] on icon at bounding box center [760, 227] width 11 height 14
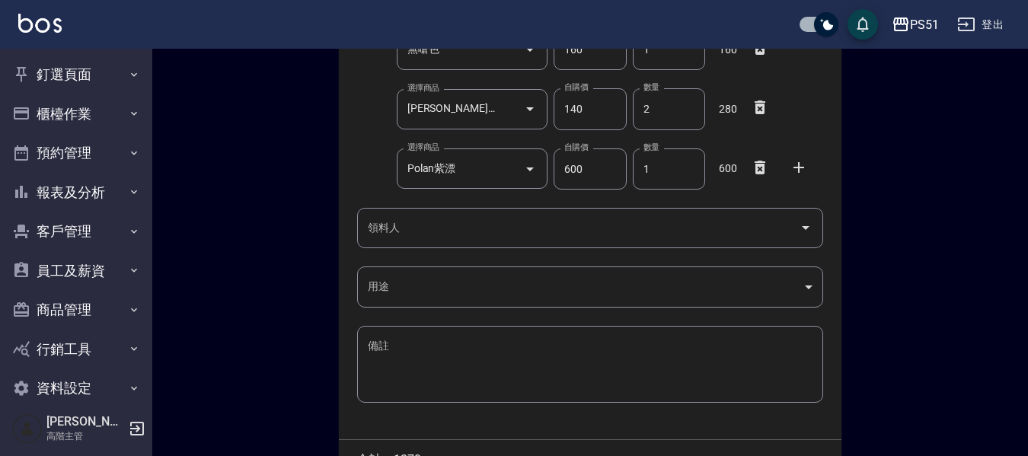
click at [397, 227] on input "領料人" at bounding box center [579, 228] width 430 height 27
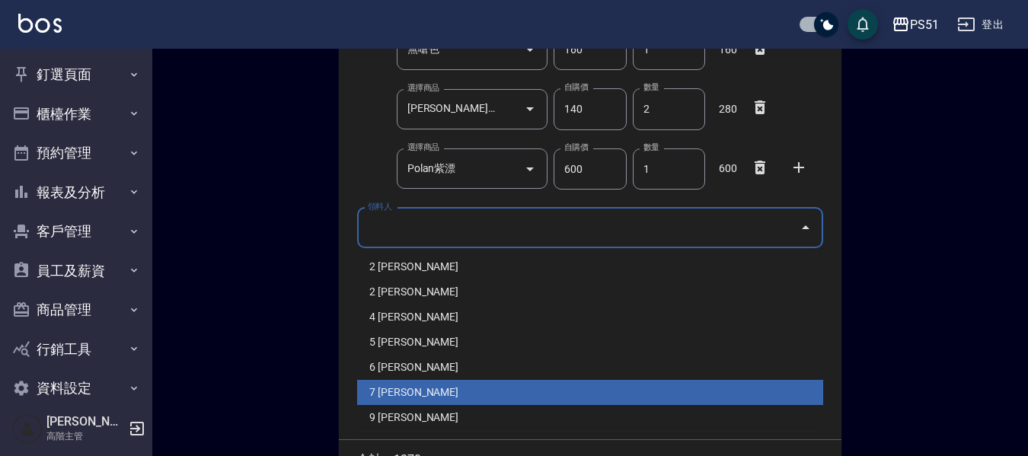
drag, startPoint x: 408, startPoint y: 366, endPoint x: 405, endPoint y: 385, distance: 19.3
click at [405, 385] on ul "2 楊舒馨 2 蔡楦梓 4 陳子田 5 吳怡靚 6 柯佳萱 7 黃子庭 9 謝苡汝 20 張郁馨 23 陳孝恩 31 邱郁筑 32 陳孝恩 33 林思宇 34…" at bounding box center [590, 339] width 466 height 183
click at [405, 385] on li "7 [PERSON_NAME]" at bounding box center [590, 392] width 466 height 25
type input "黃子庭"
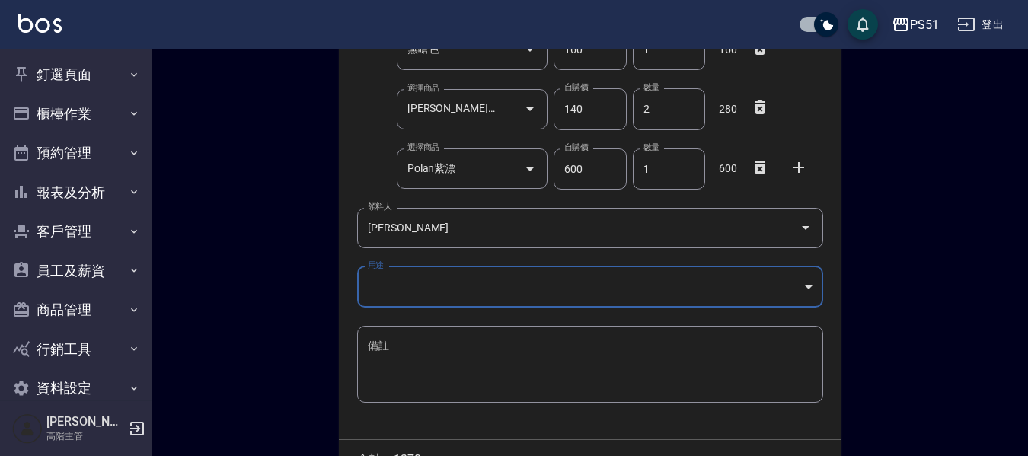
click at [404, 281] on body "PS51 登出 釘選頁面 店家日報表 互助點數明細 互助日報表 店販抽成明細 設計師抽成報表 費用分析表 損益表 服務扣項明細表 店家區間累計表 全店業績分析…" at bounding box center [514, 139] width 1028 height 806
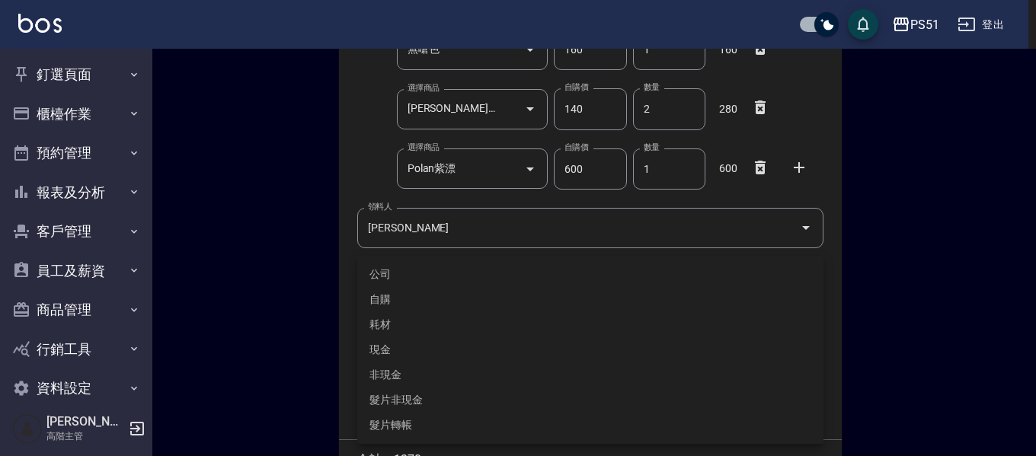
click at [394, 296] on li "自購" at bounding box center [590, 299] width 466 height 25
type input "自購"
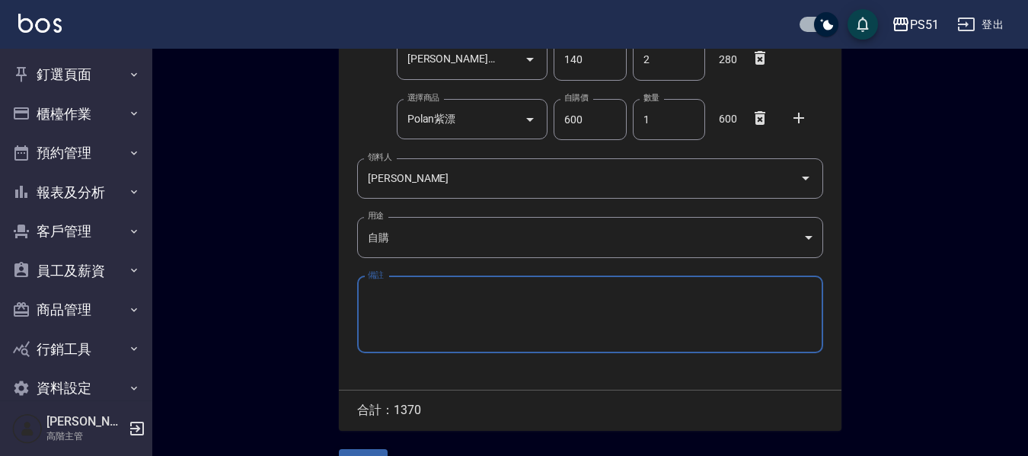
scroll to position [340, 0]
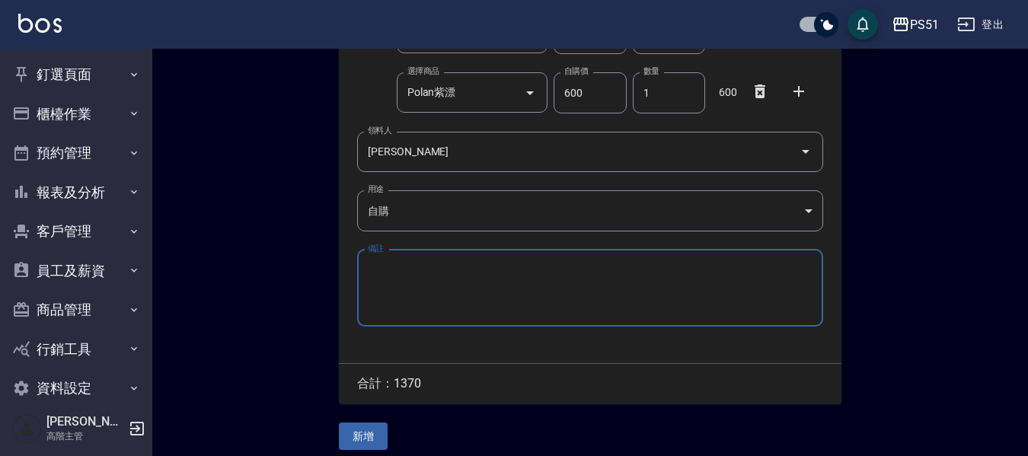
drag, startPoint x: 376, startPoint y: 434, endPoint x: 366, endPoint y: 434, distance: 9.1
click at [369, 434] on button "新增" at bounding box center [363, 437] width 49 height 28
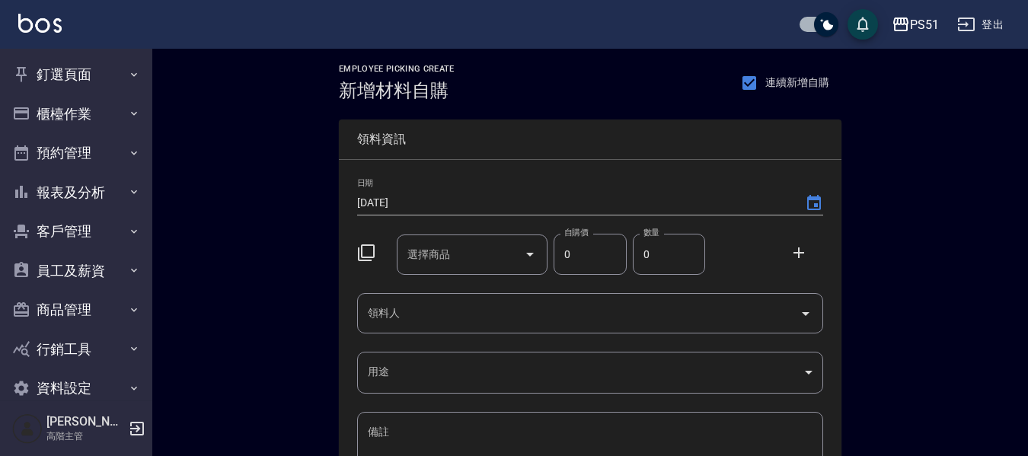
click at [418, 254] on div "選擇商品 選擇商品" at bounding box center [473, 255] width 152 height 40
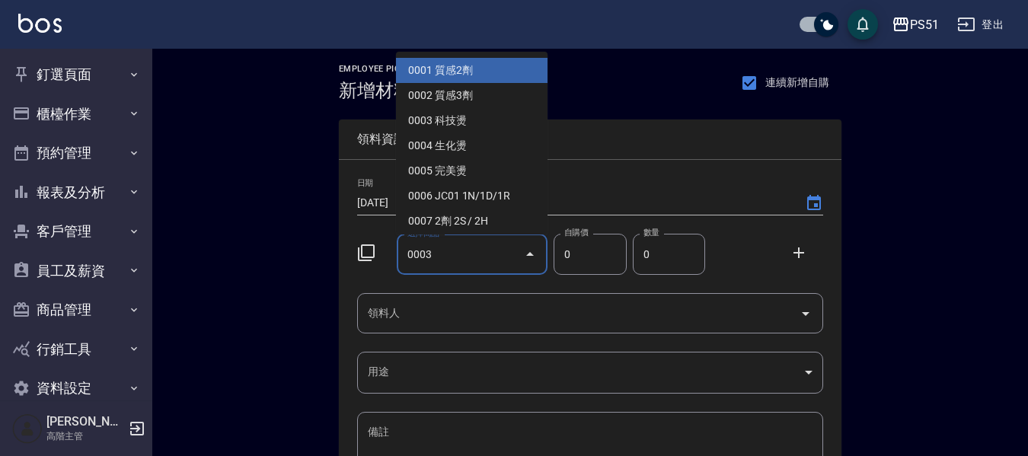
type input "0003"
type input "80"
type input "科技燙"
type input "1"
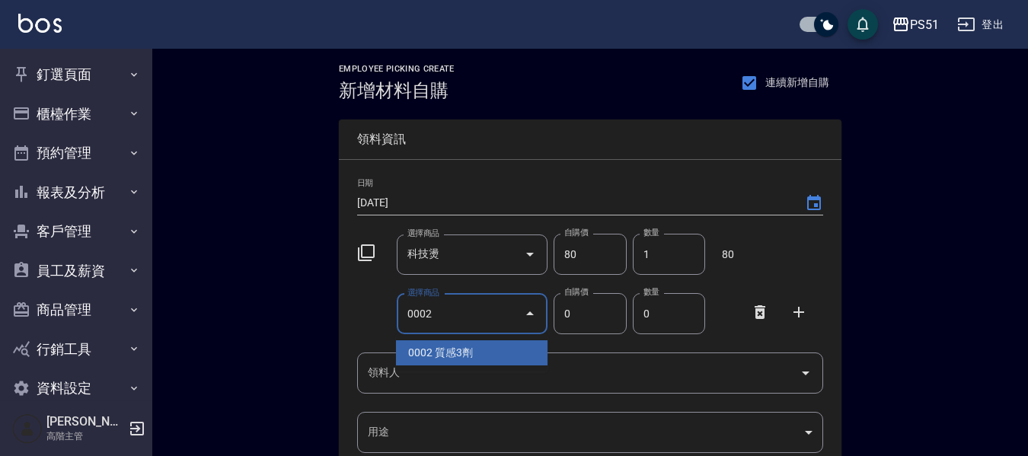
type input "質感3劑"
type input "65"
type input "1"
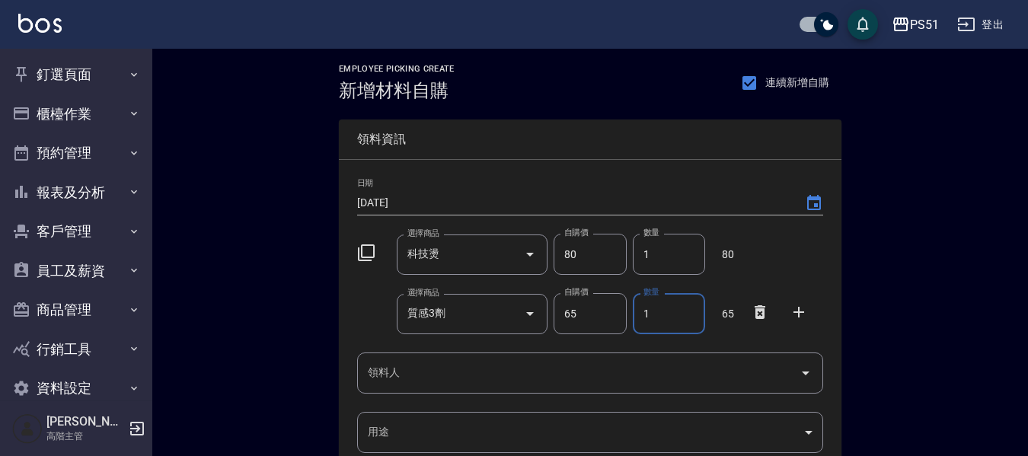
click at [410, 369] on input "領料人" at bounding box center [579, 373] width 430 height 27
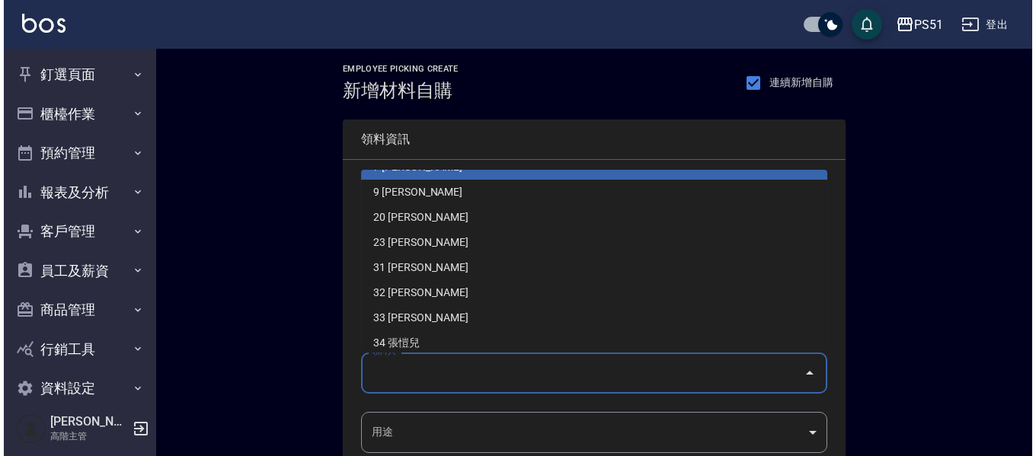
scroll to position [152, 0]
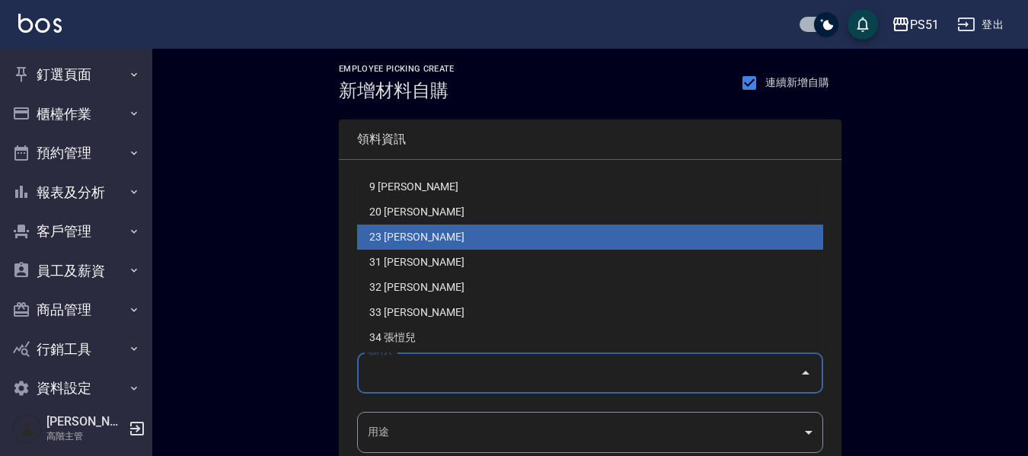
drag, startPoint x: 417, startPoint y: 232, endPoint x: 400, endPoint y: 282, distance: 53.0
click at [417, 232] on li "23 [PERSON_NAME]" at bounding box center [590, 237] width 466 height 25
type input "[PERSON_NAME]"
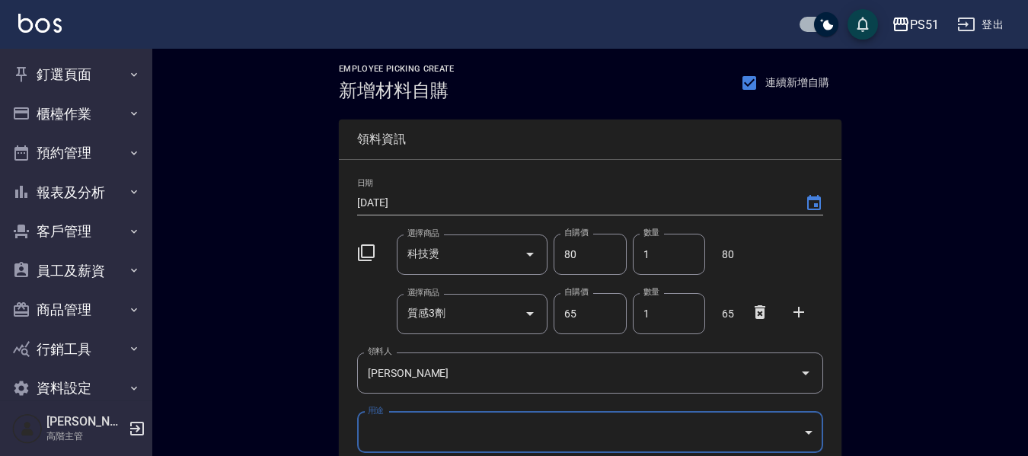
click at [394, 436] on body "PS51 登出 釘選頁面 店家日報表 互助點數明細 互助日報表 店販抽成明細 設計師抽成報表 費用分析表 損益表 服務扣項明細表 店家區間累計表 全店業績分析…" at bounding box center [514, 343] width 1028 height 687
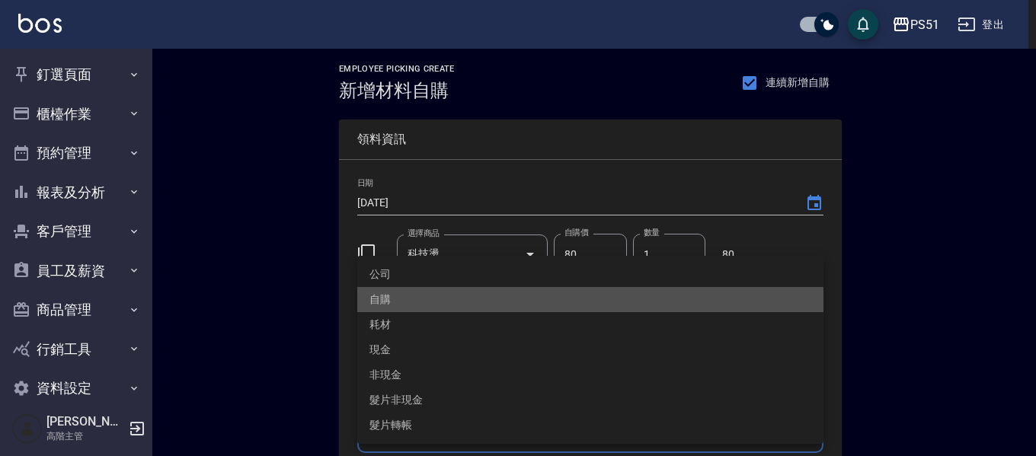
click at [386, 294] on li "自購" at bounding box center [590, 299] width 466 height 25
type input "自購"
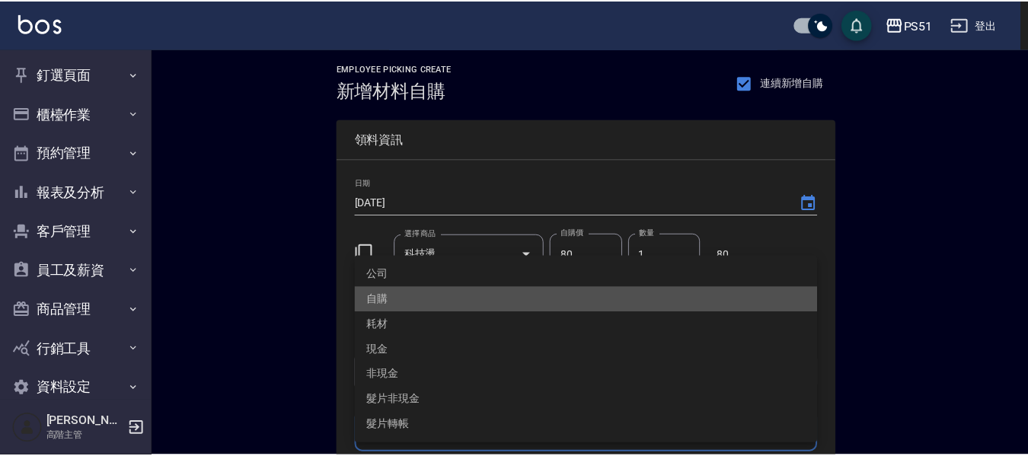
scroll to position [233, 0]
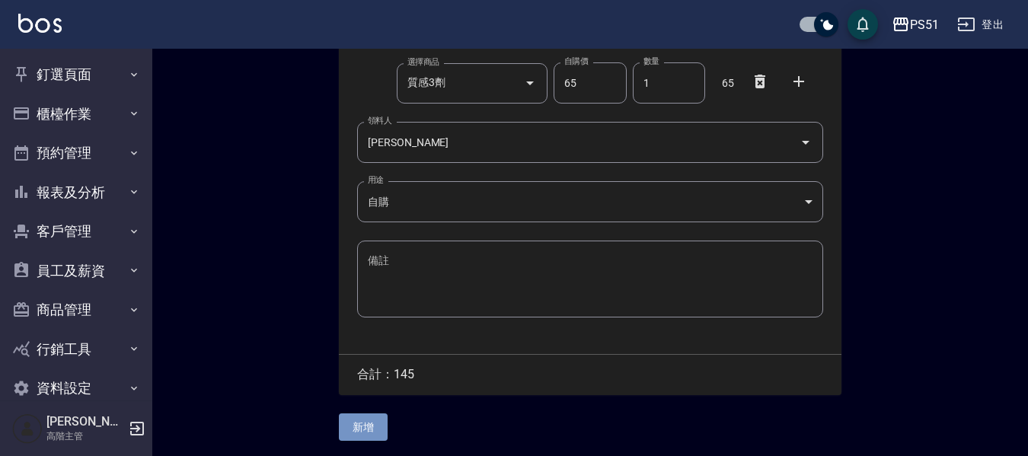
drag, startPoint x: 362, startPoint y: 422, endPoint x: 307, endPoint y: 404, distance: 57.8
click at [359, 422] on button "新增" at bounding box center [363, 428] width 49 height 28
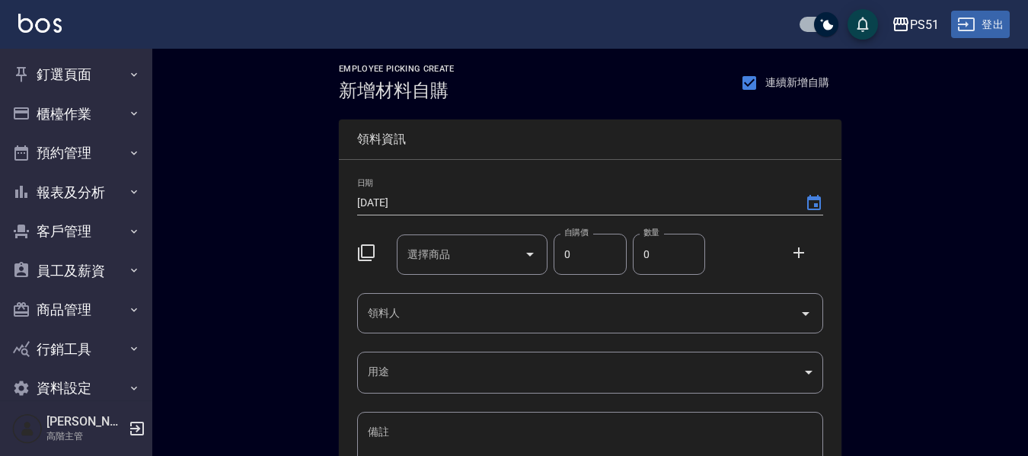
click at [1002, 20] on button "登出" at bounding box center [980, 25] width 59 height 28
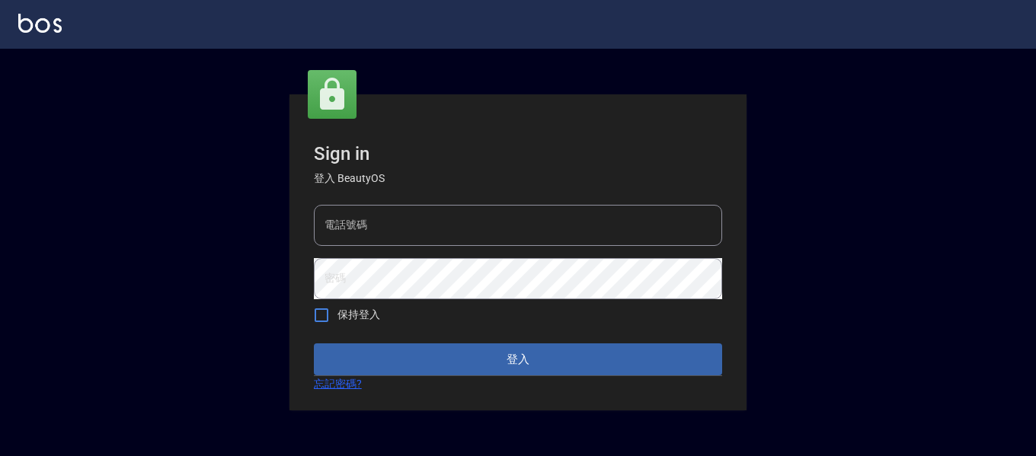
type input "0228891031"
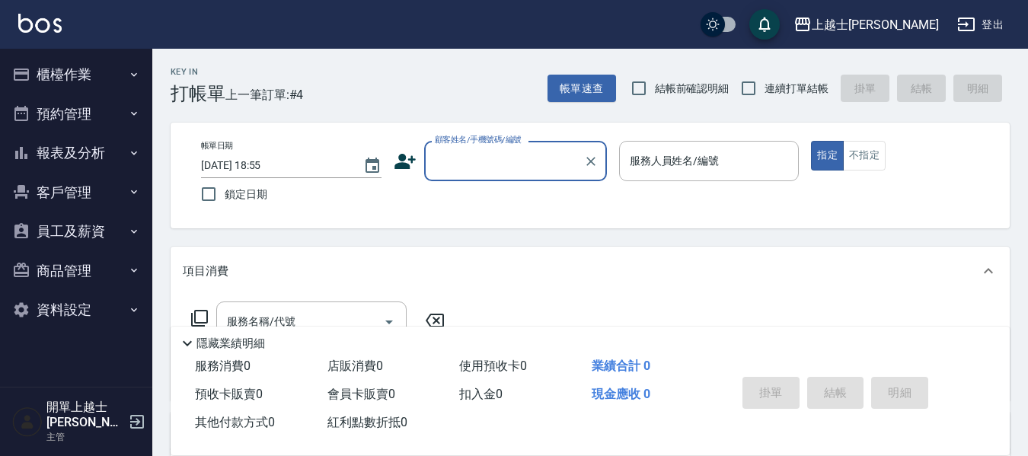
click at [79, 85] on button "櫃檯作業" at bounding box center [76, 75] width 140 height 40
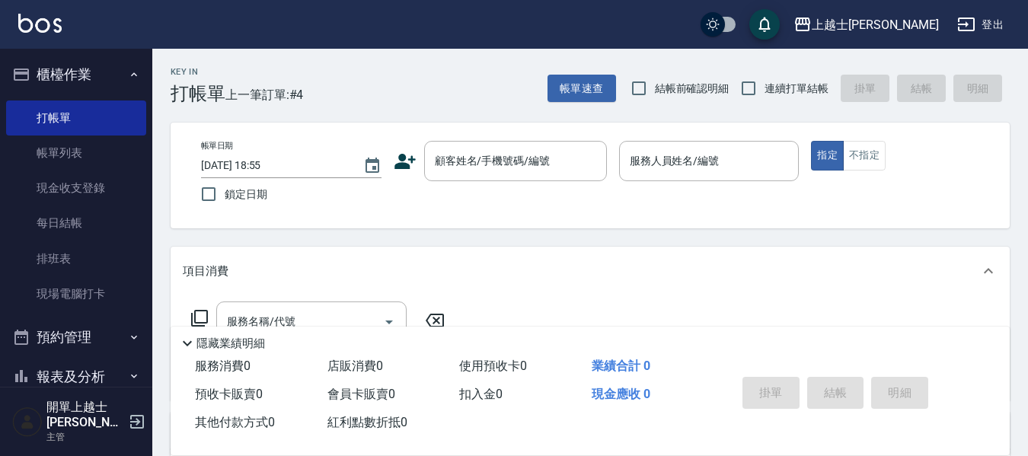
drag, startPoint x: 94, startPoint y: 149, endPoint x: 168, endPoint y: 149, distance: 73.9
click at [94, 149] on link "帳單列表" at bounding box center [76, 153] width 140 height 35
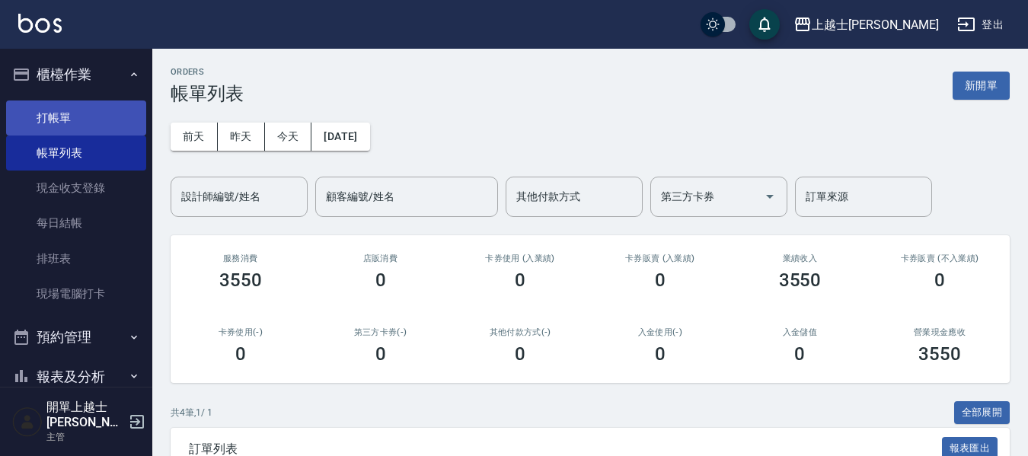
click at [67, 127] on link "打帳單" at bounding box center [76, 118] width 140 height 35
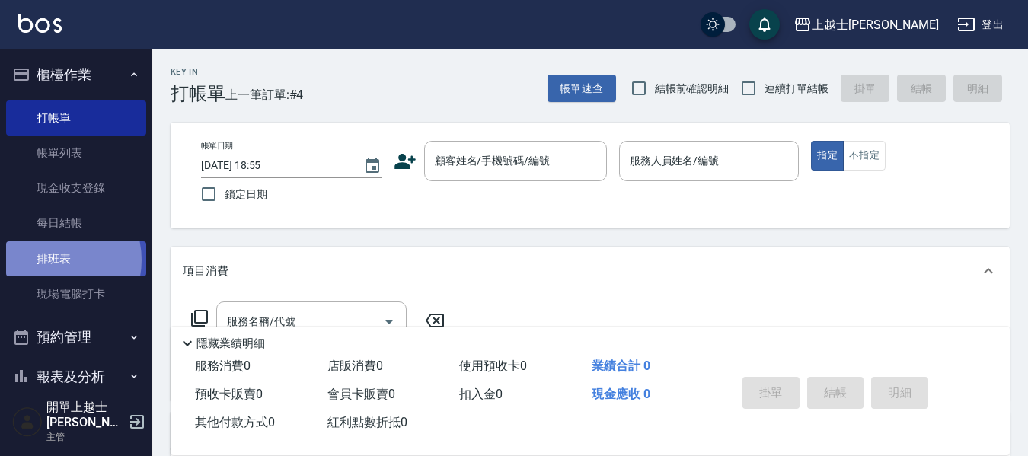
click at [56, 260] on link "排班表" at bounding box center [76, 258] width 140 height 35
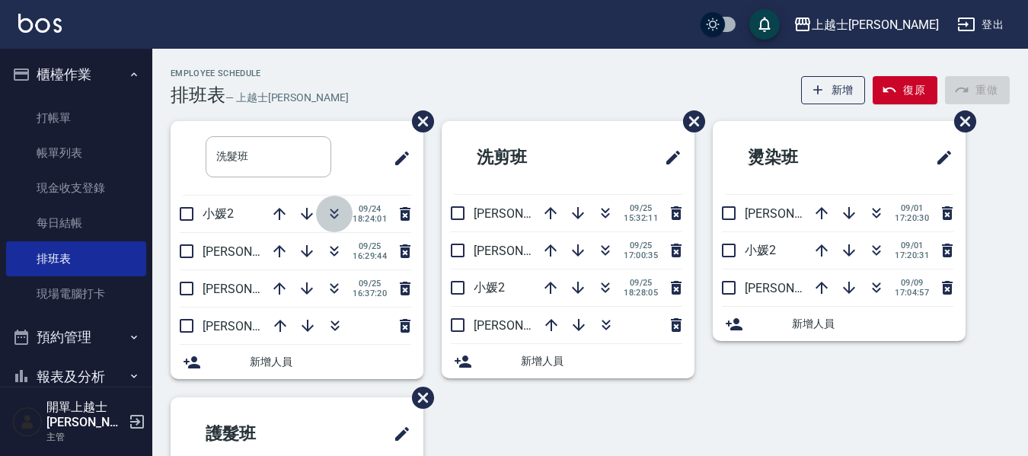
click at [334, 215] on icon "button" at bounding box center [334, 214] width 18 height 18
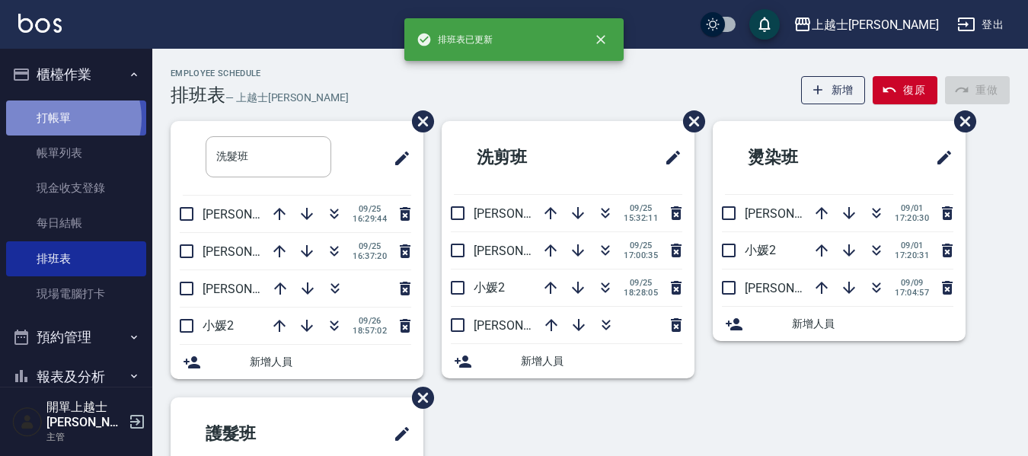
click at [69, 118] on link "打帳單" at bounding box center [76, 118] width 140 height 35
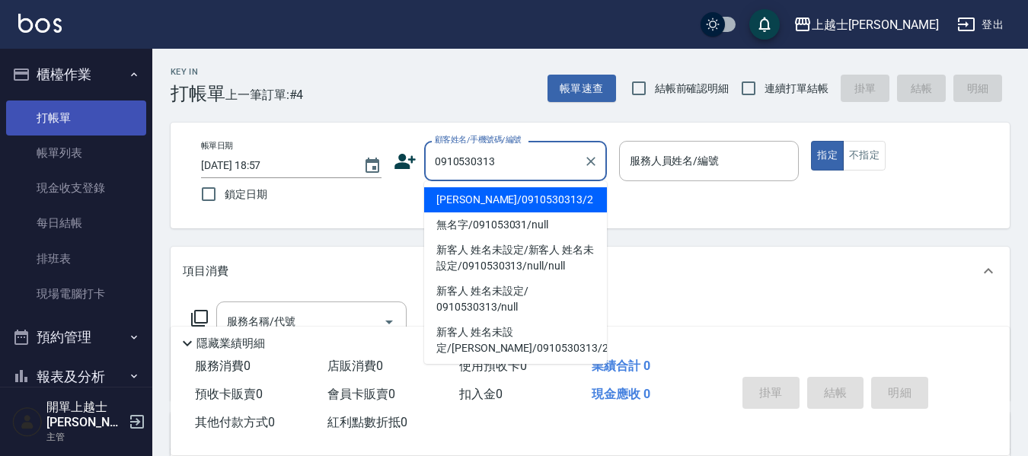
type input "[PERSON_NAME]/0910530313/2"
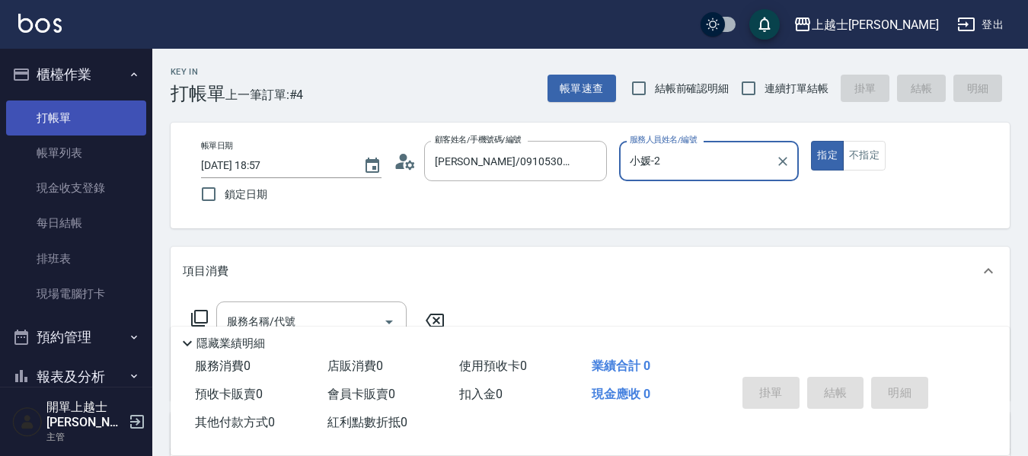
type input "小媛-2"
click at [811, 141] on button "指定" at bounding box center [827, 156] width 33 height 30
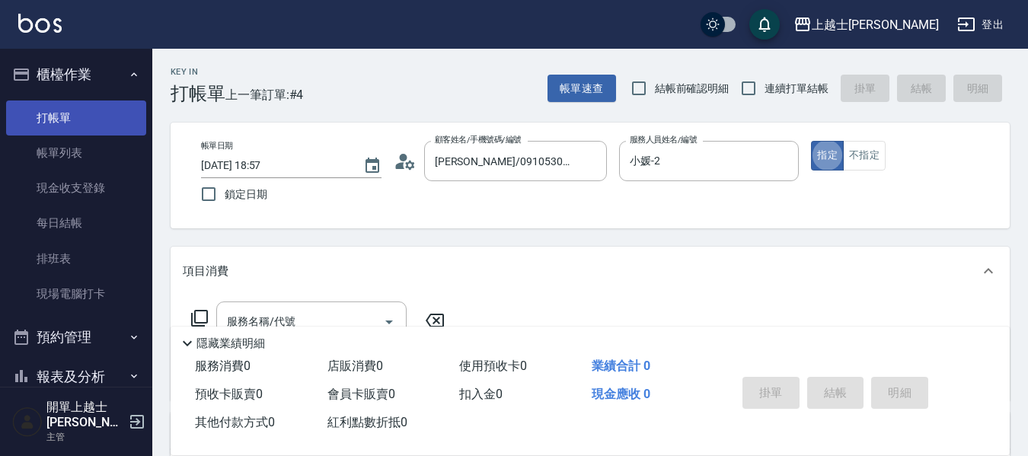
type button "true"
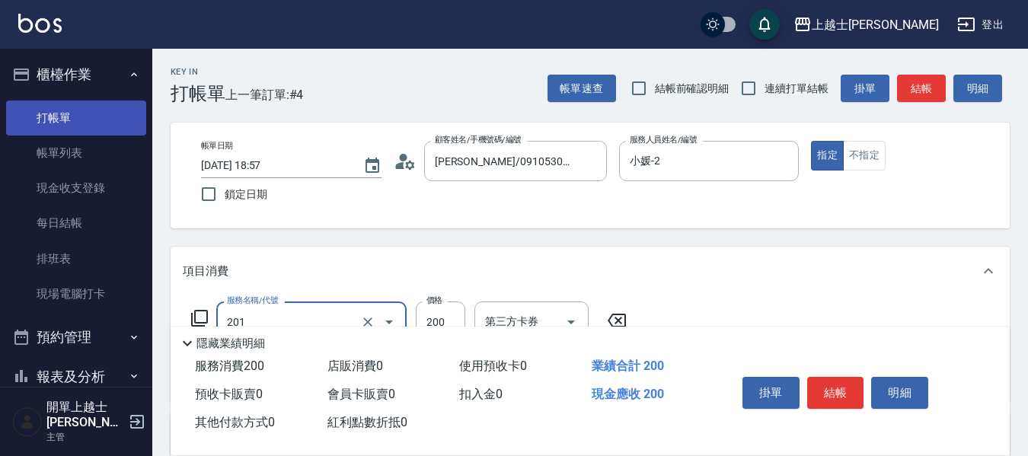
type input "B級單剪(201)"
type input "100"
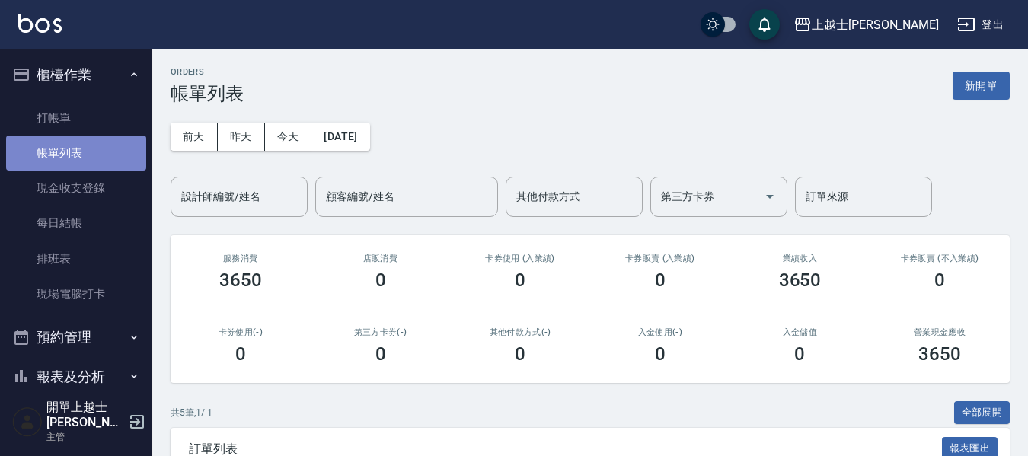
click at [88, 164] on link "帳單列表" at bounding box center [76, 153] width 140 height 35
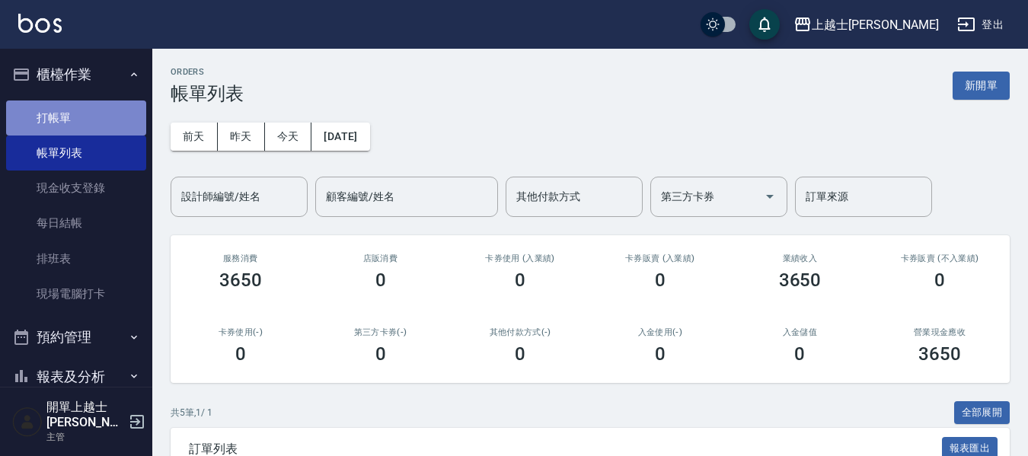
click at [77, 120] on link "打帳單" at bounding box center [76, 118] width 140 height 35
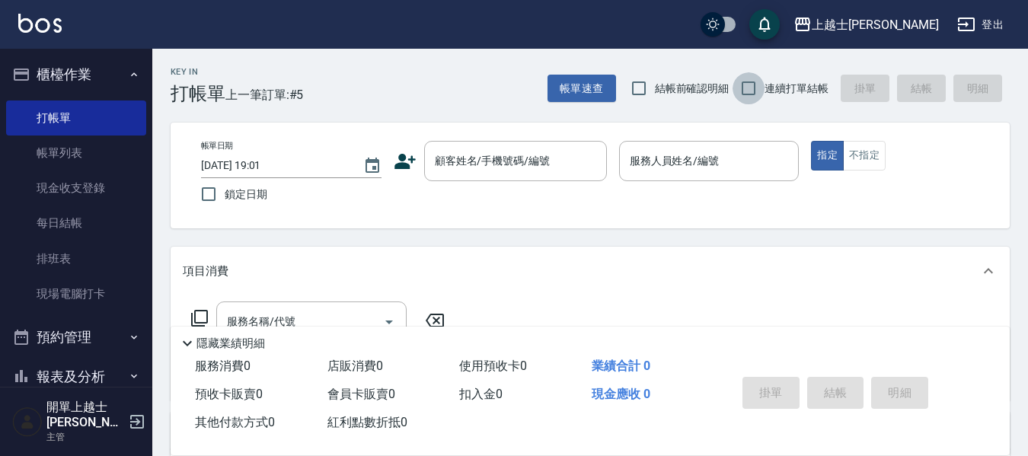
click at [749, 91] on input "連續打單結帳" at bounding box center [749, 88] width 32 height 32
checkbox input "true"
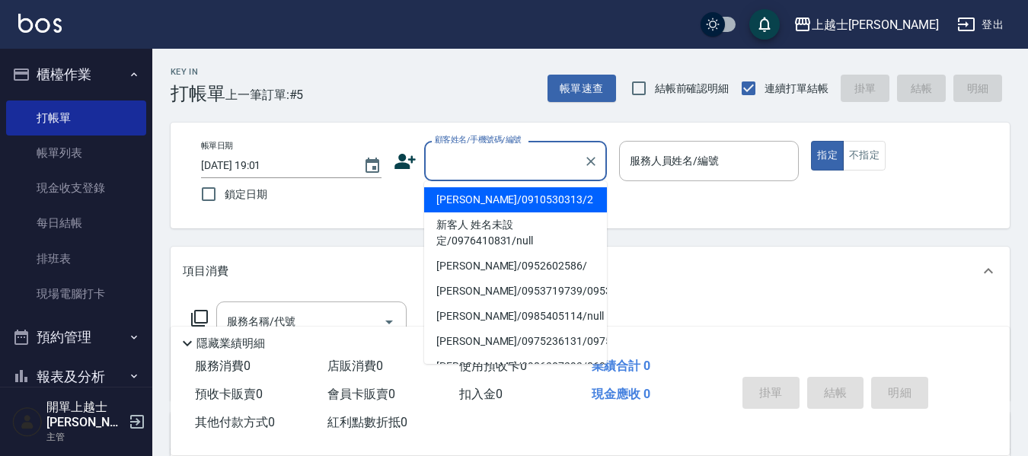
click at [485, 166] on input "顧客姓名/手機號碼/編號" at bounding box center [504, 161] width 146 height 27
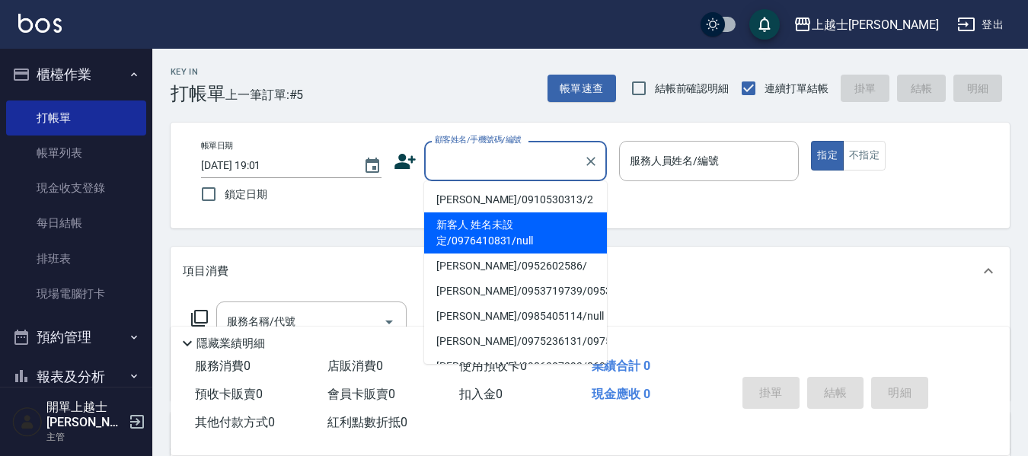
click at [471, 213] on li "新客人 姓名未設定/0976410831/null" at bounding box center [515, 233] width 183 height 41
click at [481, 154] on input "新客人 姓名未設定/0976410831/null" at bounding box center [504, 161] width 146 height 27
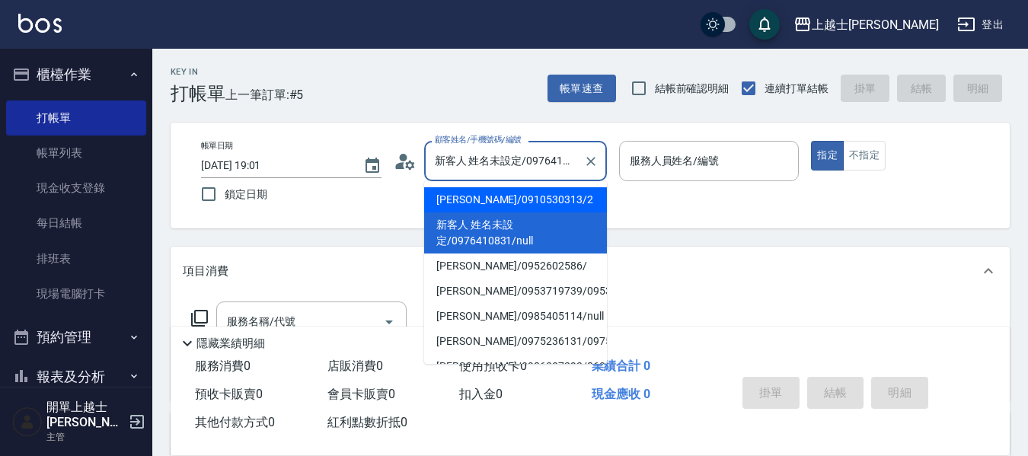
click at [464, 207] on li "[PERSON_NAME]/0910530313/2" at bounding box center [515, 199] width 183 height 25
type input "[PERSON_NAME]/0910530313/2"
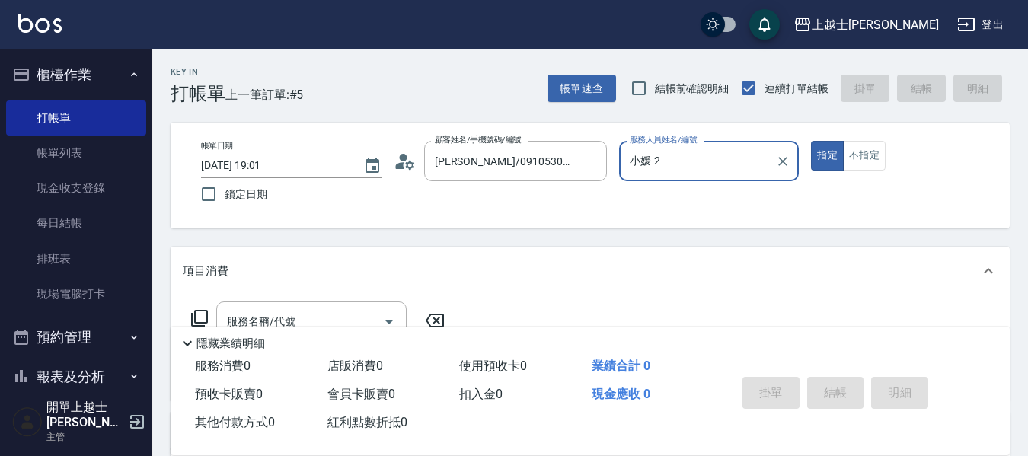
type input "小媛-2"
click at [869, 158] on button "不指定" at bounding box center [864, 156] width 43 height 30
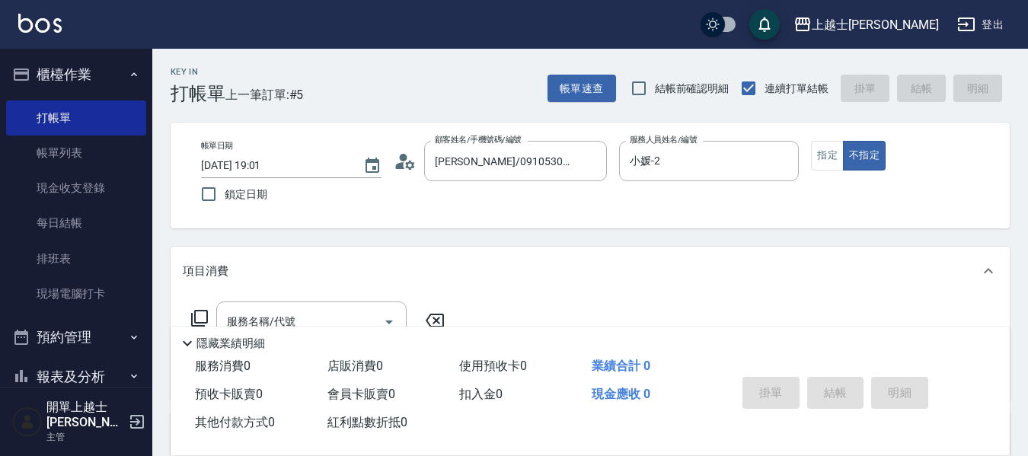
click at [190, 341] on icon at bounding box center [187, 343] width 9 height 5
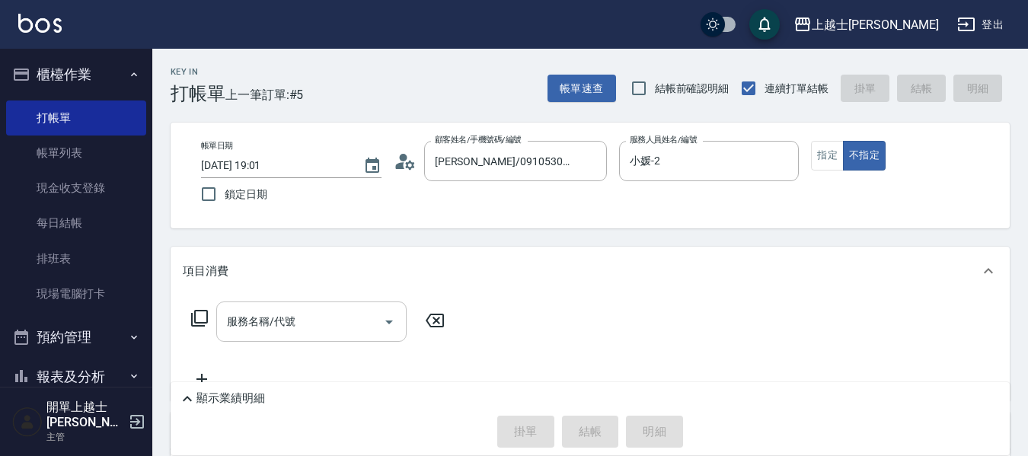
click at [246, 328] on div "服務名稱/代號 服務名稱/代號" at bounding box center [311, 322] width 190 height 40
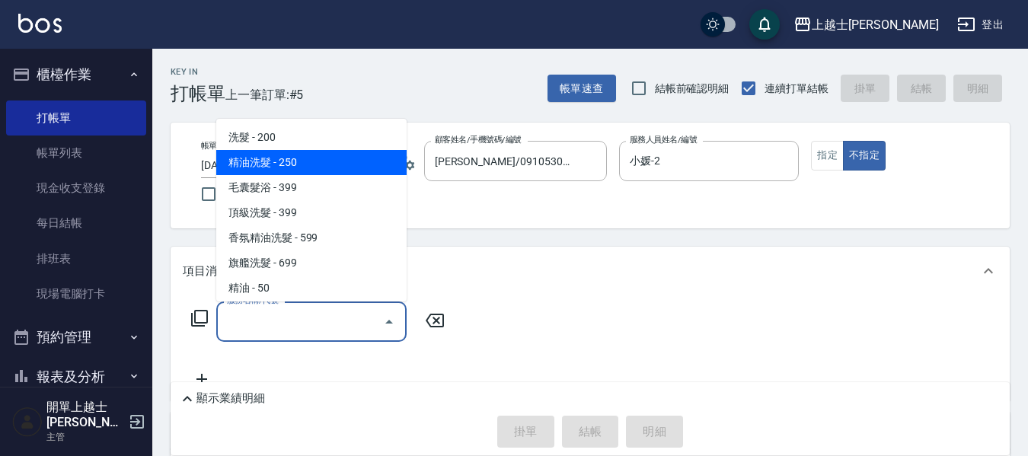
click at [295, 170] on span "精油洗髮 - 250" at bounding box center [311, 162] width 190 height 25
type input "精油洗髮(102)"
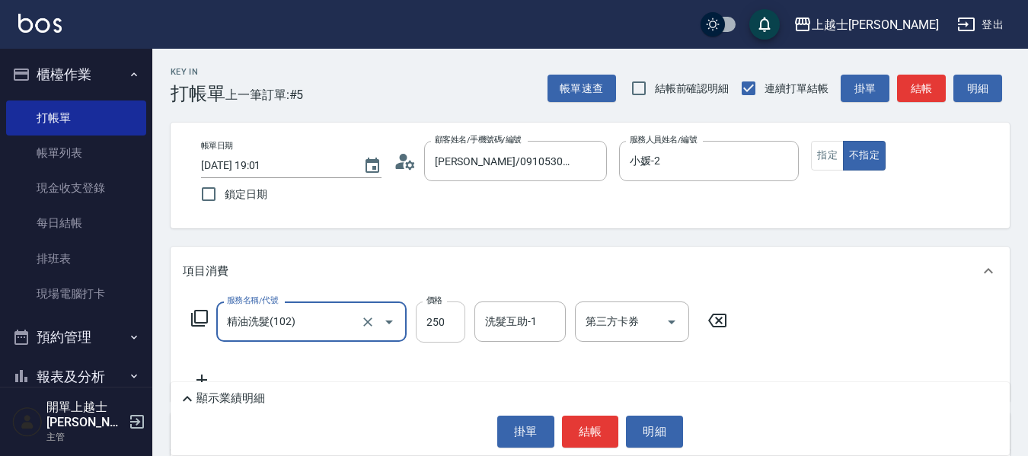
click at [438, 320] on input "250" at bounding box center [441, 322] width 50 height 41
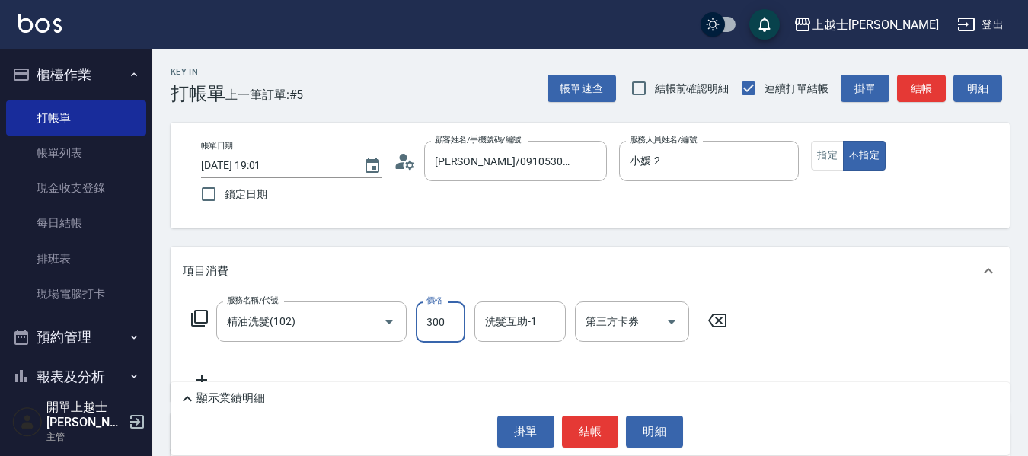
type input "300"
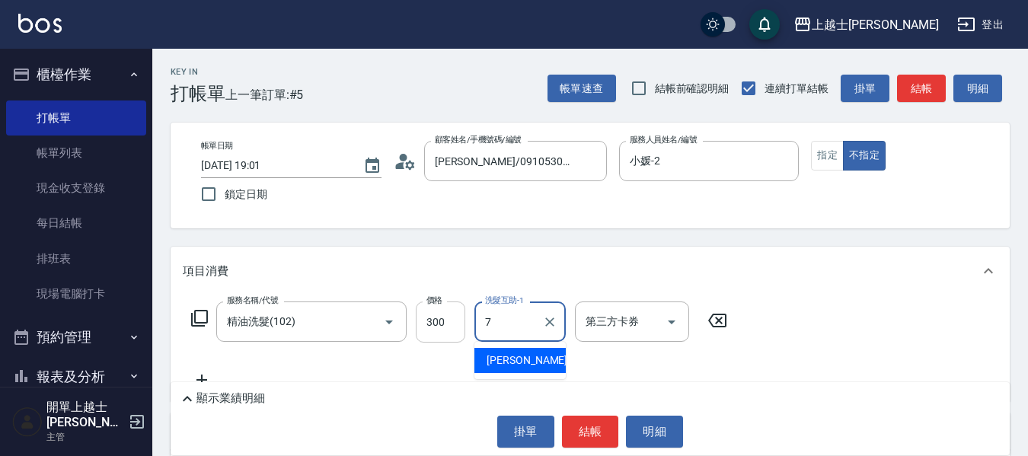
type input "[PERSON_NAME]-7"
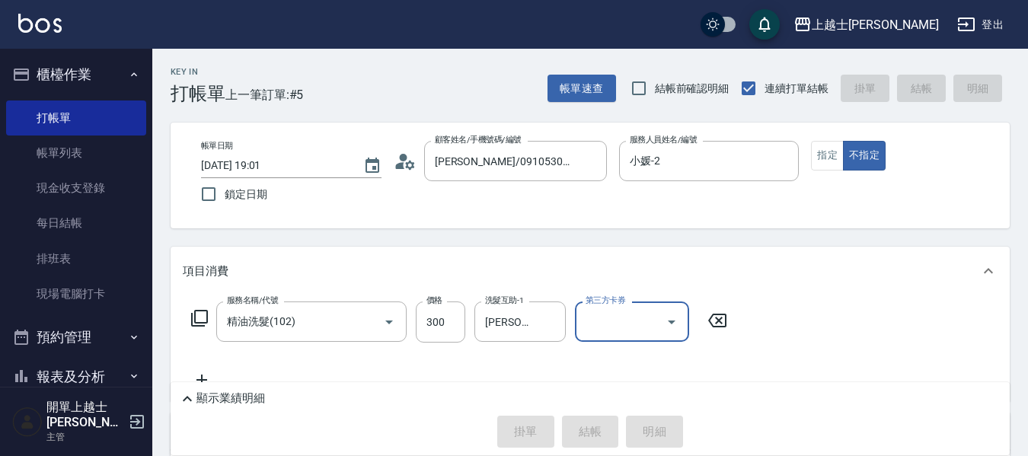
type input "[DATE] 19:02"
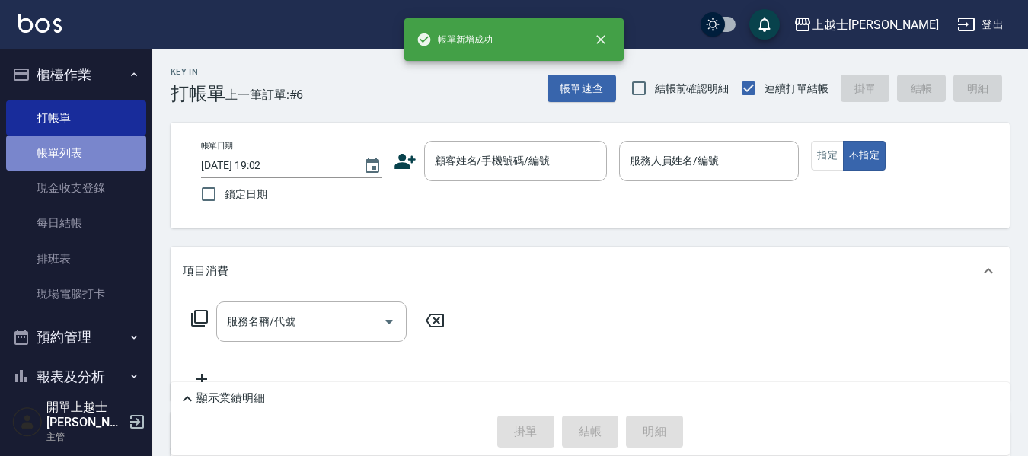
click at [88, 148] on link "帳單列表" at bounding box center [76, 153] width 140 height 35
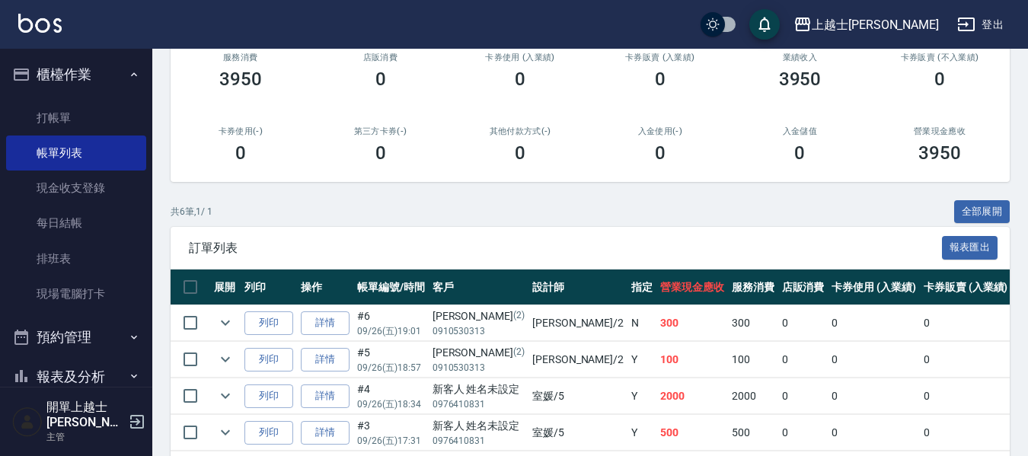
scroll to position [229, 0]
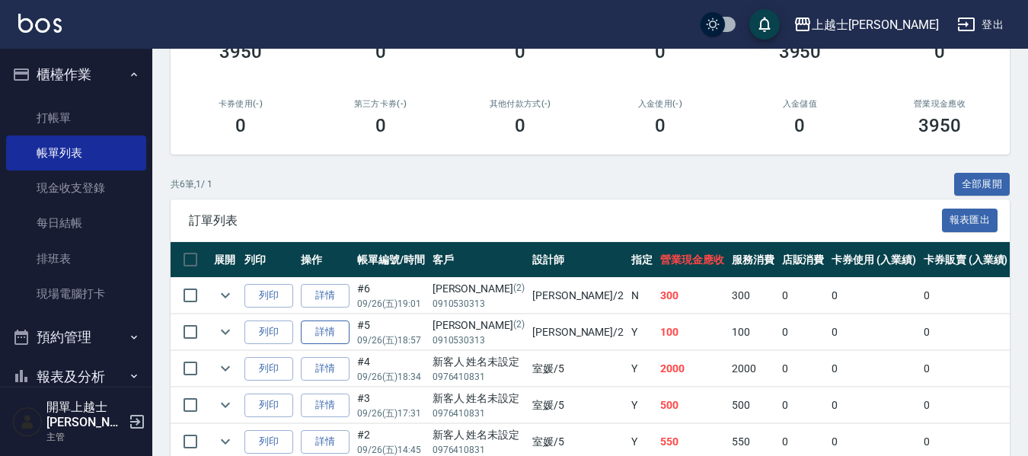
click at [312, 330] on link "詳情" at bounding box center [325, 333] width 49 height 24
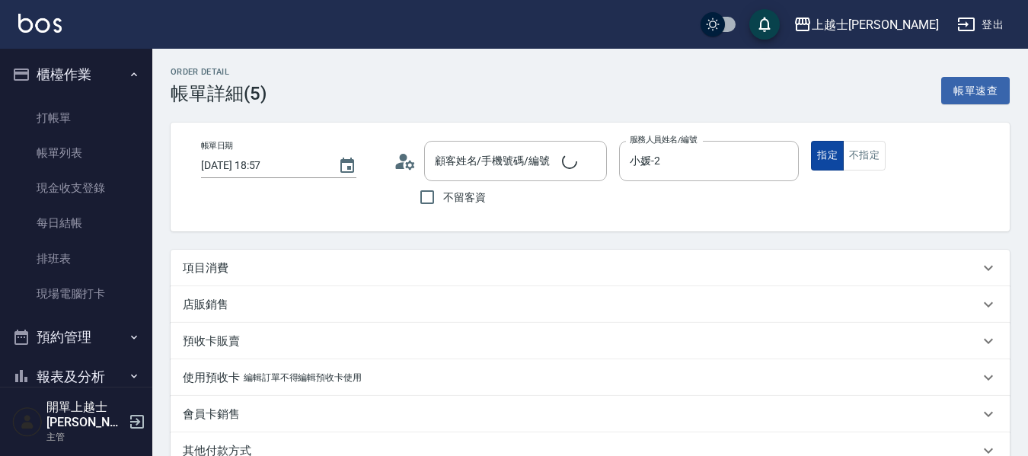
type input "[DATE] 18:57"
type input "小媛-2"
click at [855, 156] on button "不指定" at bounding box center [864, 156] width 43 height 30
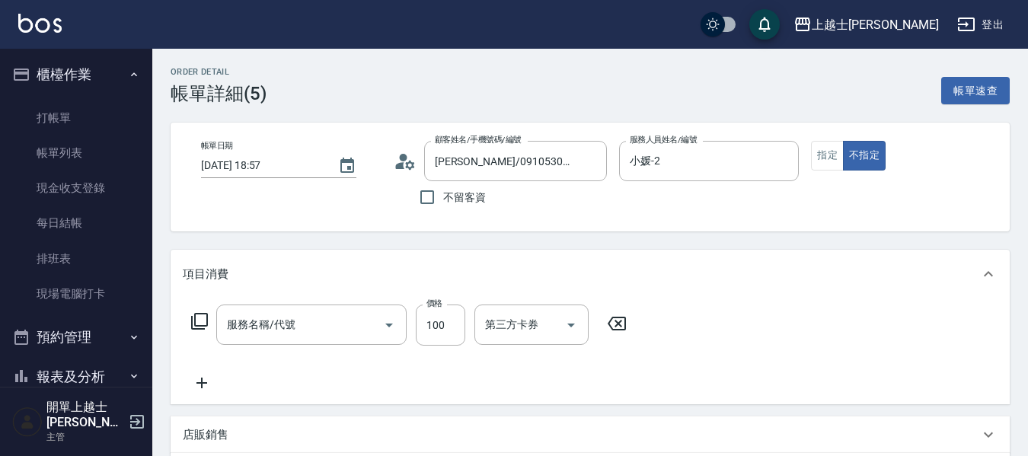
type input "[PERSON_NAME]/0910530313/2"
type input "B級單剪(201)"
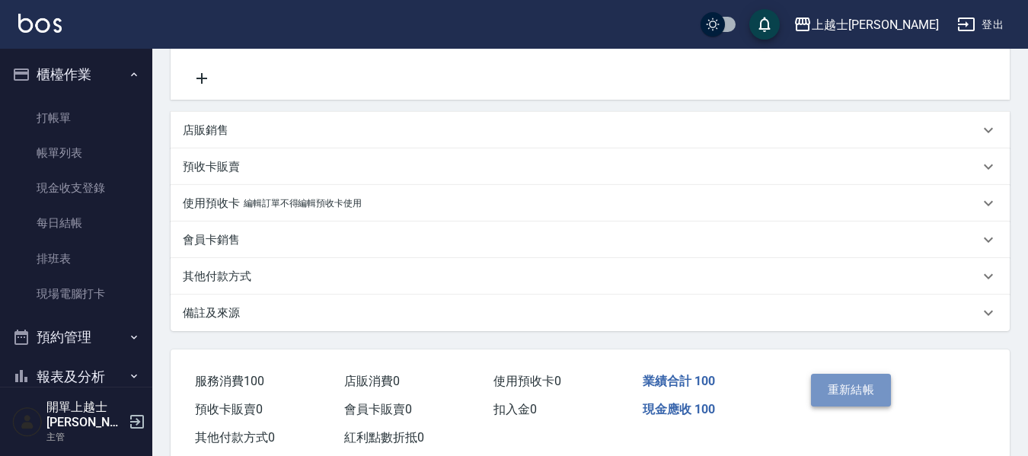
click at [842, 393] on button "重新結帳" at bounding box center [851, 390] width 81 height 32
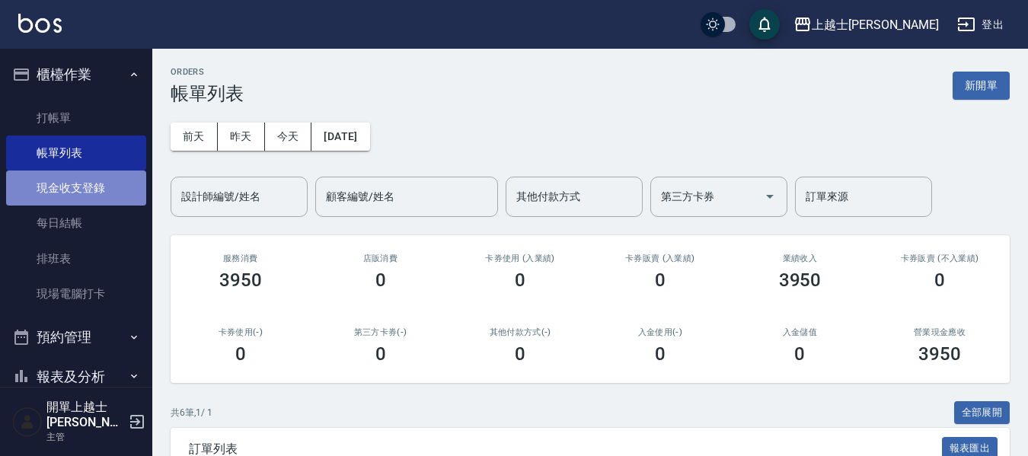
click at [101, 184] on link "現金收支登錄" at bounding box center [76, 188] width 140 height 35
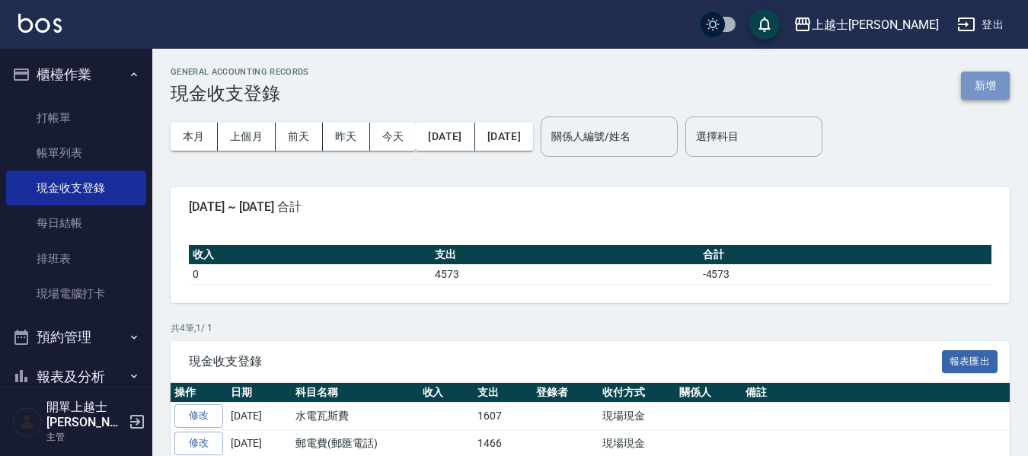
click at [979, 88] on button "新增" at bounding box center [985, 86] width 49 height 28
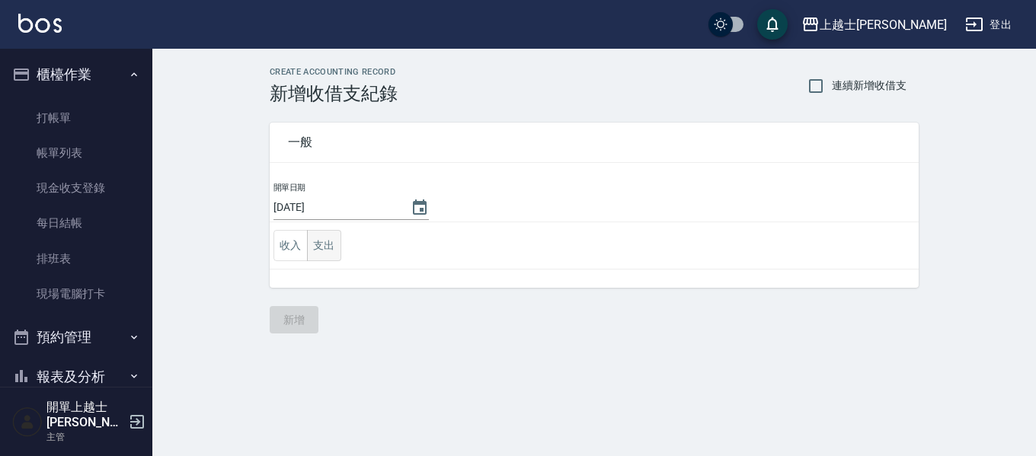
click at [328, 244] on button "支出" at bounding box center [324, 245] width 34 height 31
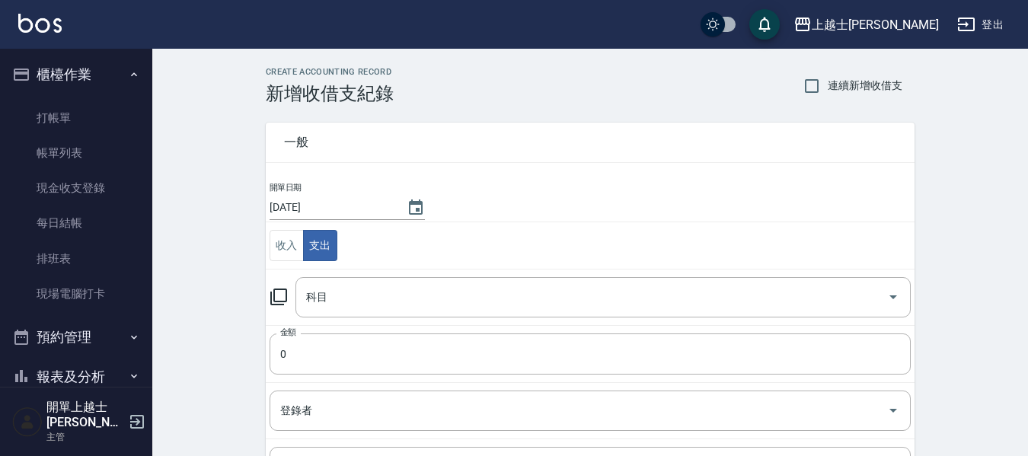
click at [276, 294] on icon at bounding box center [279, 297] width 18 height 18
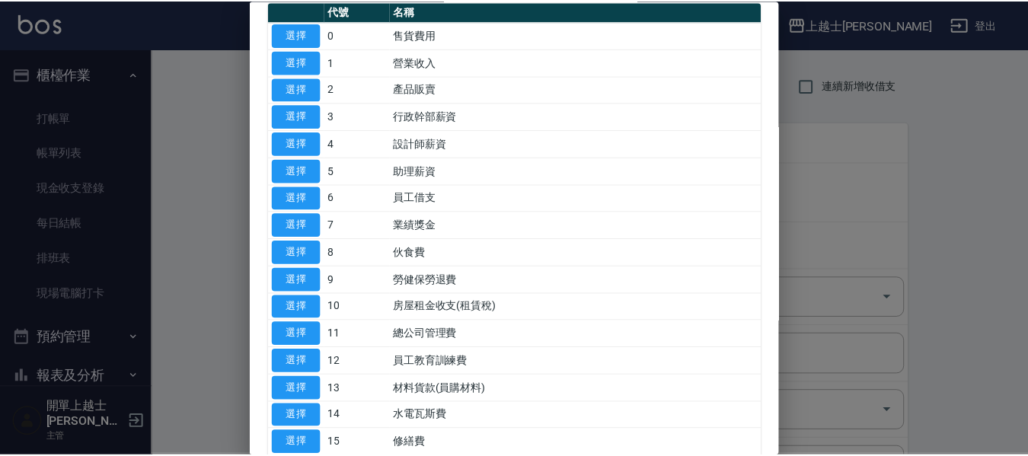
scroll to position [152, 0]
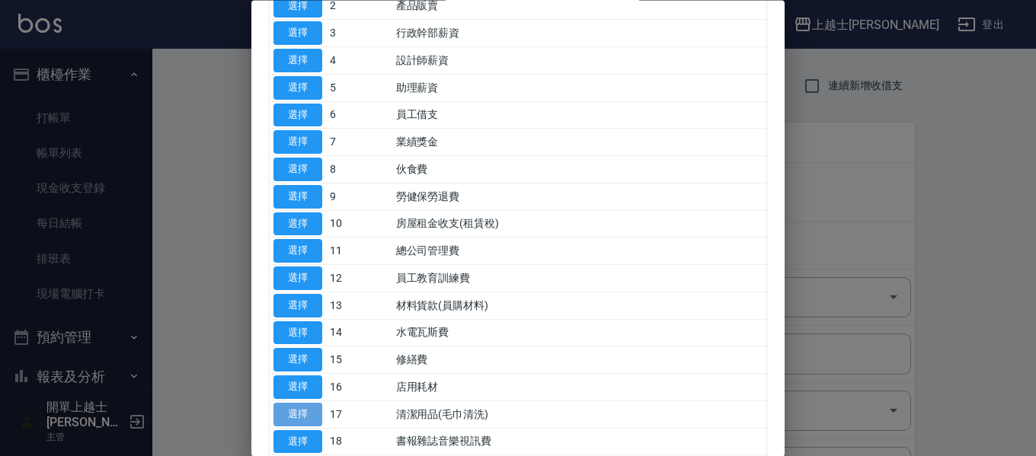
click at [296, 411] on button "選擇" at bounding box center [297, 415] width 49 height 24
type input "17 清潔用品(毛巾清洗)"
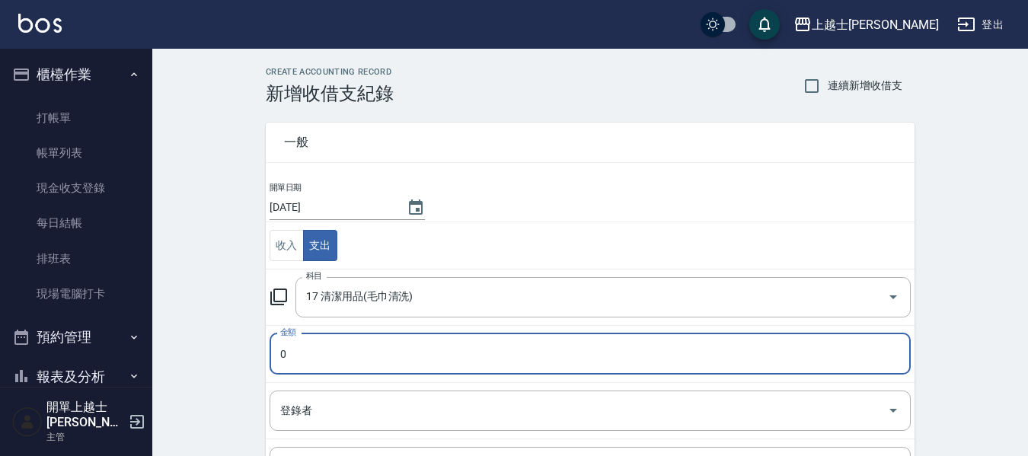
click at [302, 366] on input "0" at bounding box center [590, 354] width 641 height 41
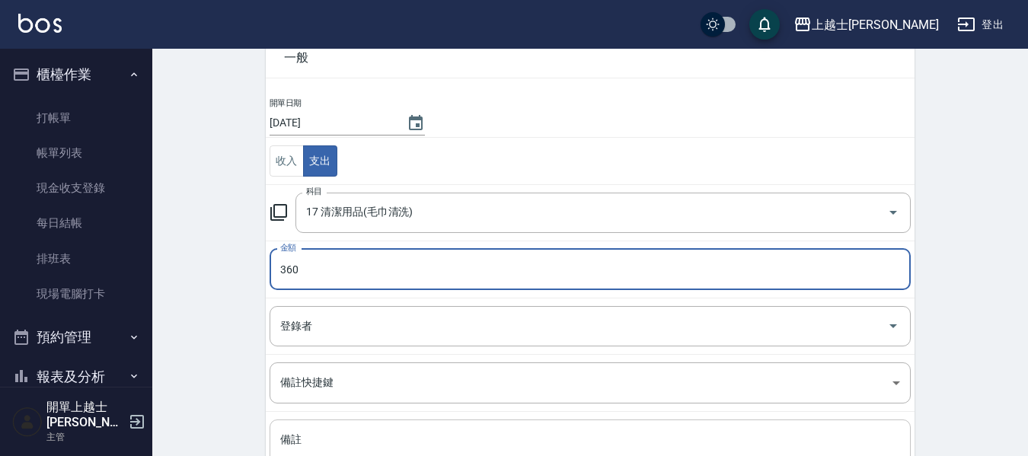
scroll to position [216, 0]
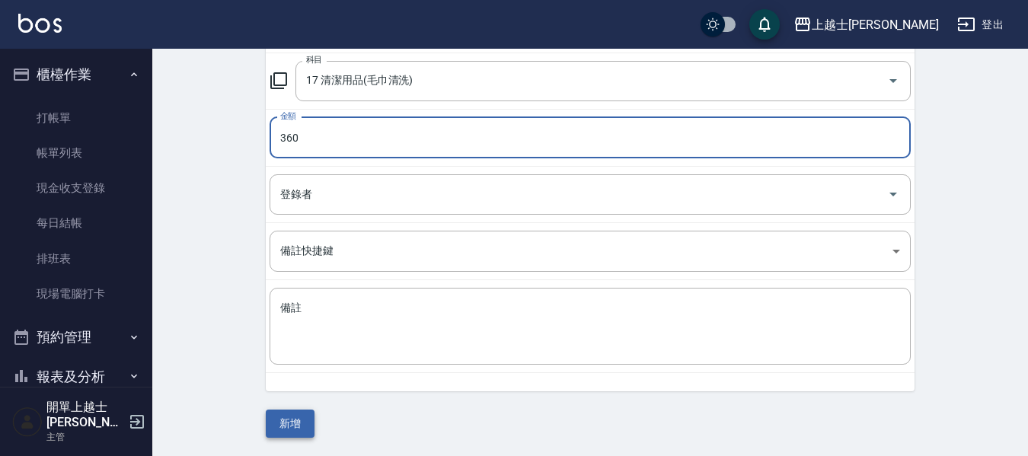
type input "360"
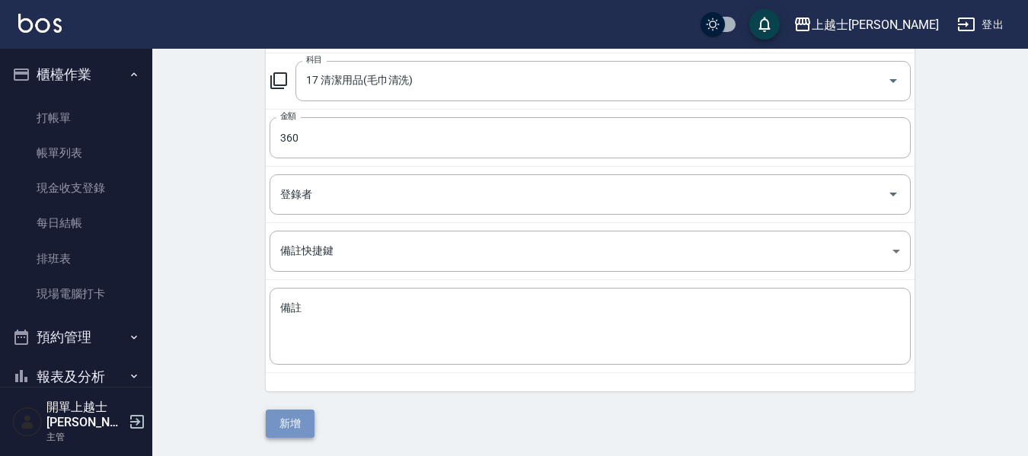
click at [296, 424] on button "新增" at bounding box center [290, 424] width 49 height 28
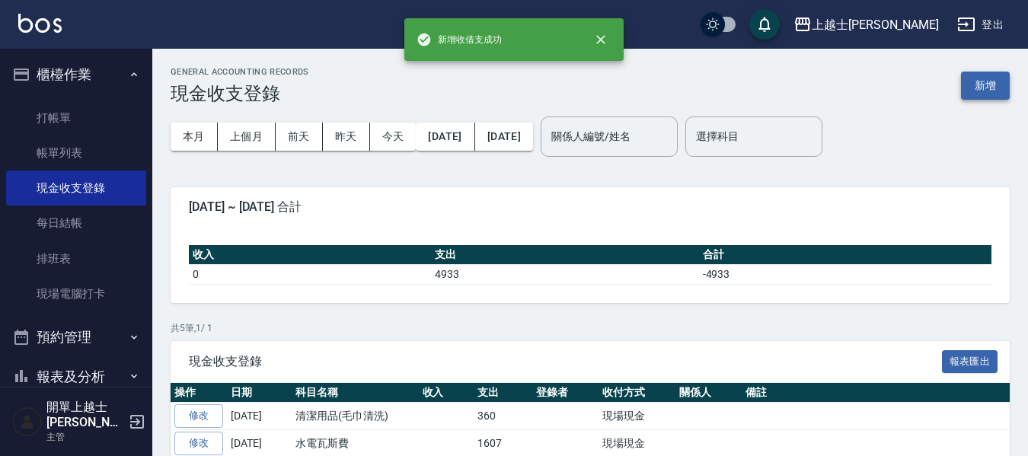
click at [991, 80] on button "新增" at bounding box center [985, 86] width 49 height 28
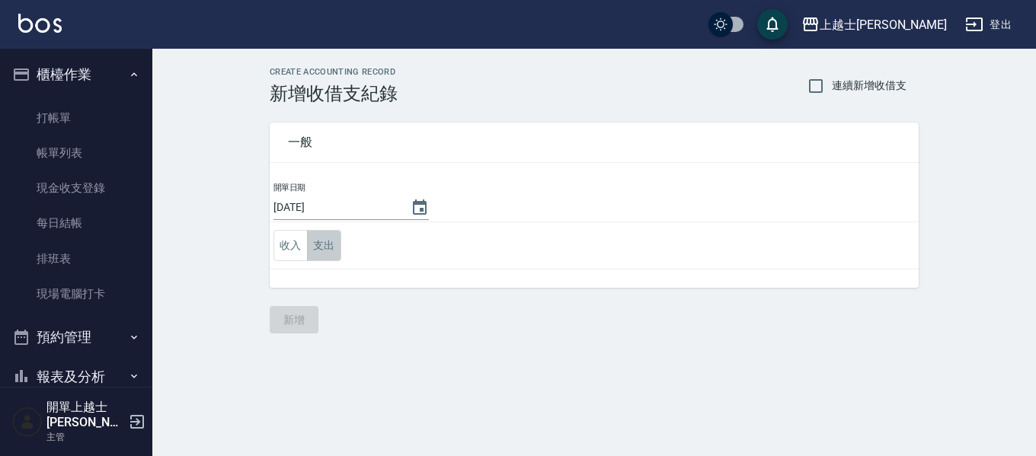
click at [321, 242] on button "支出" at bounding box center [324, 245] width 34 height 31
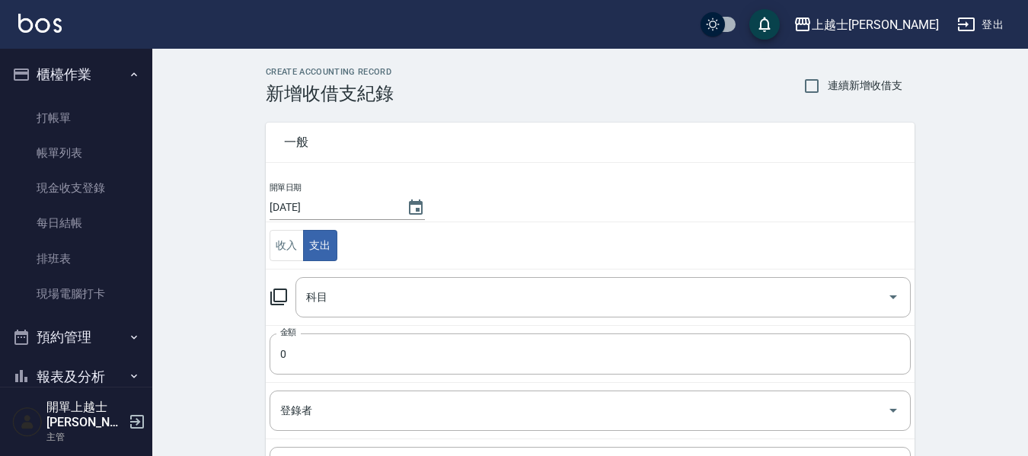
click at [284, 288] on div "科目 科目" at bounding box center [590, 297] width 641 height 40
click at [276, 301] on icon at bounding box center [279, 297] width 18 height 18
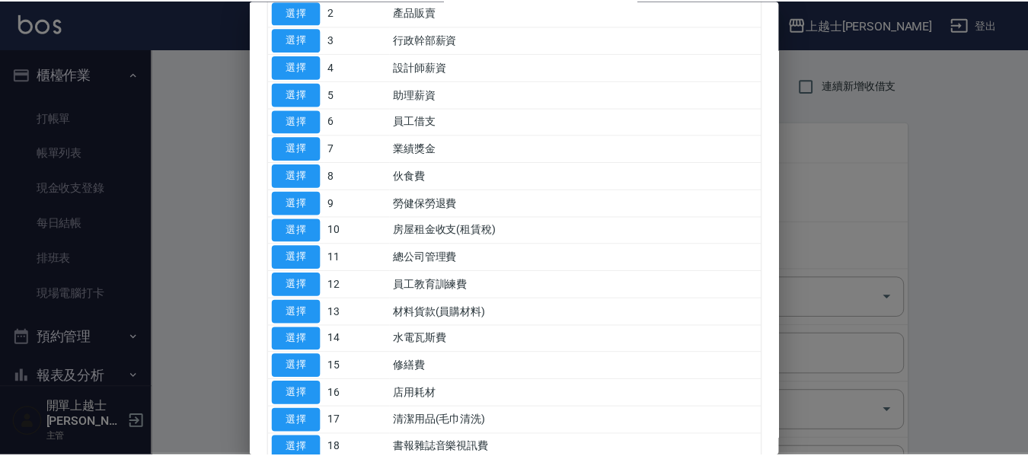
scroll to position [152, 0]
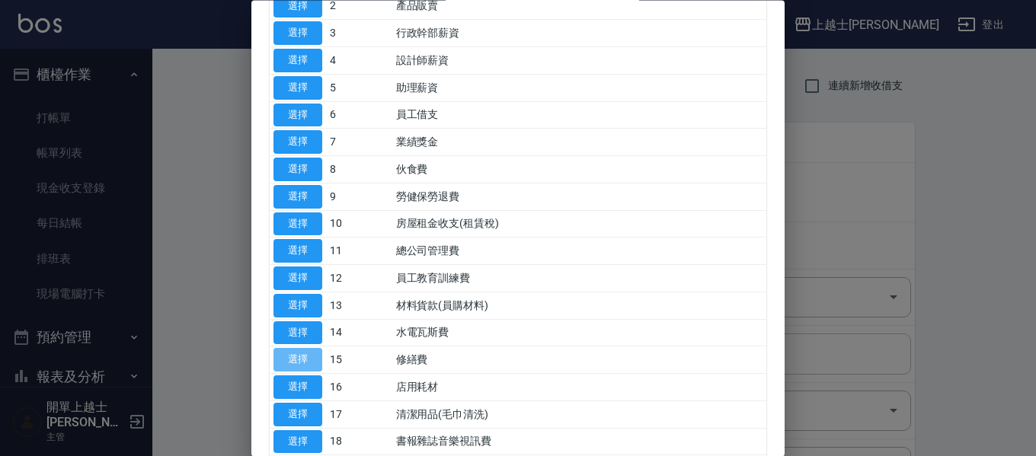
click at [289, 351] on button "選擇" at bounding box center [297, 361] width 49 height 24
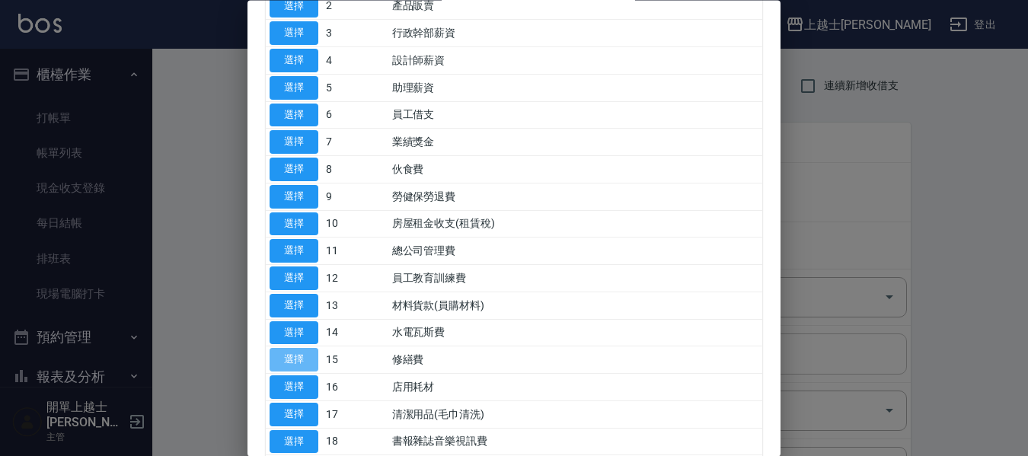
type input "15 修繕費"
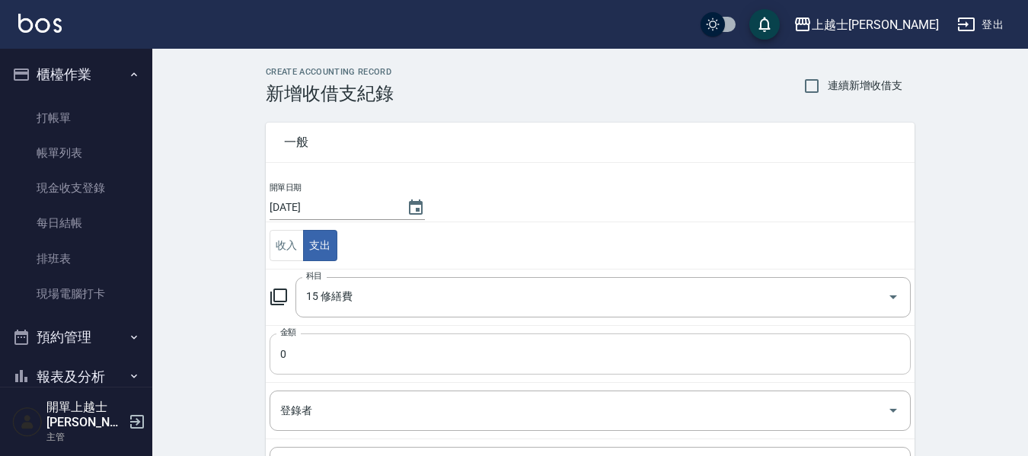
click at [308, 350] on input "0" at bounding box center [590, 354] width 641 height 41
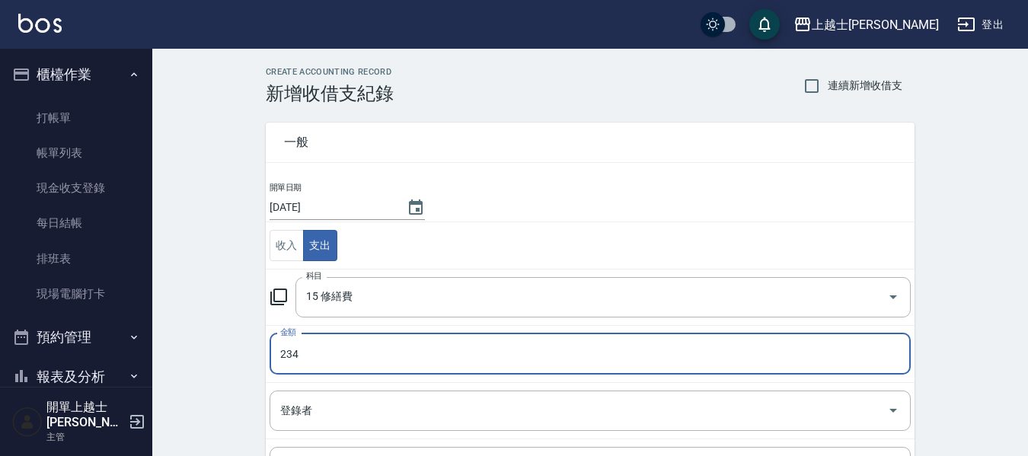
type input "234"
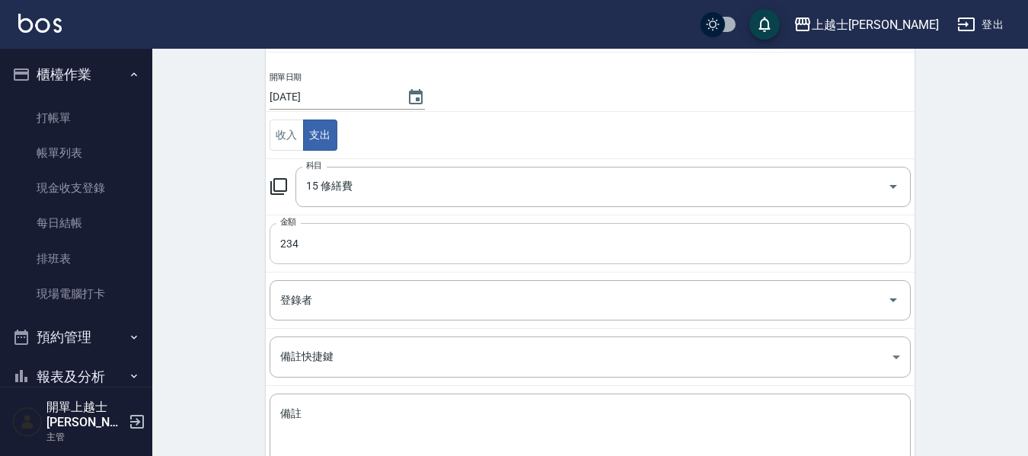
scroll to position [216, 0]
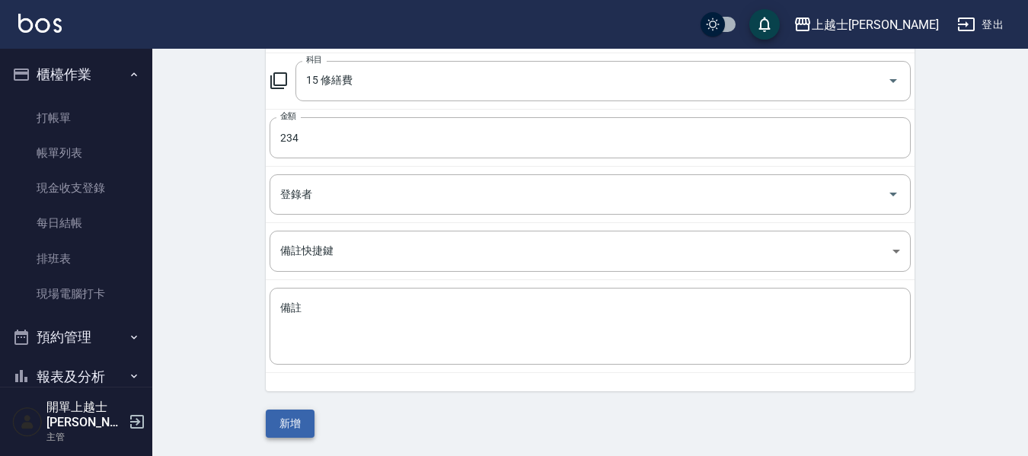
click at [284, 417] on button "新增" at bounding box center [290, 424] width 49 height 28
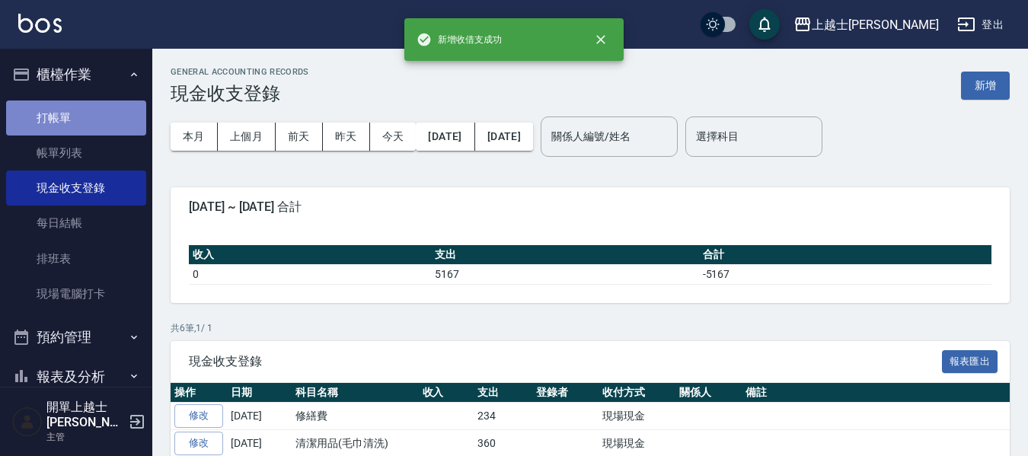
click at [78, 117] on link "打帳單" at bounding box center [76, 118] width 140 height 35
